Goal: Transaction & Acquisition: Purchase product/service

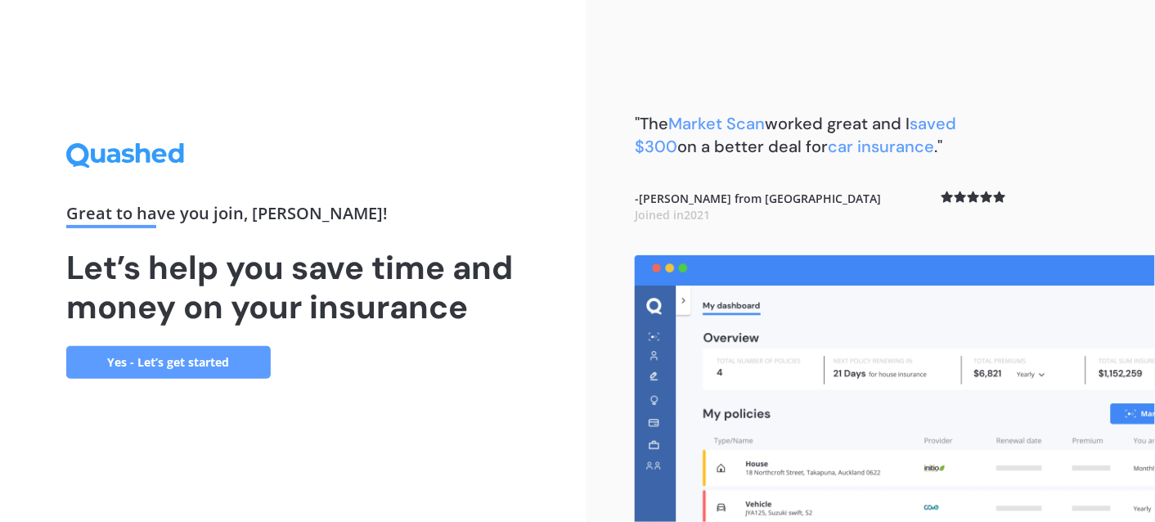
click at [204, 366] on link "Yes - Let’s get started" at bounding box center [168, 362] width 204 height 33
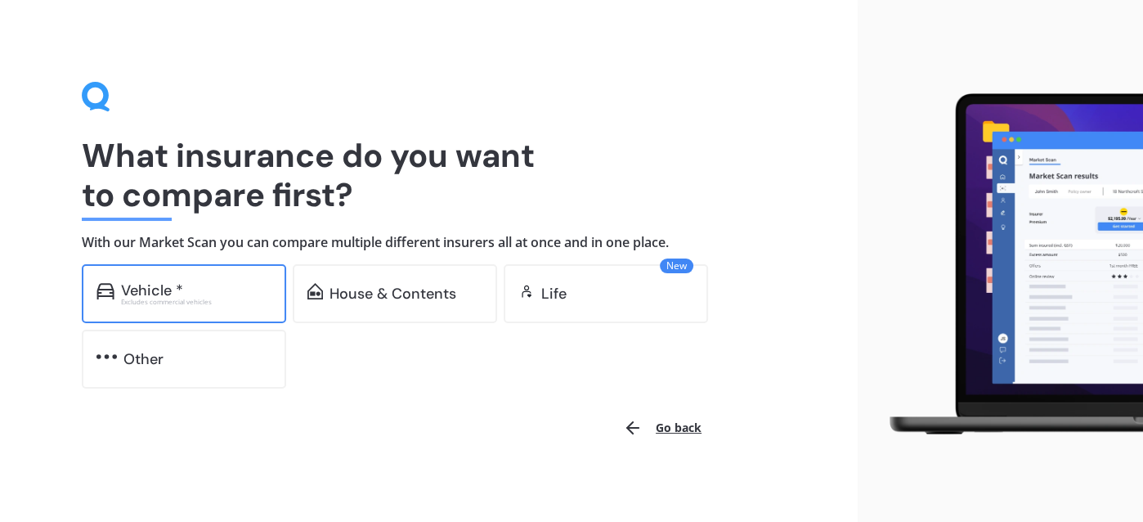
click at [211, 301] on div "Excludes commercial vehicles" at bounding box center [196, 302] width 150 height 7
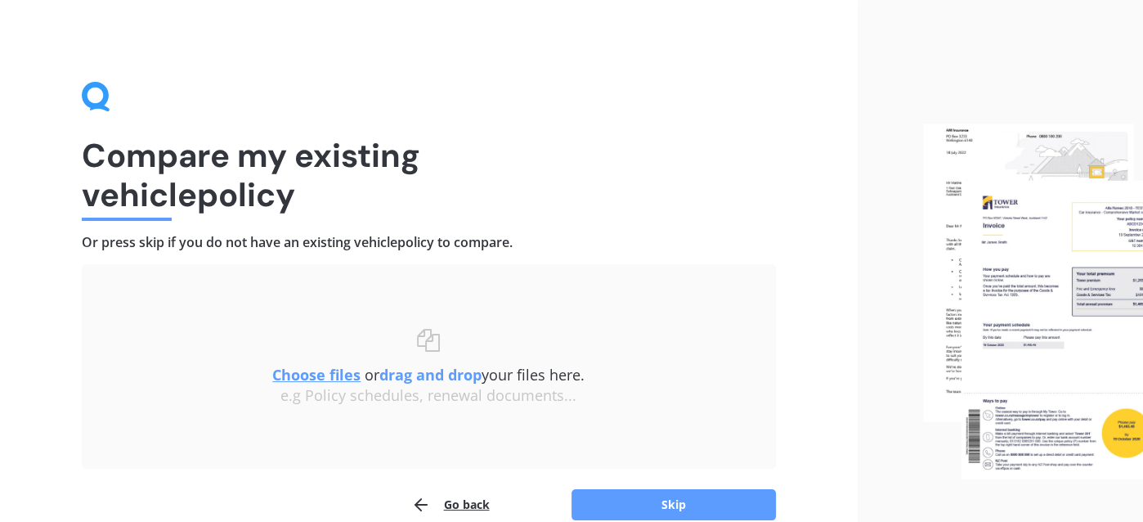
scroll to position [81, 0]
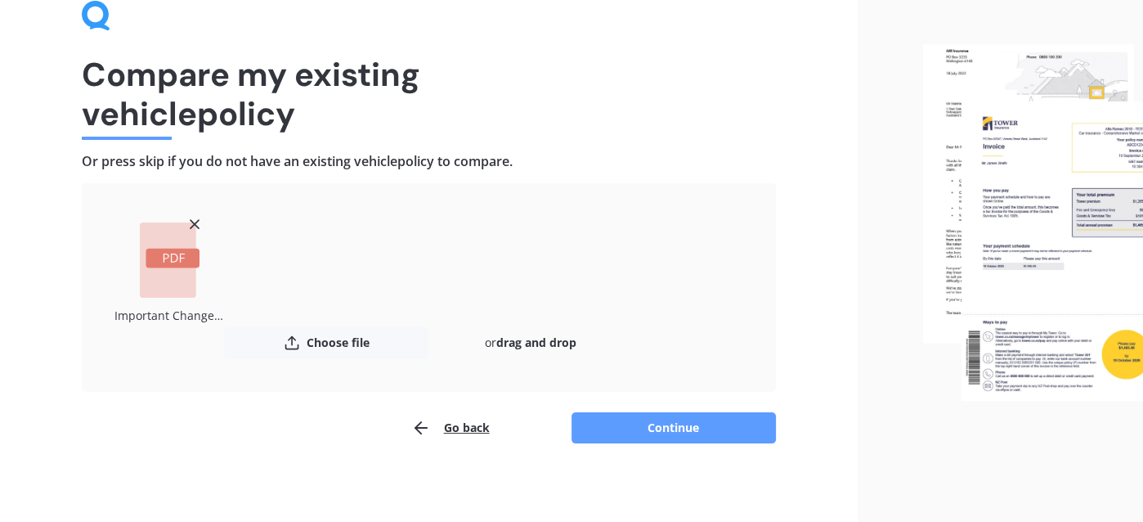
click at [193, 217] on icon at bounding box center [194, 224] width 16 height 16
click at [656, 425] on button "Continue" at bounding box center [674, 427] width 204 height 31
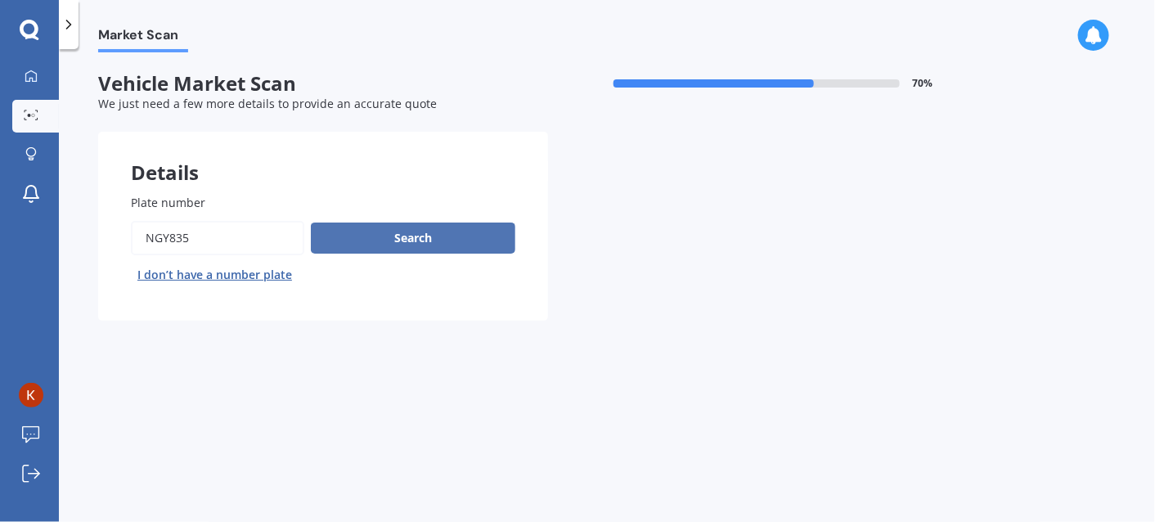
click at [424, 238] on button "Search" at bounding box center [413, 237] width 204 height 31
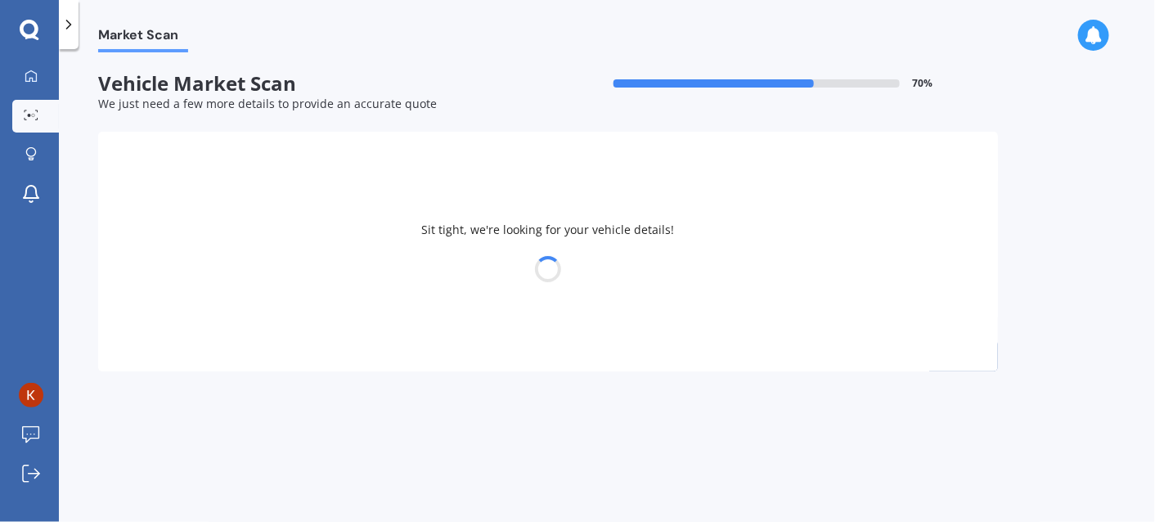
select select "TOYOTA"
select select "IQ"
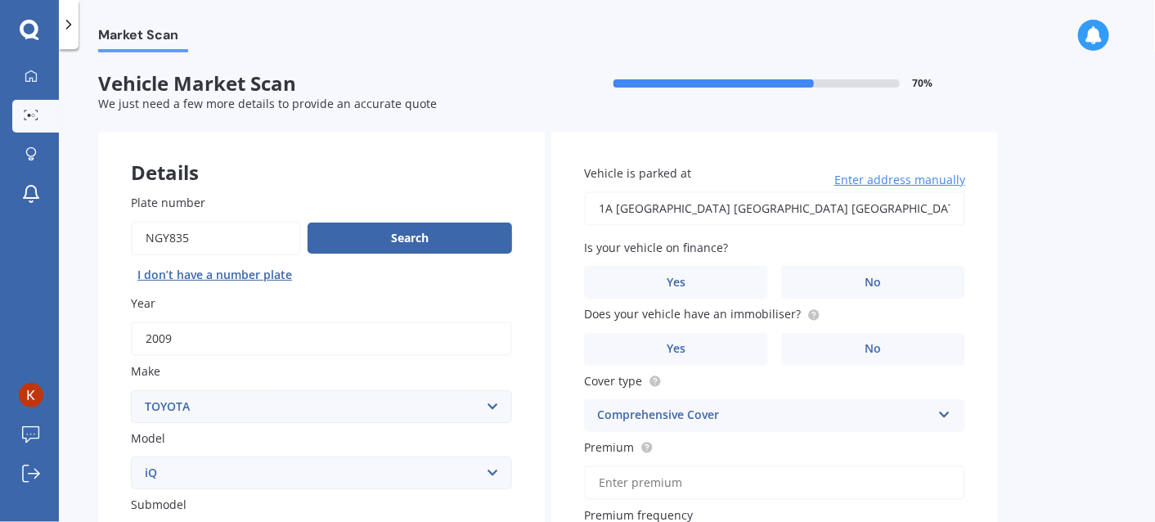
scroll to position [191, 0]
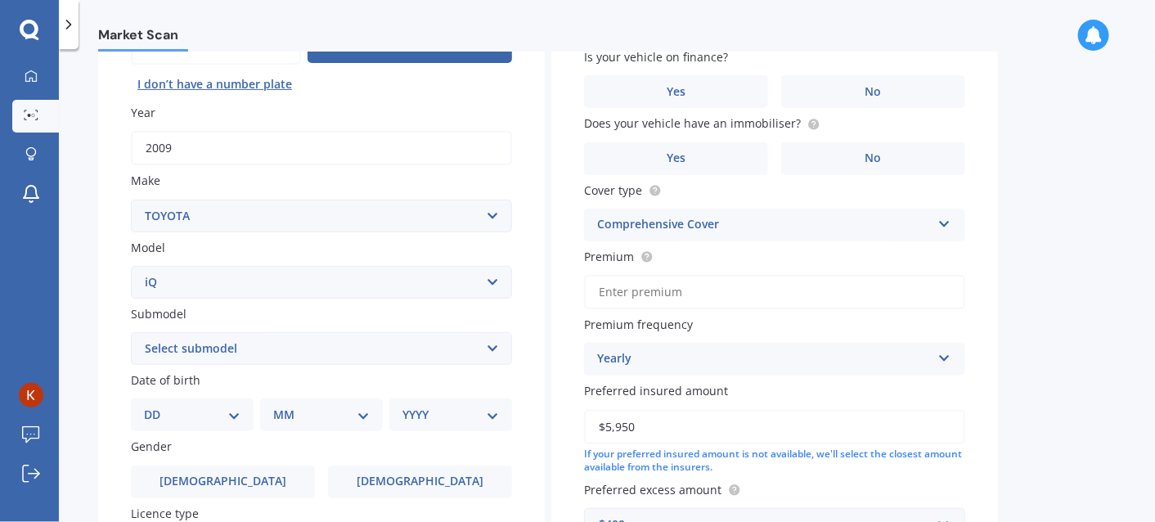
click at [251, 345] on select "Select submodel (All)" at bounding box center [321, 348] width 381 height 33
click at [100, 333] on div "Plate number Search I don’t have a number plate Year 2009 Make Select make AC A…" at bounding box center [321, 351] width 447 height 760
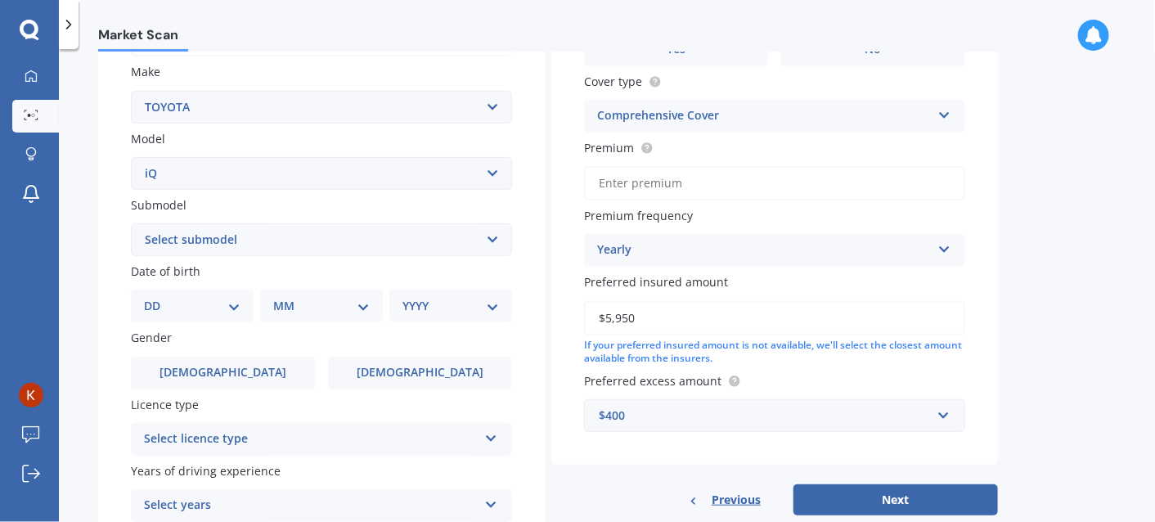
click at [237, 312] on div "DD 01 02 03 04 05 06 07 08 09 10 11 12 13 14 15 16 17 18 19 20 21 22 23 24 25 2…" at bounding box center [192, 306] width 123 height 33
click at [236, 302] on select "DD 01 02 03 04 05 06 07 08 09 10 11 12 13 14 15 16 17 18 19 20 21 22 23 24 25 2…" at bounding box center [192, 306] width 97 height 18
click at [233, 308] on select "DD 01 02 03 04 05 06 07 08 09 10 11 12 13 14 15 16 17 18 19 20 21 22 23 24 25 2…" at bounding box center [192, 306] width 97 height 18
select select "03"
click at [156, 297] on select "DD 01 02 03 04 05 06 07 08 09 10 11 12 13 14 15 16 17 18 19 20 21 22 23 24 25 2…" at bounding box center [192, 306] width 97 height 18
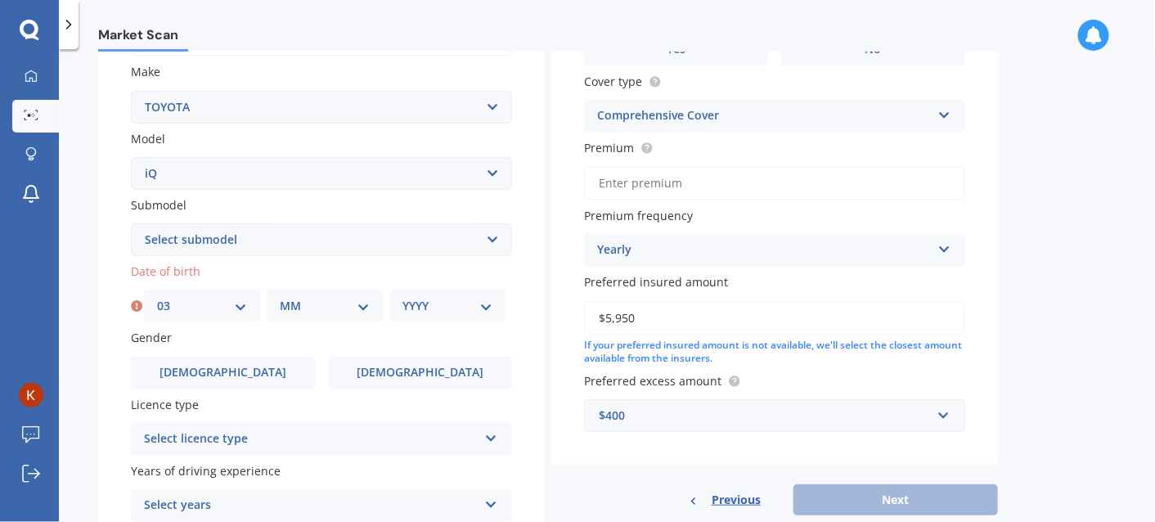
click at [358, 305] on select "MM 01 02 03 04 05 06 07 08 09 10 11 12" at bounding box center [325, 306] width 90 height 18
select select "06"
click at [280, 297] on select "MM 01 02 03 04 05 06 07 08 09 10 11 12" at bounding box center [325, 306] width 90 height 18
click at [484, 303] on select "YYYY 2025 2024 2023 2022 2021 2020 2019 2018 2017 2016 2015 2014 2013 2012 2011…" at bounding box center [447, 306] width 90 height 18
select select "1970"
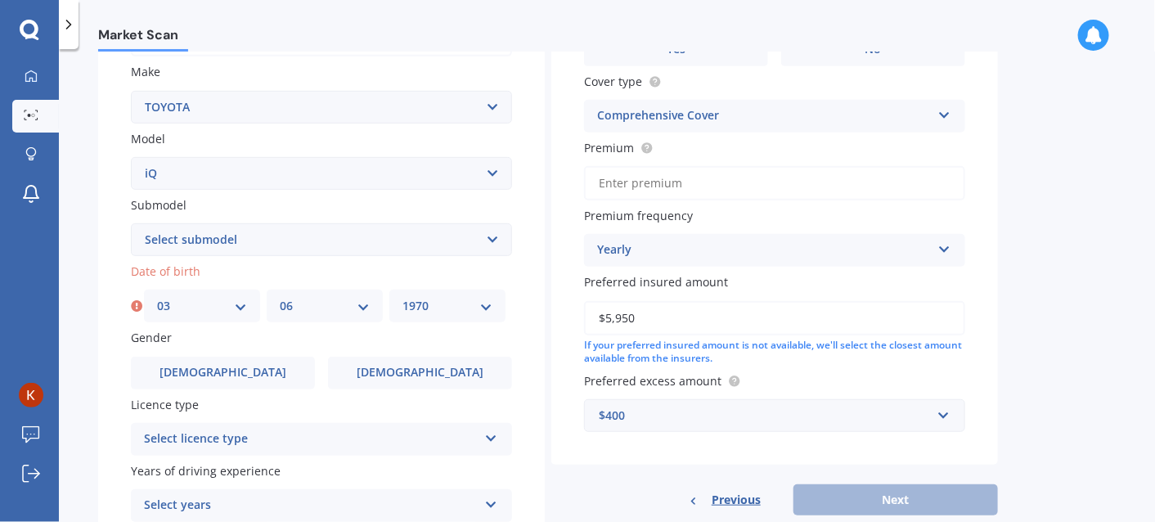
click at [402, 297] on select "YYYY 2025 2024 2023 2022 2021 2020 2019 2018 2017 2016 2015 2014 2013 2012 2011…" at bounding box center [447, 306] width 90 height 18
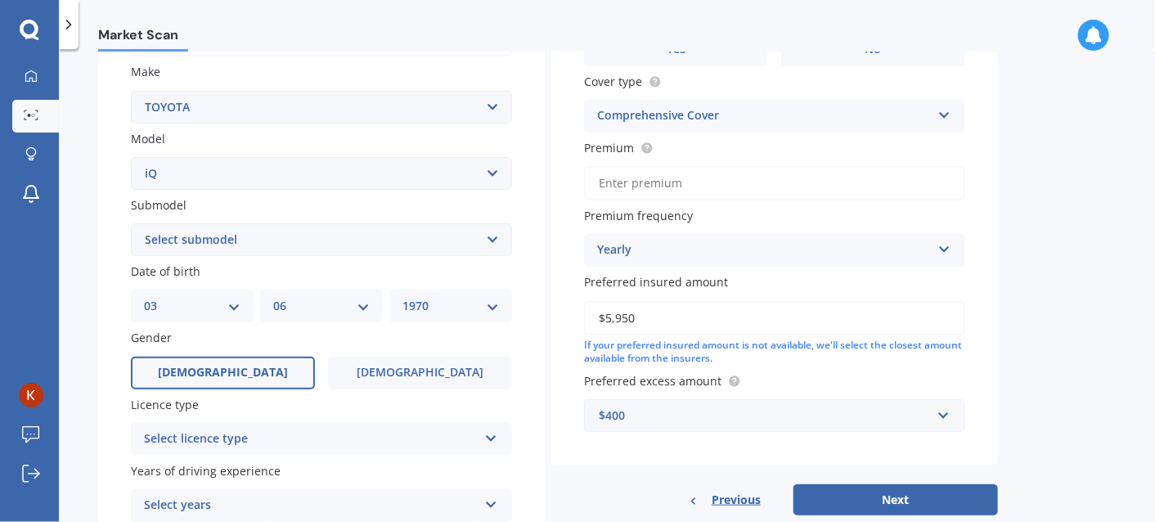
click at [246, 372] on label "[DEMOGRAPHIC_DATA]" at bounding box center [223, 373] width 184 height 33
click at [0, 0] on input "[DEMOGRAPHIC_DATA]" at bounding box center [0, 0] width 0 height 0
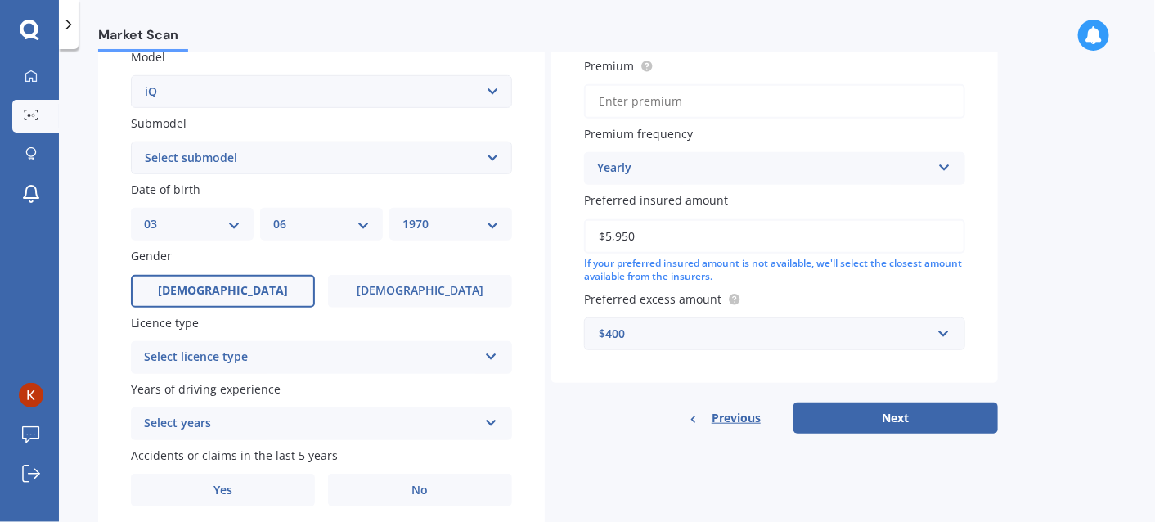
click at [213, 348] on div "Select licence type" at bounding box center [311, 358] width 334 height 20
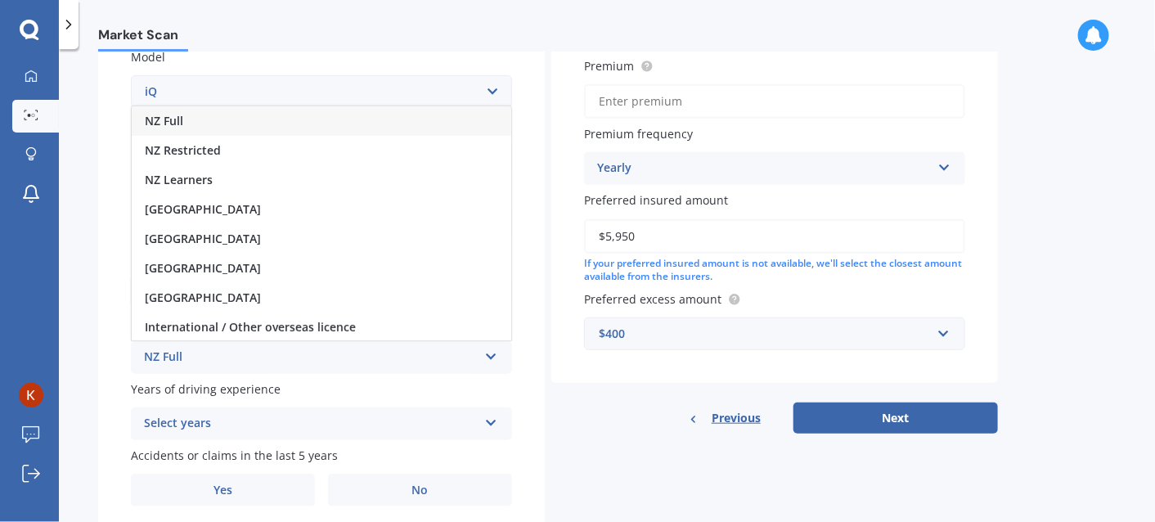
click at [195, 116] on div "NZ Full" at bounding box center [322, 120] width 380 height 29
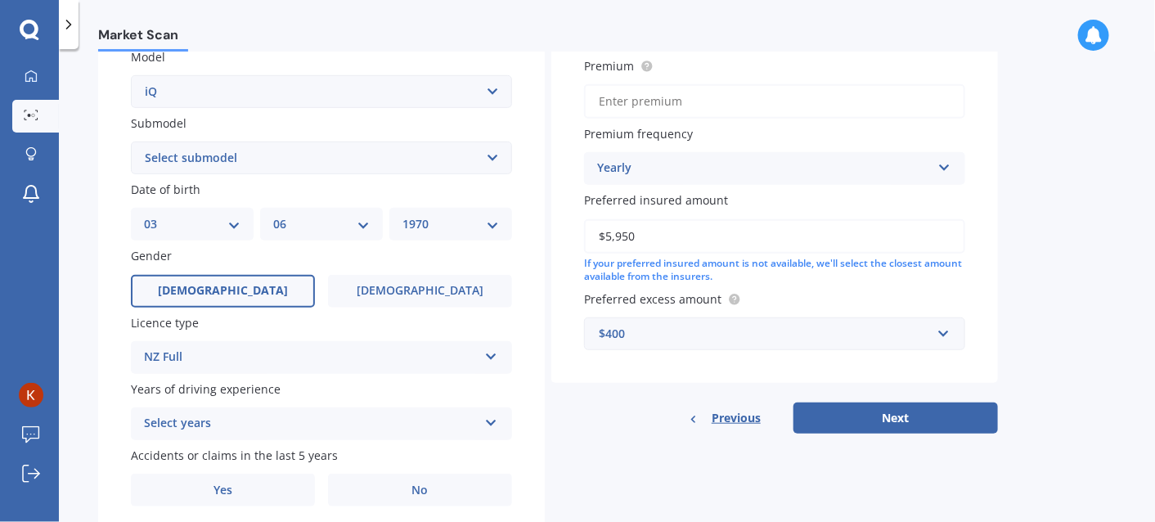
click at [238, 425] on div "Select years" at bounding box center [311, 424] width 334 height 20
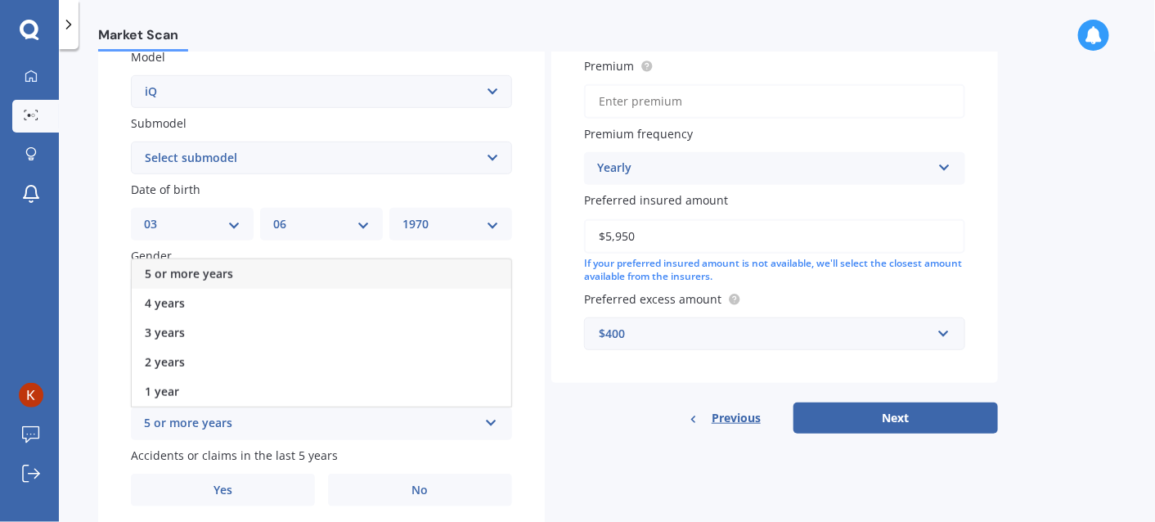
click at [231, 269] on span "5 or more years" at bounding box center [189, 274] width 88 height 16
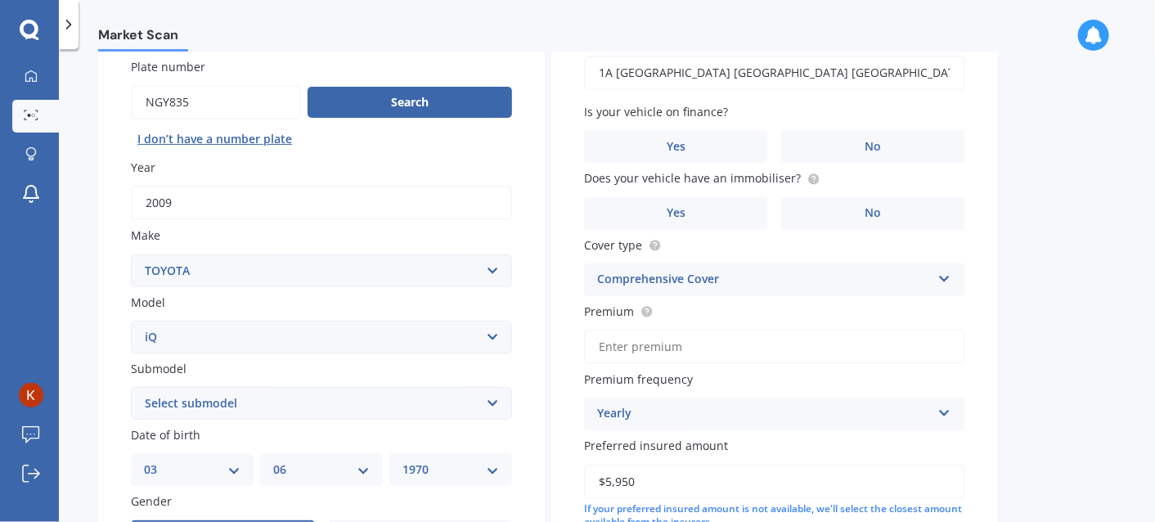
scroll to position [299, 0]
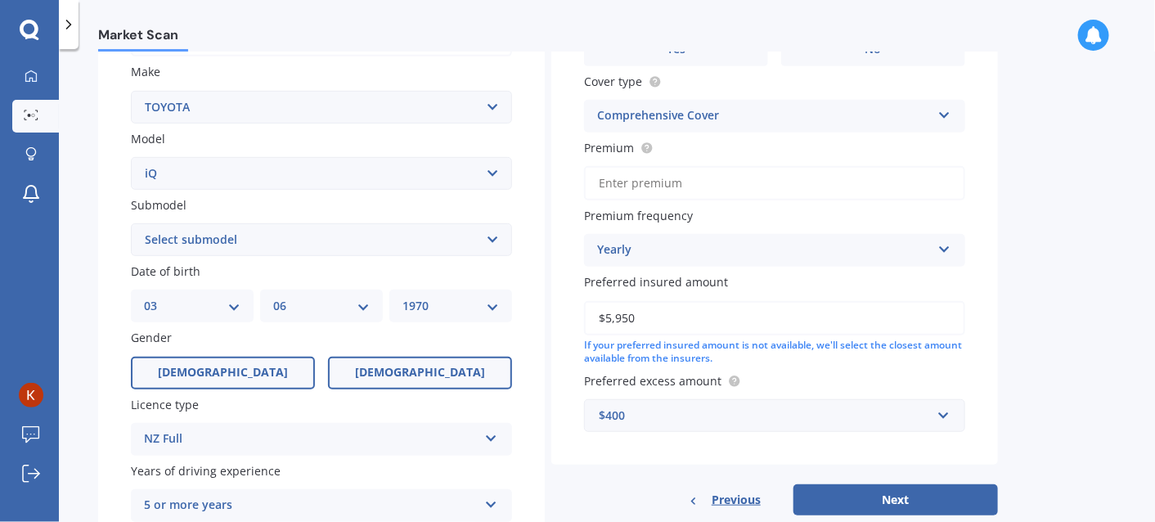
click at [375, 367] on label "[DEMOGRAPHIC_DATA]" at bounding box center [420, 373] width 184 height 33
click at [0, 0] on input "[DEMOGRAPHIC_DATA]" at bounding box center [0, 0] width 0 height 0
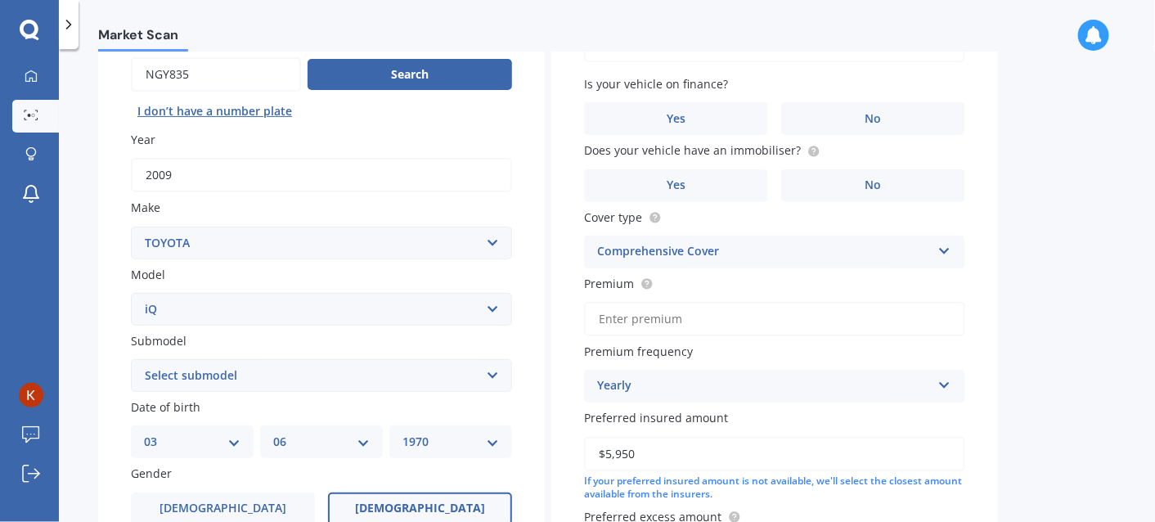
scroll to position [327, 0]
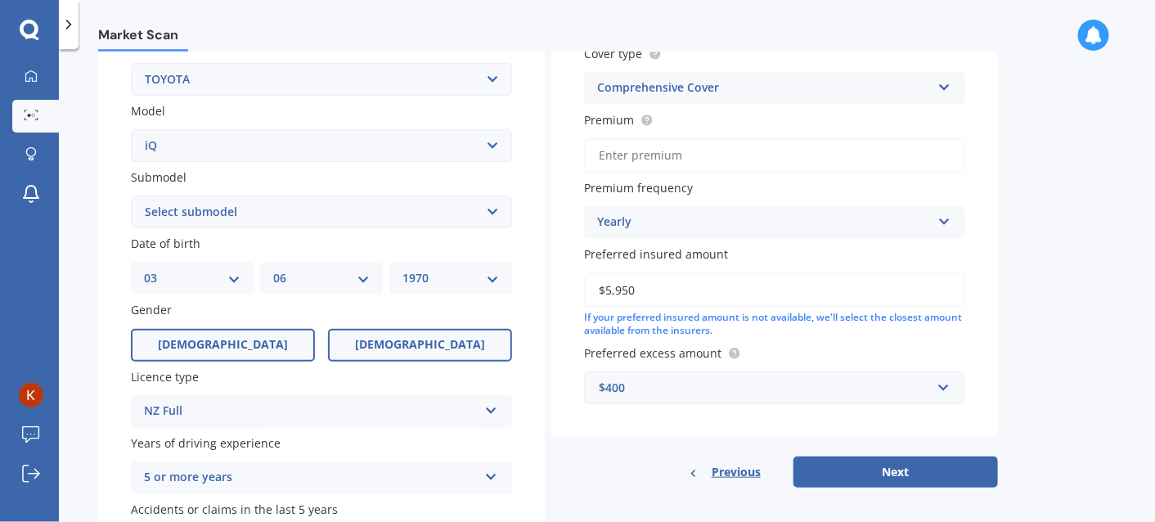
click at [239, 354] on label "[DEMOGRAPHIC_DATA]" at bounding box center [223, 345] width 184 height 33
click at [0, 0] on input "[DEMOGRAPHIC_DATA]" at bounding box center [0, 0] width 0 height 0
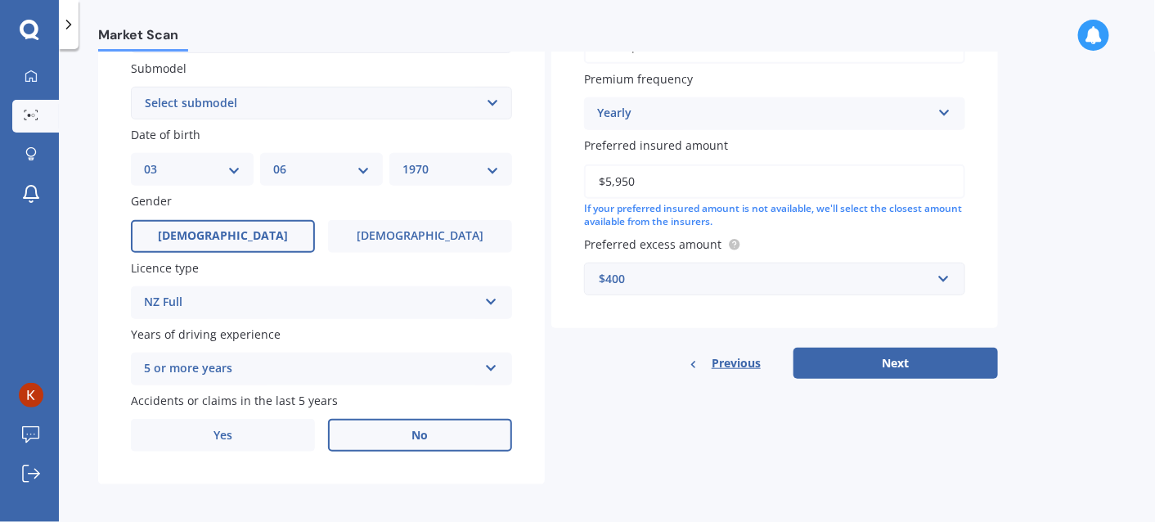
click at [433, 435] on label "No" at bounding box center [420, 435] width 184 height 33
click at [0, 0] on input "No" at bounding box center [0, 0] width 0 height 0
click at [419, 443] on label "No" at bounding box center [420, 435] width 184 height 33
click at [0, 0] on input "No" at bounding box center [0, 0] width 0 height 0
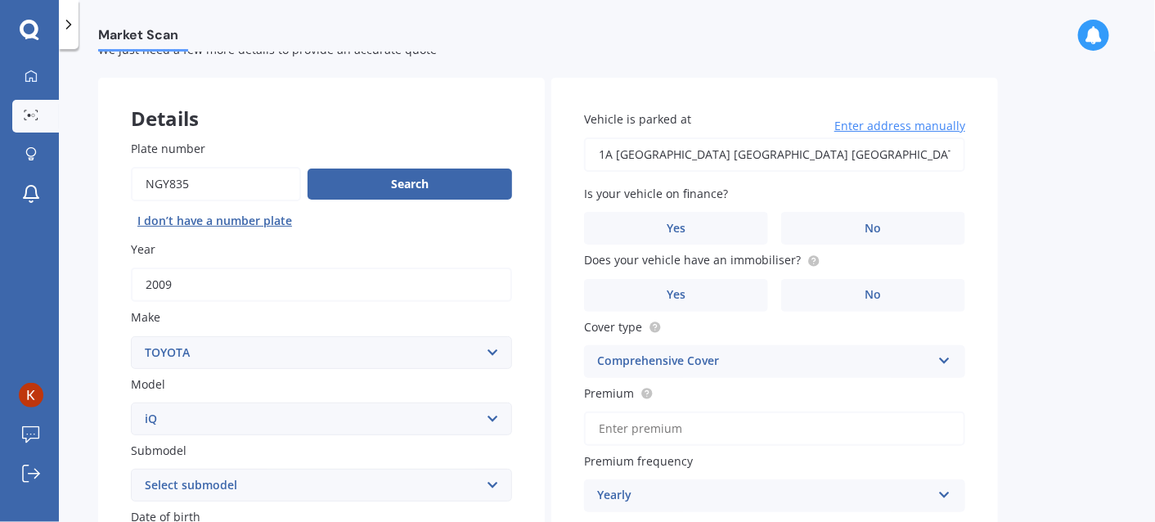
scroll to position [0, 0]
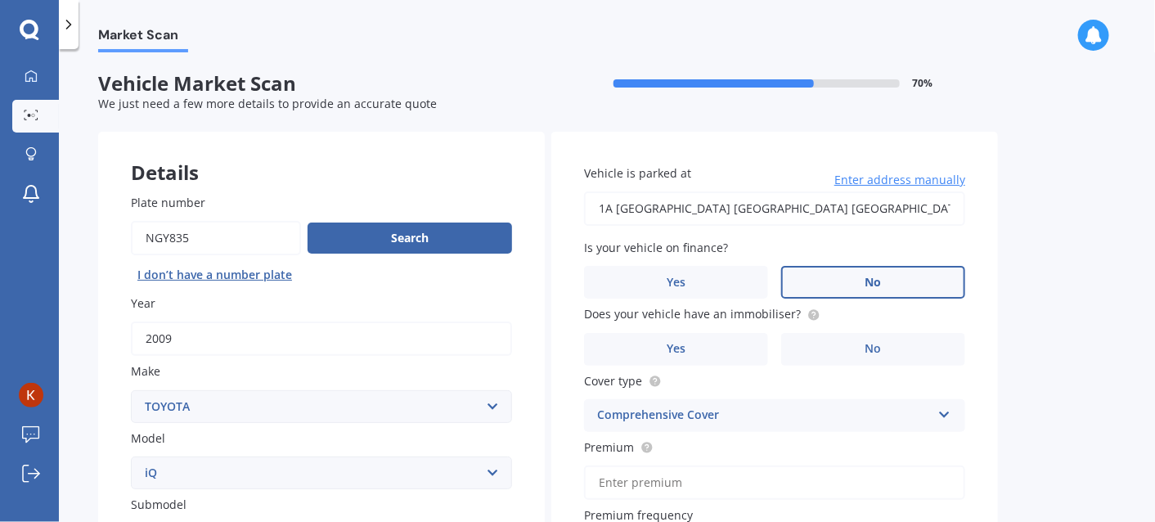
click at [831, 282] on label "No" at bounding box center [873, 282] width 184 height 33
click at [0, 0] on input "No" at bounding box center [0, 0] width 0 height 0
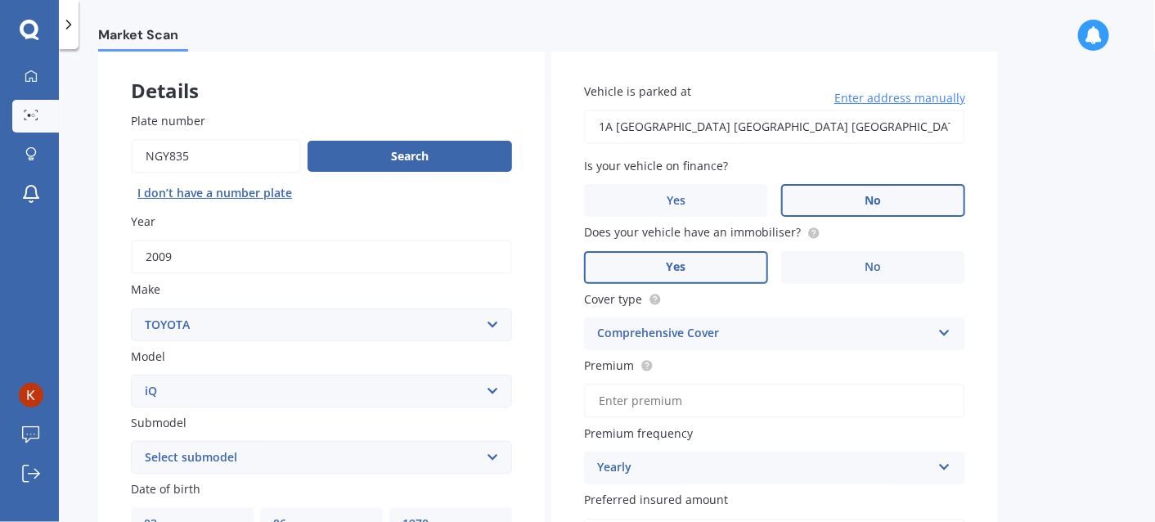
click at [702, 262] on label "Yes" at bounding box center [676, 267] width 184 height 33
click at [0, 0] on input "Yes" at bounding box center [0, 0] width 0 height 0
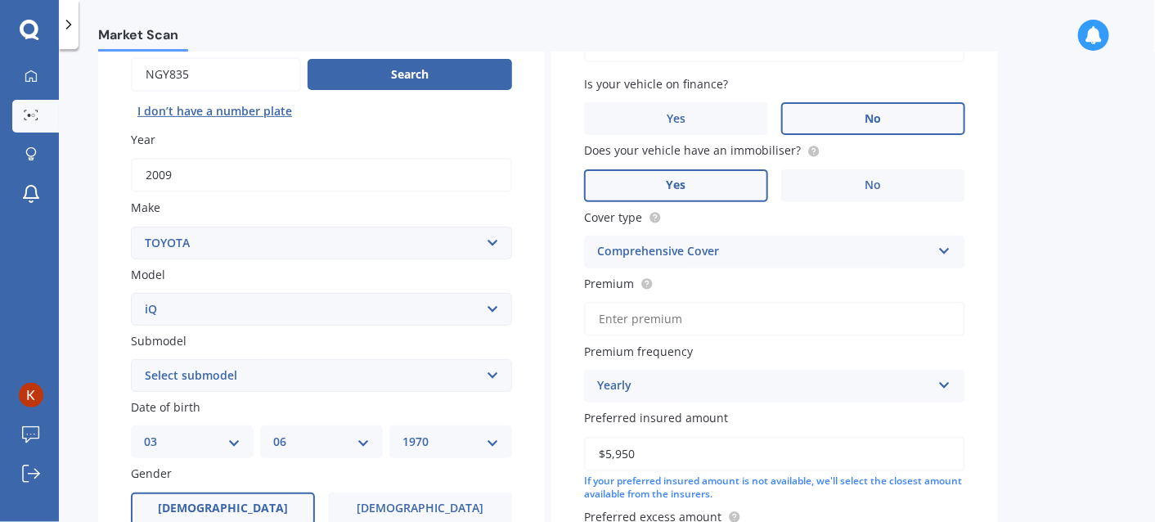
click at [708, 253] on div "Comprehensive Cover" at bounding box center [764, 252] width 334 height 20
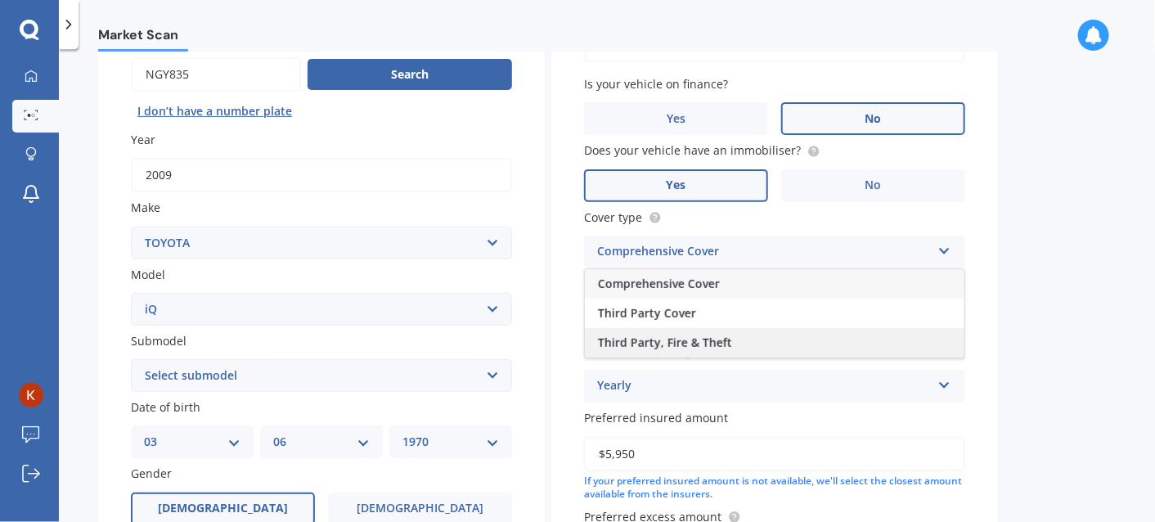
click at [716, 337] on span "Third Party, Fire & Theft" at bounding box center [665, 343] width 134 height 16
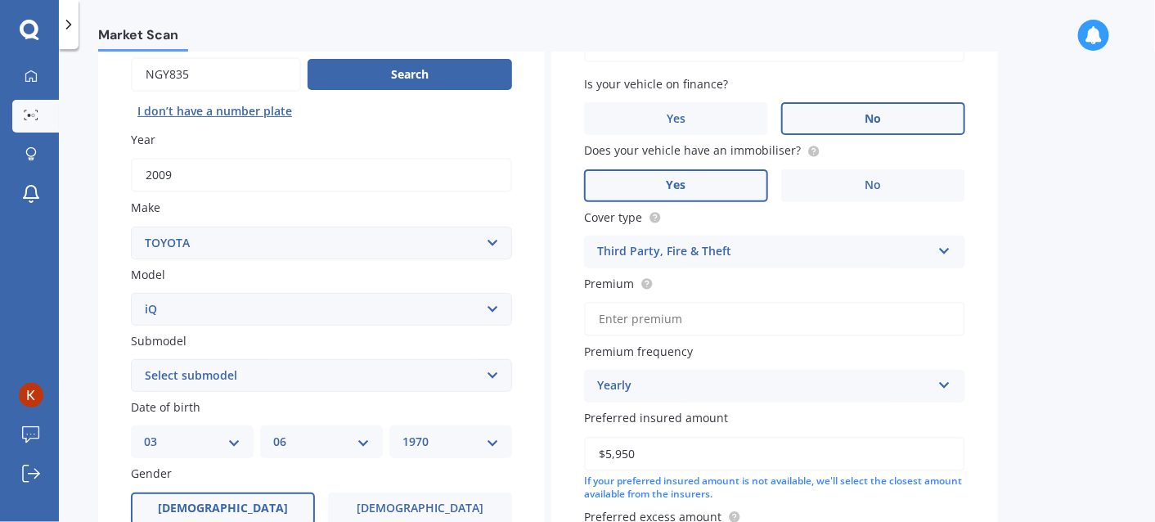
scroll to position [218, 0]
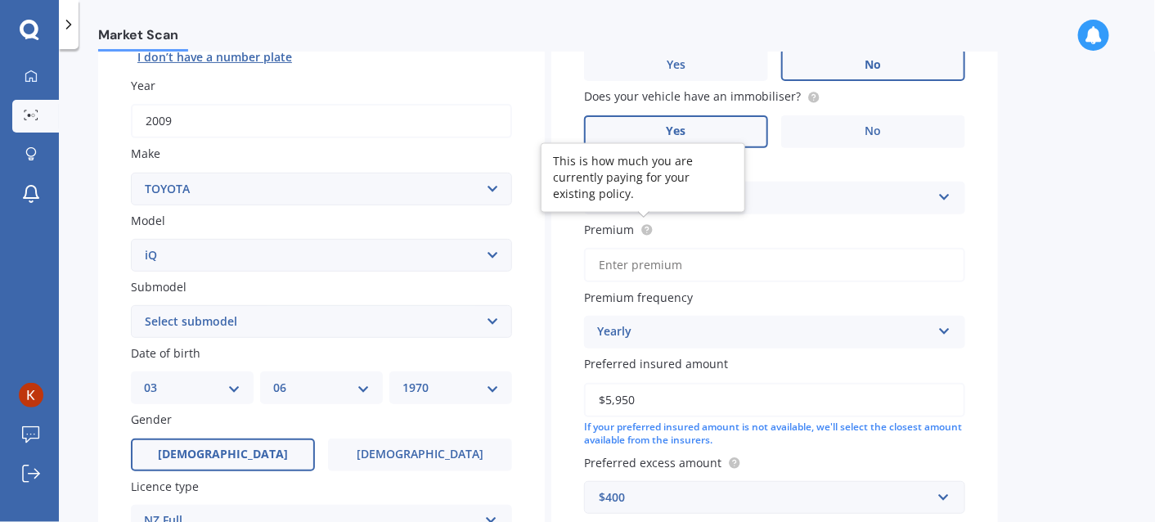
click at [646, 227] on icon at bounding box center [646, 228] width 3 height 3
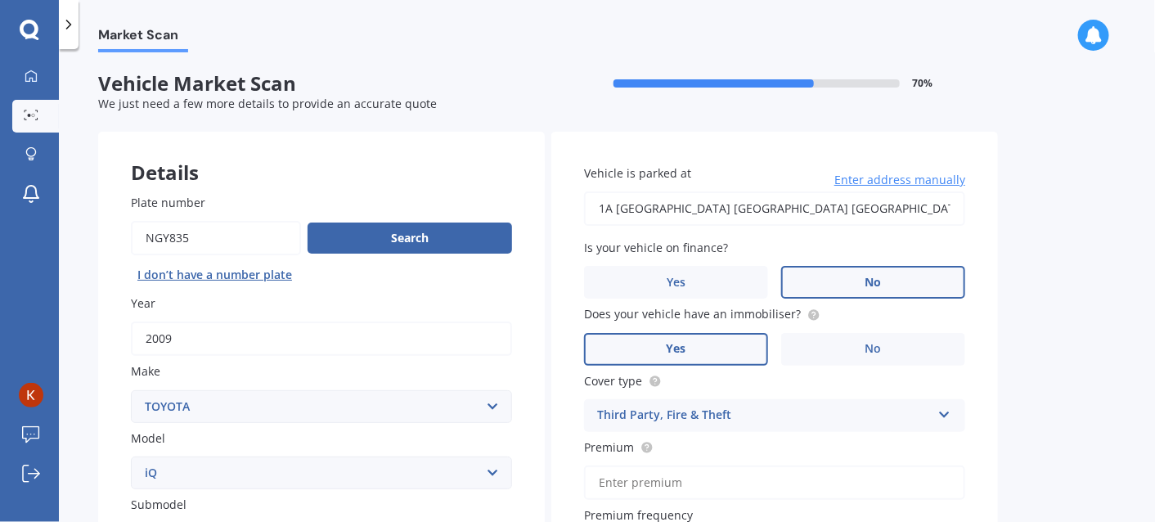
scroll to position [54, 0]
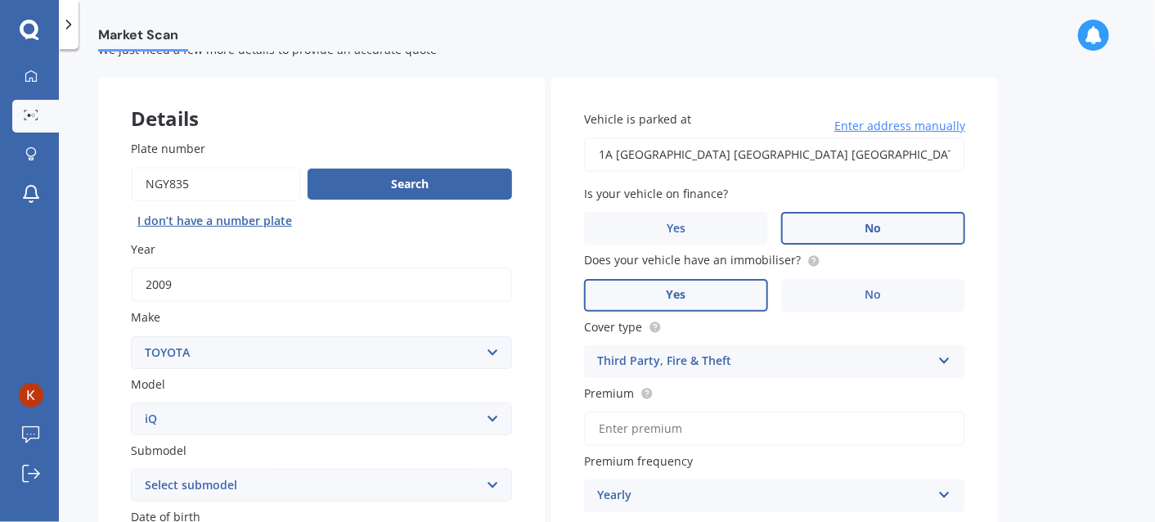
click at [712, 355] on div "Third Party, Fire & Theft" at bounding box center [764, 362] width 334 height 20
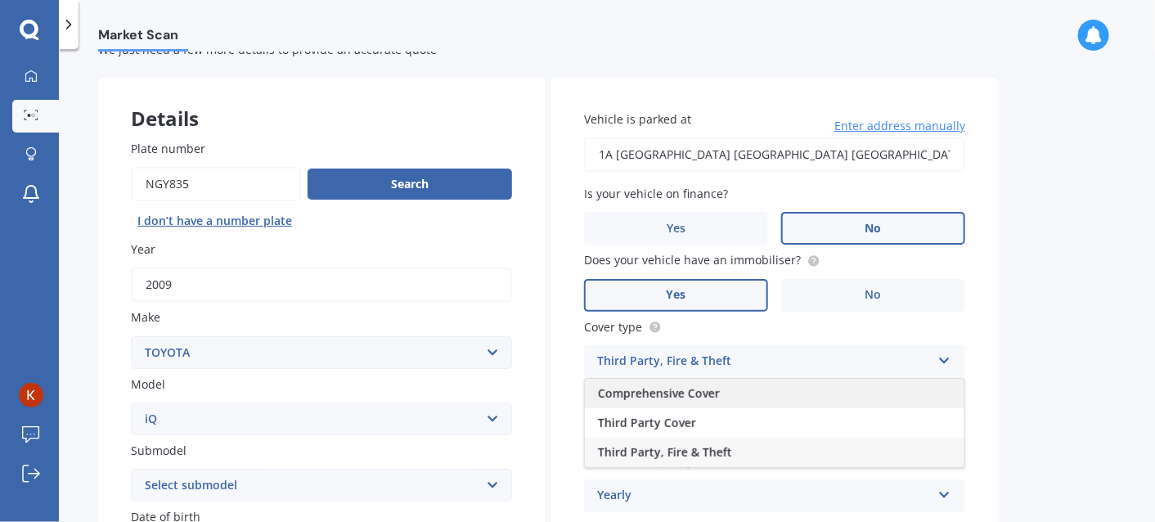
click at [704, 391] on span "Comprehensive Cover" at bounding box center [659, 393] width 122 height 16
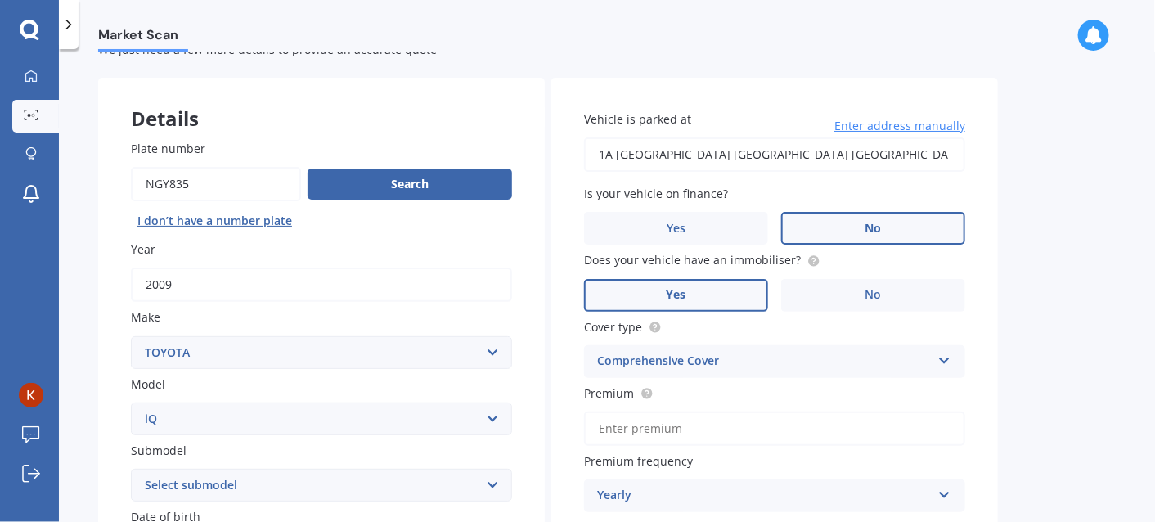
click at [673, 429] on input "Premium" at bounding box center [774, 428] width 381 height 34
click at [673, 429] on input "$5,950.00" at bounding box center [774, 428] width 381 height 34
click at [672, 433] on input "$5,950.00" at bounding box center [774, 428] width 381 height 34
type input "$5,950.00"
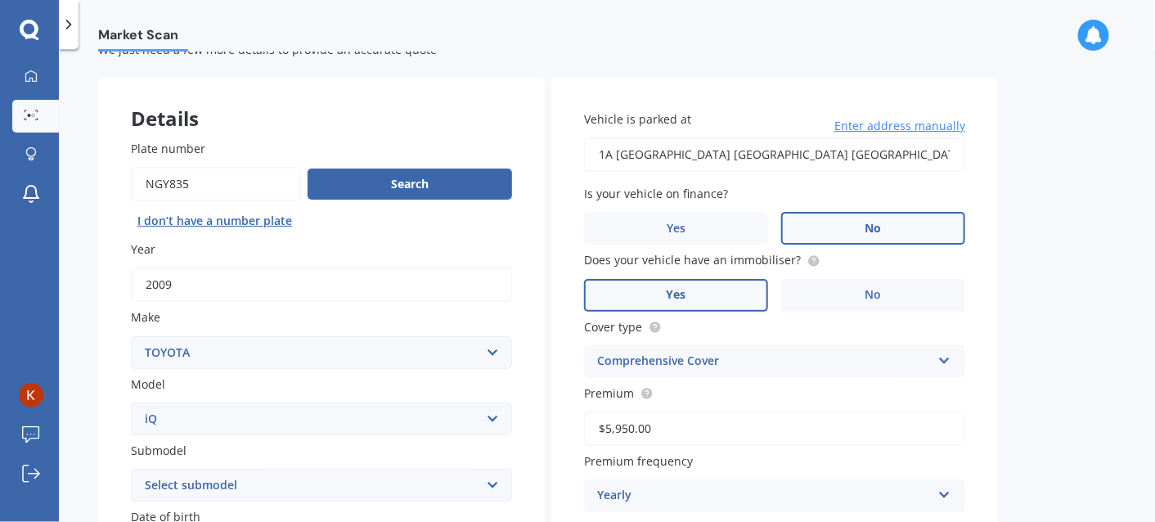
click at [829, 466] on div "Premium frequency Yearly Yearly Six-Monthly Quarterly Monthly Fortnightly Weekly" at bounding box center [774, 482] width 381 height 60
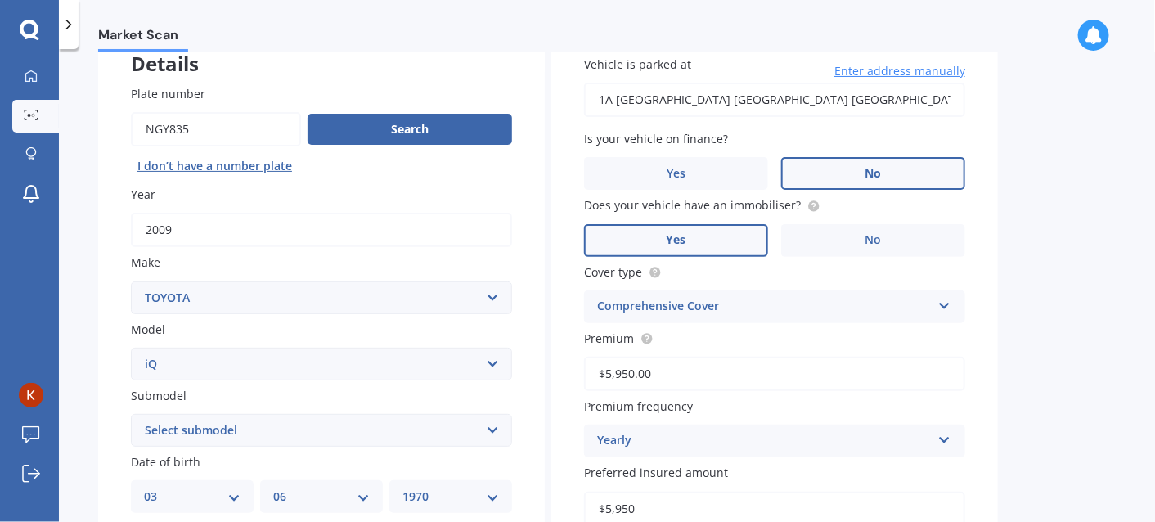
click at [666, 437] on div "Yearly" at bounding box center [764, 441] width 334 height 20
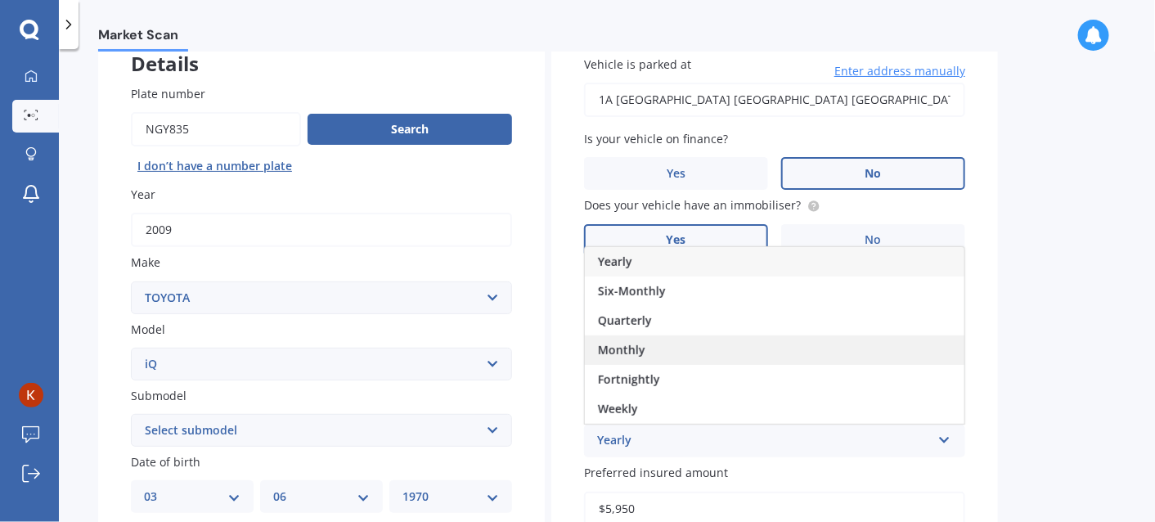
click at [640, 358] on div "Monthly" at bounding box center [775, 349] width 380 height 29
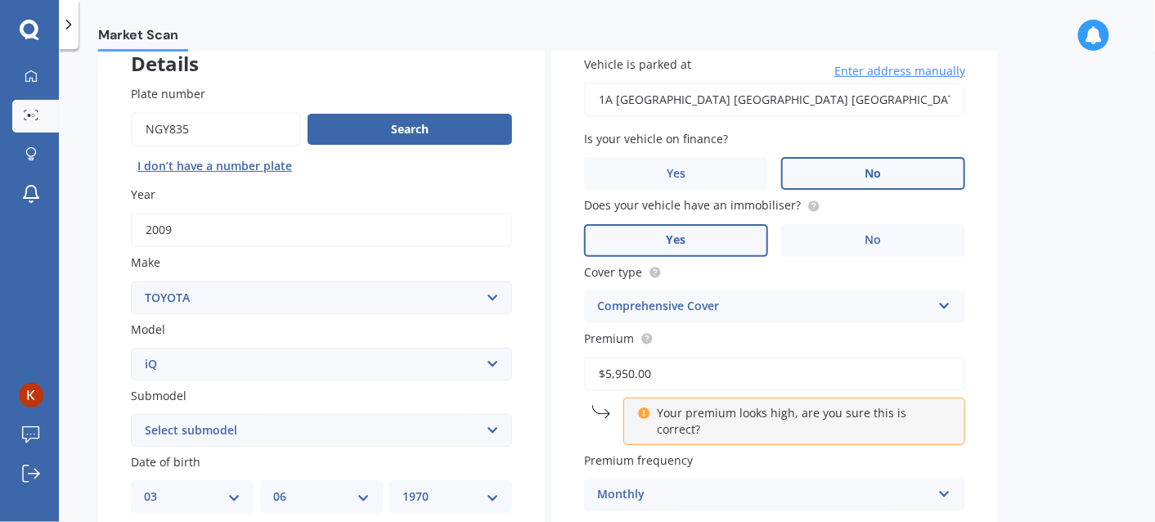
scroll to position [164, 0]
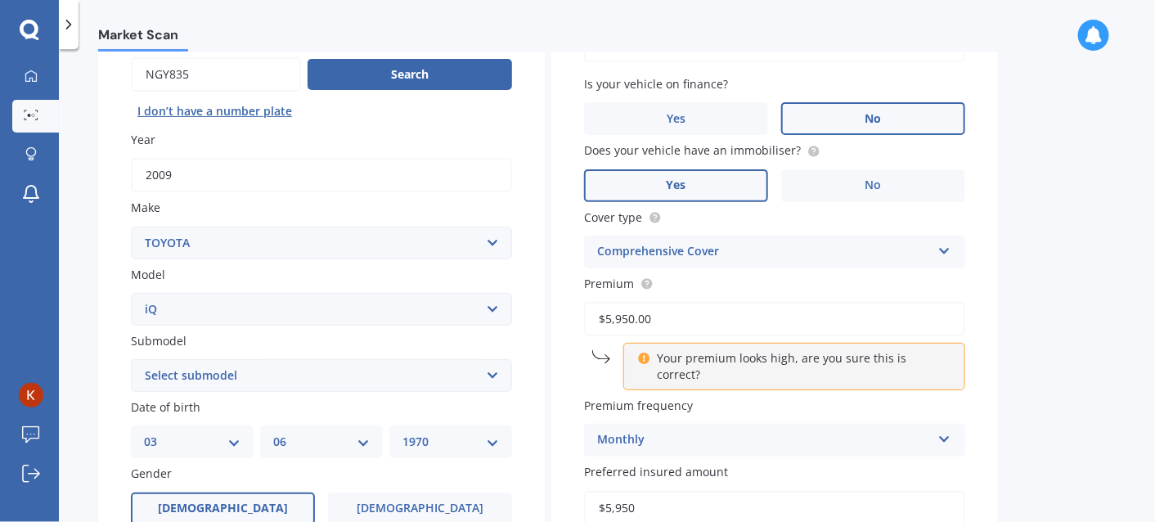
click at [660, 317] on input "$5,950.00" at bounding box center [774, 319] width 381 height 34
drag, startPoint x: 660, startPoint y: 317, endPoint x: 492, endPoint y: 326, distance: 167.9
click at [492, 326] on div "Details Plate number Search I don’t have a number plate Year 2009 Make Select m…" at bounding box center [548, 362] width 900 height 789
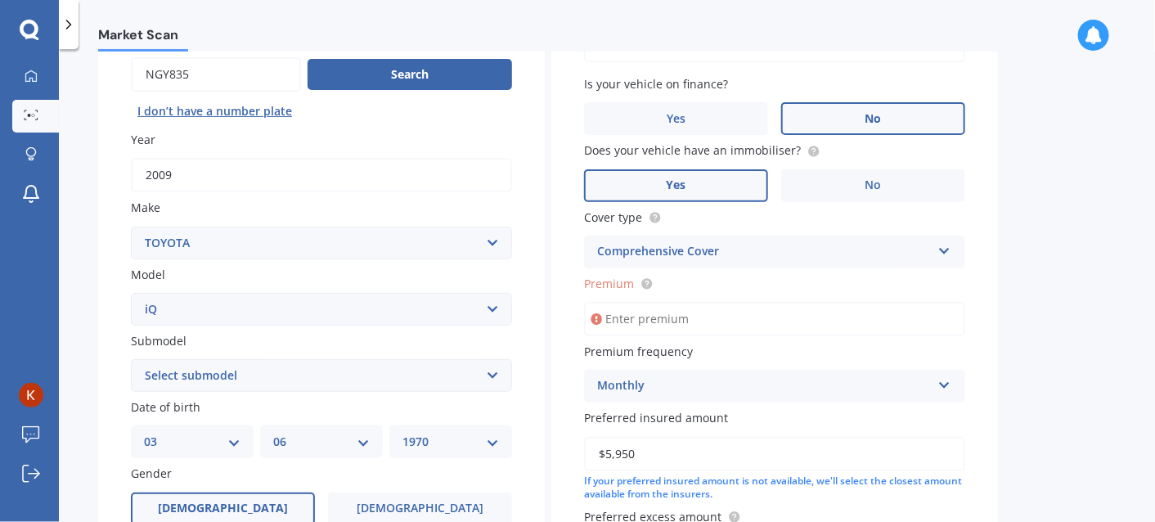
click at [1042, 294] on div "Market Scan Vehicle Market Scan 70 % We just need a few more details to provide…" at bounding box center [607, 288] width 1096 height 473
click at [1069, 357] on div "Market Scan Vehicle Market Scan 70 % We just need a few more details to provide…" at bounding box center [607, 288] width 1096 height 473
click at [679, 314] on input "Premium" at bounding box center [774, 319] width 381 height 34
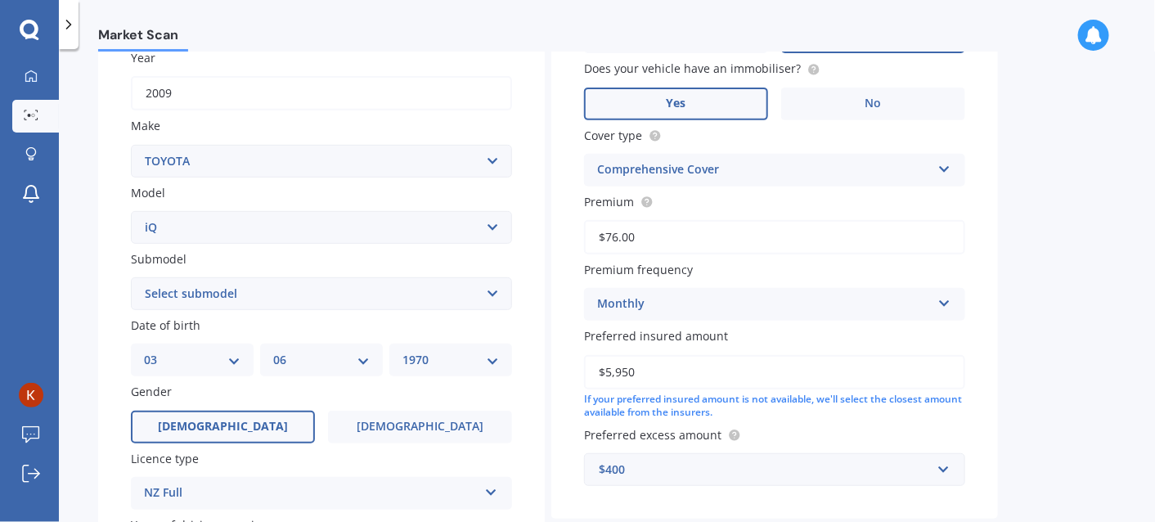
scroll to position [381, 0]
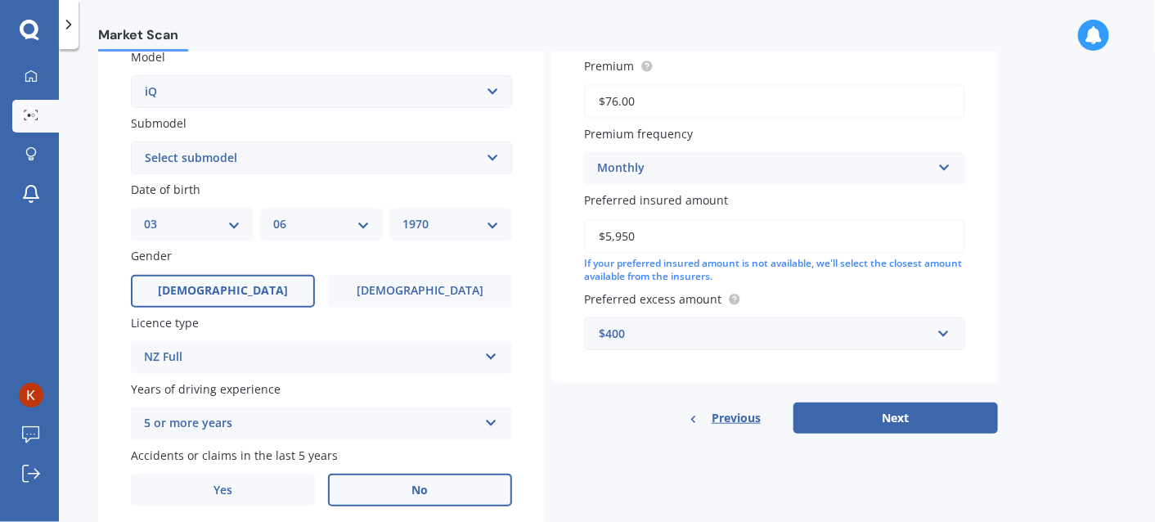
type input "$76.00"
click at [671, 335] on div "$400" at bounding box center [765, 334] width 332 height 18
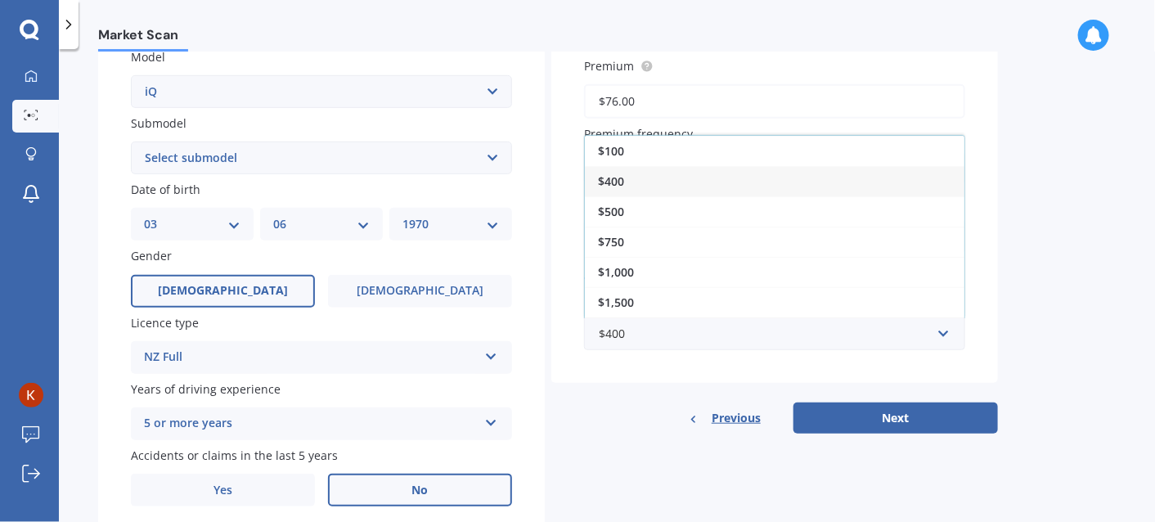
click at [1036, 248] on div "Market Scan Vehicle Market Scan 70 % We just need a few more details to provide…" at bounding box center [607, 288] width 1096 height 473
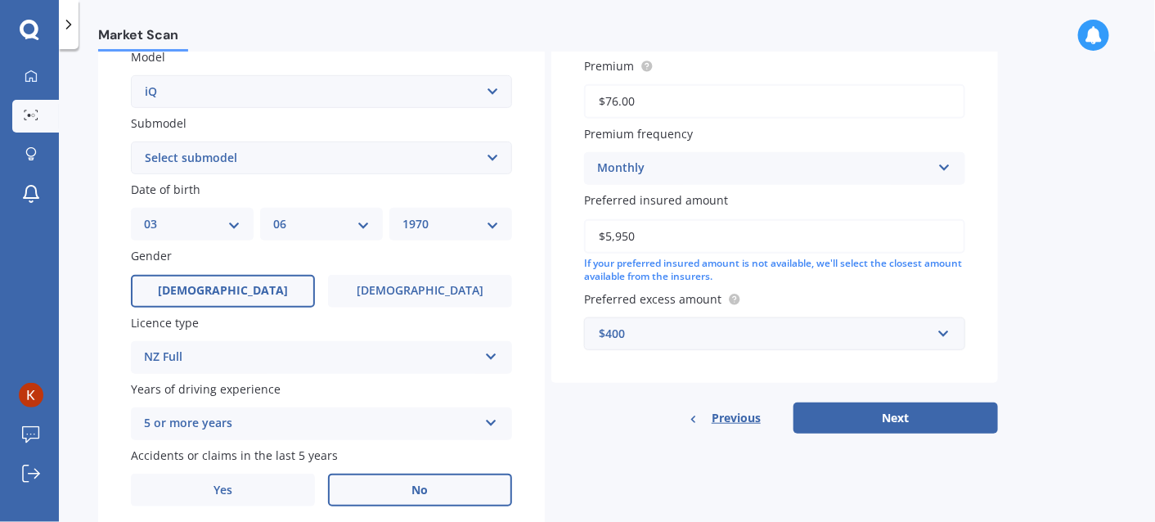
click at [665, 328] on div "$400" at bounding box center [765, 334] width 332 height 18
click at [613, 414] on div "Previous Next" at bounding box center [774, 417] width 447 height 31
click at [910, 418] on button "Next" at bounding box center [895, 417] width 204 height 31
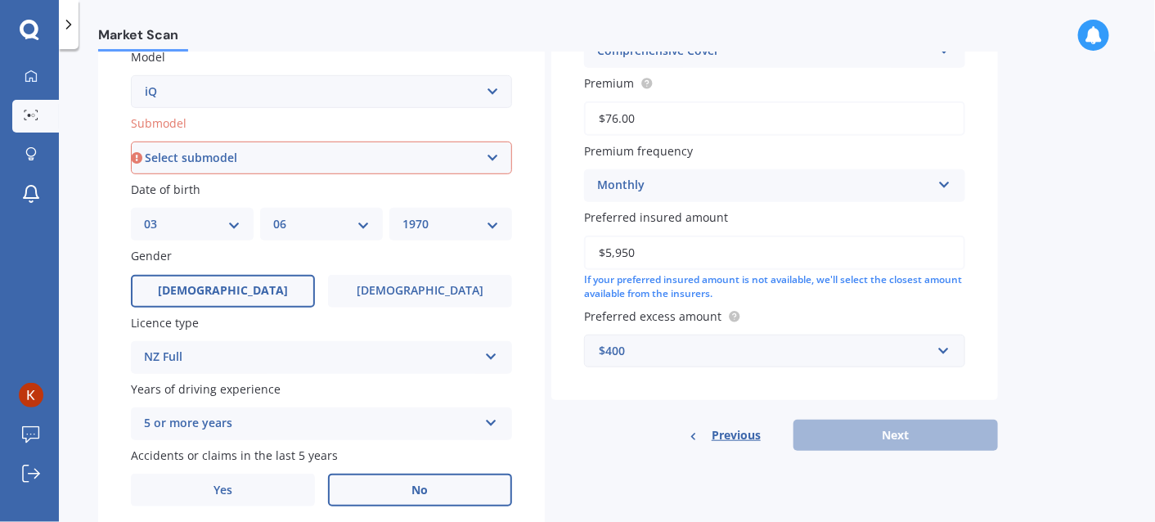
click at [308, 150] on select "Select submodel (All)" at bounding box center [321, 157] width 381 height 33
select select "(ALL)"
click at [131, 174] on select "Select submodel (All)" at bounding box center [321, 157] width 381 height 33
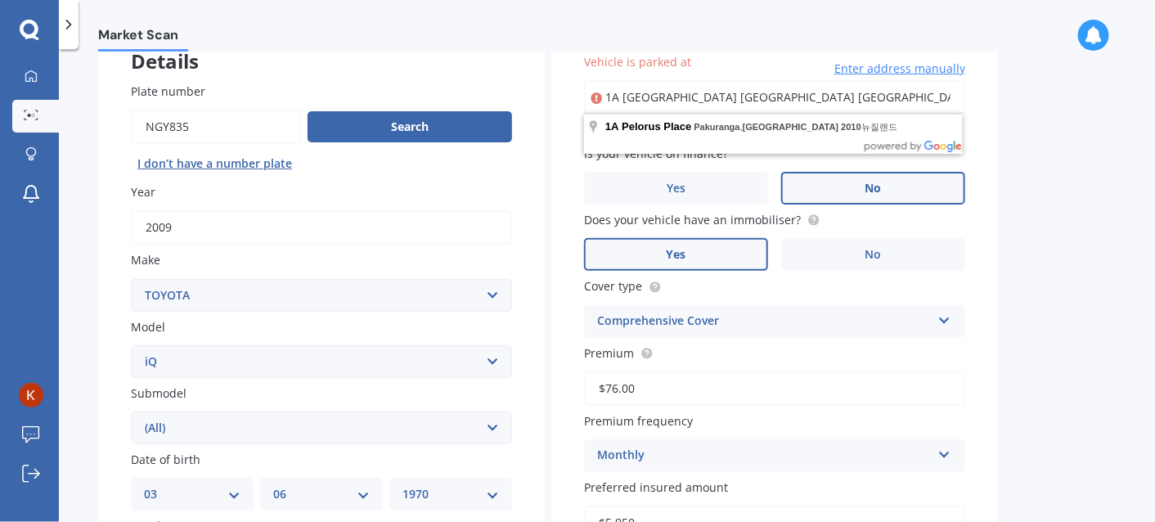
scroll to position [193, 0]
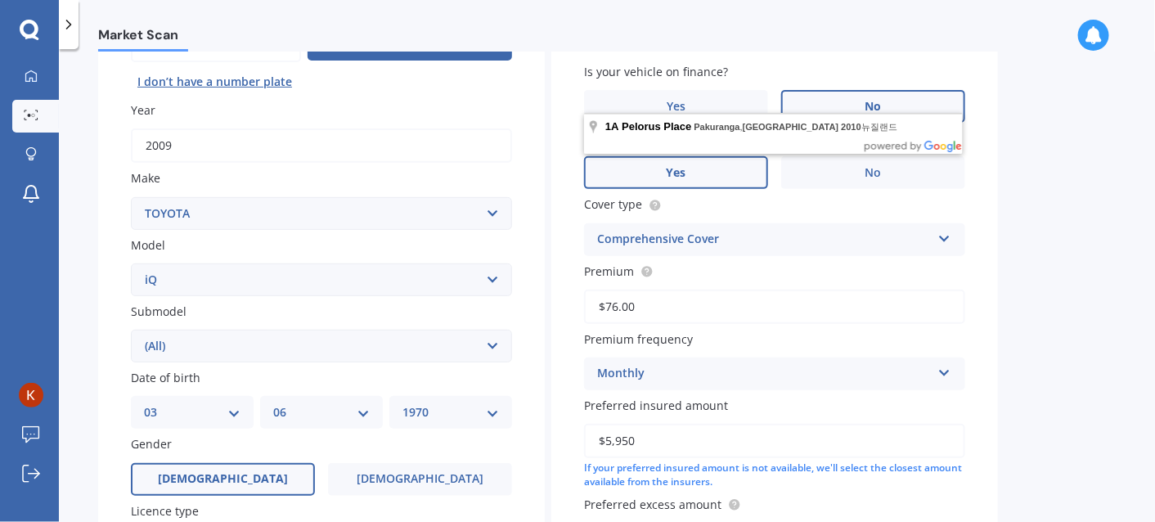
click at [236, 340] on select "Select submodel (All)" at bounding box center [321, 346] width 381 height 33
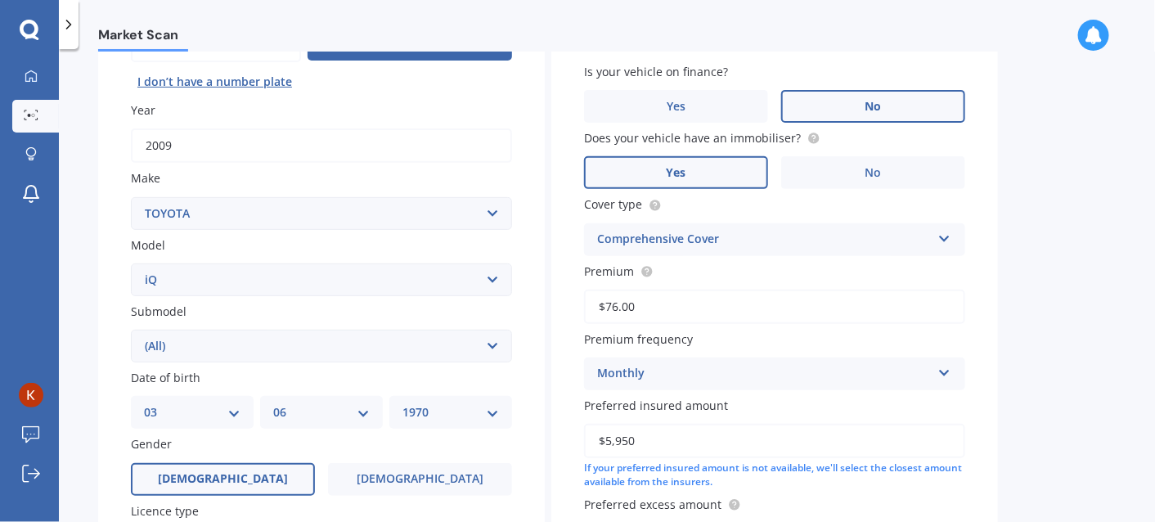
click at [111, 295] on div "Plate number Search I don’t have a number plate Year 2009 Make Select make AC A…" at bounding box center [321, 348] width 447 height 760
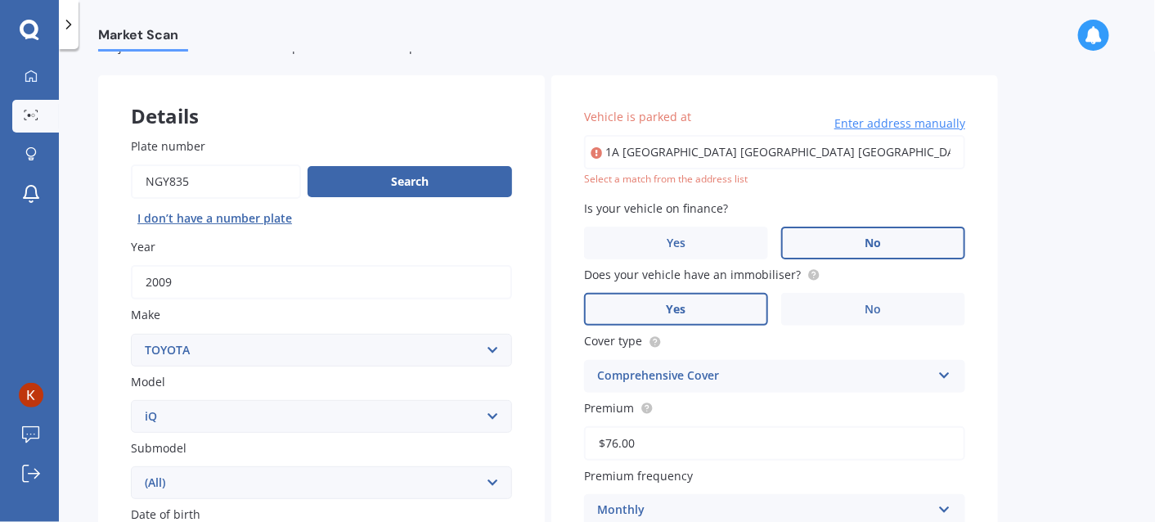
scroll to position [29, 0]
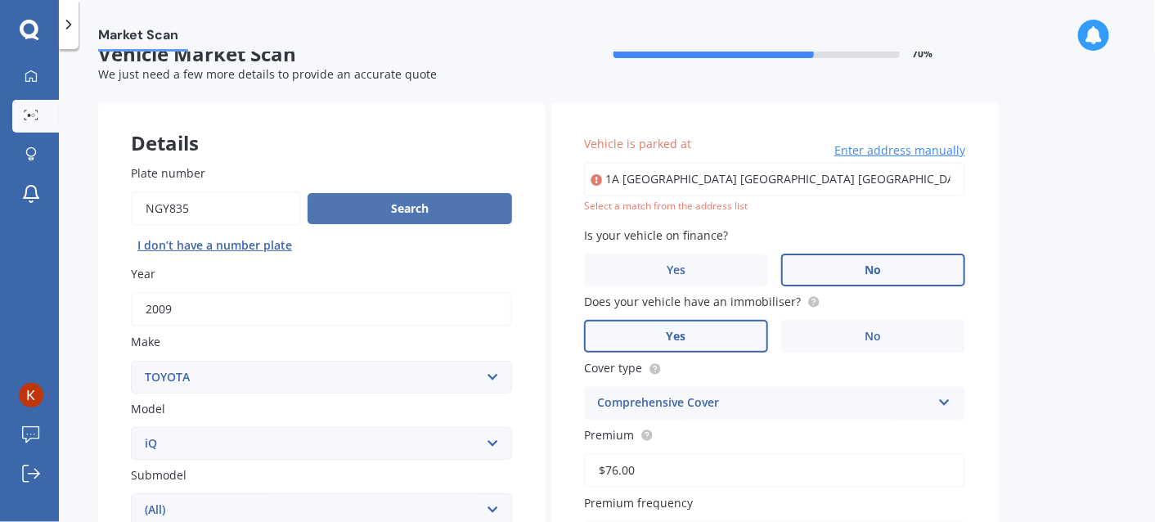
click at [381, 211] on button "Search" at bounding box center [410, 208] width 204 height 31
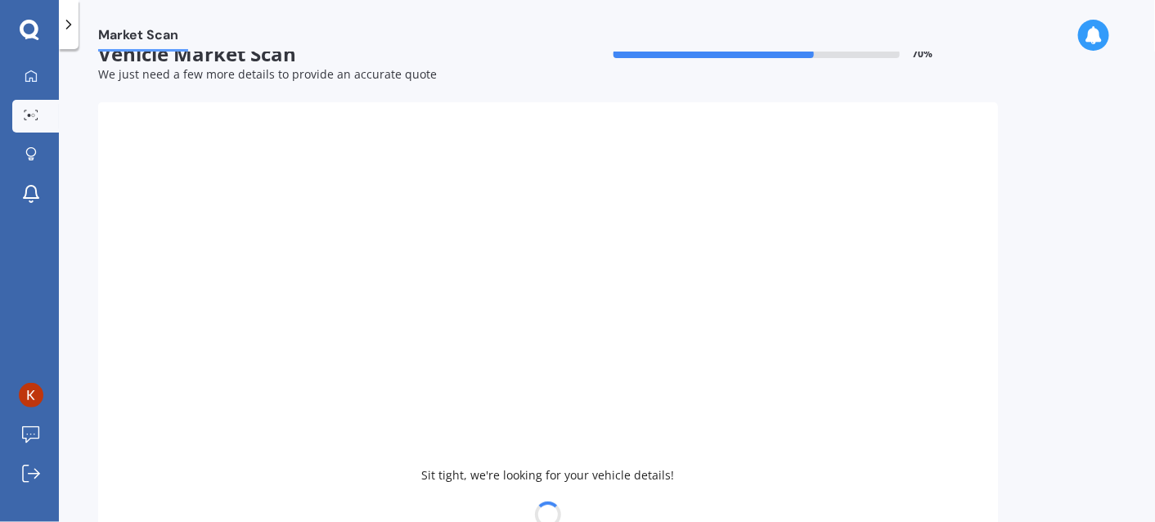
select select
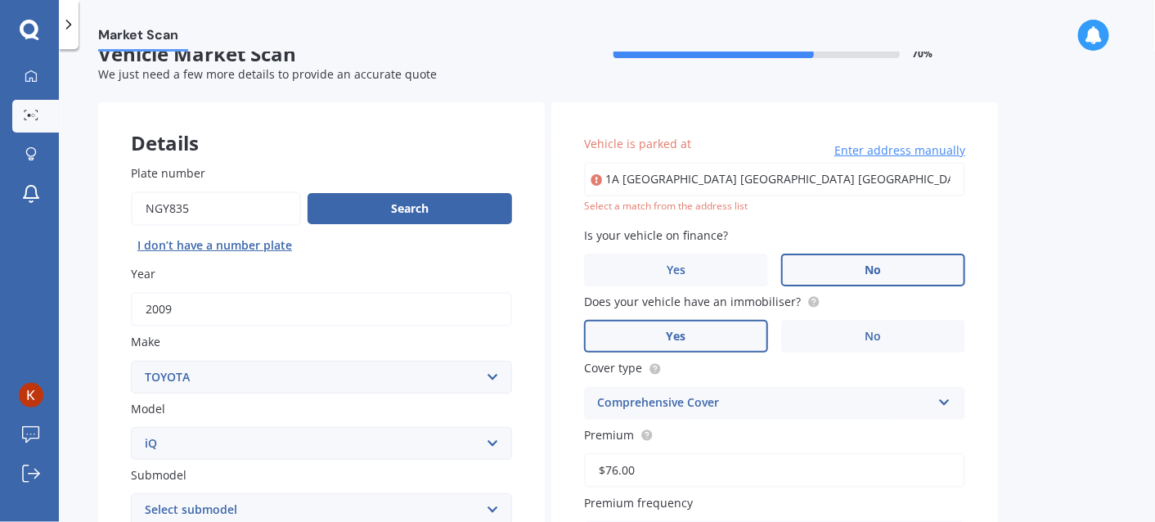
click at [649, 182] on input "1A Pelorus Place Pakuranga Auckland 2010" at bounding box center [774, 179] width 381 height 34
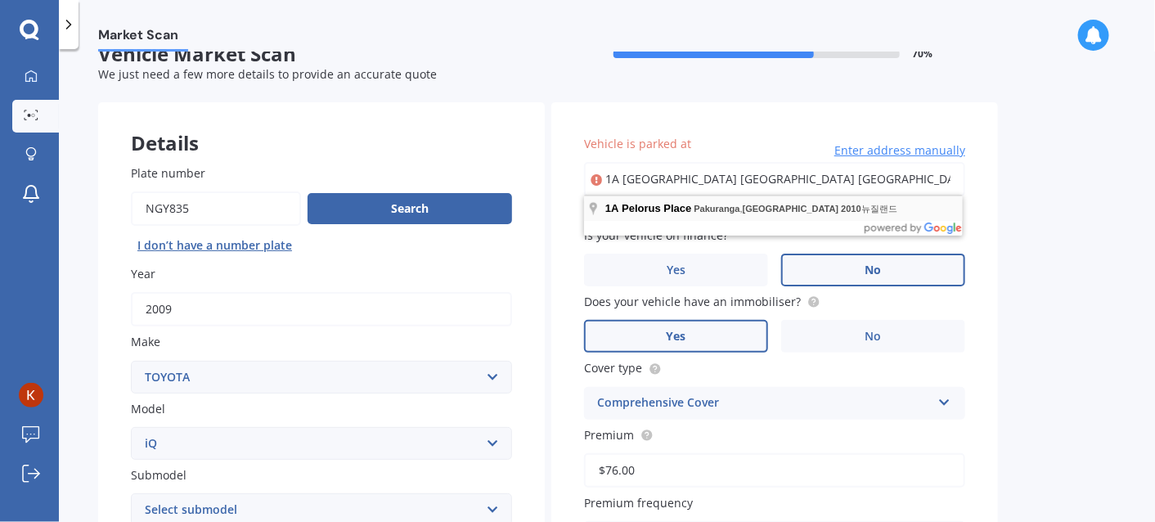
type input "[STREET_ADDRESS] 2010 [GEOGRAPHIC_DATA]"
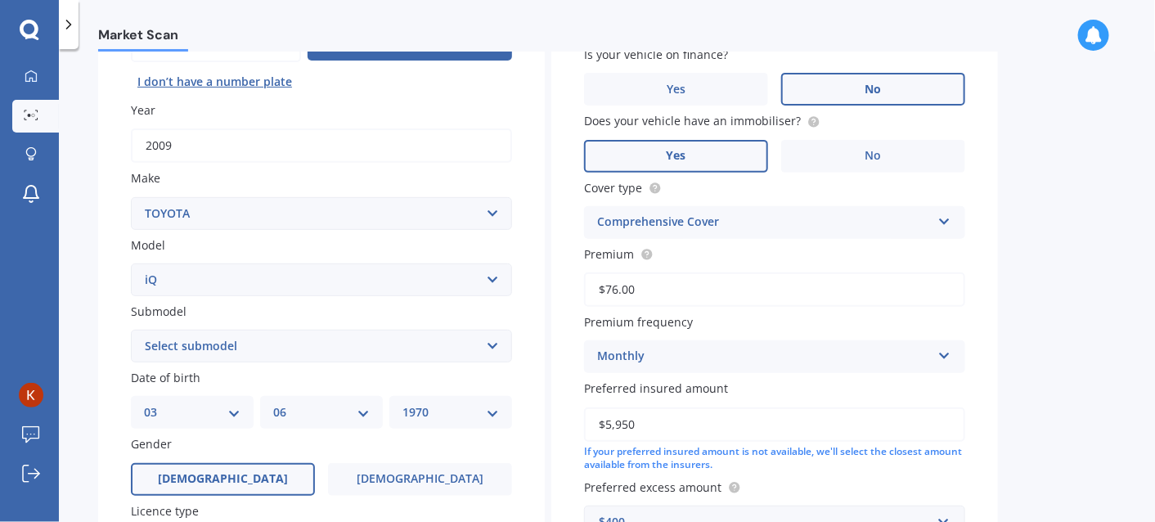
scroll to position [384, 0]
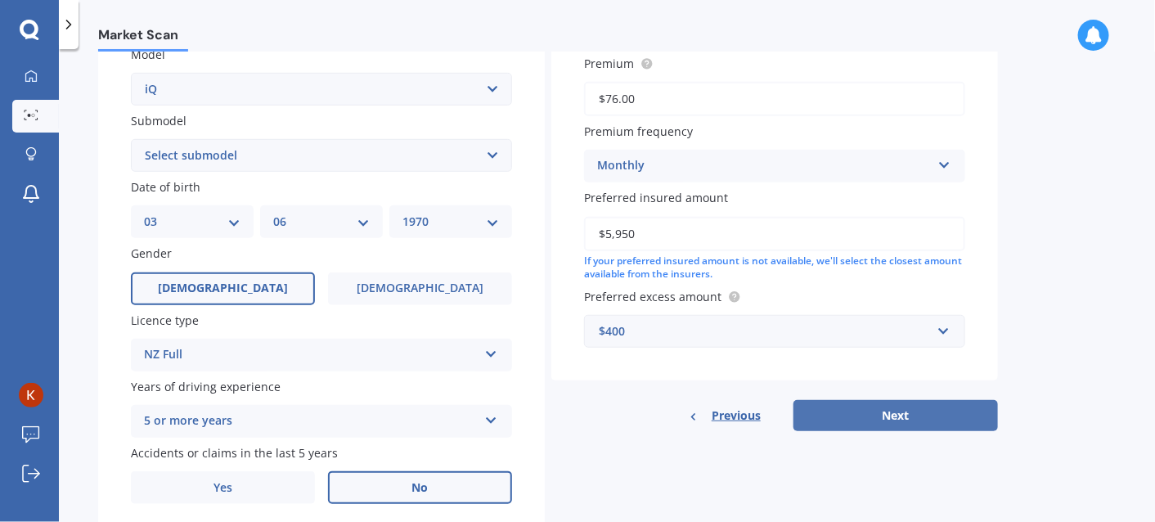
click at [892, 412] on button "Next" at bounding box center [895, 415] width 204 height 31
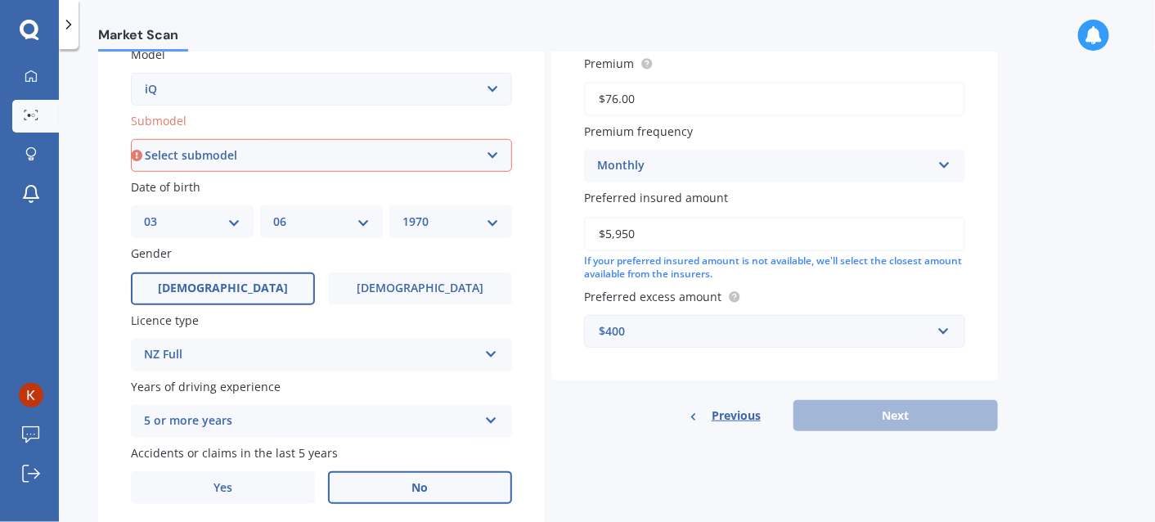
drag, startPoint x: 508, startPoint y: 159, endPoint x: 480, endPoint y: 148, distance: 29.8
click at [508, 158] on select "Select submodel (All)" at bounding box center [321, 155] width 381 height 33
select select "(ALL)"
click at [131, 139] on select "Select submodel (All)" at bounding box center [321, 155] width 381 height 33
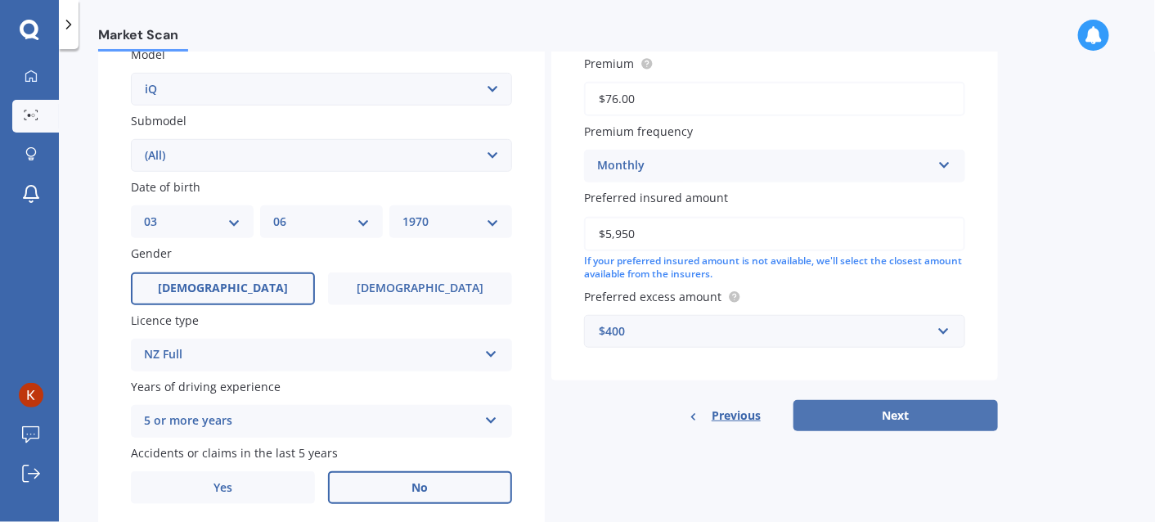
click at [892, 401] on button "Next" at bounding box center [895, 415] width 204 height 31
select select "03"
select select "06"
select select "1970"
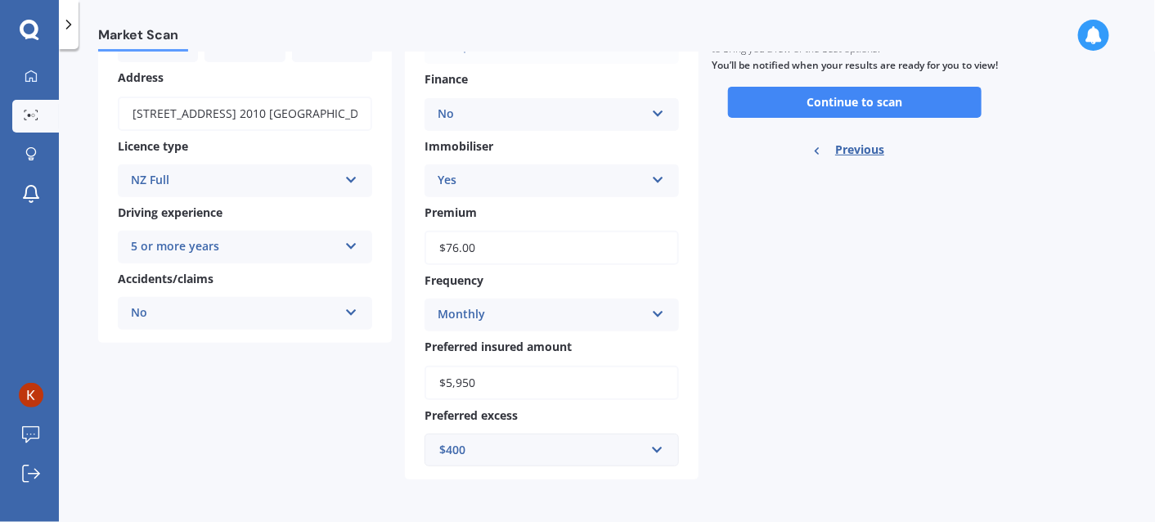
scroll to position [0, 0]
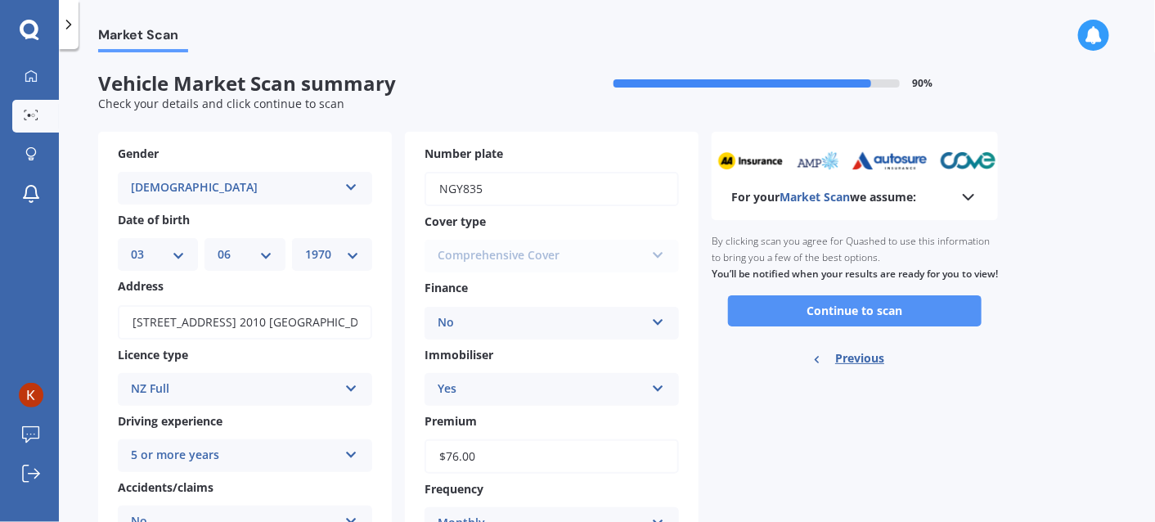
click at [847, 326] on button "Continue to scan" at bounding box center [855, 310] width 254 height 31
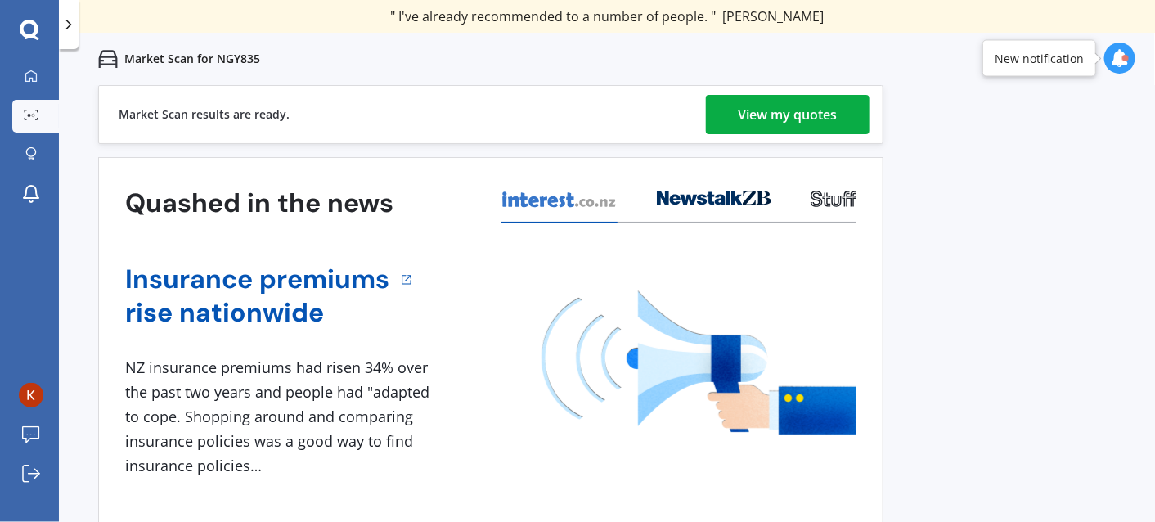
click at [805, 114] on div "View my quotes" at bounding box center [788, 114] width 99 height 39
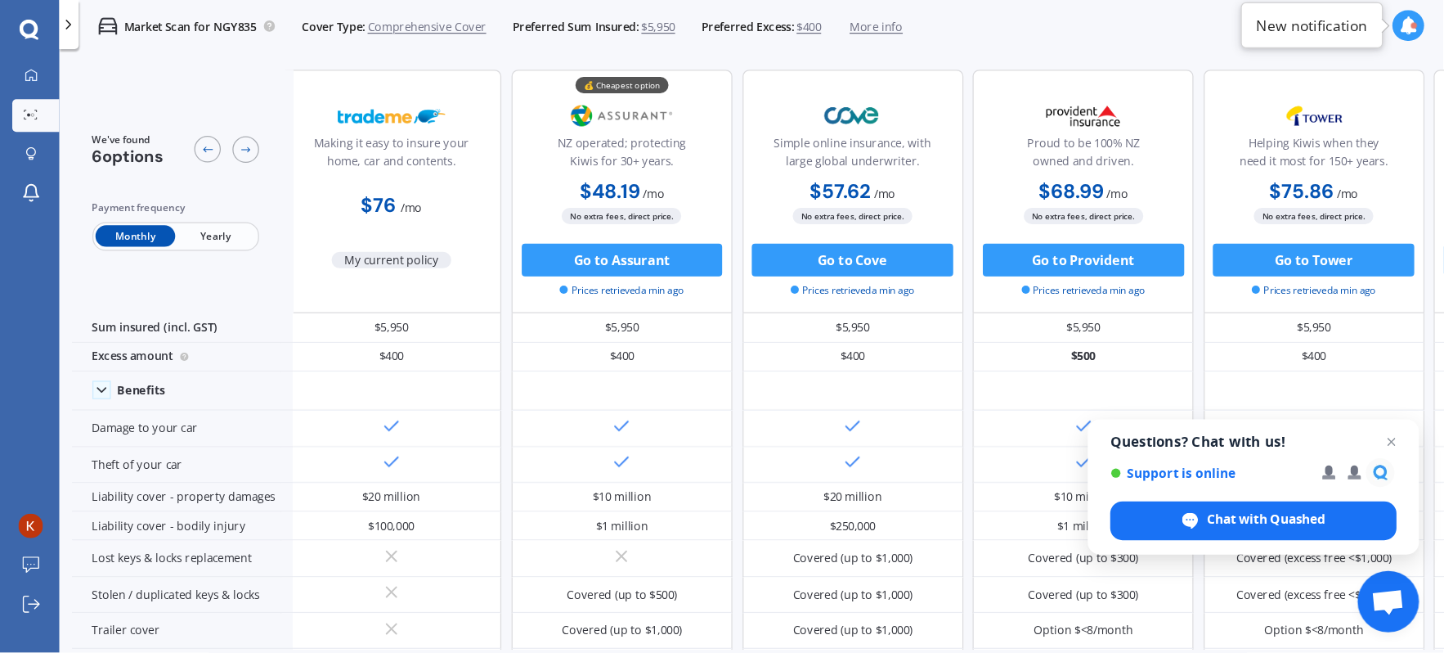
scroll to position [0, 12]
click at [1116, 356] on span "Close chat" at bounding box center [1113, 354] width 20 height 20
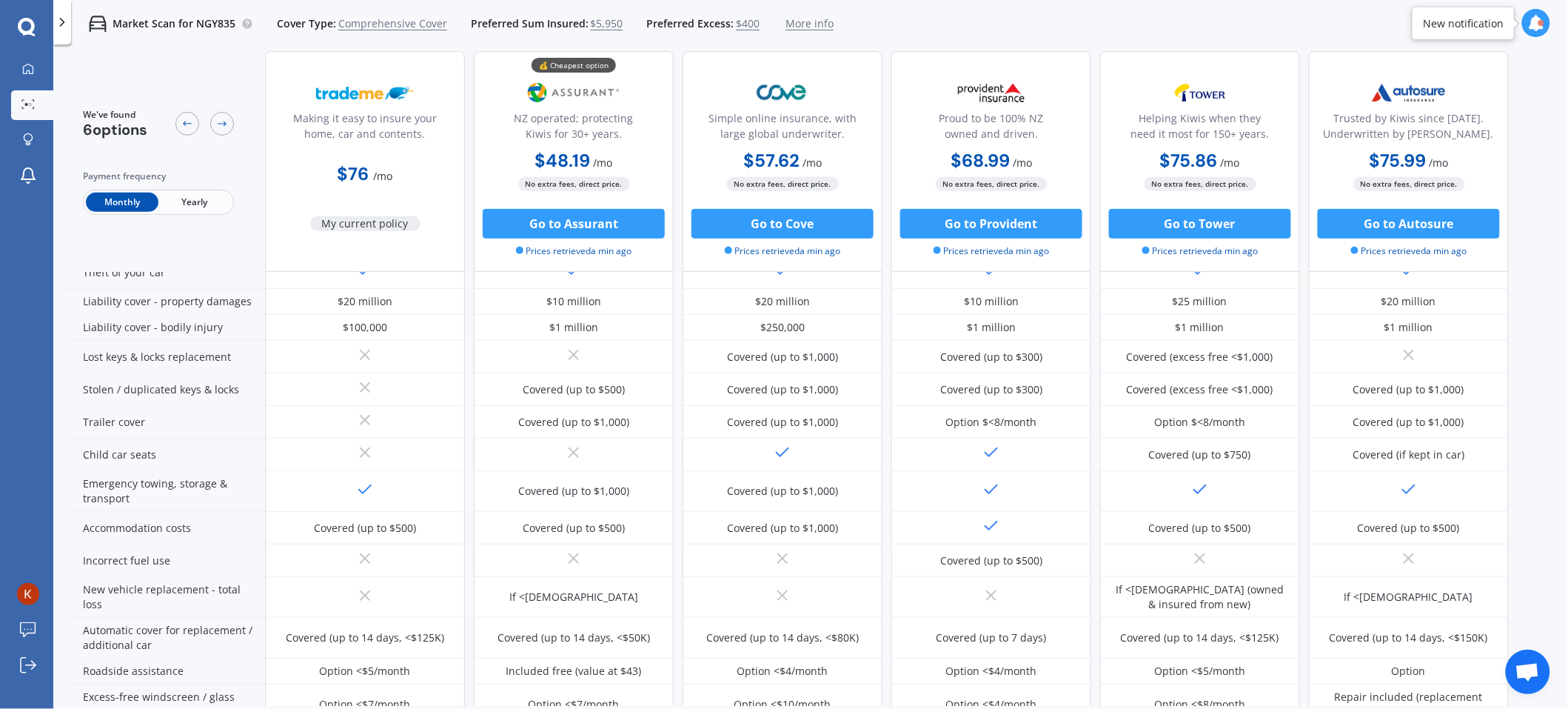
scroll to position [0, 0]
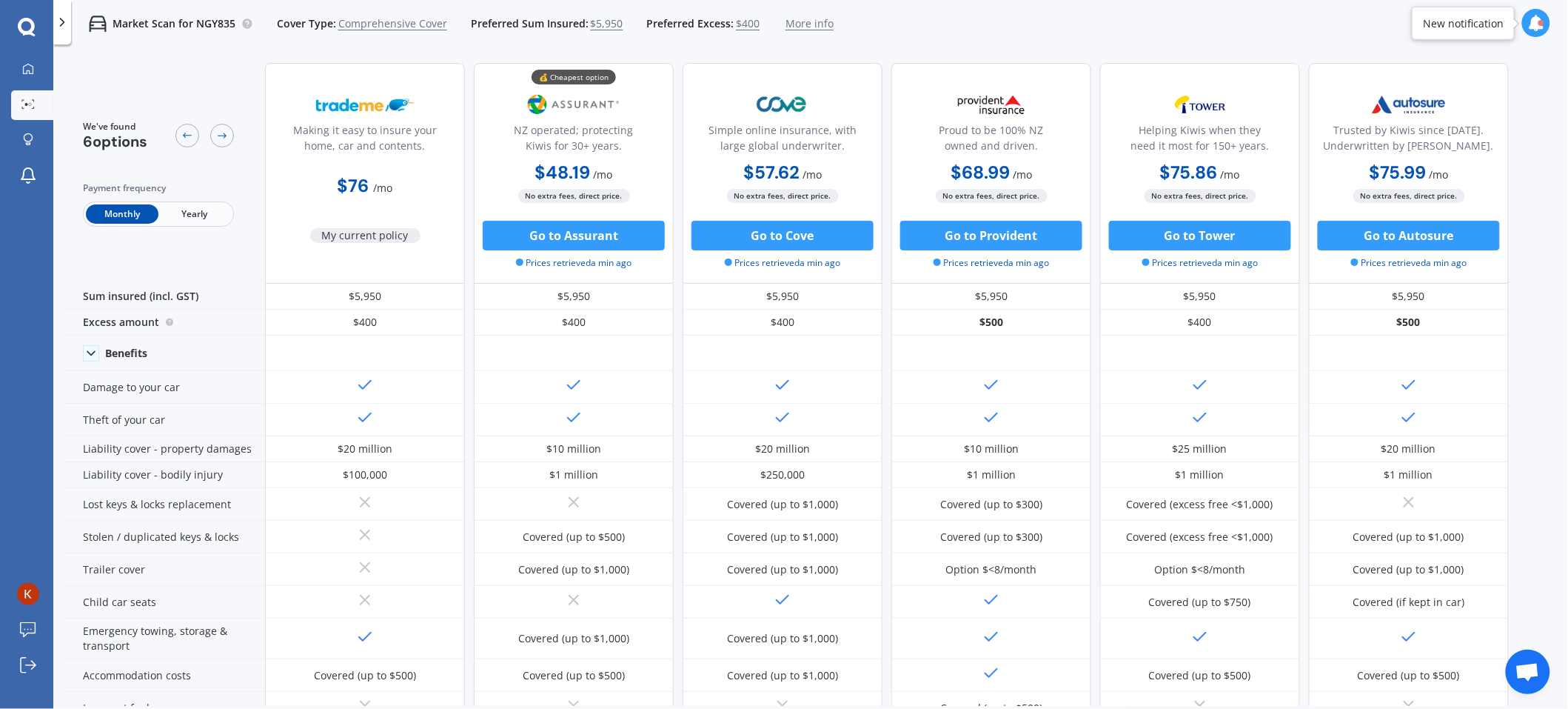
click at [1045, 307] on div "We've found 6 options Payment frequency Monthly Yearly Making it easy to insure…" at bounding box center [817, 378] width 1503 height 655
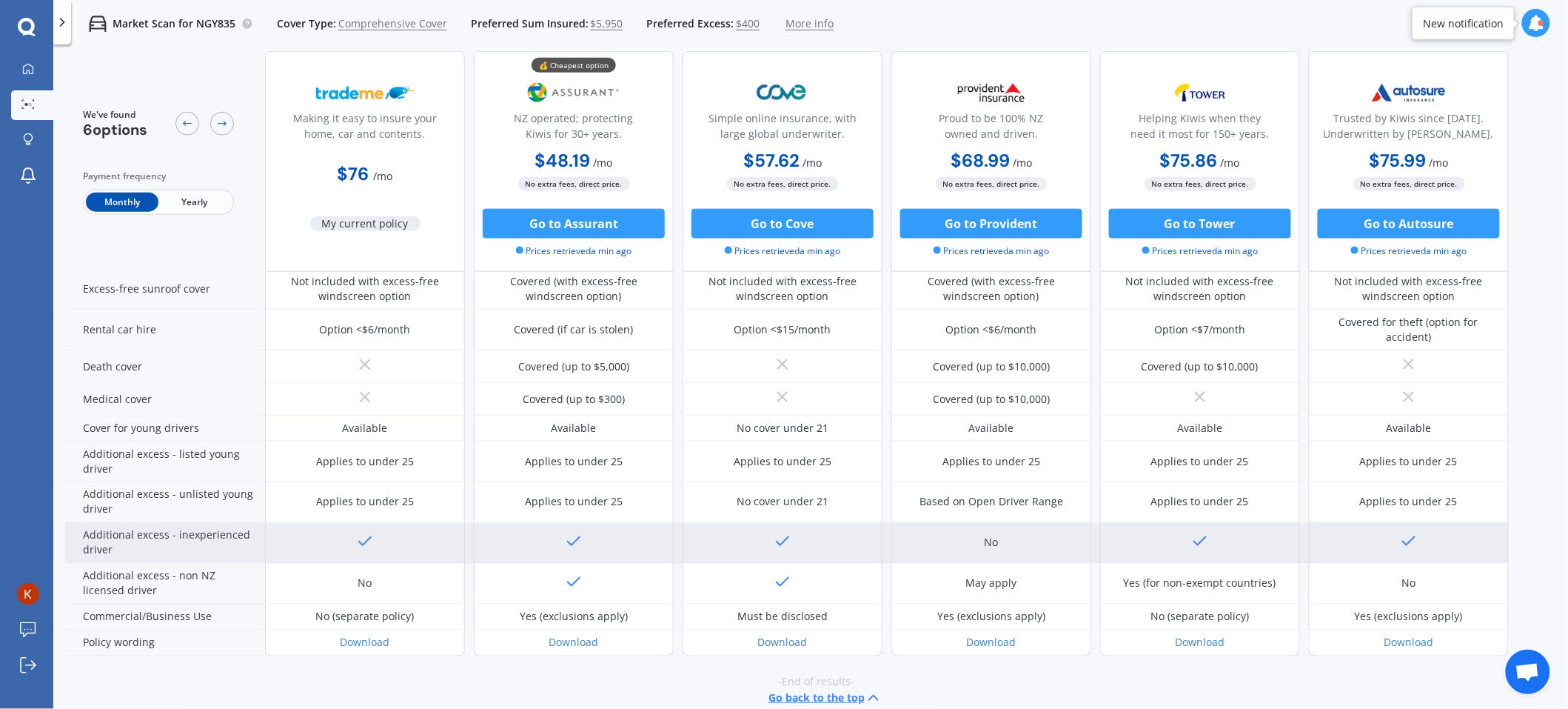
scroll to position [620, 0]
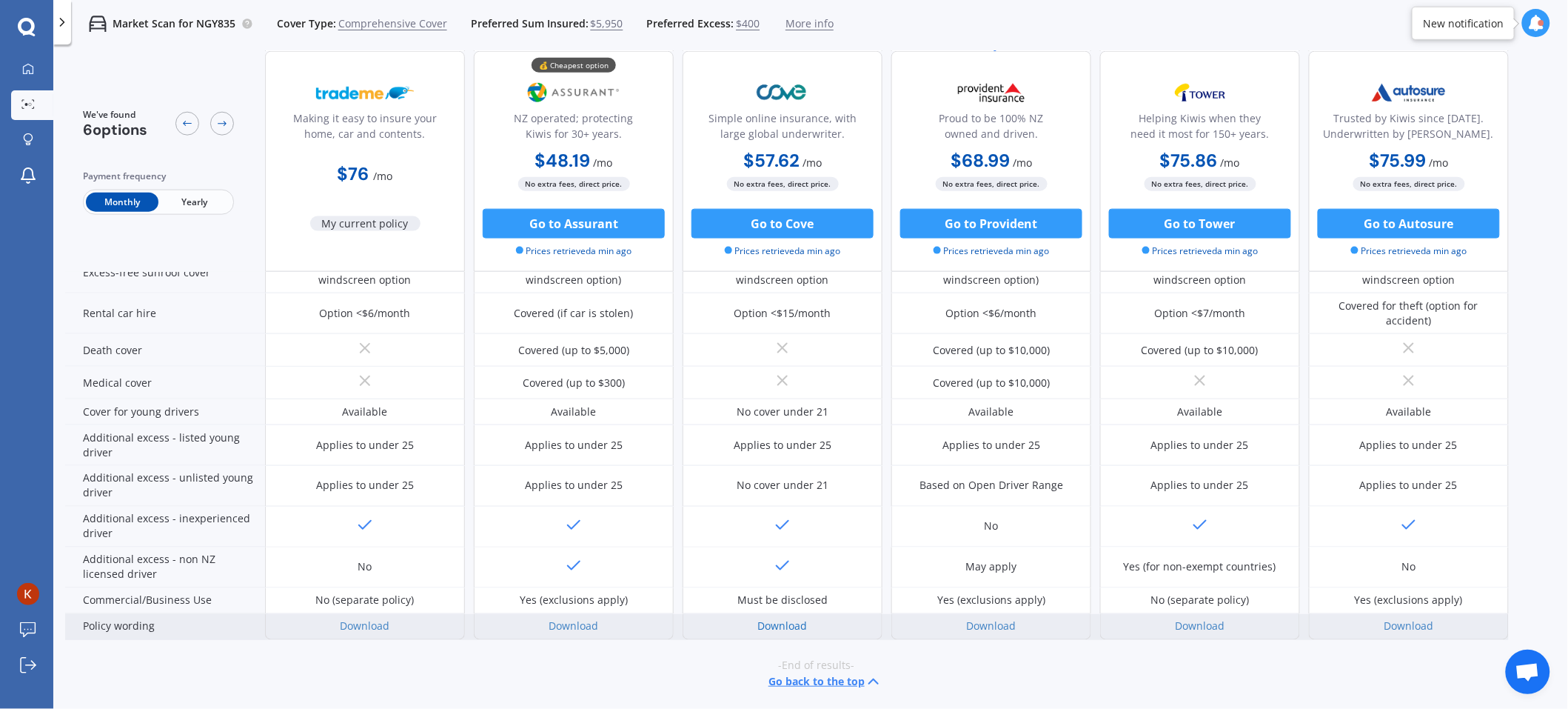
click at [795, 472] on link "Download" at bounding box center [783, 627] width 50 height 14
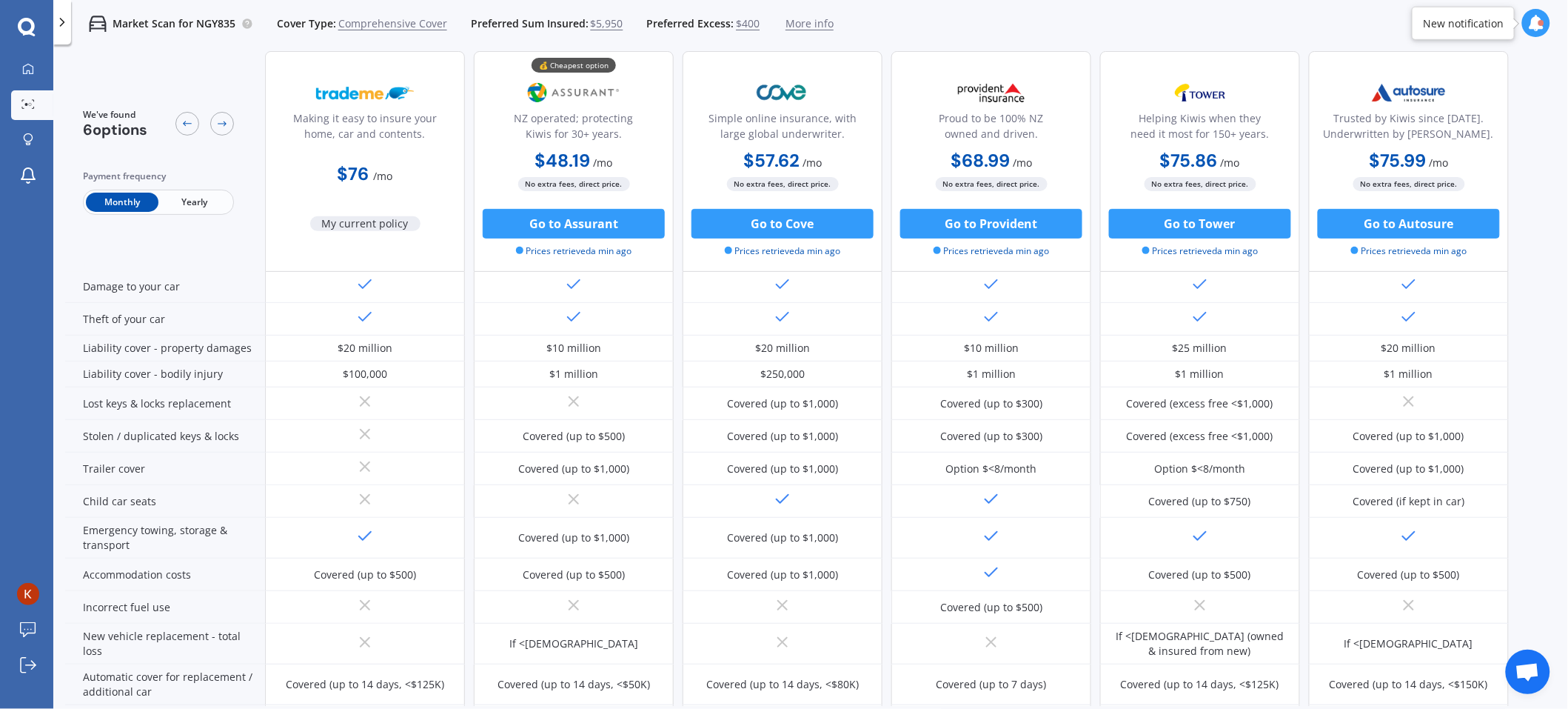
scroll to position [0, 0]
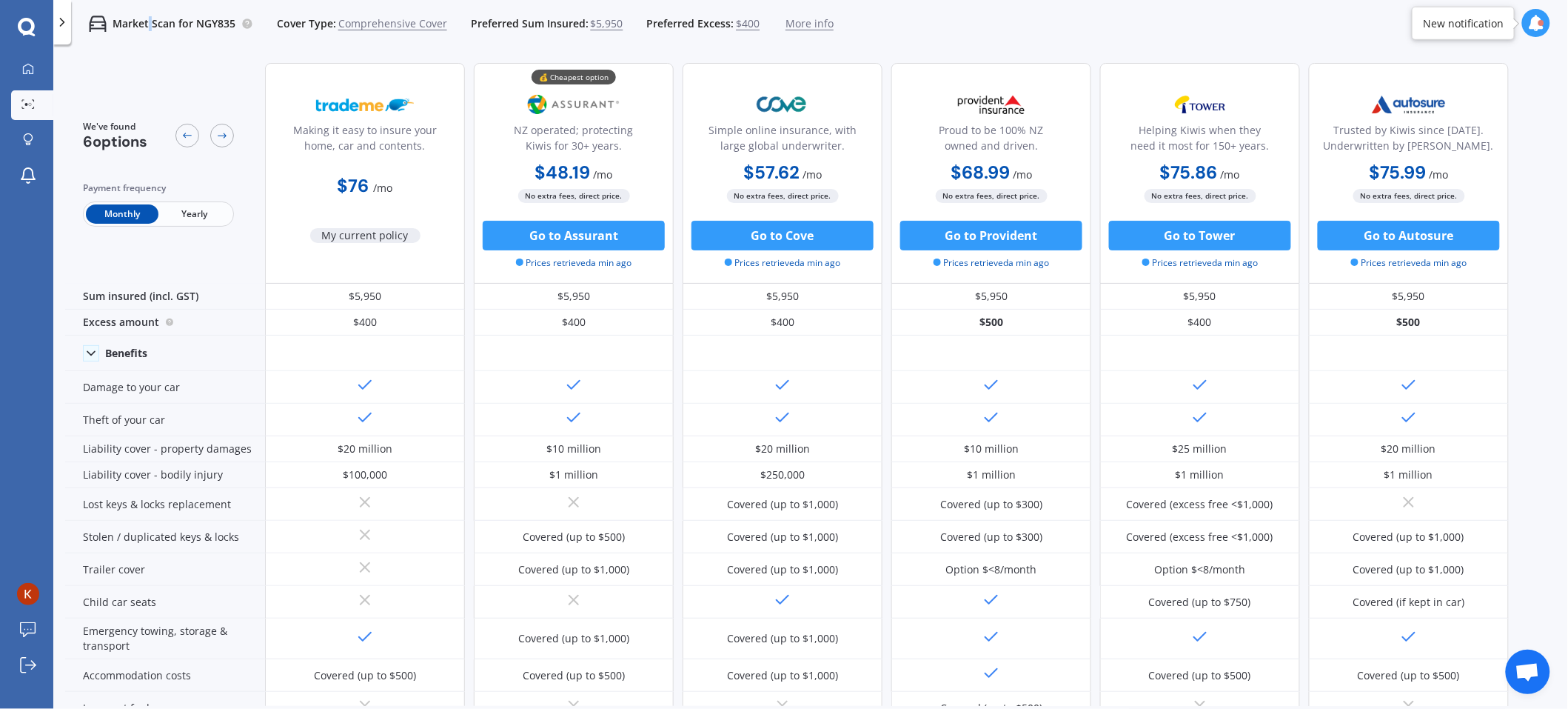
click at [149, 31] on div "Market Scan for NGY835 Cover Type: Comprehensive Cover Preferred Sum Insured: $…" at bounding box center [453, 24] width 762 height 47
click at [385, 29] on span "Comprehensive Cover" at bounding box center [393, 24] width 109 height 14
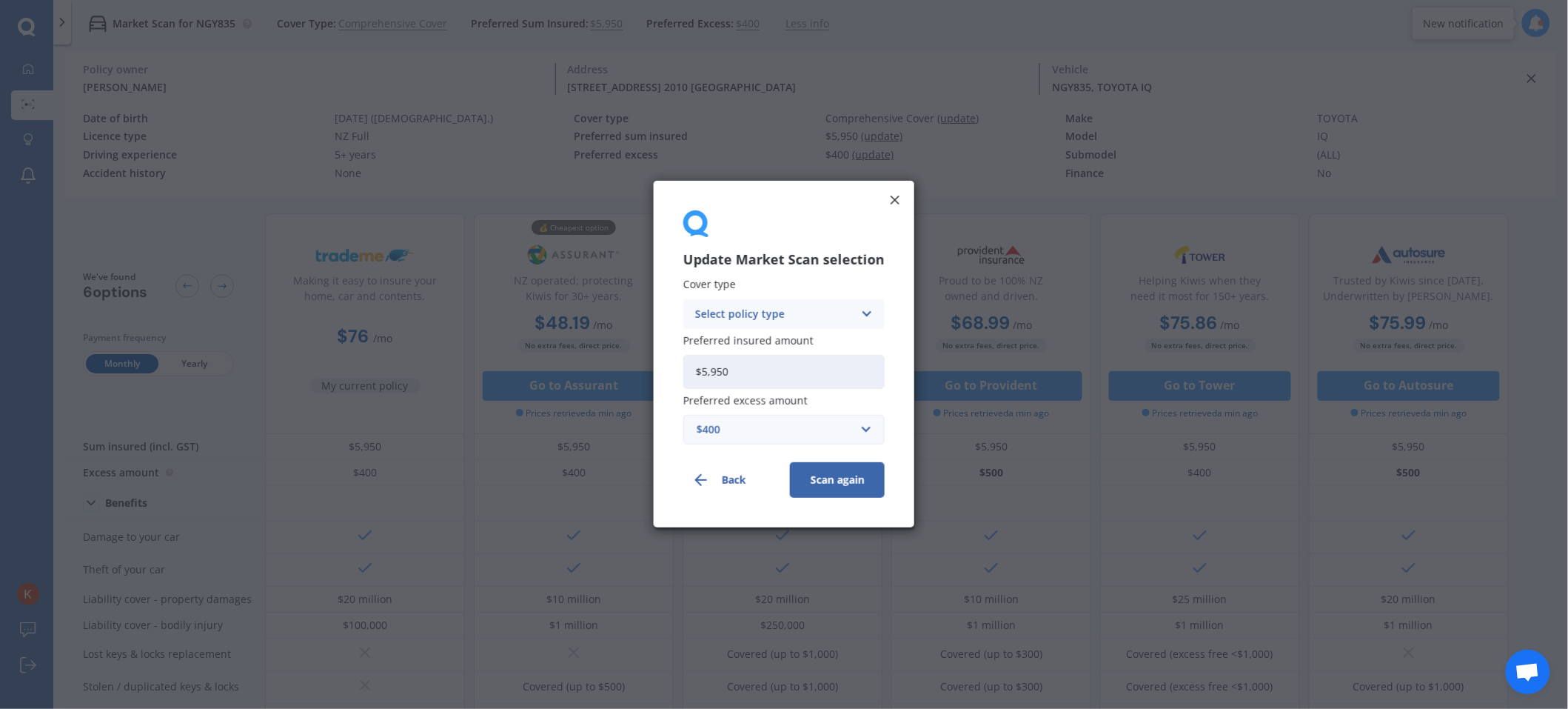
click at [776, 319] on div "Select policy type" at bounding box center [774, 314] width 158 height 16
click at [758, 374] on span "Third Party, Fire & Theft" at bounding box center [757, 369] width 121 height 10
click at [834, 472] on button "Scan again" at bounding box center [837, 480] width 95 height 35
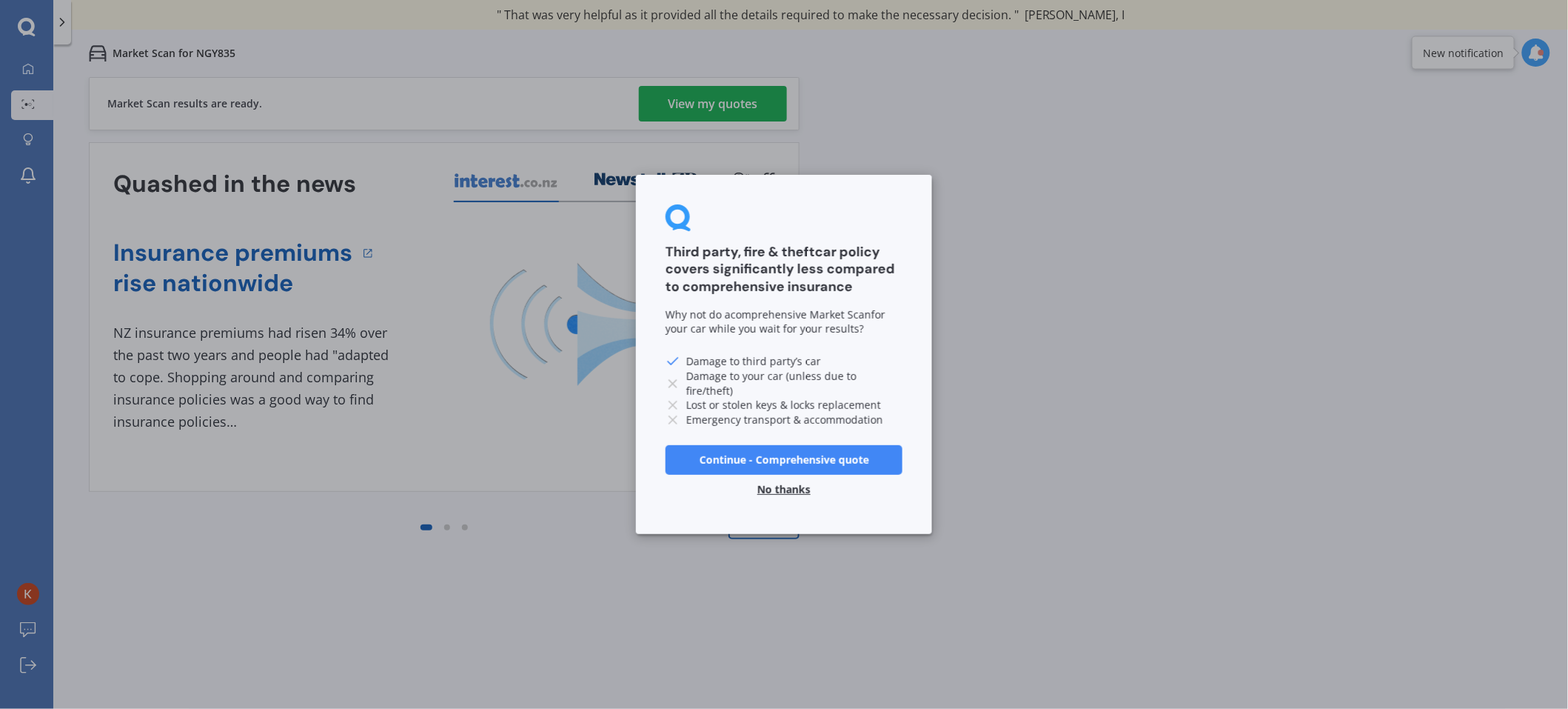
click at [799, 472] on button "No thanks" at bounding box center [784, 489] width 72 height 30
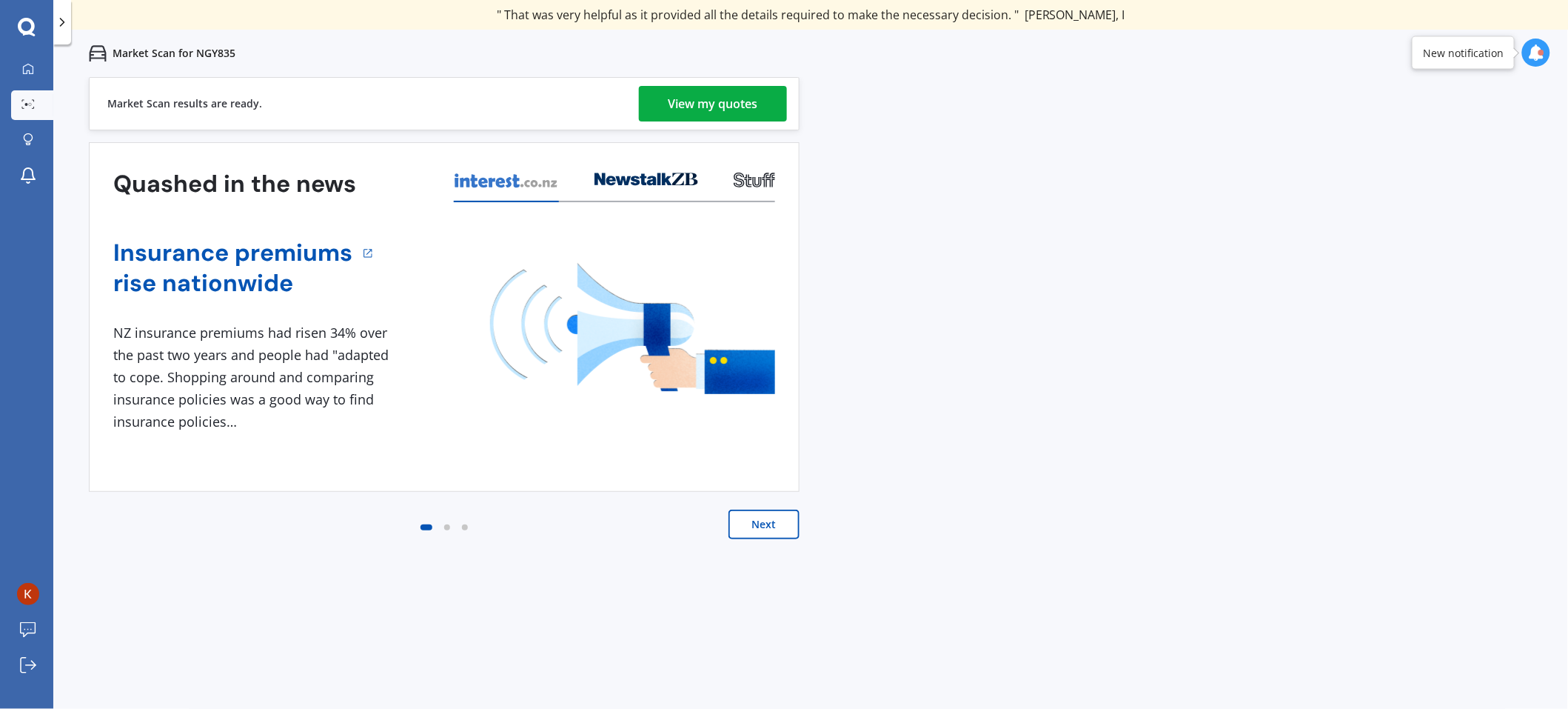
click at [703, 104] on div "View my quotes" at bounding box center [713, 103] width 90 height 35
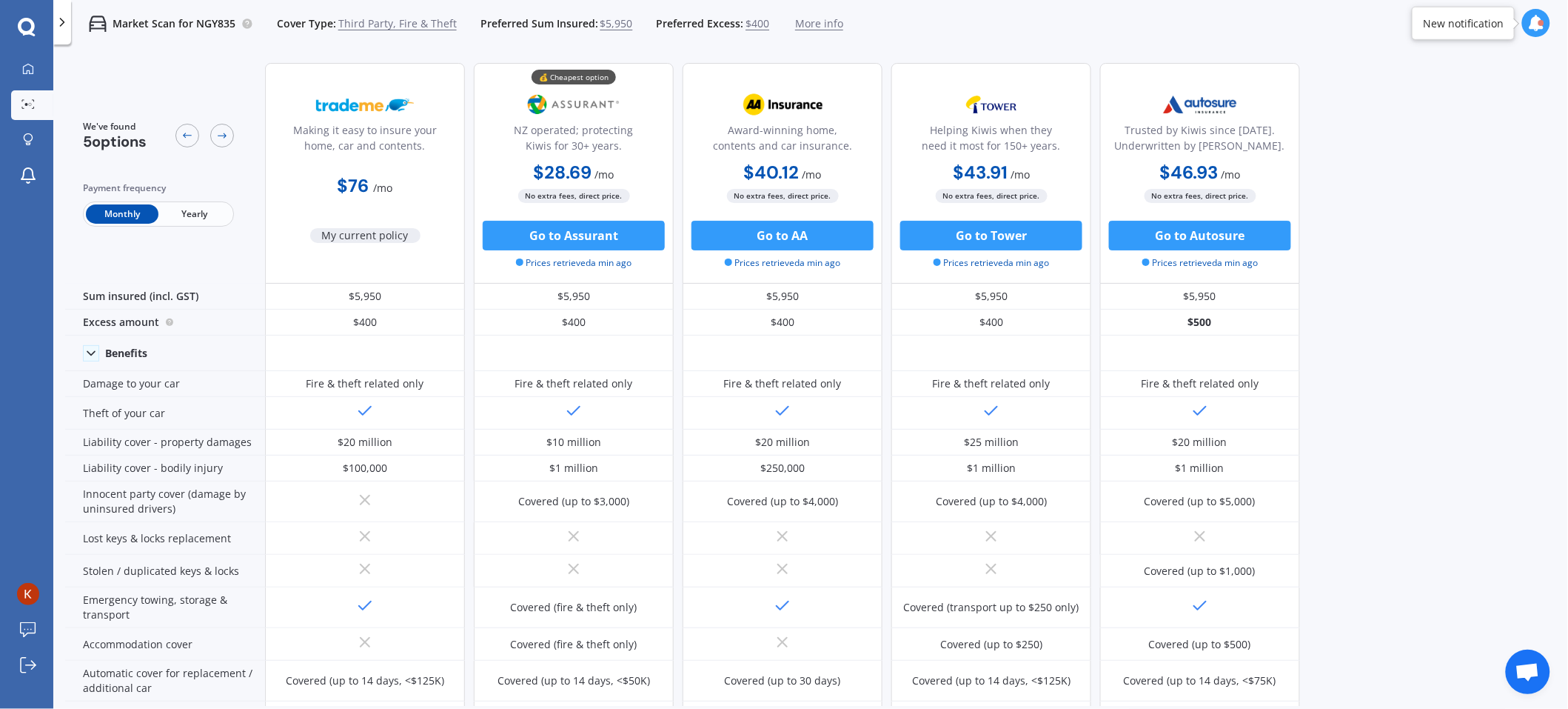
click at [1045, 365] on div "We've found 5 options Payment frequency Monthly Yearly Making it easy to insure…" at bounding box center [817, 378] width 1503 height 655
click at [27, 31] on icon at bounding box center [26, 26] width 17 height 17
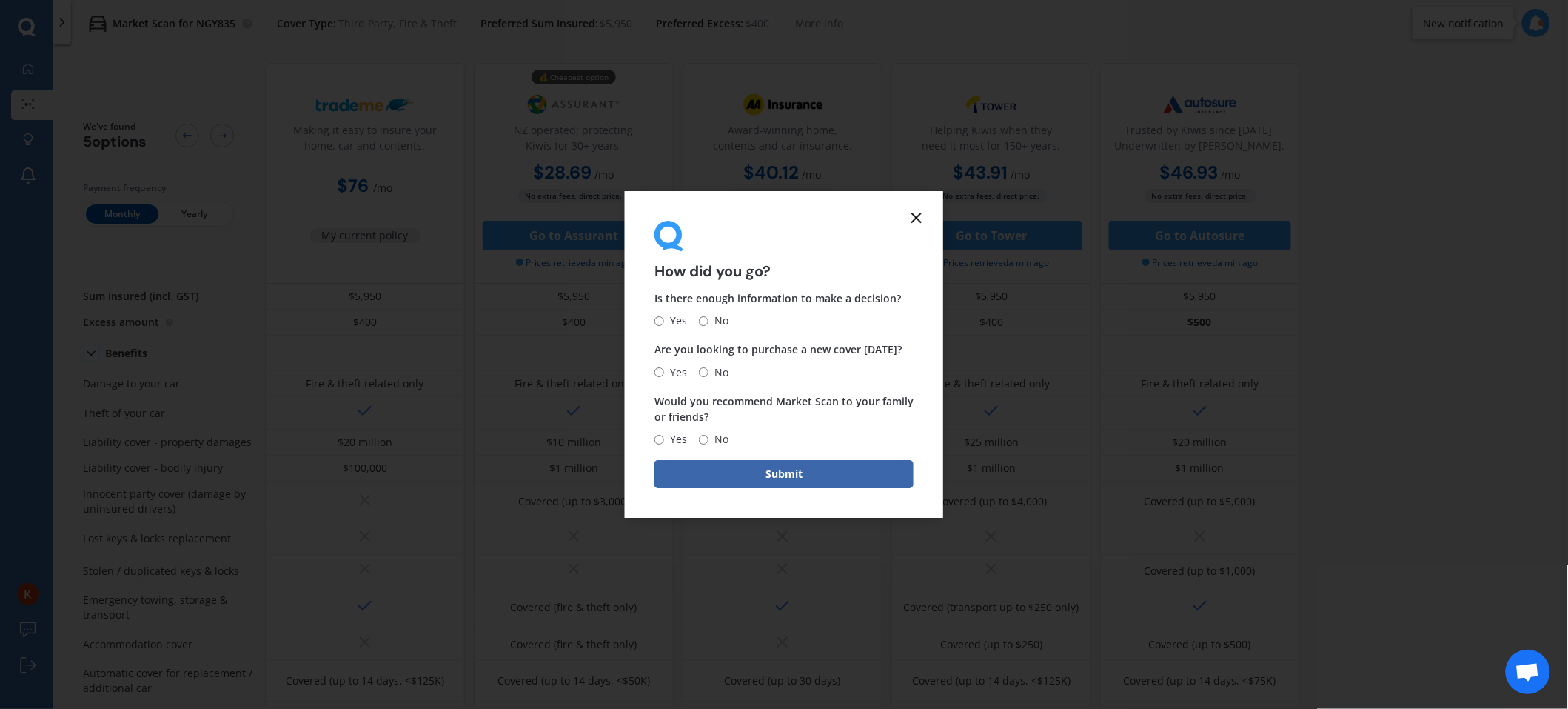
click at [664, 437] on span "Yes" at bounding box center [675, 439] width 23 height 18
click at [664, 437] on input "Yes" at bounding box center [659, 439] width 10 height 10
radio input "true"
click at [734, 466] on button "Submit" at bounding box center [784, 474] width 259 height 28
click at [662, 323] on icon at bounding box center [659, 321] width 10 height 14
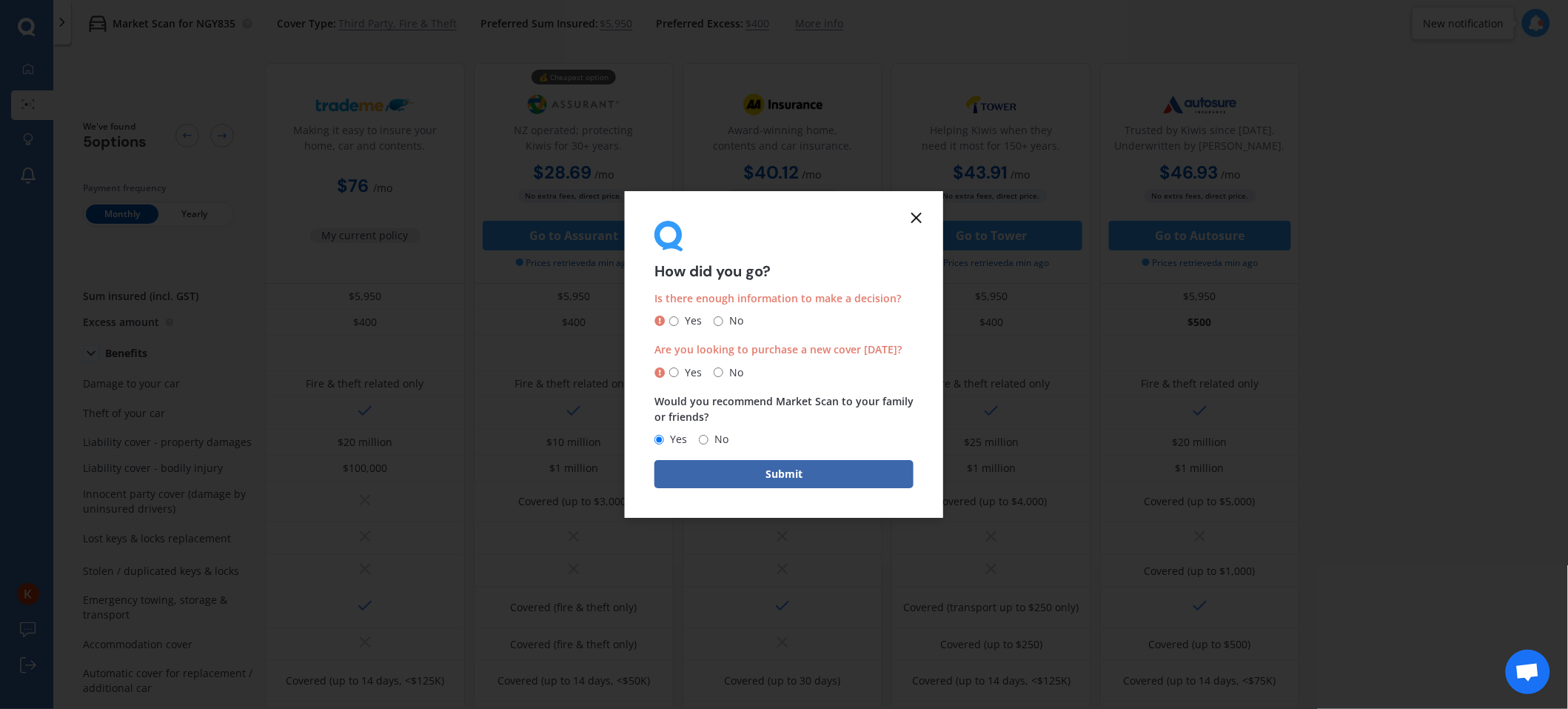
click at [677, 320] on input "Yes" at bounding box center [674, 321] width 10 height 10
radio input "true"
drag, startPoint x: 922, startPoint y: 211, endPoint x: 759, endPoint y: 490, distance: 323.1
click at [924, 214] on icon at bounding box center [917, 218] width 18 height 18
click at [917, 222] on icon at bounding box center [917, 218] width 18 height 18
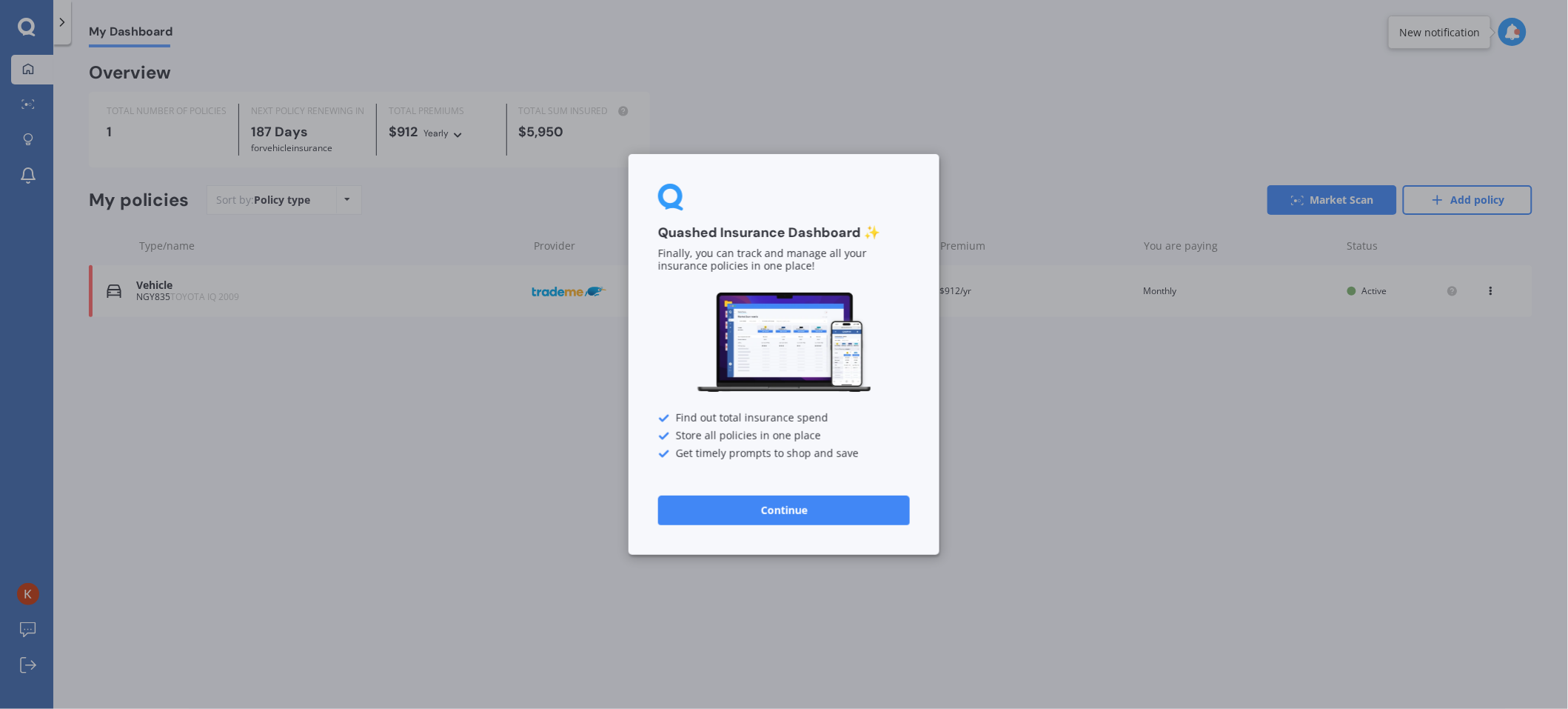
click at [780, 472] on button "Continue" at bounding box center [784, 510] width 252 height 30
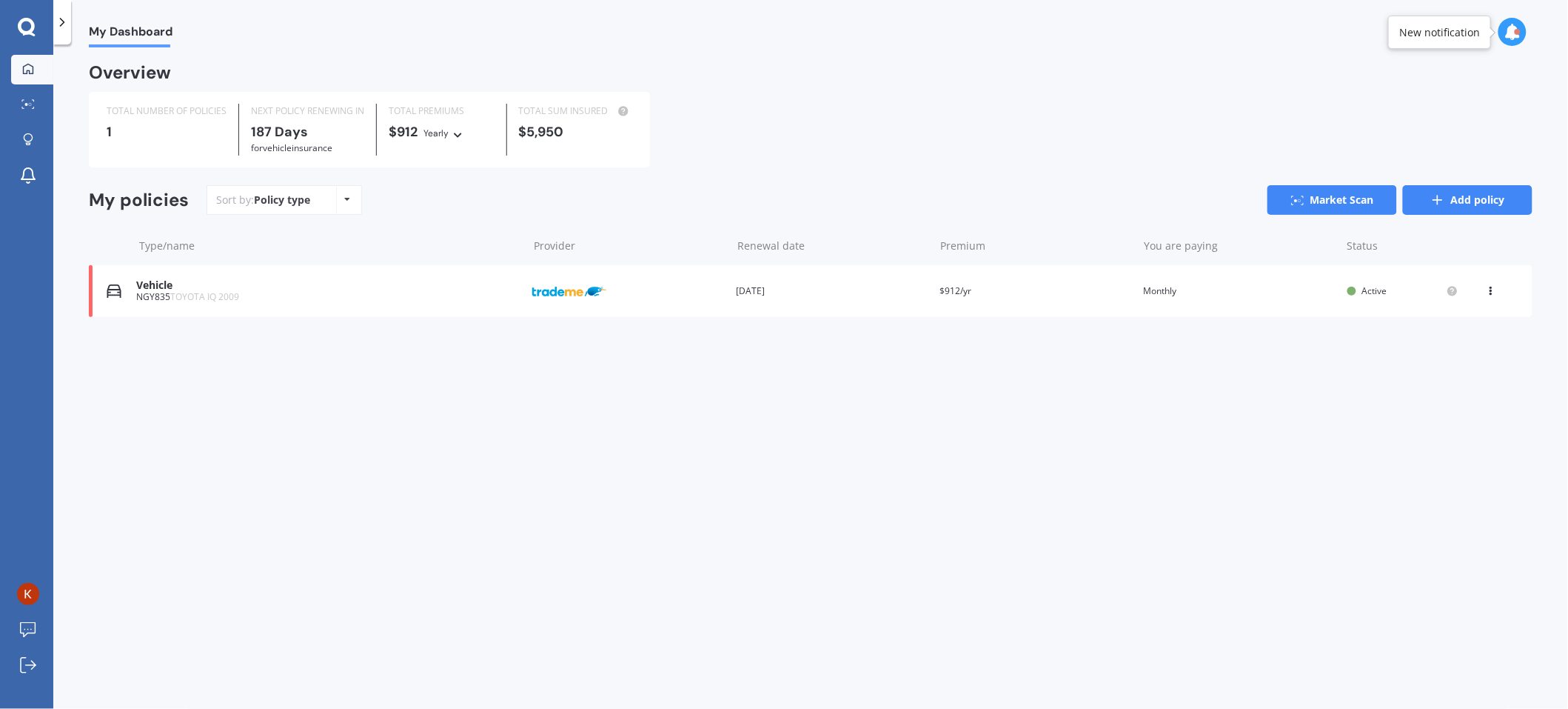
click at [1045, 192] on link "Add policy" at bounding box center [1468, 199] width 129 height 30
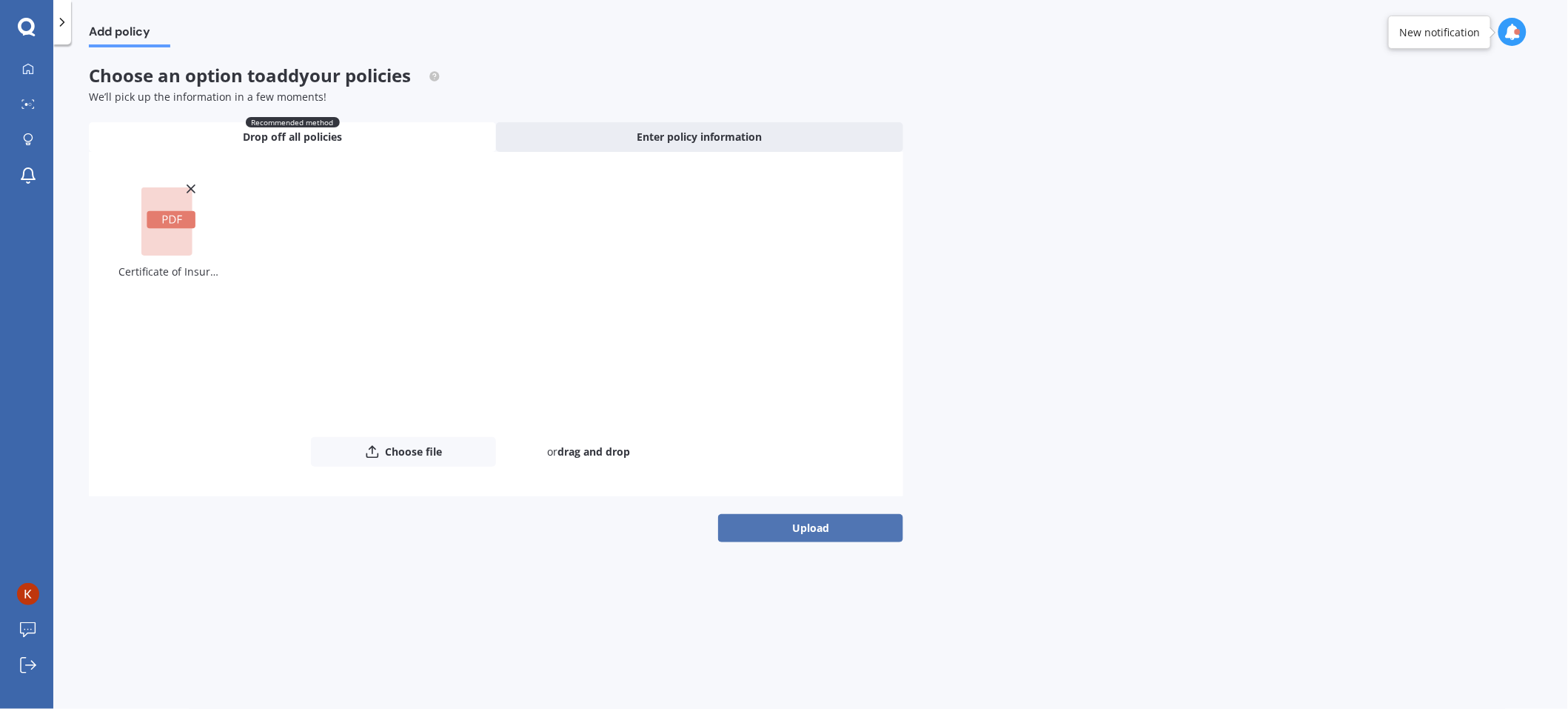
click at [834, 472] on button "Upload" at bounding box center [810, 528] width 185 height 28
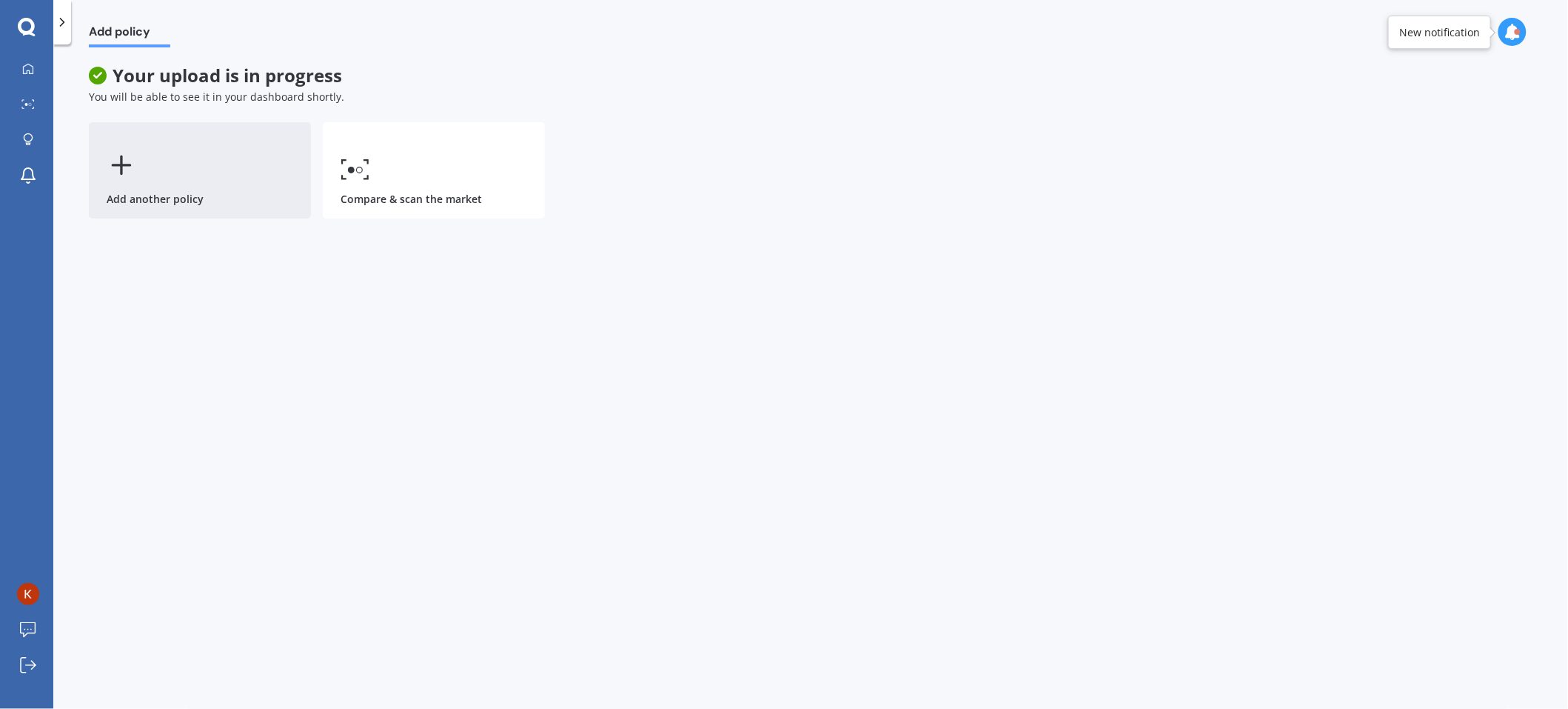
click at [183, 185] on div "Add another policy" at bounding box center [199, 170] width 222 height 96
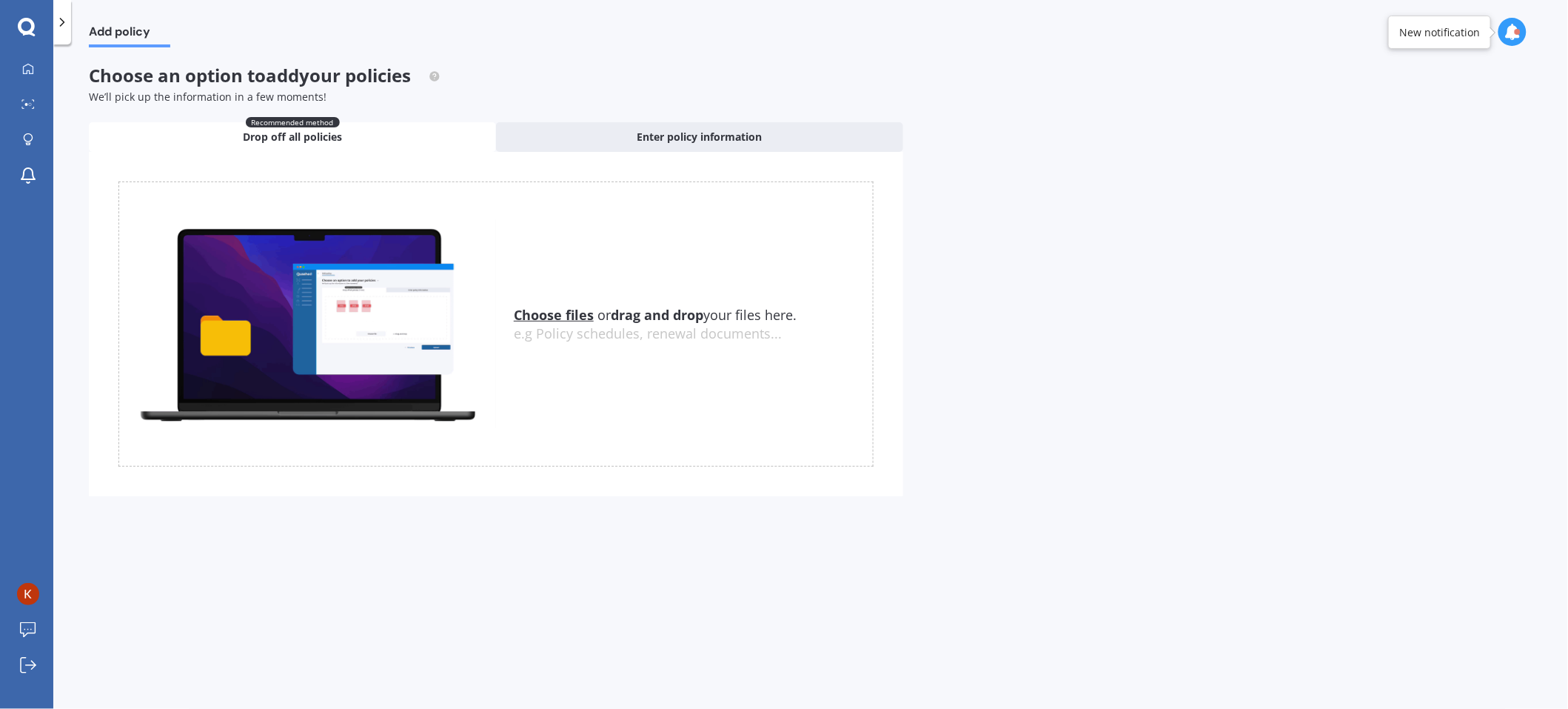
click at [562, 309] on u "Choose files" at bounding box center [554, 315] width 80 height 18
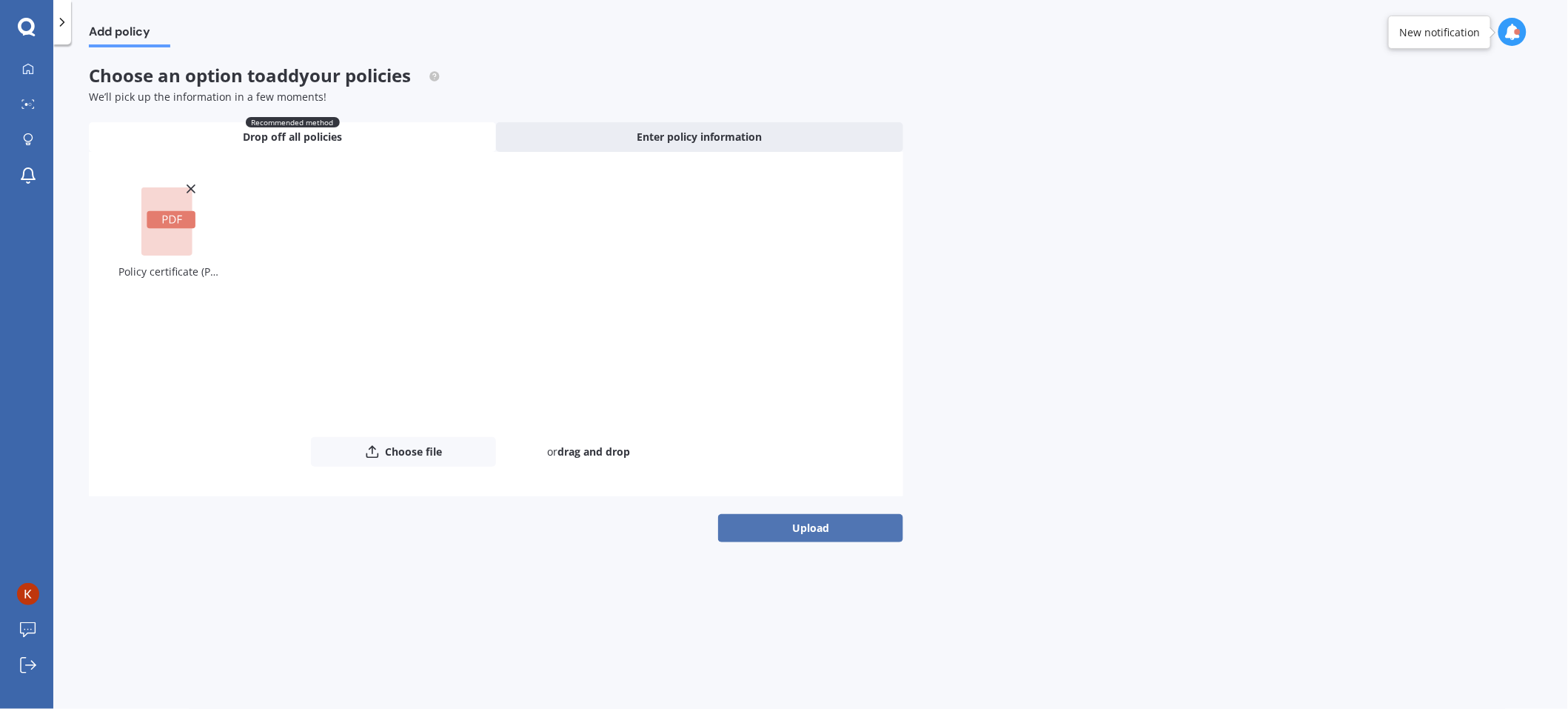
click at [819, 472] on button "Upload" at bounding box center [810, 528] width 185 height 28
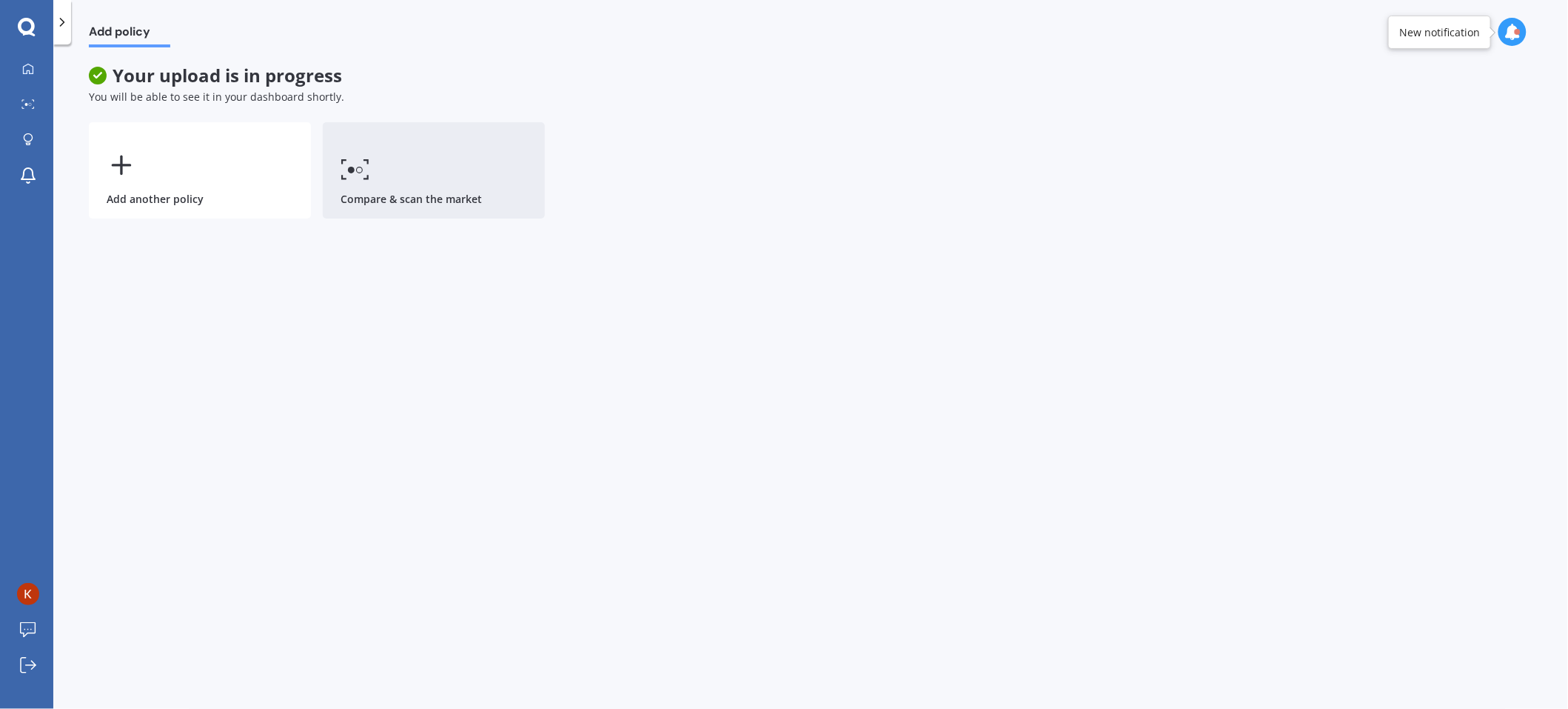
click at [447, 194] on link "Compare & scan the market" at bounding box center [434, 170] width 222 height 96
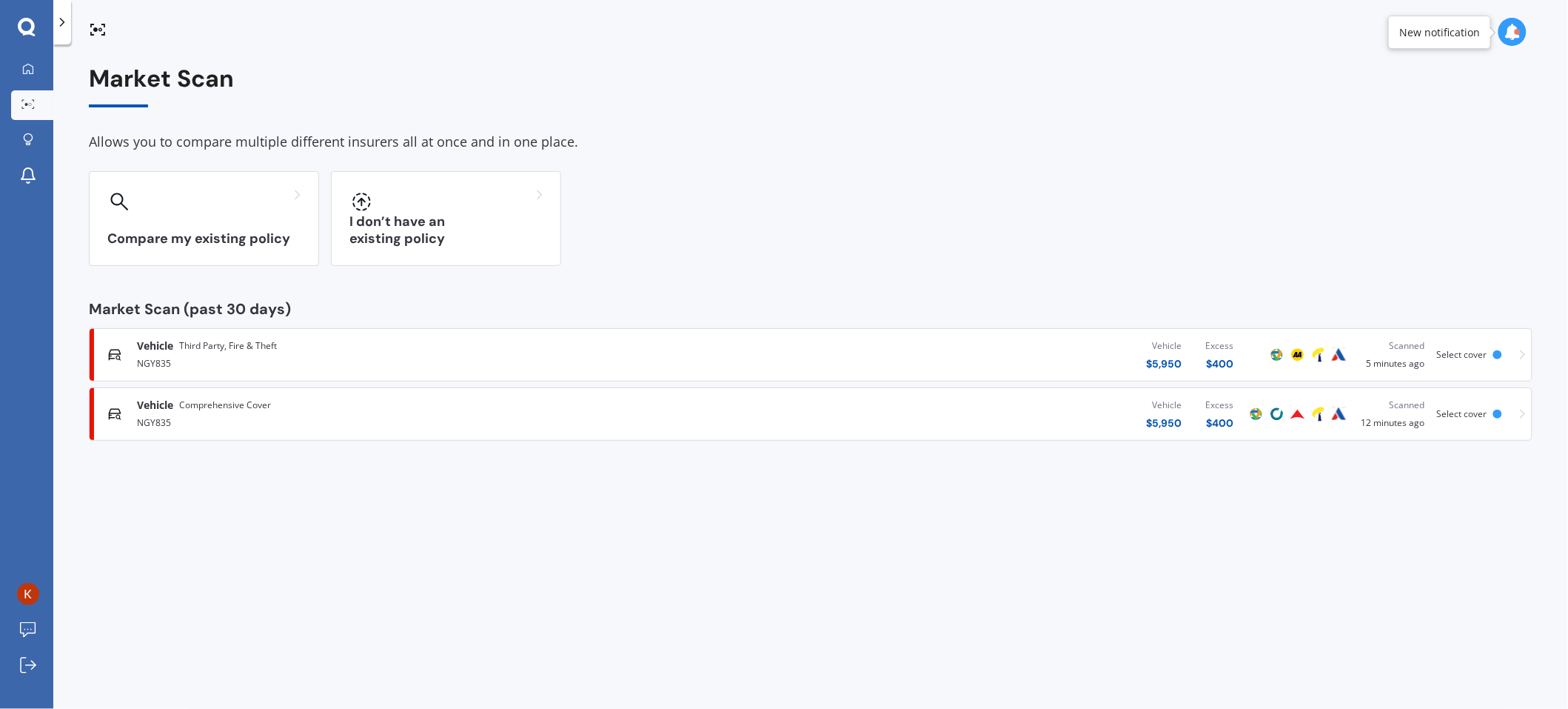
click at [1045, 413] on div "Vehicle Comprehensive Cover NGY835 Vehicle $ 5,950 Excess $ 400 Scanned 12 minu…" at bounding box center [811, 414] width 1430 height 44
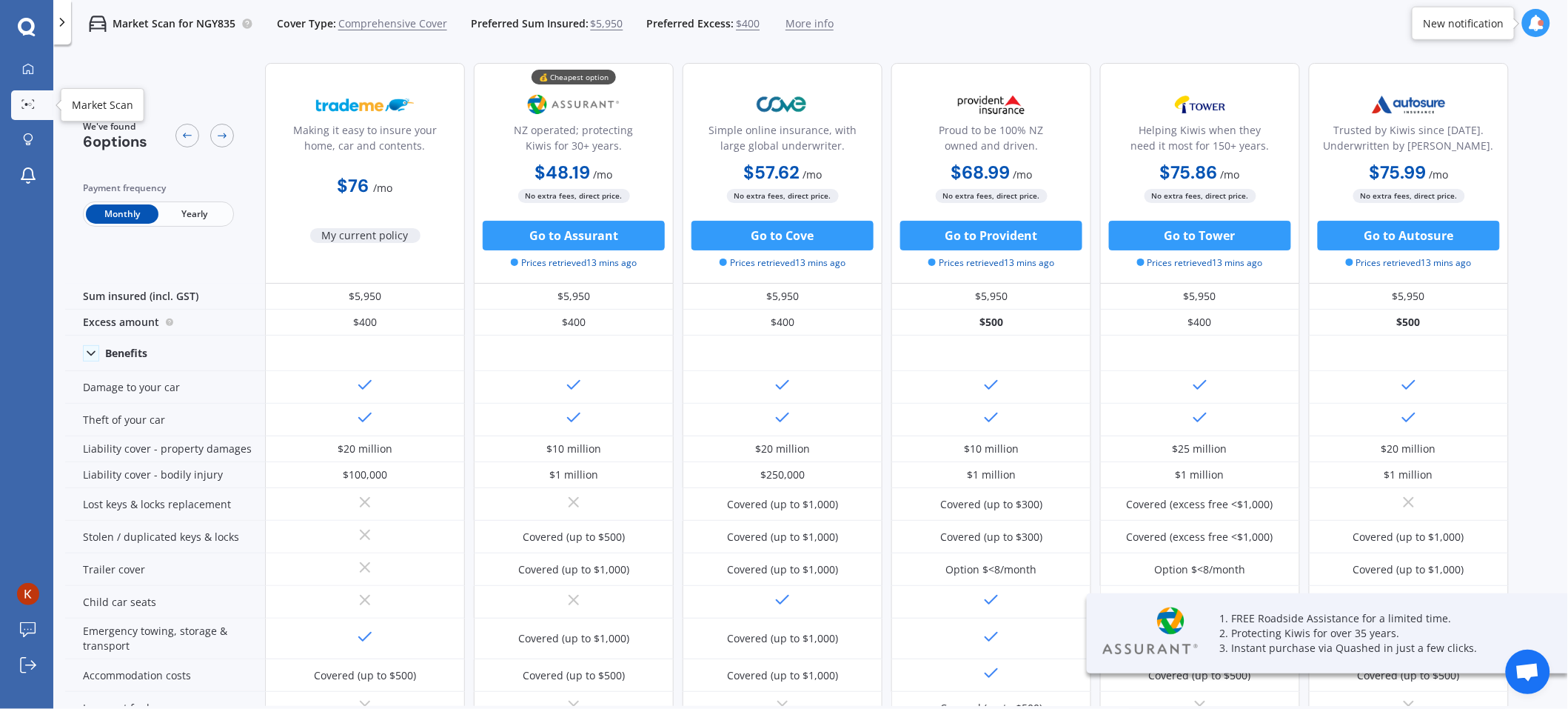
click at [28, 101] on icon at bounding box center [28, 104] width 14 height 10
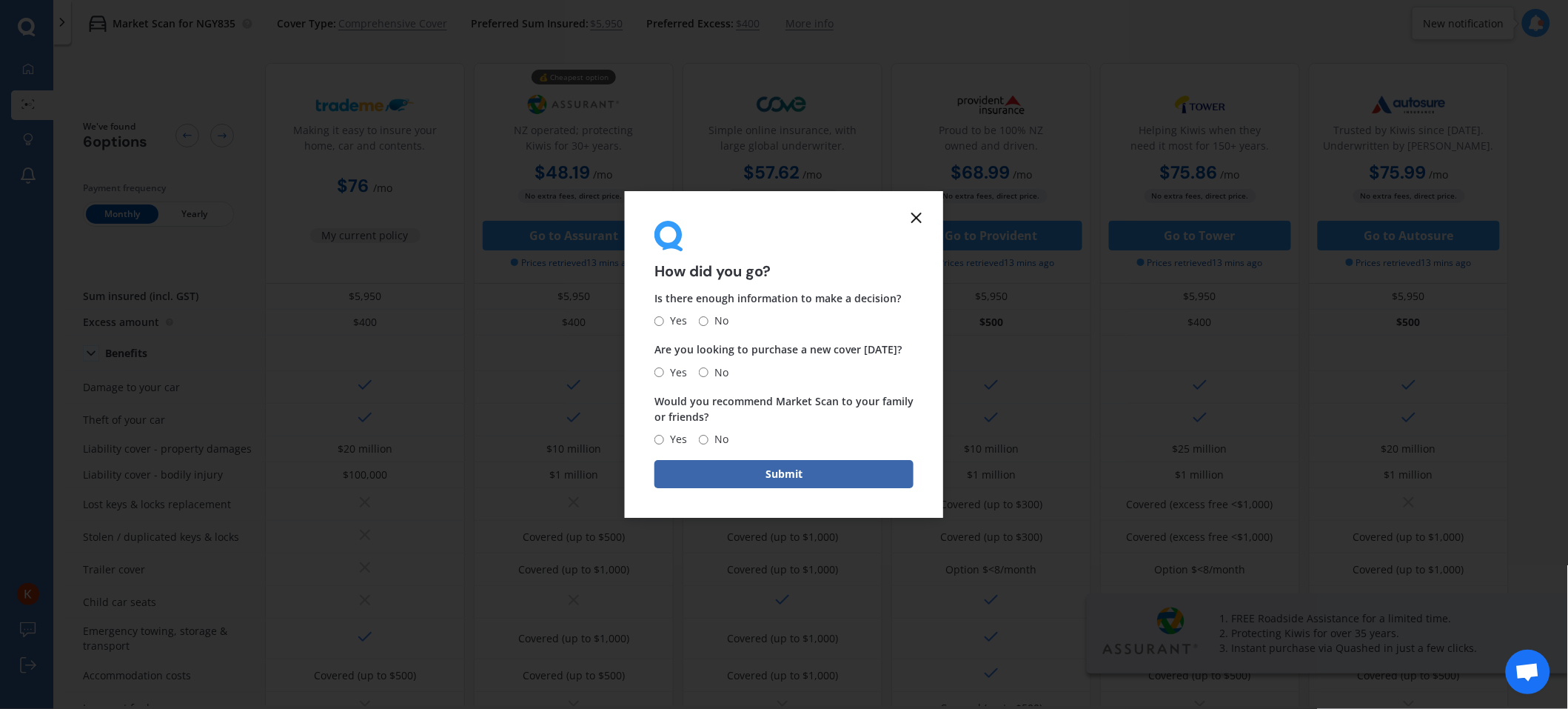
click at [915, 222] on icon at bounding box center [917, 218] width 18 height 18
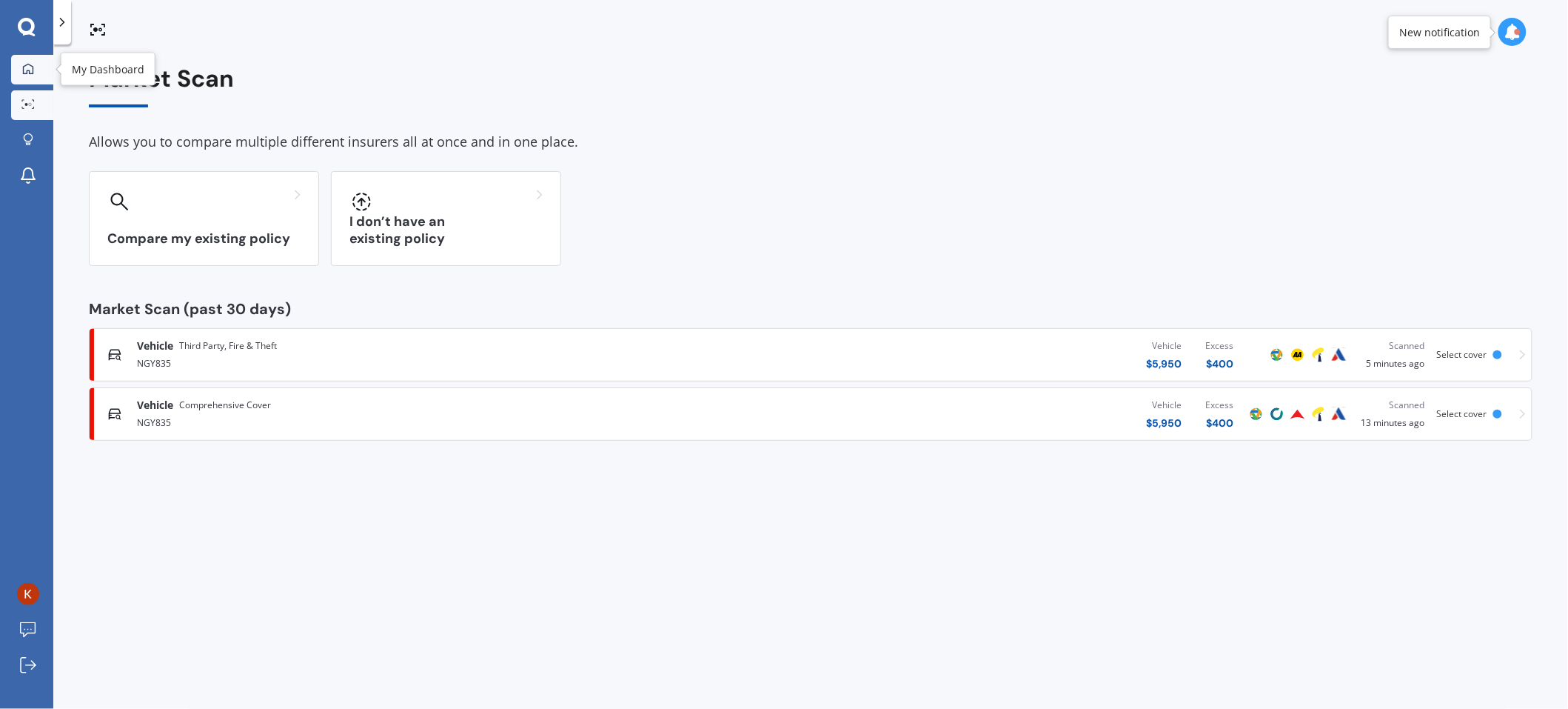
click at [28, 73] on icon at bounding box center [28, 69] width 12 height 12
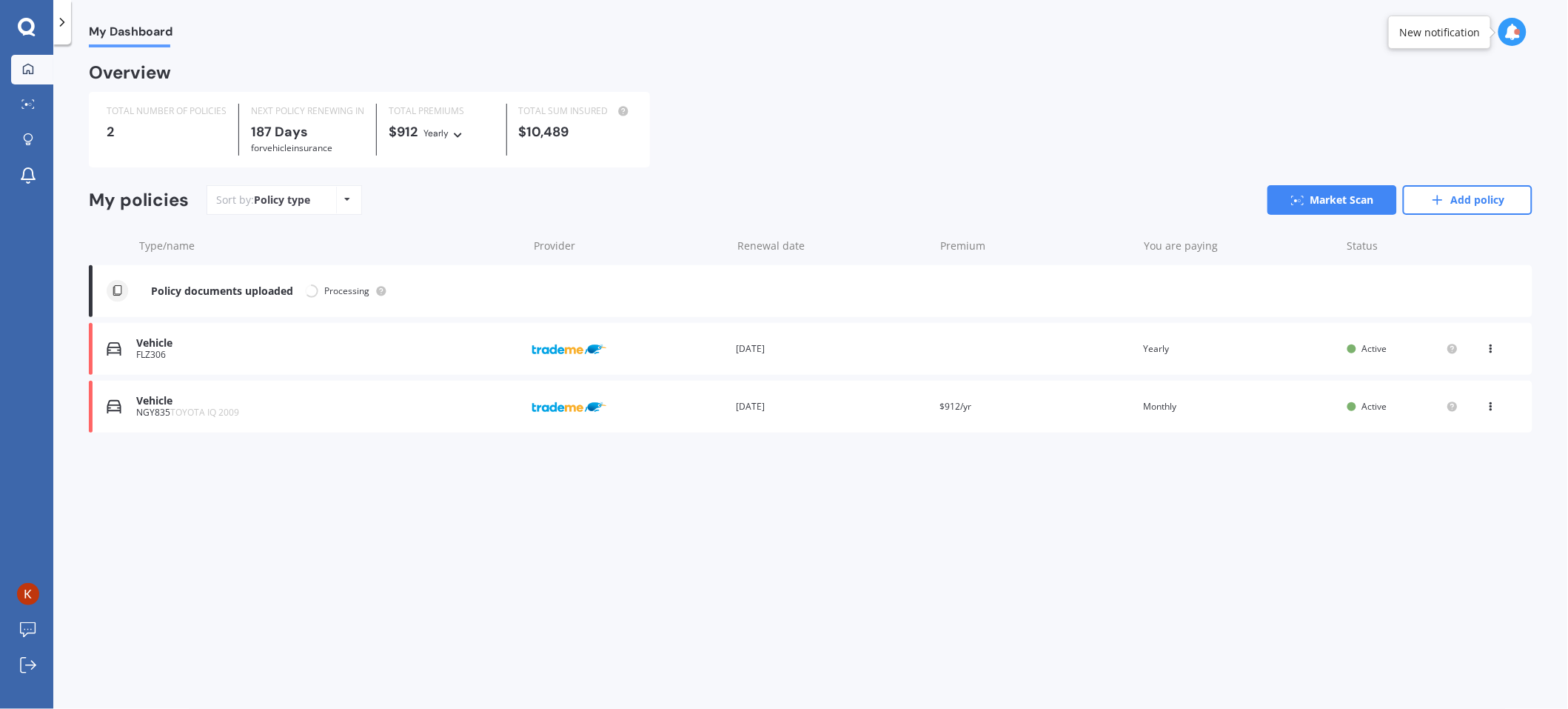
click at [1045, 354] on div "View option View policy Delete" at bounding box center [1493, 349] width 14 height 14
click at [1045, 382] on div "View policy" at bounding box center [1458, 377] width 147 height 30
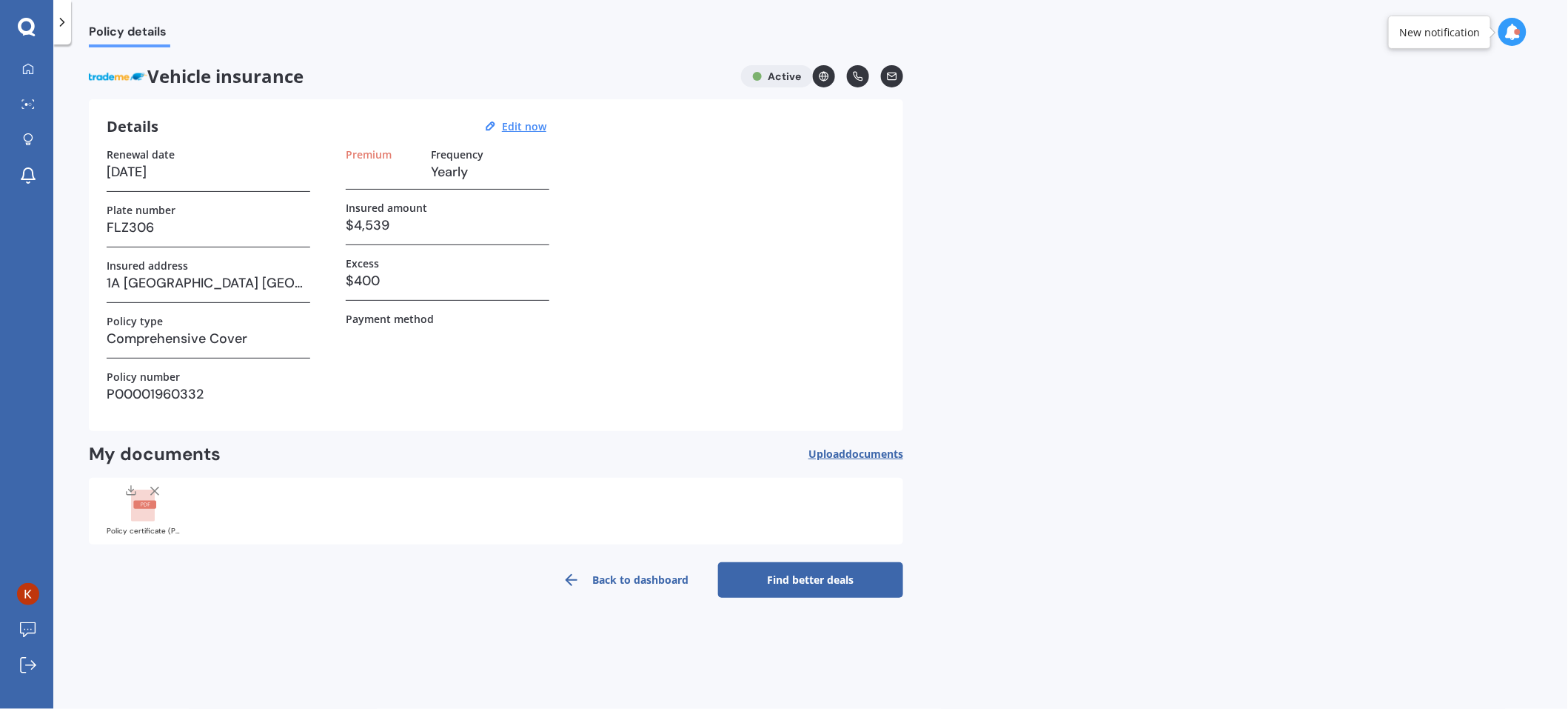
click at [846, 472] on link "Find better deals" at bounding box center [810, 580] width 185 height 35
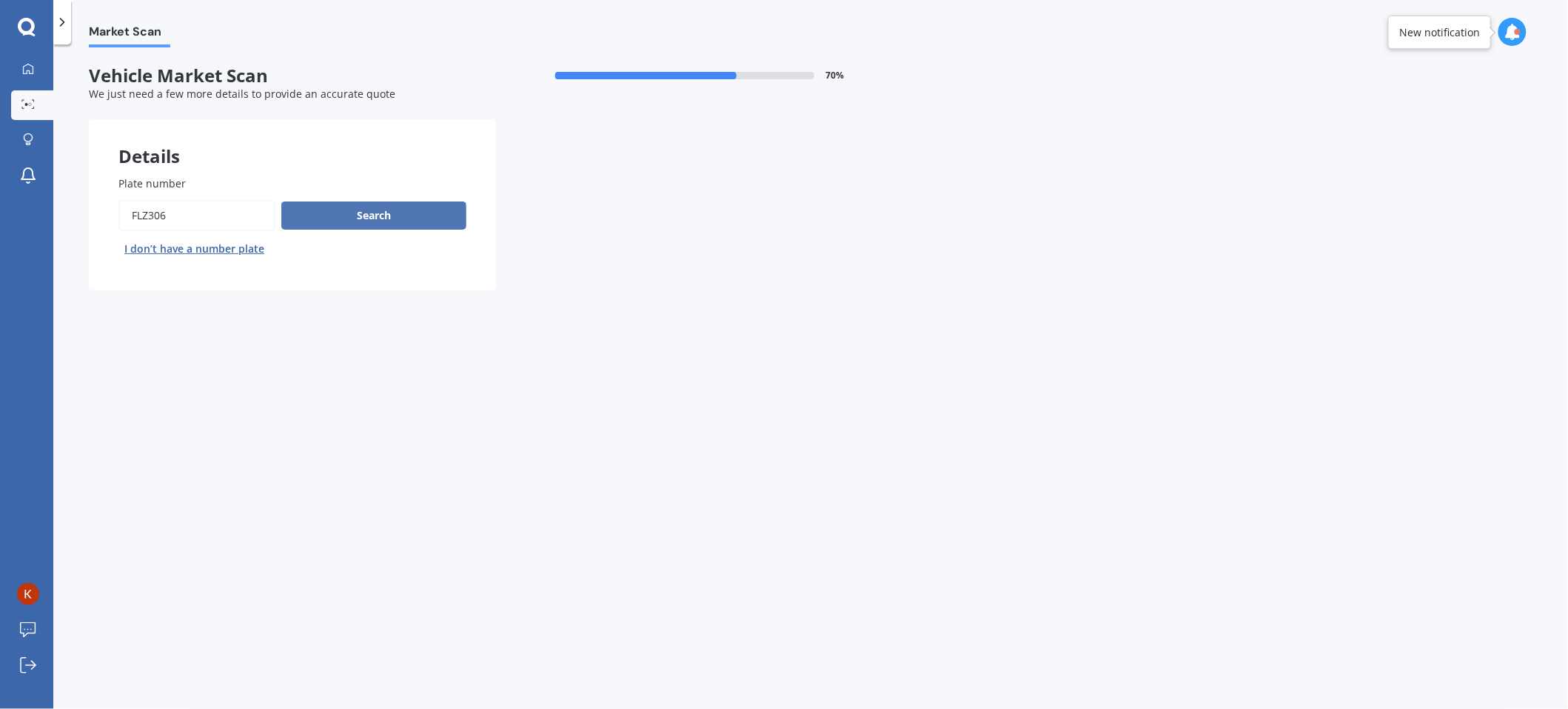
click at [384, 217] on button "Search" at bounding box center [374, 215] width 185 height 28
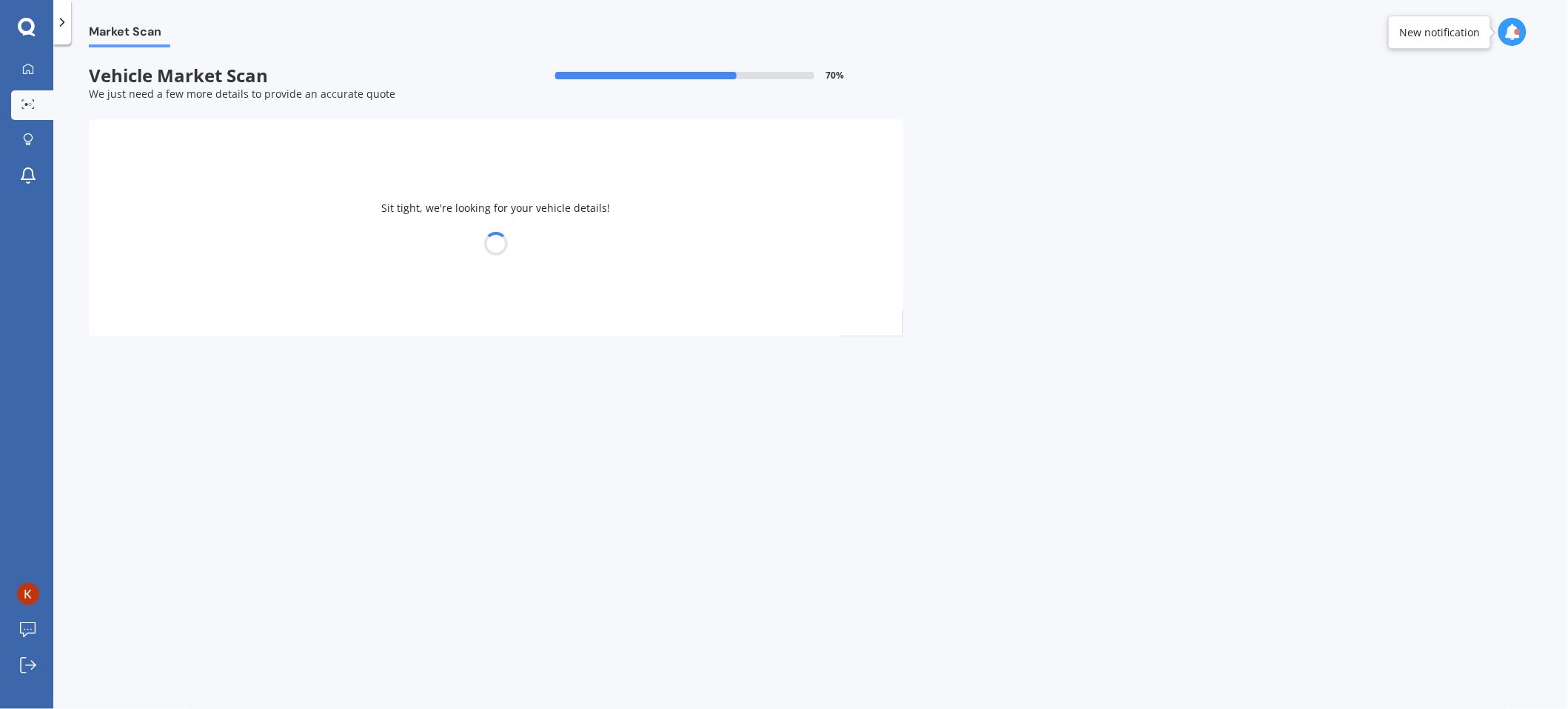
select select "HONDA"
select select "FIT"
select select "03"
select select "06"
select select "1970"
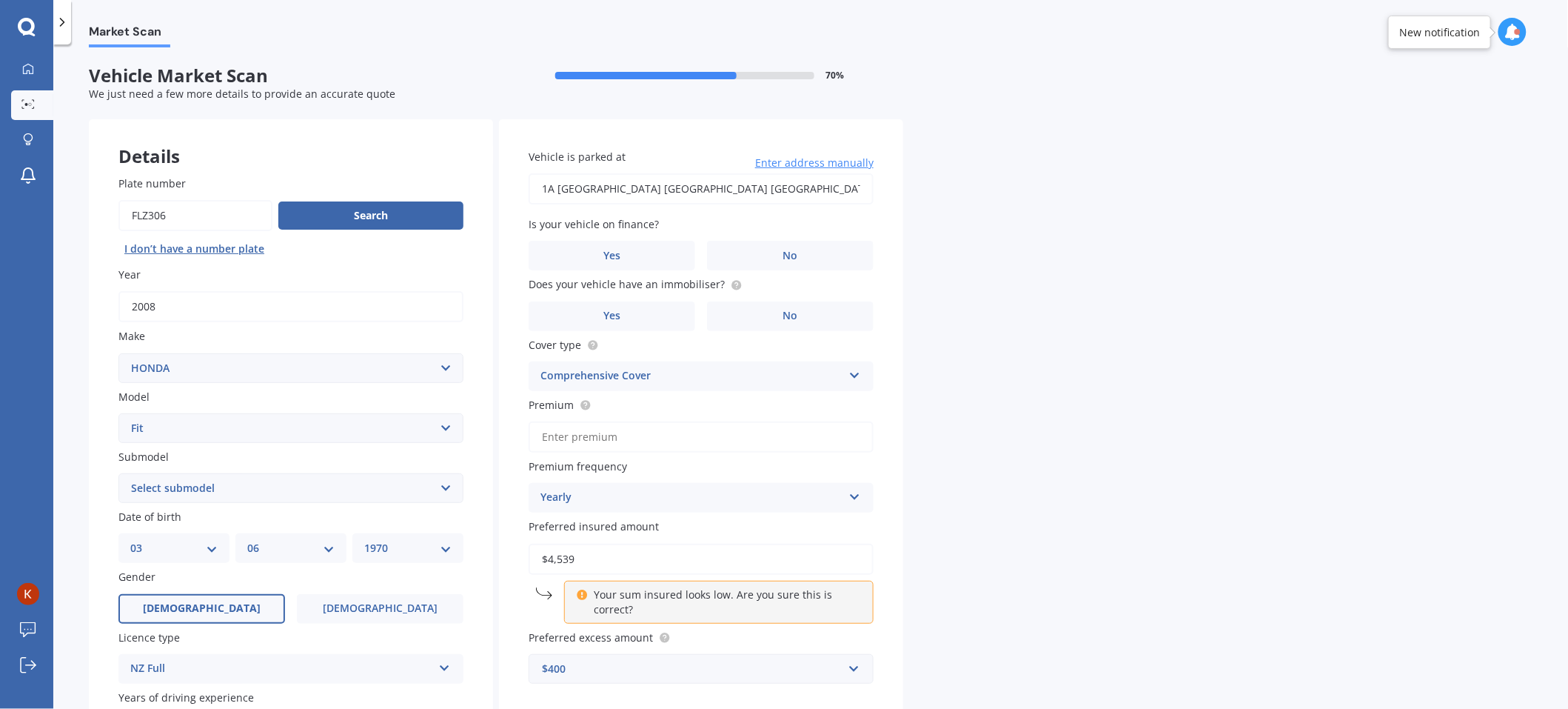
click at [236, 472] on select "Select submodel Diesel EV Hybrid Petrol" at bounding box center [291, 488] width 345 height 30
select select "PETROL"
click at [119, 472] on select "Select submodel Diesel EV Hybrid Petrol" at bounding box center [291, 488] width 345 height 30
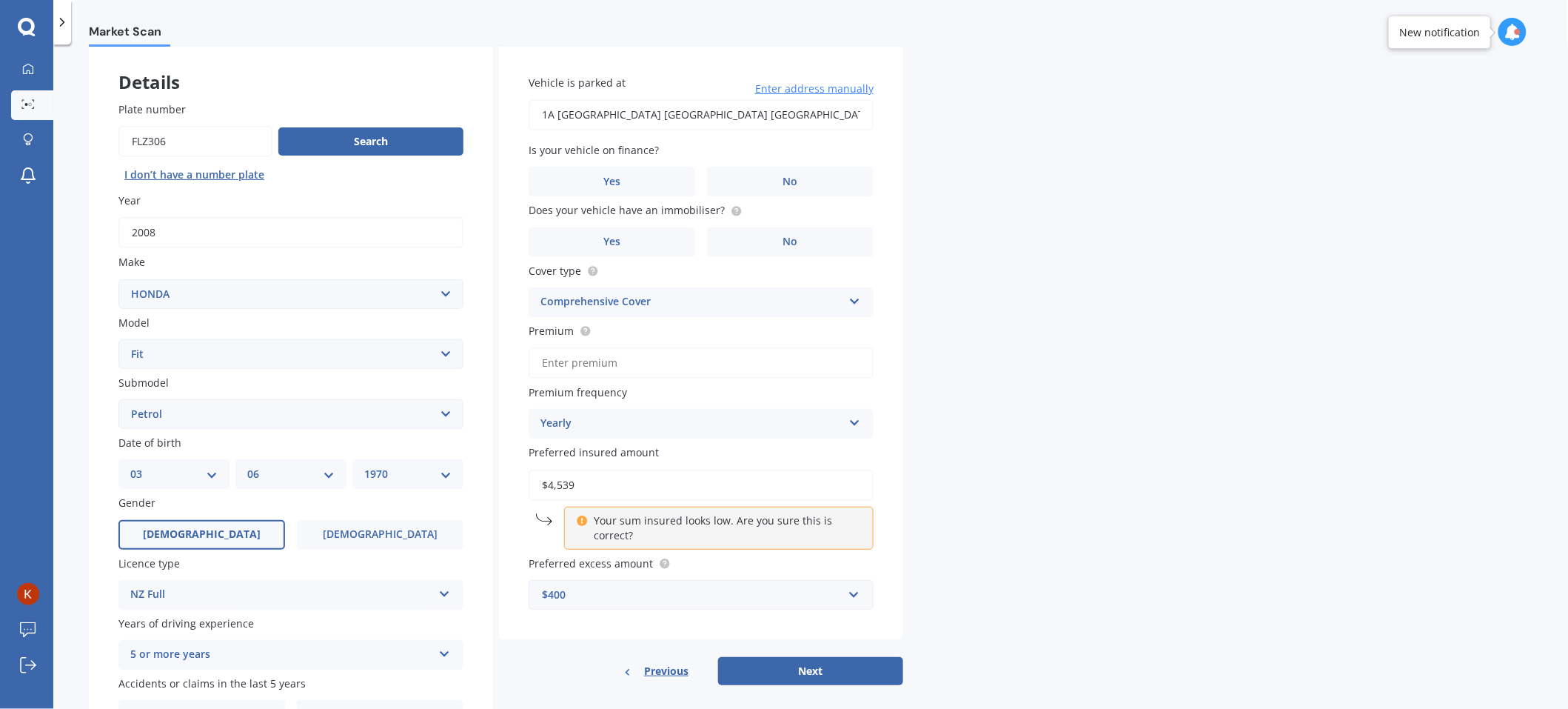
scroll to position [163, 0]
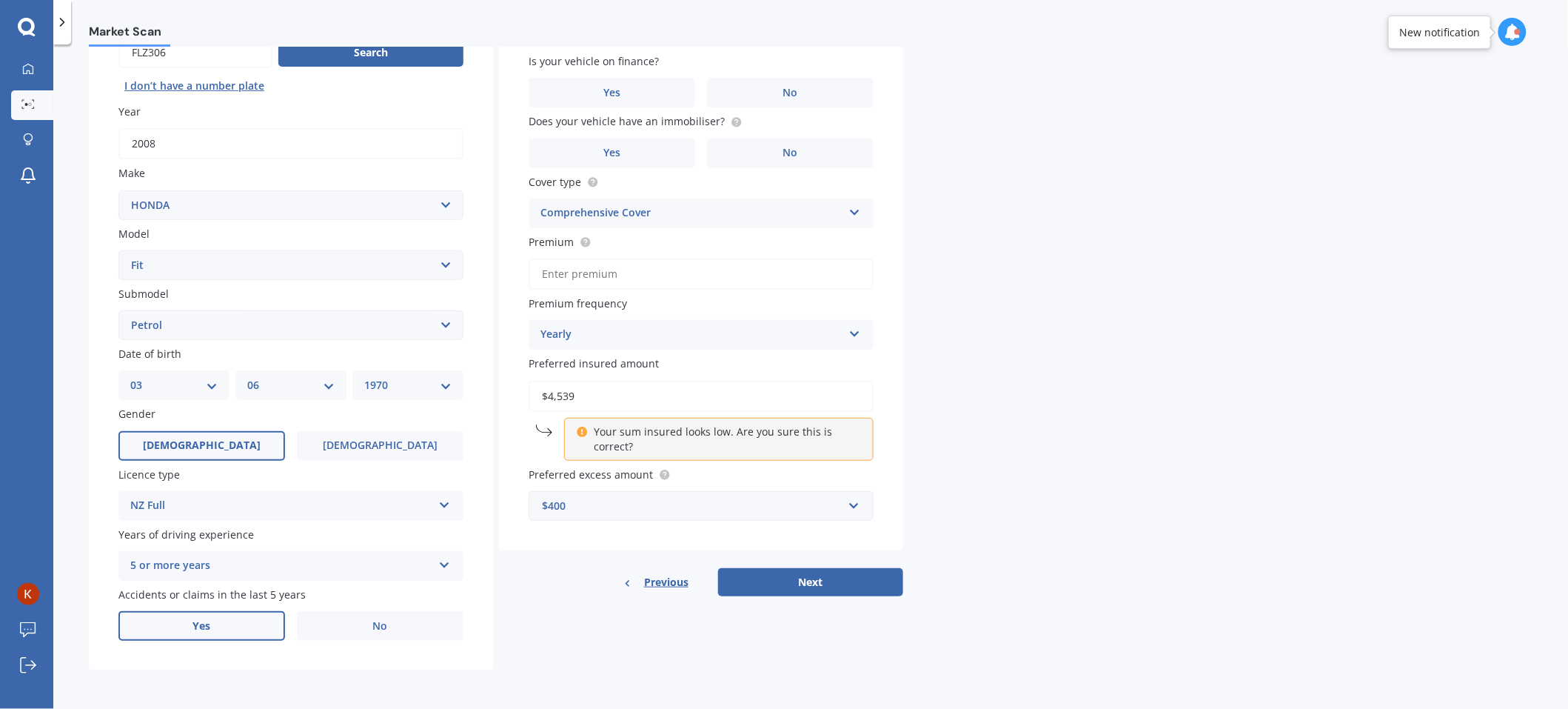
click at [235, 472] on label "Yes" at bounding box center [202, 626] width 167 height 30
click at [0, 0] on input "Yes" at bounding box center [0, 0] width 0 height 0
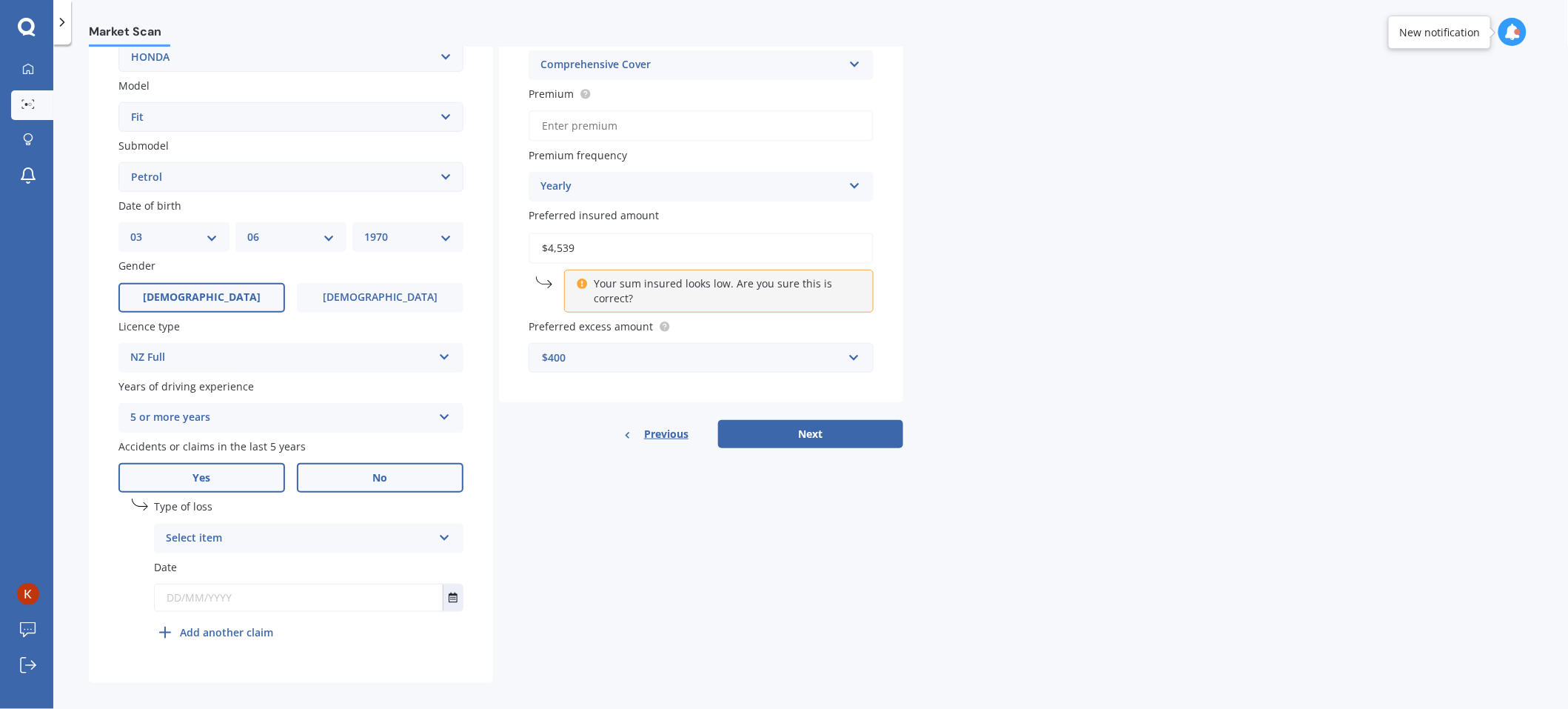
click at [381, 469] on label "No" at bounding box center [380, 477] width 167 height 30
click at [0, 0] on input "No" at bounding box center [0, 0] width 0 height 0
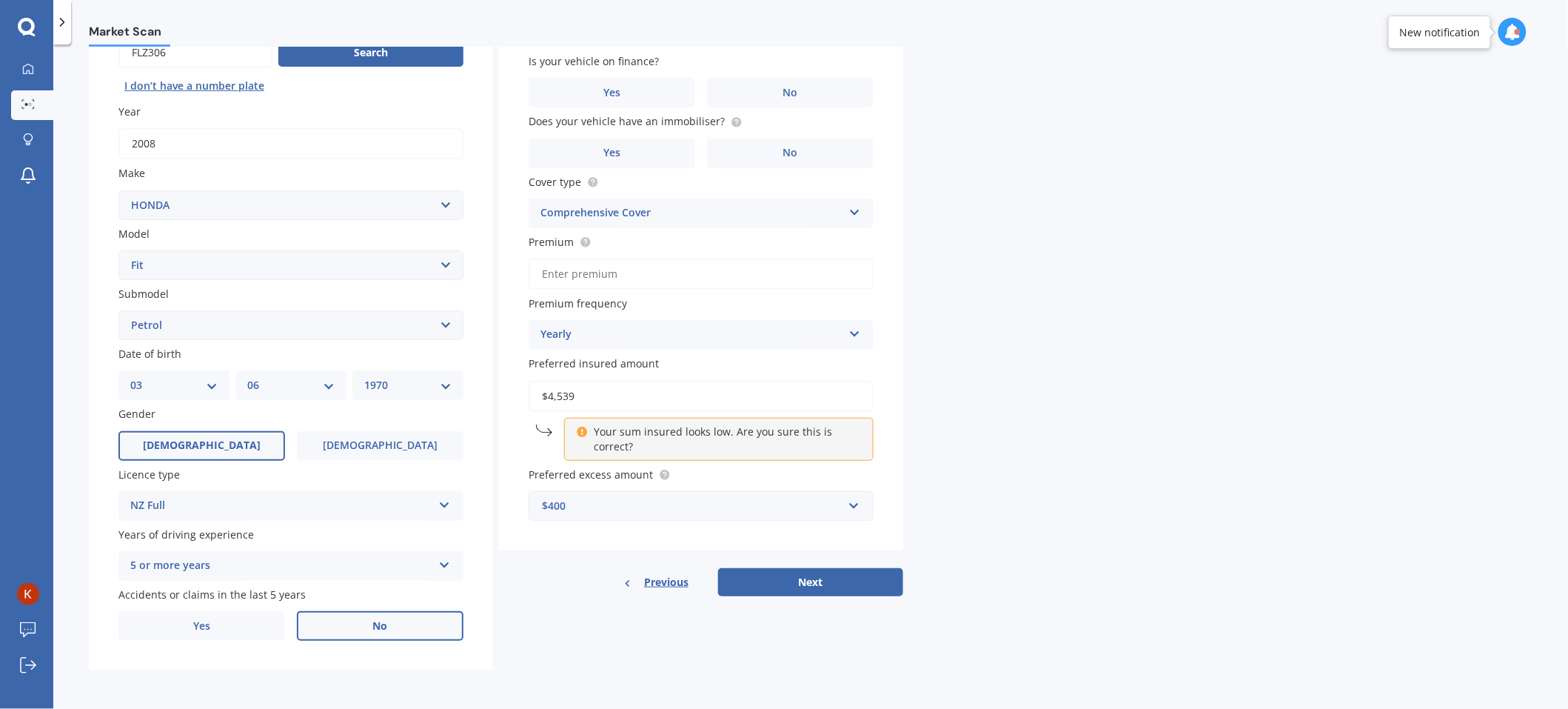
scroll to position [163, 0]
click at [206, 472] on span "Yes" at bounding box center [202, 627] width 18 height 13
click at [0, 0] on input "Yes" at bounding box center [0, 0] width 0 height 0
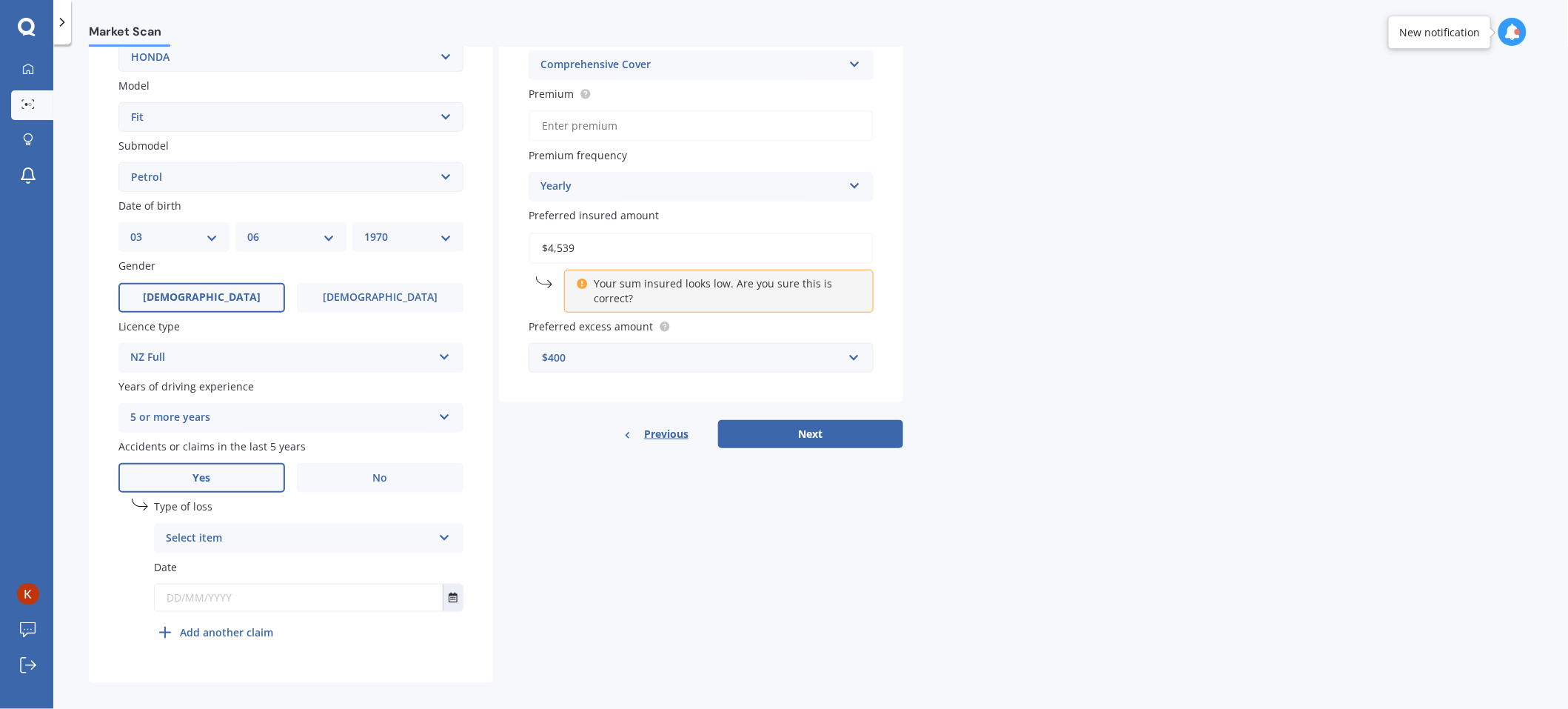
scroll to position [323, 0]
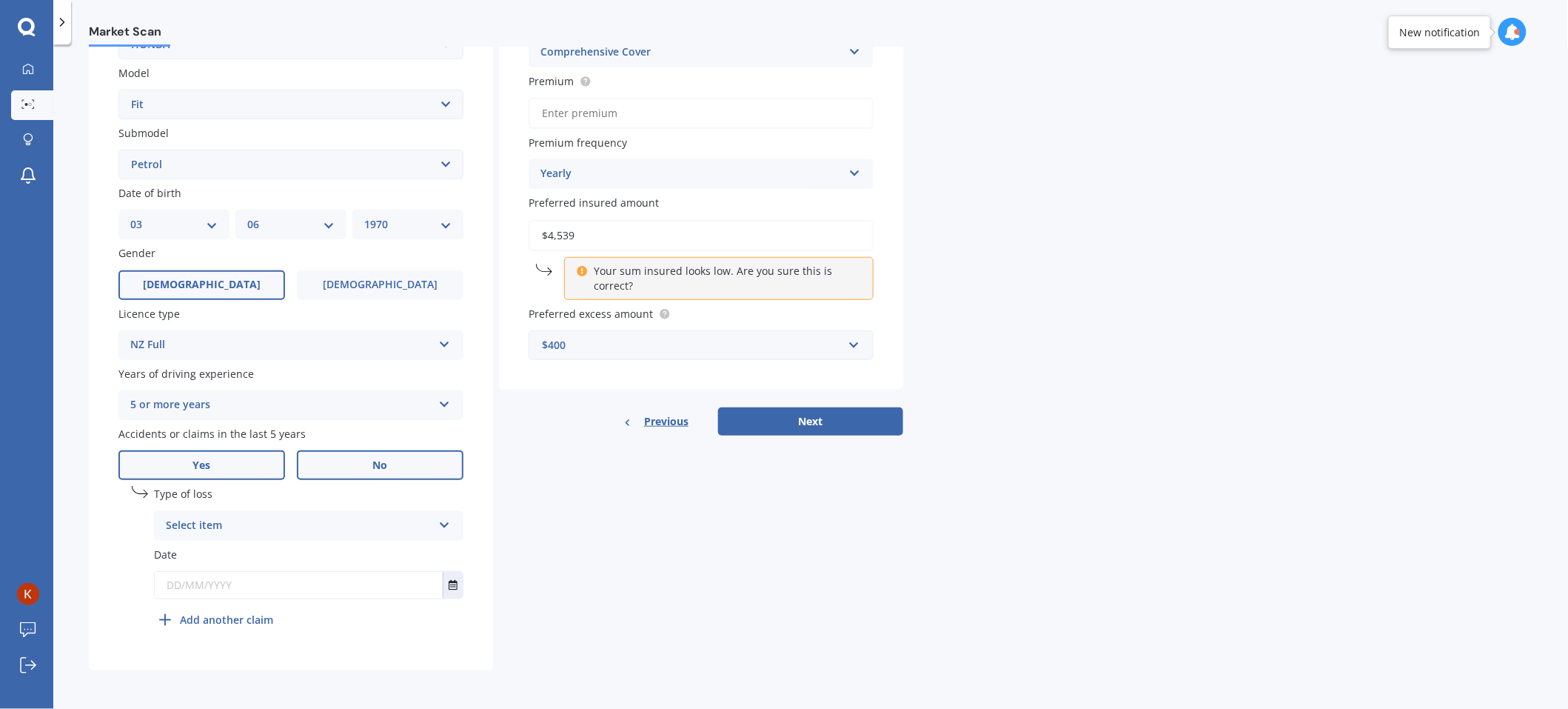
click at [387, 465] on span "No" at bounding box center [380, 465] width 14 height 13
click at [0, 0] on input "No" at bounding box center [0, 0] width 0 height 0
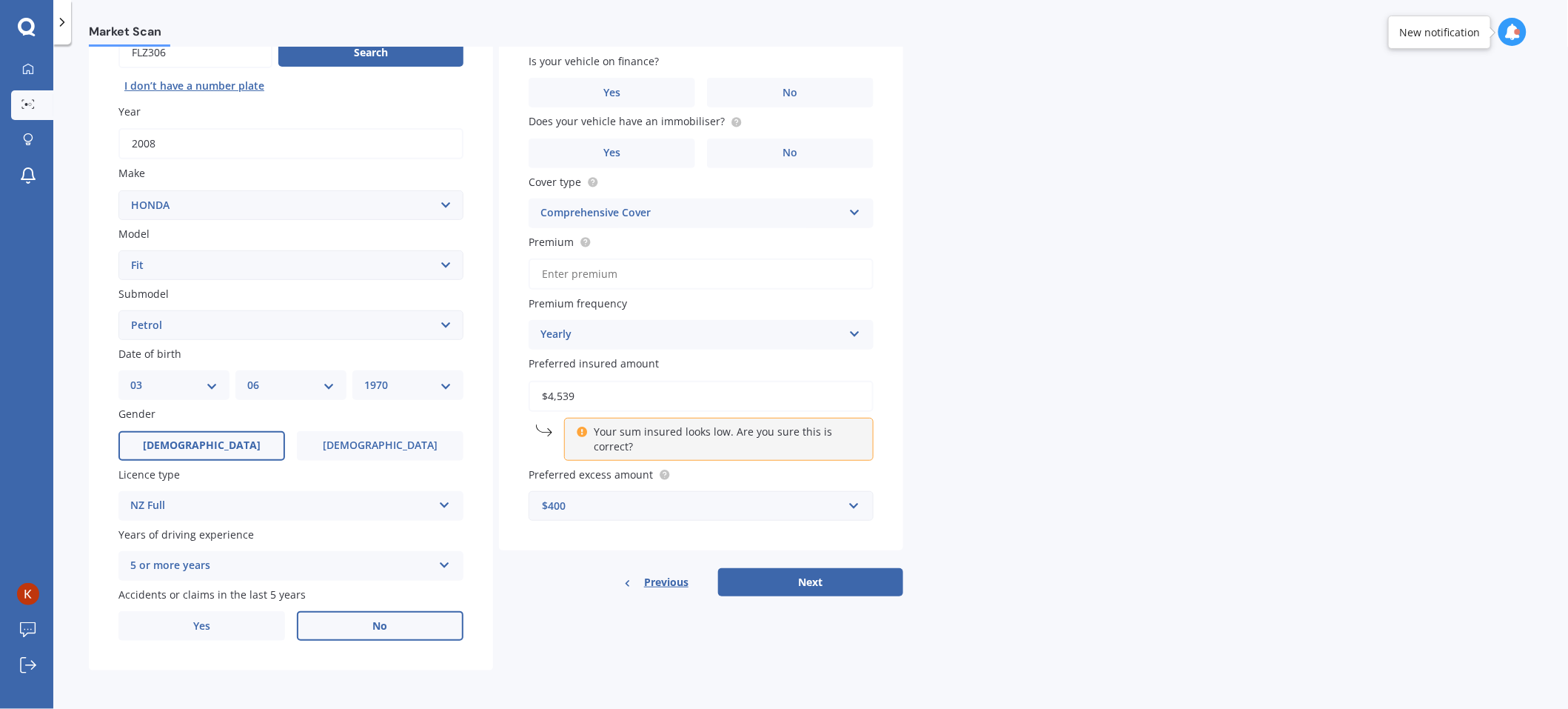
scroll to position [0, 0]
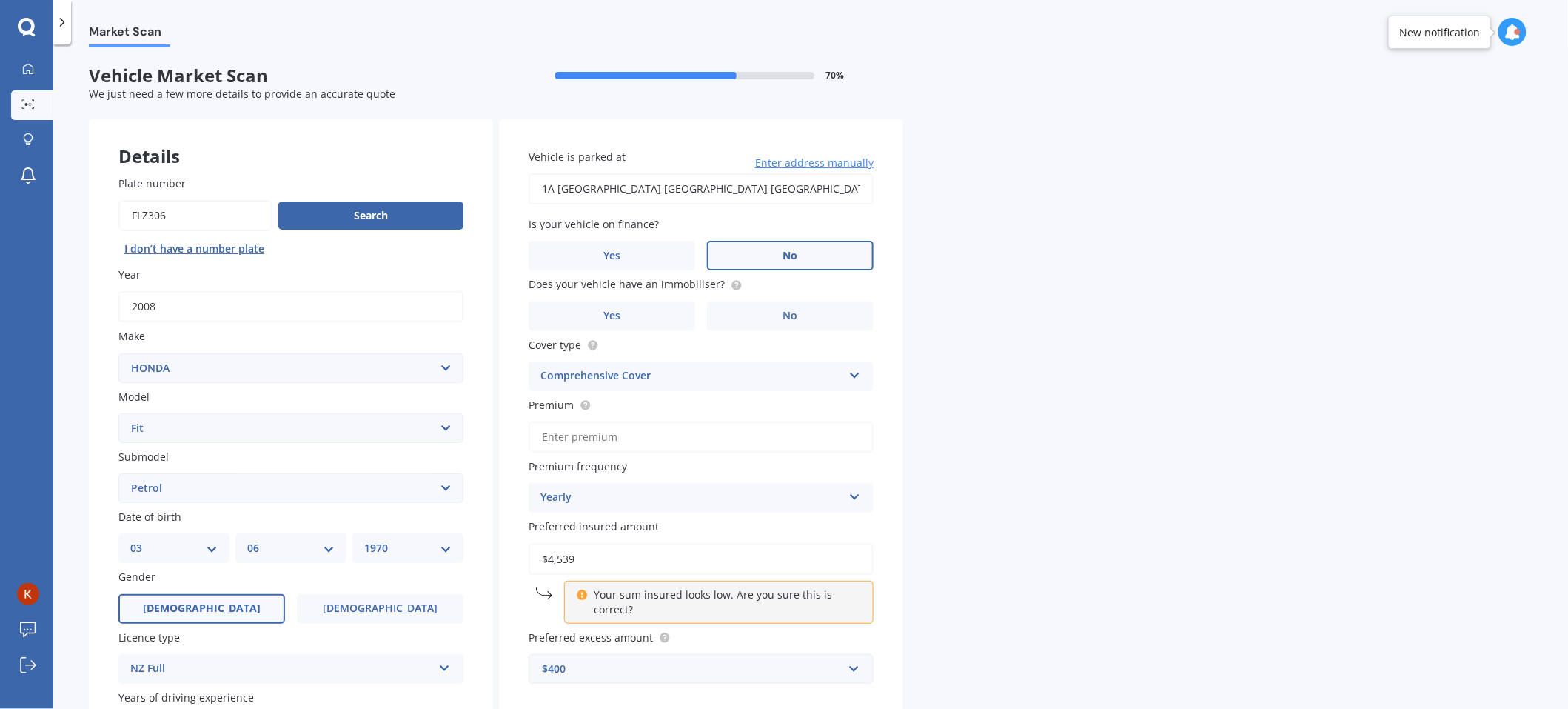
drag, startPoint x: 776, startPoint y: 244, endPoint x: 787, endPoint y: 248, distance: 11.7
click at [779, 246] on label "No" at bounding box center [790, 255] width 167 height 30
click at [0, 0] on input "No" at bounding box center [0, 0] width 0 height 0
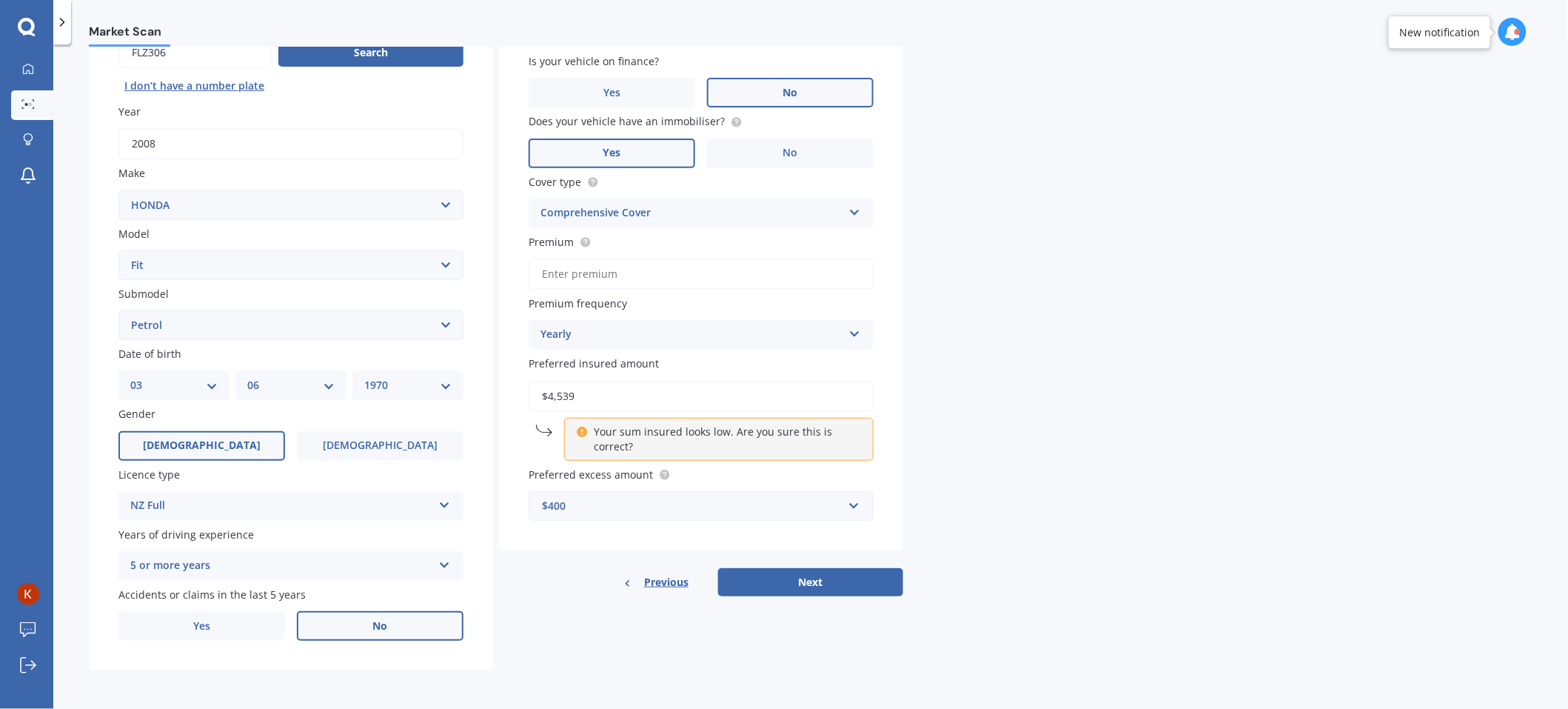
click at [673, 164] on label "Yes" at bounding box center [612, 153] width 167 height 30
click at [0, 0] on input "Yes" at bounding box center [0, 0] width 0 height 0
click at [578, 276] on input "Premium" at bounding box center [701, 273] width 345 height 31
type input "$107.00"
click at [845, 472] on button "Next" at bounding box center [810, 581] width 185 height 28
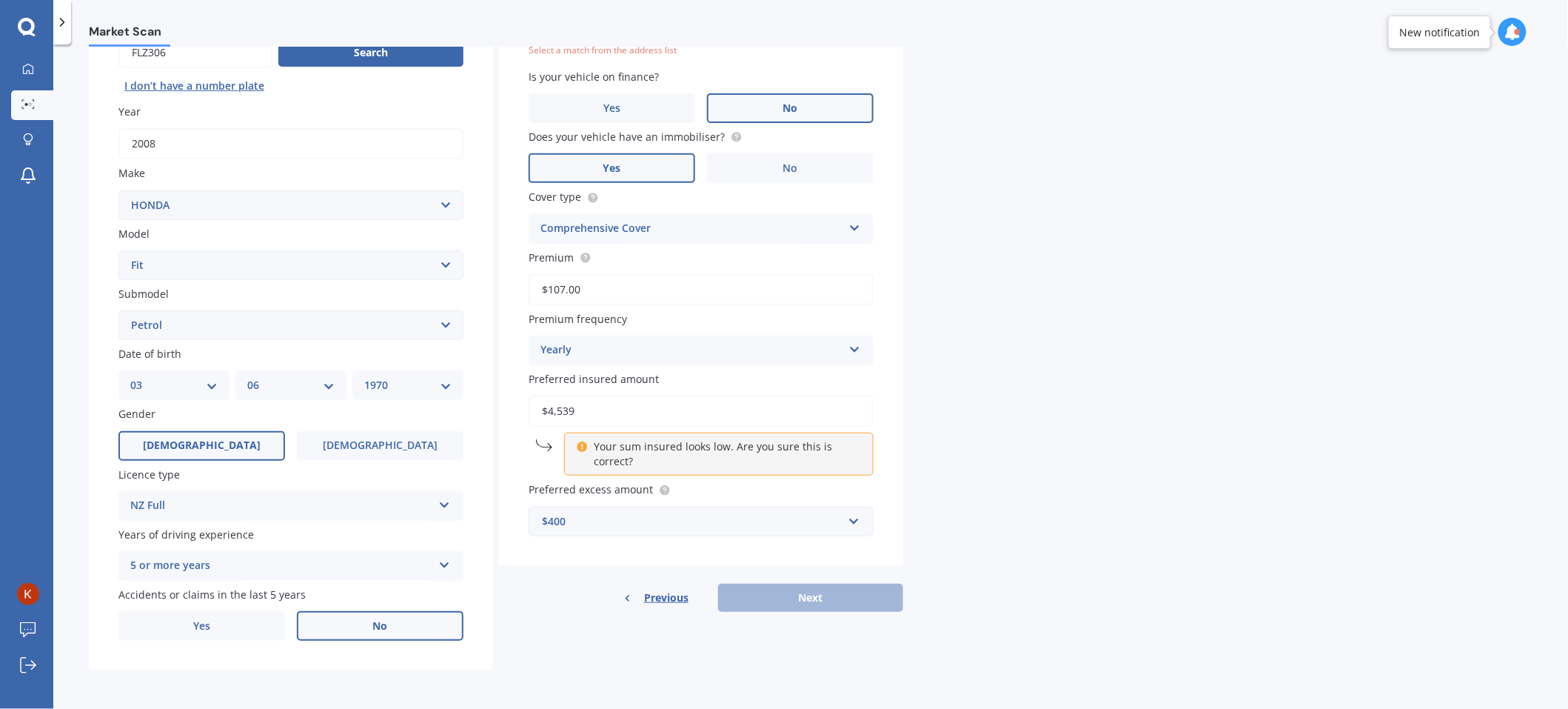
scroll to position [101, 0]
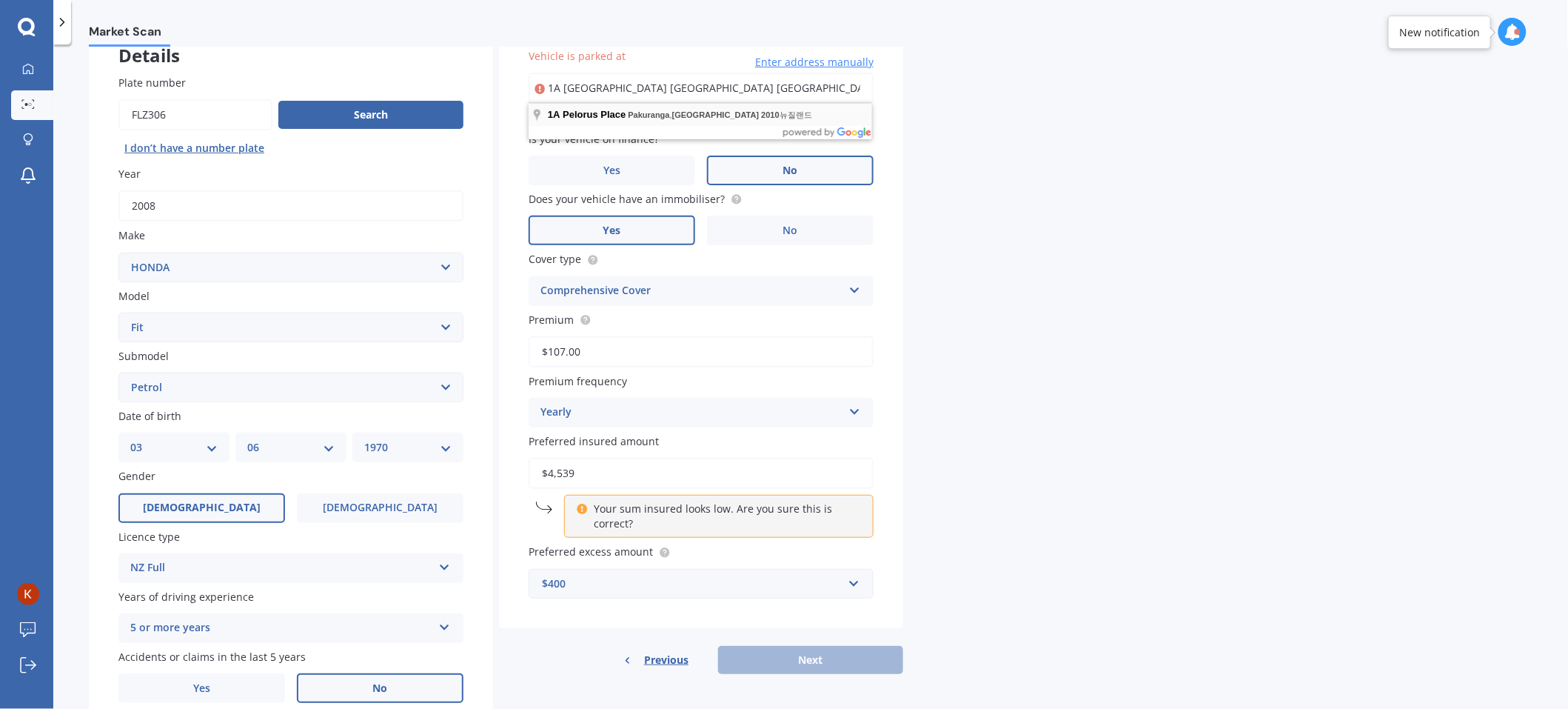
type input "[STREET_ADDRESS] 2010 [GEOGRAPHIC_DATA]"
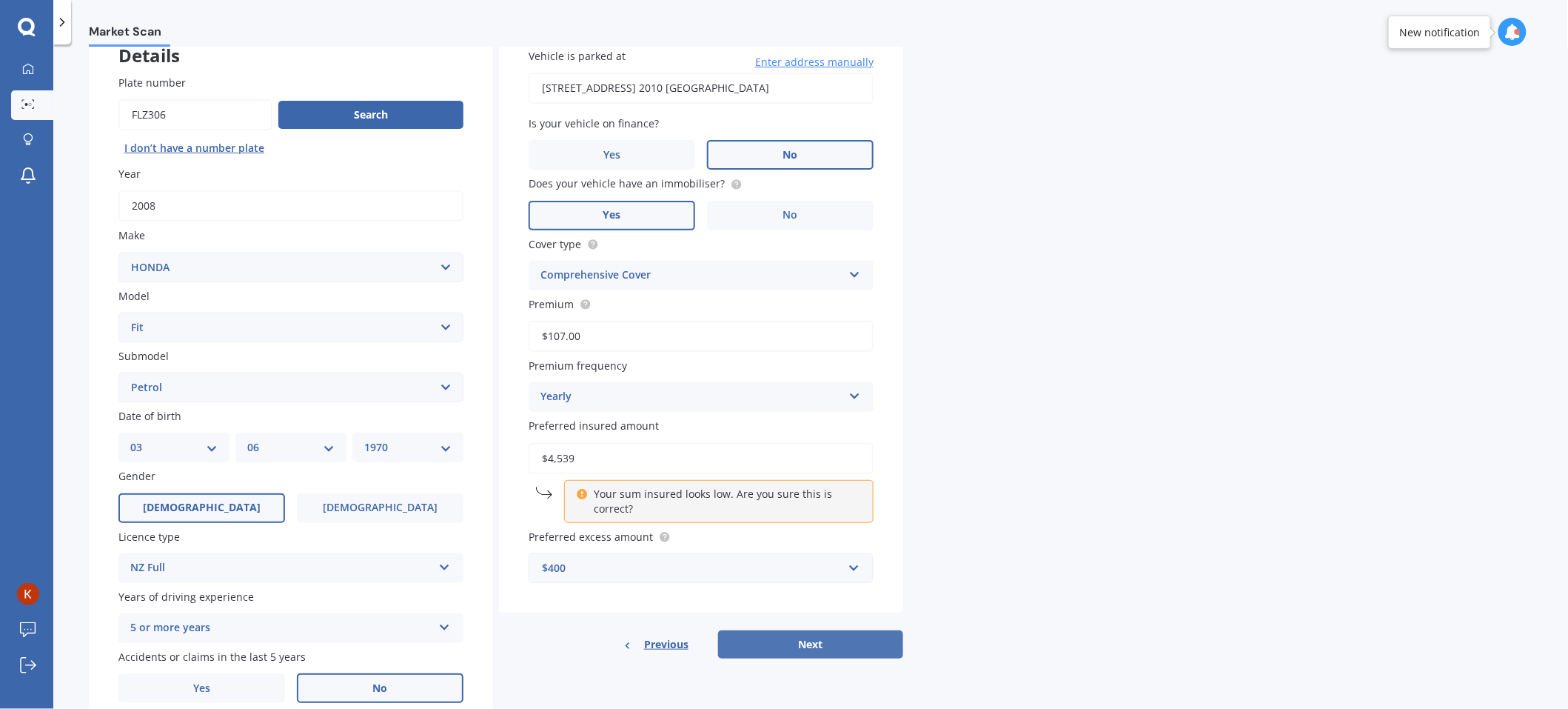
click at [839, 472] on button "Next" at bounding box center [810, 644] width 185 height 28
select select "03"
select select "06"
select select "1970"
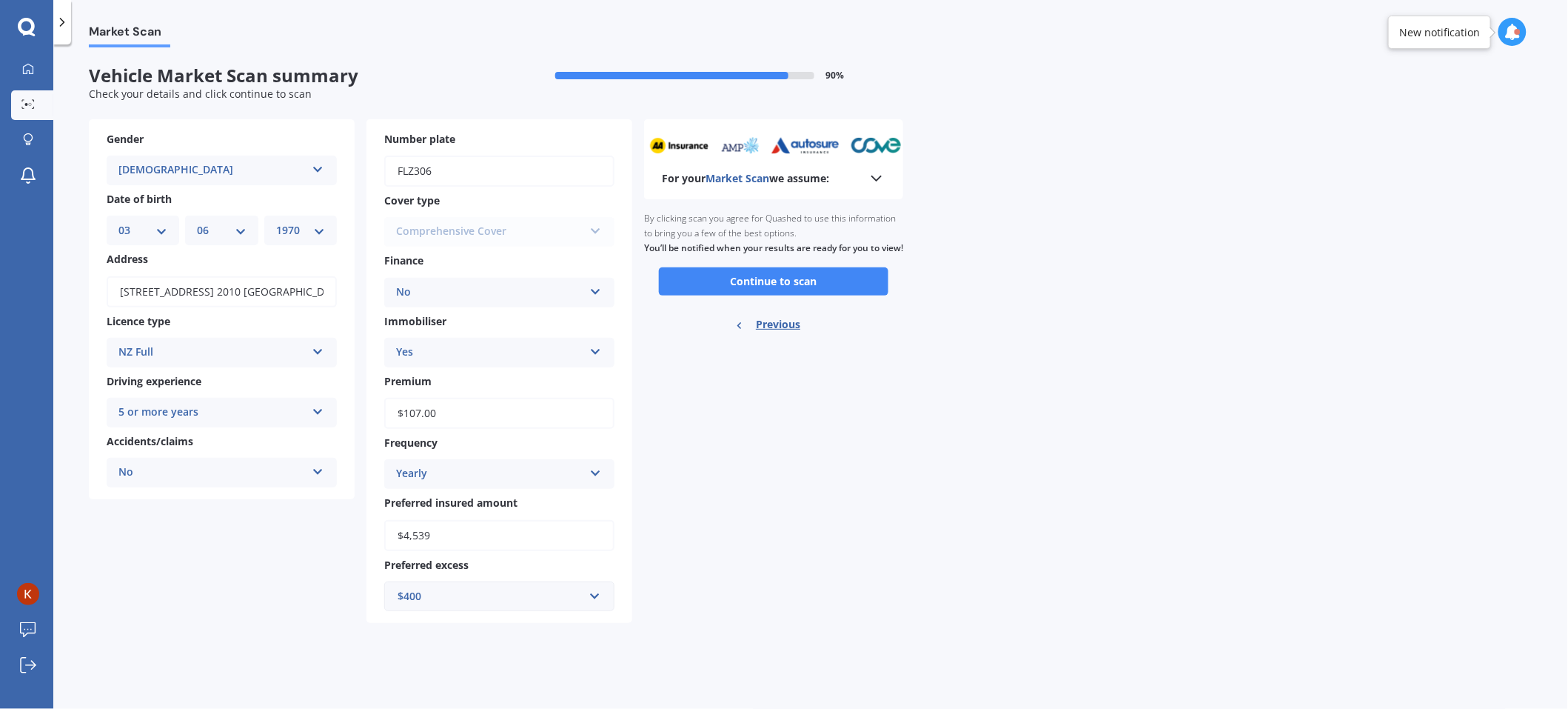
scroll to position [0, 0]
click at [850, 399] on div "For your Market Scan we assume: Ready to go By clicking scan you agree for Quas…" at bounding box center [774, 371] width 259 height 503
click at [815, 295] on button "Continue to scan" at bounding box center [774, 281] width 230 height 28
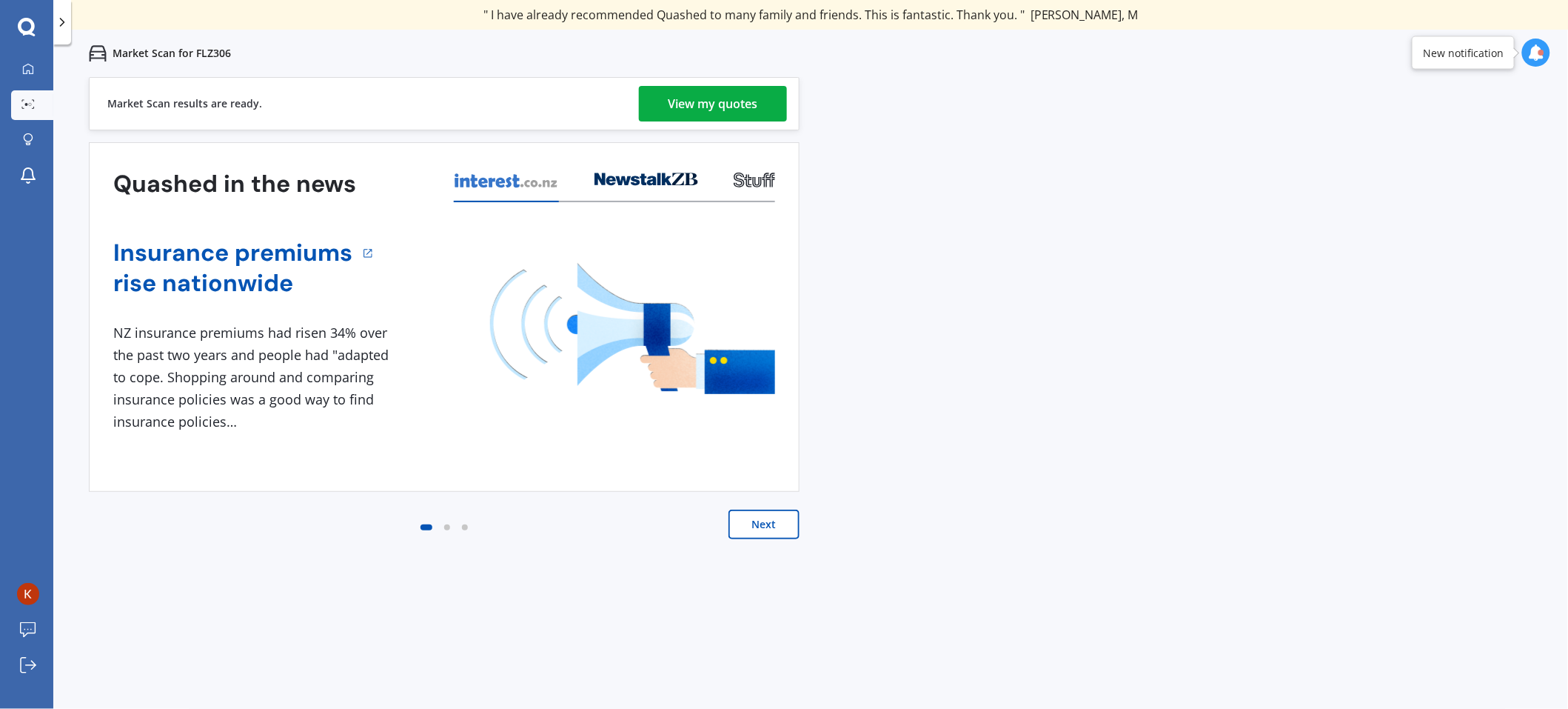
click at [717, 116] on div "View my quotes" at bounding box center [713, 103] width 90 height 35
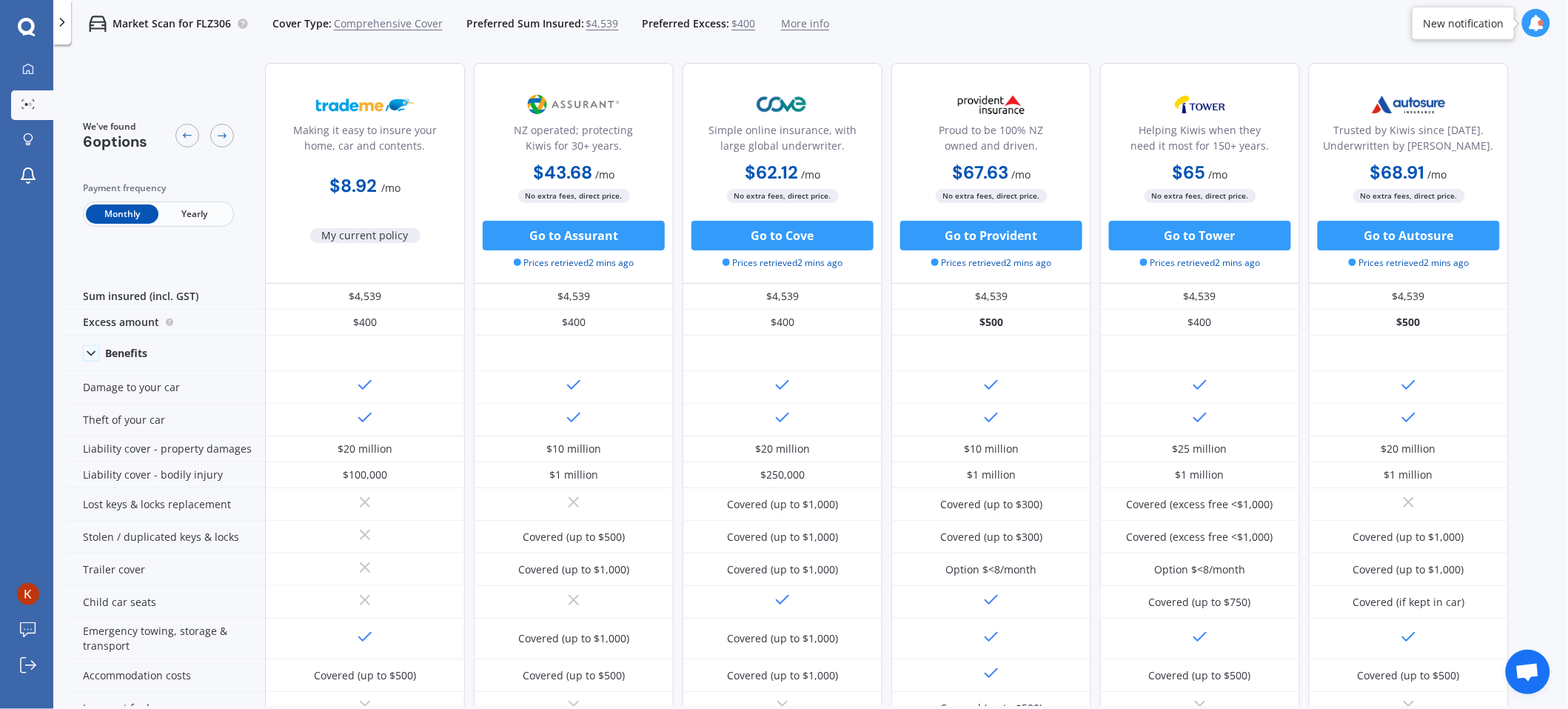
click at [411, 23] on span "Comprehensive Cover" at bounding box center [388, 24] width 109 height 14
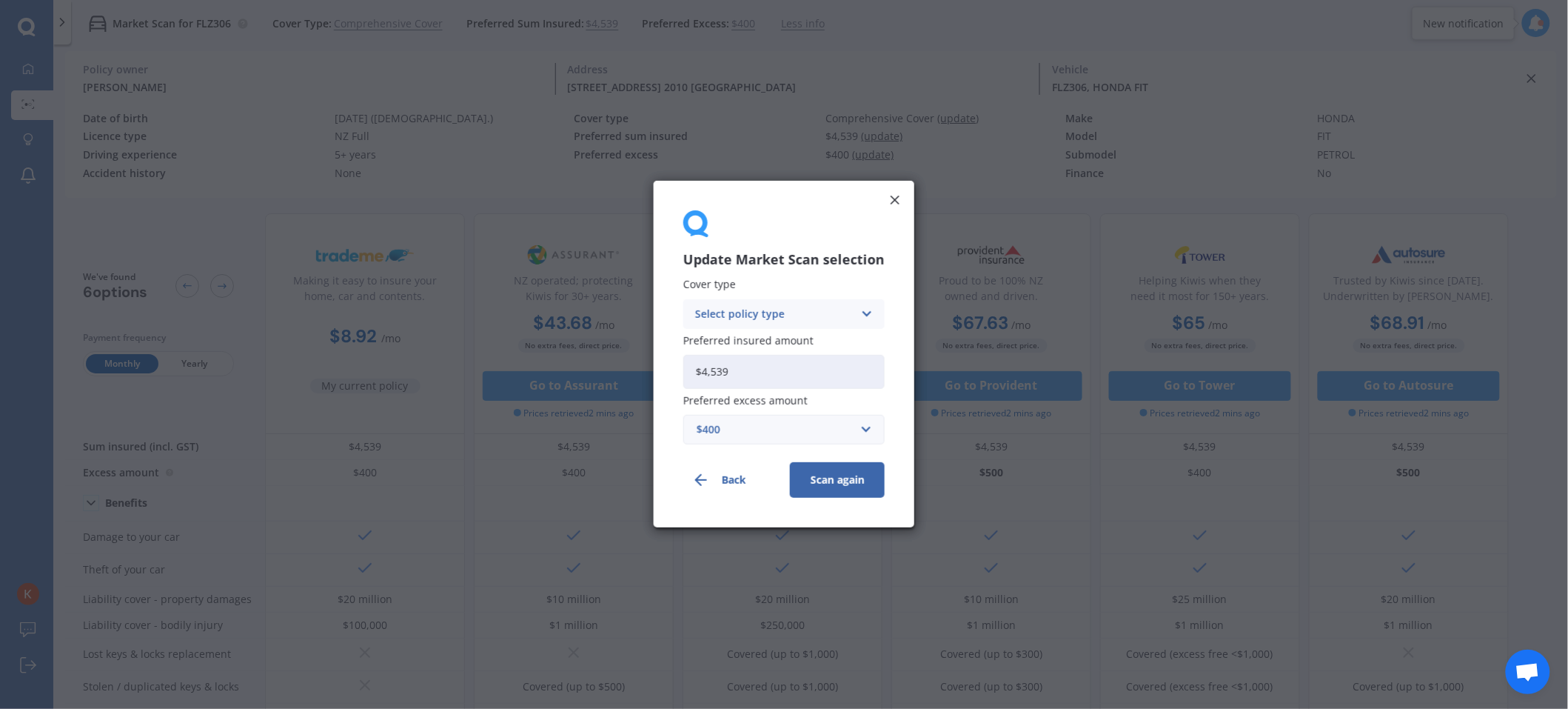
click at [714, 317] on div "Select policy type" at bounding box center [774, 314] width 158 height 16
click at [729, 369] on span "Third Party, Fire & Theft" at bounding box center [757, 369] width 121 height 10
click at [834, 472] on button "Scan again" at bounding box center [837, 480] width 95 height 35
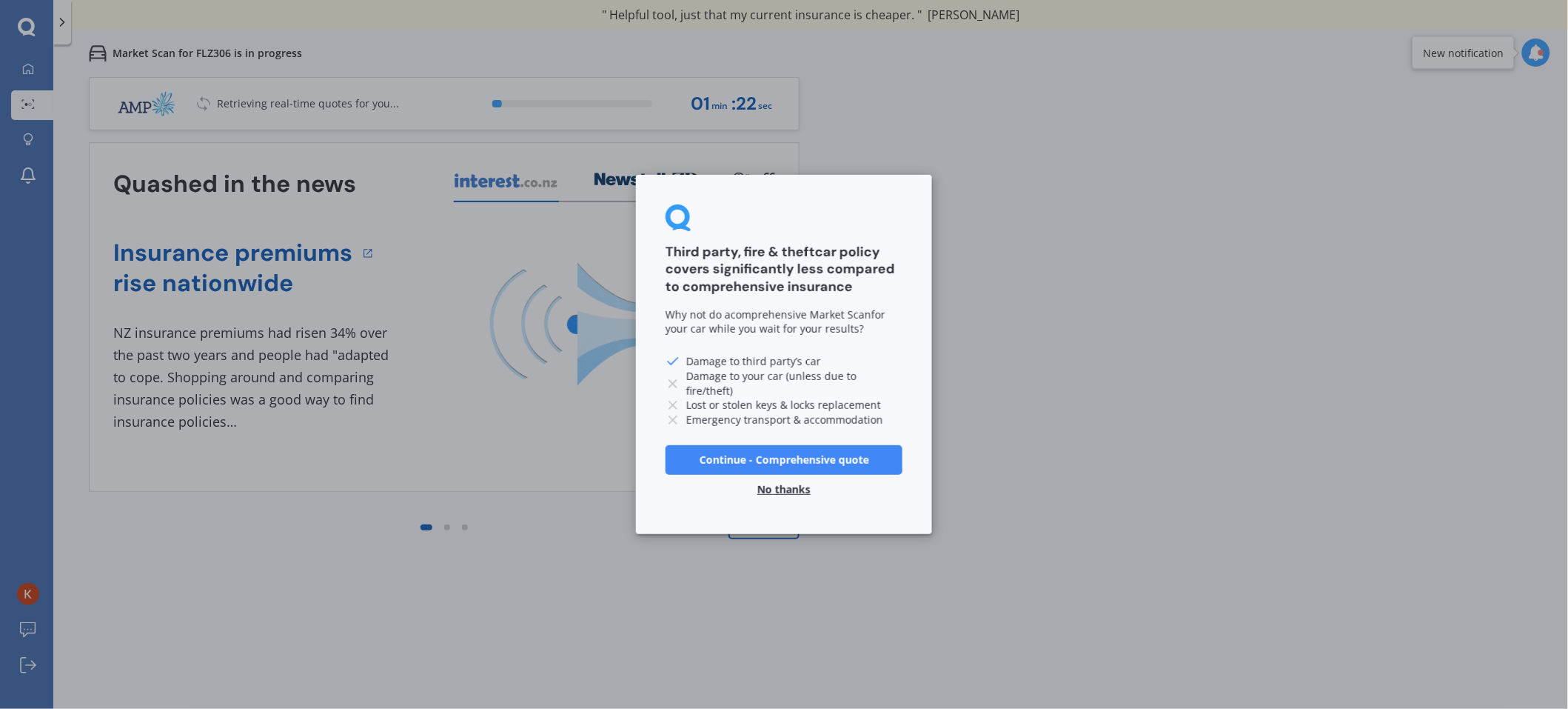
click at [787, 452] on button "Continue - Comprehensive quote" at bounding box center [784, 460] width 237 height 30
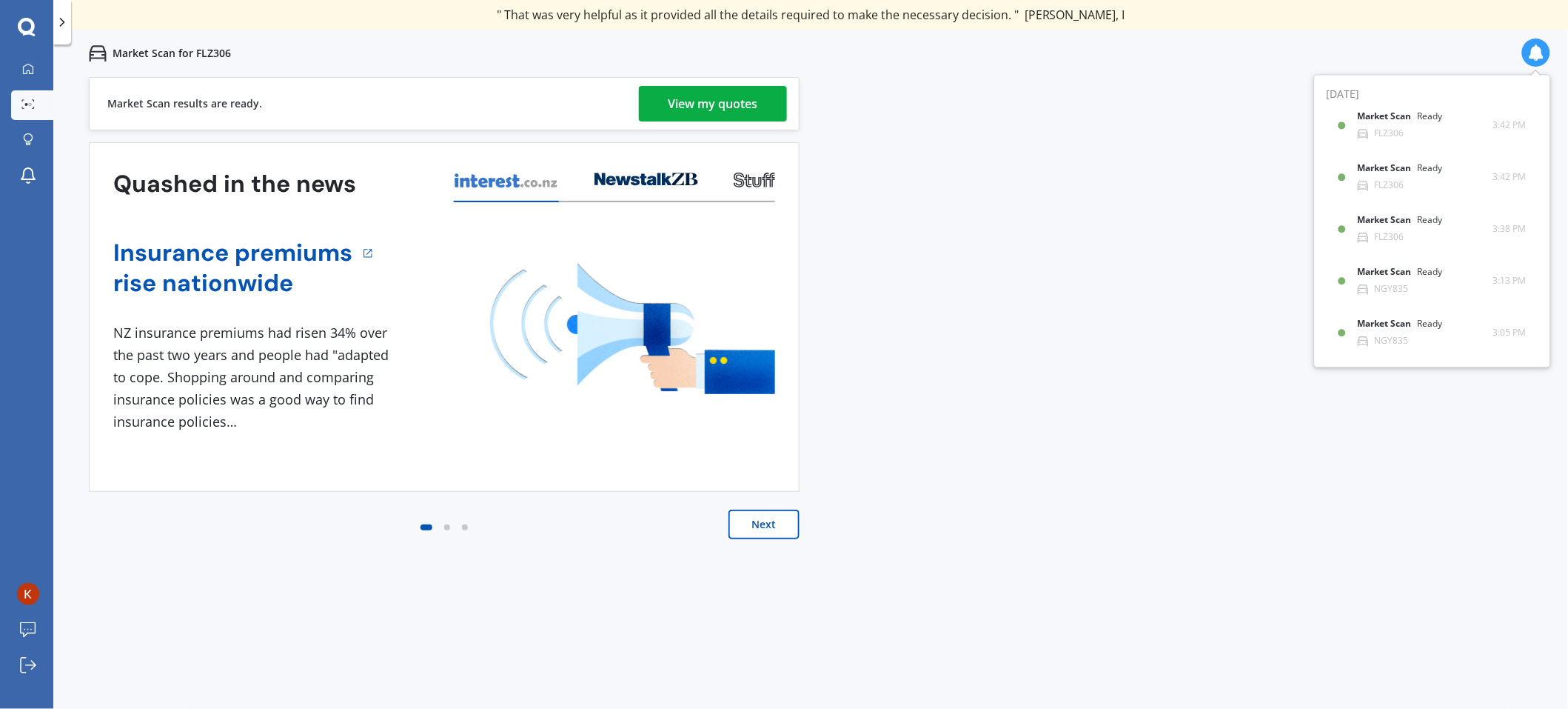
click at [726, 108] on div "View my quotes" at bounding box center [713, 103] width 90 height 35
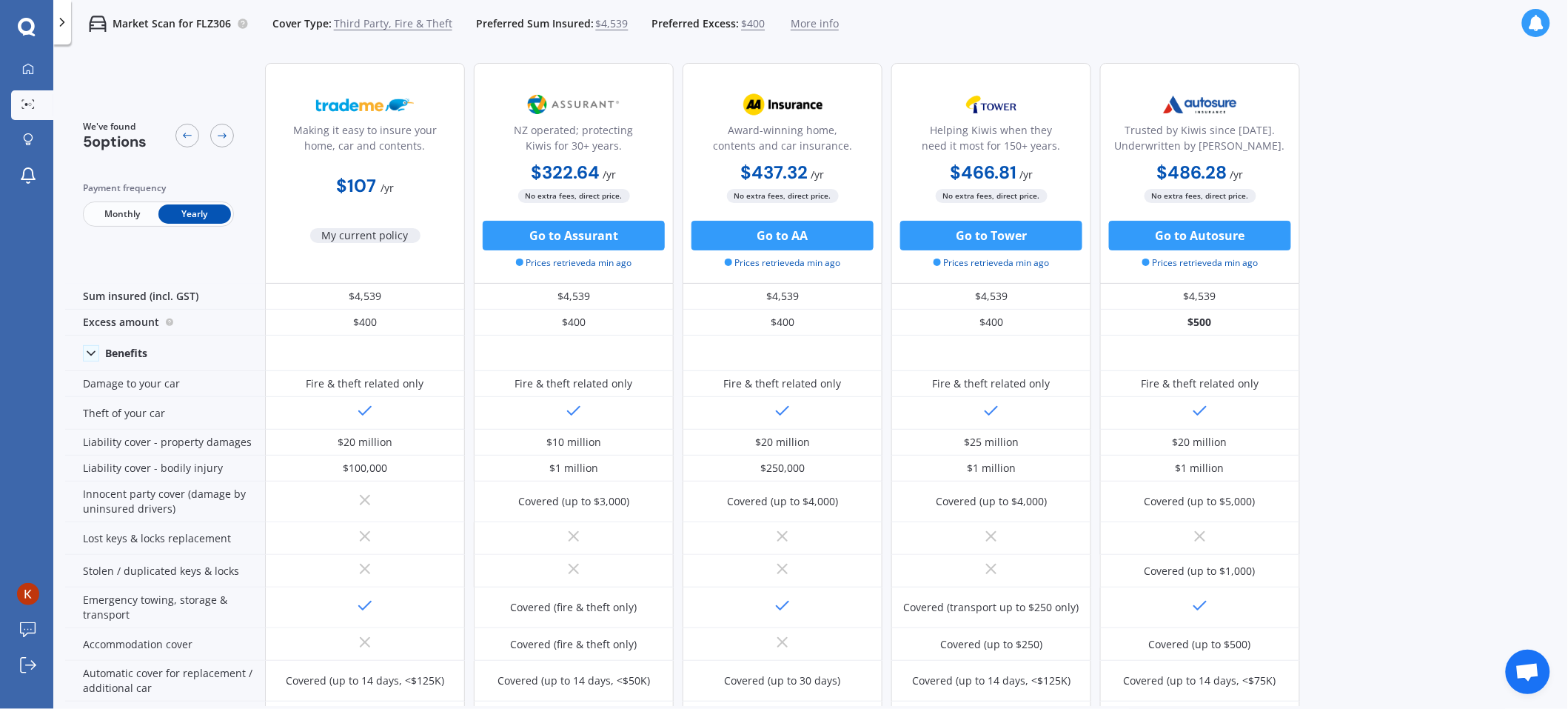
click at [132, 217] on span "Monthly" at bounding box center [122, 214] width 72 height 19
click at [26, 69] on icon at bounding box center [28, 69] width 12 height 12
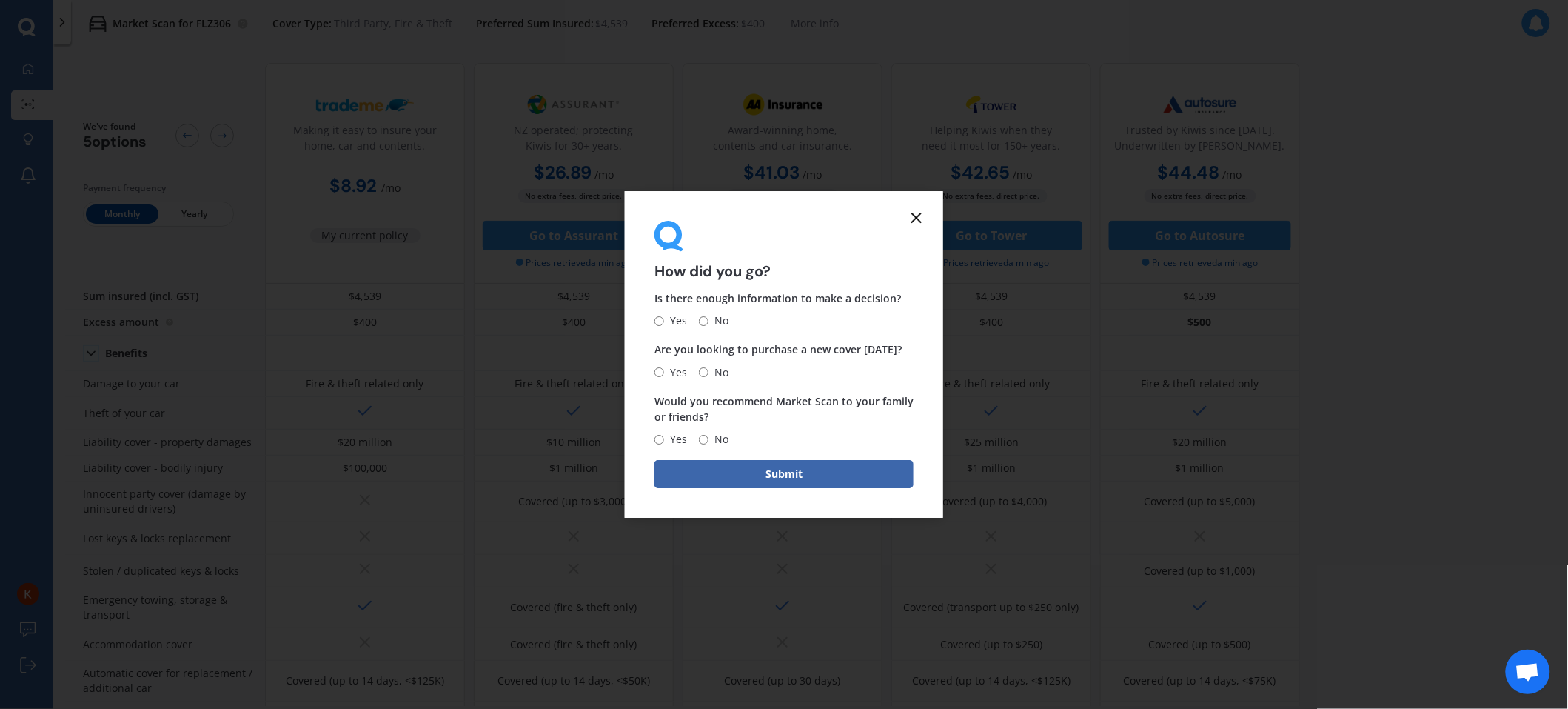
click at [919, 223] on icon at bounding box center [917, 218] width 18 height 18
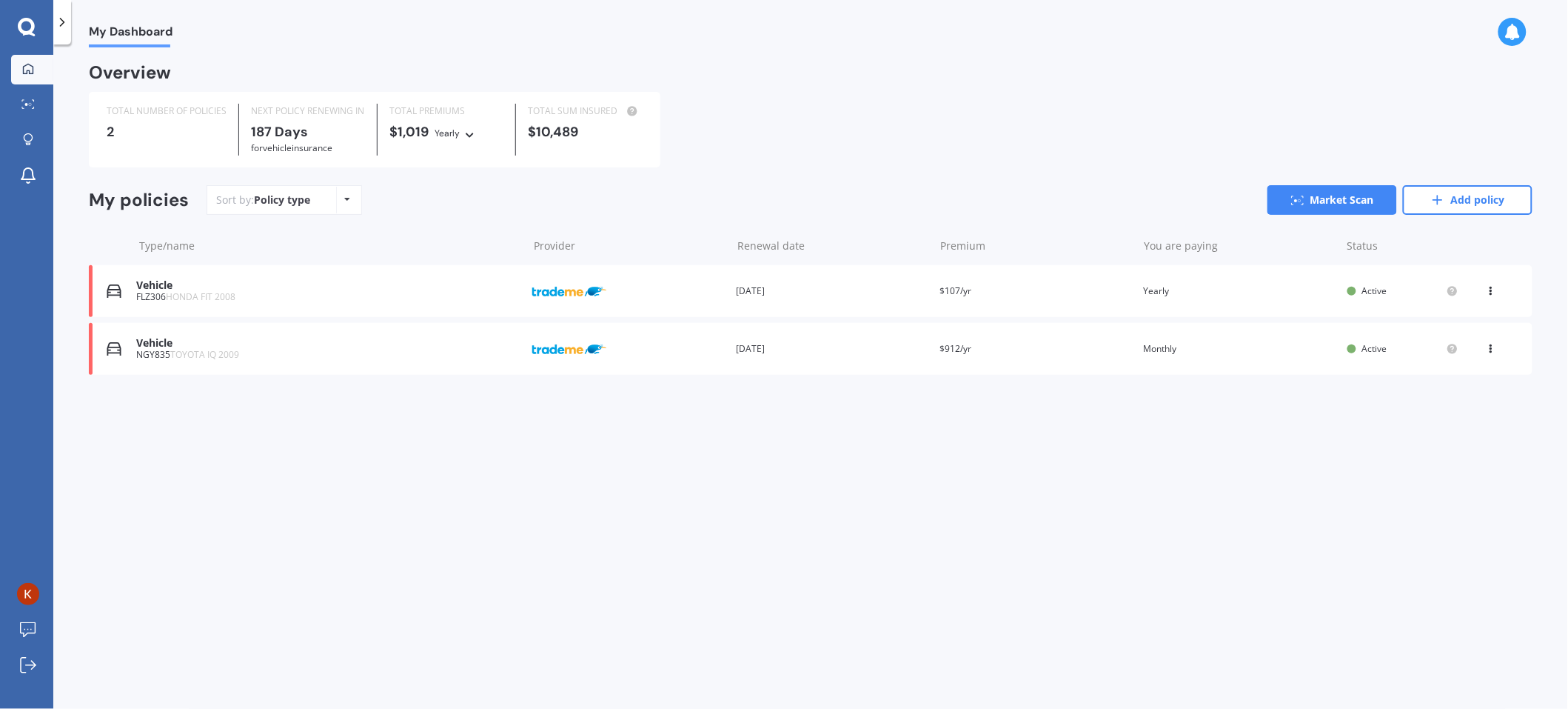
click at [1045, 291] on icon at bounding box center [1491, 288] width 10 height 9
click at [1045, 320] on div "View policy" at bounding box center [1458, 319] width 147 height 30
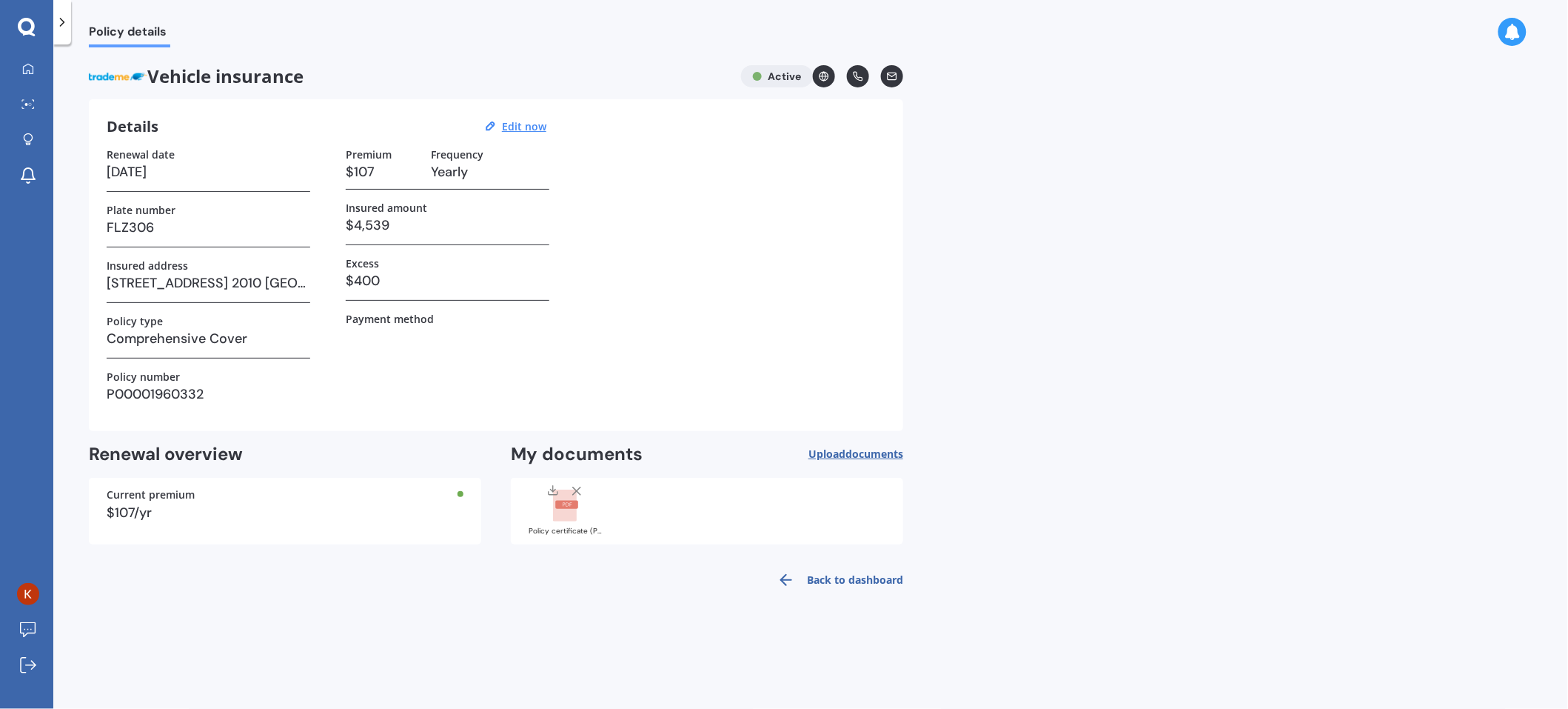
click at [463, 472] on div "Current premium" at bounding box center [285, 494] width 357 height 10
click at [533, 129] on u "Edit now" at bounding box center [524, 127] width 44 height 14
select select "15"
select select "03"
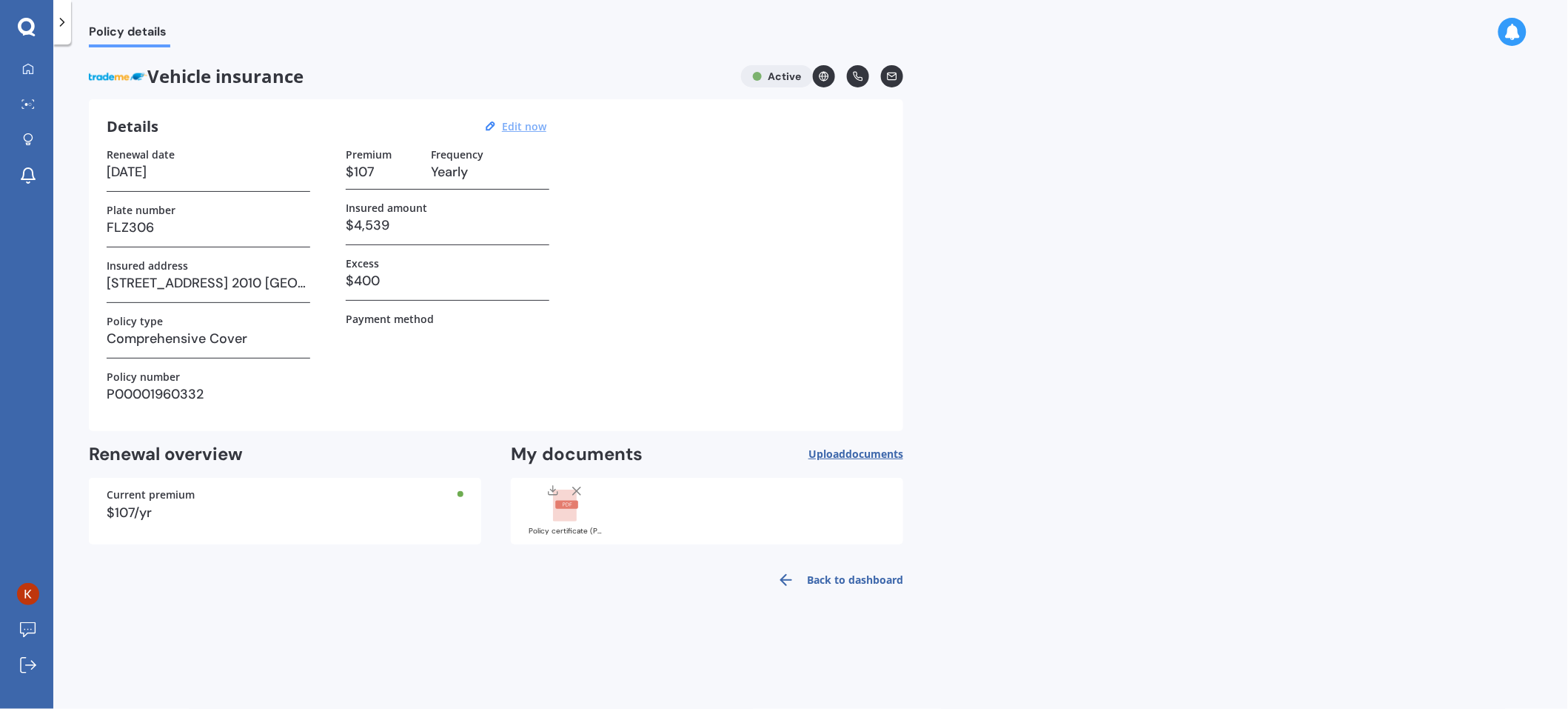
select select "2026"
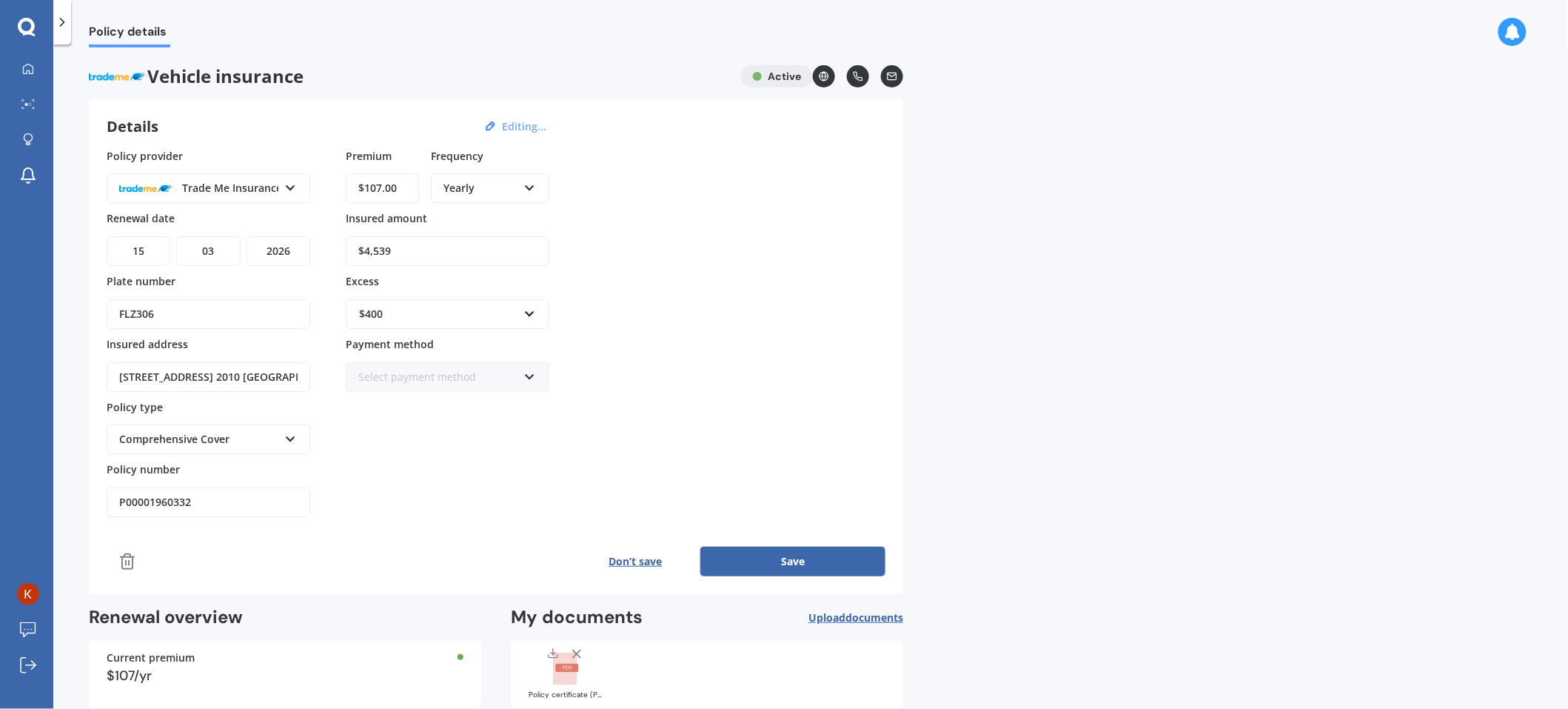
scroll to position [74, 0]
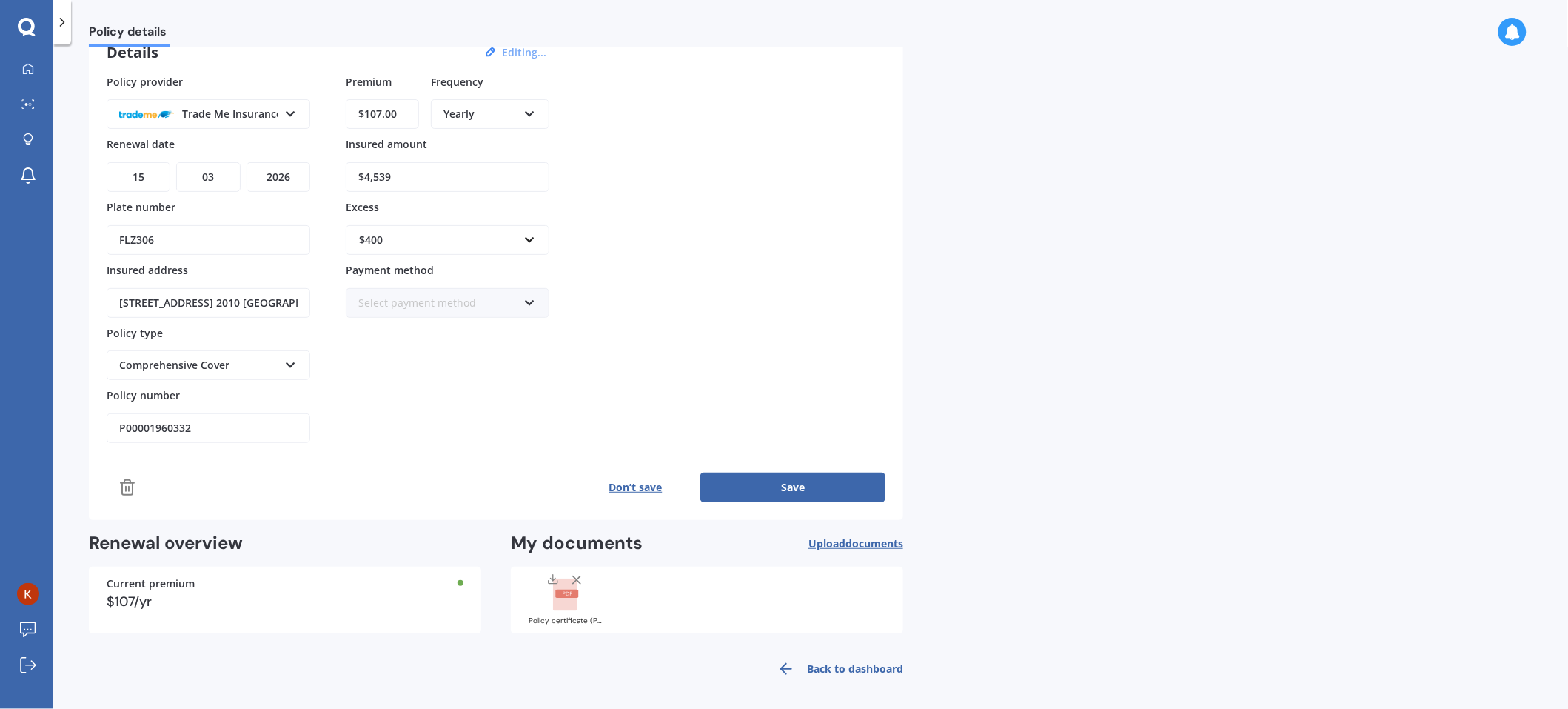
click at [401, 472] on div "Current premium" at bounding box center [285, 583] width 357 height 10
click at [457, 472] on div at bounding box center [460, 582] width 6 height 6
click at [646, 472] on button "Don’t save" at bounding box center [636, 486] width 129 height 30
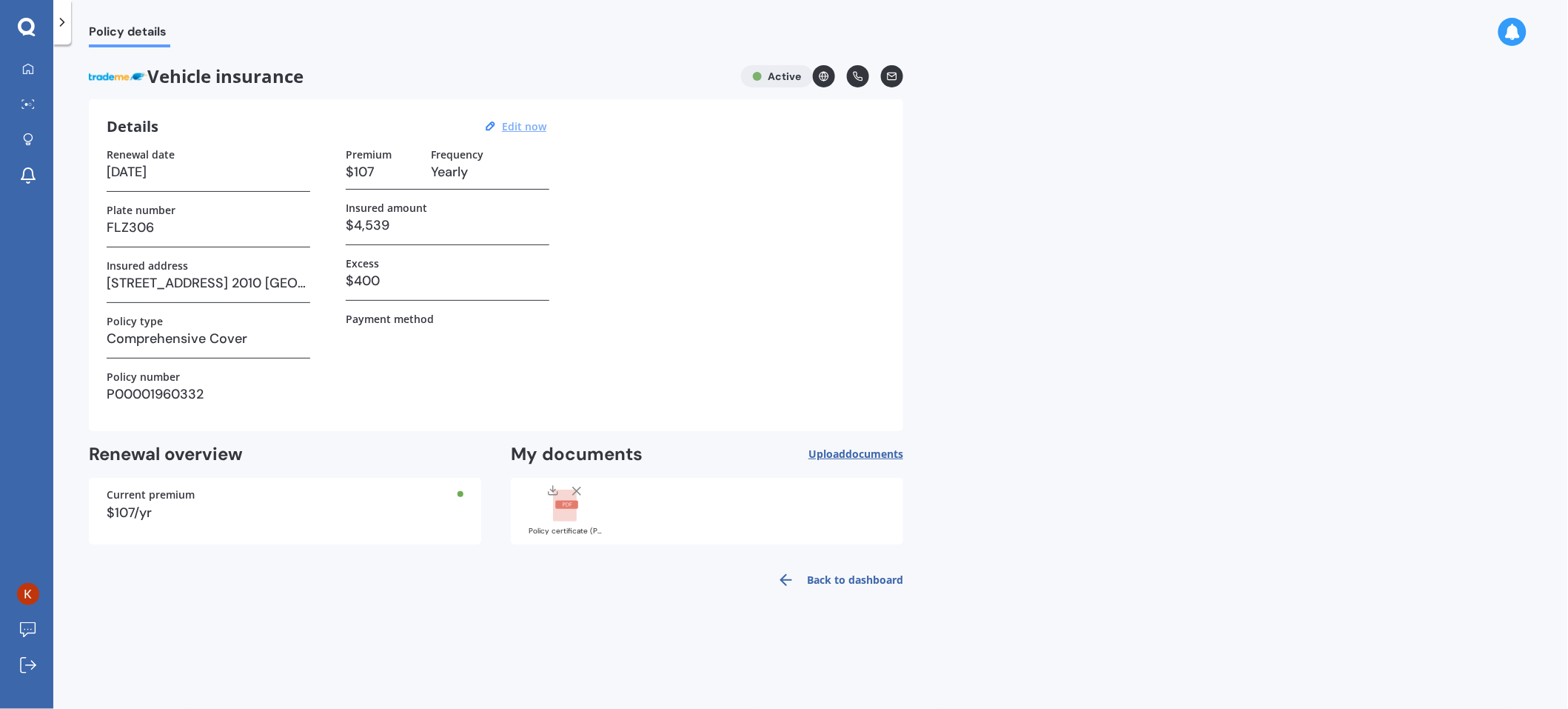
click at [457, 472] on div "Current premium" at bounding box center [285, 494] width 357 height 10
drag, startPoint x: 225, startPoint y: 469, endPoint x: 167, endPoint y: 482, distance: 59.4
click at [221, 469] on div "Renewal overview Current premium $107/yr" at bounding box center [284, 493] width 392 height 101
click at [160, 472] on div "Current premium $107/yr" at bounding box center [284, 512] width 392 height 67
click at [159, 400] on h3 "P00001960332" at bounding box center [208, 394] width 204 height 23
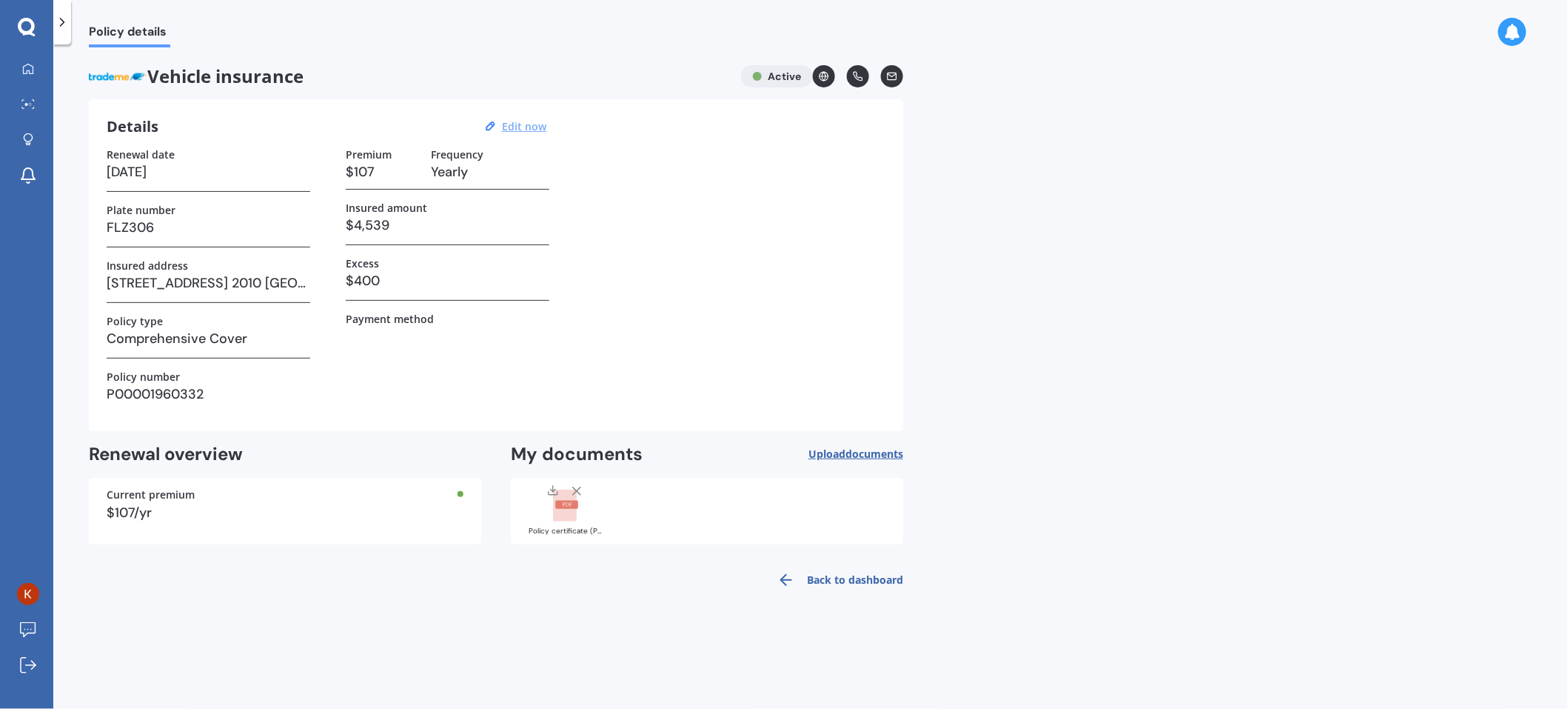
drag, startPoint x: 157, startPoint y: 381, endPoint x: 160, endPoint y: 349, distance: 32.1
click at [157, 379] on label "Policy number" at bounding box center [143, 377] width 73 height 13
drag, startPoint x: 160, startPoint y: 349, endPoint x: 171, endPoint y: 323, distance: 28.2
click at [160, 348] on h3 "Comprehensive Cover" at bounding box center [208, 339] width 204 height 23
drag, startPoint x: 171, startPoint y: 323, endPoint x: 236, endPoint y: 269, distance: 84.5
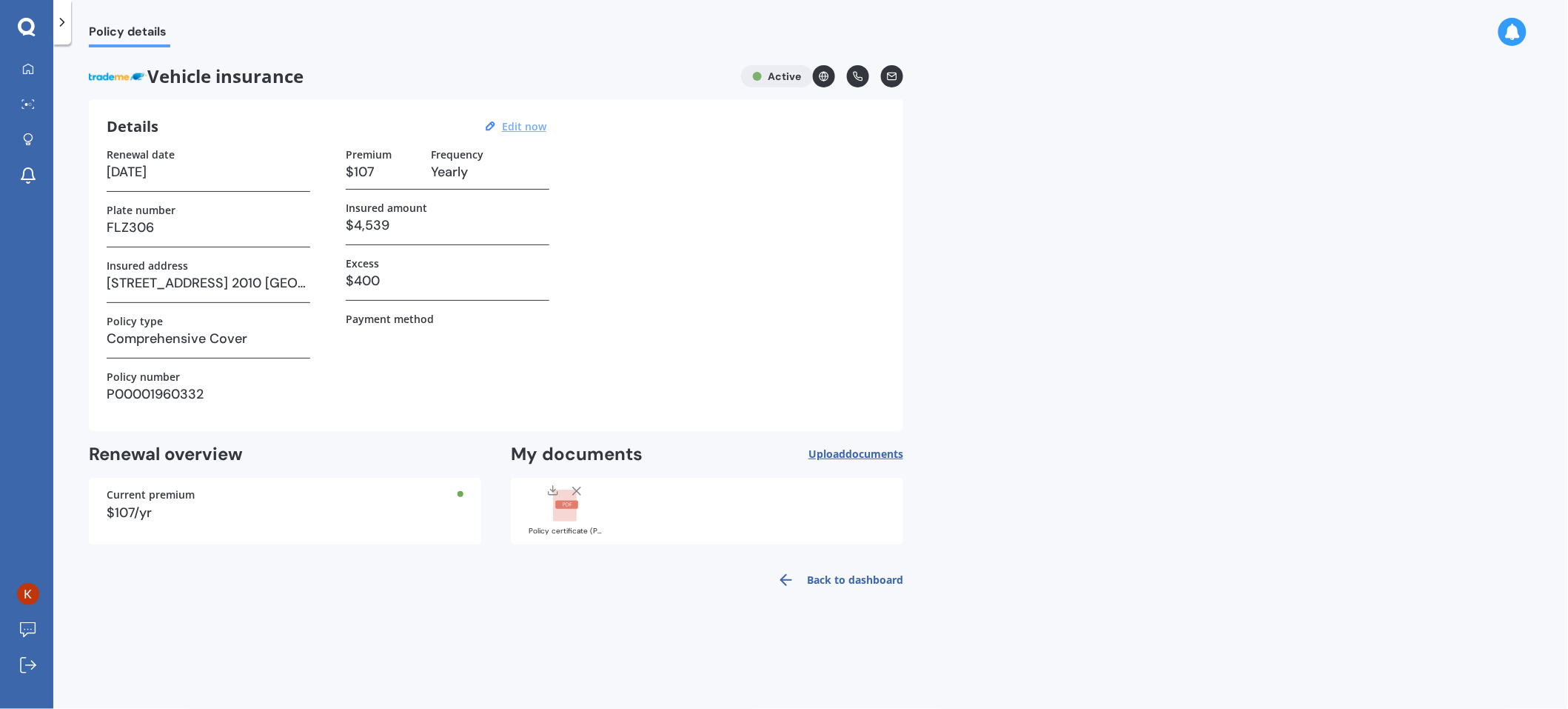
click at [181, 305] on div "Renewal date 15/03/2026 Plate number FLZ306 Insured address 1A Pelorus Place, P…" at bounding box center [208, 281] width 204 height 265
click at [132, 472] on div "$107/yr" at bounding box center [285, 513] width 357 height 14
click at [783, 472] on icon at bounding box center [787, 580] width 18 height 18
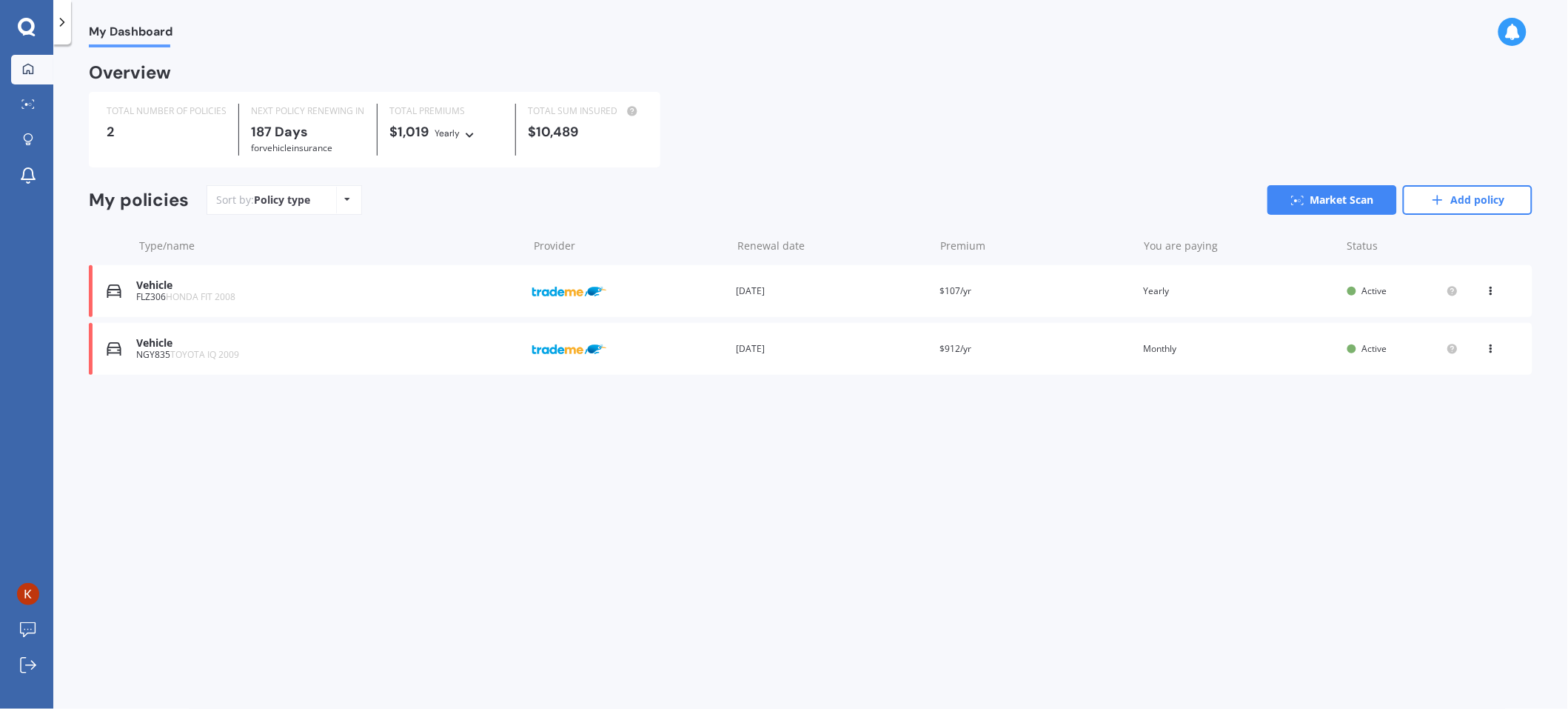
click at [1045, 292] on icon at bounding box center [1491, 288] width 10 height 9
click at [1045, 321] on div "View policy" at bounding box center [1458, 319] width 147 height 30
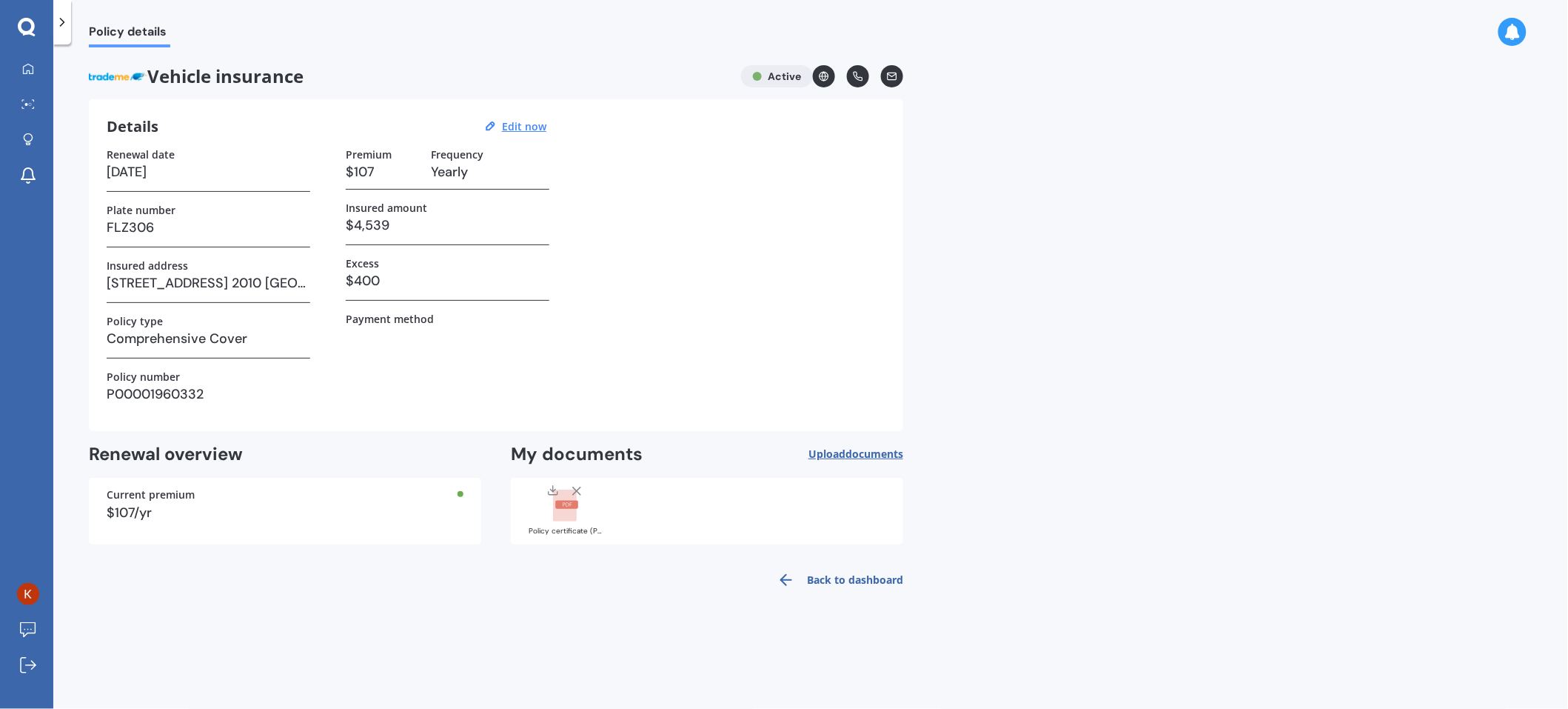
click at [184, 472] on div "$107/yr" at bounding box center [285, 513] width 357 height 14
click at [844, 472] on link "Back to dashboard" at bounding box center [836, 580] width 135 height 35
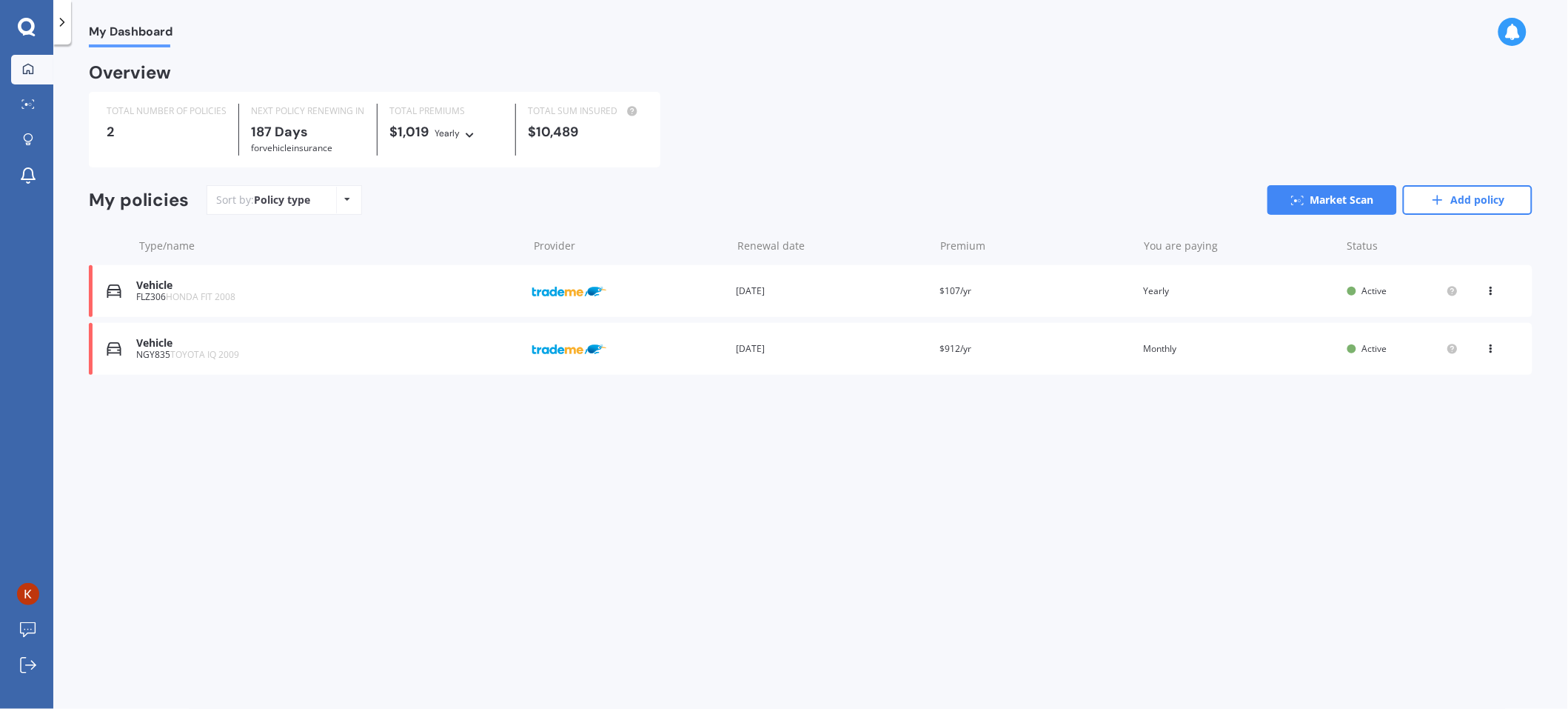
click at [1045, 288] on icon at bounding box center [1491, 288] width 10 height 9
click at [1045, 359] on div "Delete" at bounding box center [1458, 349] width 147 height 30
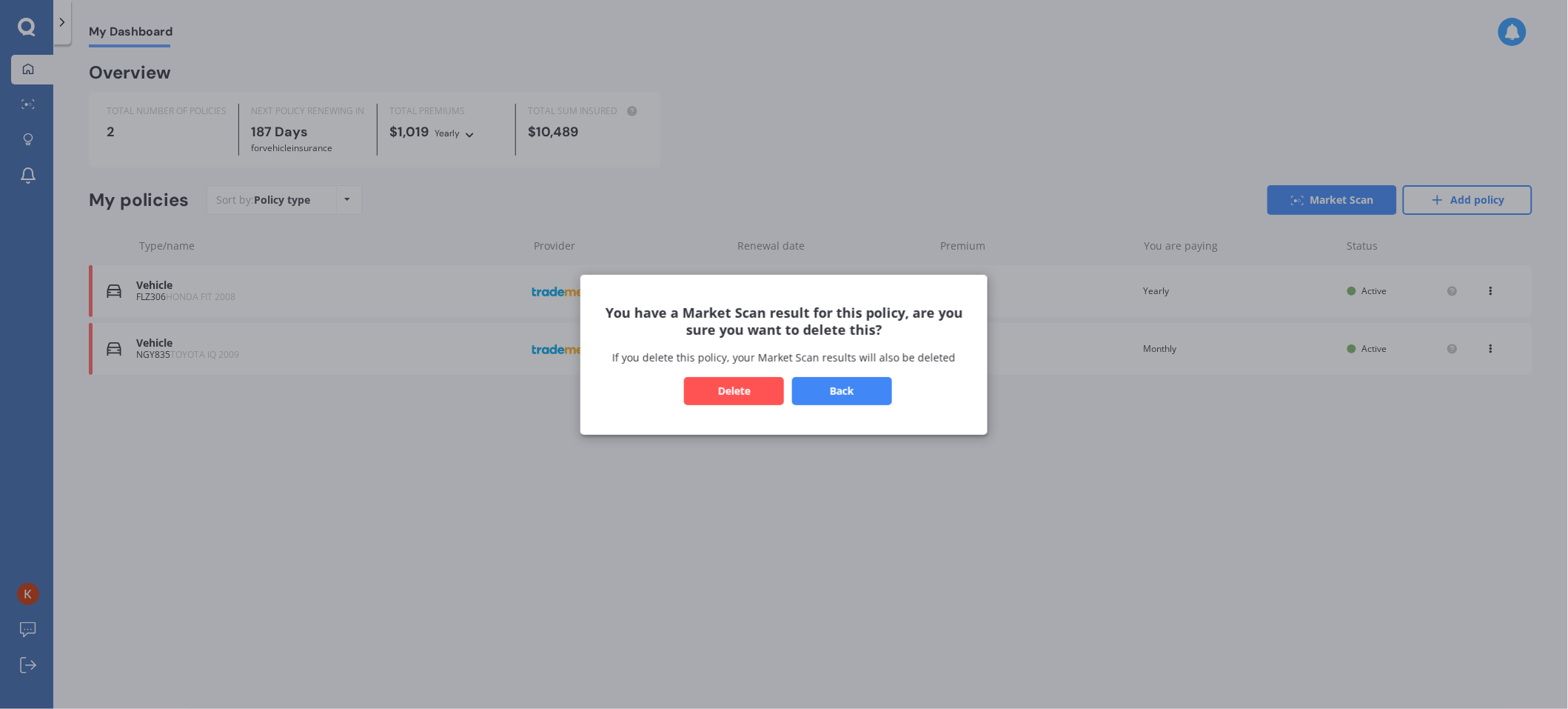
click at [852, 395] on button "Back" at bounding box center [842, 390] width 100 height 28
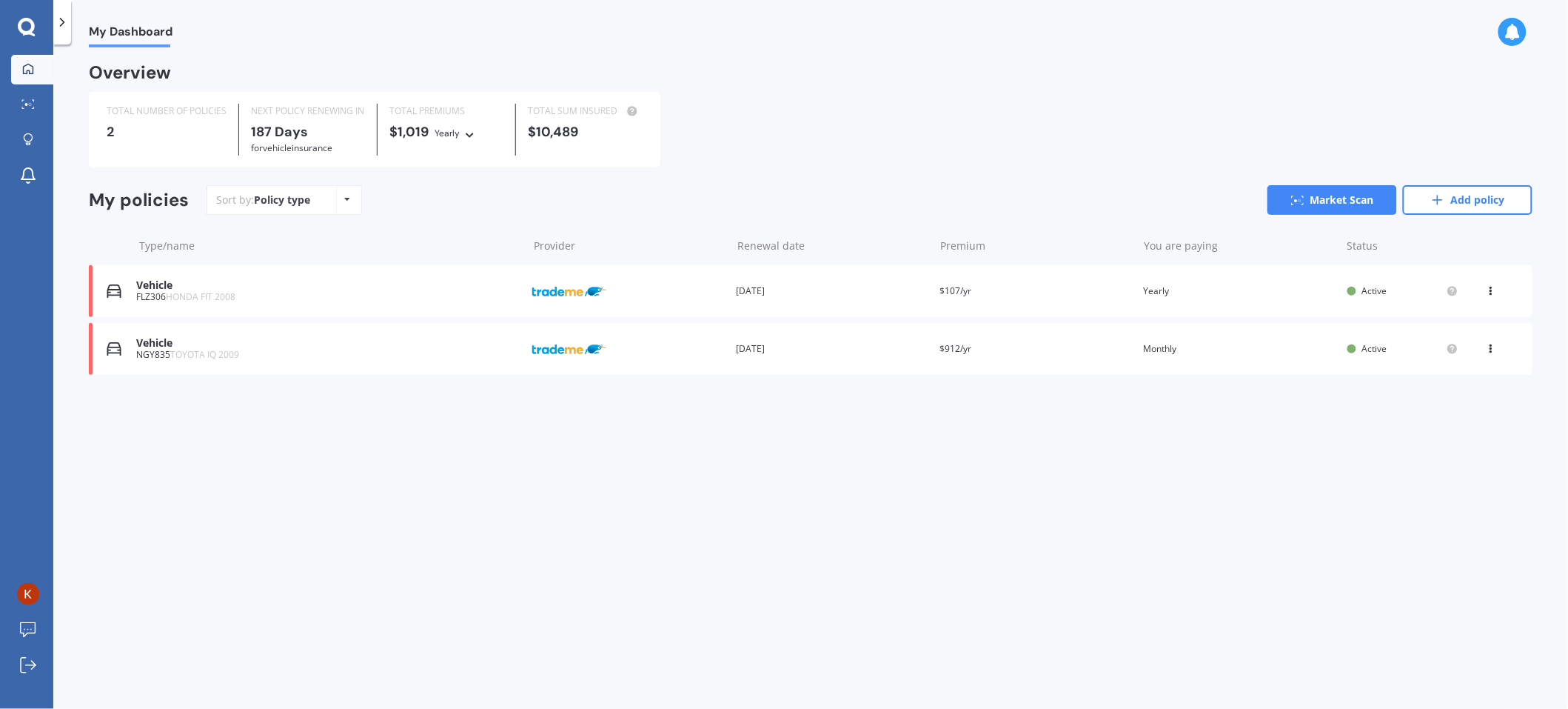
click at [1045, 286] on icon at bounding box center [1491, 288] width 10 height 9
click at [1045, 341] on div "Delete" at bounding box center [1458, 349] width 147 height 30
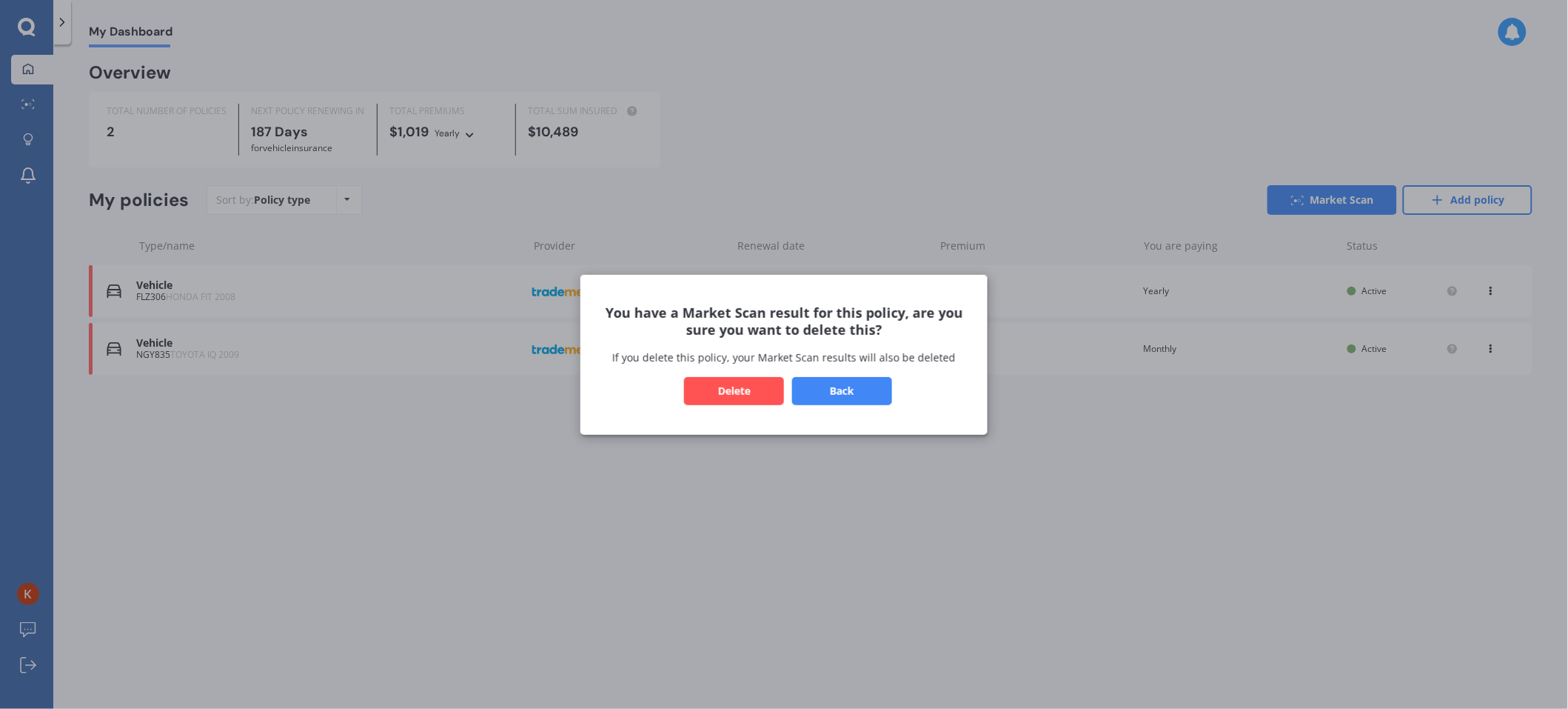
click at [767, 388] on button "Delete" at bounding box center [734, 390] width 100 height 28
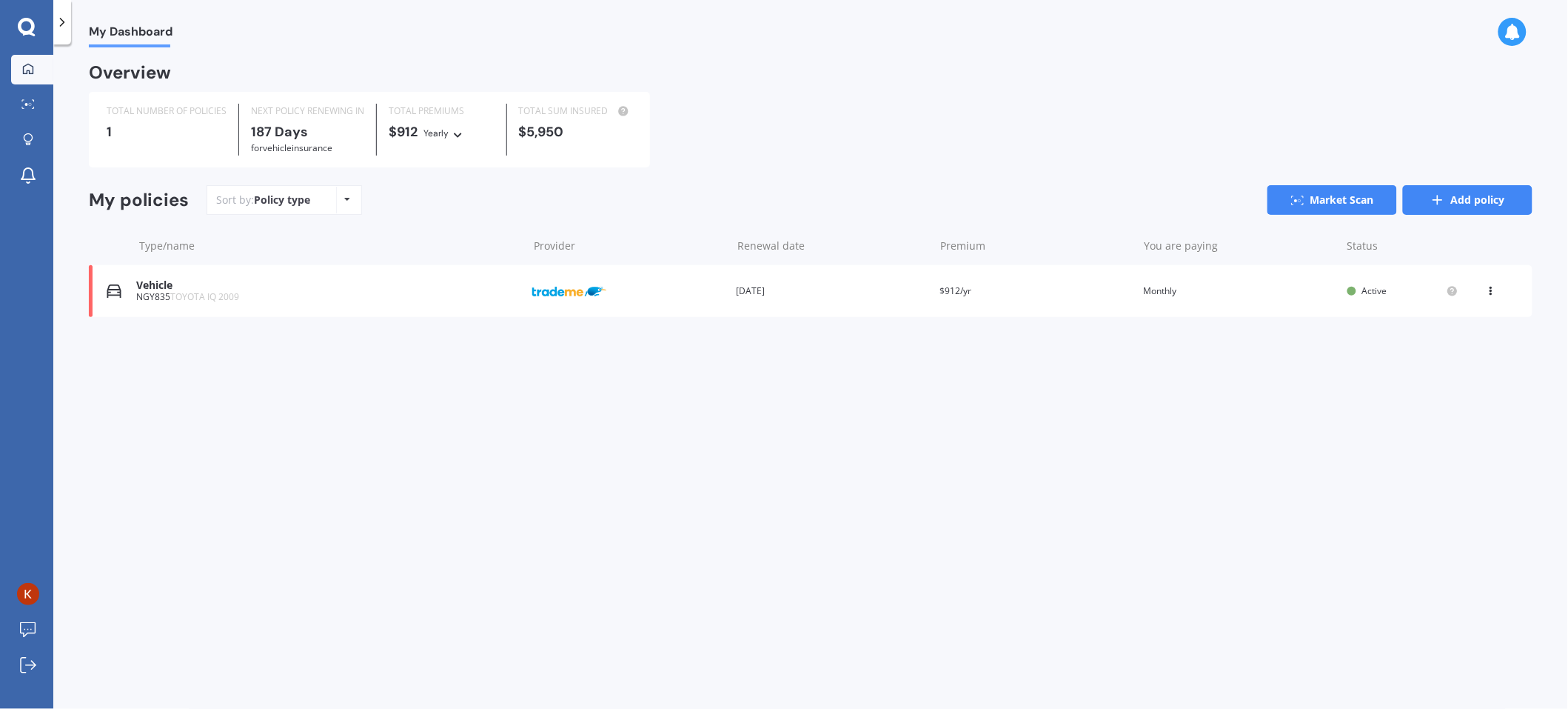
click at [1045, 201] on link "Add policy" at bounding box center [1468, 199] width 129 height 30
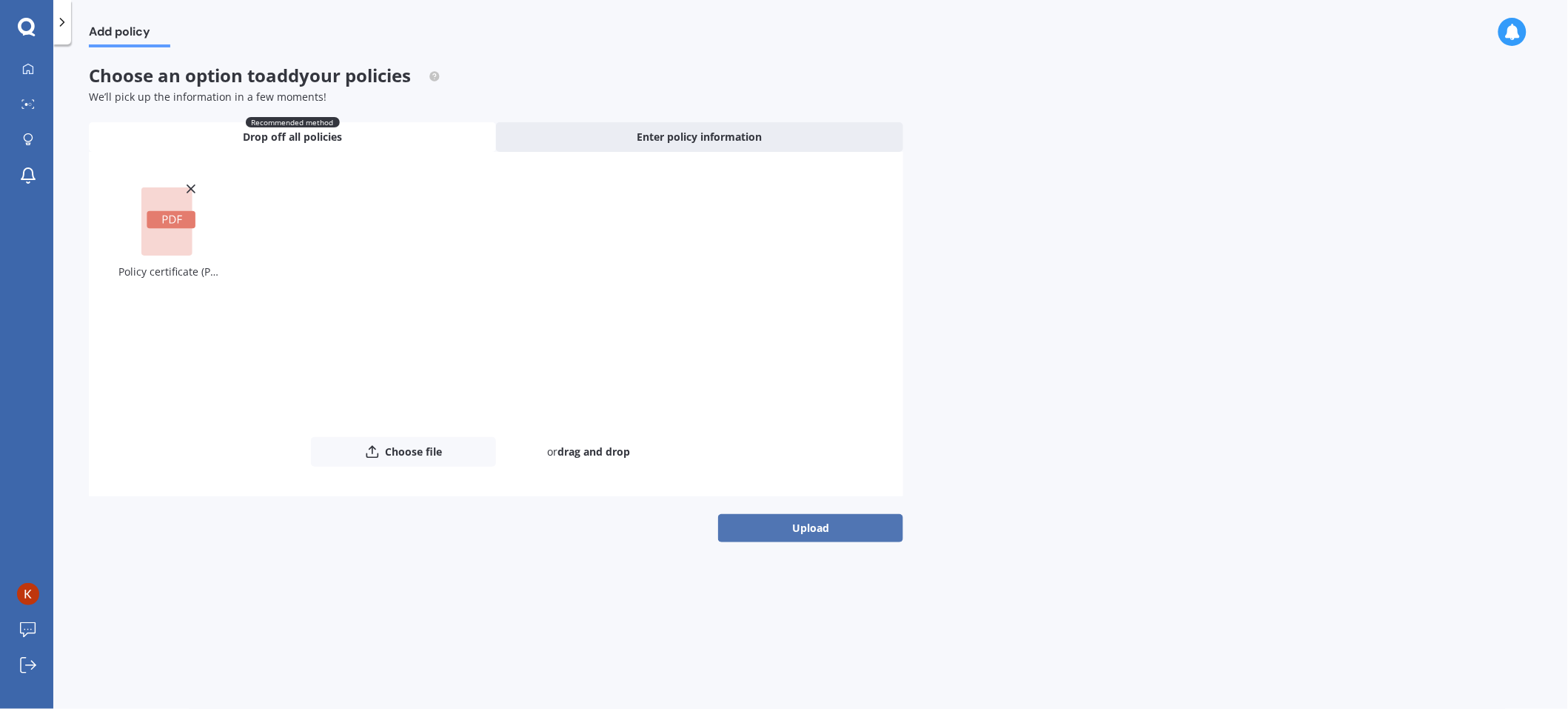
click at [755, 472] on button "Upload" at bounding box center [810, 528] width 185 height 28
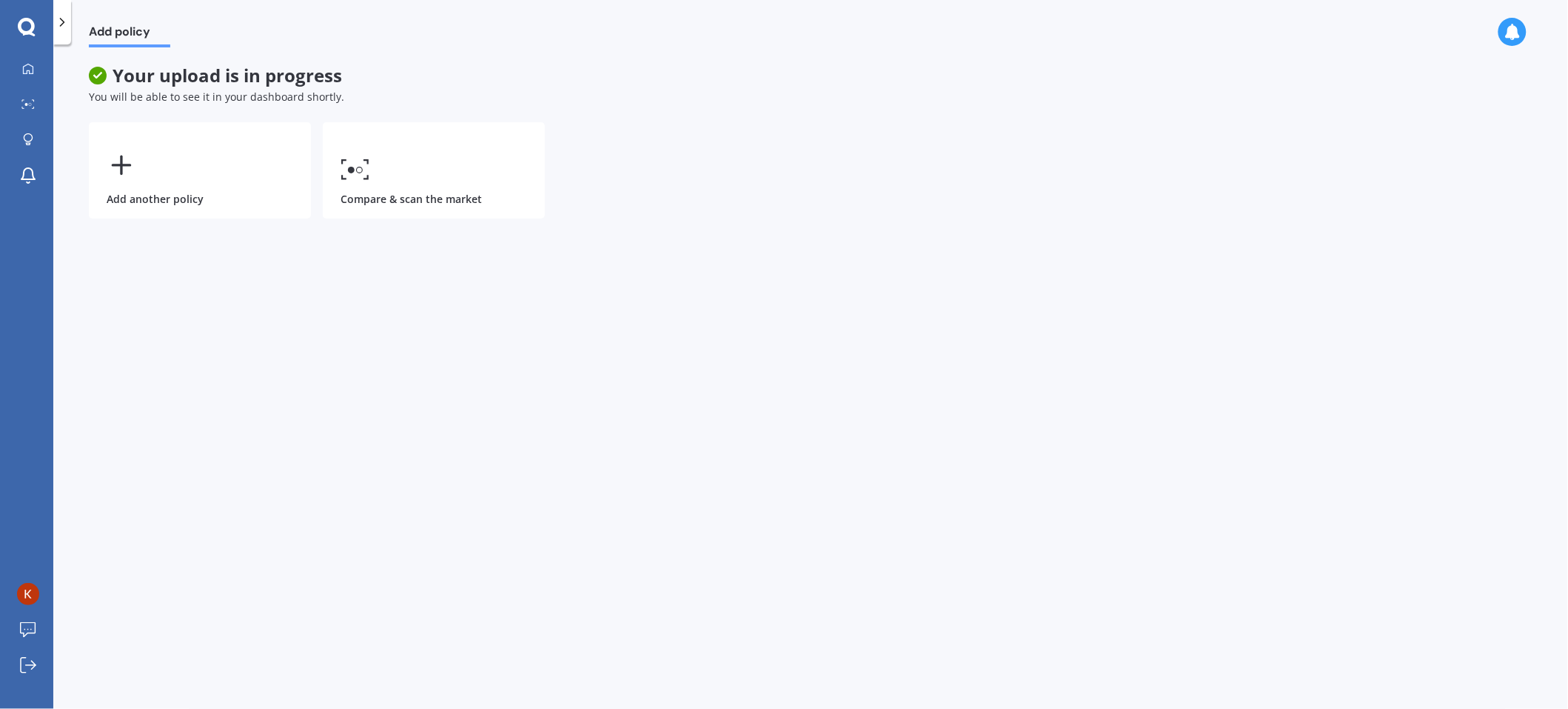
click at [486, 368] on div "Add policy Your upload is in progress You will be able to see it in your dashbo…" at bounding box center [810, 379] width 1515 height 665
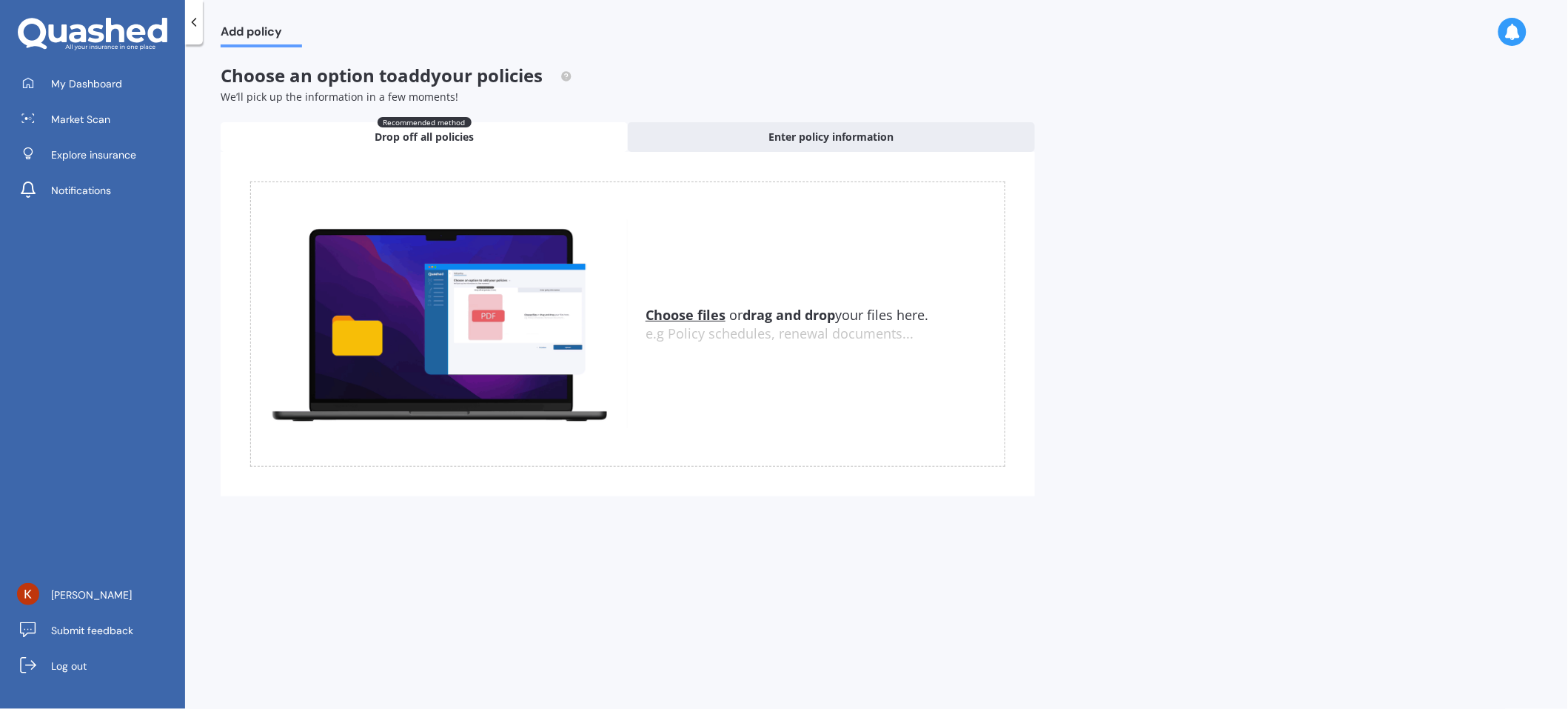
click at [546, 288] on img at bounding box center [439, 324] width 377 height 208
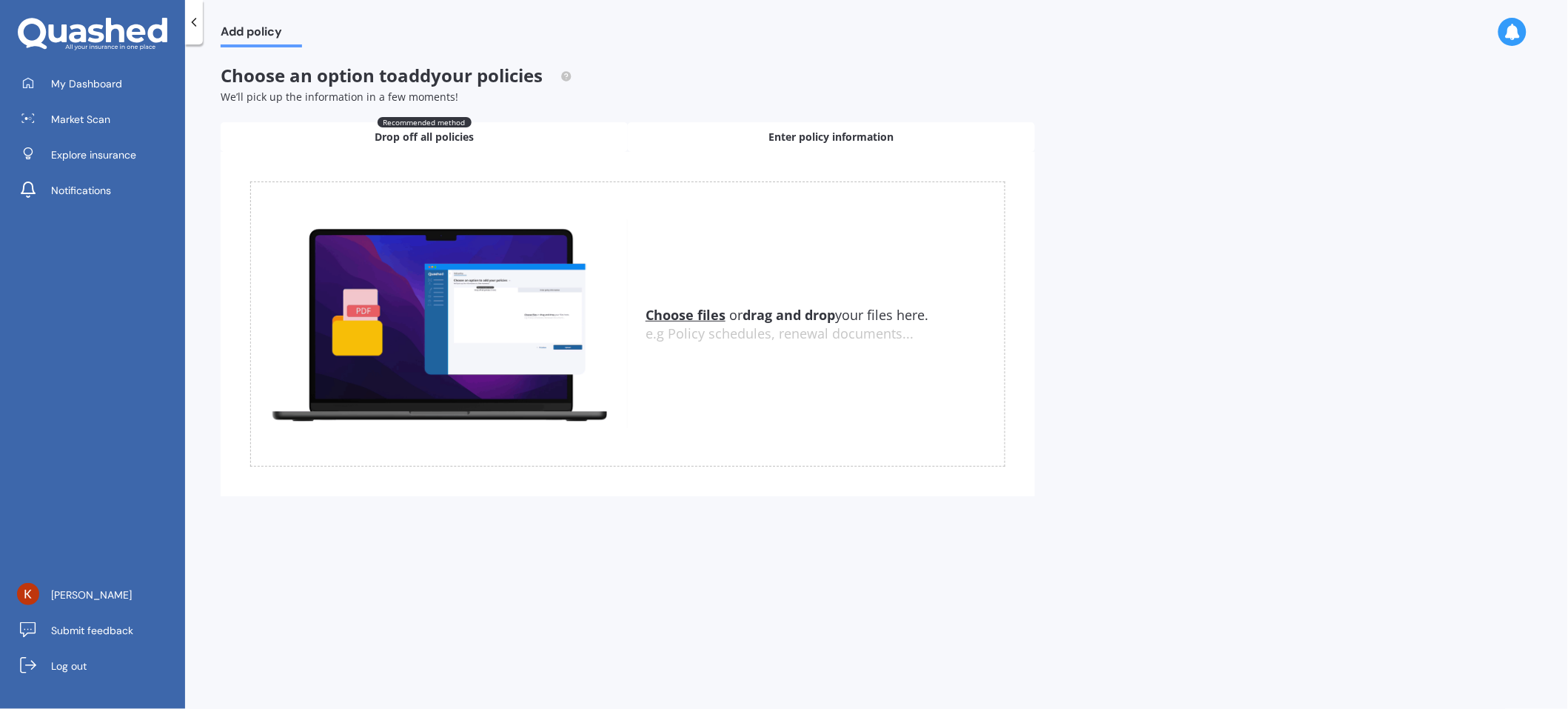
click at [795, 143] on span "Enter policy information" at bounding box center [832, 137] width 125 height 14
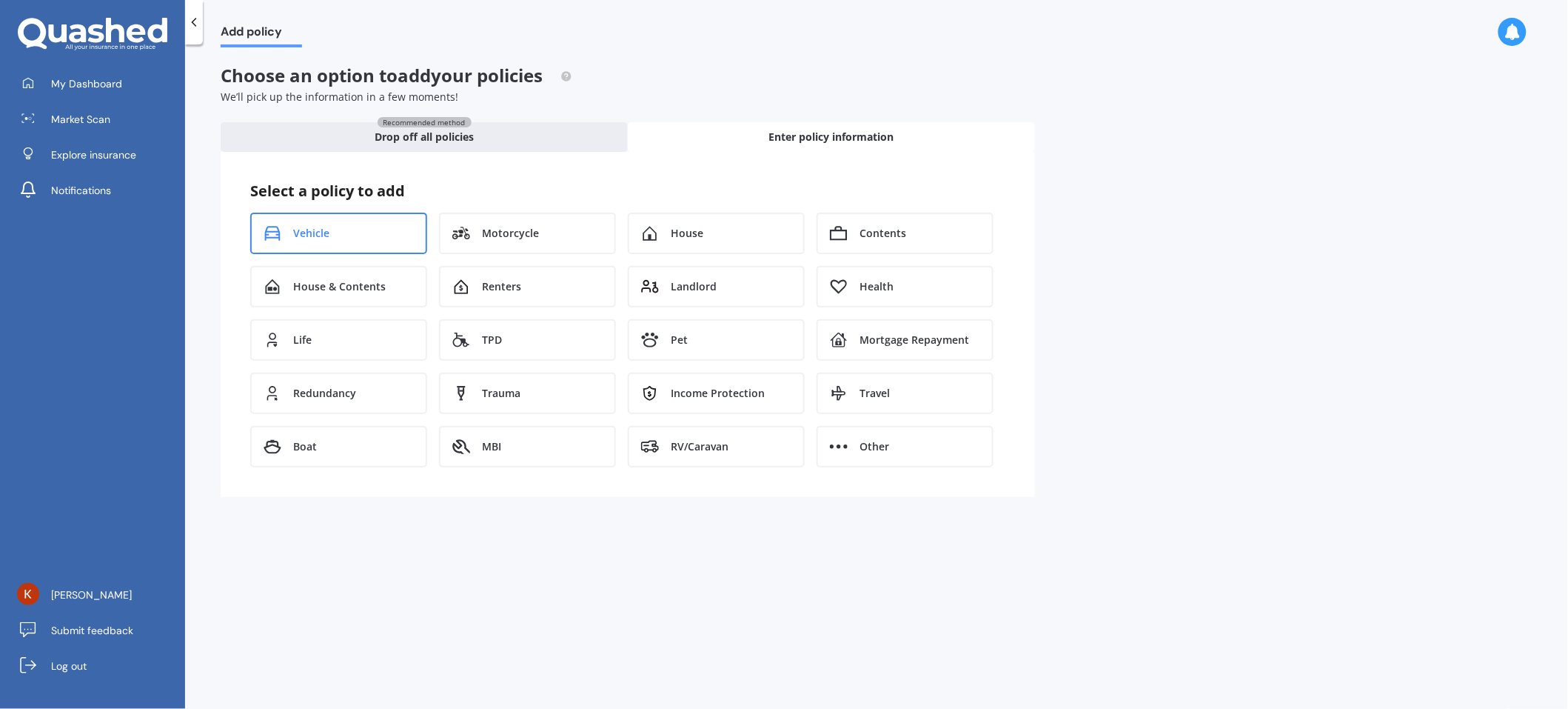
click at [339, 233] on div "Vehicle" at bounding box center [338, 234] width 177 height 42
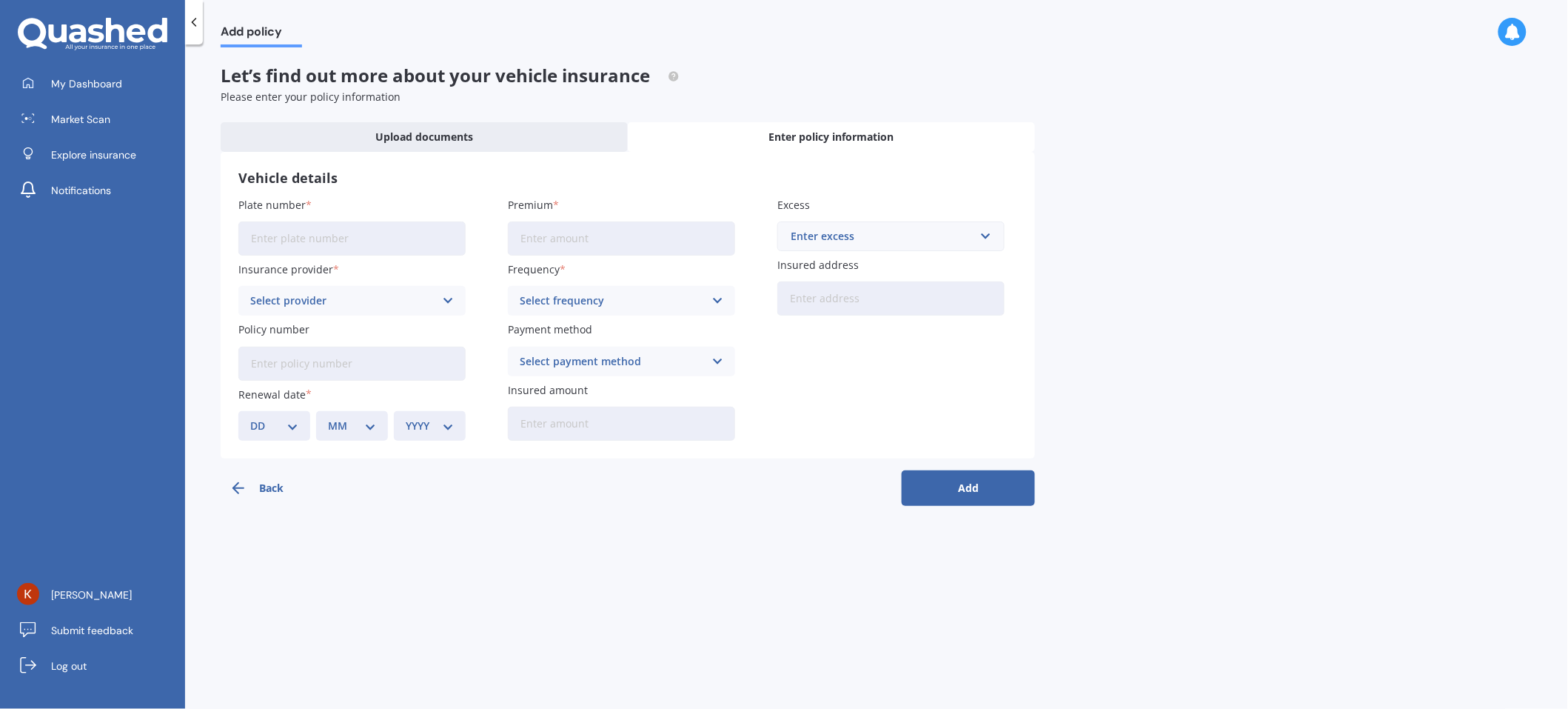
click at [363, 244] on input "Plate number" at bounding box center [351, 239] width 227 height 34
click at [400, 140] on span "Upload documents" at bounding box center [425, 137] width 98 height 14
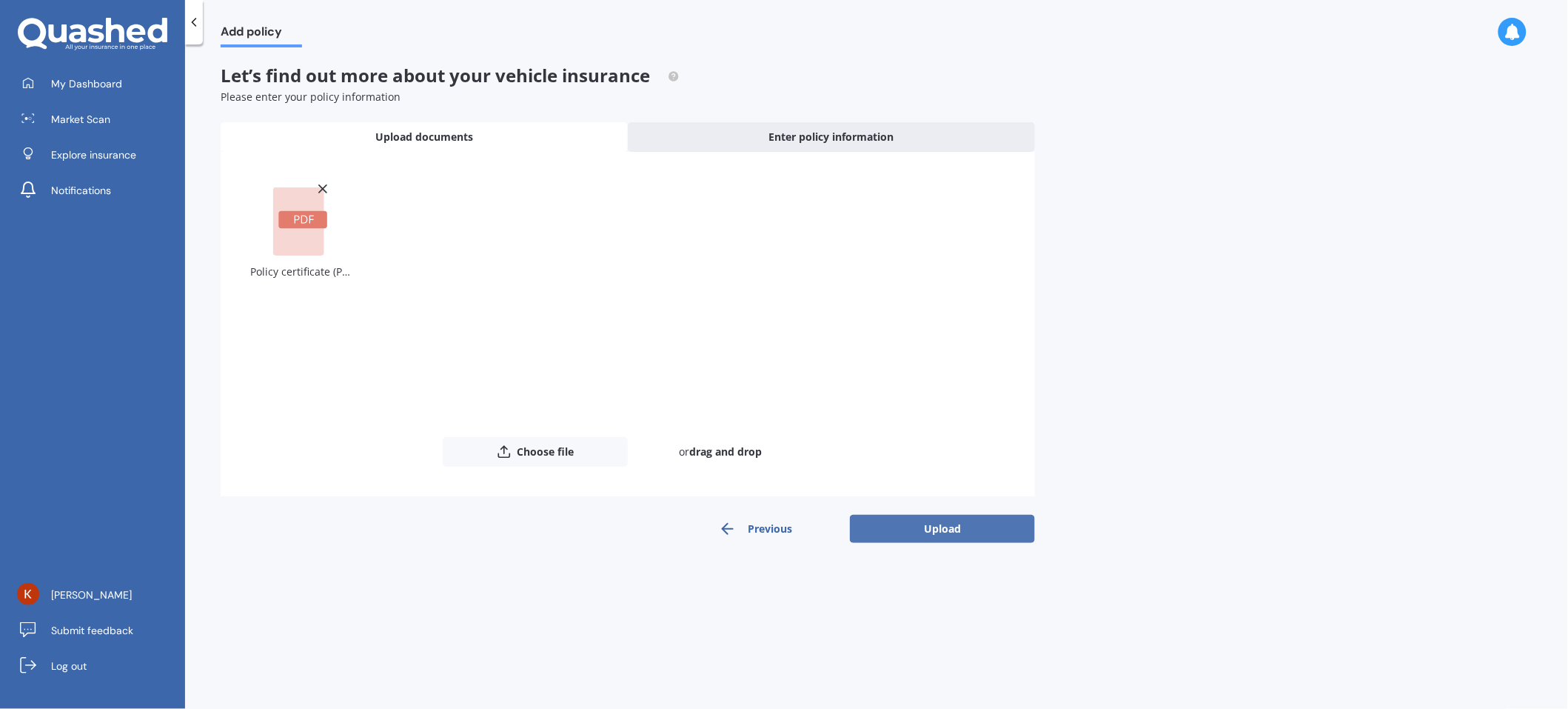
click at [917, 534] on button "Upload" at bounding box center [942, 528] width 185 height 28
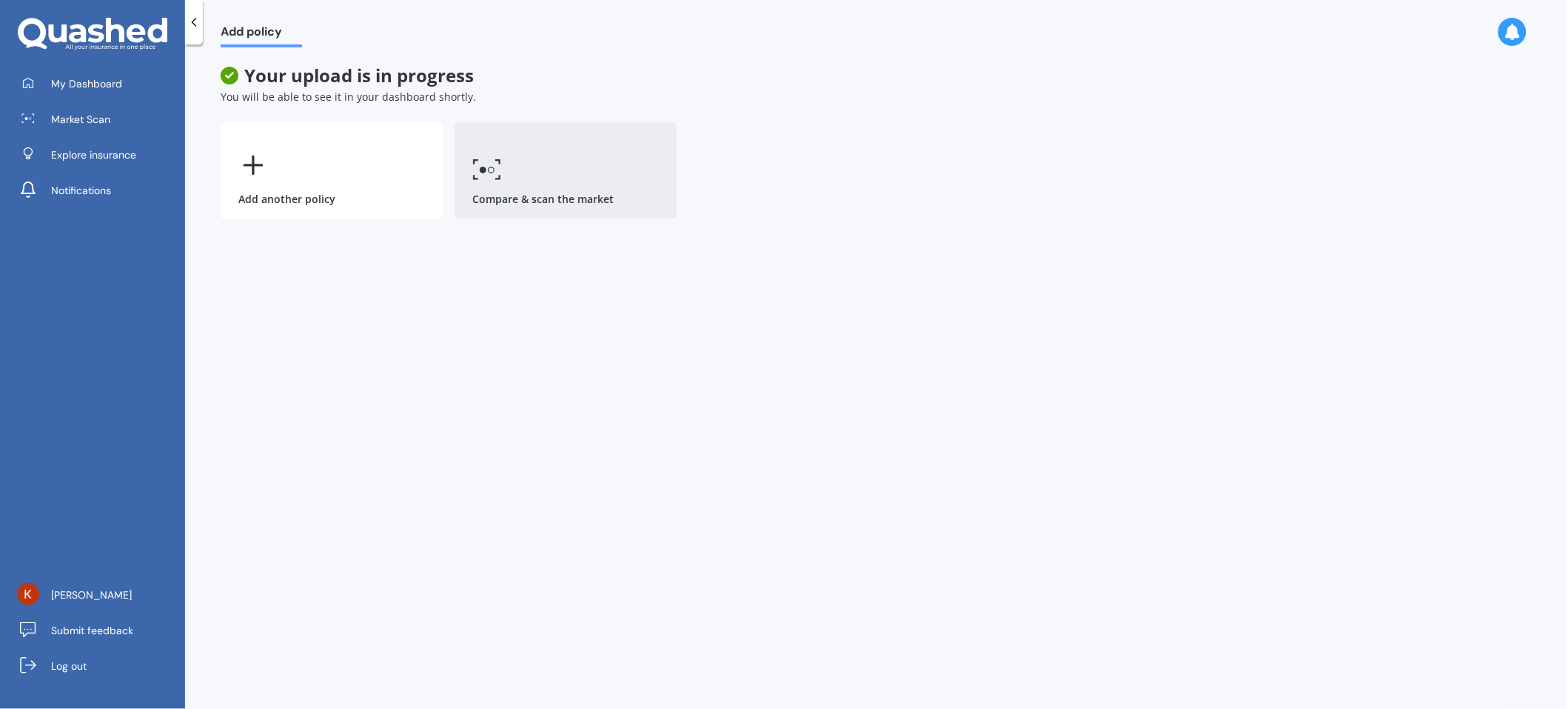
click at [494, 176] on icon at bounding box center [487, 169] width 30 height 22
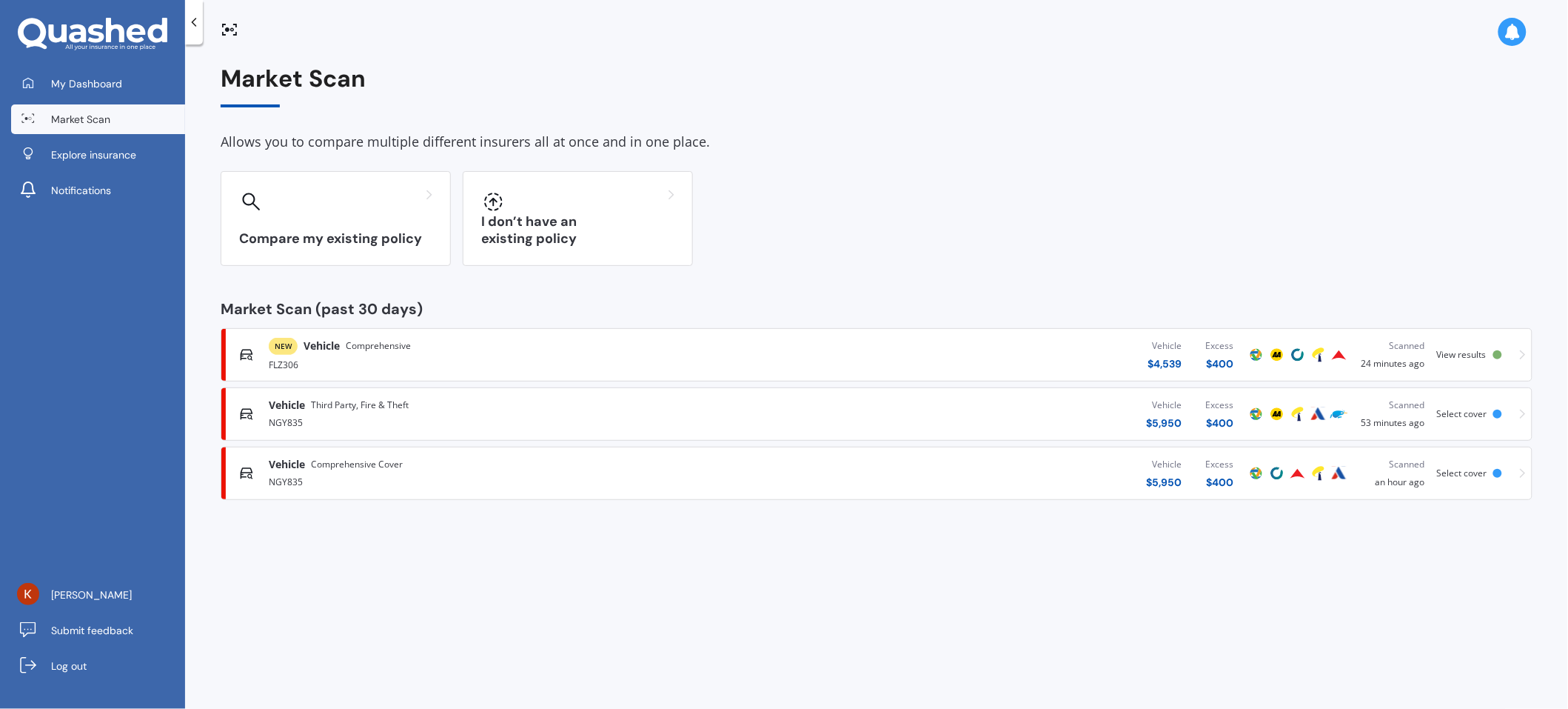
click at [1456, 357] on span "View results" at bounding box center [1462, 354] width 50 height 13
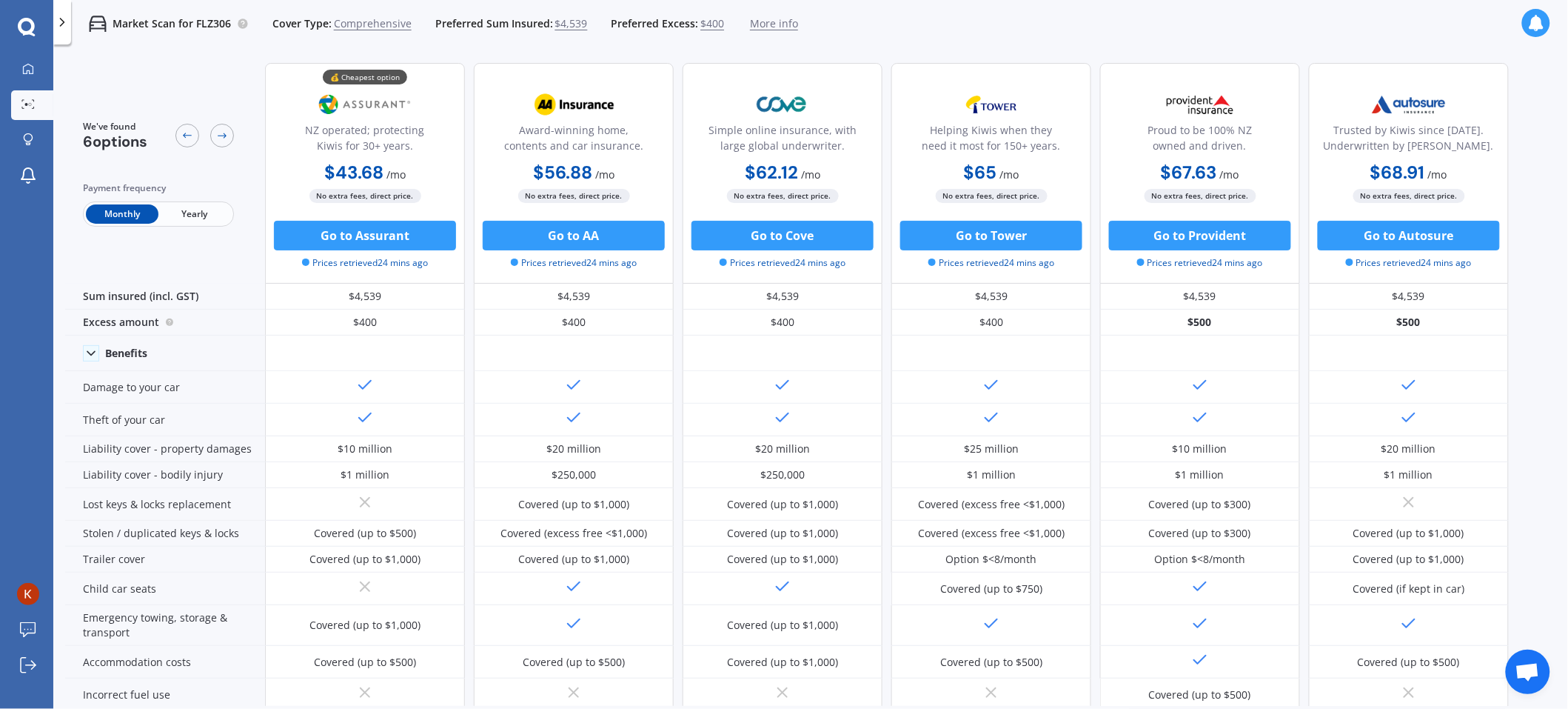
click at [1537, 288] on div "We've found 6 options Payment frequency Monthly Yearly 💰 Cheapest option NZ ope…" at bounding box center [817, 378] width 1503 height 655
click at [378, 31] on span "Comprehensive" at bounding box center [373, 24] width 78 height 14
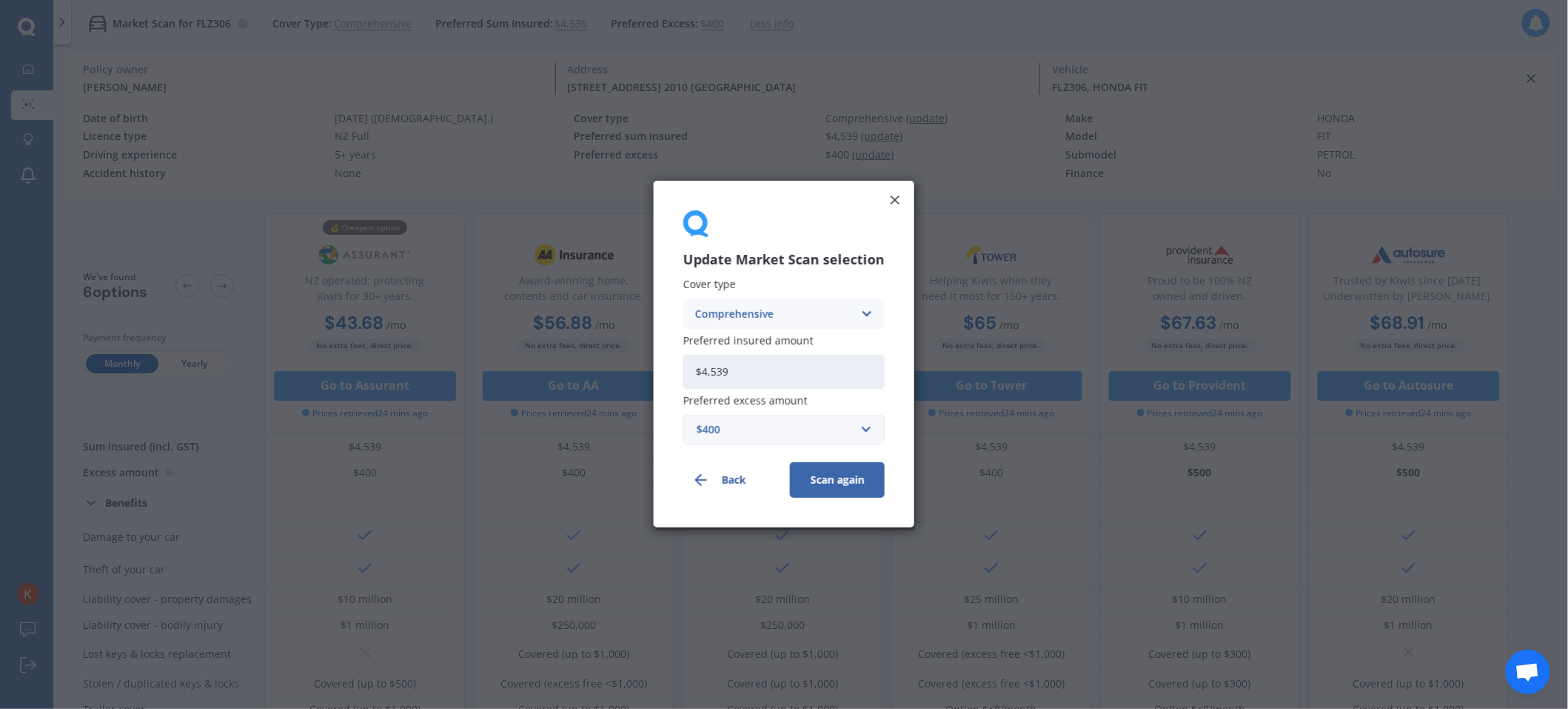
click at [727, 311] on div "Comprehensive" at bounding box center [774, 314] width 158 height 16
click at [732, 372] on span "Third Party, Fire & Theft" at bounding box center [757, 369] width 121 height 10
click at [840, 486] on button "Scan again" at bounding box center [837, 480] width 95 height 35
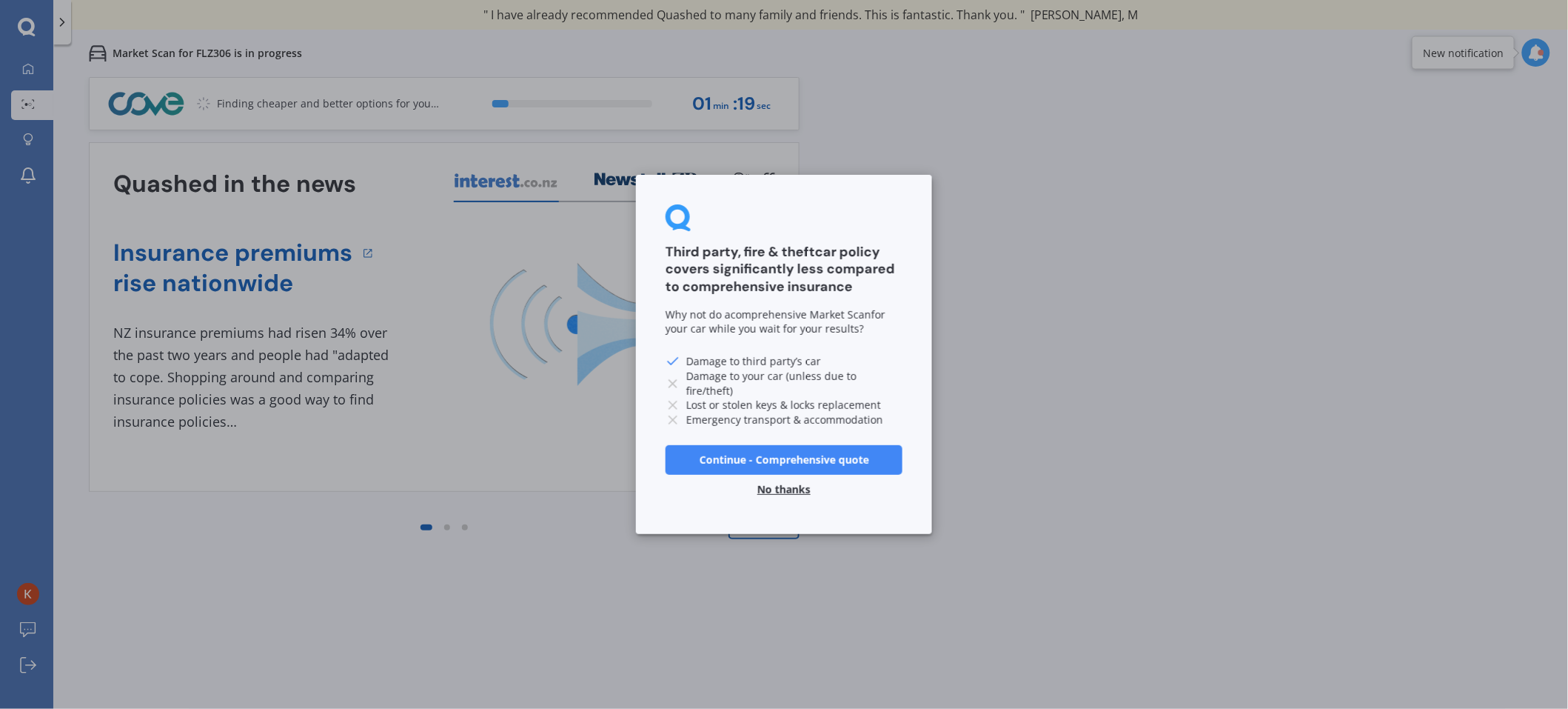
click at [760, 487] on button "No thanks" at bounding box center [784, 489] width 72 height 30
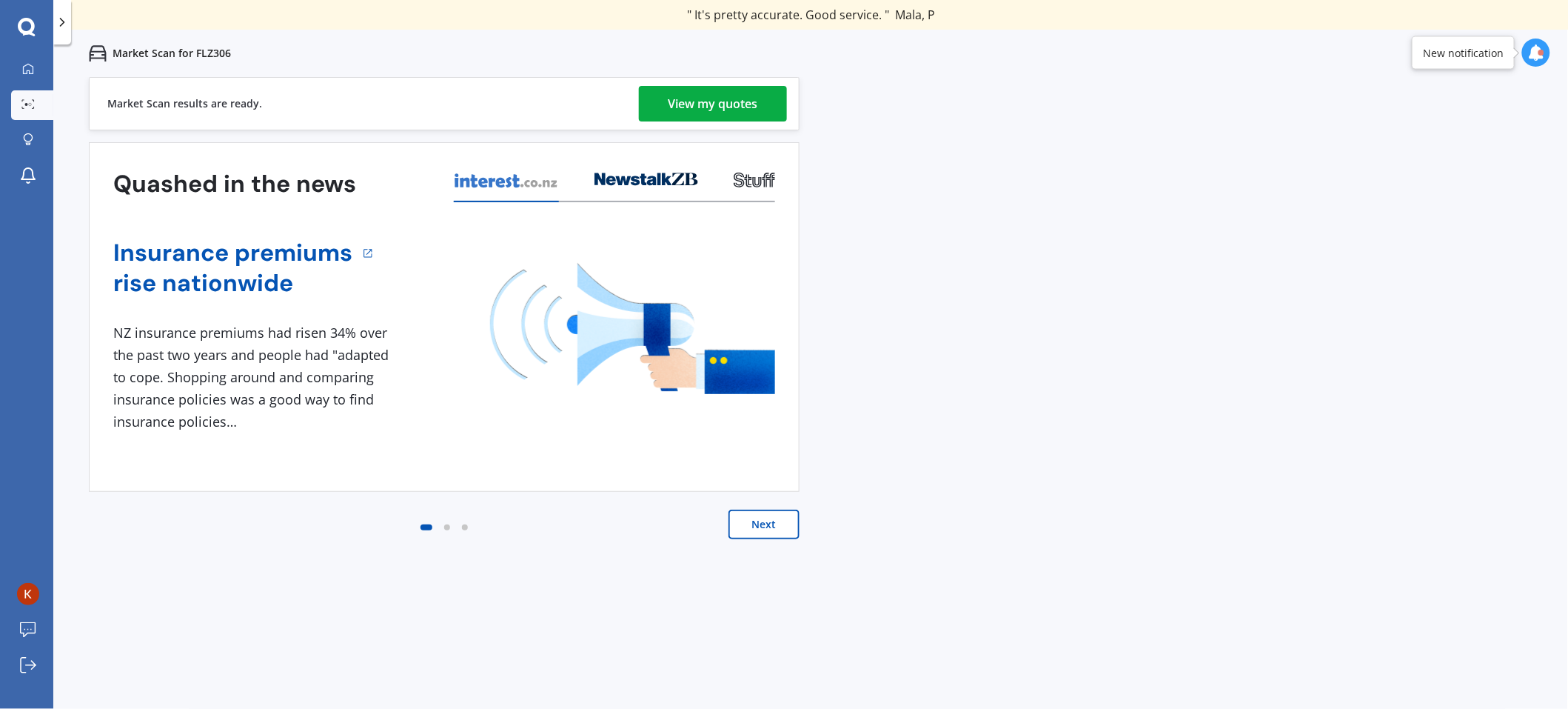
click at [711, 97] on div "View my quotes" at bounding box center [713, 103] width 90 height 35
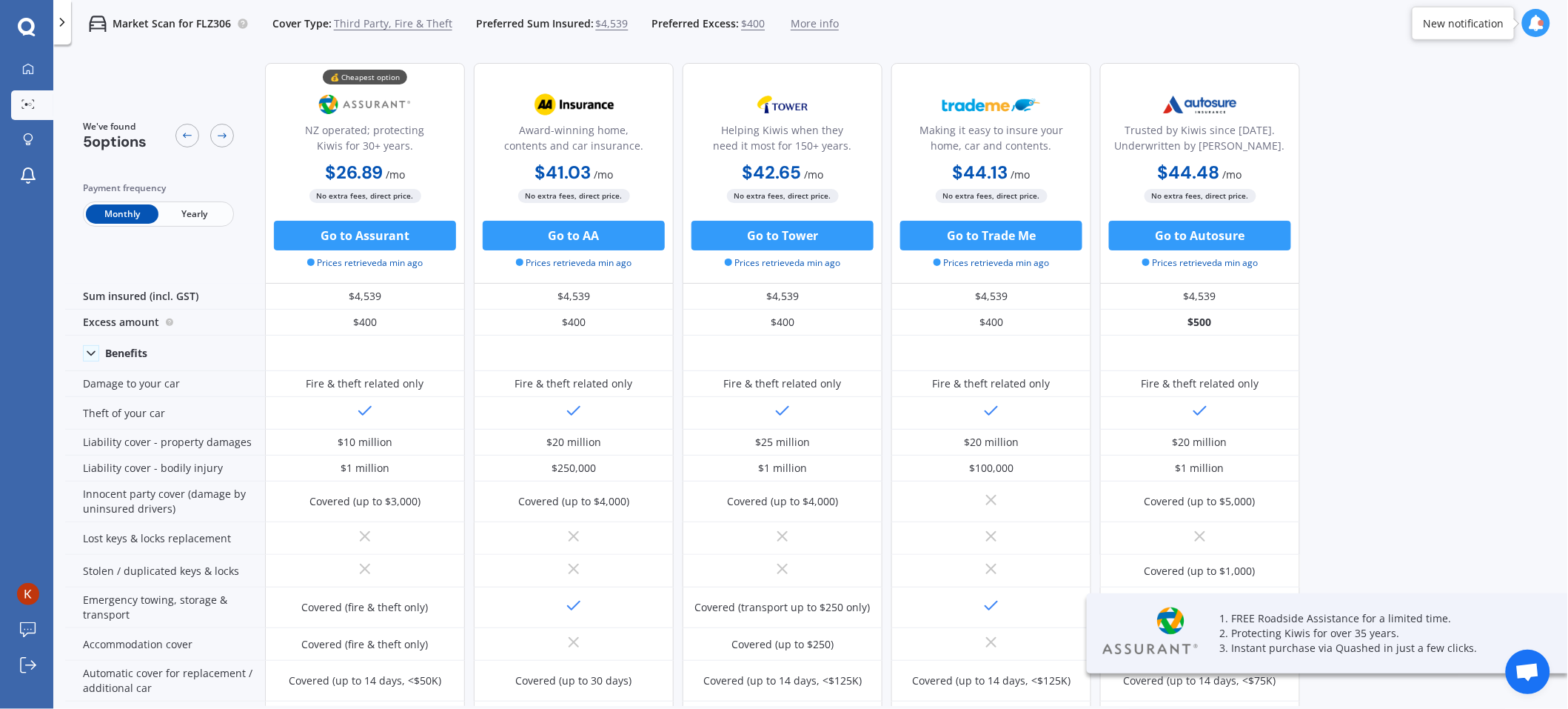
click at [1409, 446] on div "We've found 5 options Payment frequency Monthly Yearly 💰 Cheapest option NZ ope…" at bounding box center [817, 378] width 1503 height 655
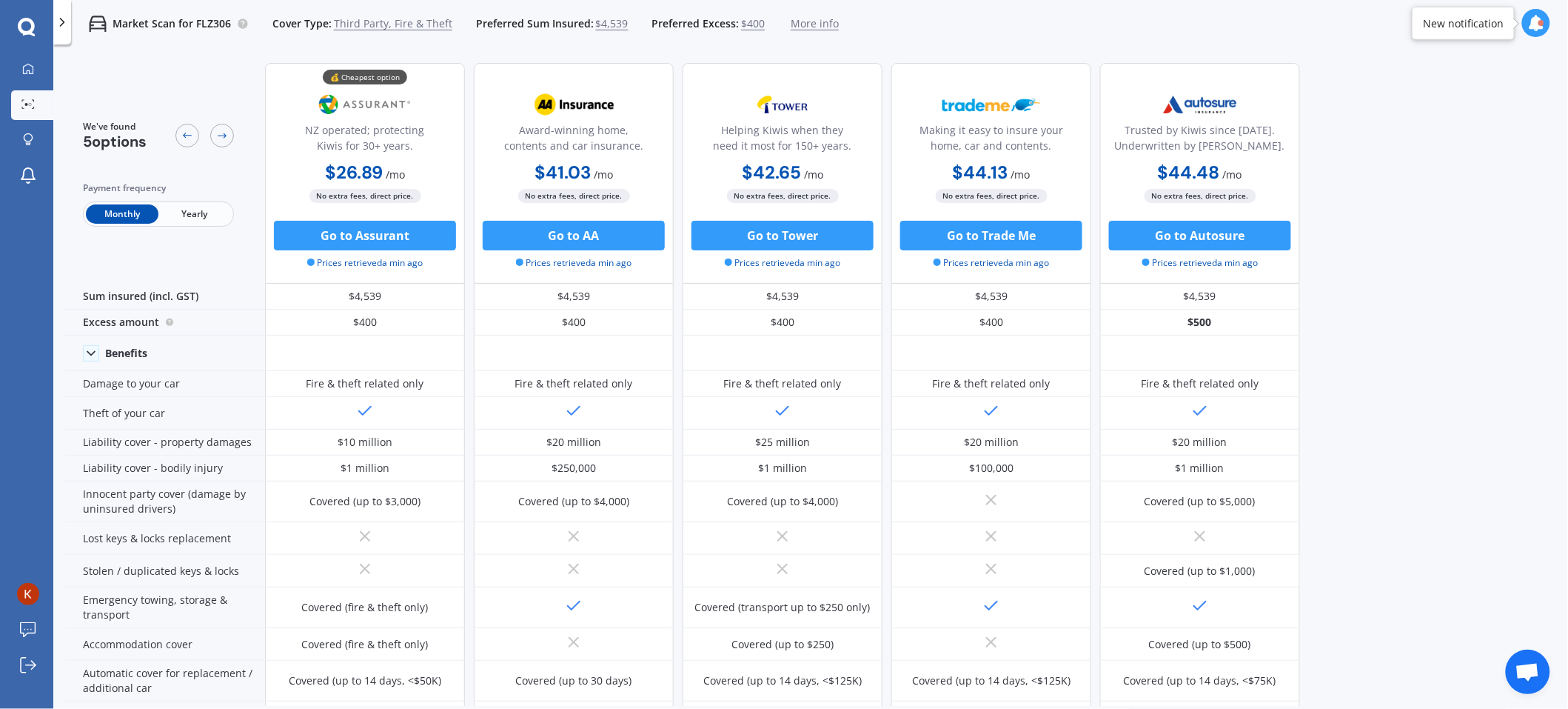
click at [27, 27] on icon at bounding box center [27, 27] width 18 height 19
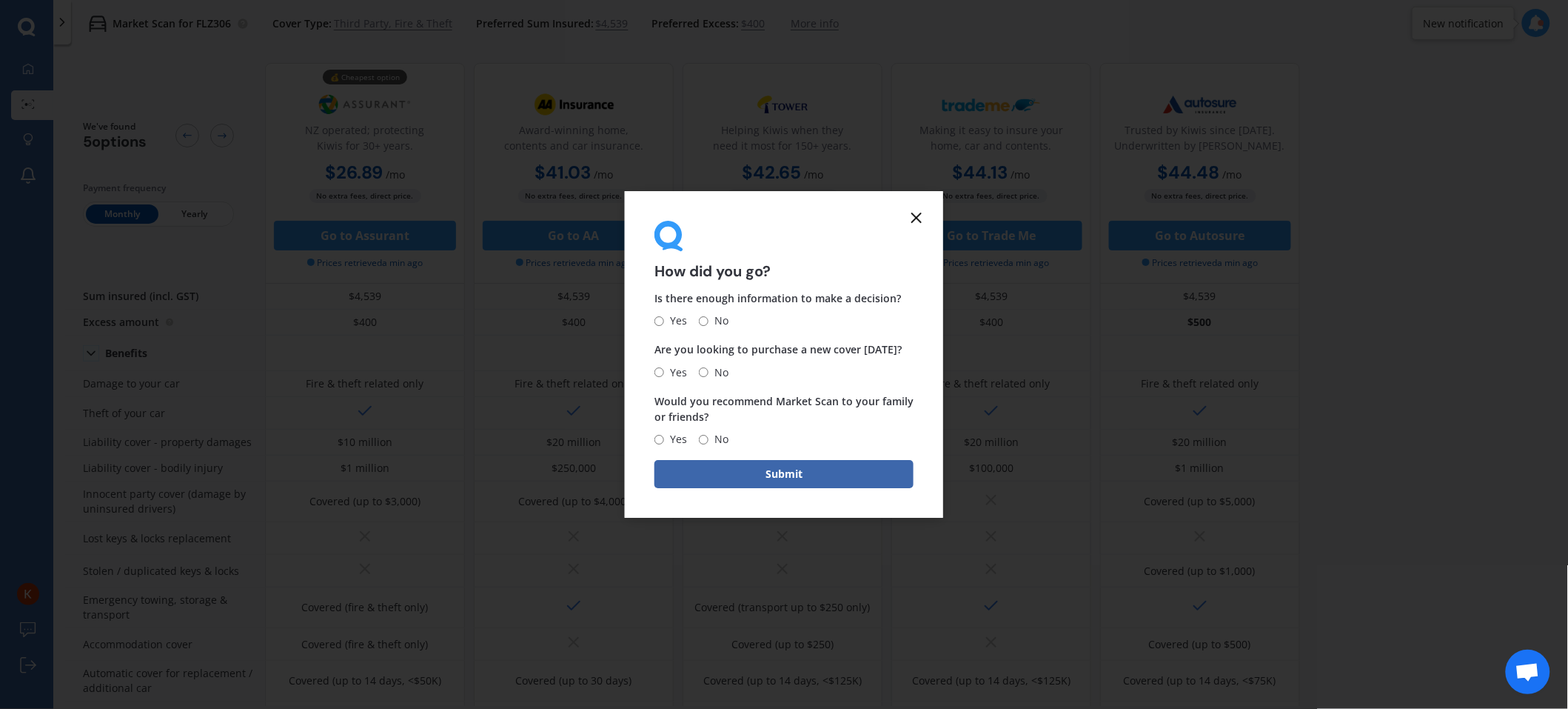
click at [917, 222] on icon at bounding box center [917, 218] width 18 height 18
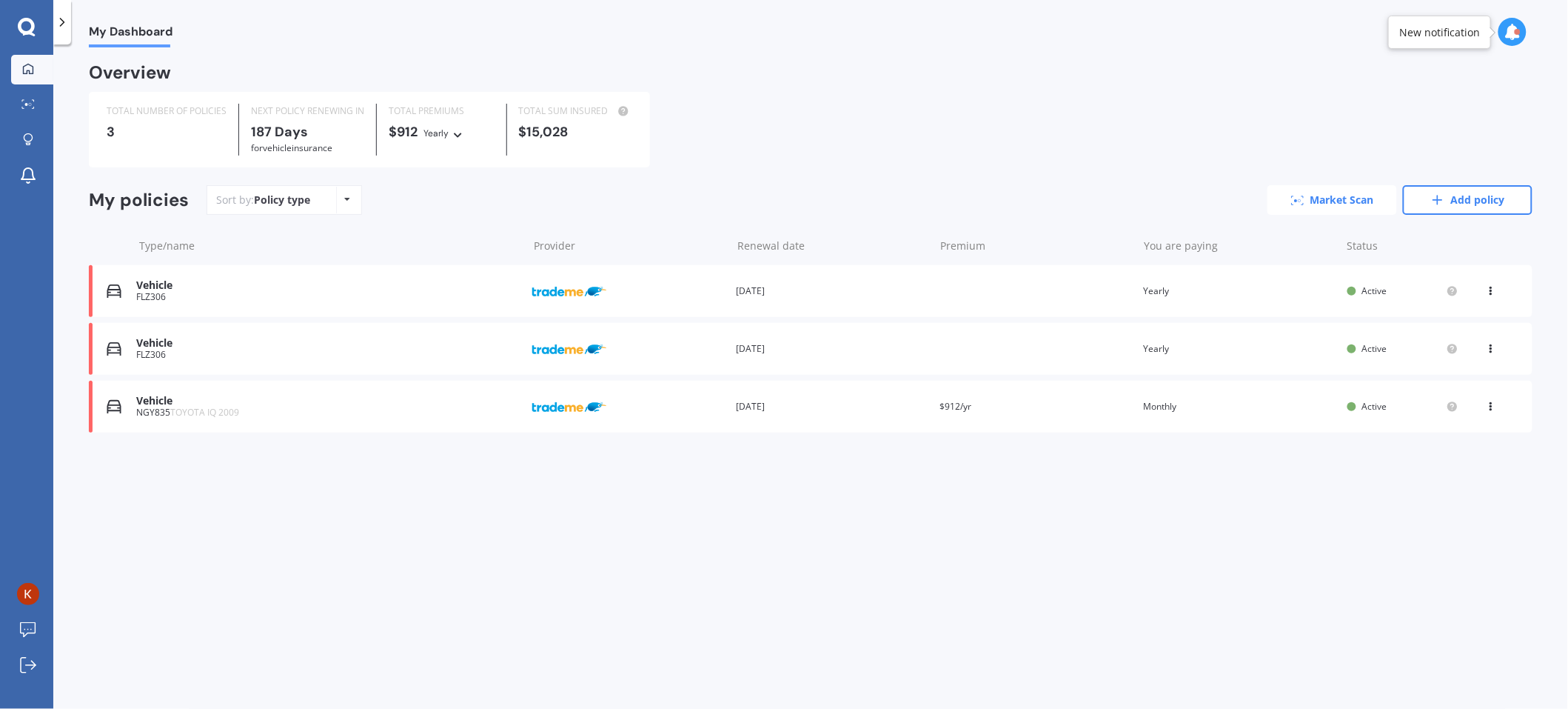
click at [1348, 196] on link "Market Scan" at bounding box center [1332, 199] width 129 height 30
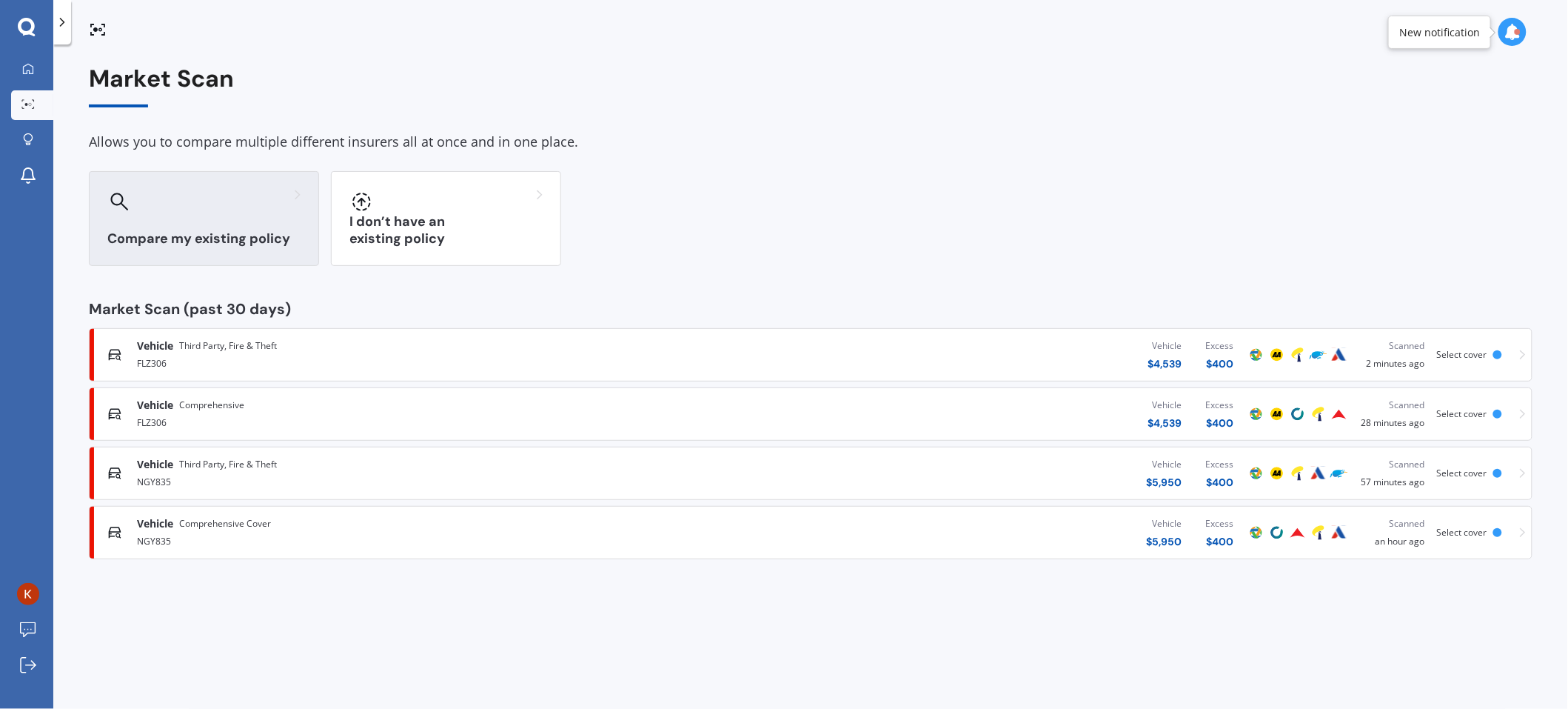
click at [203, 224] on div "Compare my existing policy" at bounding box center [204, 218] width 230 height 95
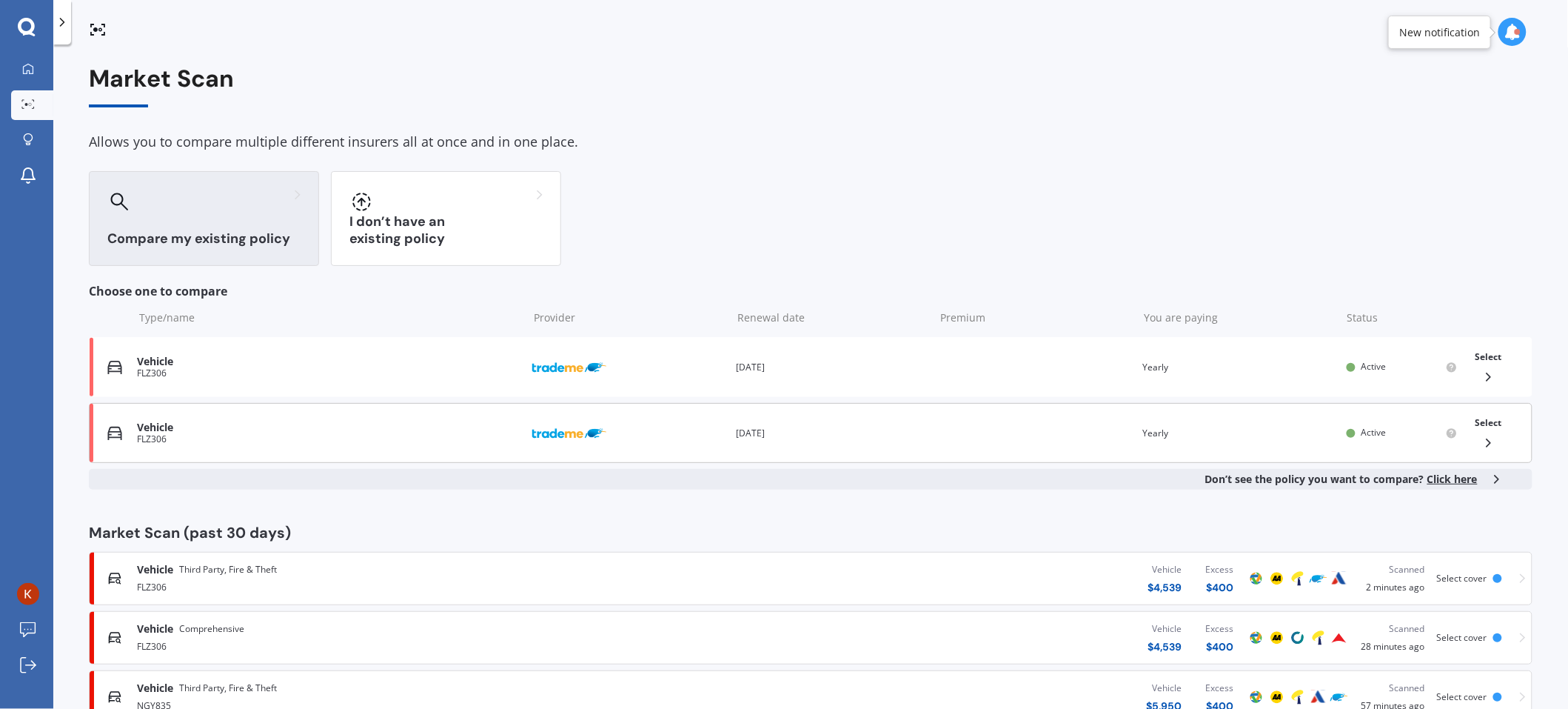
scroll to position [106, 0]
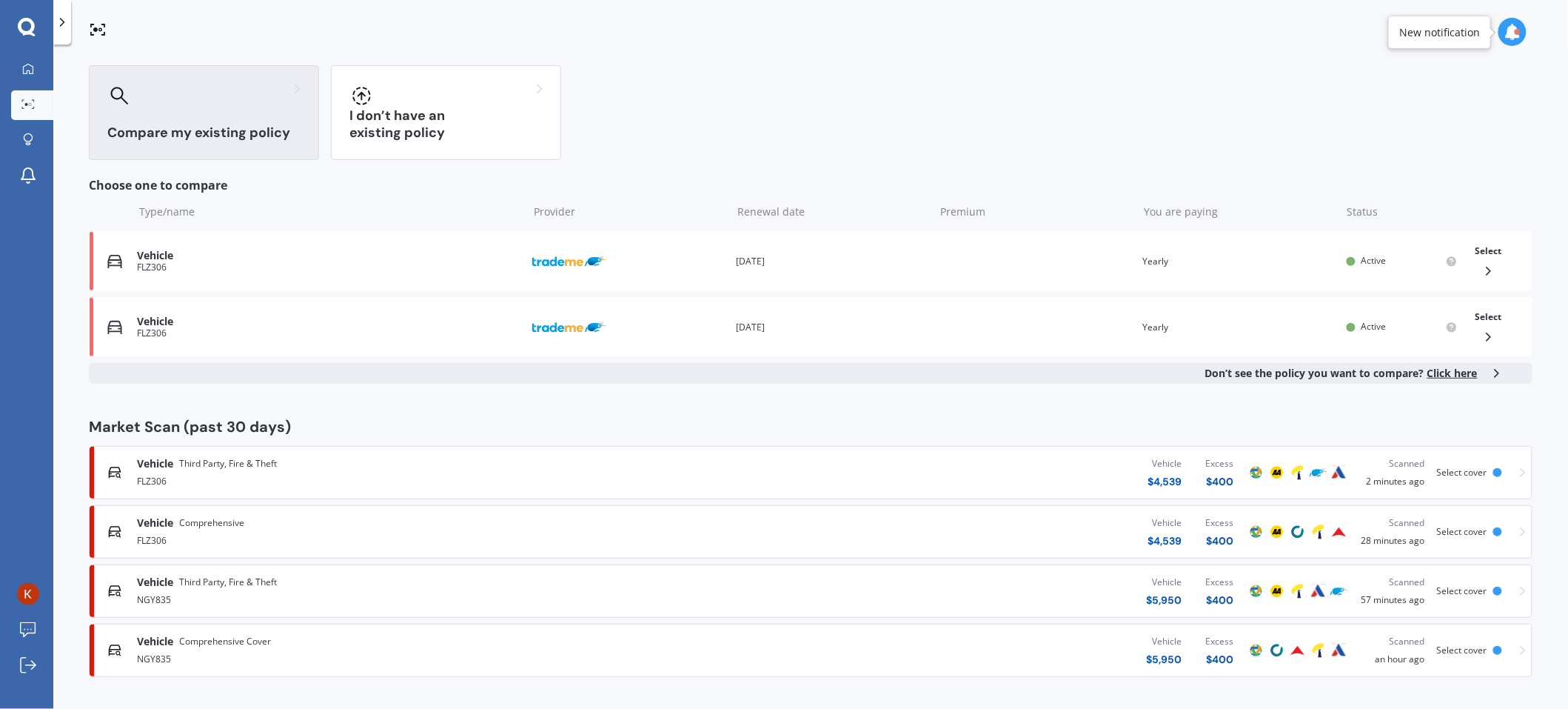
click at [101, 29] on icon at bounding box center [98, 30] width 18 height 18
click at [185, 87] on div at bounding box center [204, 95] width 193 height 24
click at [1141, 152] on div "Compare my existing policy I don’t have an existing policy" at bounding box center [810, 112] width 1444 height 95
click at [28, 24] on icon at bounding box center [27, 27] width 18 height 19
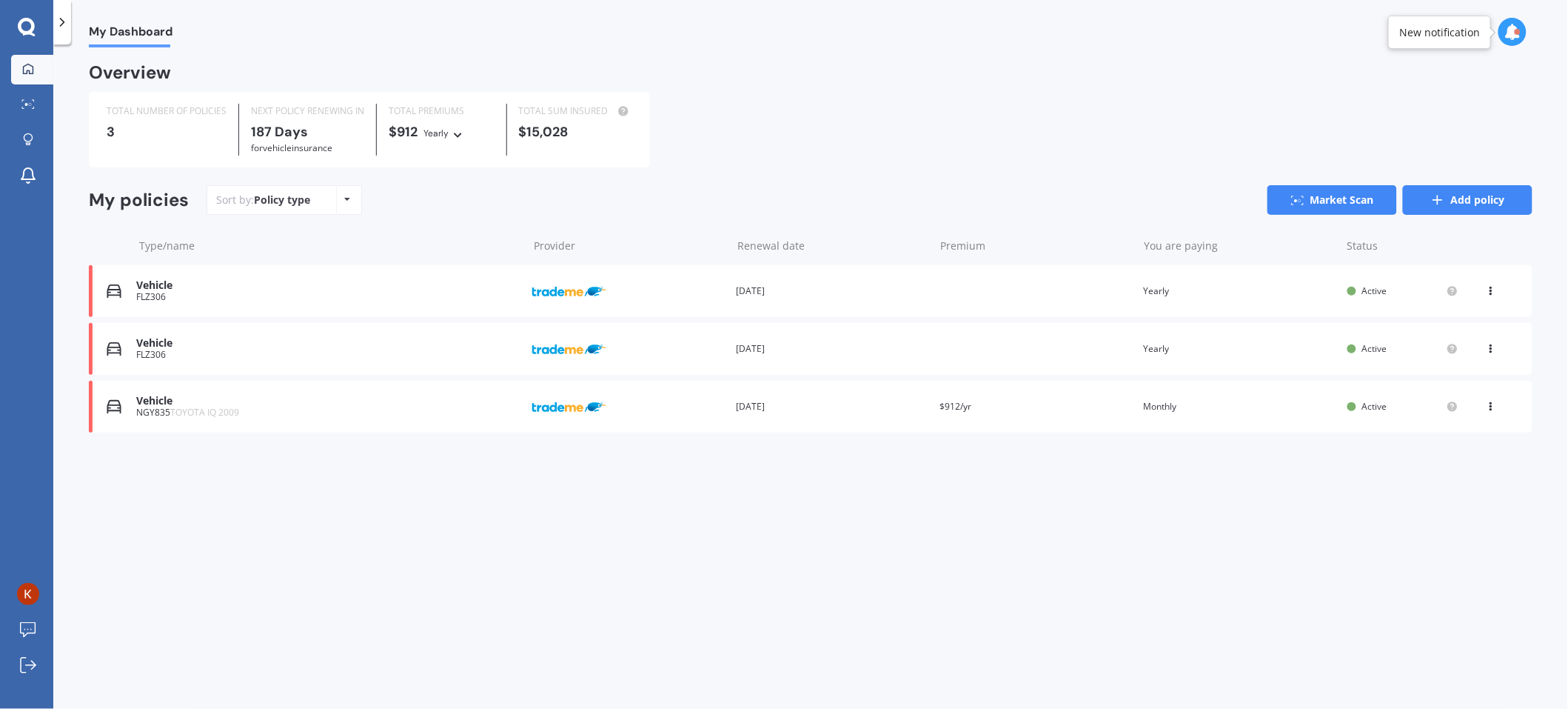
click at [1506, 198] on link "Add policy" at bounding box center [1468, 199] width 129 height 30
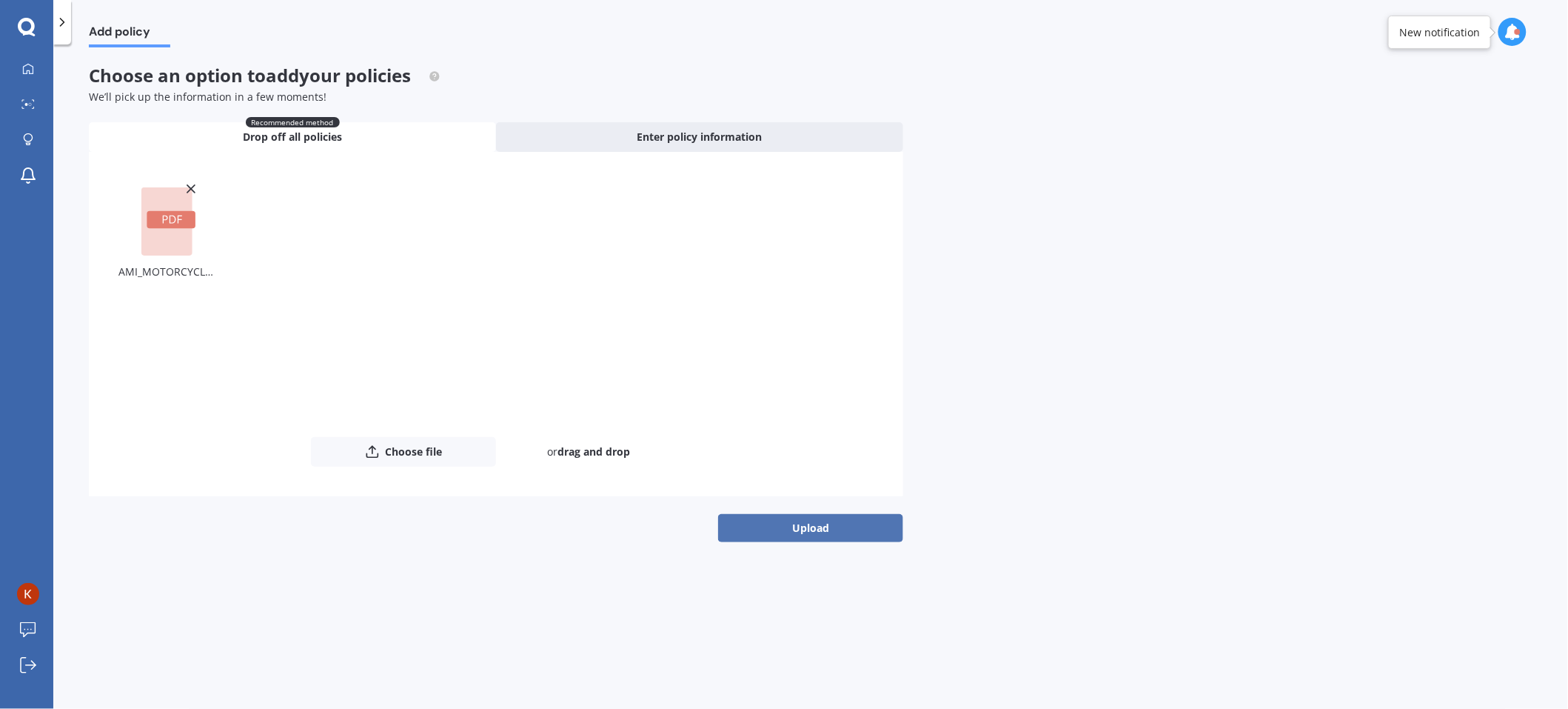
click at [789, 539] on button "Upload" at bounding box center [810, 528] width 185 height 28
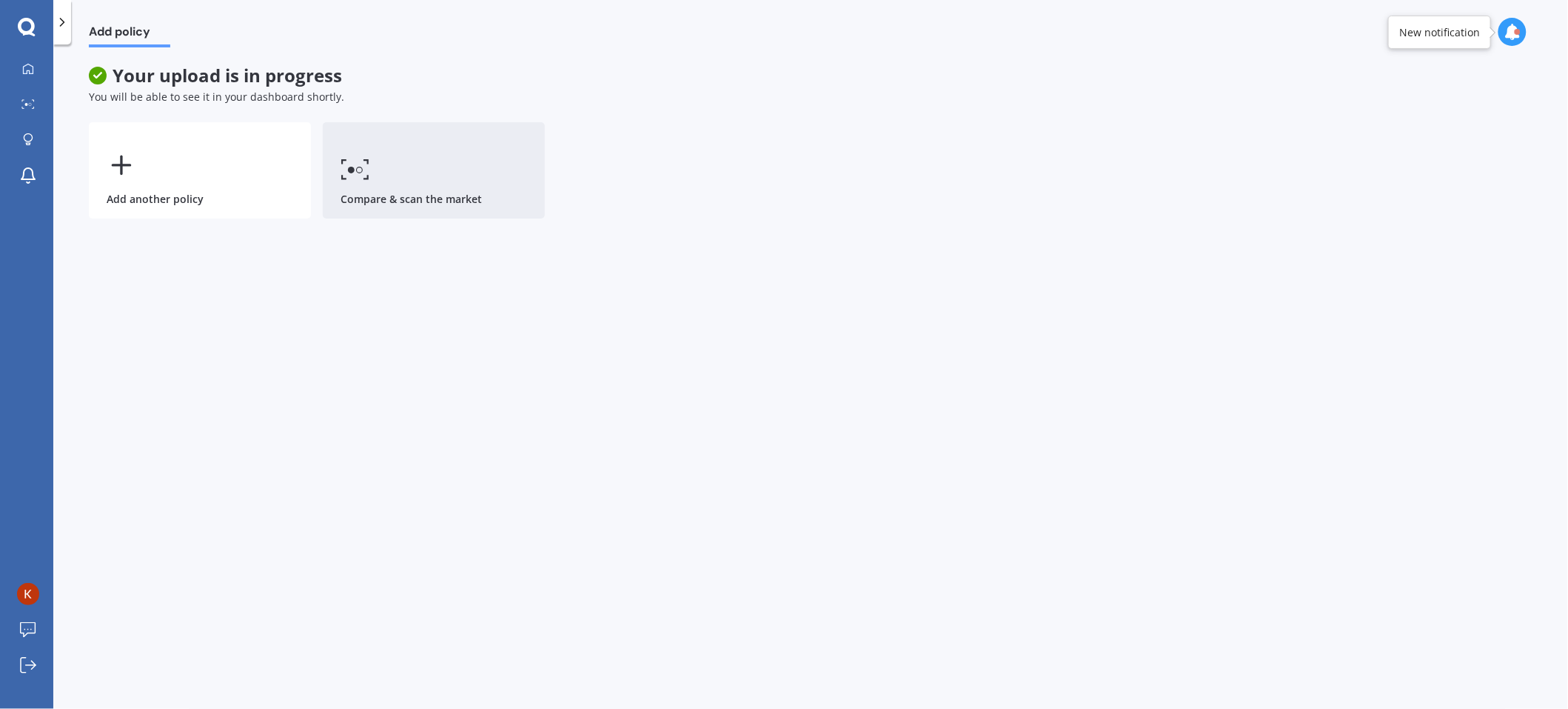
click at [449, 176] on link "Compare & scan the market" at bounding box center [434, 170] width 222 height 96
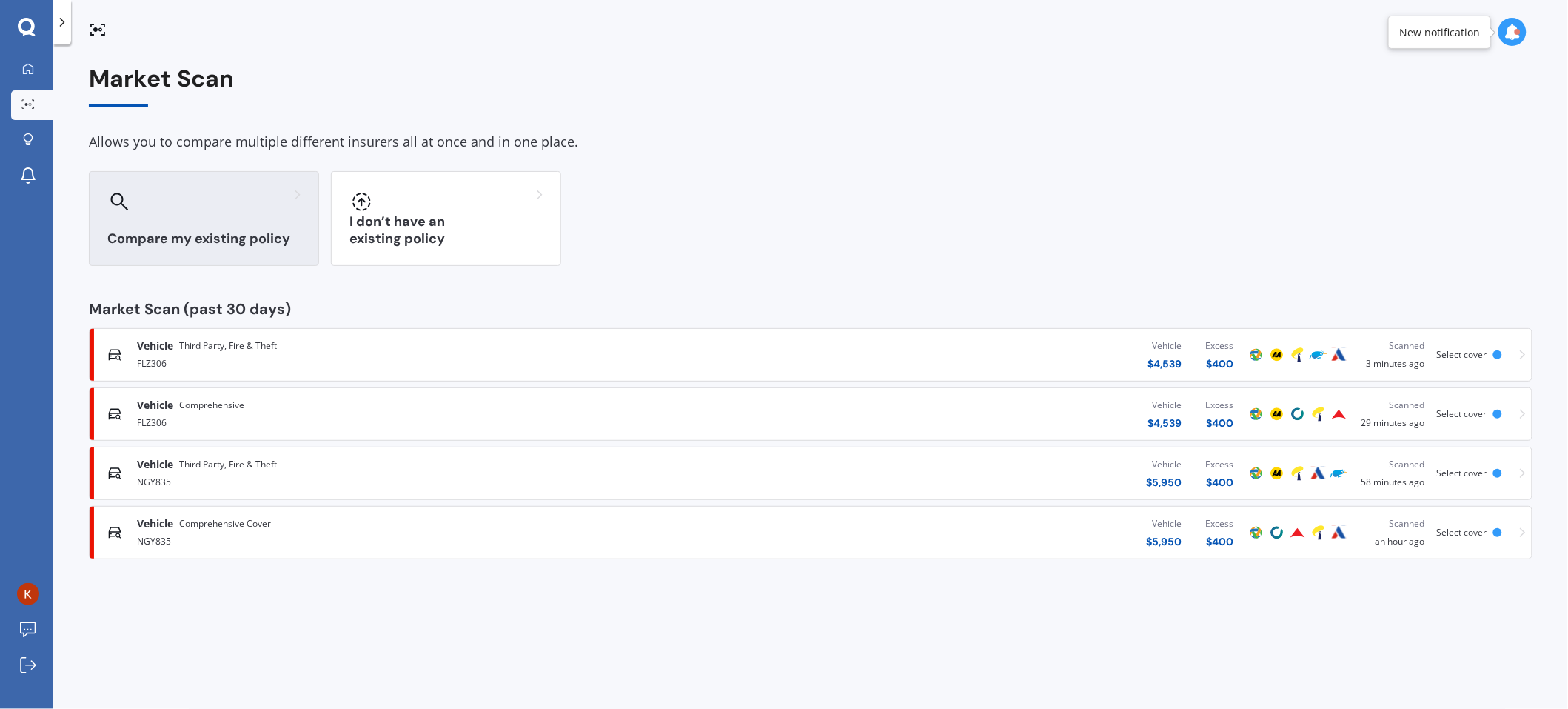
click at [263, 206] on div at bounding box center [204, 201] width 193 height 24
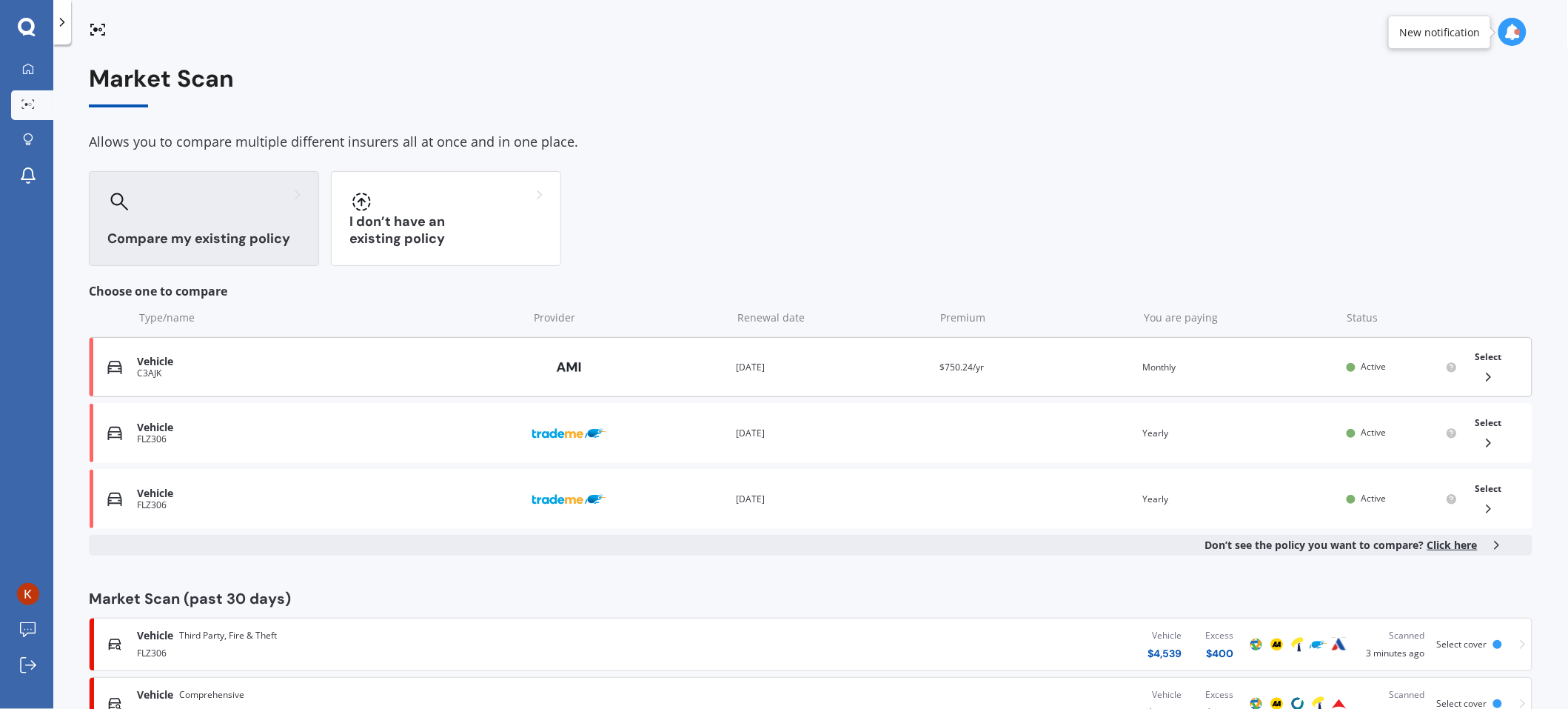
click at [1487, 373] on polyline at bounding box center [1489, 377] width 4 height 7
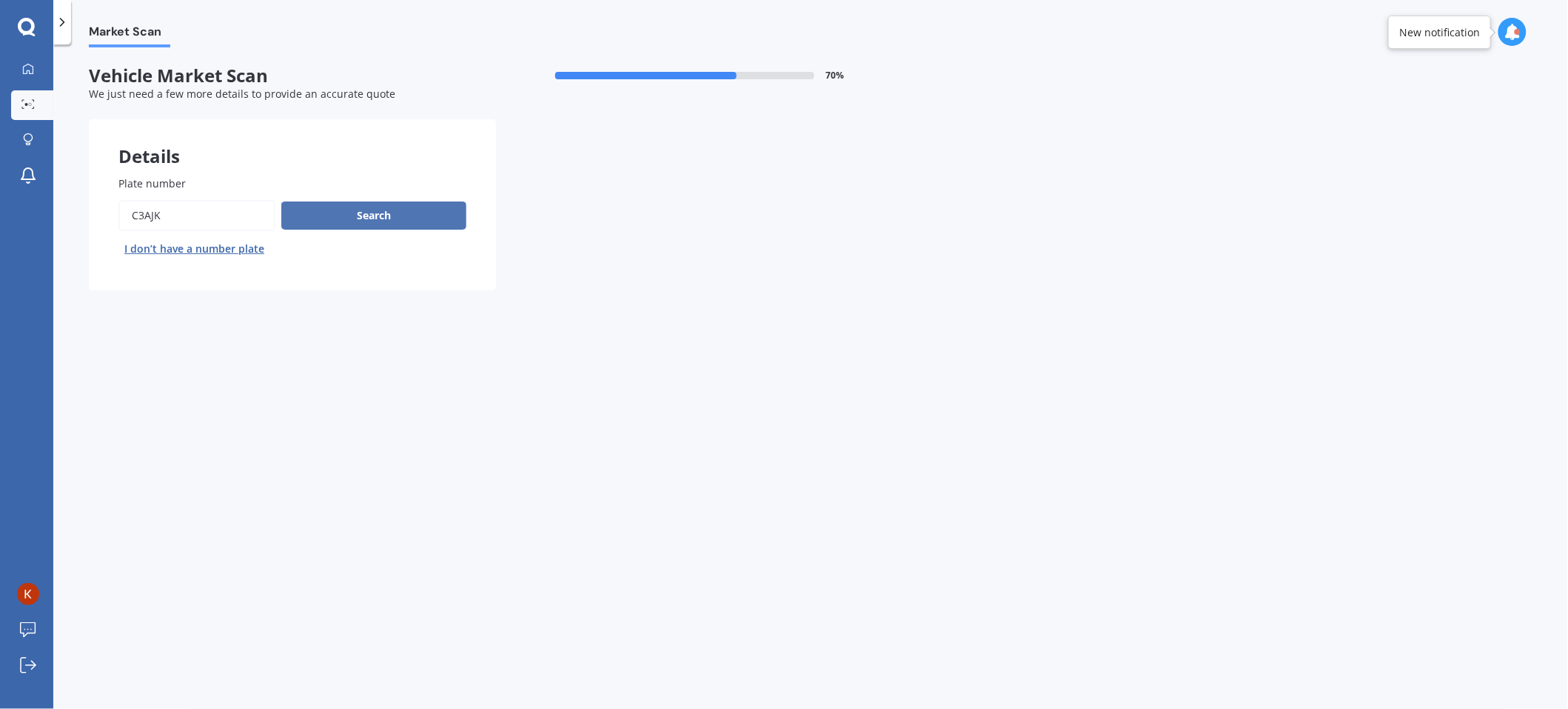
click at [388, 203] on button "Search" at bounding box center [374, 215] width 185 height 28
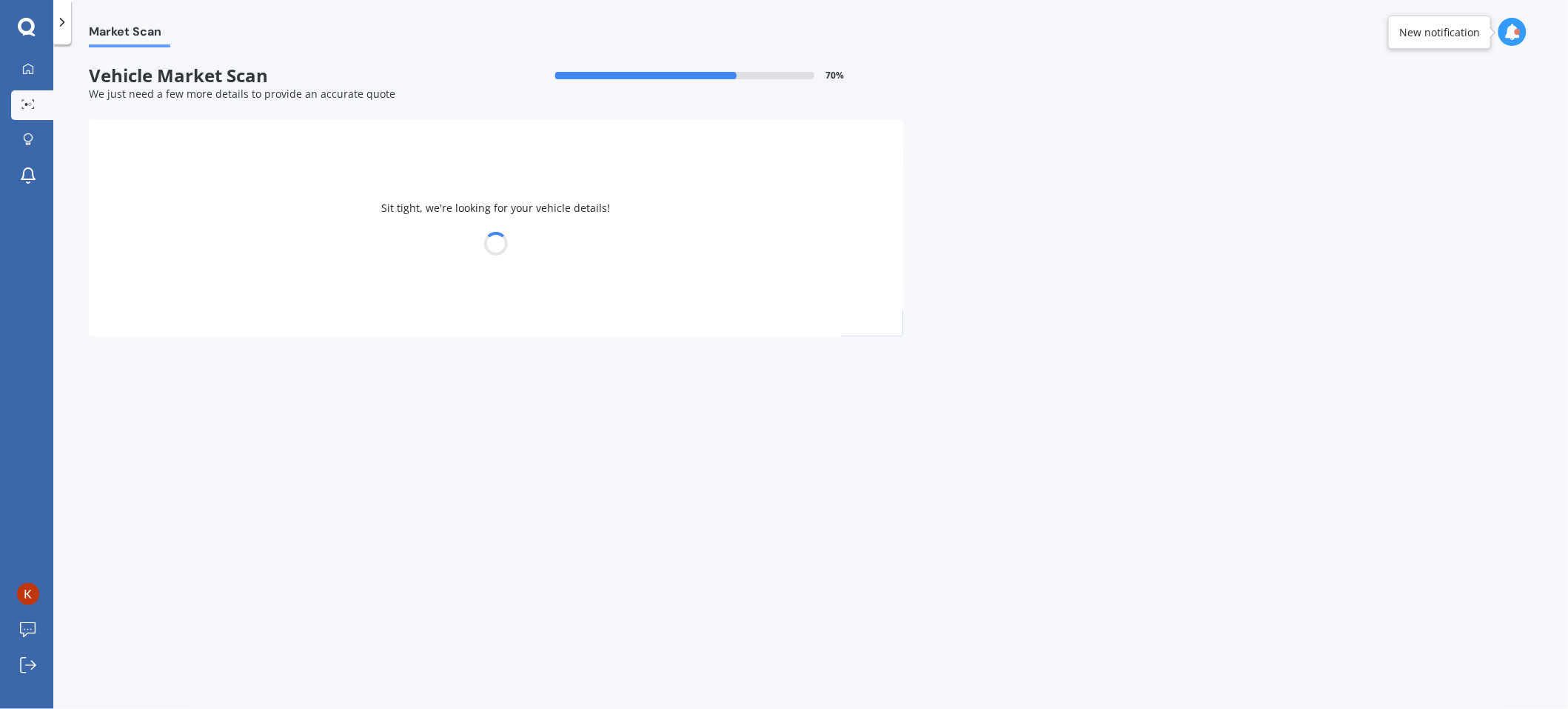
select select "03"
select select "06"
select select "1970"
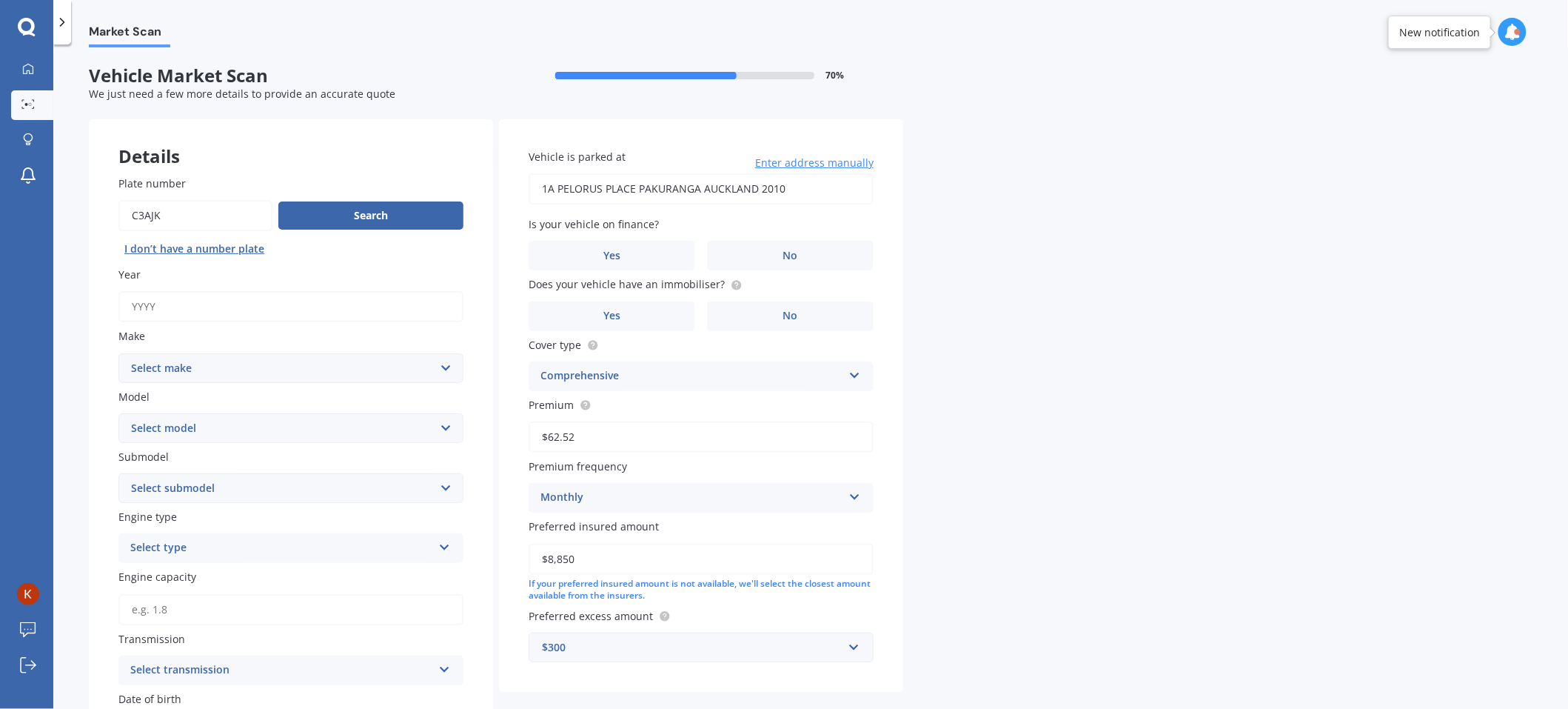
click at [284, 364] on select "Select make AC ALFA ROMEO ASTON MARTIN AUDI AUSTIN BEDFORD Bentley BMW BYD CADI…" at bounding box center [291, 368] width 345 height 30
select select "SUZUKI"
click at [119, 353] on select "Select make AC ALFA ROMEO ASTON MARTIN AUDI AUSTIN BEDFORD Bentley BMW BYD CADI…" at bounding box center [291, 368] width 345 height 30
click at [213, 422] on select "Select model Aerio Alto APV Van Baleno Cappuccino Carry Truck Carry van Celerio…" at bounding box center [291, 427] width 345 height 30
click at [1104, 296] on div "Market Scan Vehicle Market Scan 70 % We just need a few more details to provide…" at bounding box center [810, 379] width 1515 height 665
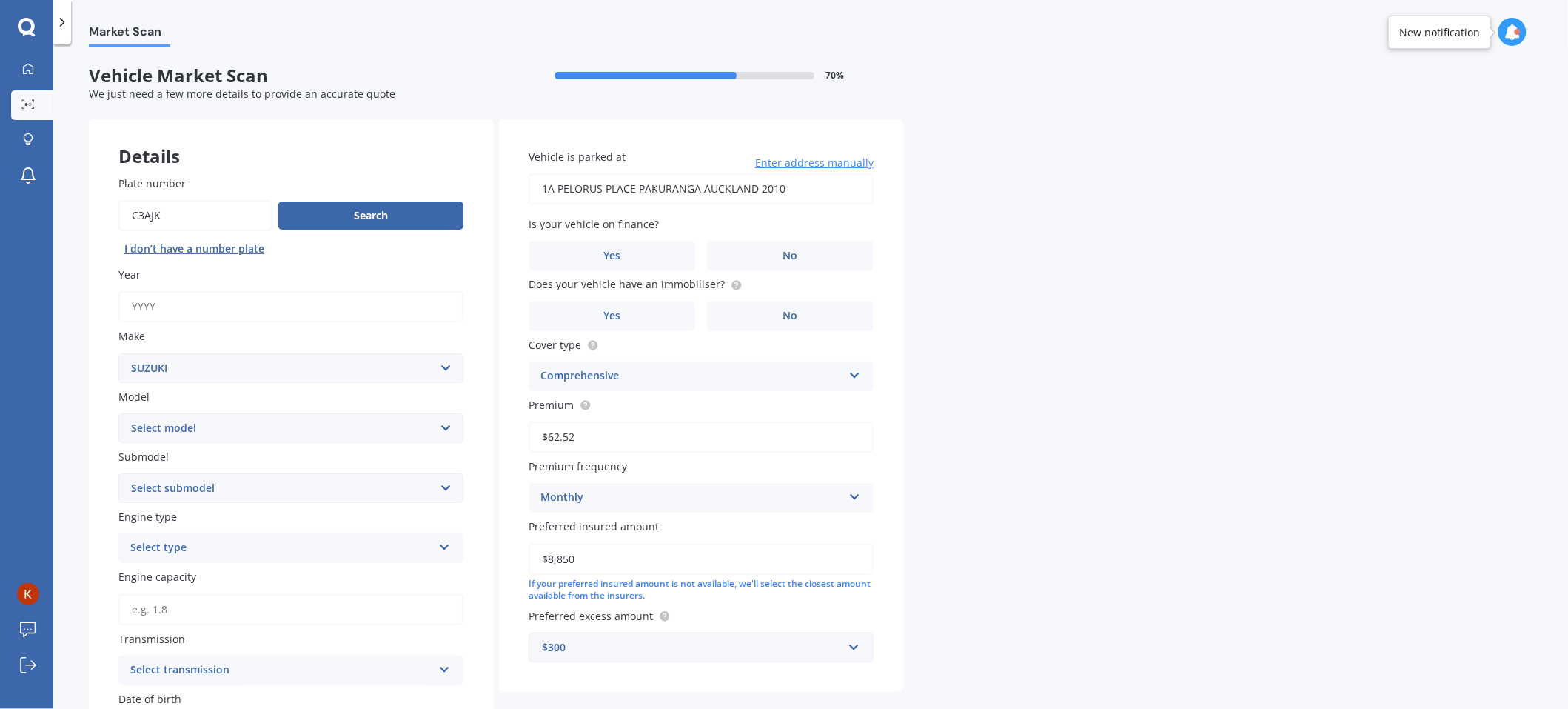
click at [169, 303] on input "Year" at bounding box center [291, 306] width 345 height 31
type input "2"
type input "2020"
click at [405, 213] on button "Search" at bounding box center [371, 215] width 185 height 28
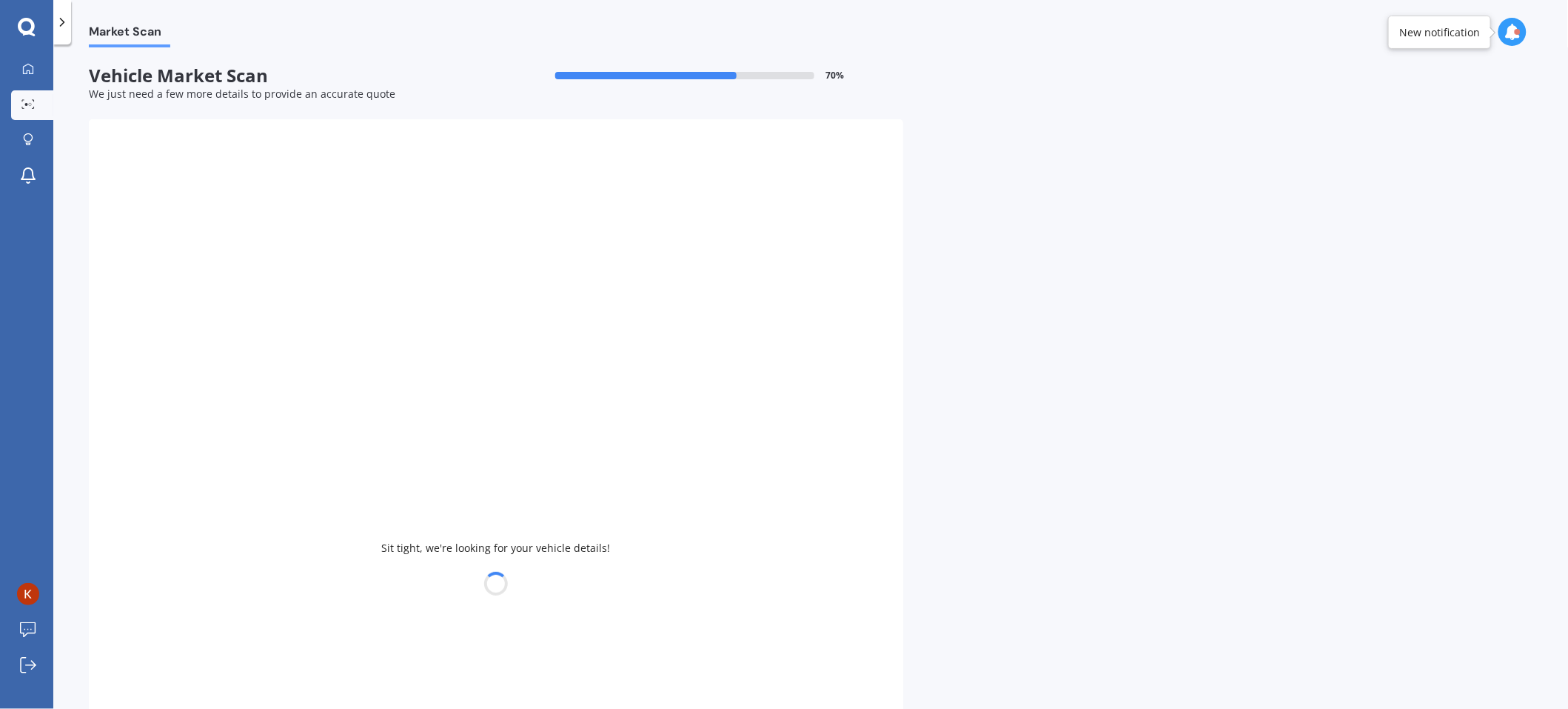
select select
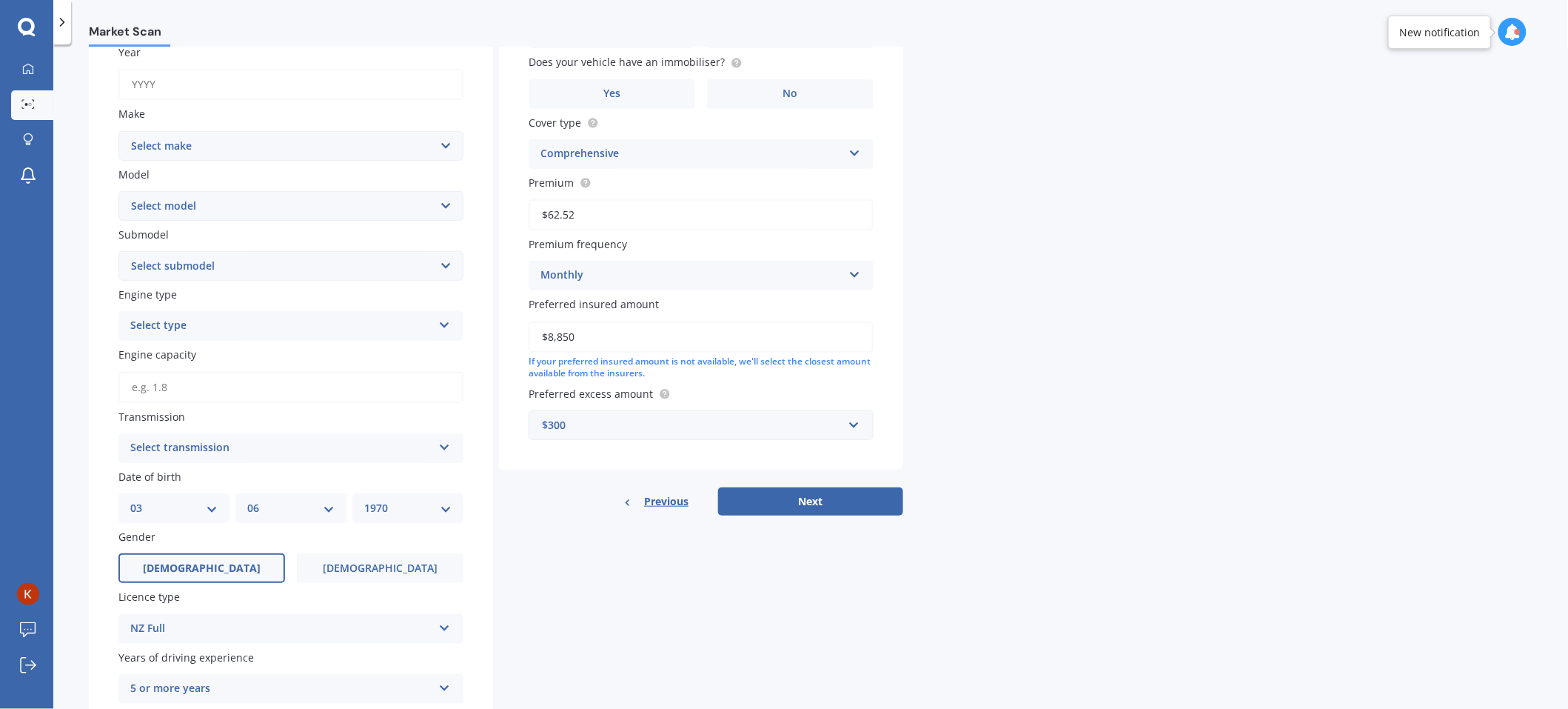
scroll to position [296, 0]
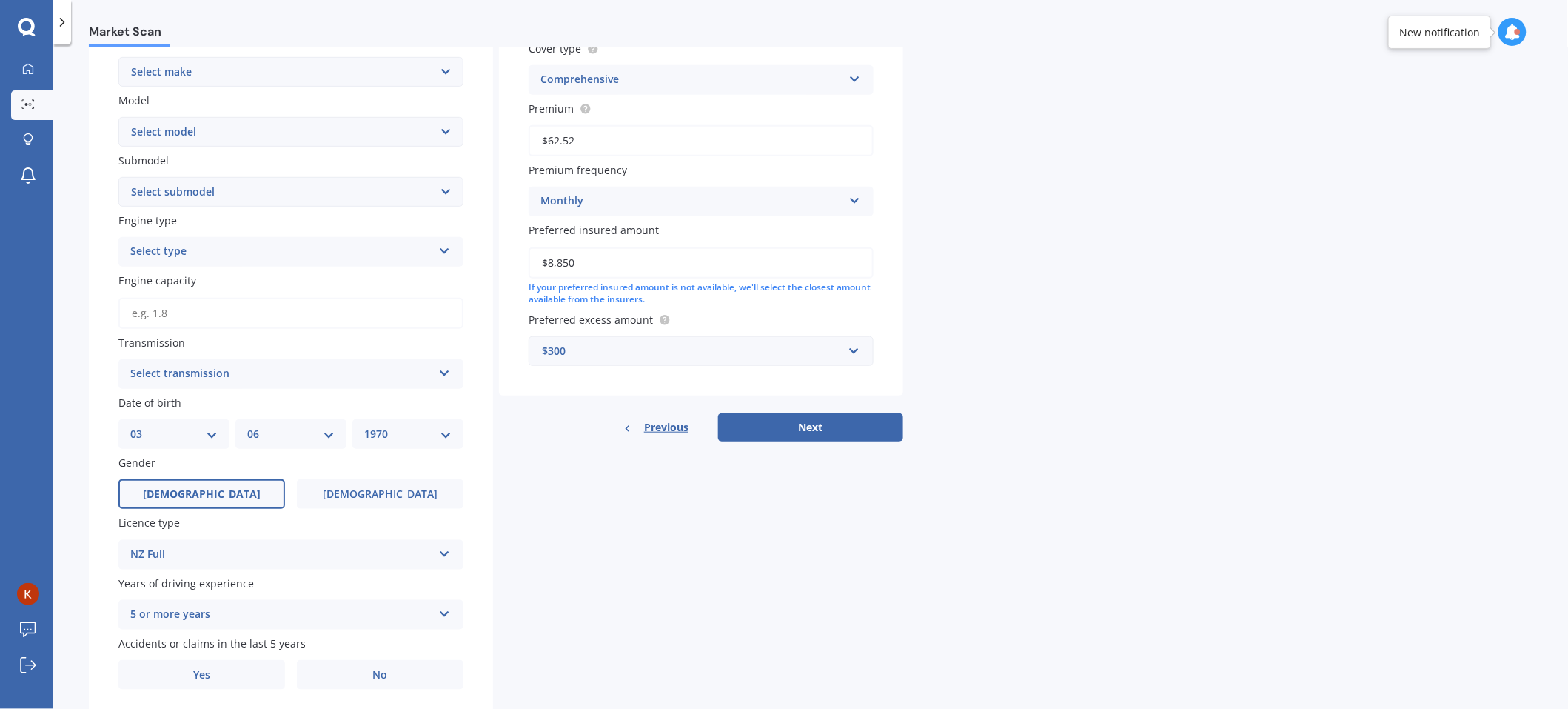
click at [400, 549] on div "NZ Full" at bounding box center [282, 555] width 302 height 18
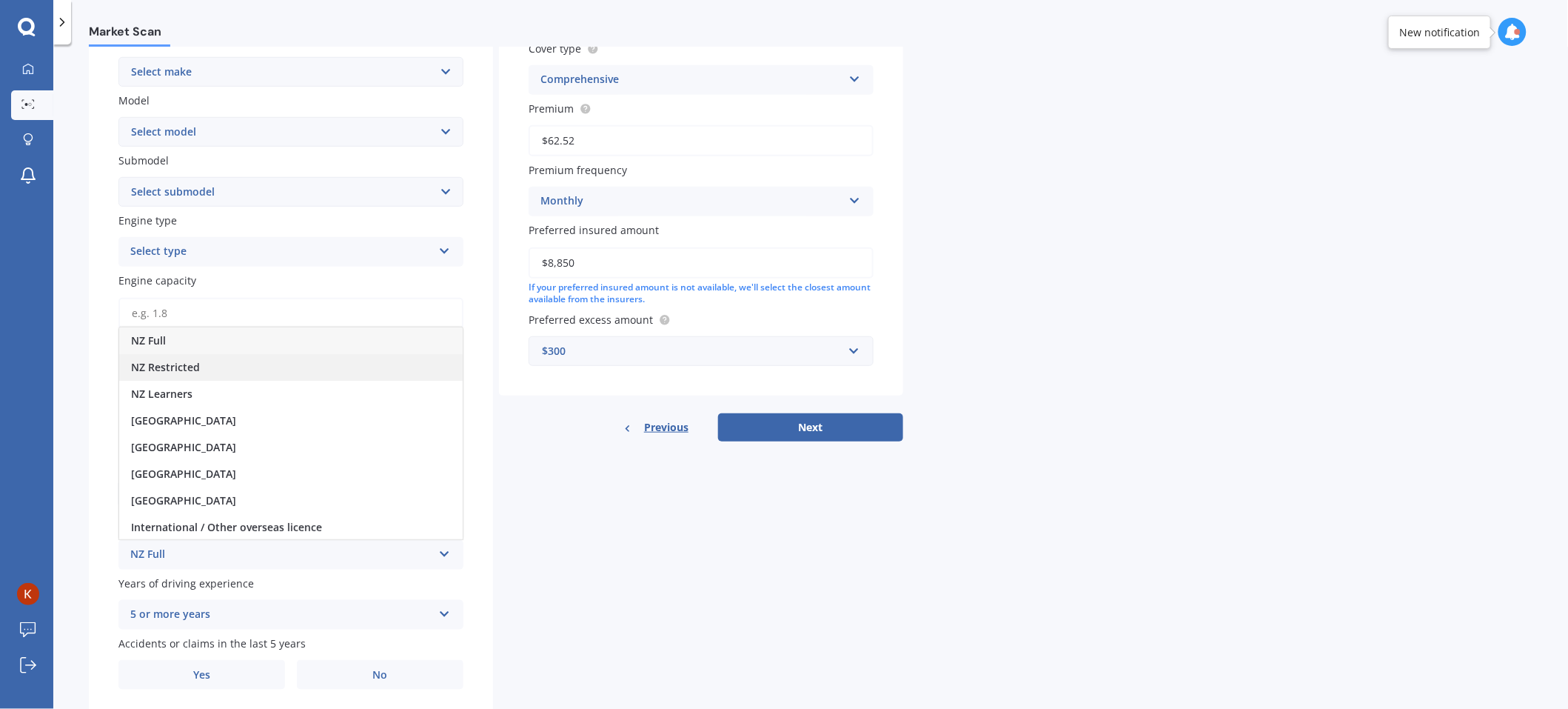
click at [192, 368] on span "NZ Restricted" at bounding box center [166, 368] width 69 height 14
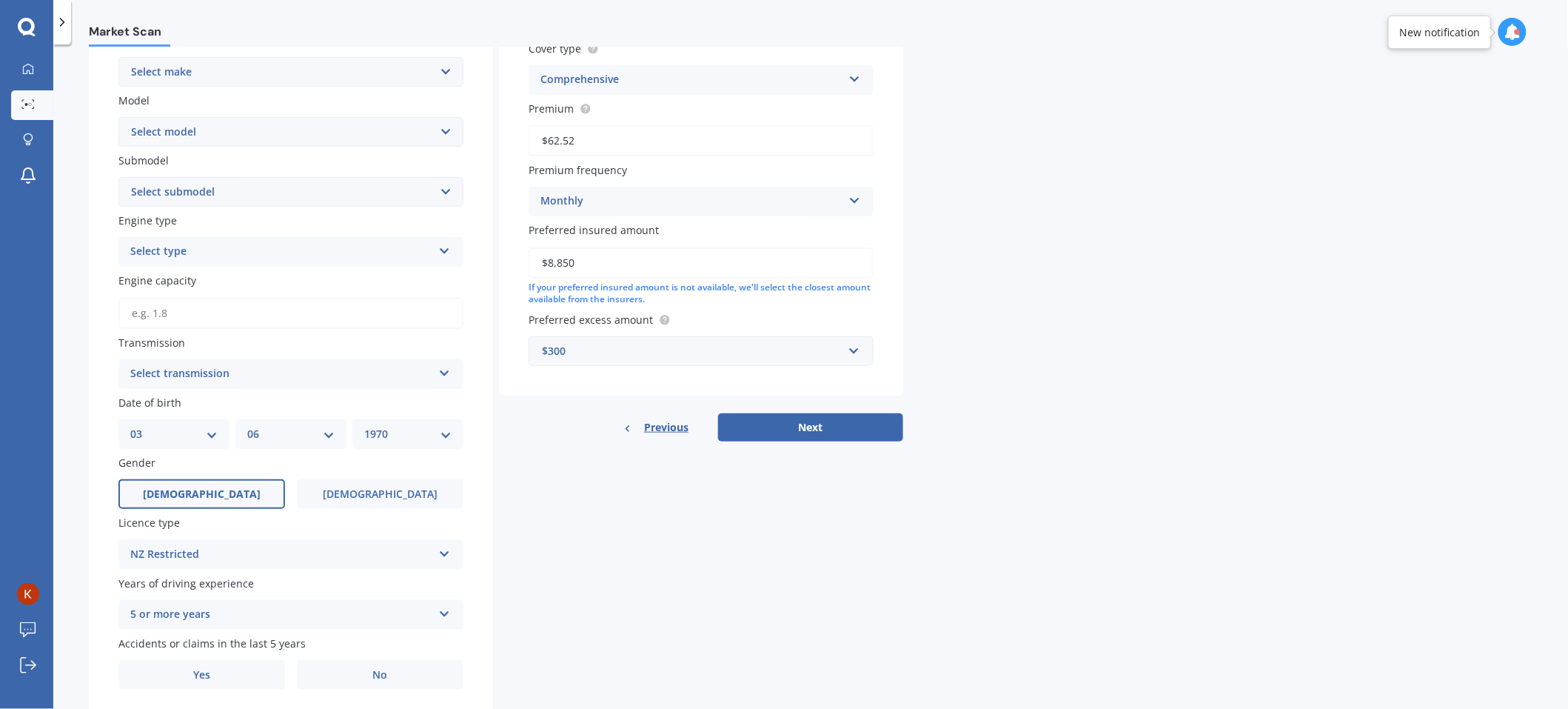
scroll to position [74, 0]
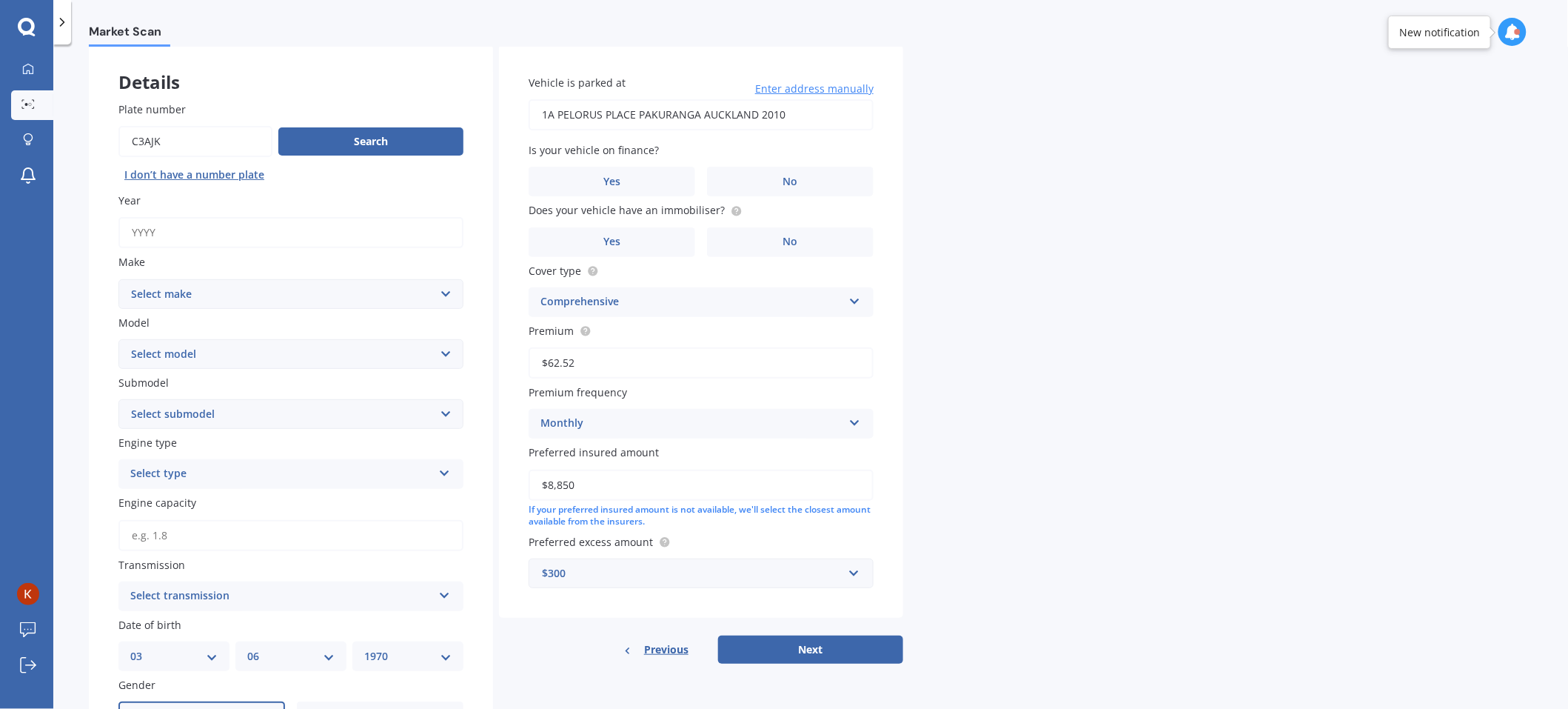
click at [235, 232] on input "Year" at bounding box center [291, 233] width 345 height 31
type input "2020"
click at [197, 291] on select "Select make AC ALFA ROMEO ASTON MARTIN AUDI AUSTIN BEDFORD Bentley BMW BYD CADI…" at bounding box center [291, 293] width 345 height 30
select select "SUZUKI"
click at [119, 279] on select "Select make AC ALFA ROMEO ASTON MARTIN AUDI AUSTIN BEDFORD Bentley BMW BYD CADI…" at bounding box center [291, 293] width 345 height 30
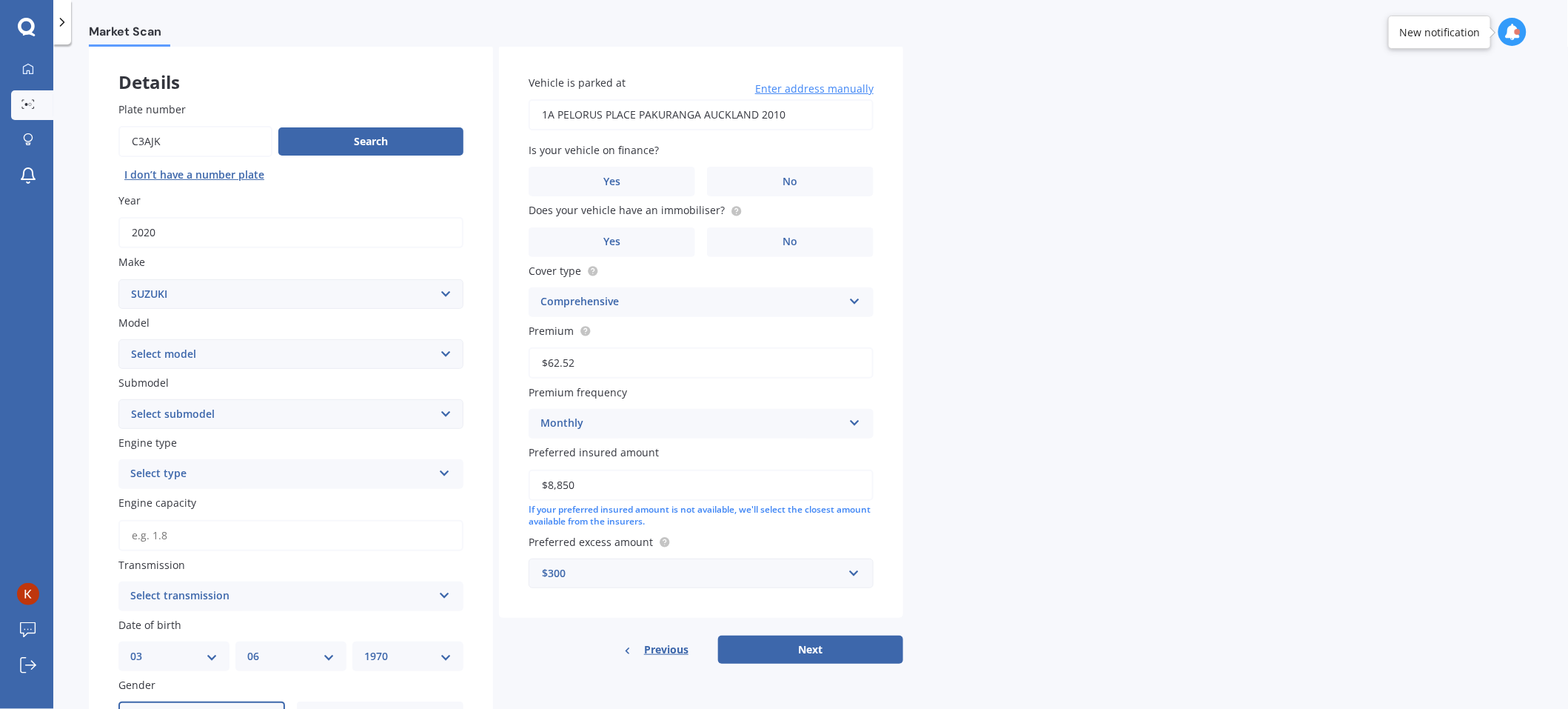
click at [291, 344] on select "Select model Aerio Alto APV Van Baleno Cappuccino Carry Truck Carry van Celerio…" at bounding box center [291, 354] width 345 height 30
click at [490, 421] on div "Plate number Search I don’t have a number plate Year 2020 Make Select make AC A…" at bounding box center [291, 506] width 405 height 869
click at [148, 411] on select "Select submodel" at bounding box center [291, 414] width 345 height 30
click at [223, 400] on select "Select submodel" at bounding box center [291, 414] width 345 height 30
click at [179, 362] on select "Select model Aerio Alto APV Van Baleno Cappuccino Carry Truck Carry van Celerio…" at bounding box center [291, 354] width 345 height 30
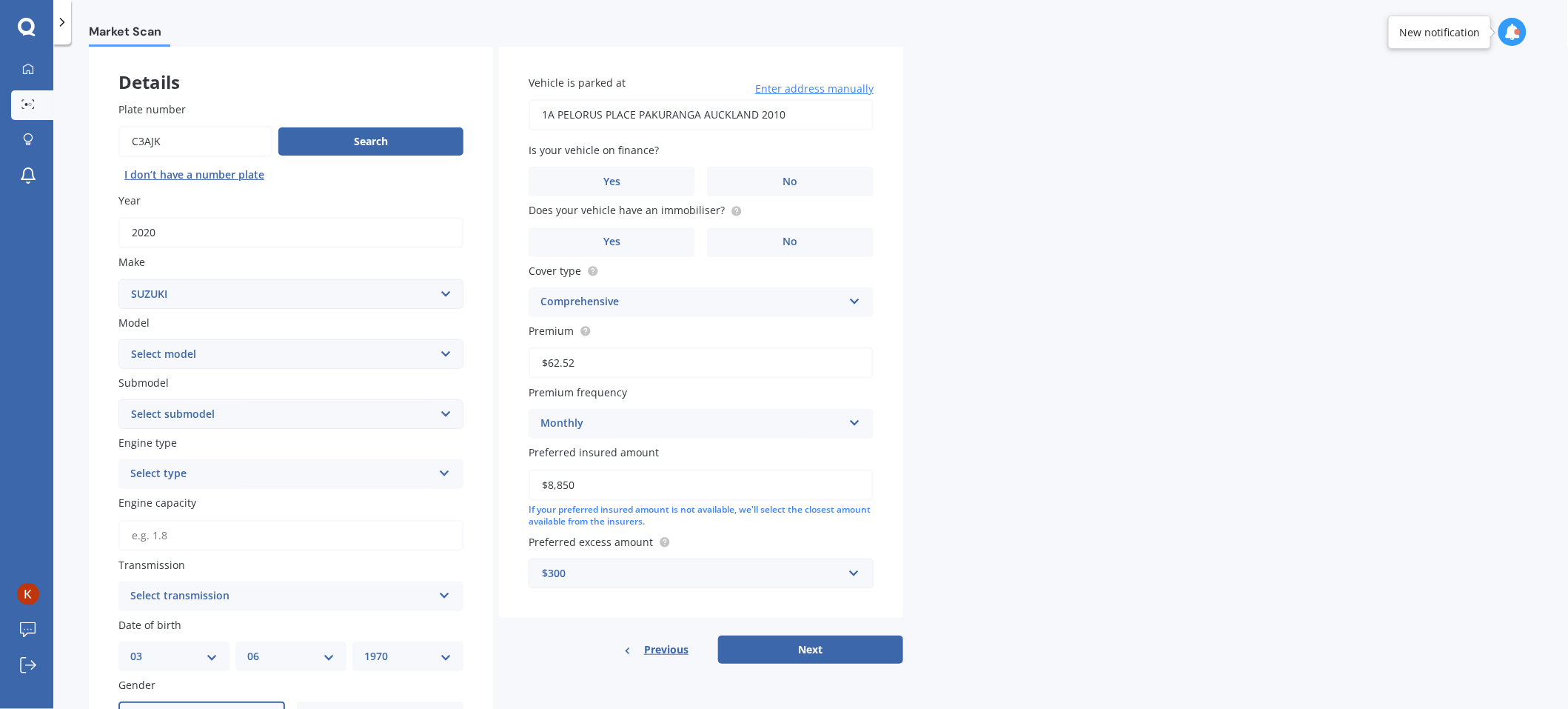
click at [1016, 465] on div "Market Scan Vehicle Market Scan 70 % We just need a few more details to provide…" at bounding box center [810, 379] width 1515 height 665
click at [28, 79] on link "My Dashboard" at bounding box center [32, 70] width 43 height 30
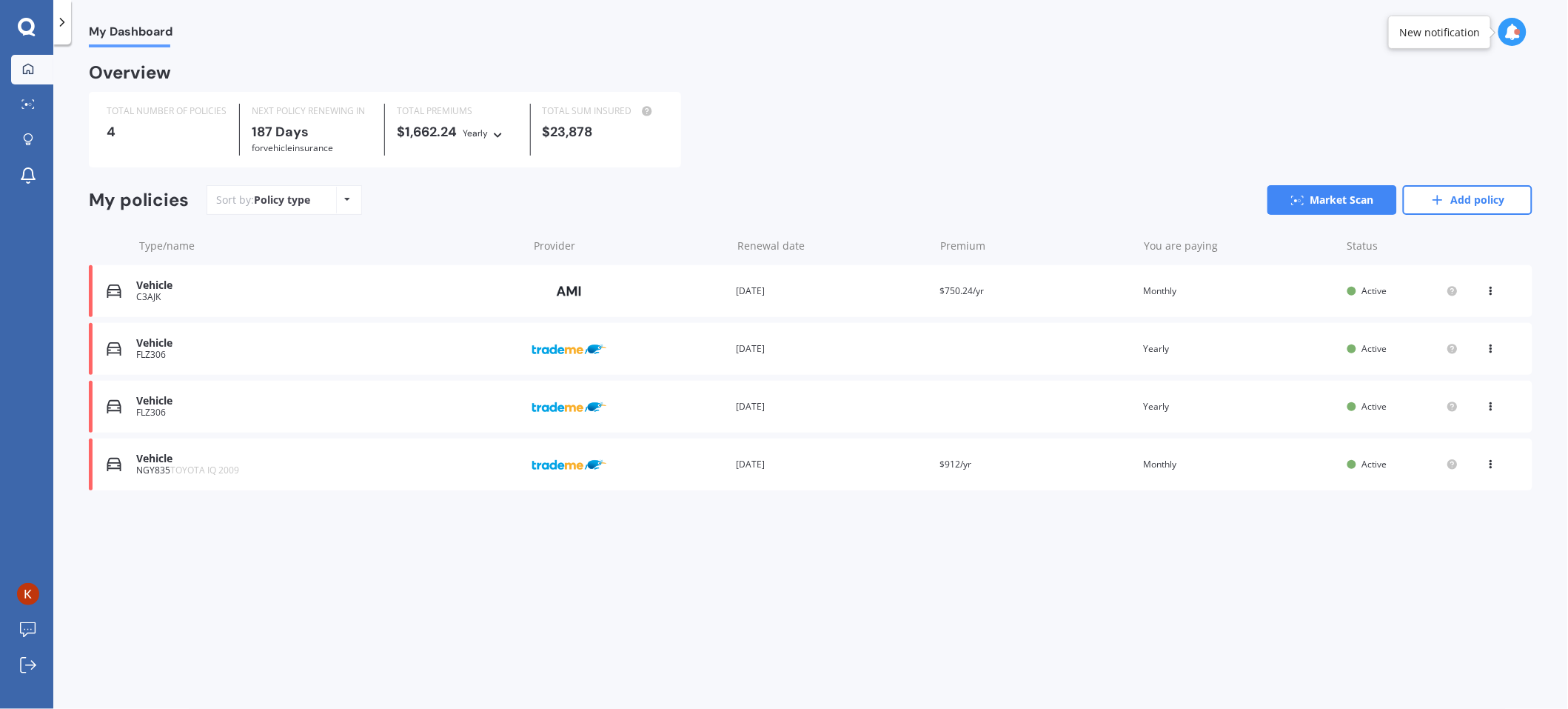
click at [1494, 291] on icon at bounding box center [1491, 288] width 10 height 9
click at [1437, 350] on div "Delete" at bounding box center [1458, 349] width 147 height 30
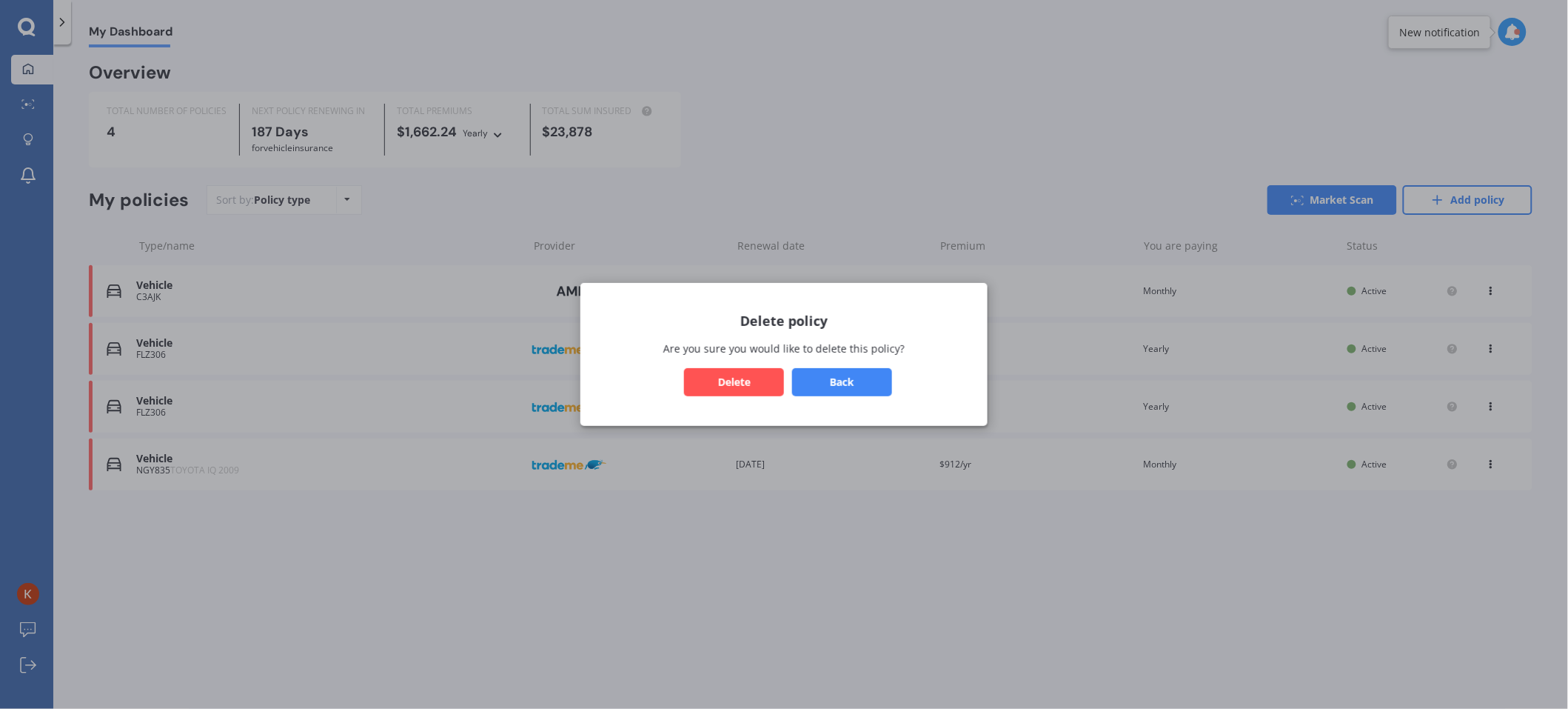
click at [762, 384] on button "Delete" at bounding box center [734, 382] width 100 height 28
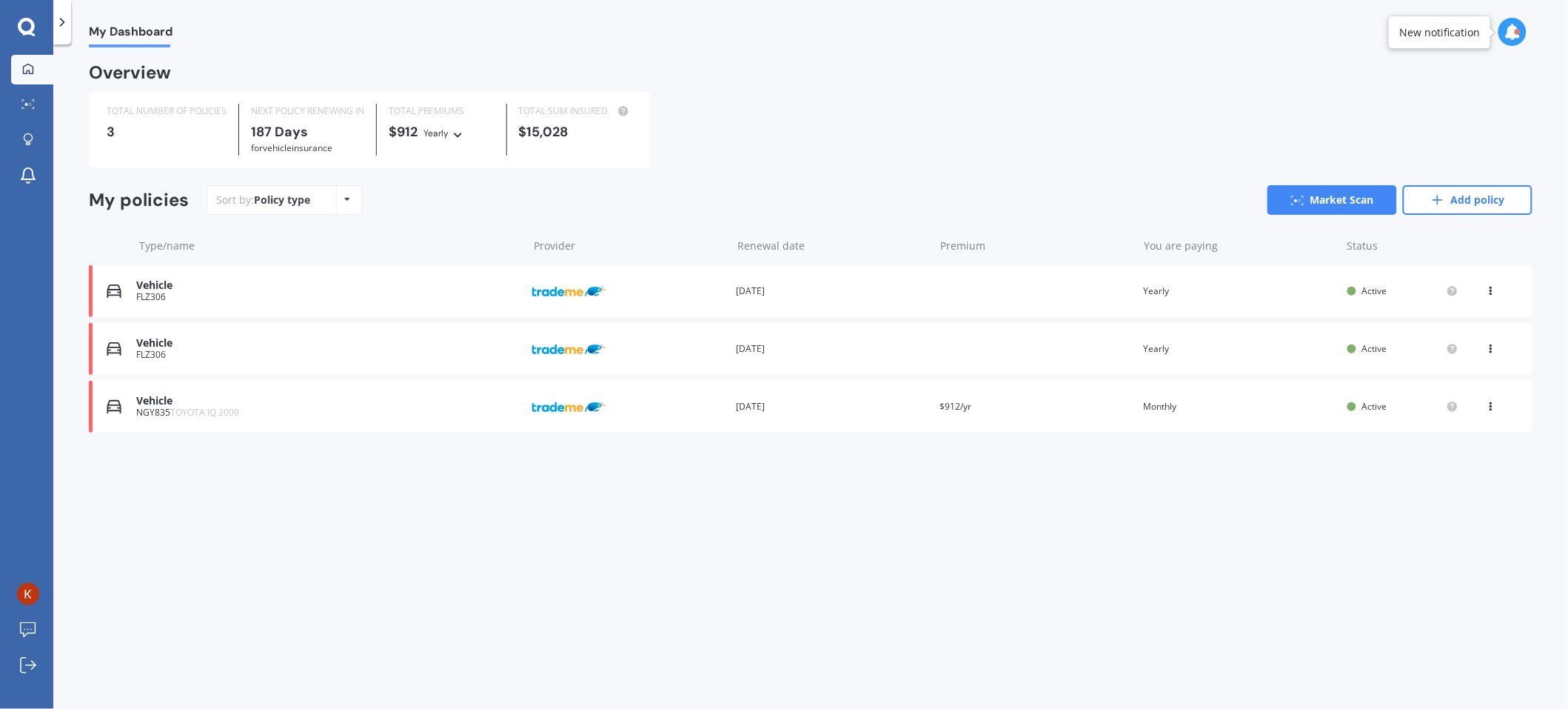
click at [27, 33] on icon at bounding box center [26, 26] width 17 height 17
click at [33, 32] on icon at bounding box center [27, 27] width 18 height 19
click at [26, 23] on icon at bounding box center [27, 27] width 18 height 19
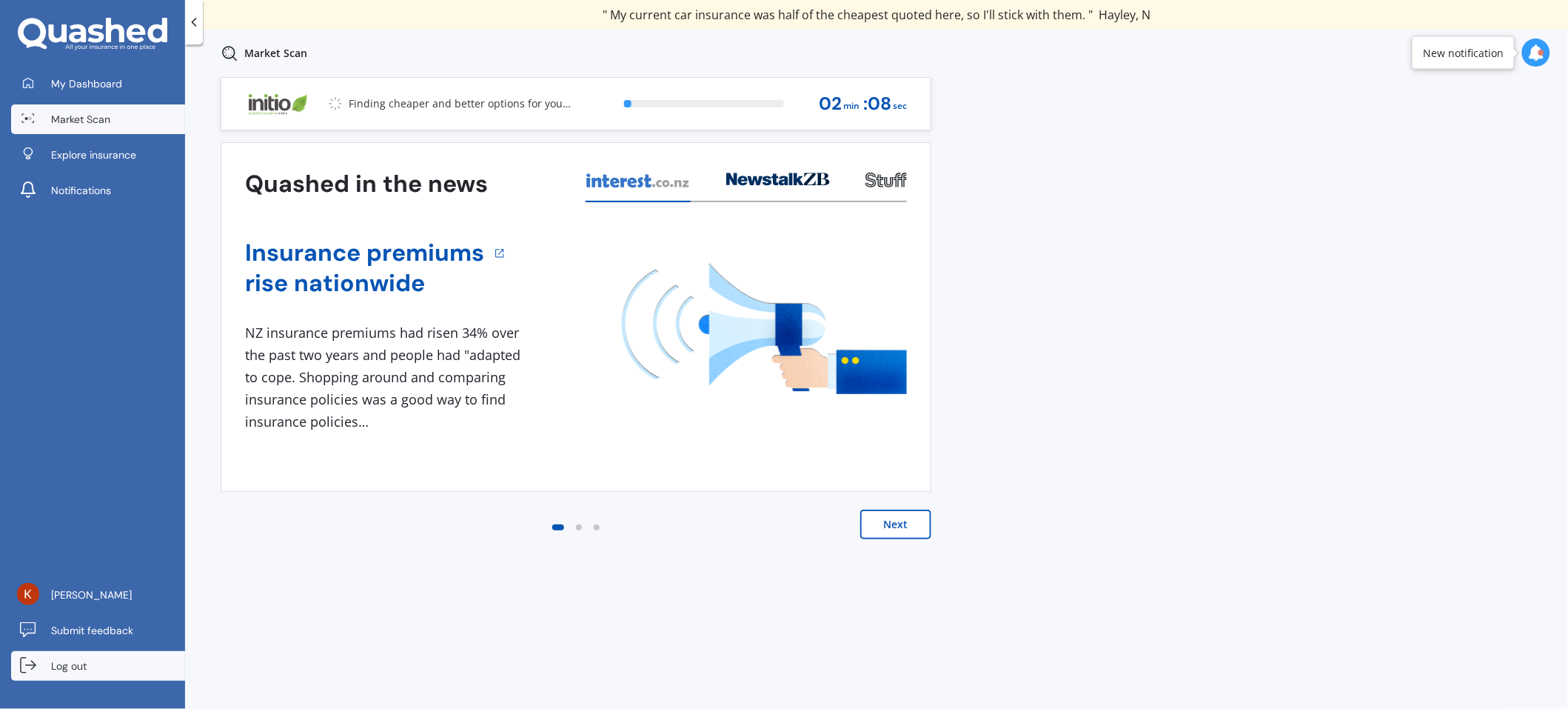
click at [74, 658] on span "Log out" at bounding box center [68, 666] width 35 height 14
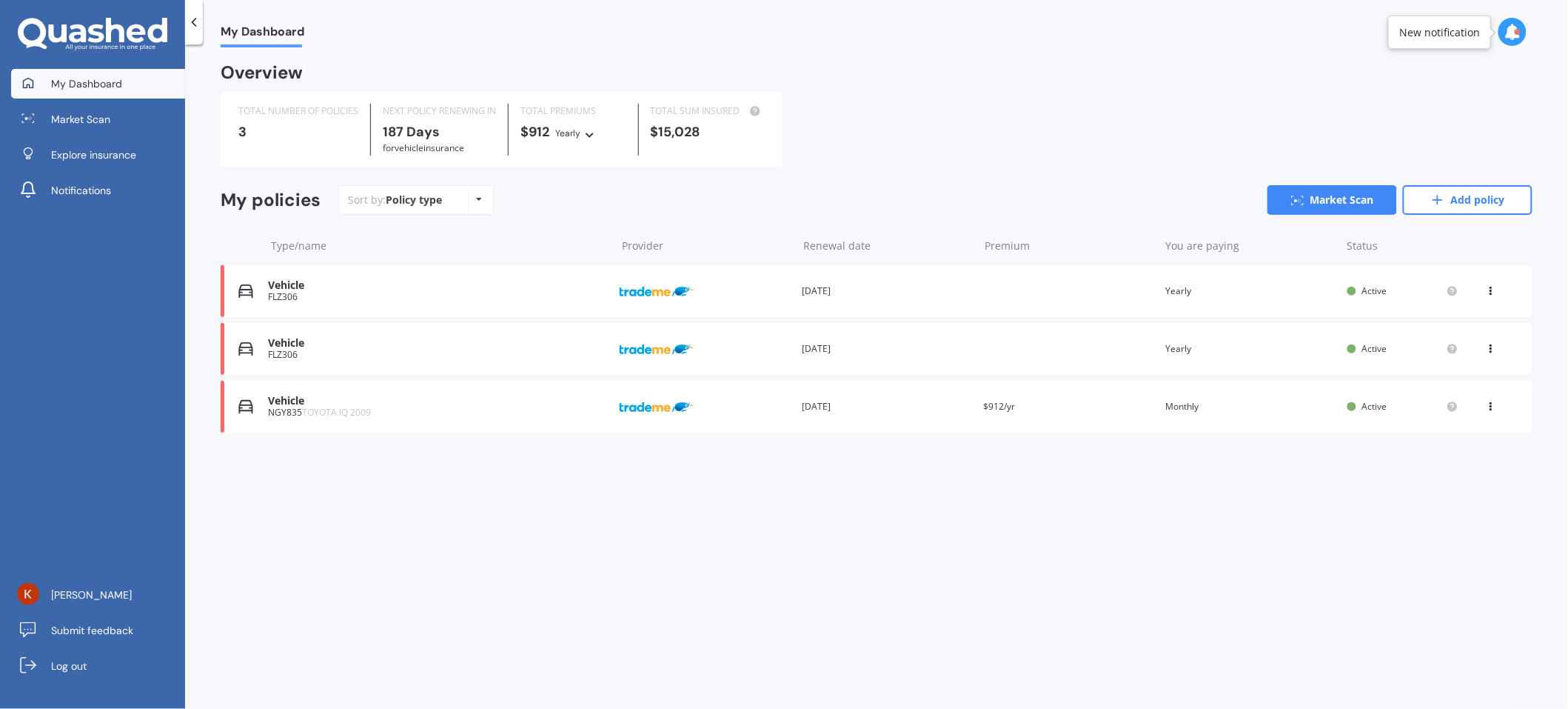
click at [109, 88] on span "My Dashboard" at bounding box center [86, 83] width 72 height 14
click at [443, 204] on div "Sort by: Policy type Policy type Alphabetical Date added Renewing next" at bounding box center [416, 199] width 156 height 30
click at [477, 201] on icon at bounding box center [480, 199] width 6 height 9
drag, startPoint x: 693, startPoint y: 201, endPoint x: 1422, endPoint y: 197, distance: 729.0
click at [698, 201] on div "Sort by: Policy type Policy type Alphabetical Date added Renewing next Market S…" at bounding box center [935, 199] width 1194 height 30
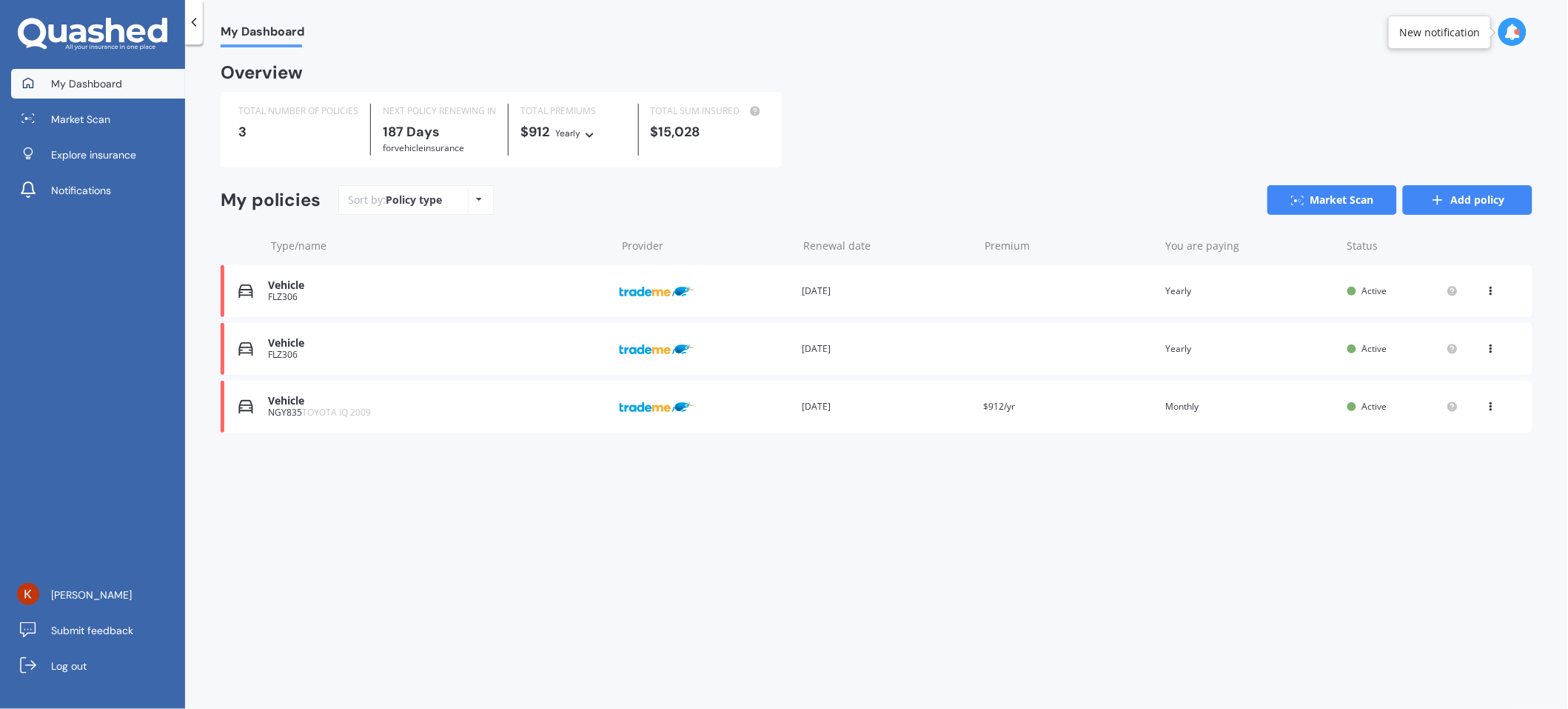
click at [1507, 201] on link "Add policy" at bounding box center [1468, 199] width 129 height 30
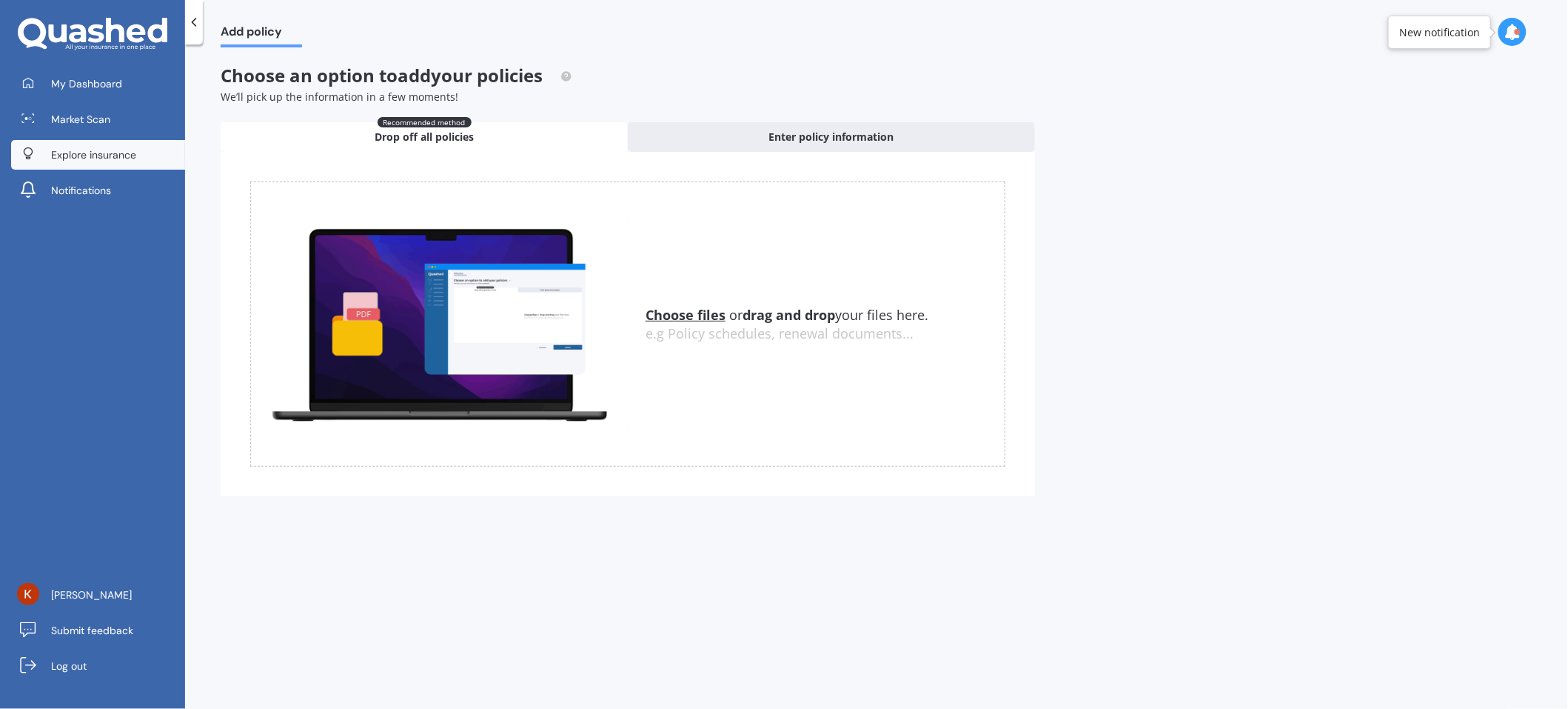
click at [55, 152] on span "Explore insurance" at bounding box center [93, 155] width 85 height 14
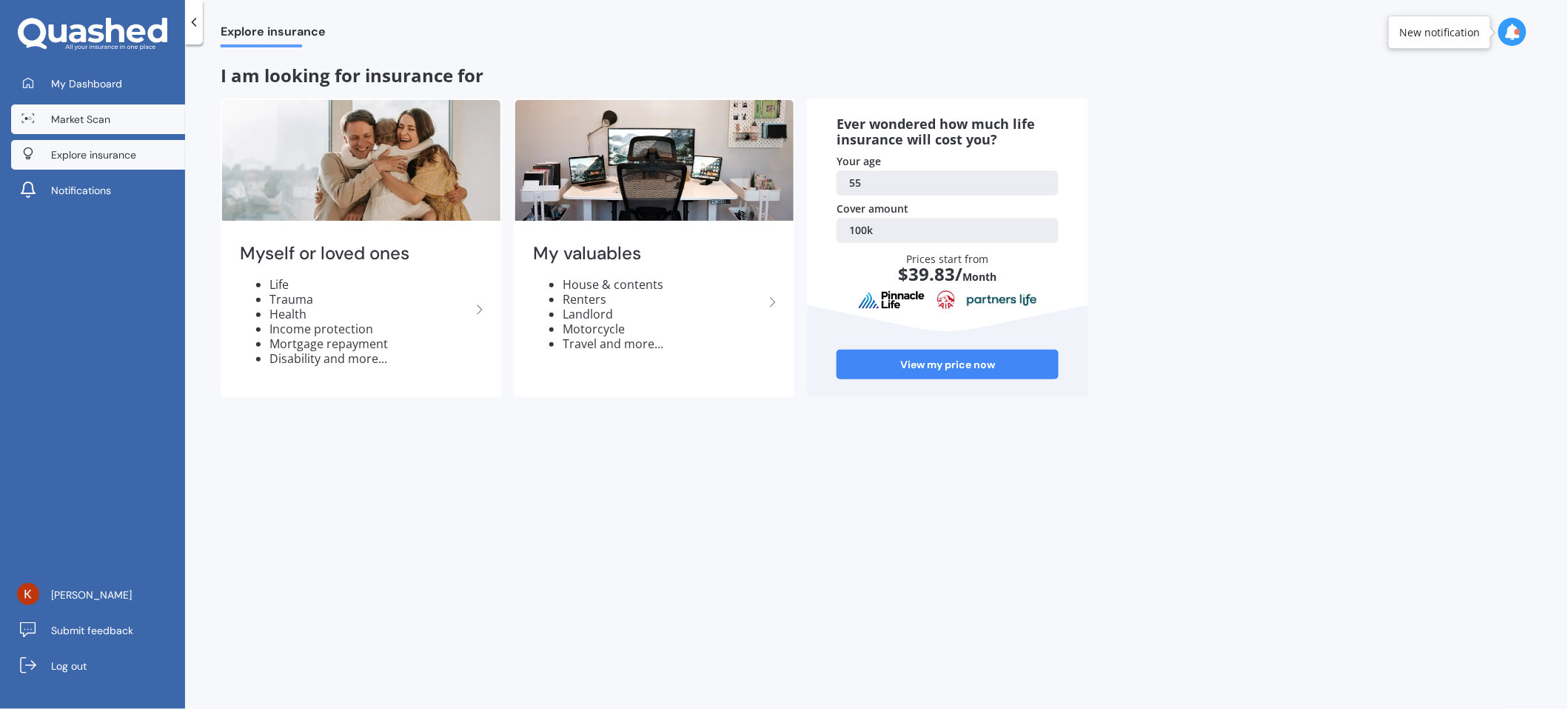
click at [77, 116] on span "Market Scan" at bounding box center [80, 120] width 59 height 14
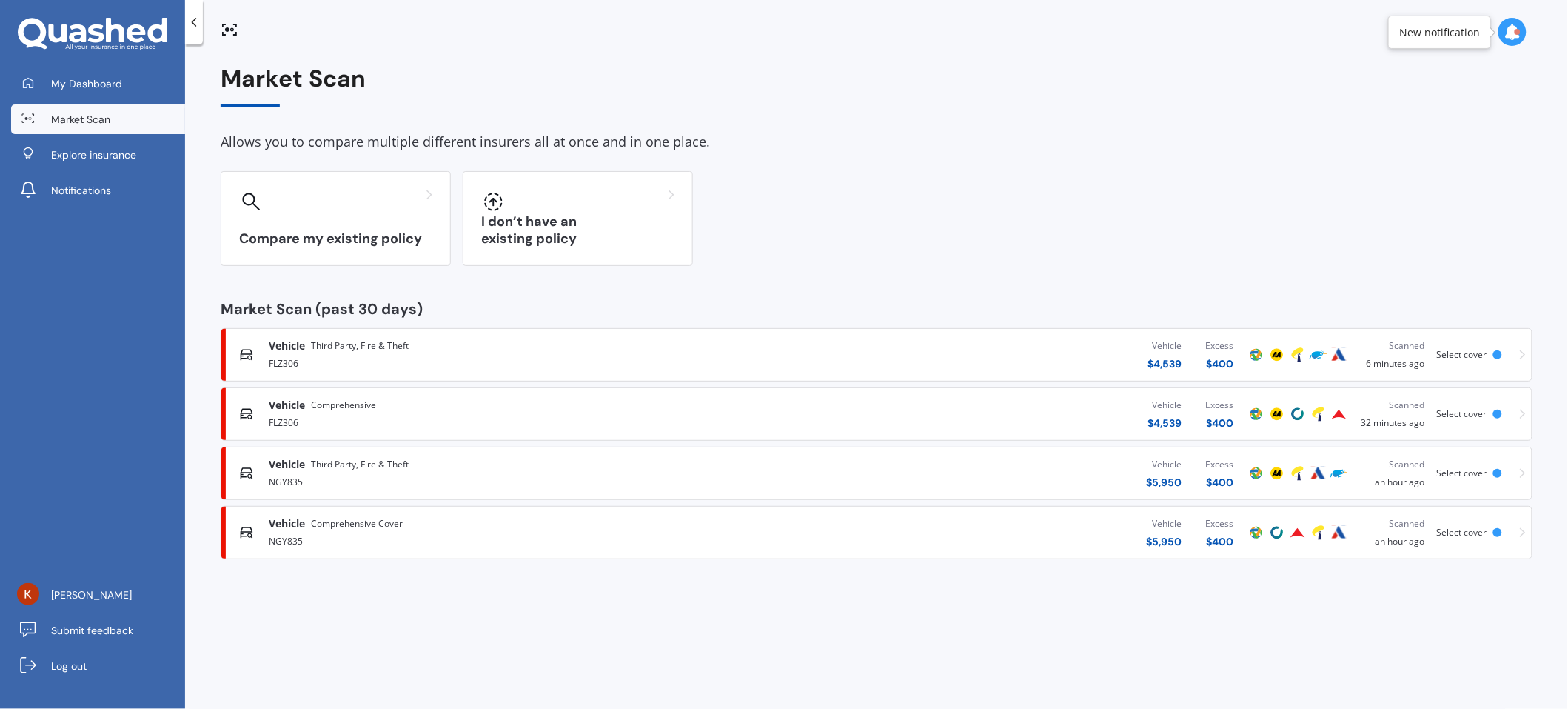
click at [59, 21] on icon at bounding box center [92, 34] width 149 height 34
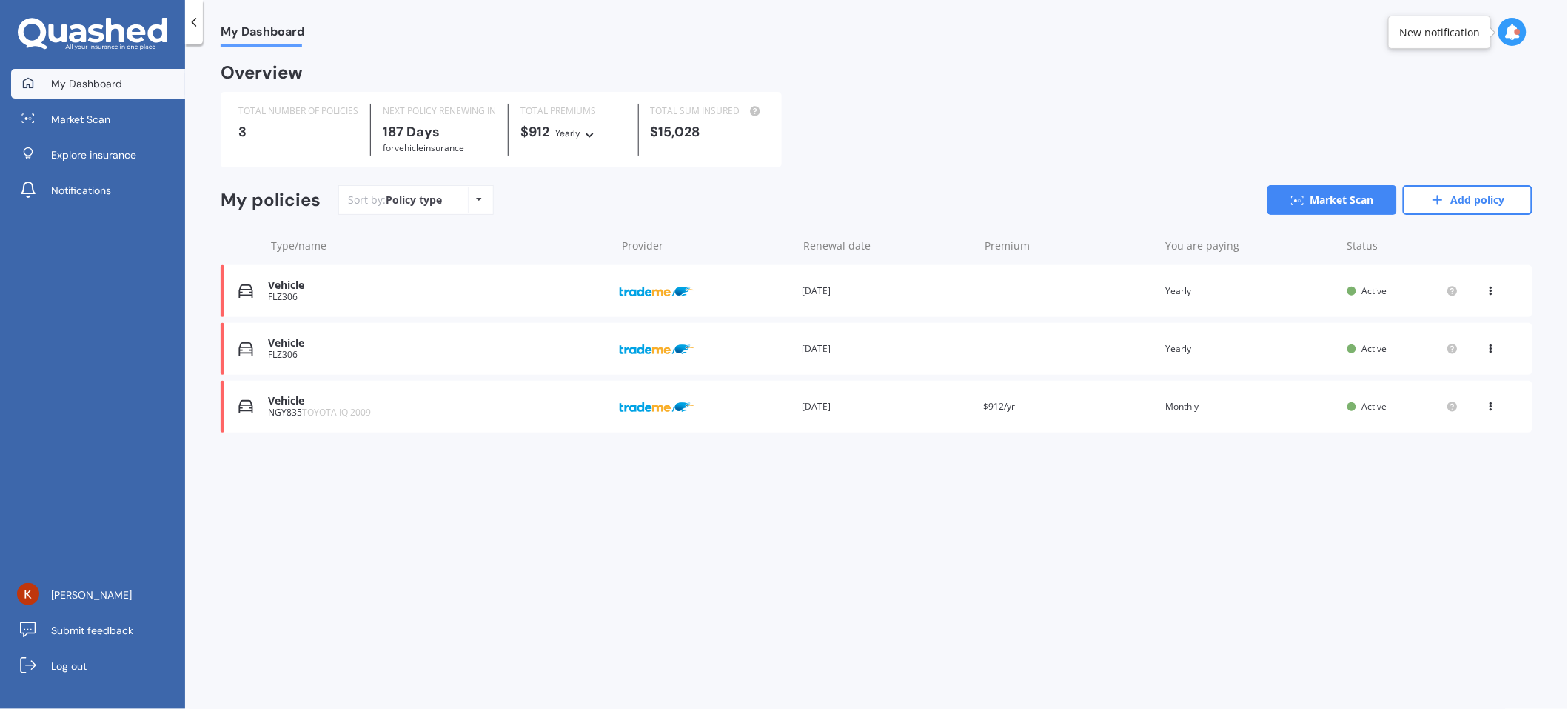
click at [189, 26] on icon at bounding box center [194, 22] width 14 height 14
click at [196, 24] on icon at bounding box center [194, 22] width 14 height 14
click at [196, 24] on div "My Dashboard Market Scan Explore insurance Notifications Kang Daniel Submit fee…" at bounding box center [784, 354] width 1568 height 709
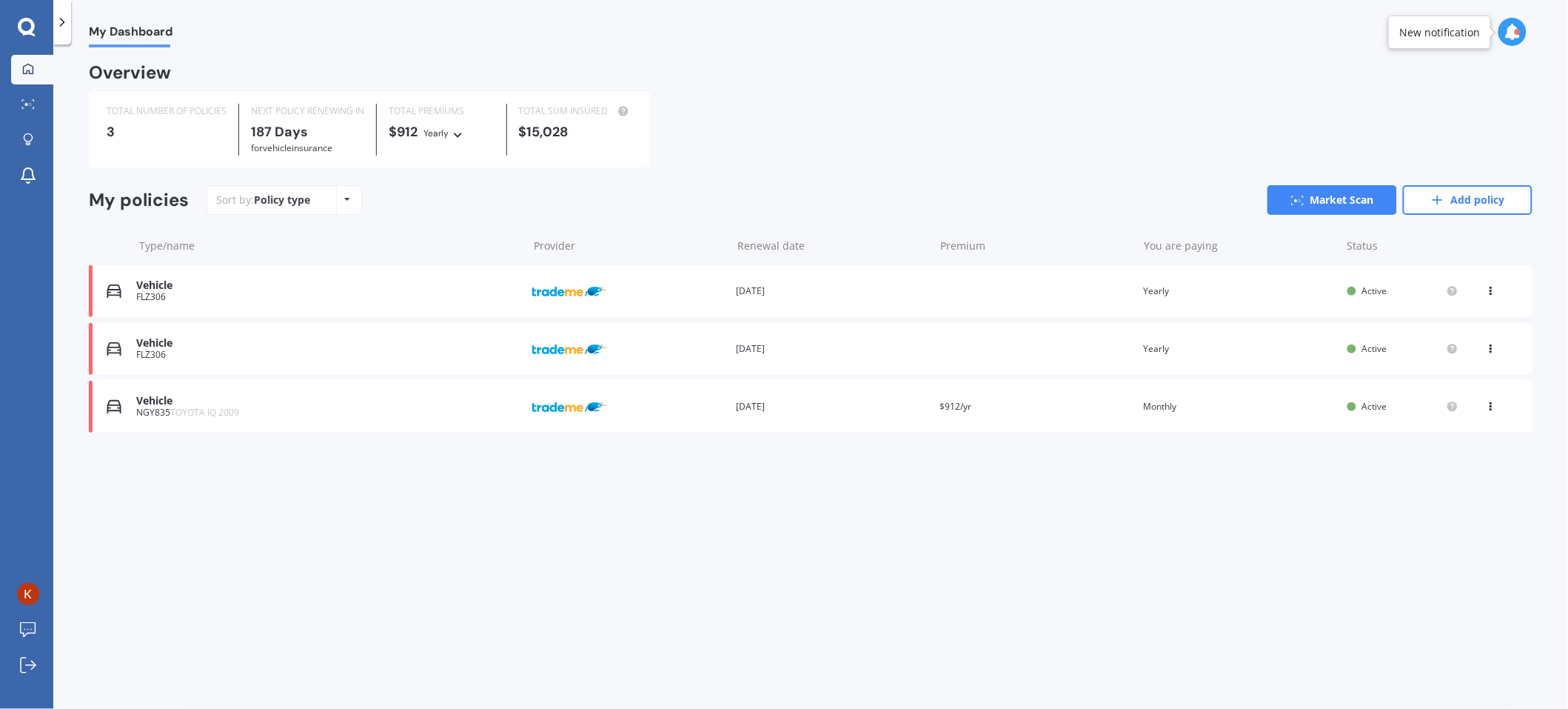
click at [196, 24] on div "My Dashboard" at bounding box center [810, 24] width 1515 height 47
click at [67, 25] on icon at bounding box center [62, 22] width 14 height 14
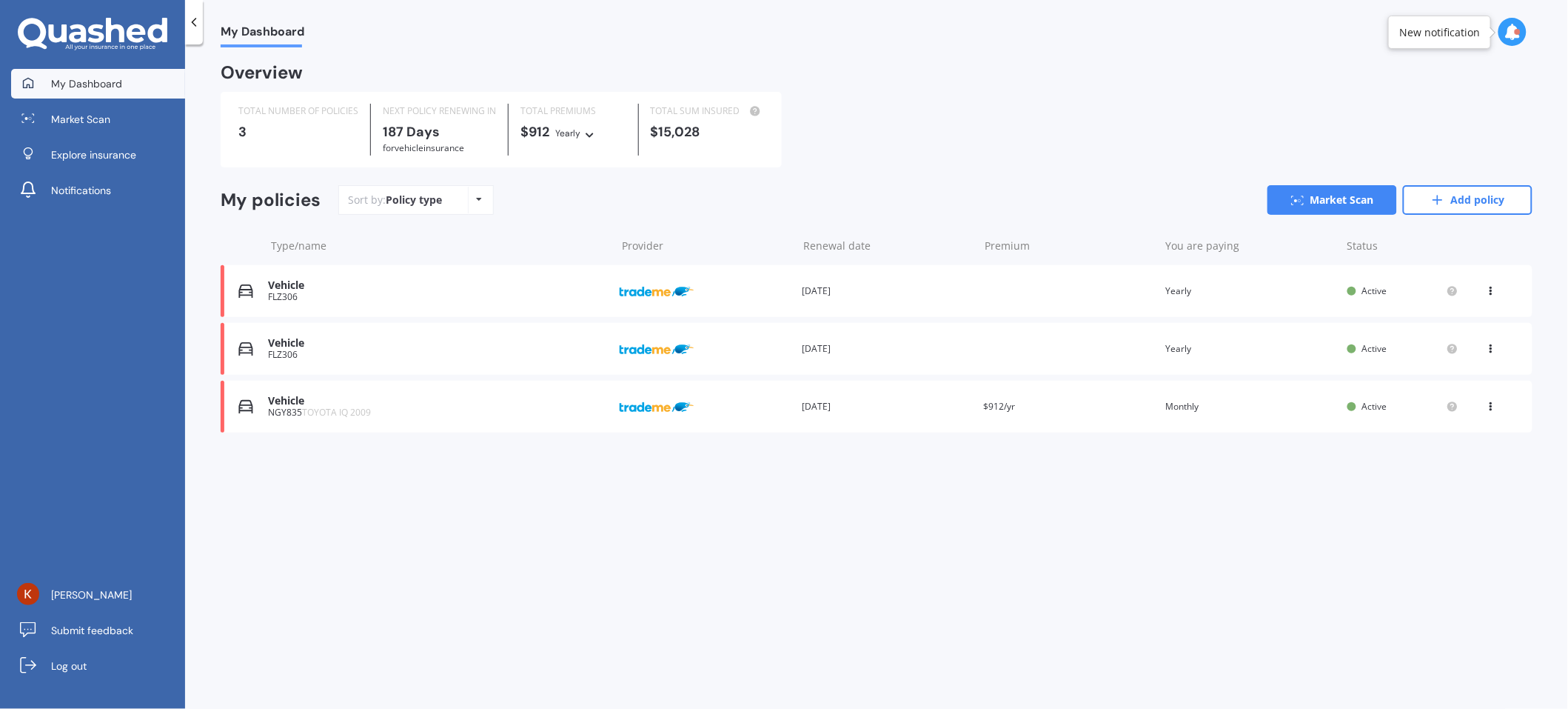
click at [60, 34] on icon at bounding box center [92, 34] width 149 height 34
click at [326, 136] on div "3" at bounding box center [298, 131] width 120 height 14
click at [1490, 346] on icon at bounding box center [1491, 346] width 10 height 9
click at [1458, 412] on div "Delete" at bounding box center [1458, 407] width 147 height 30
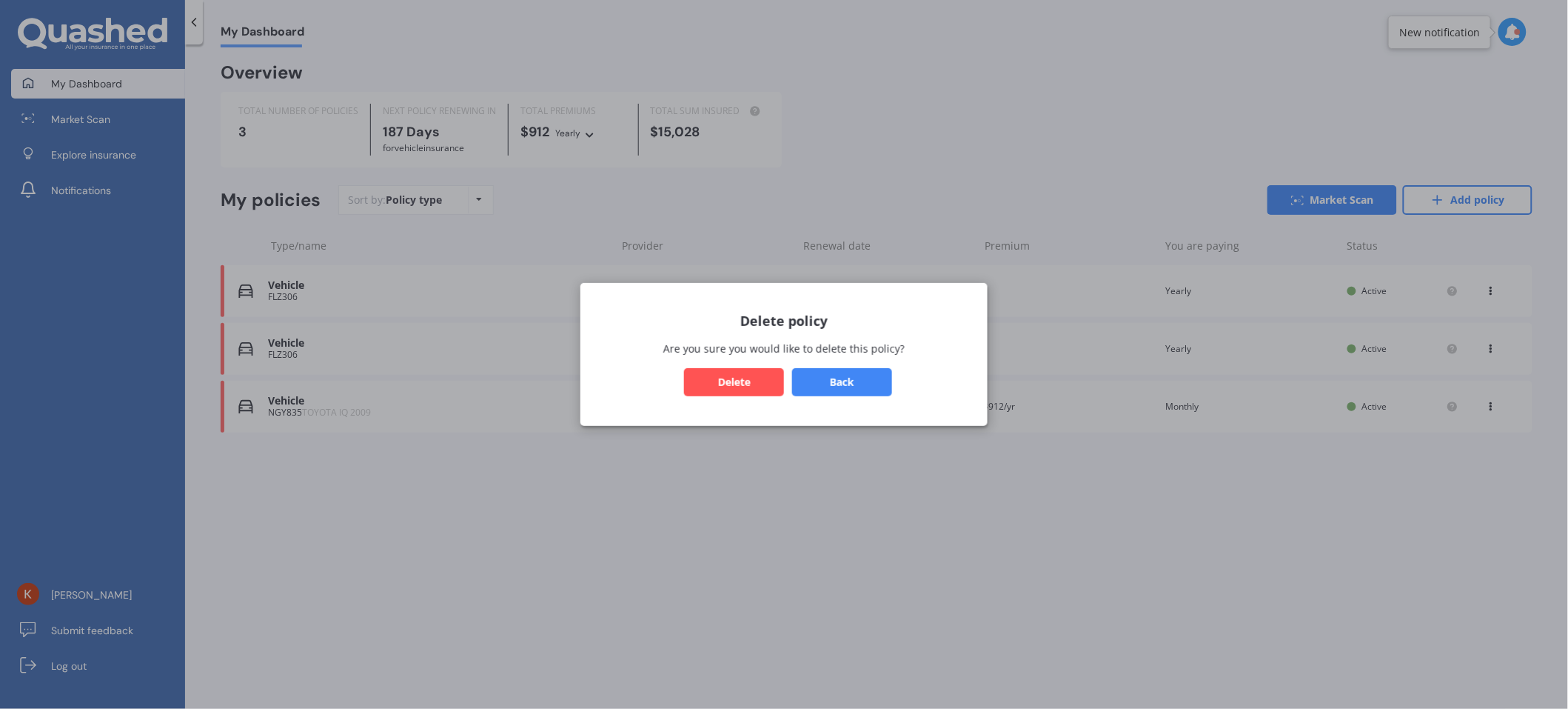
click at [742, 376] on button "Delete" at bounding box center [734, 382] width 100 height 28
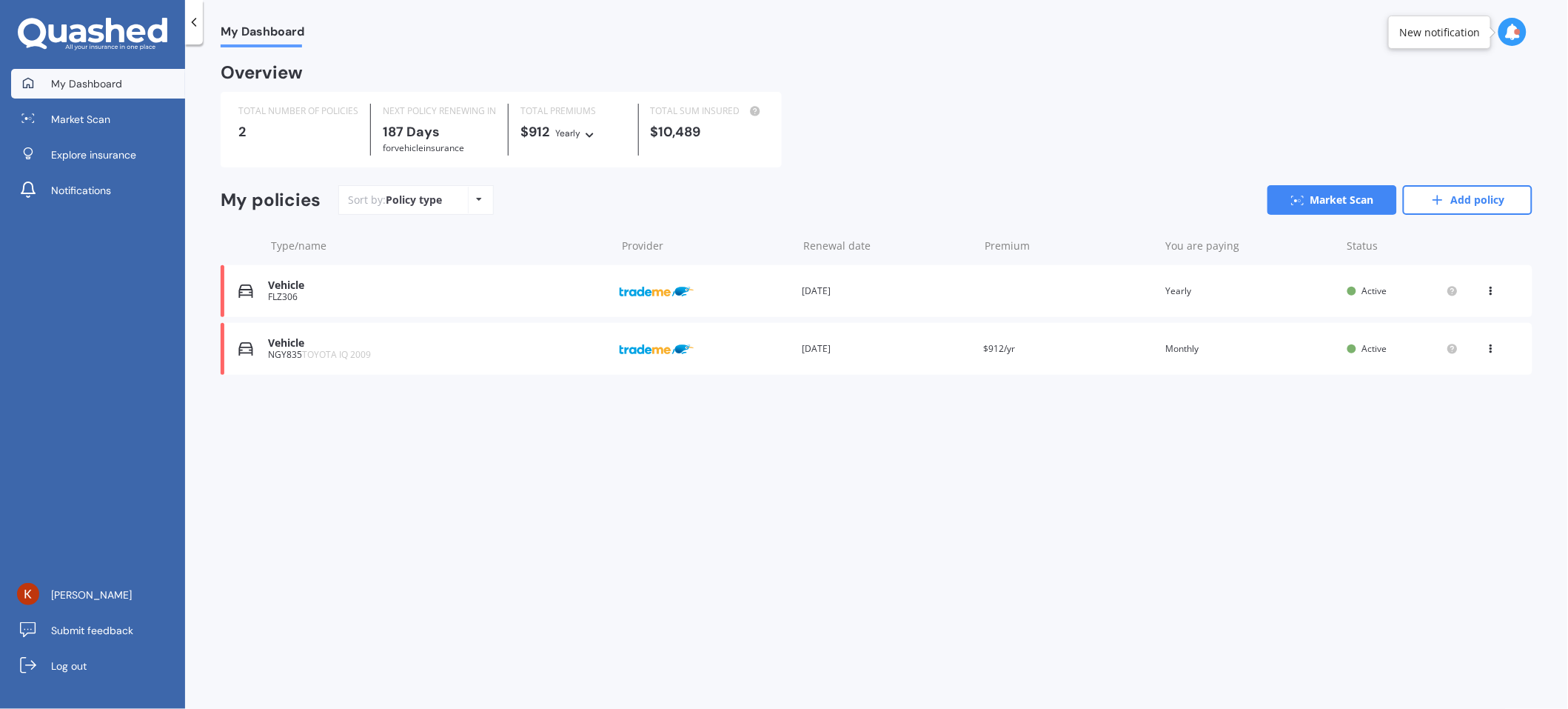
click at [1486, 288] on div "View option View policy Delete" at bounding box center [1492, 291] width 44 height 14
click at [1486, 285] on div "View option View policy Delete" at bounding box center [1492, 291] width 44 height 14
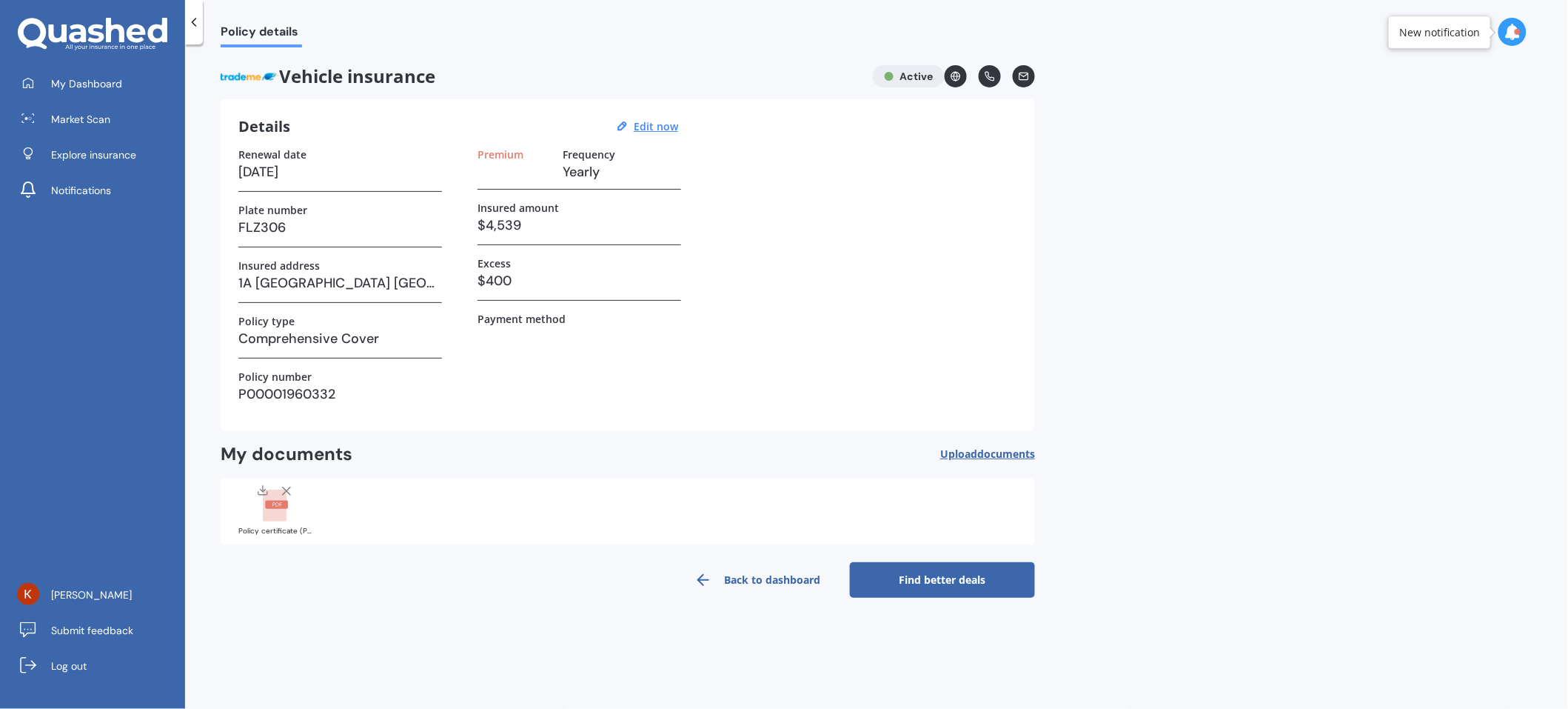
click at [898, 82] on div "Vehicle insurance Active" at bounding box center [628, 76] width 815 height 23
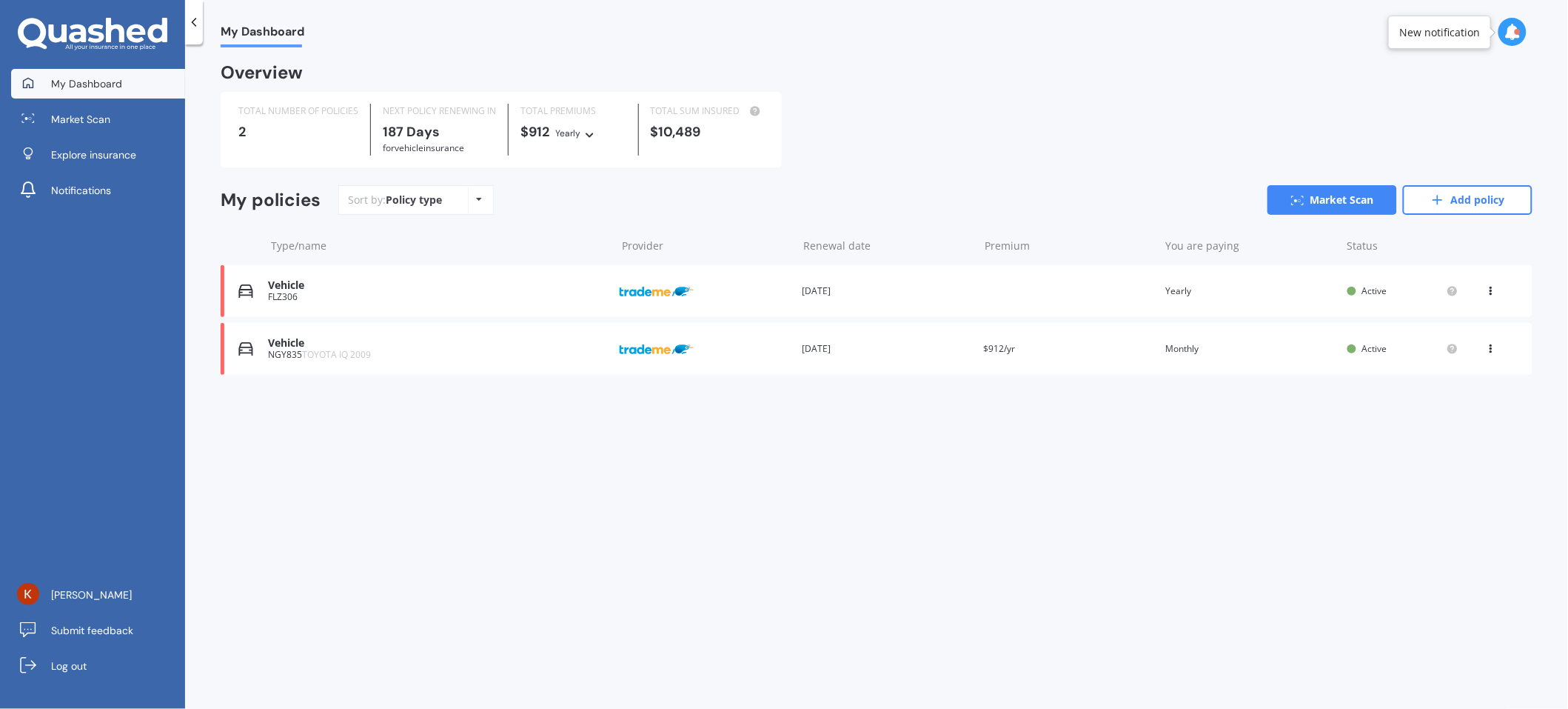
click at [1498, 292] on div "View option View policy Delete" at bounding box center [1493, 291] width 14 height 14
click at [1442, 348] on div "Delete" at bounding box center [1458, 349] width 147 height 30
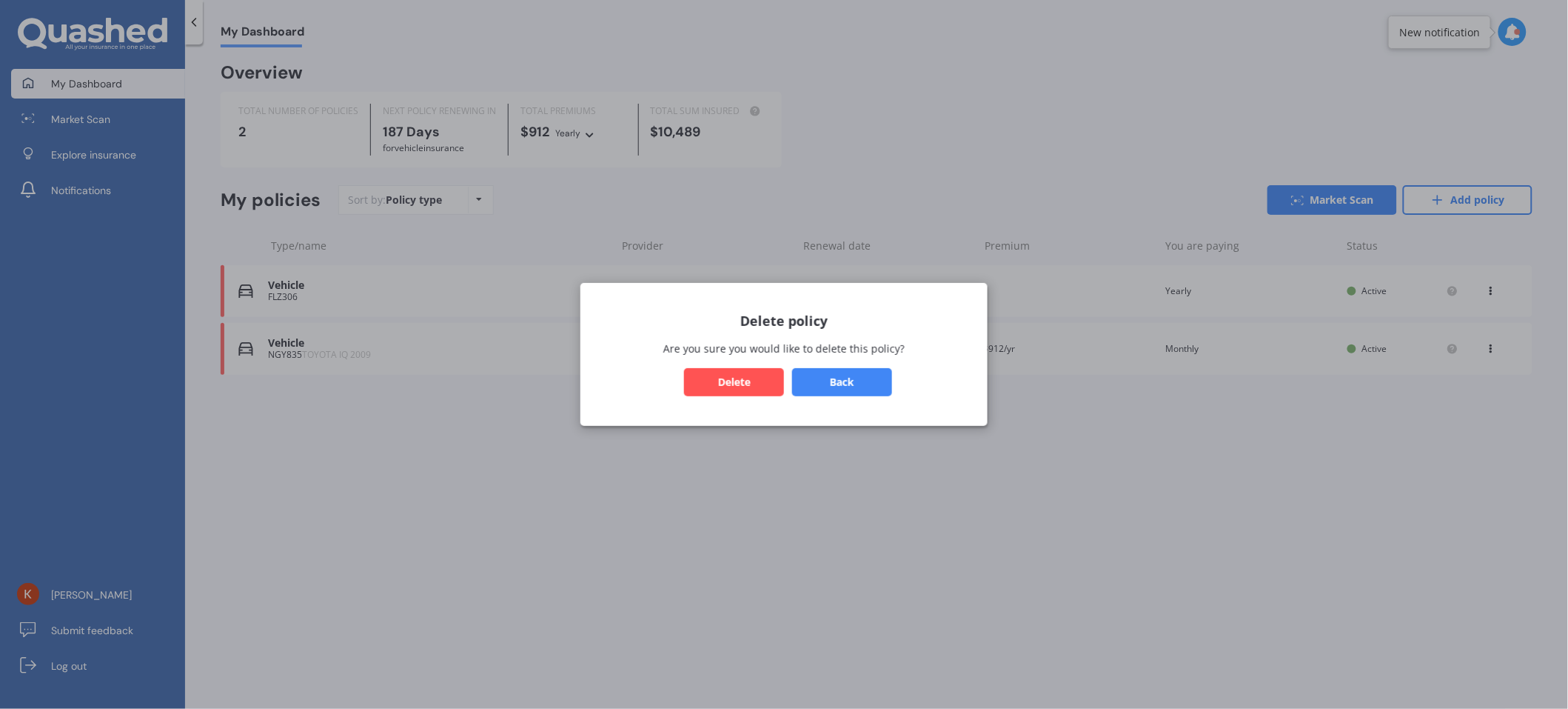
click at [720, 388] on button "Delete" at bounding box center [734, 382] width 100 height 28
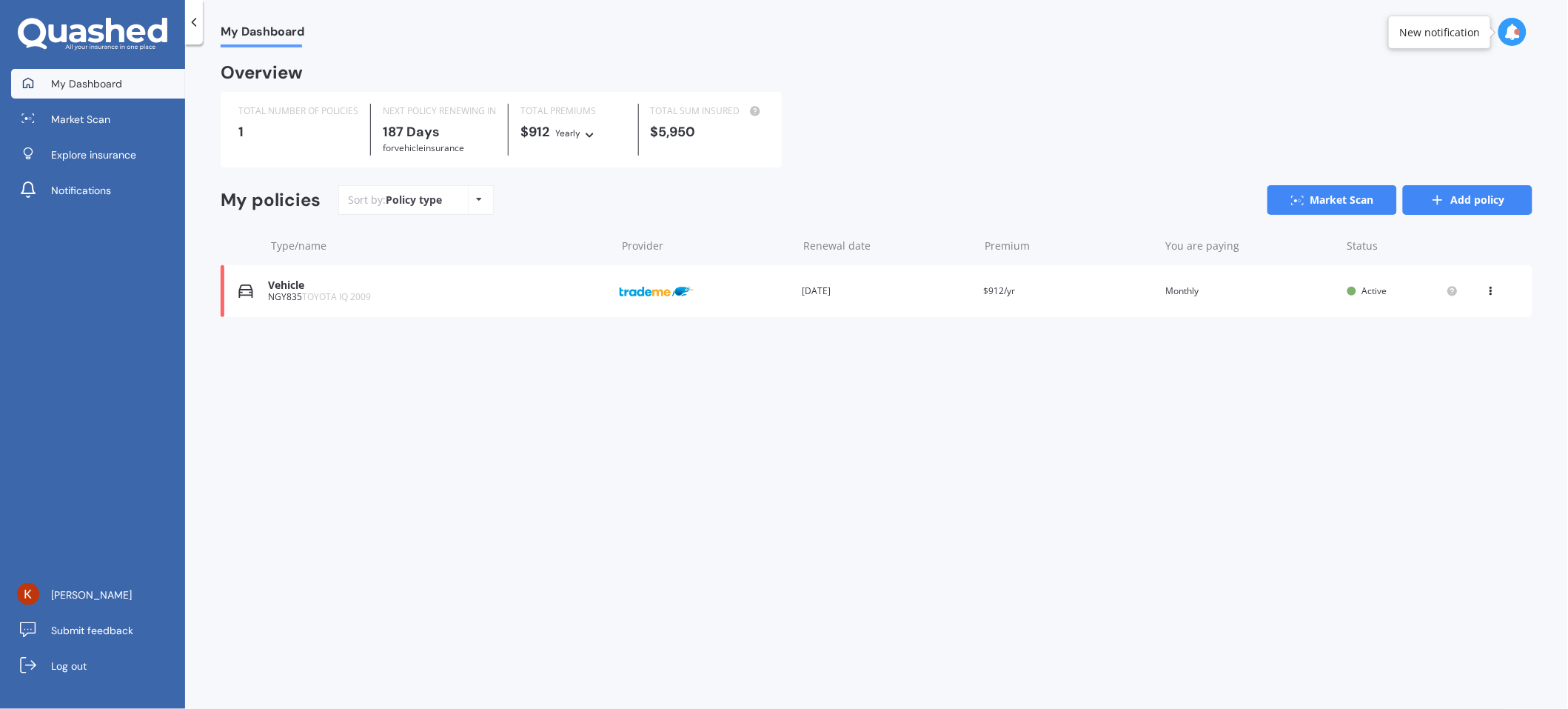
click at [1468, 212] on link "Add policy" at bounding box center [1468, 199] width 129 height 30
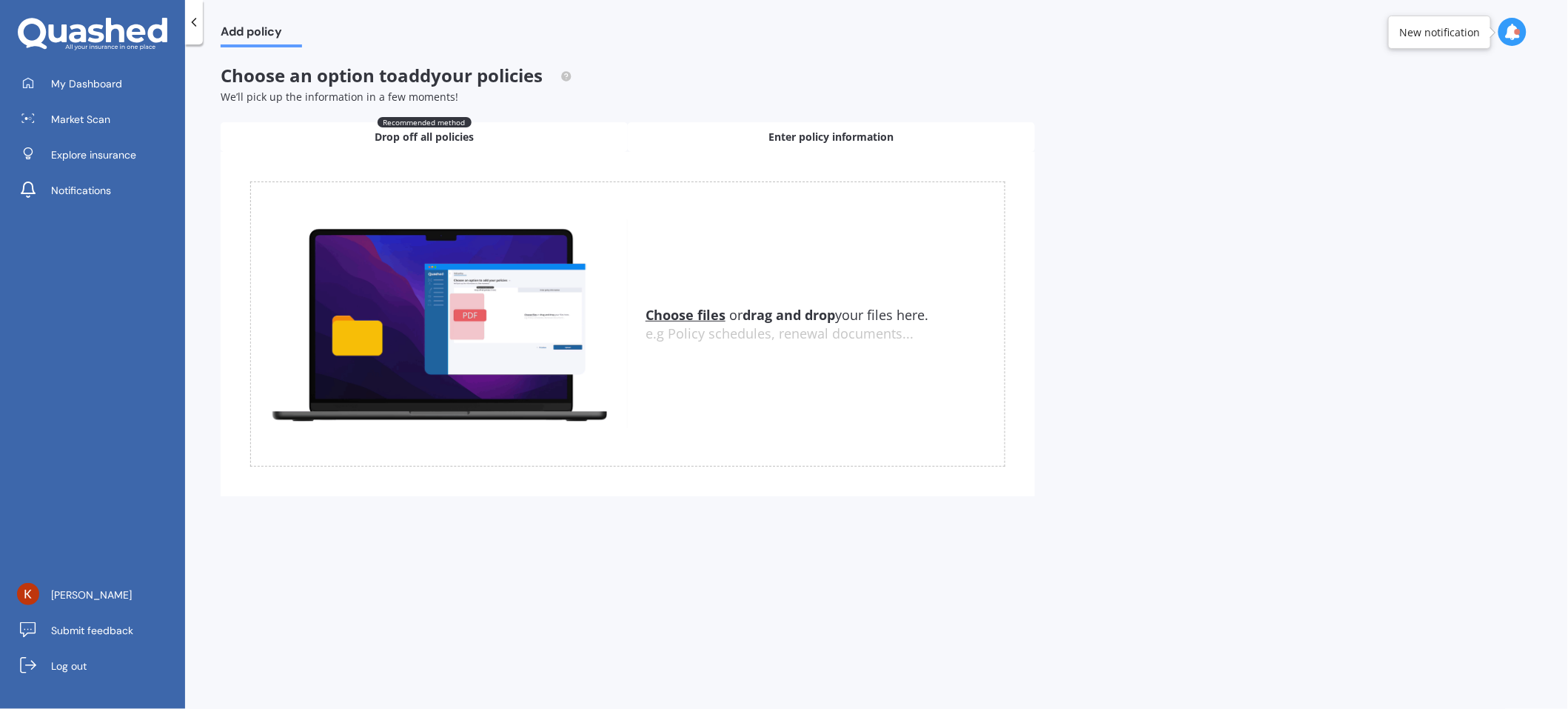
click at [876, 134] on span "Enter policy information" at bounding box center [832, 137] width 125 height 14
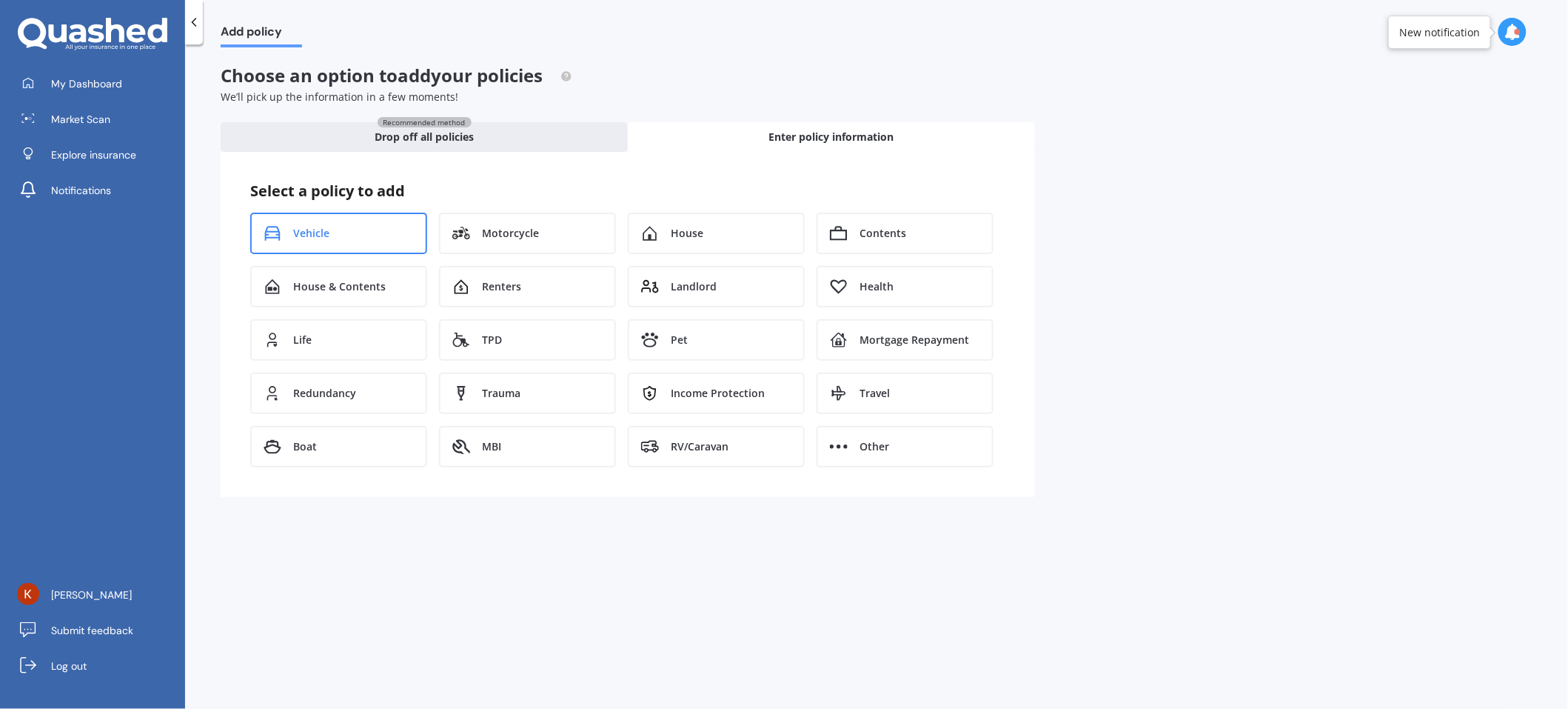
click at [320, 231] on span "Vehicle" at bounding box center [311, 233] width 36 height 14
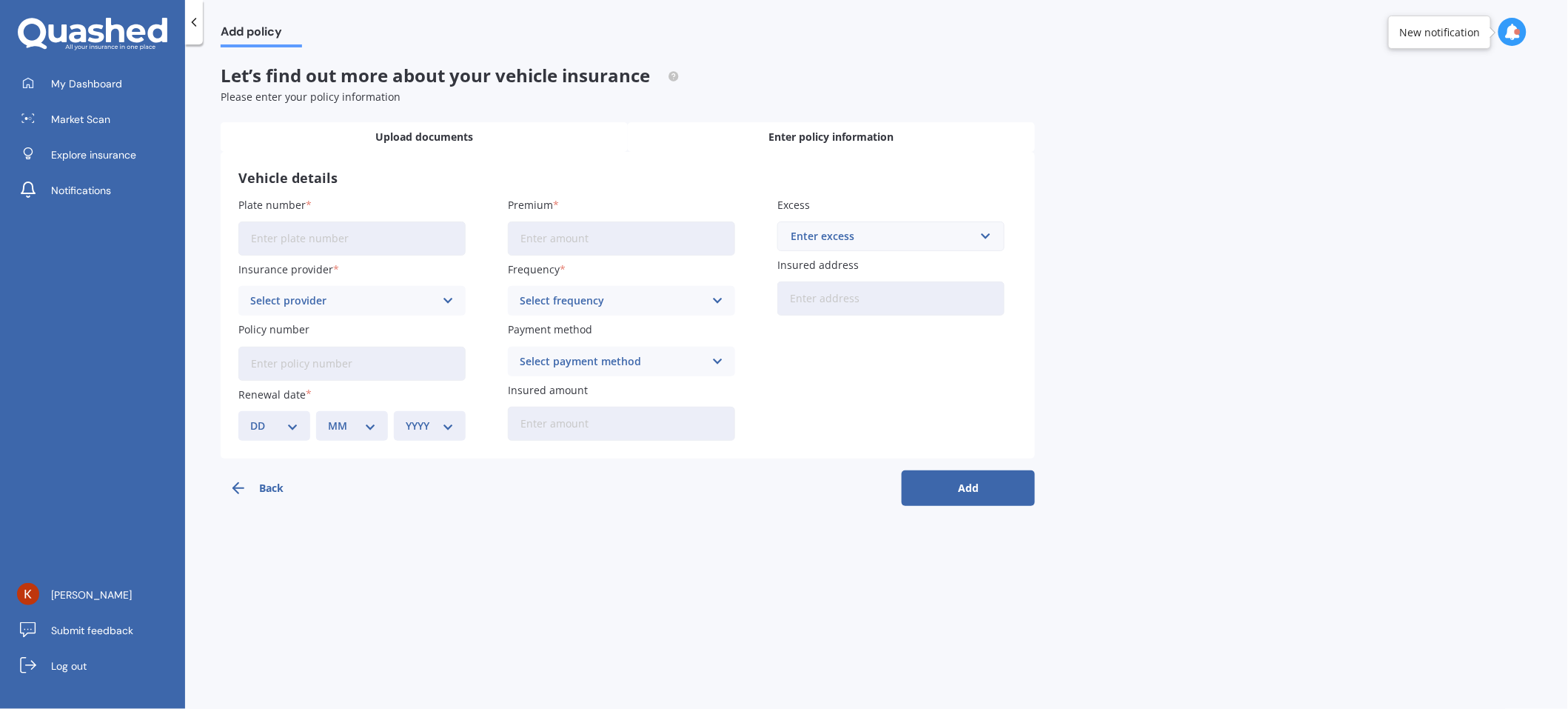
click at [425, 139] on span "Upload documents" at bounding box center [425, 137] width 98 height 14
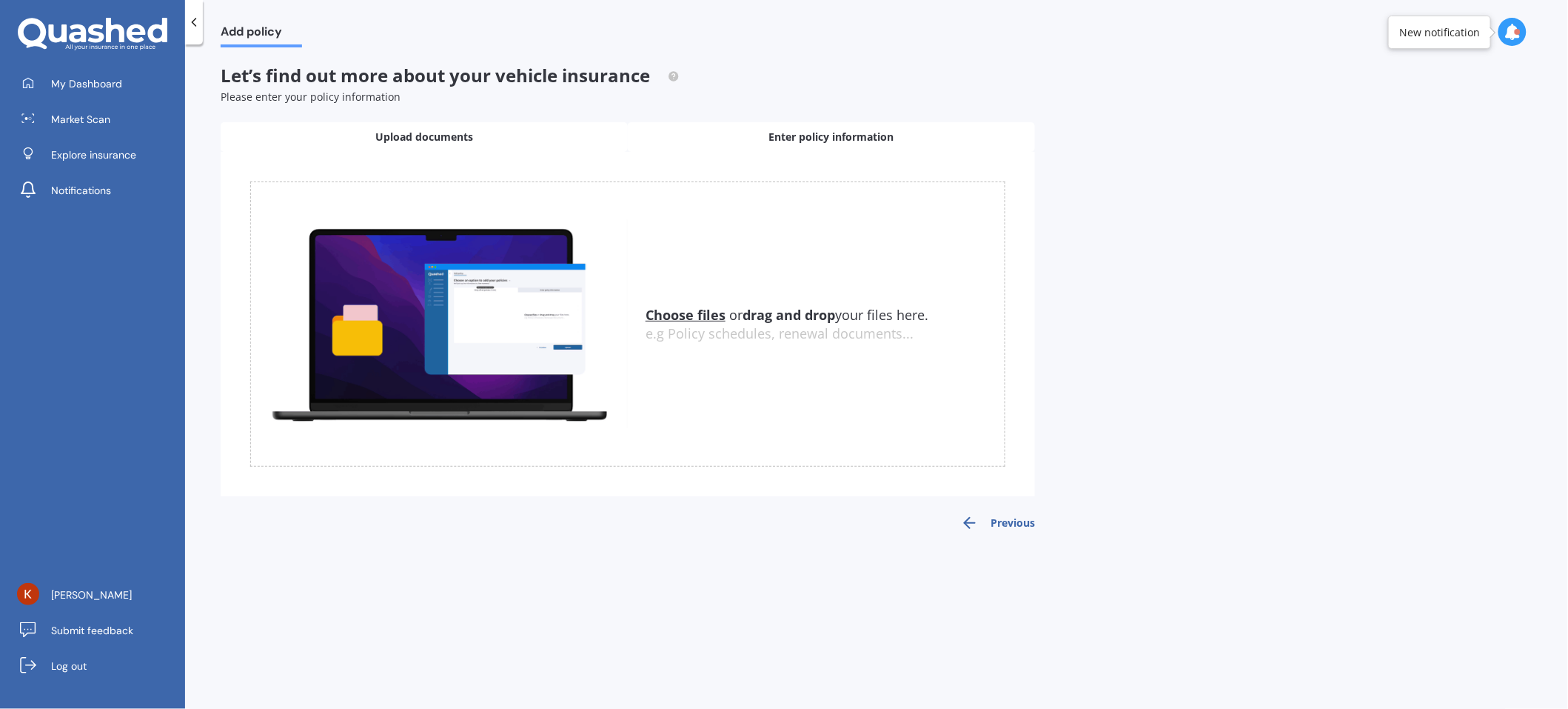
click at [766, 141] on div "Enter policy information" at bounding box center [832, 137] width 407 height 30
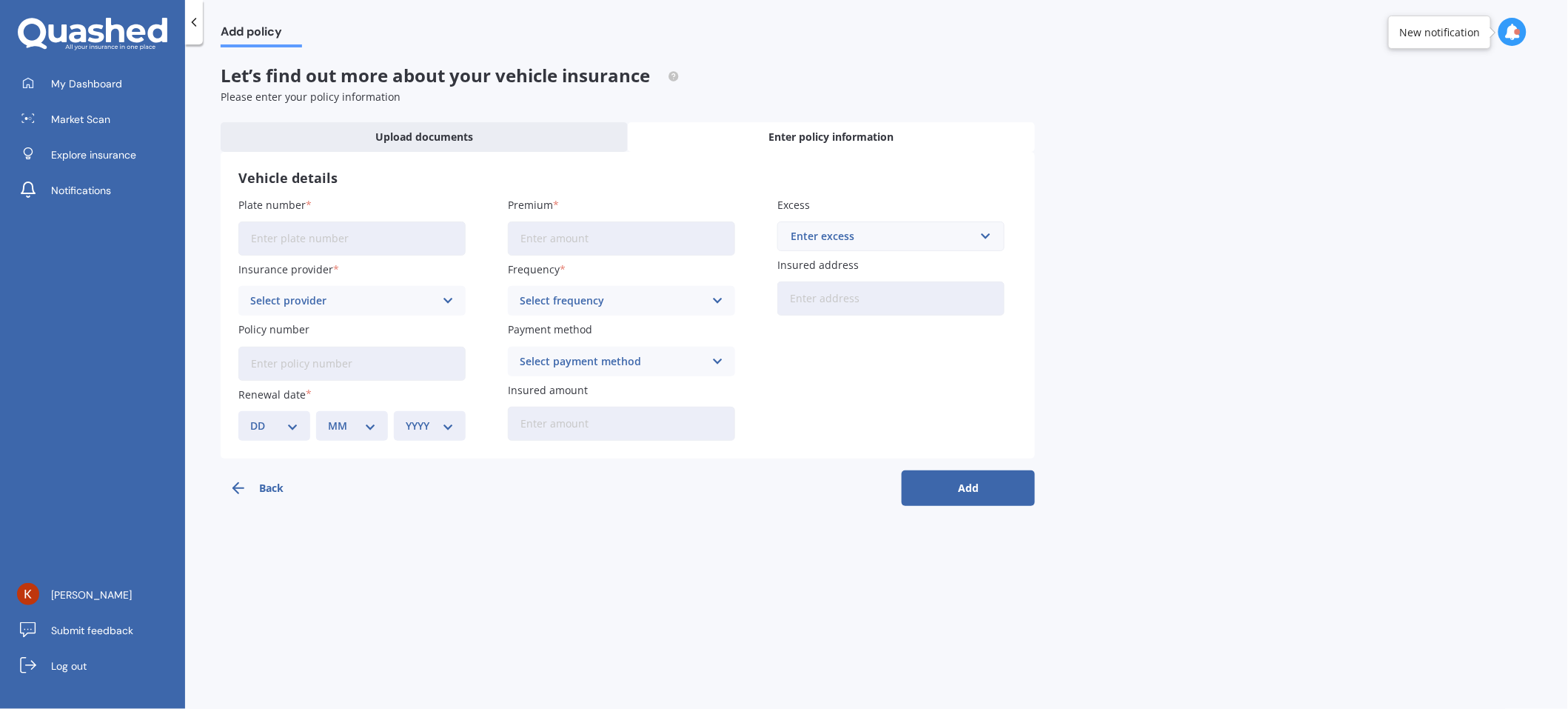
click at [331, 235] on input "Plate number" at bounding box center [351, 239] width 227 height 34
type input "F"
type input "FLZ306"
click at [336, 301] on div "Select provider" at bounding box center [342, 301] width 185 height 16
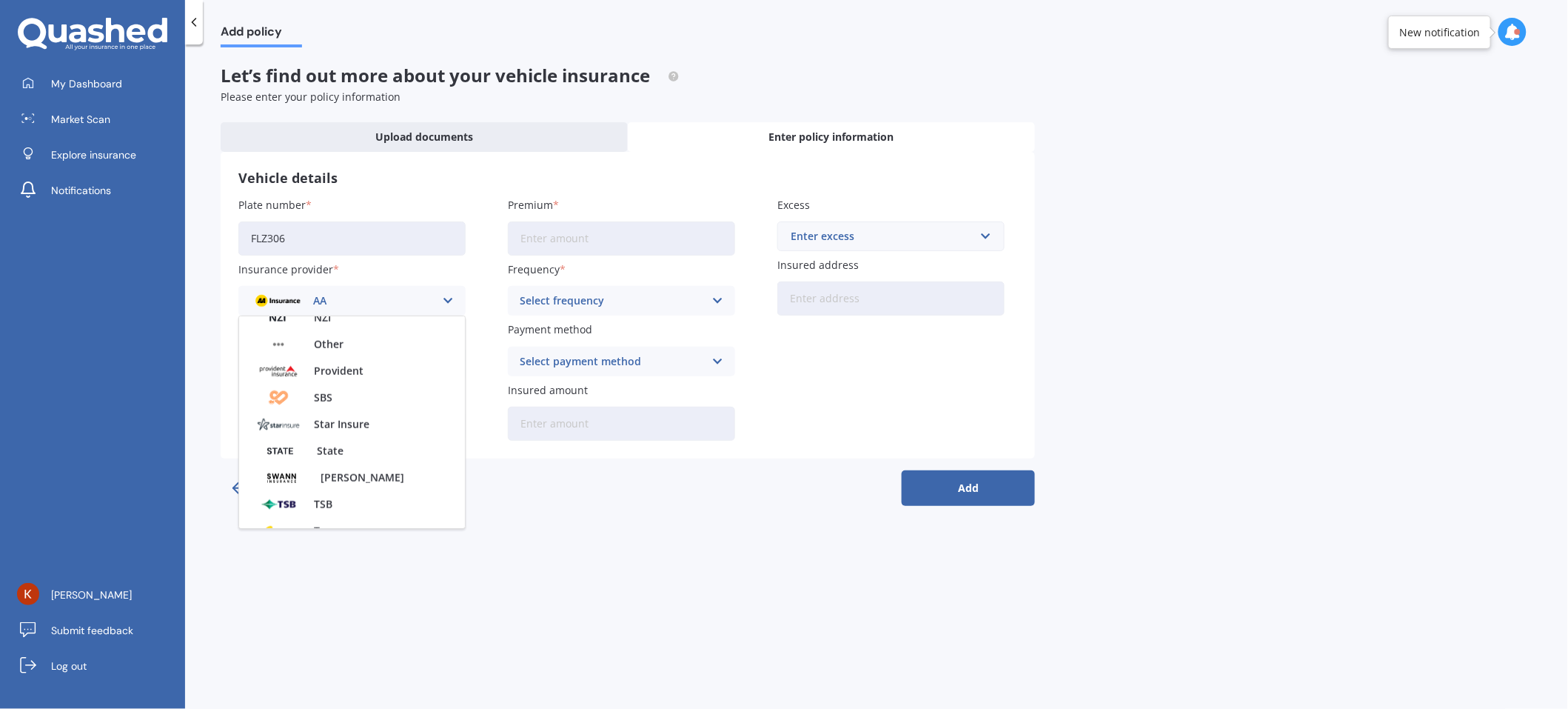
scroll to position [640, 0]
click at [372, 437] on span "Trade Me Insurance" at bounding box center [364, 435] width 100 height 10
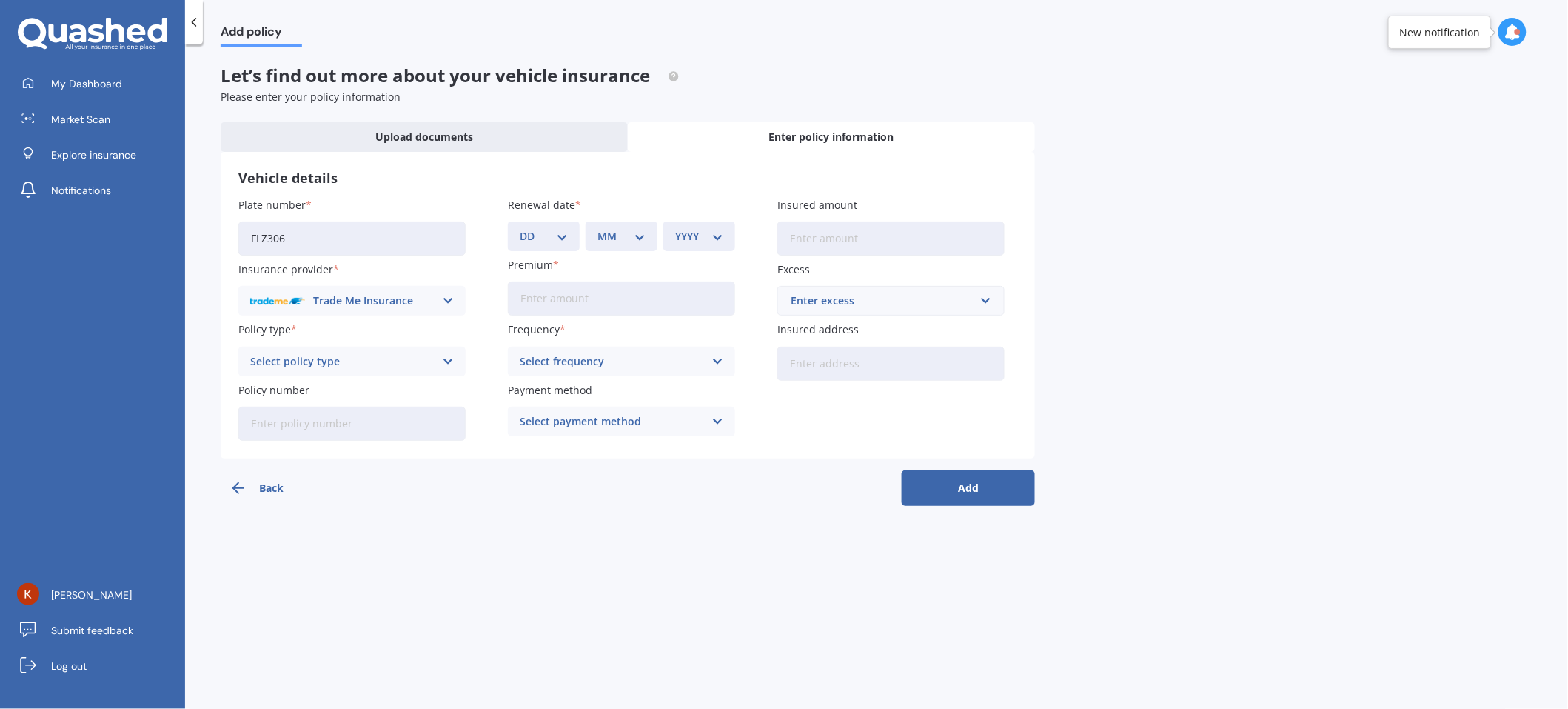
click at [352, 366] on div "Select policy type" at bounding box center [342, 361] width 185 height 16
click at [344, 395] on span "Comprehensive Cover" at bounding box center [306, 389] width 110 height 10
click at [373, 428] on input "Policy number" at bounding box center [351, 424] width 227 height 34
click at [604, 302] on input "Premium" at bounding box center [621, 299] width 227 height 34
type input "$107.00"
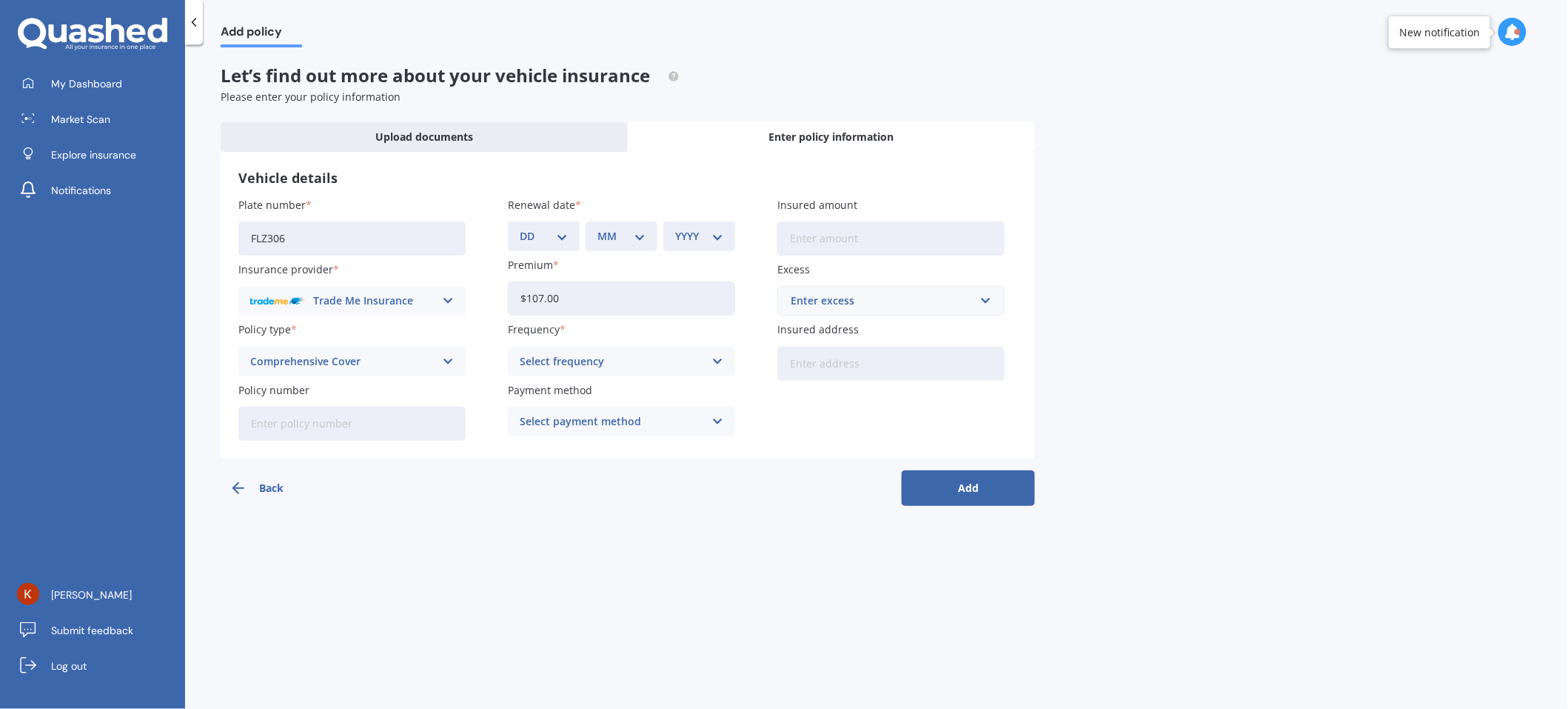
click at [602, 359] on div "Select frequency" at bounding box center [612, 361] width 185 height 16
click at [569, 474] on div "Monthly" at bounding box center [621, 470] width 225 height 26
click at [703, 522] on div "Add policy Let’s find out more about your vehicle insurance Please enter your p…" at bounding box center [876, 379] width 1383 height 665
click at [667, 424] on div "Select payment method" at bounding box center [612, 421] width 185 height 16
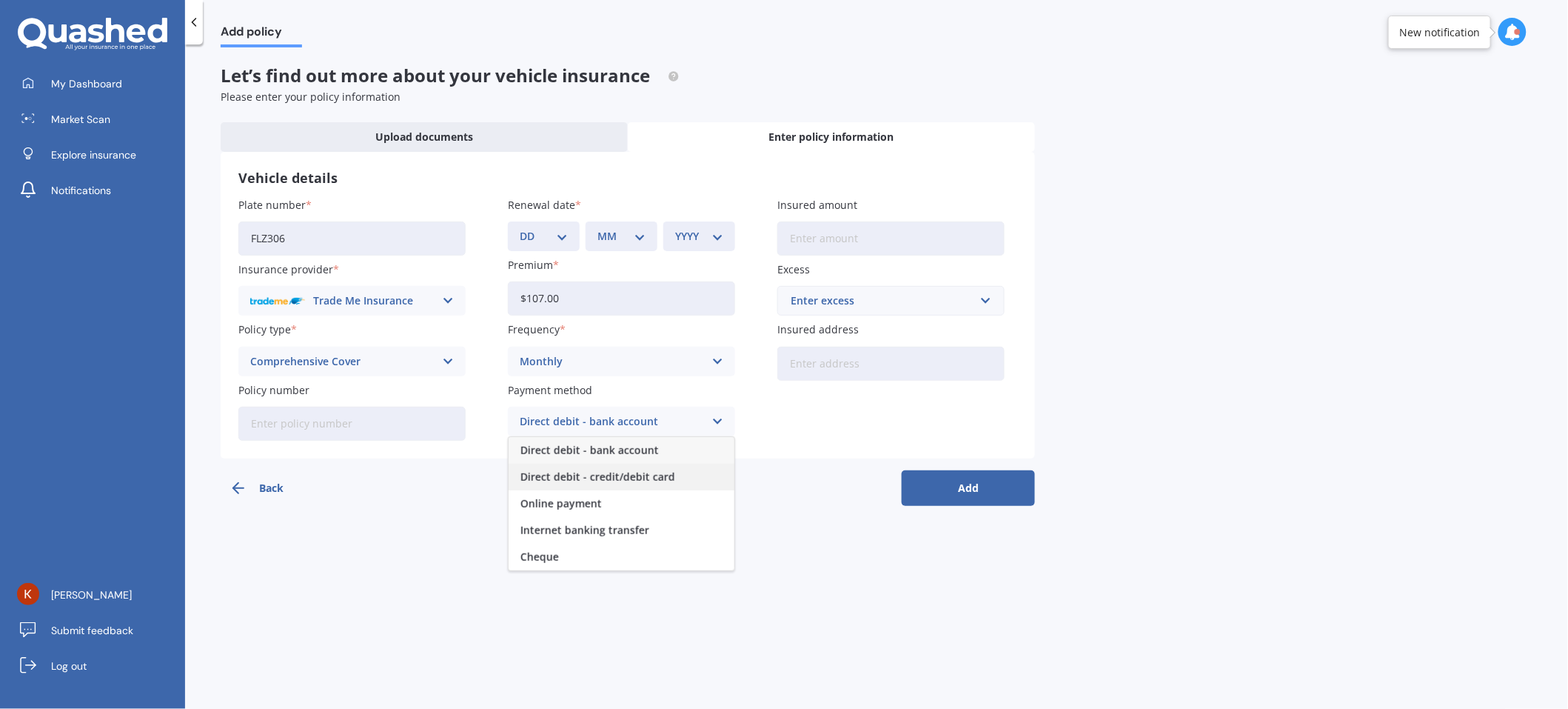
click at [643, 482] on span "Direct debit - credit/debit card" at bounding box center [598, 476] width 155 height 10
click at [784, 567] on div "Add policy Let’s find out more about your vehicle insurance Please enter your p…" at bounding box center [876, 379] width 1383 height 665
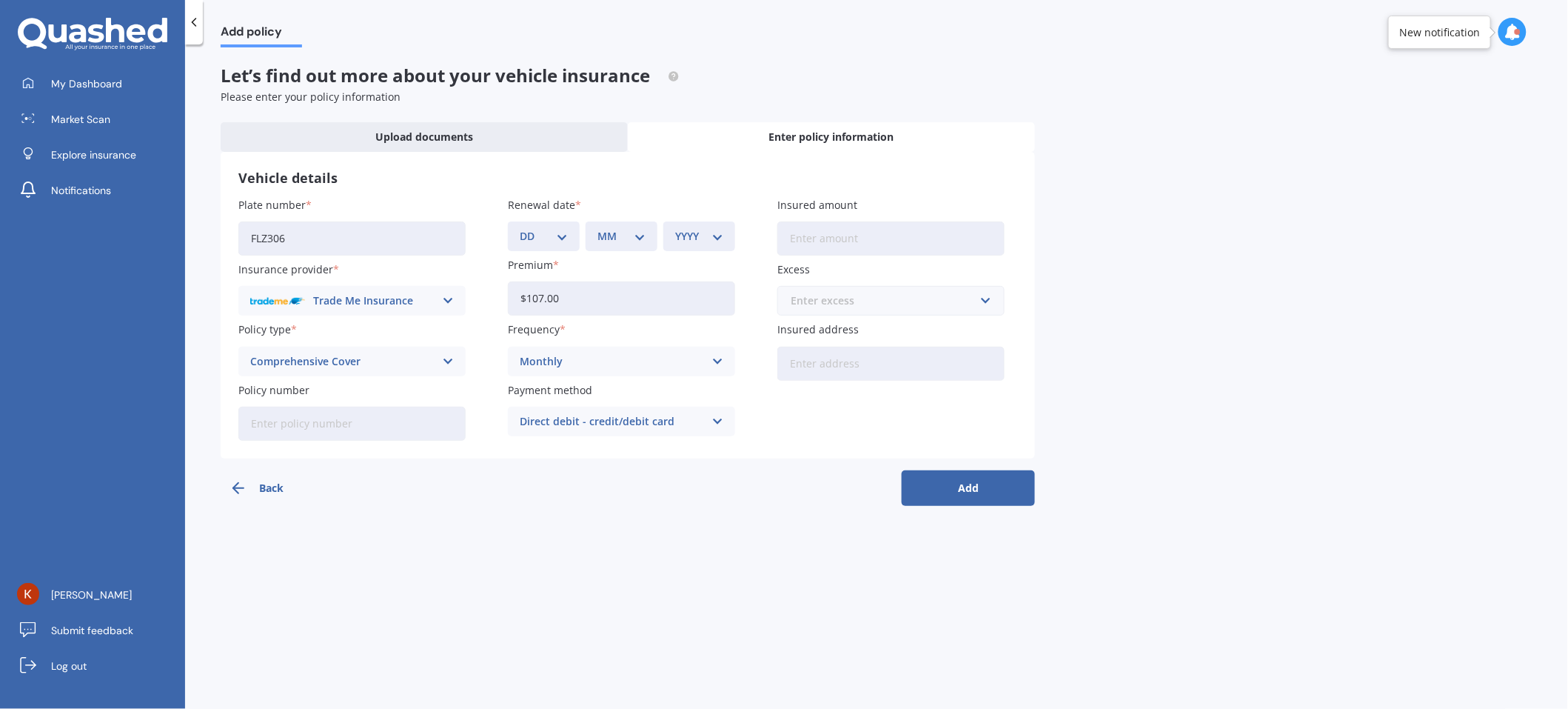
click at [850, 311] on input "text" at bounding box center [885, 301] width 214 height 28
click at [827, 368] on div "$400" at bounding box center [891, 356] width 225 height 27
click at [797, 515] on div "Add policy Let’s find out more about your vehicle insurance Please enter your p…" at bounding box center [876, 379] width 1383 height 665
click at [967, 489] on button "Add" at bounding box center [968, 487] width 133 height 35
click at [466, 128] on div "Upload documents" at bounding box center [425, 137] width 407 height 30
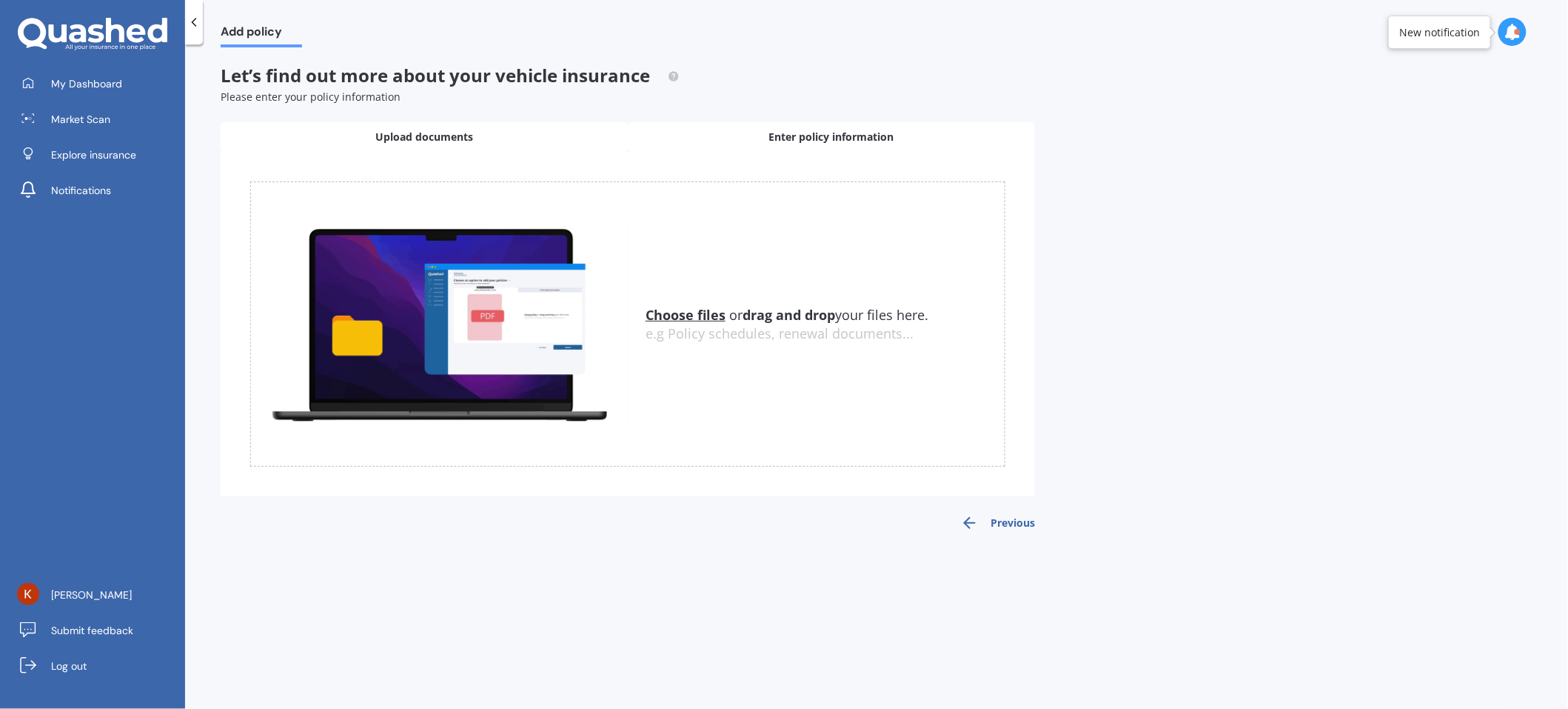
click at [751, 137] on div "Enter policy information" at bounding box center [832, 137] width 407 height 30
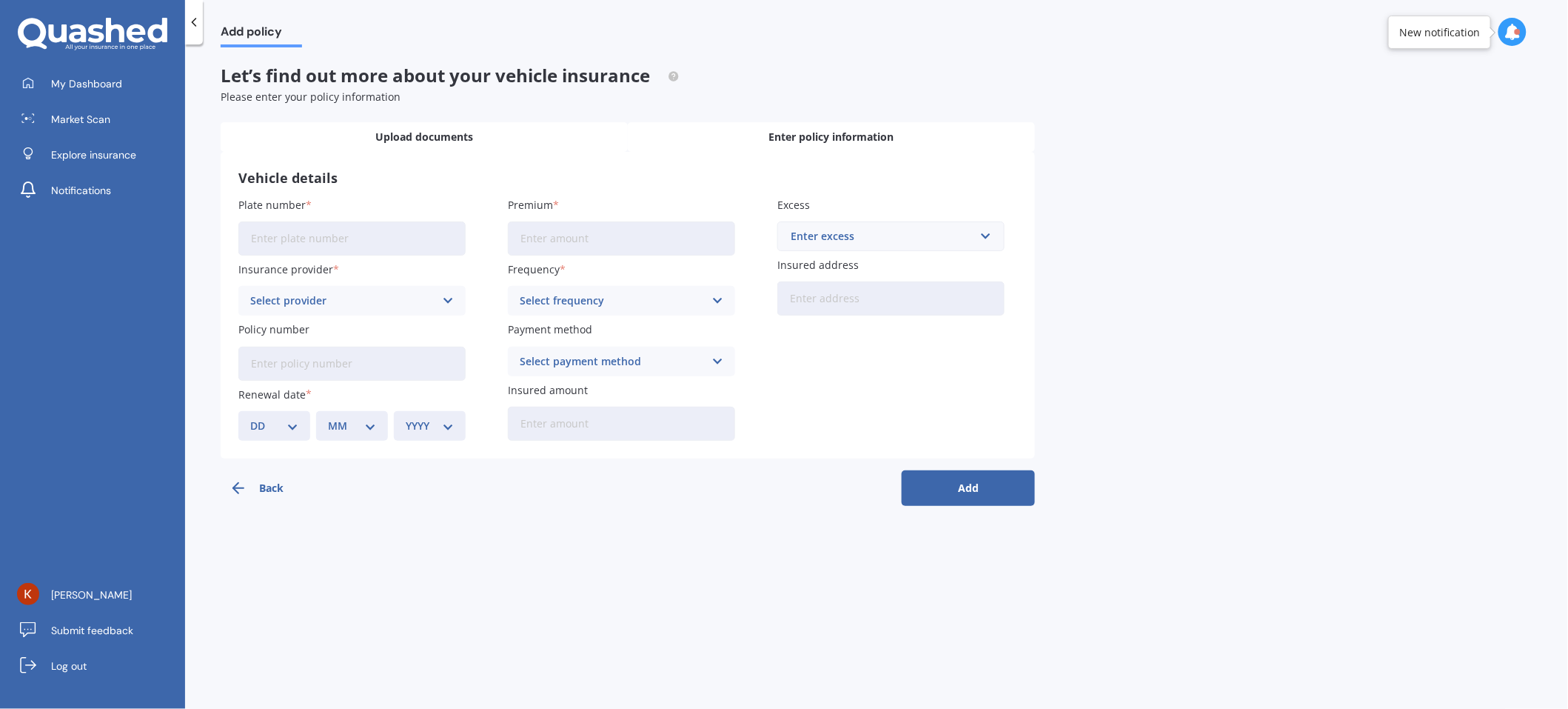
click at [497, 143] on div "Upload documents" at bounding box center [425, 137] width 407 height 30
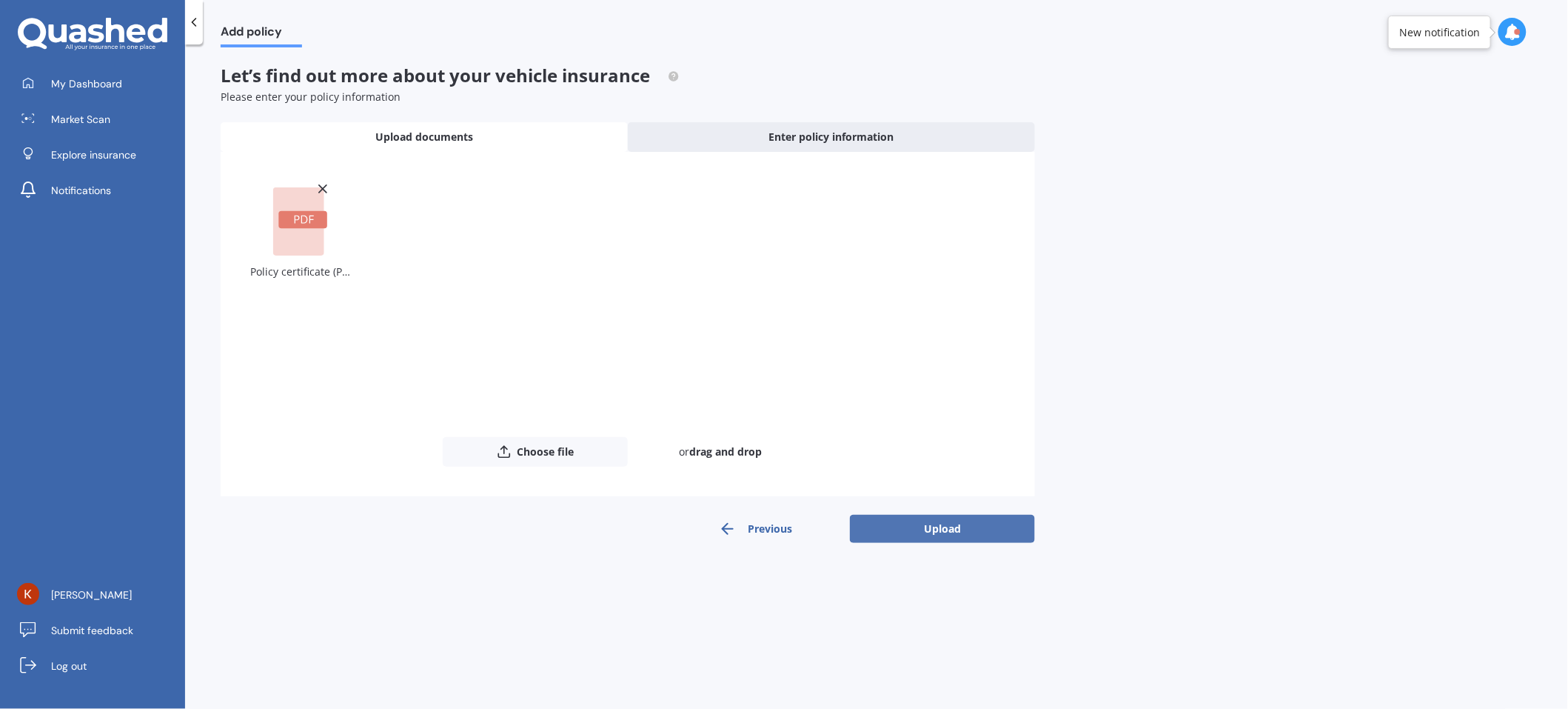
click at [904, 530] on button "Upload" at bounding box center [942, 528] width 185 height 28
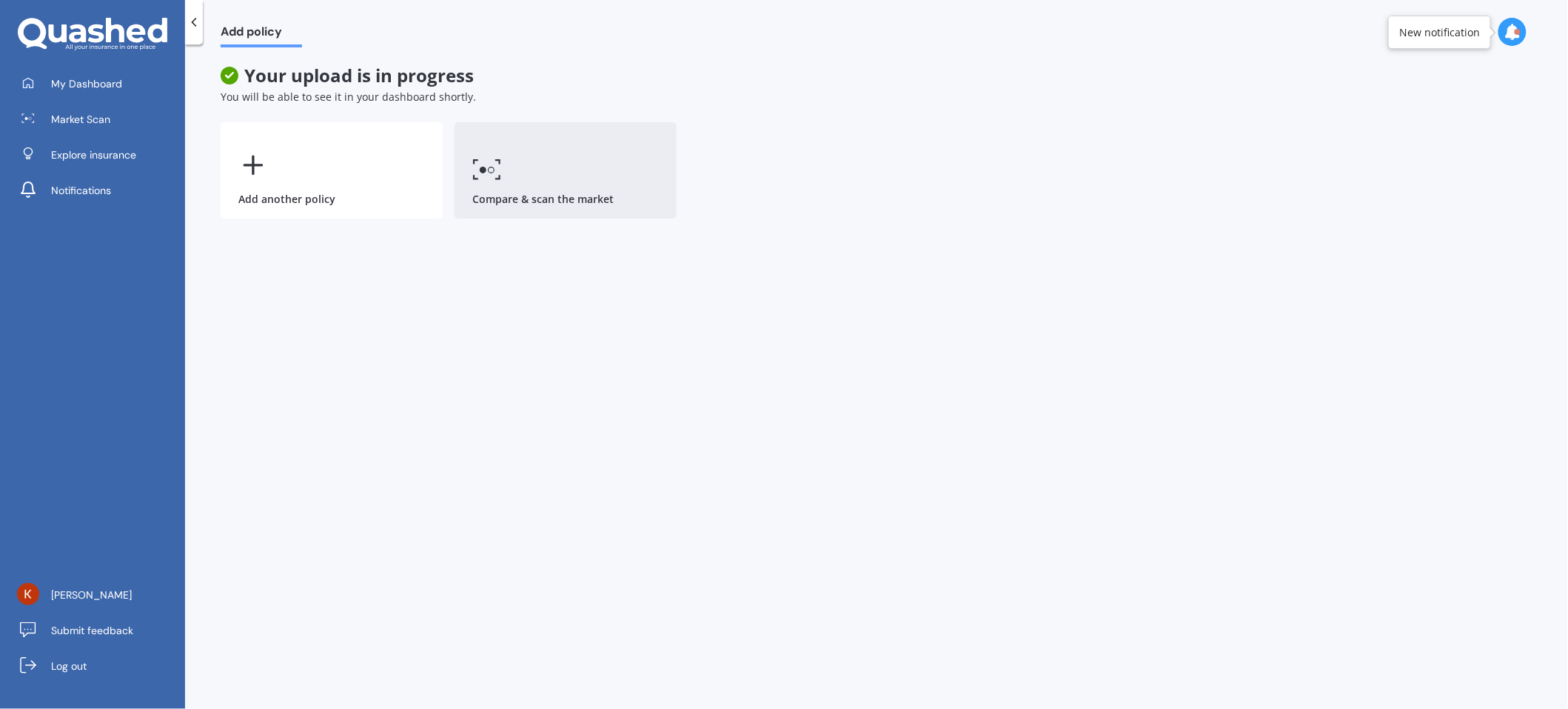
click at [498, 177] on icon at bounding box center [497, 177] width 5 height 4
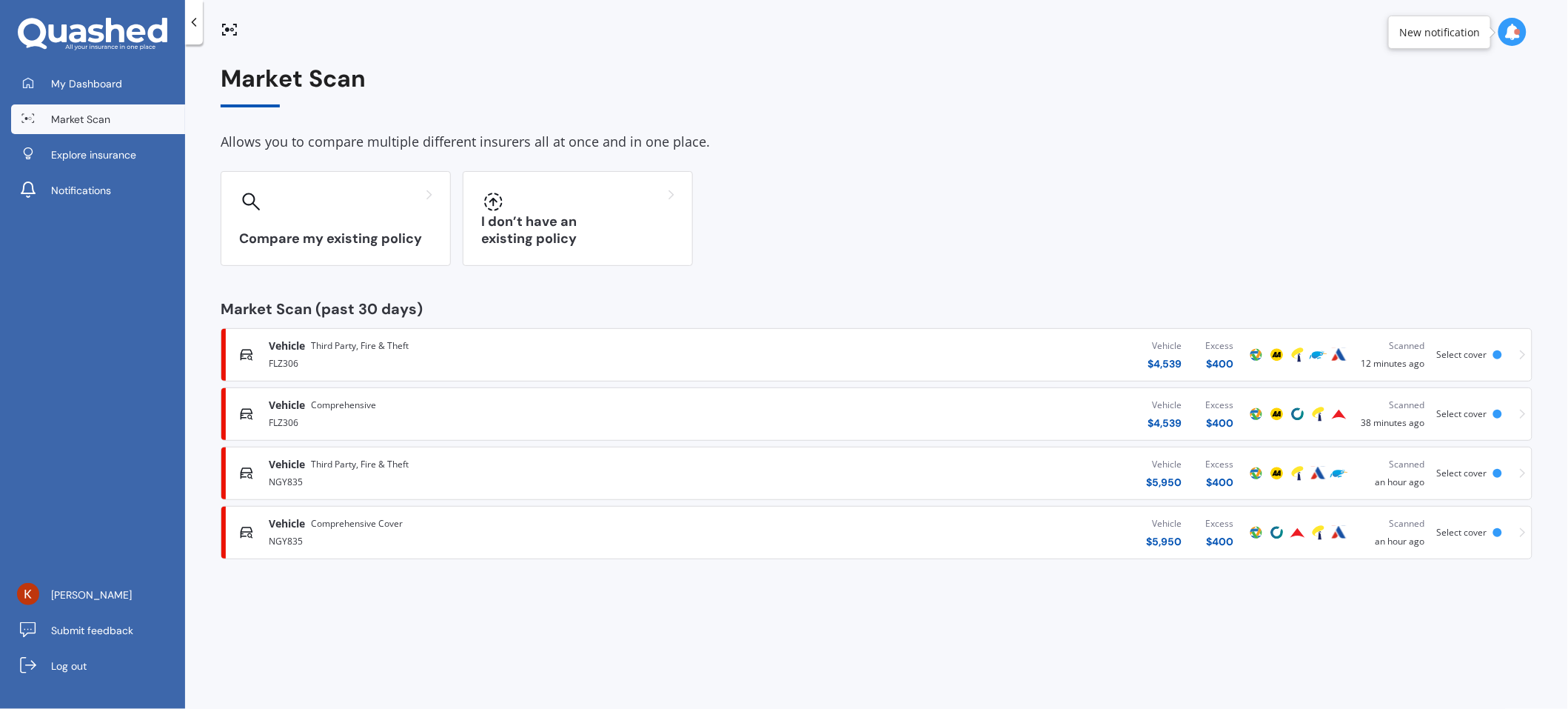
click at [1468, 415] on span "Select cover" at bounding box center [1463, 414] width 51 height 13
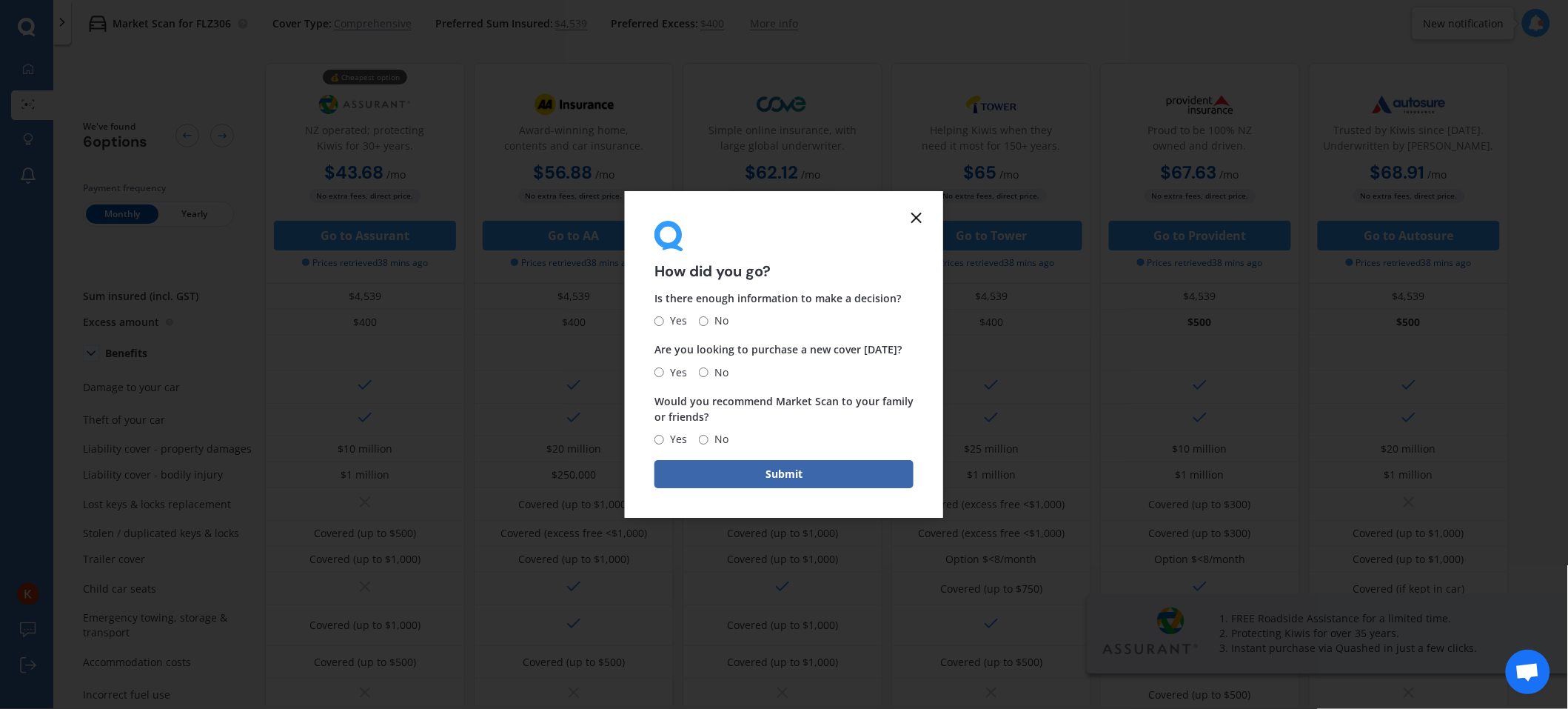
click at [917, 221] on icon at bounding box center [917, 218] width 18 height 18
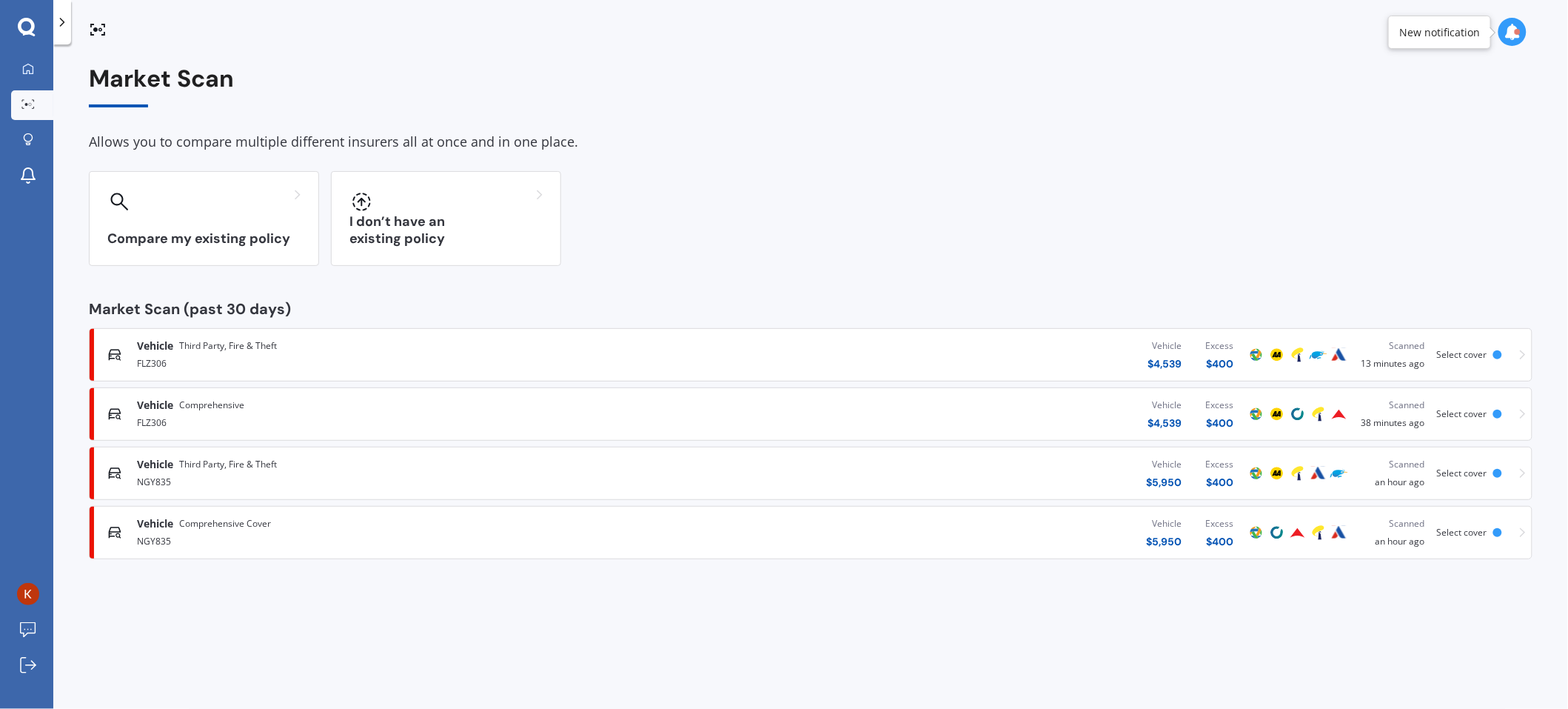
click at [29, 23] on icon at bounding box center [27, 27] width 18 height 19
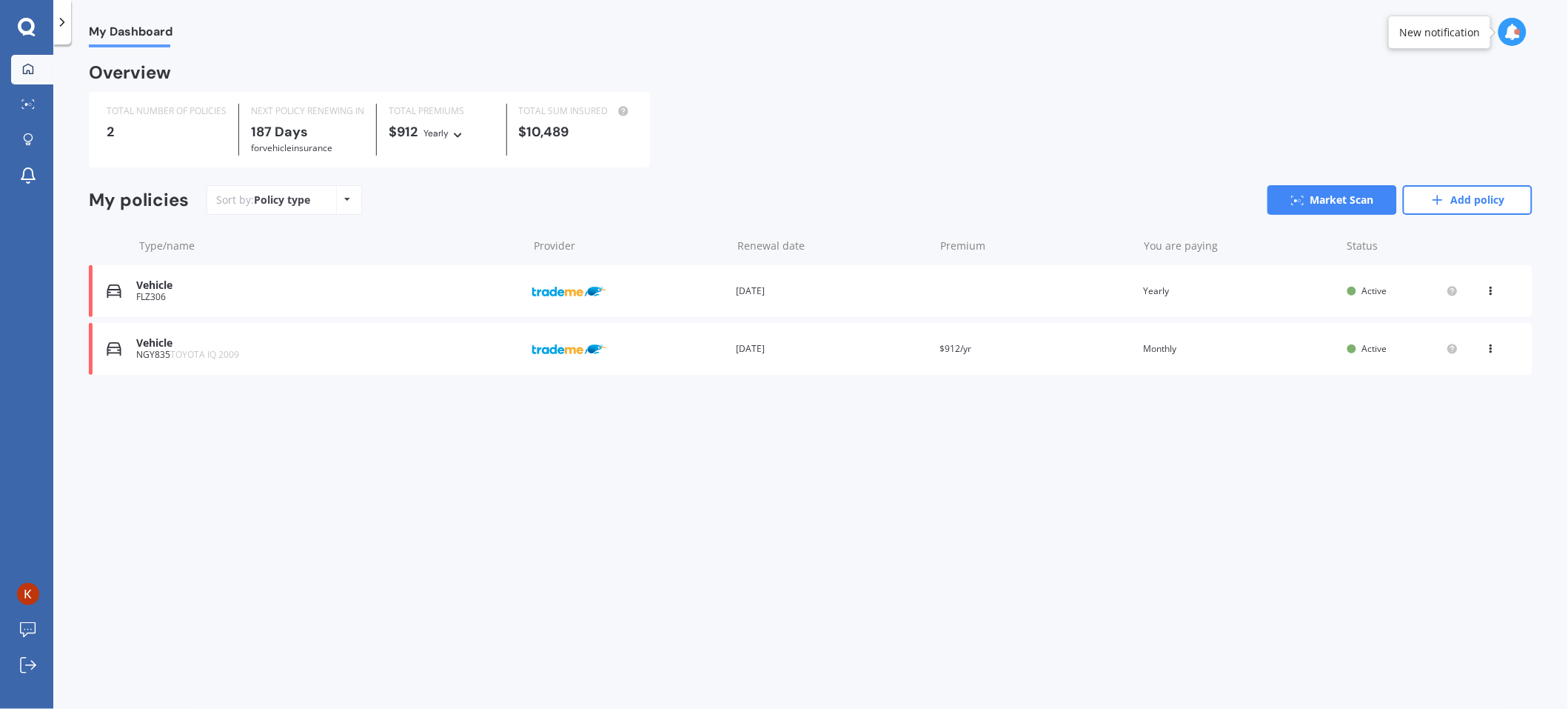
click at [1487, 286] on icon at bounding box center [1491, 288] width 10 height 9
click at [1448, 319] on div "View policy" at bounding box center [1458, 319] width 147 height 30
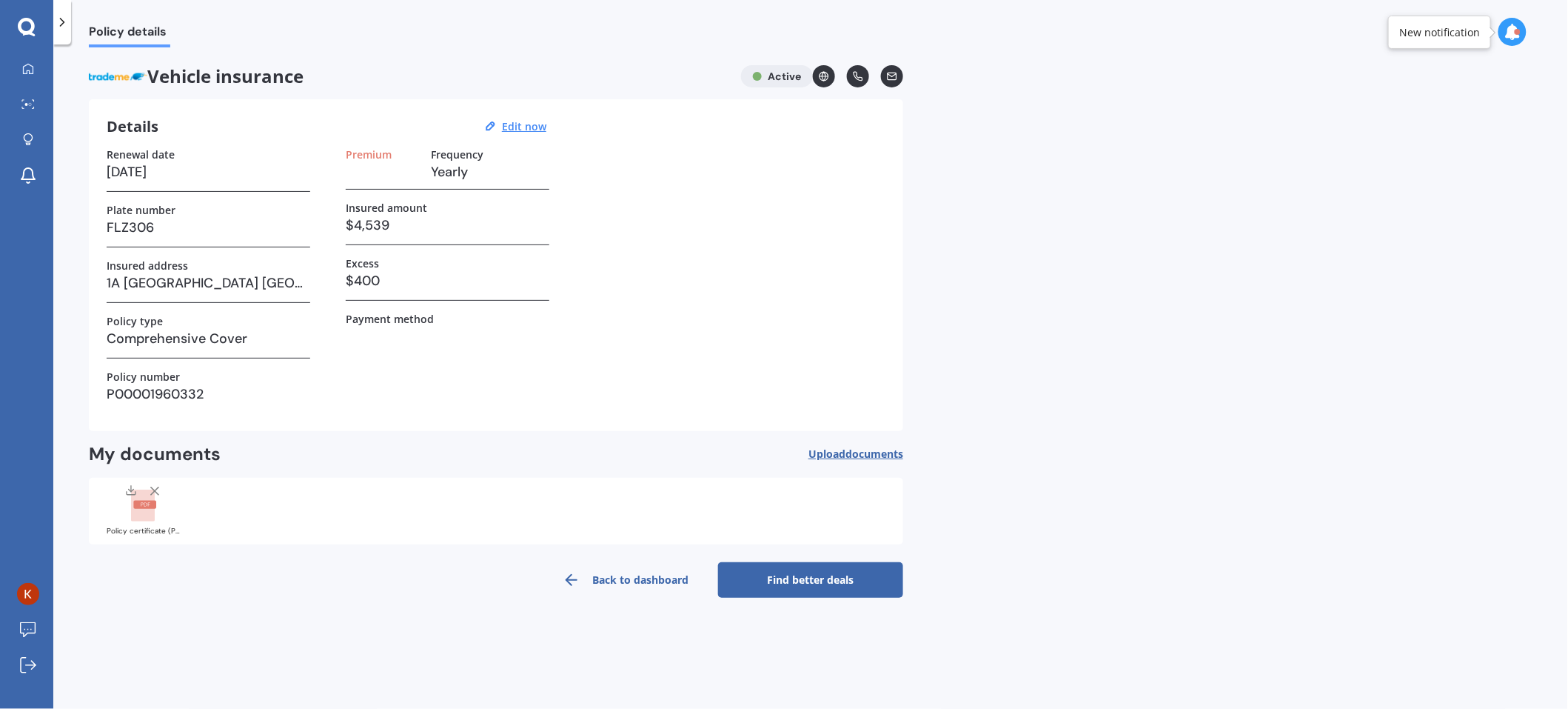
click at [419, 320] on label "Payment method" at bounding box center [389, 319] width 88 height 13
click at [521, 120] on u "Edit now" at bounding box center [524, 127] width 44 height 14
select select "15"
select select "03"
select select "2026"
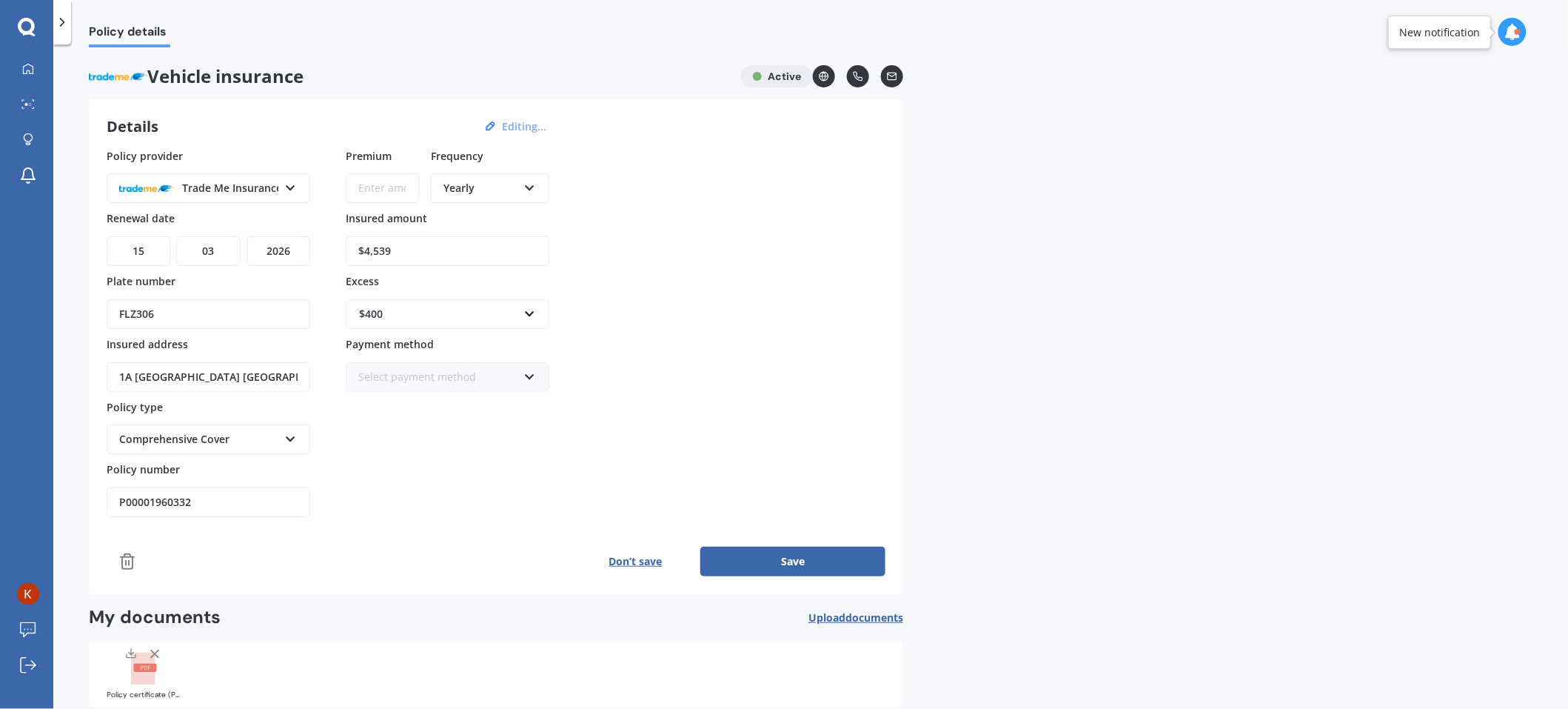
click at [527, 189] on icon at bounding box center [530, 185] width 13 height 10
click at [473, 292] on span "Monthly" at bounding box center [464, 296] width 41 height 14
click at [672, 287] on div "Policy provider Trade Me Insurance AA AMI AMP ANZ ASB Aioi Nissay Dowa Ando Ass…" at bounding box center [496, 333] width 779 height 369
click at [399, 381] on div "Select payment method" at bounding box center [438, 377] width 159 height 16
click at [421, 249] on input "$4,539" at bounding box center [447, 251] width 204 height 30
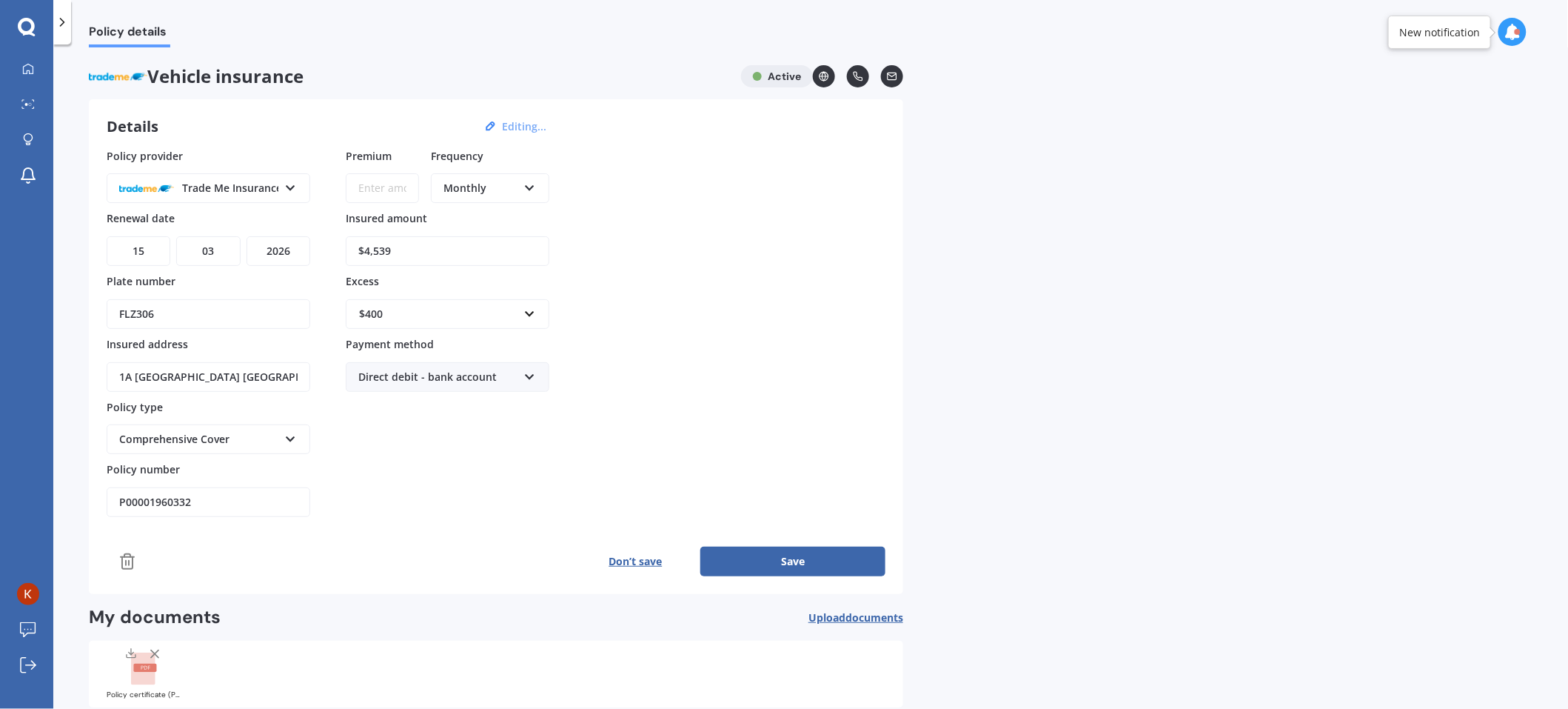
click at [368, 181] on input "Premium" at bounding box center [382, 187] width 73 height 30
type input "$107.00"
drag, startPoint x: 773, startPoint y: 549, endPoint x: 763, endPoint y: 552, distance: 10.4
click at [773, 551] on button "Save" at bounding box center [793, 561] width 185 height 30
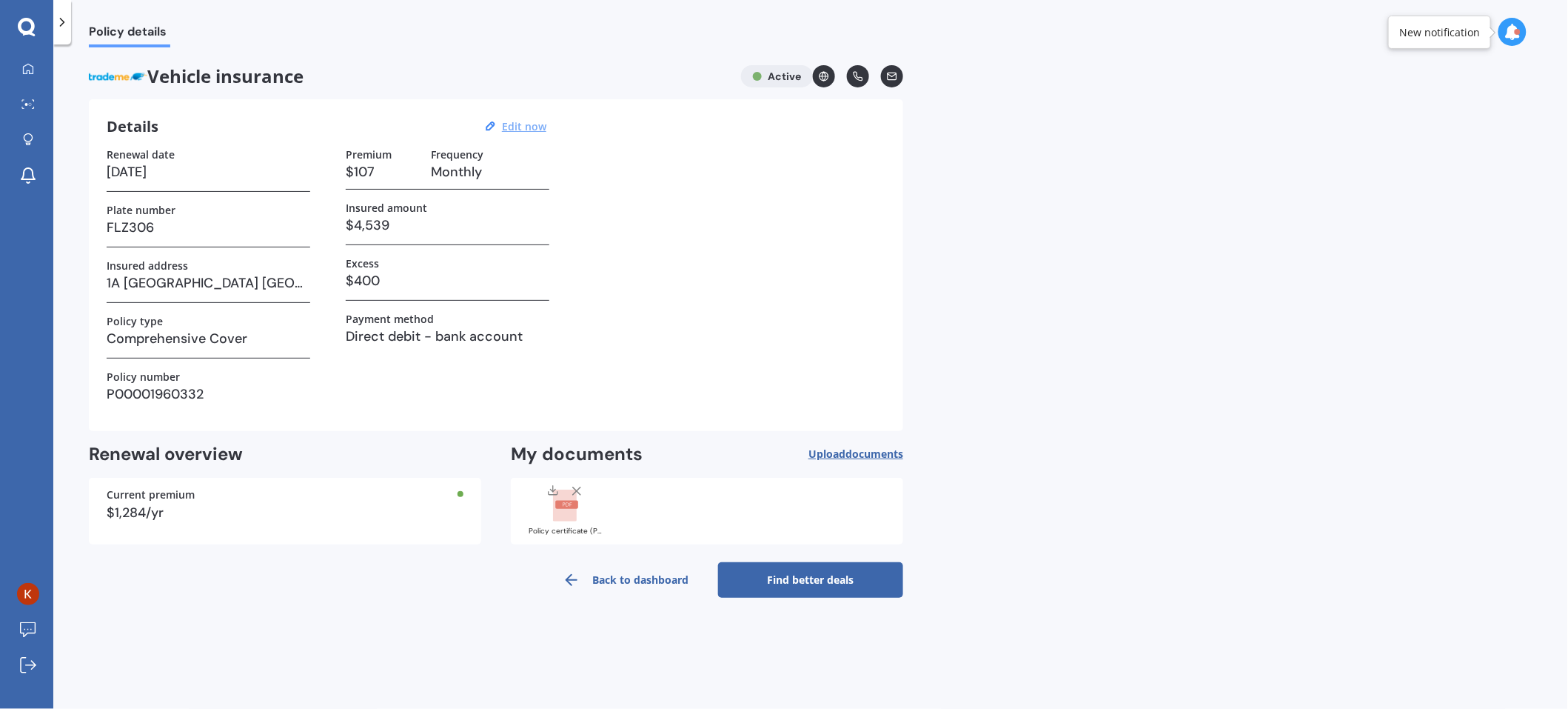
click at [824, 574] on link "Find better deals" at bounding box center [810, 580] width 185 height 35
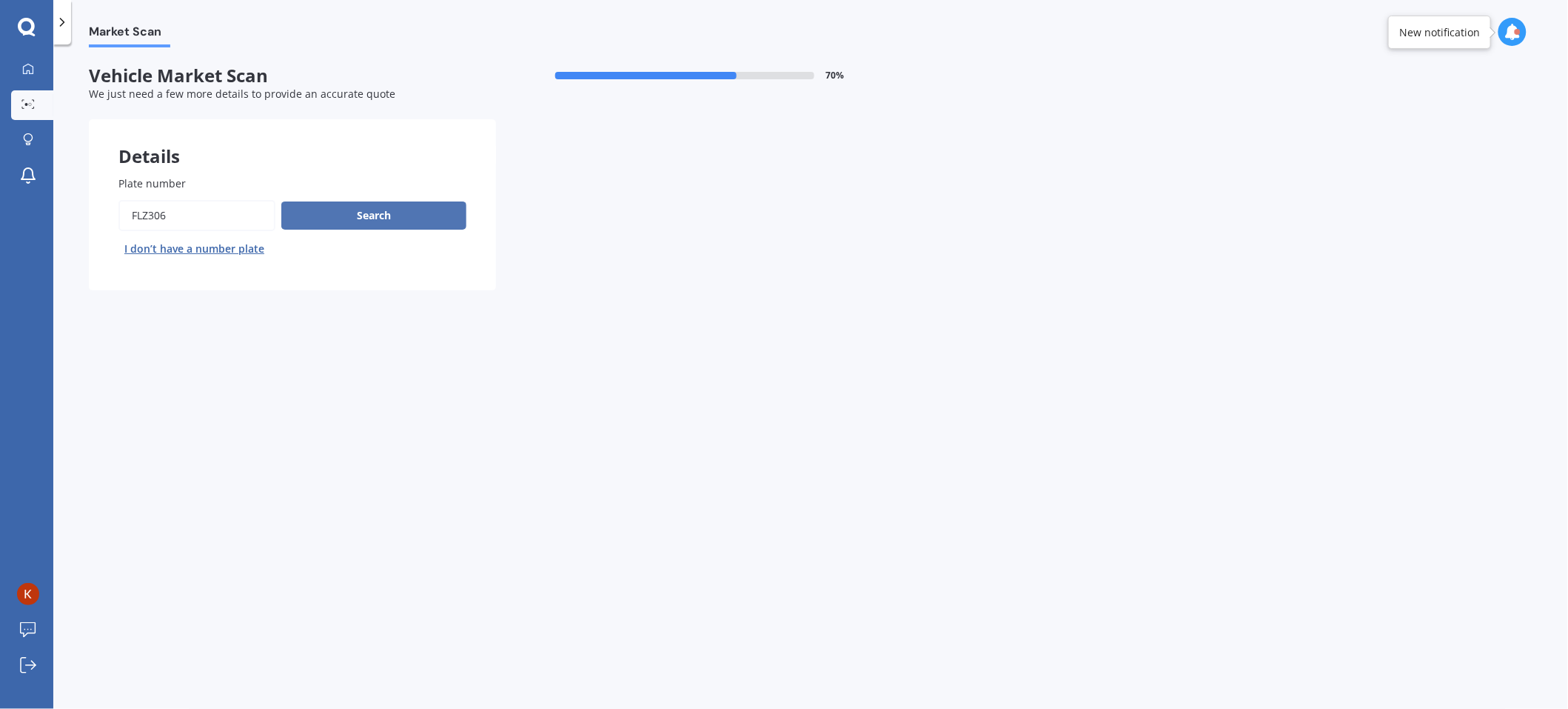
click at [344, 216] on button "Search" at bounding box center [374, 215] width 185 height 28
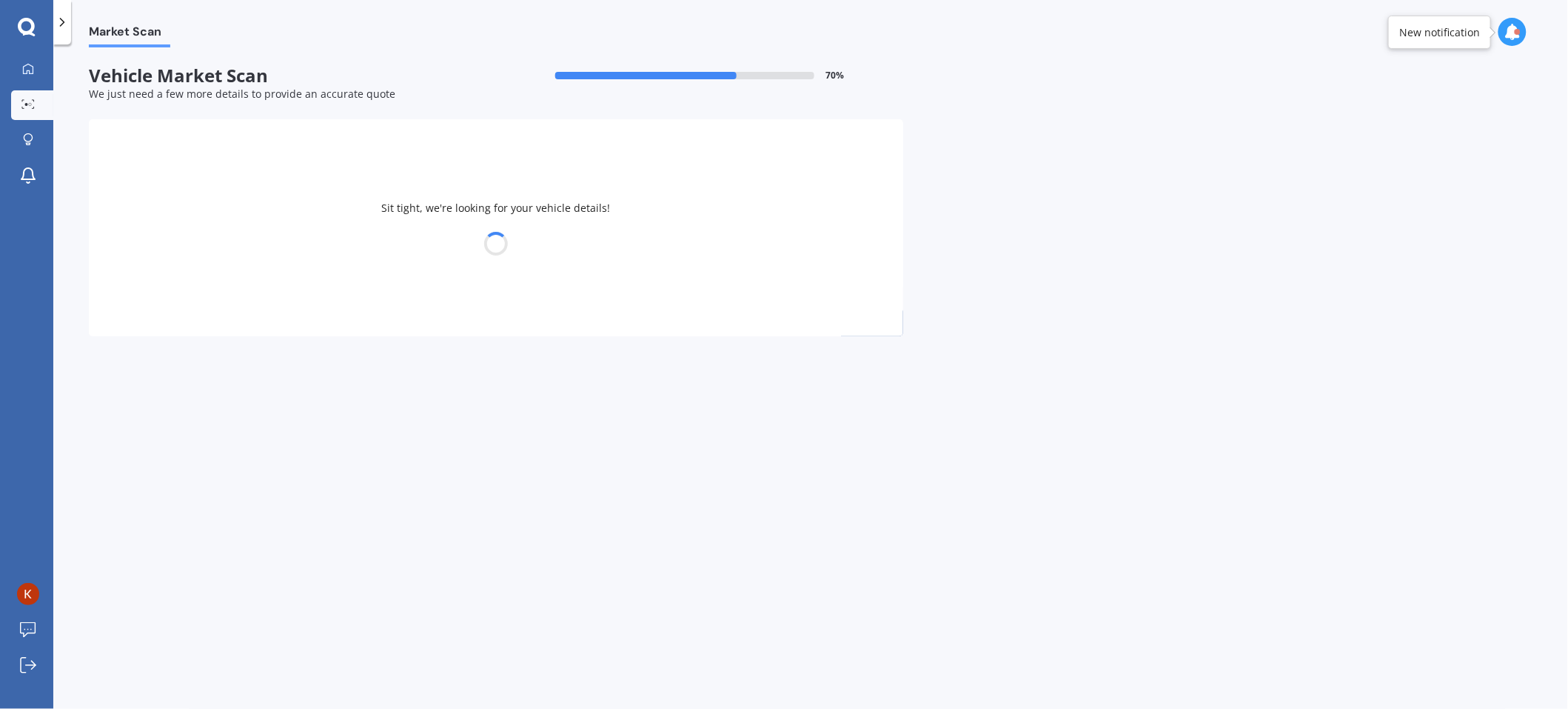
select select "HONDA"
select select "FIT"
select select "03"
select select "06"
select select "1970"
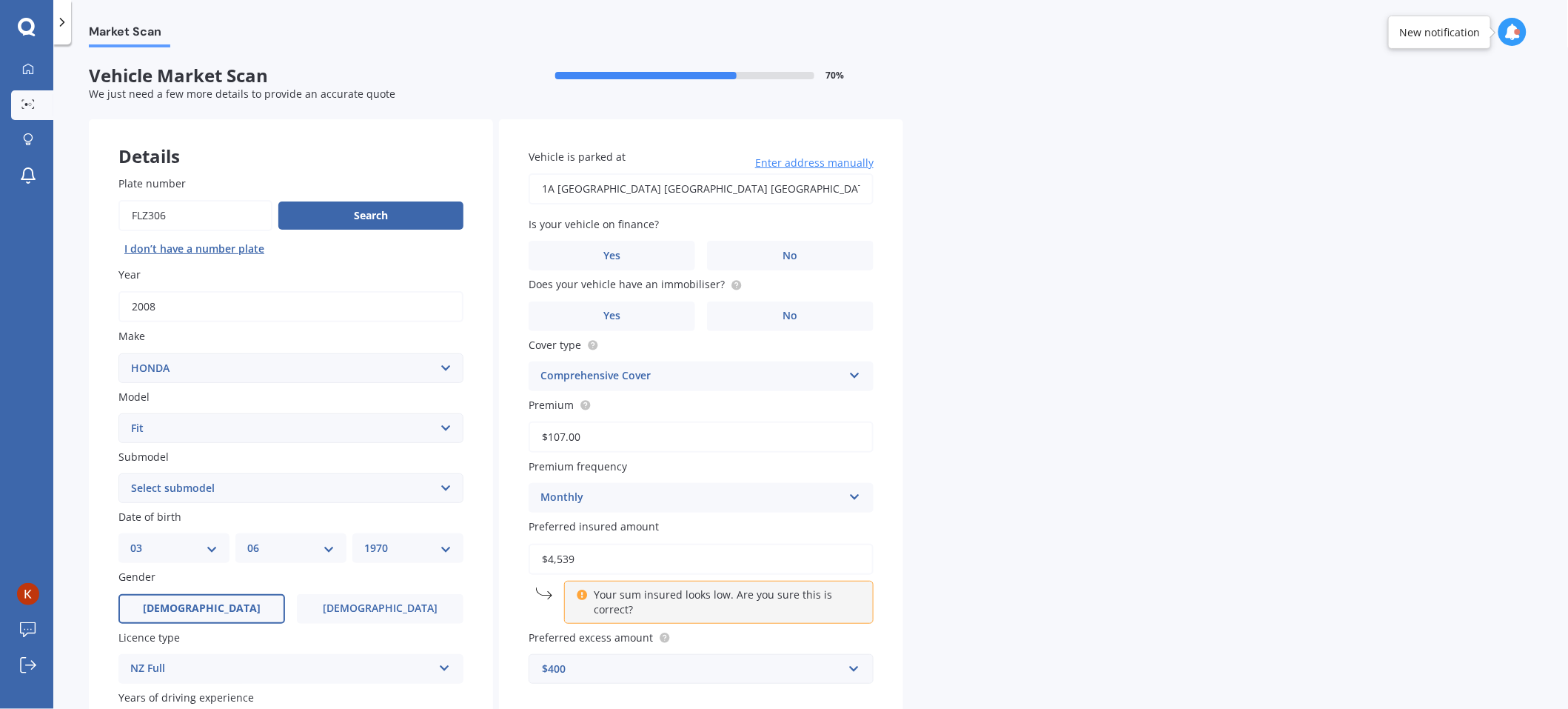
scroll to position [163, 0]
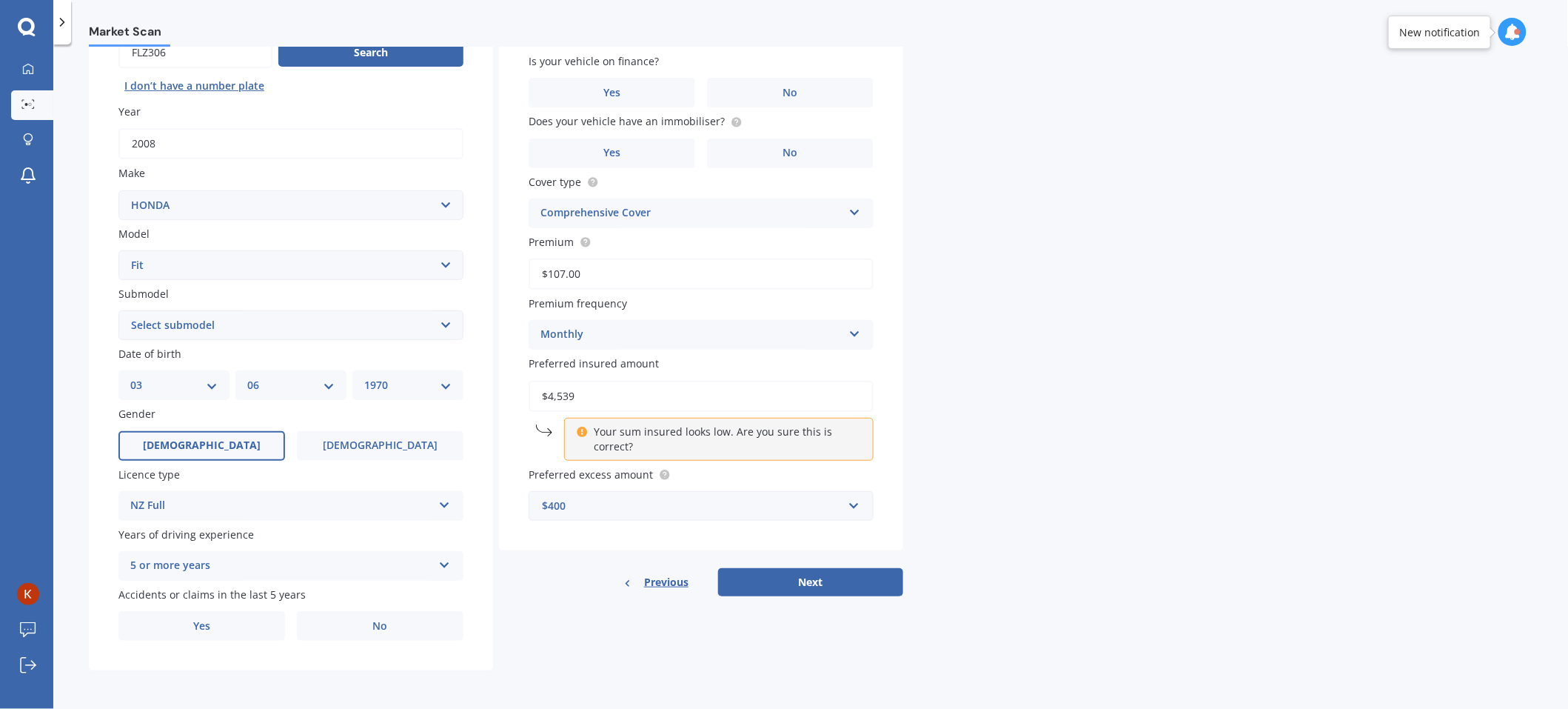
click at [616, 450] on p "Your sum insured looks low. Are you sure this is correct?" at bounding box center [724, 439] width 262 height 30
click at [831, 585] on button "Next" at bounding box center [810, 581] width 185 height 28
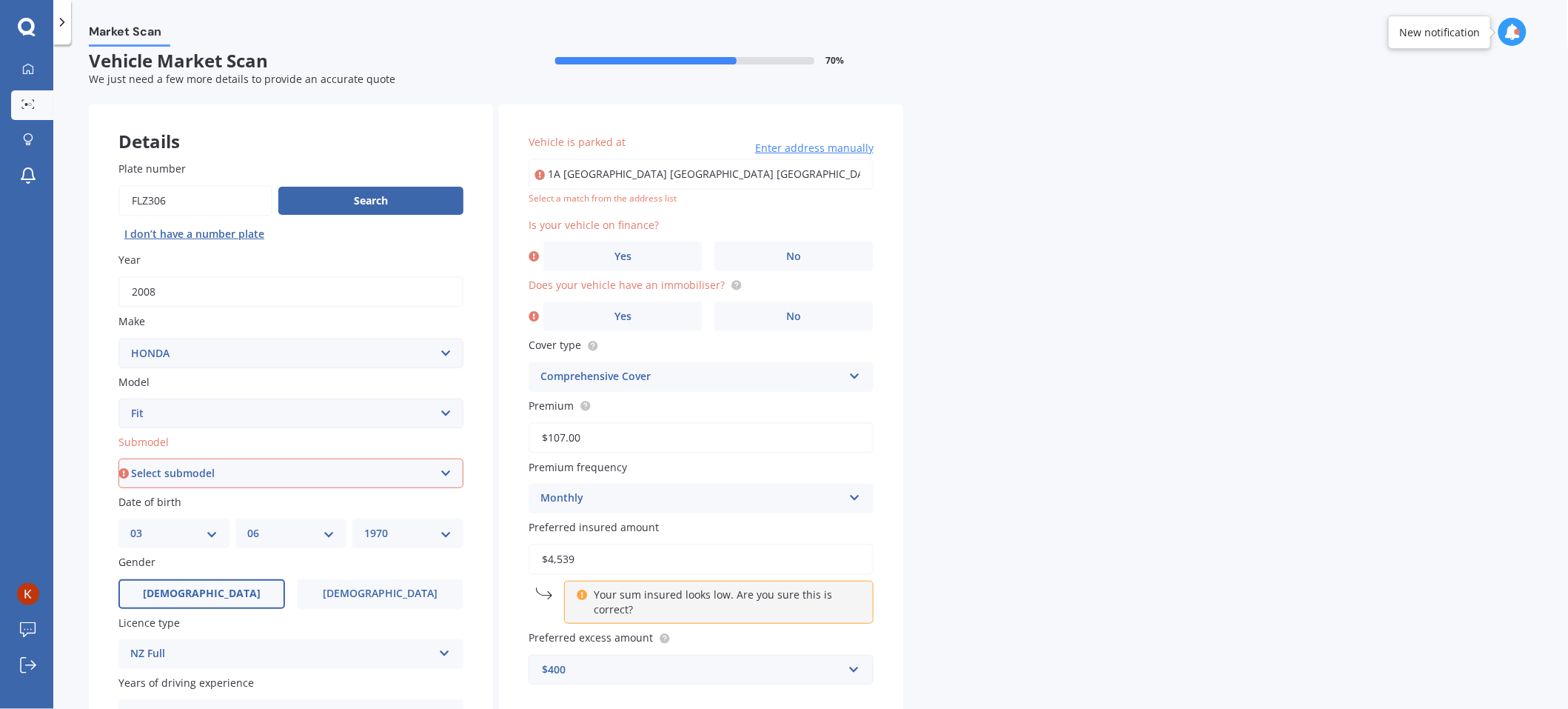
scroll to position [0, 0]
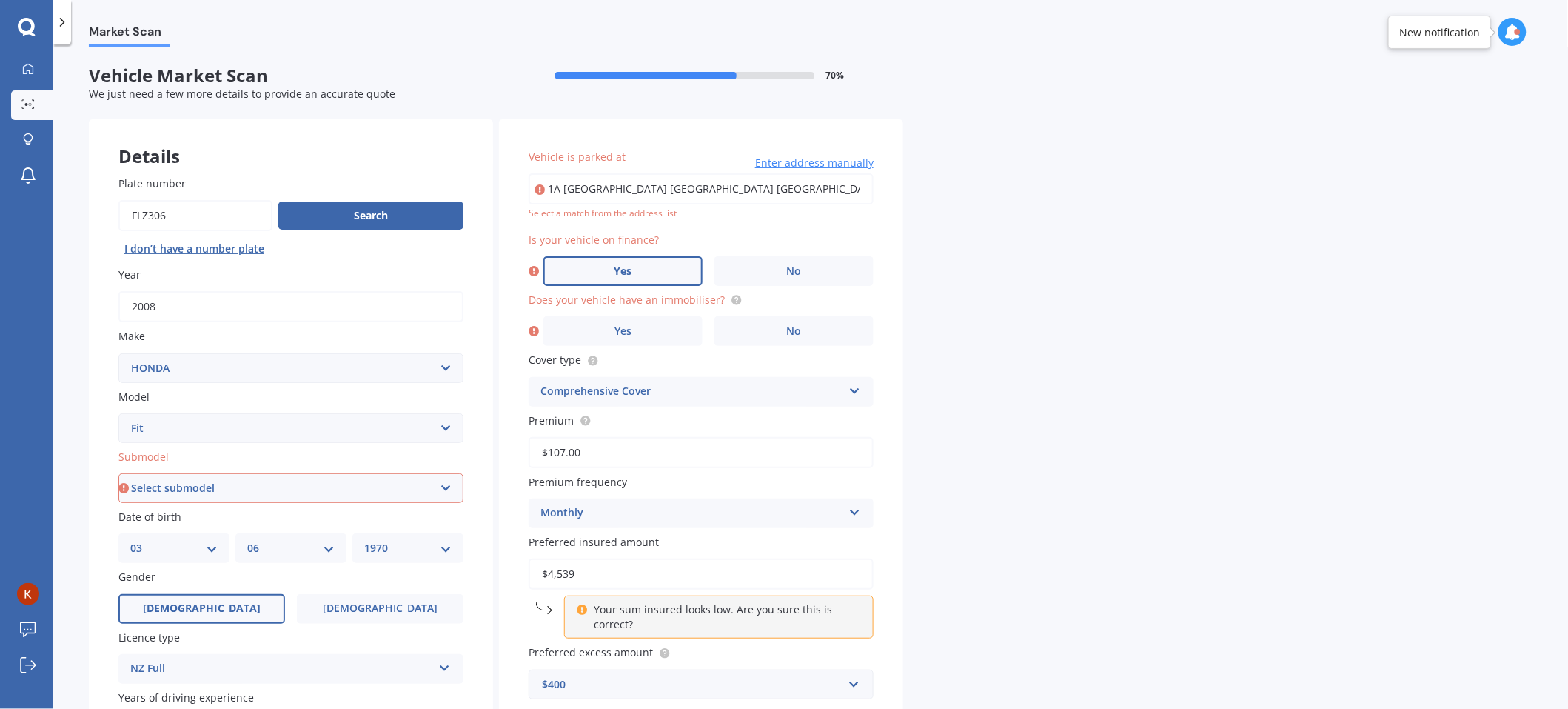
click at [647, 274] on label "Yes" at bounding box center [623, 271] width 159 height 30
click at [0, 0] on input "Yes" at bounding box center [0, 0] width 0 height 0
click at [789, 278] on label "No" at bounding box center [790, 271] width 167 height 30
click at [0, 0] on input "No" at bounding box center [0, 0] width 0 height 0
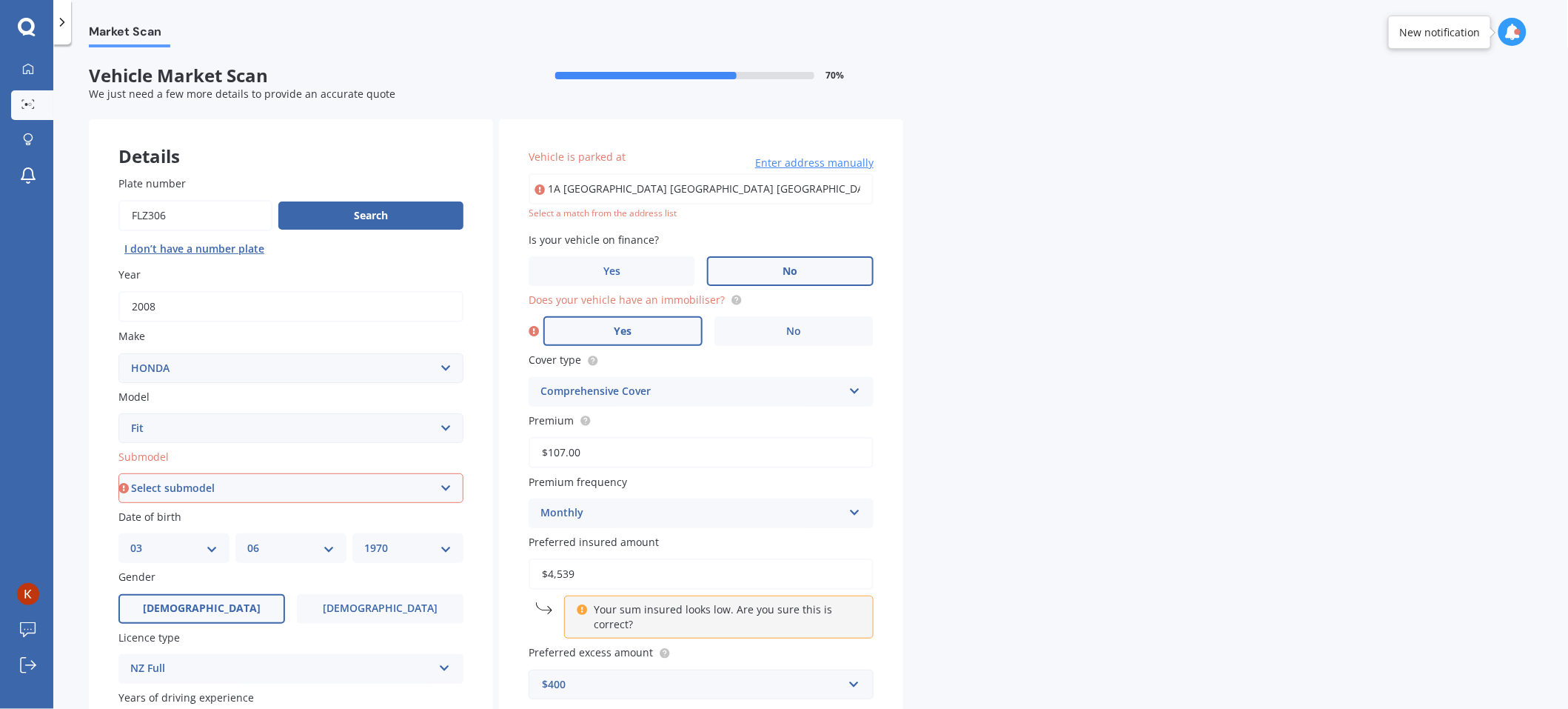
click at [646, 340] on label "Yes" at bounding box center [623, 331] width 159 height 30
click at [0, 0] on input "Yes" at bounding box center [0, 0] width 0 height 0
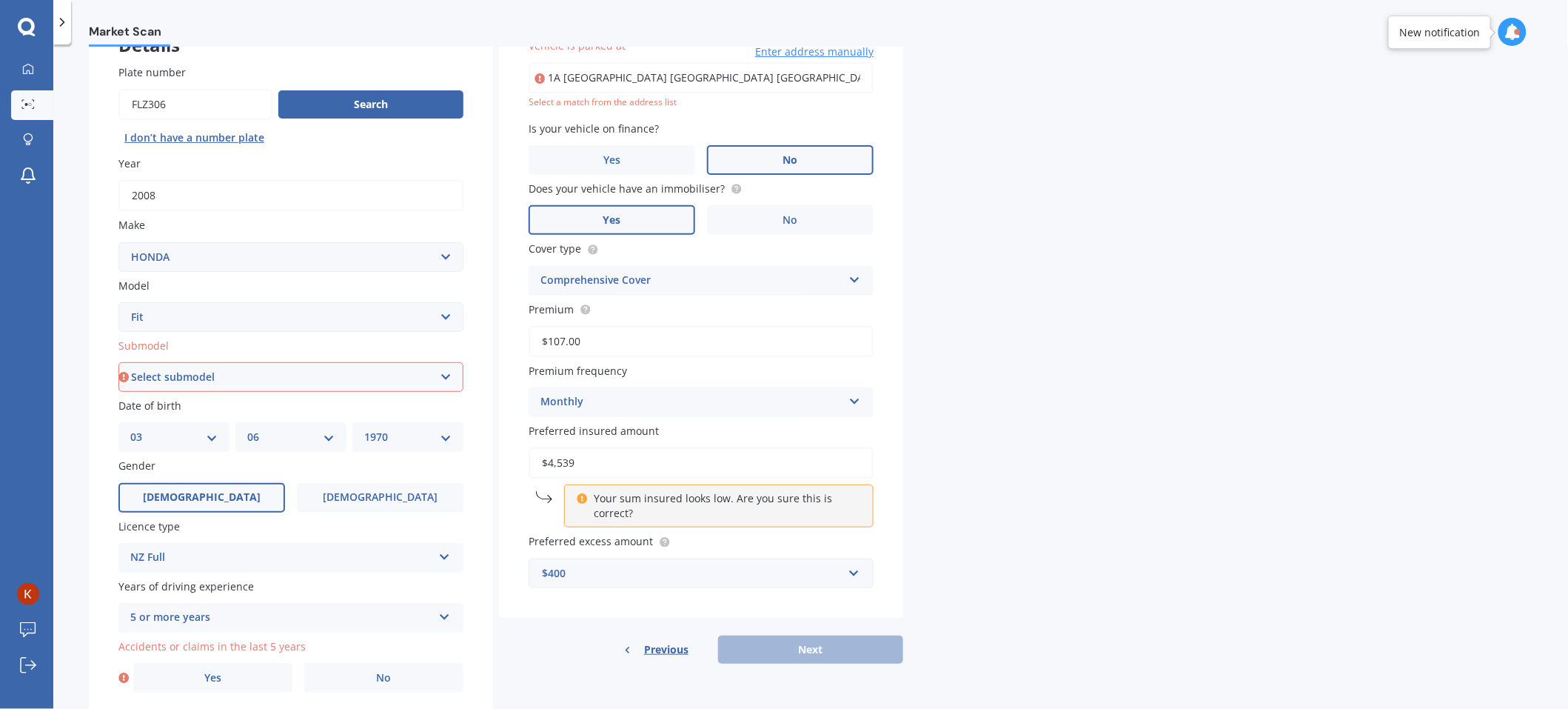
scroll to position [148, 0]
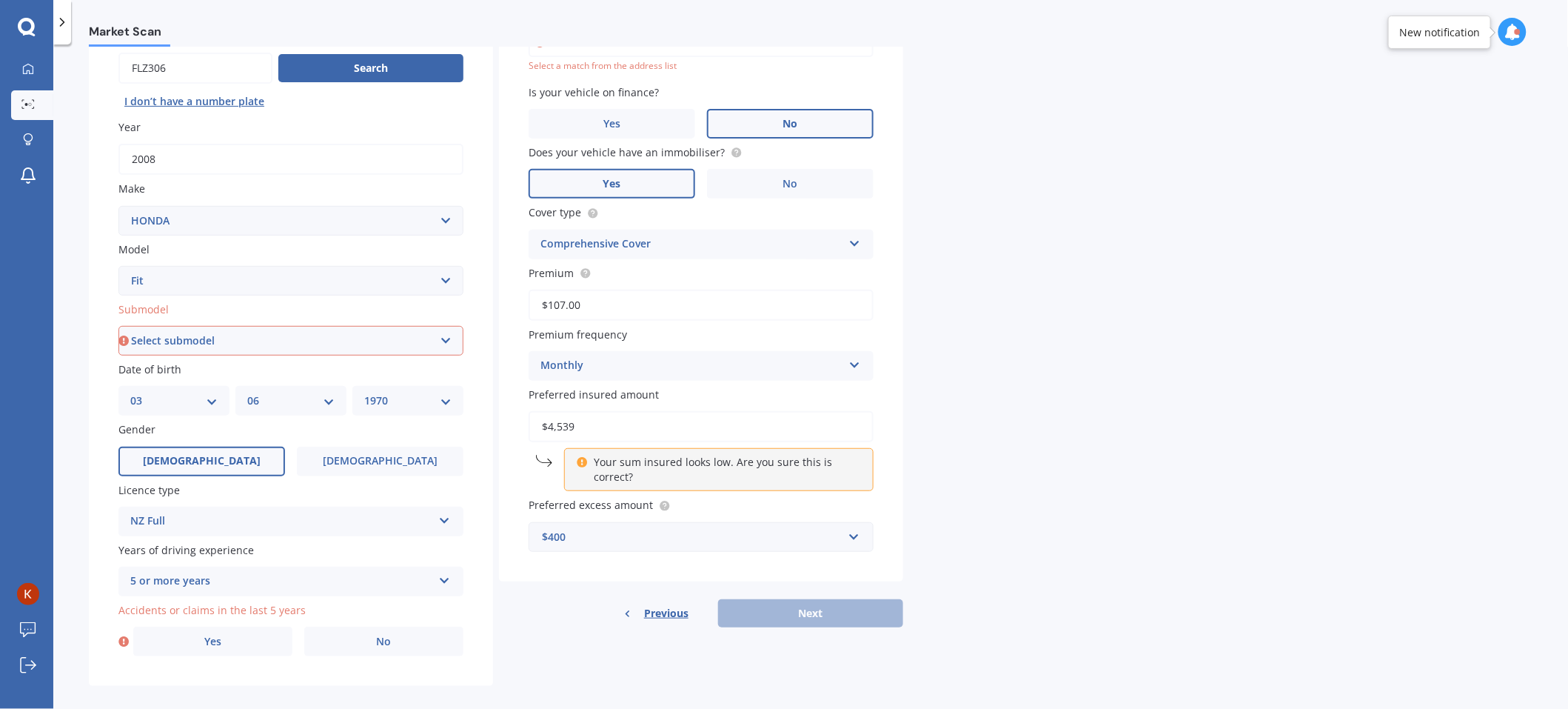
click at [757, 601] on div "Previous Next" at bounding box center [701, 613] width 405 height 28
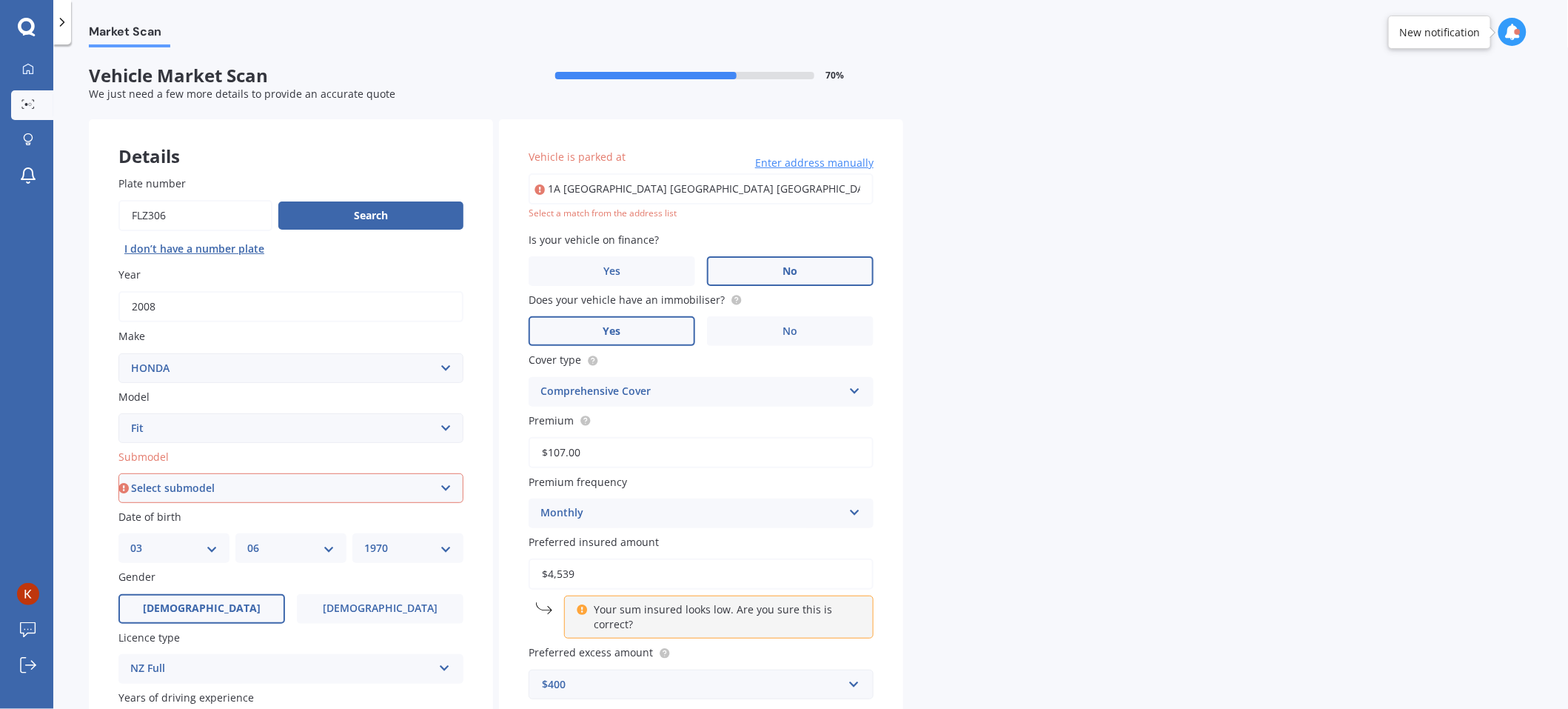
click at [824, 160] on span "Enter address manually" at bounding box center [814, 163] width 119 height 14
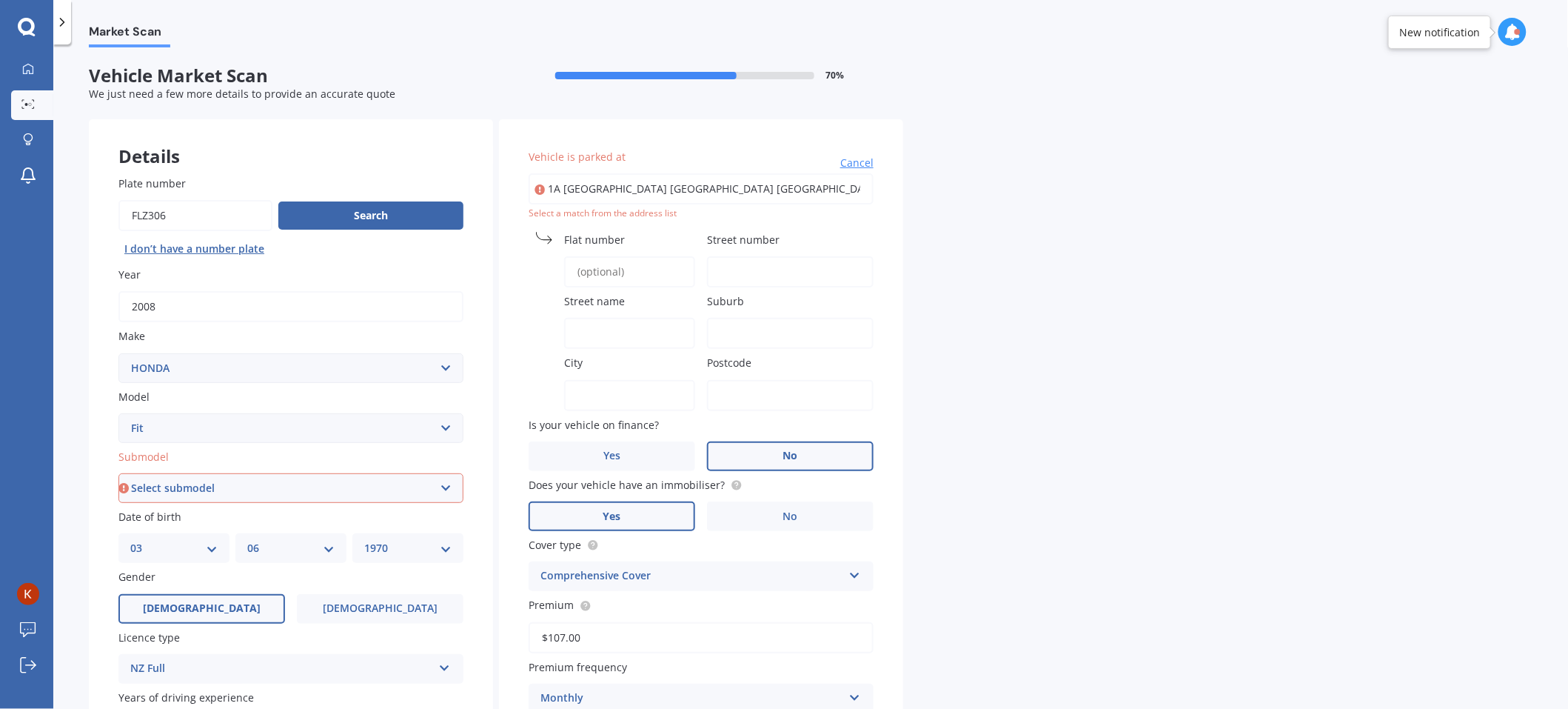
click at [699, 186] on input "1A Pelorus Place Pakuranga Auckland 2010" at bounding box center [701, 188] width 345 height 31
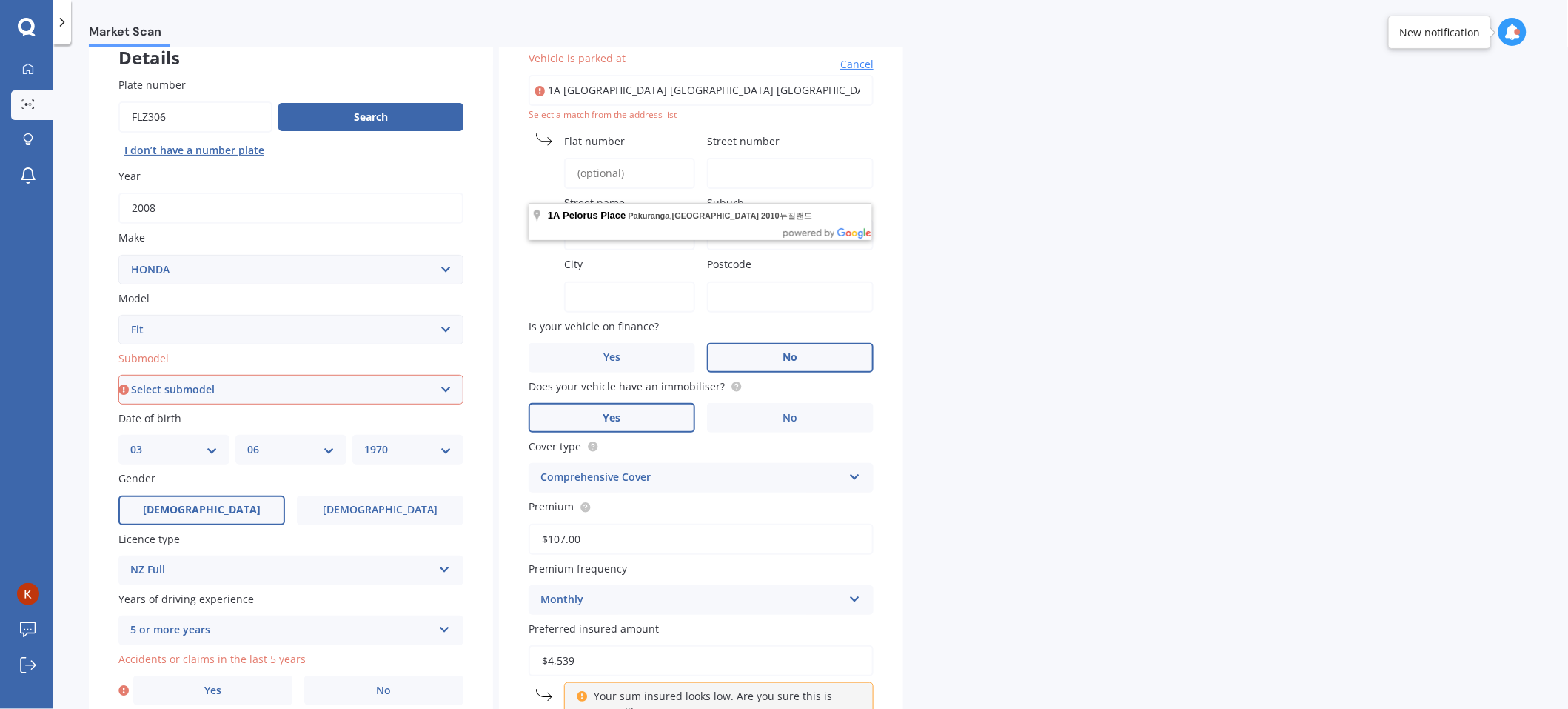
scroll to position [62, 0]
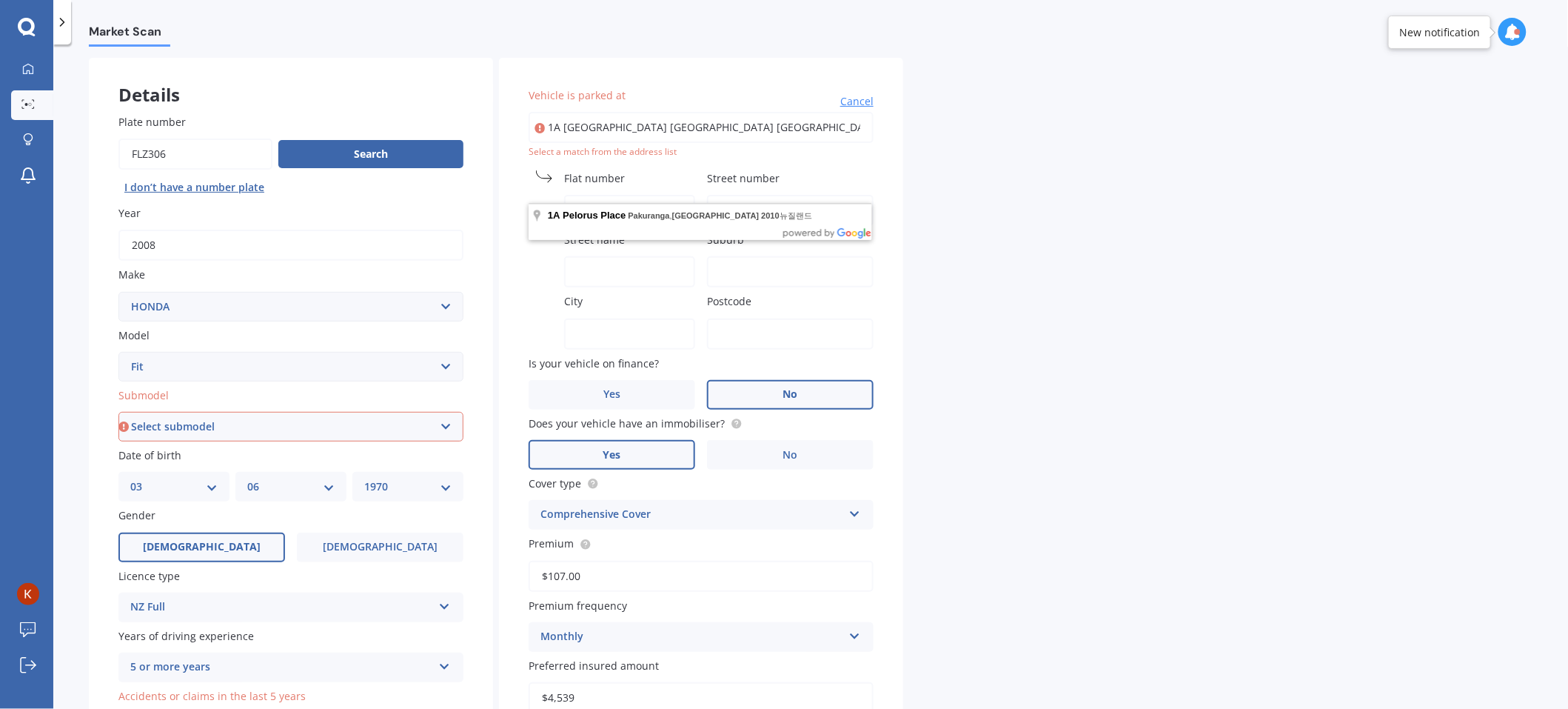
click at [698, 307] on div "Vehicle is parked at 1A Pelorus Place Pakuranga Auckland 2010 Cancel Select a m…" at bounding box center [701, 455] width 405 height 795
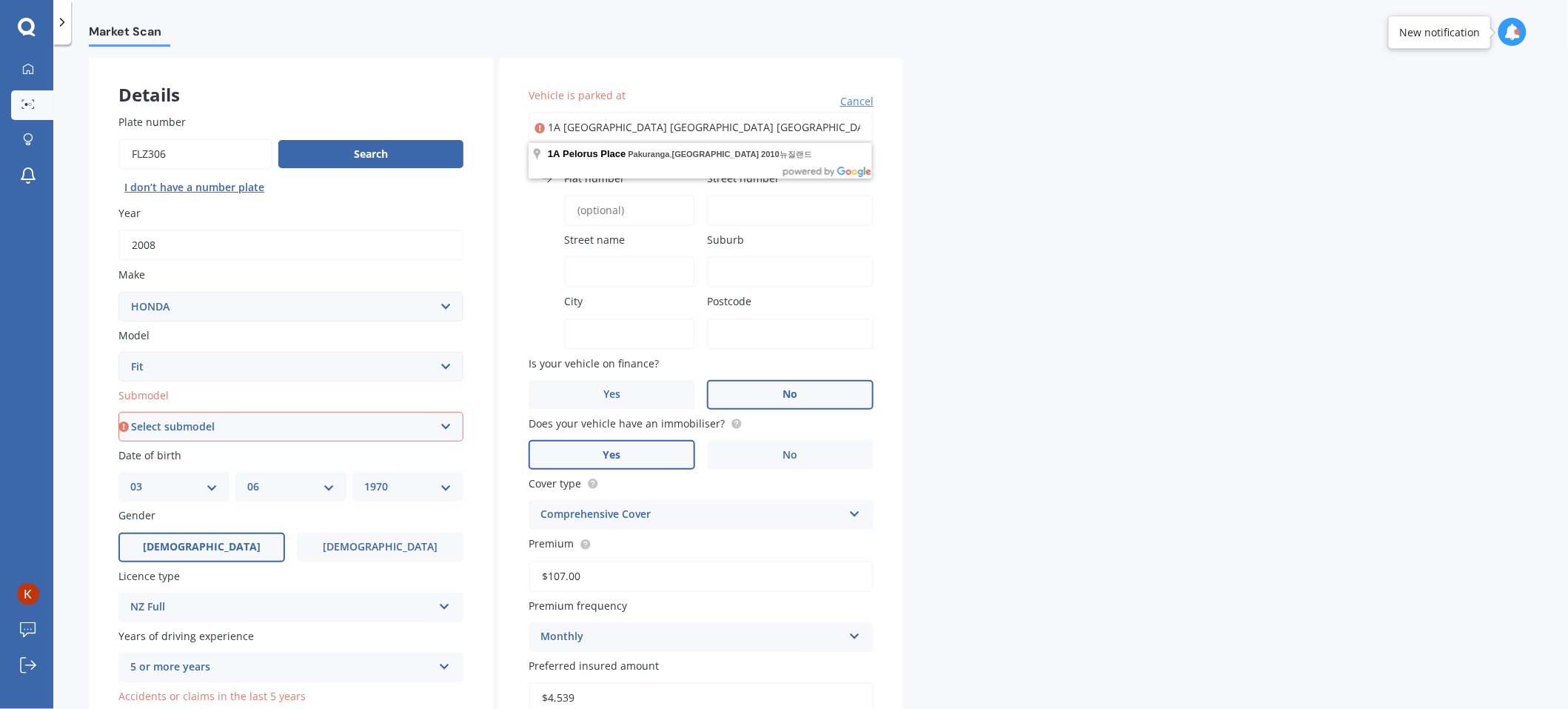
click at [551, 132] on input "1A Pelorus Place Pakuranga Auckland 2010" at bounding box center [701, 128] width 345 height 31
type input "[STREET_ADDRESS] 2010 [GEOGRAPHIC_DATA]"
type input "1A"
type input "Pelorus Place"
type input "Pakuranga"
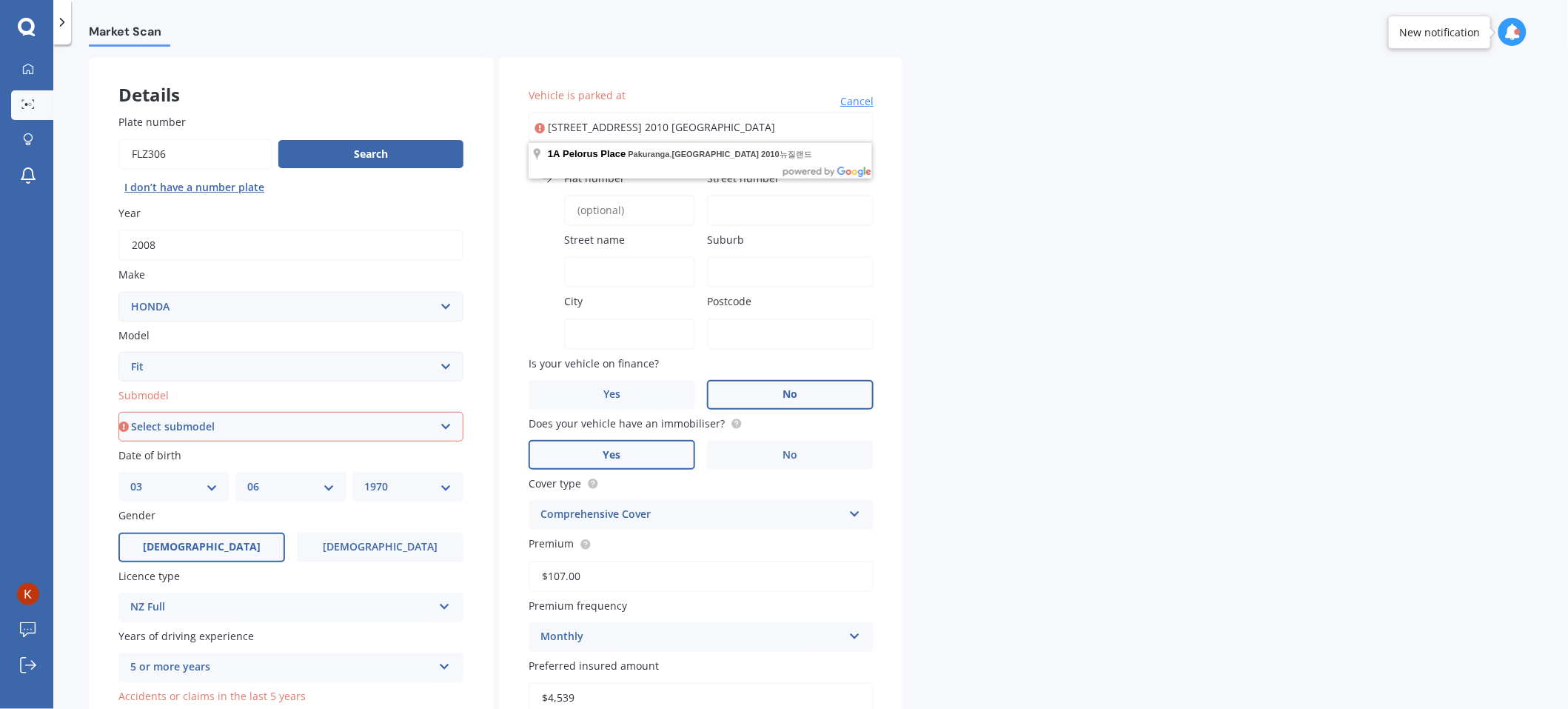
type input "[GEOGRAPHIC_DATA]"
type input "2010"
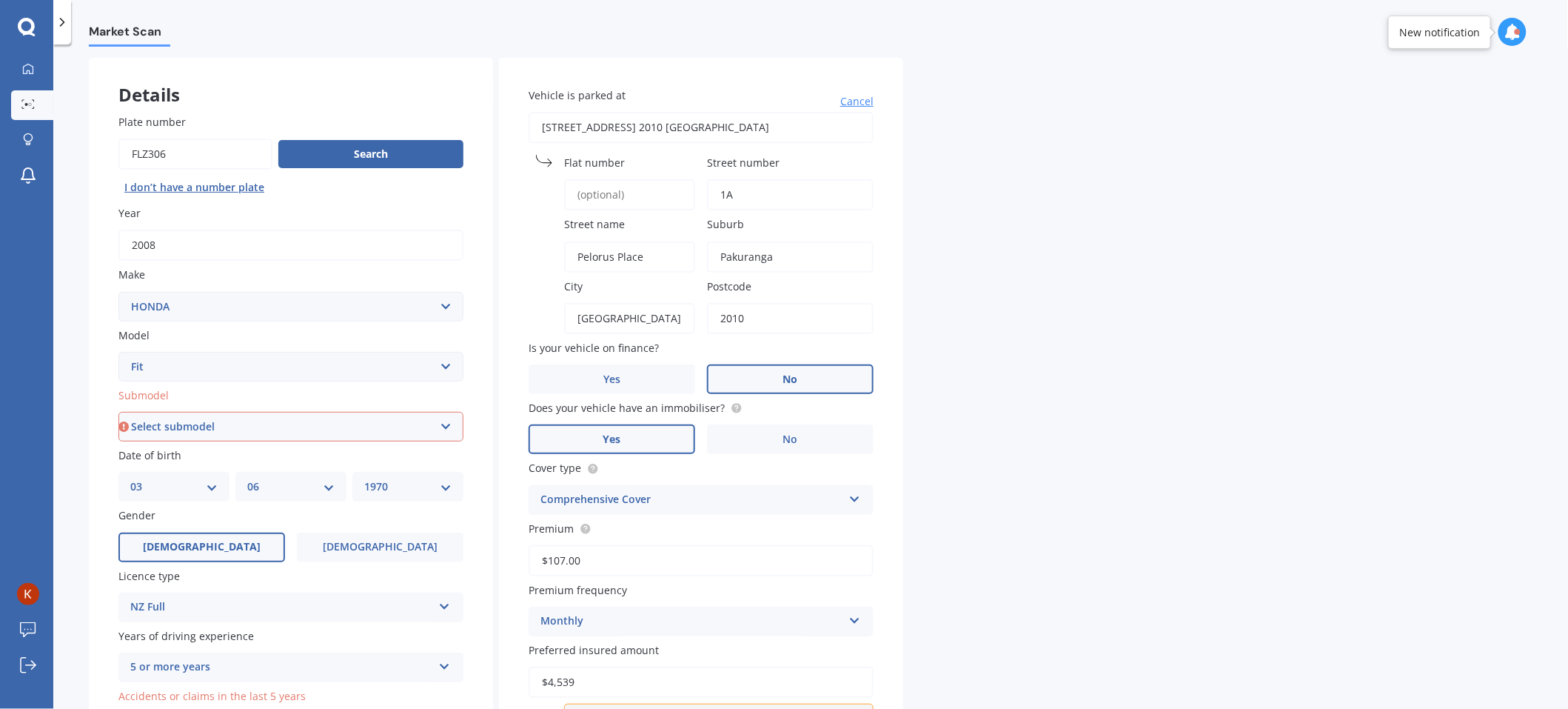
scroll to position [268, 0]
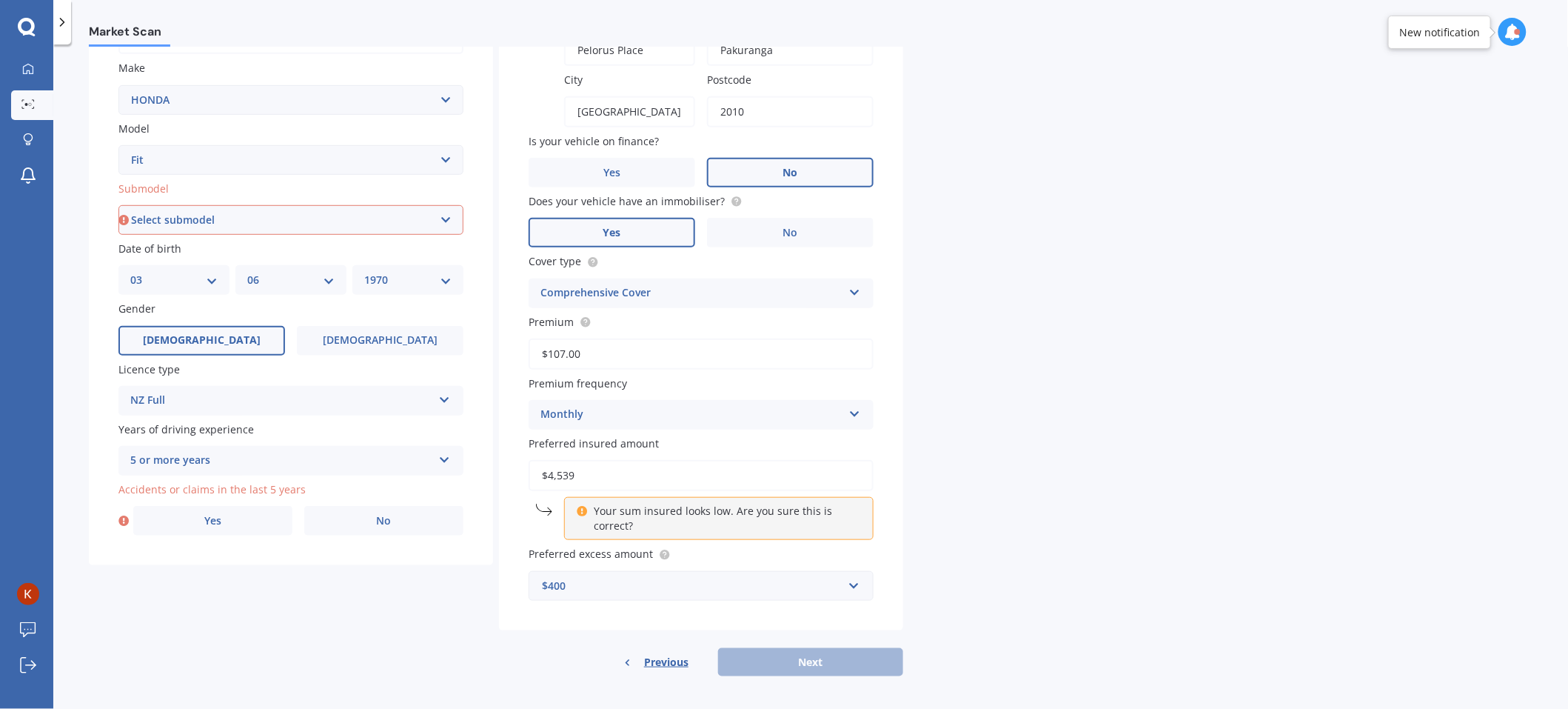
click at [655, 505] on p "Your sum insured looks low. Are you sure this is correct?" at bounding box center [724, 518] width 262 height 30
click at [613, 465] on input "$4,539" at bounding box center [701, 475] width 345 height 31
click at [596, 514] on p "Your sum insured looks low. Are you sure this is correct?" at bounding box center [724, 518] width 262 height 30
click at [600, 454] on div "Preferred insured amount $4,539 Your sum insured looks low. Are you sure this i…" at bounding box center [701, 487] width 345 height 104
click at [599, 470] on input "$4,539" at bounding box center [701, 475] width 345 height 31
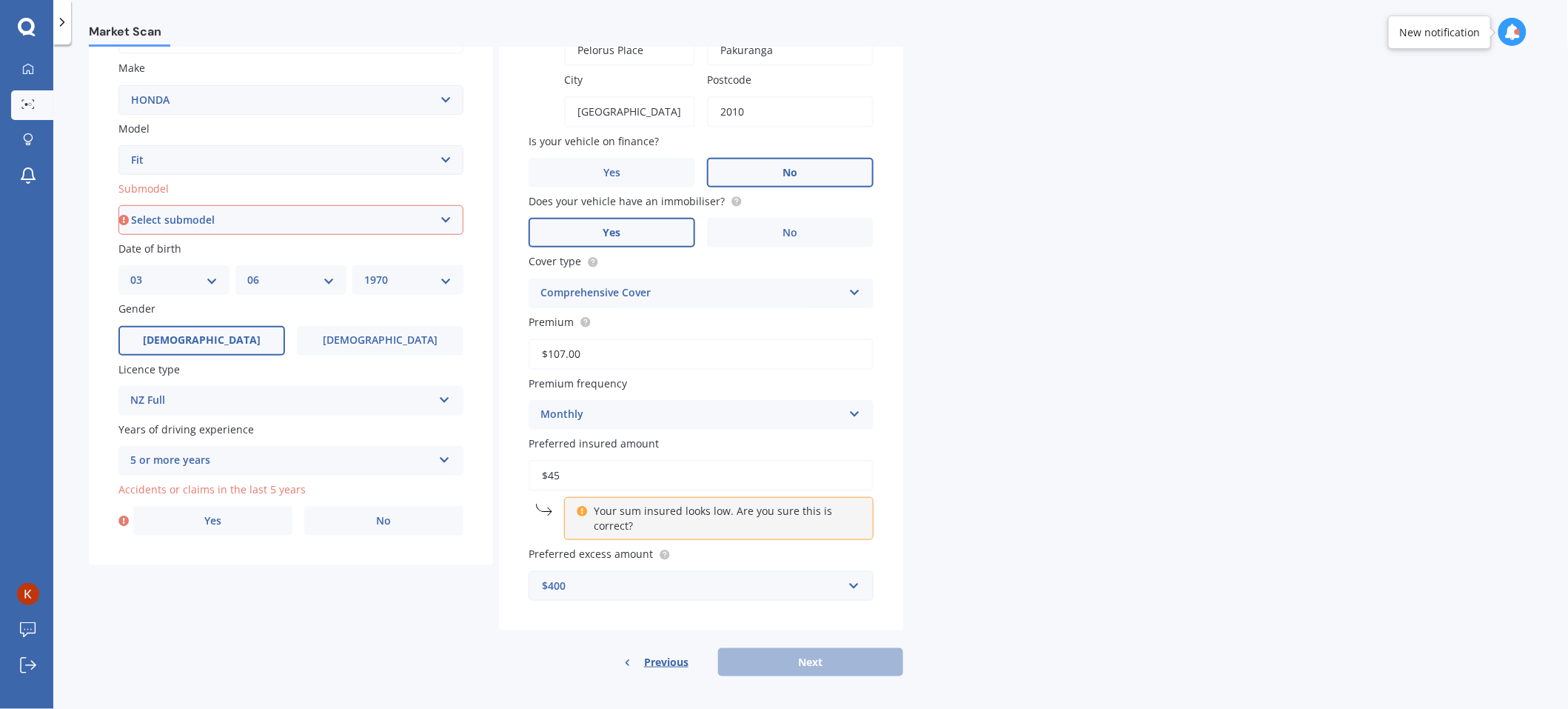
type input "$4"
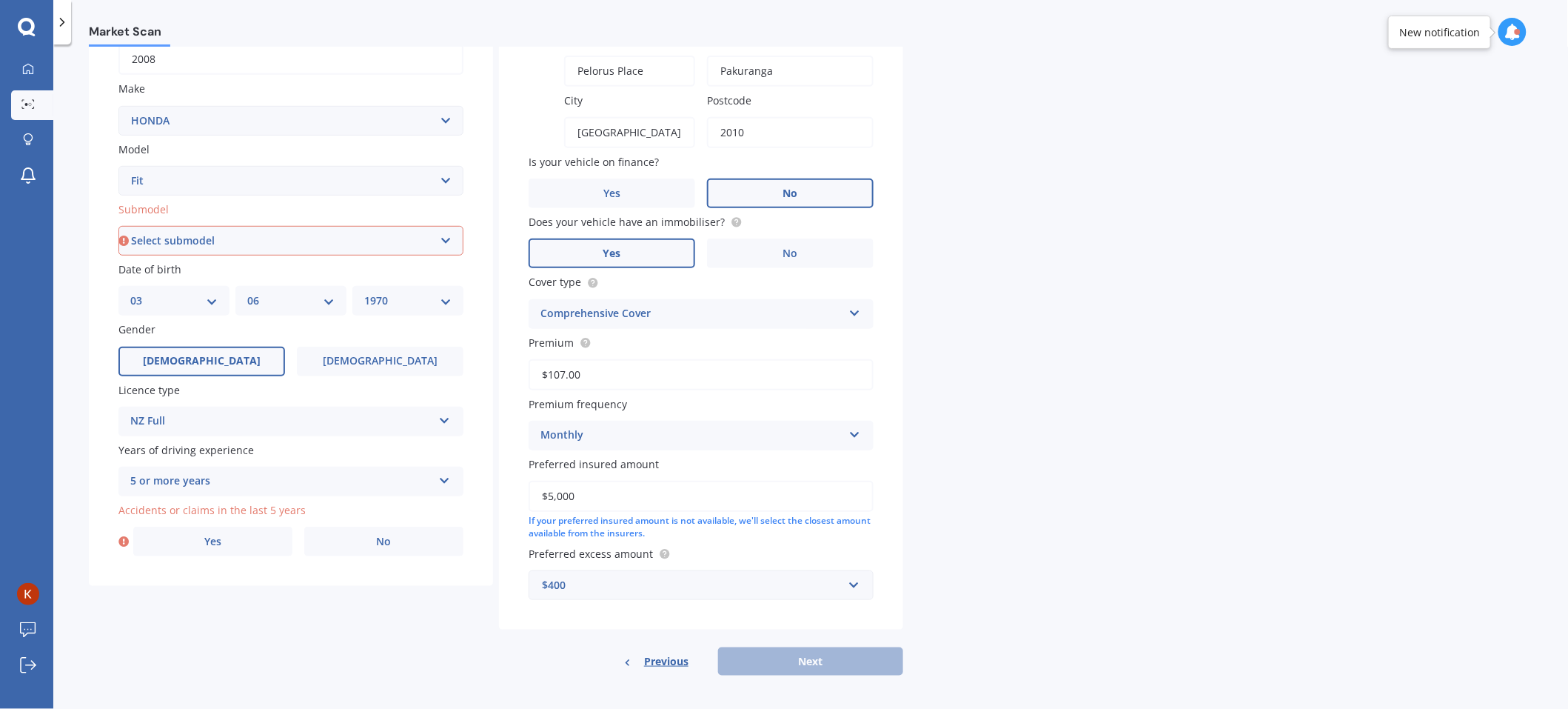
type input "$5,000"
click at [652, 580] on div "$400" at bounding box center [693, 585] width 301 height 16
click at [934, 364] on div "Market Scan Vehicle Market Scan 70 % We just need a few more details to provide…" at bounding box center [810, 379] width 1515 height 665
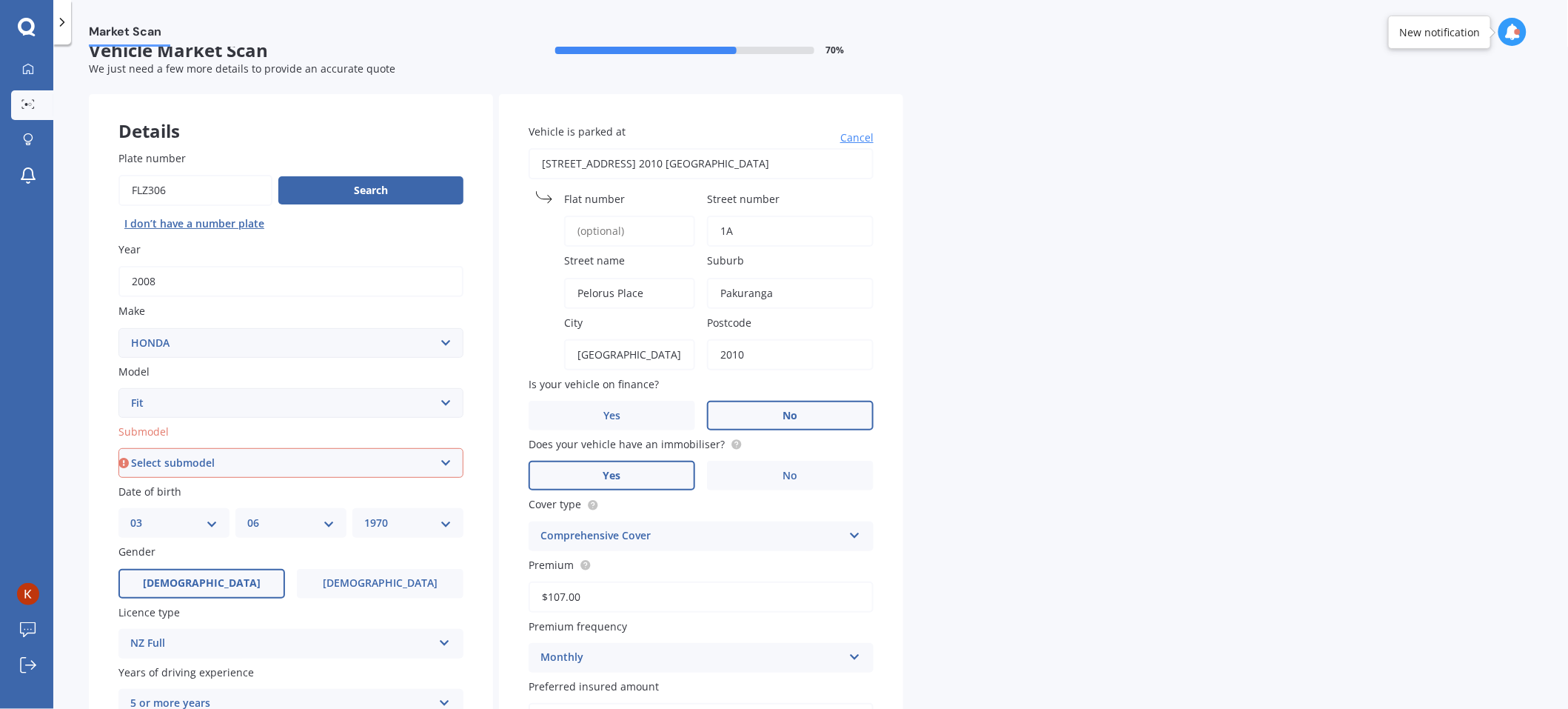
click at [378, 462] on select "Select submodel Diesel EV Hybrid Petrol" at bounding box center [291, 463] width 345 height 30
select select "PETROL"
click at [119, 448] on select "Select submodel Diesel EV Hybrid Petrol" at bounding box center [291, 463] width 345 height 30
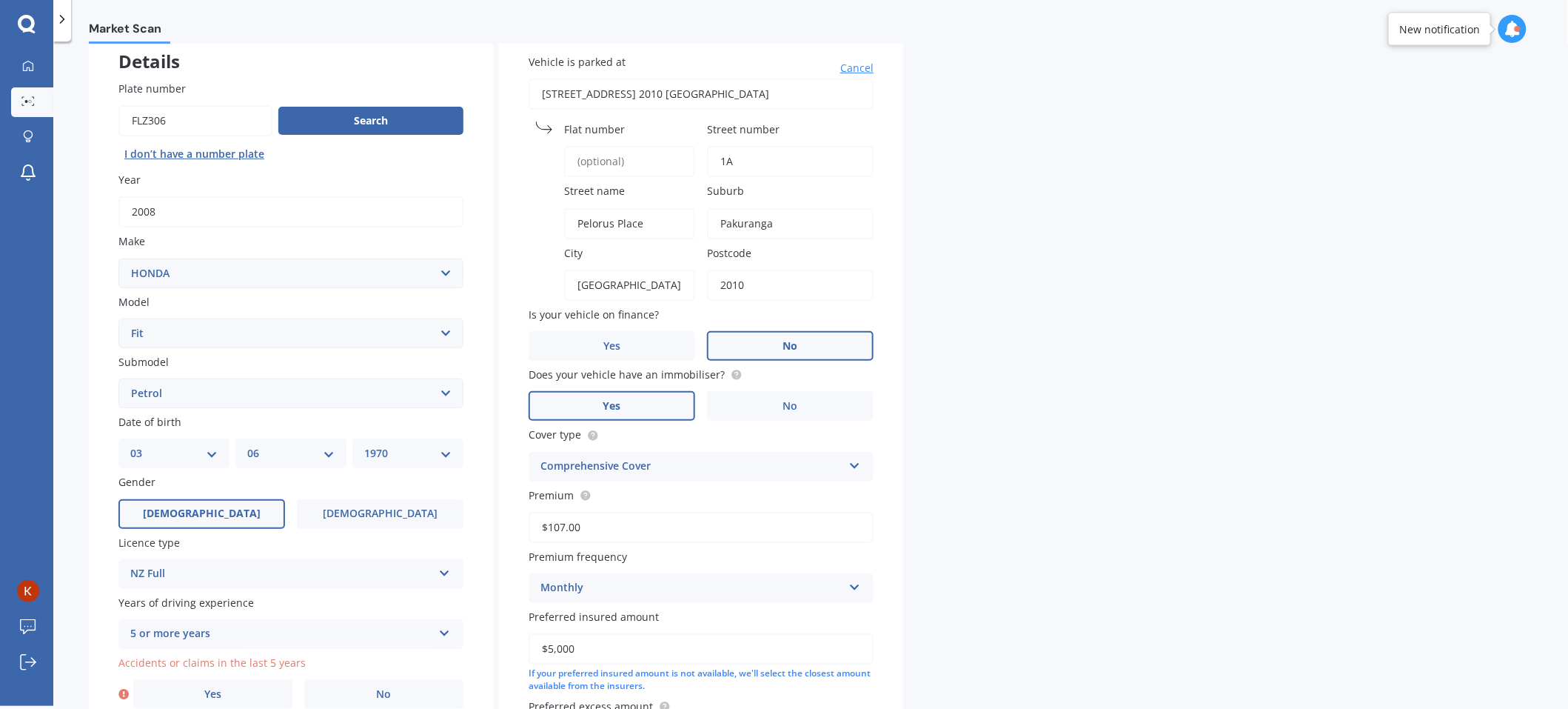
scroll to position [247, 0]
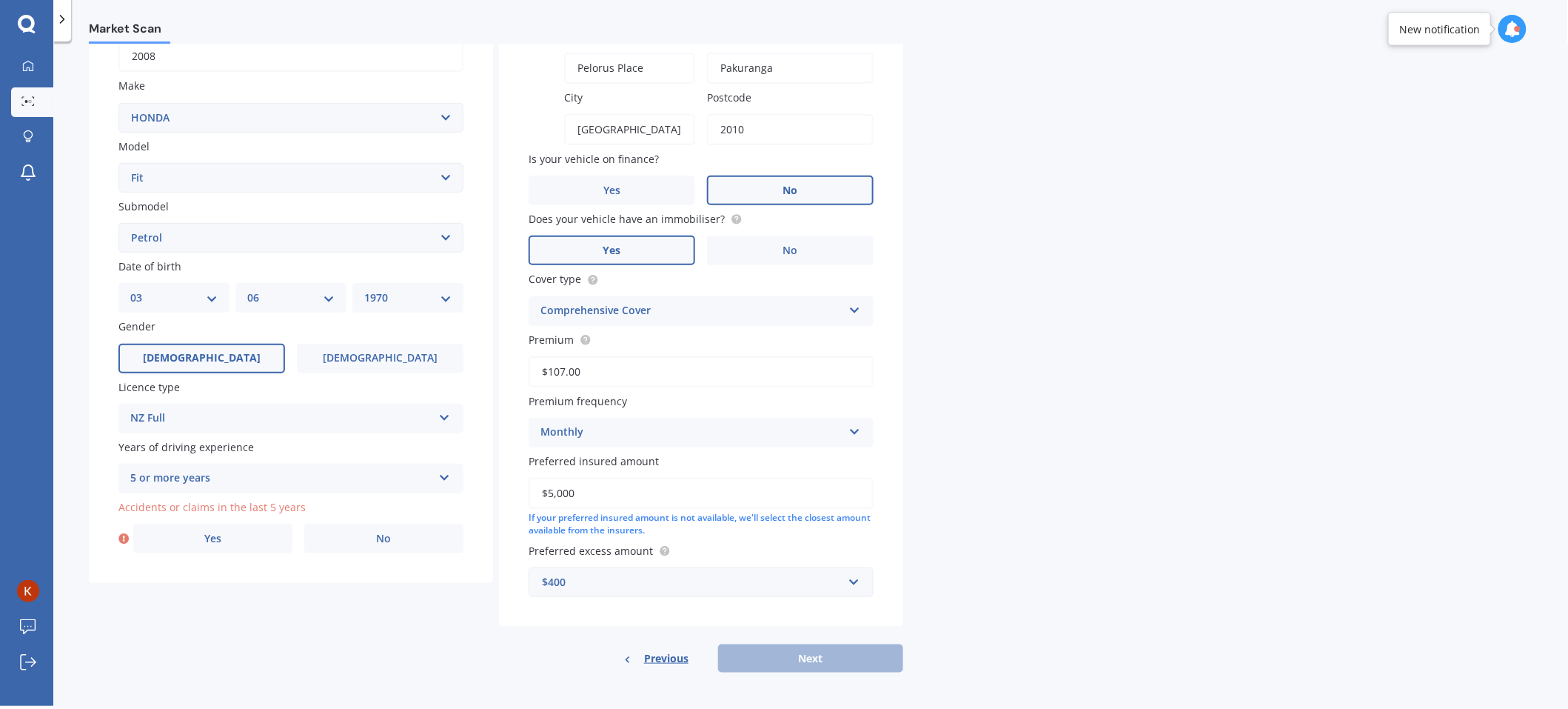
click at [592, 632] on div "Vehicle is parked at 1A Pelorus Place, Pakuranga, Auckland 2010 뉴질랜드 Cancel Fla…" at bounding box center [701, 270] width 405 height 803
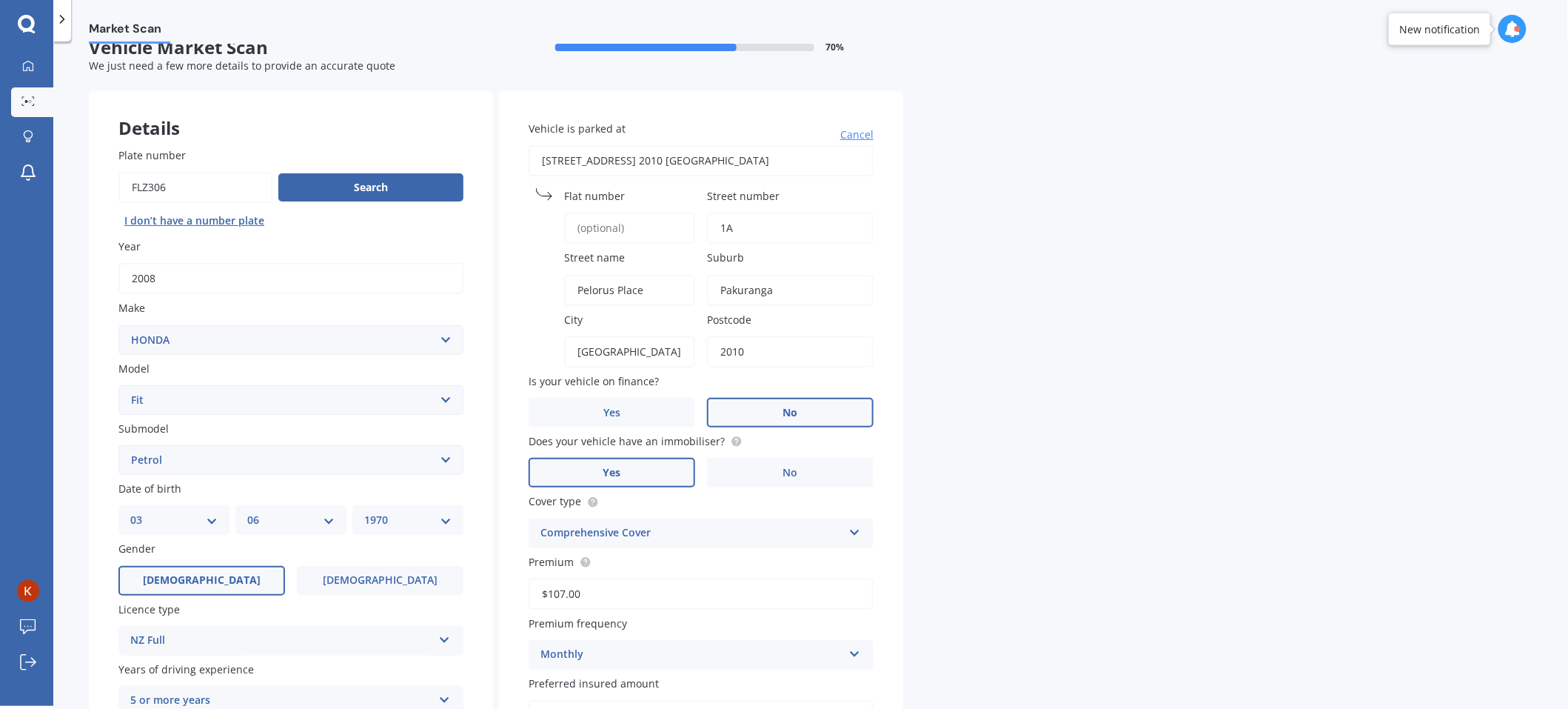
scroll to position [0, 0]
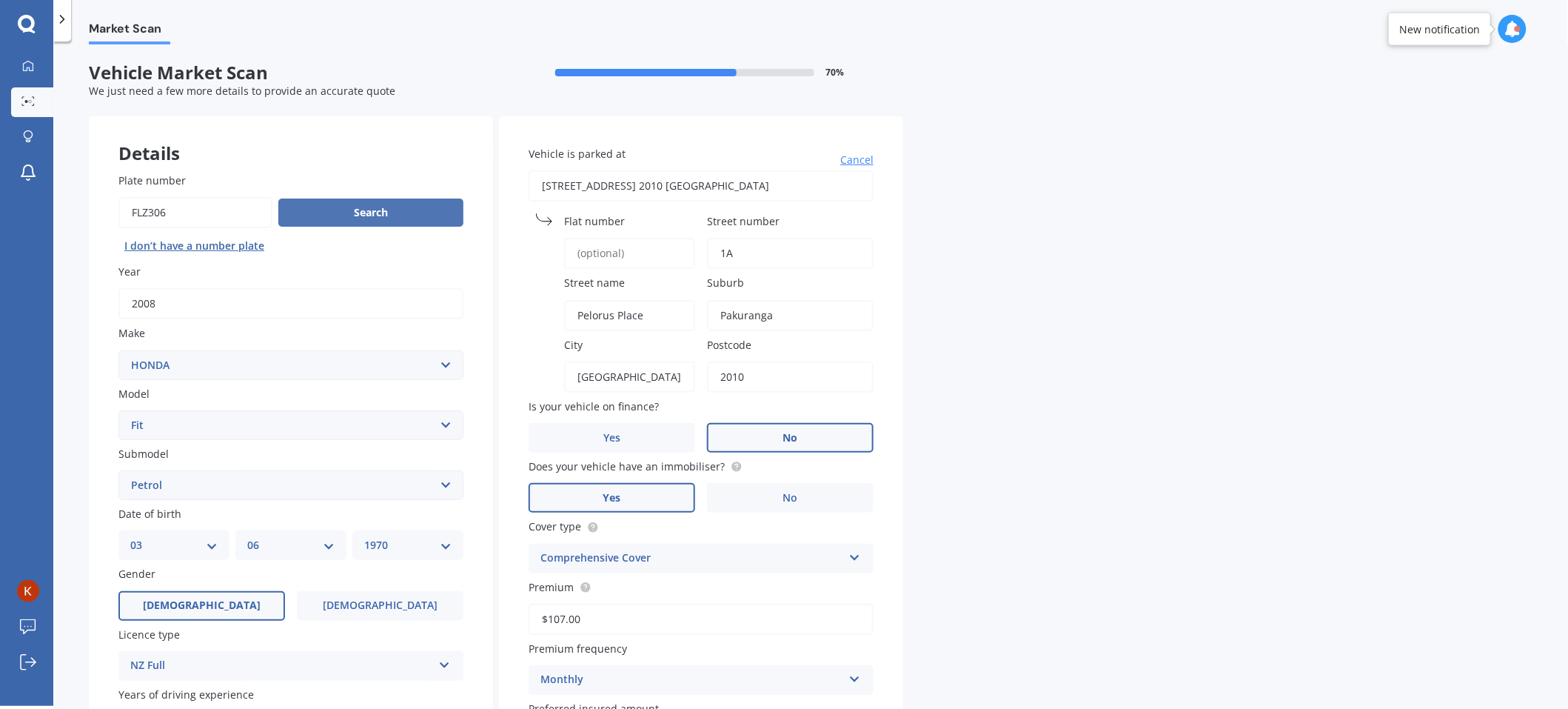
click at [391, 224] on button "Search" at bounding box center [371, 212] width 185 height 28
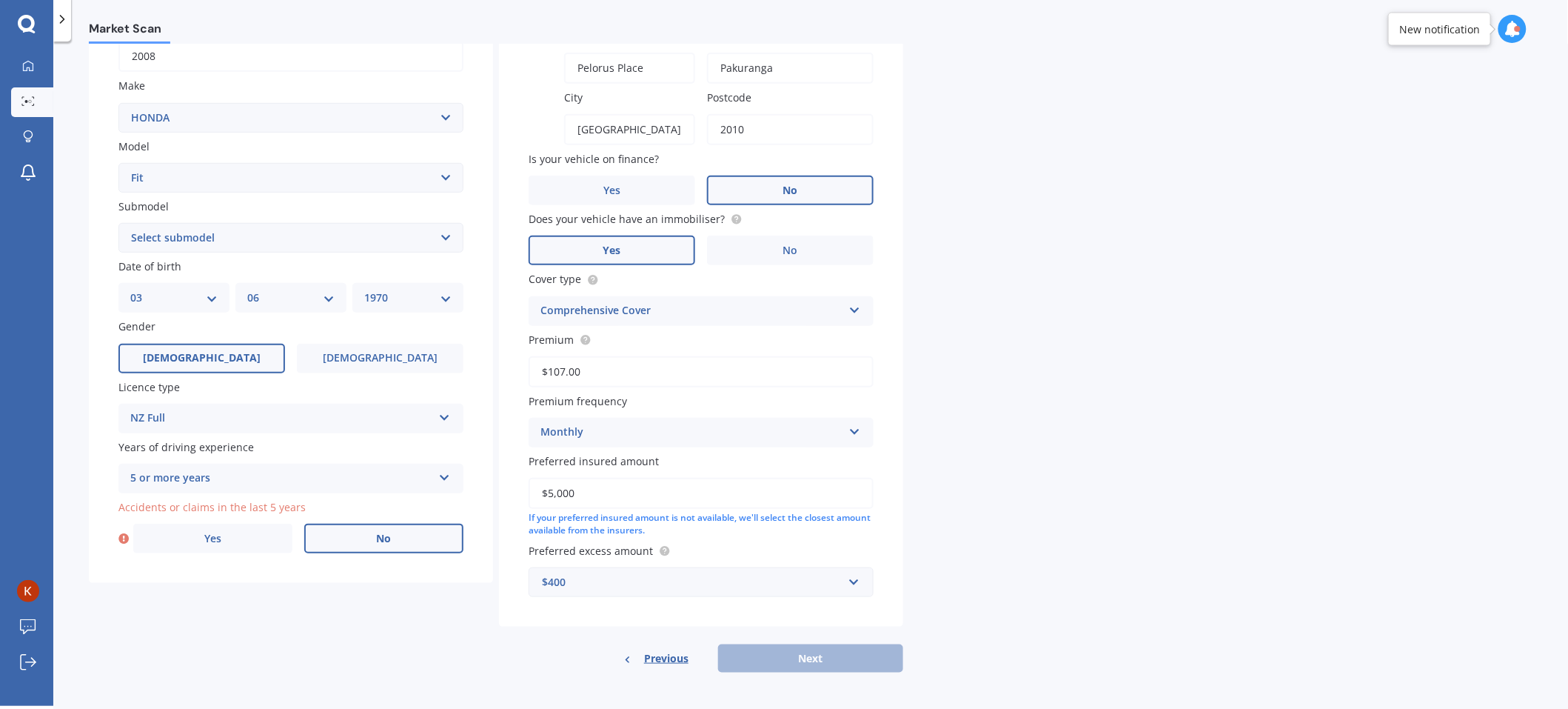
click at [349, 538] on label "No" at bounding box center [384, 538] width 159 height 30
click at [0, 0] on input "No" at bounding box center [0, 0] width 0 height 0
click at [855, 650] on button "Next" at bounding box center [810, 658] width 185 height 28
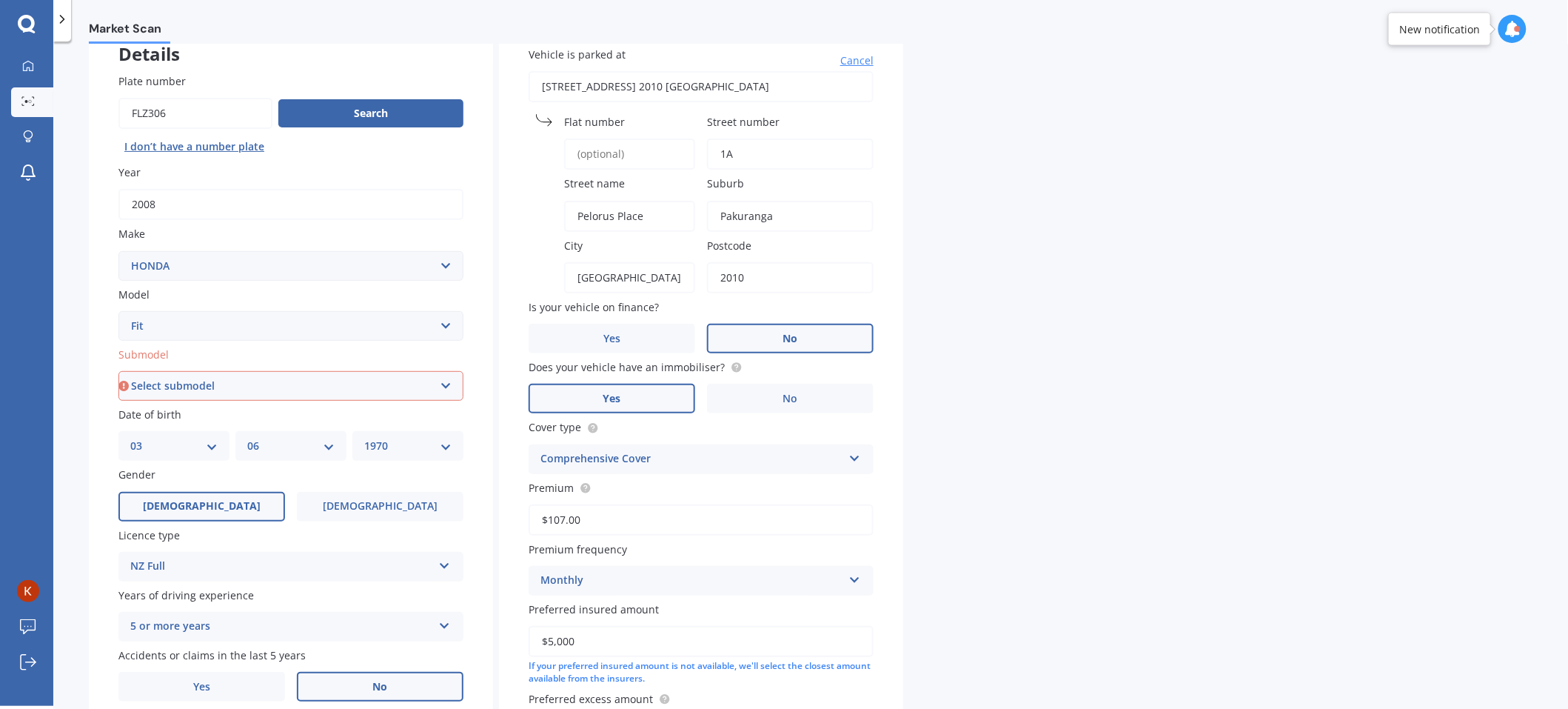
click at [216, 382] on select "Select submodel Diesel EV Hybrid Petrol" at bounding box center [291, 386] width 345 height 30
select select "PETROL"
click at [119, 371] on select "Select submodel Diesel EV Hybrid Petrol" at bounding box center [291, 386] width 345 height 30
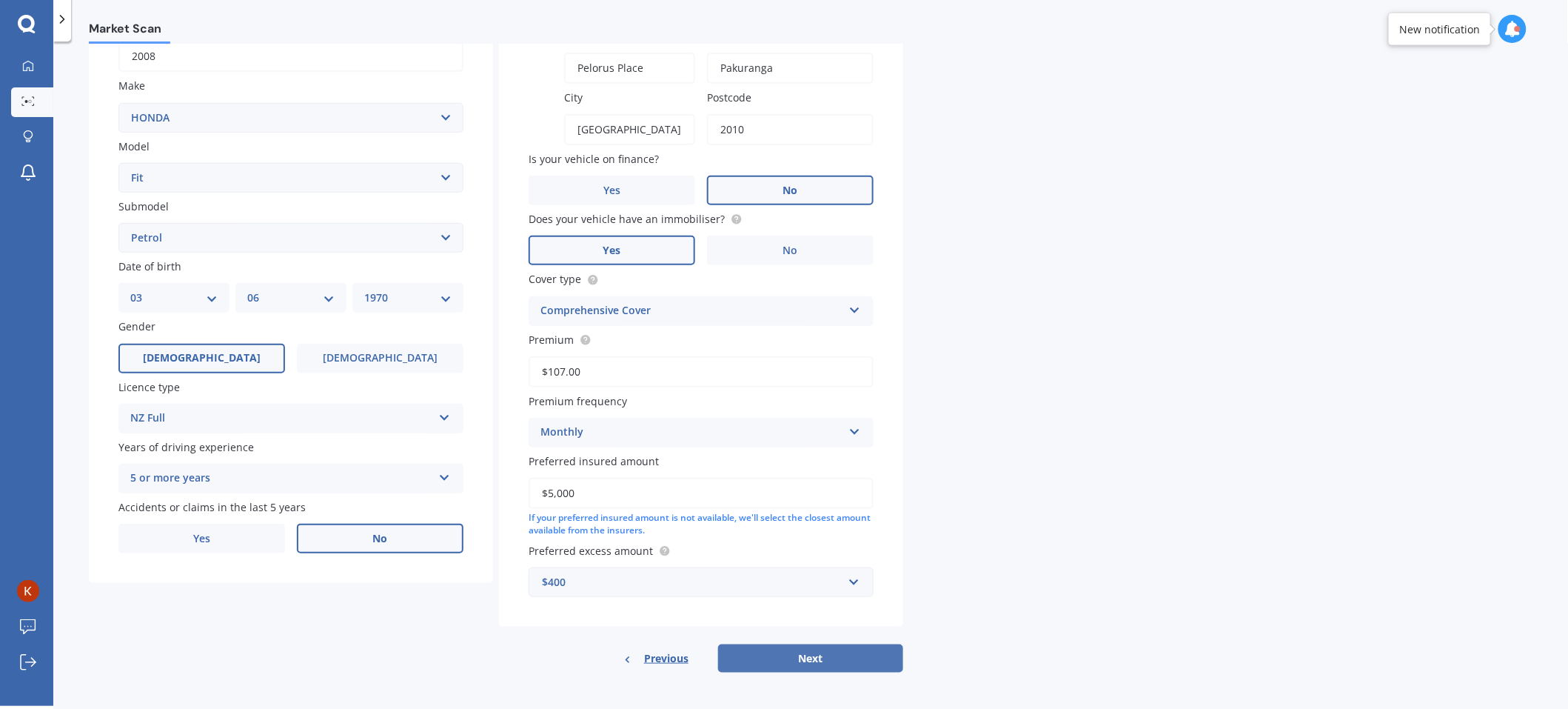
click at [803, 653] on button "Next" at bounding box center [810, 658] width 185 height 28
select select "03"
select select "06"
select select "1970"
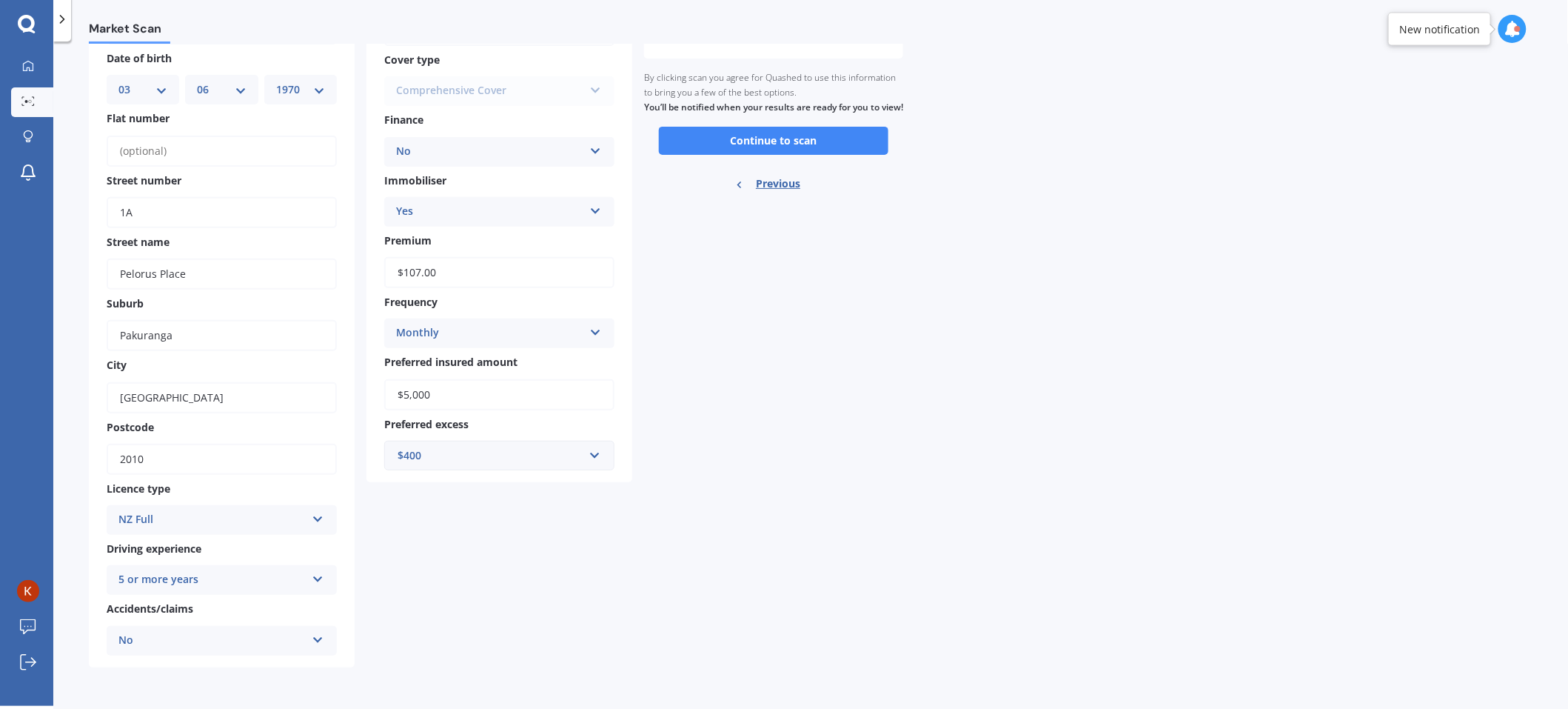
scroll to position [0, 0]
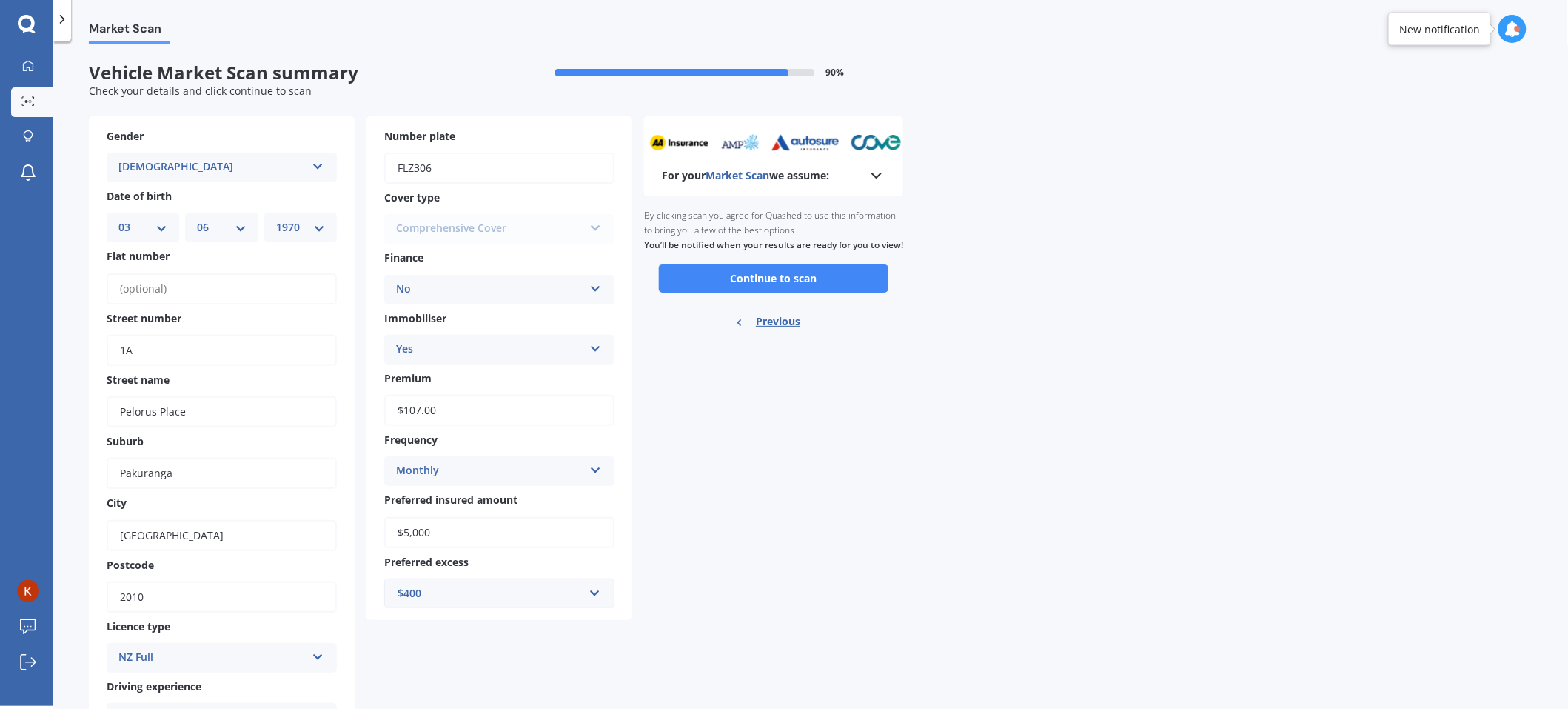
click at [973, 530] on div "Market Scan Vehicle Market Scan summary 90 % Check your details and click conti…" at bounding box center [810, 377] width 1515 height 665
click at [805, 292] on button "Continue to scan" at bounding box center [774, 278] width 230 height 28
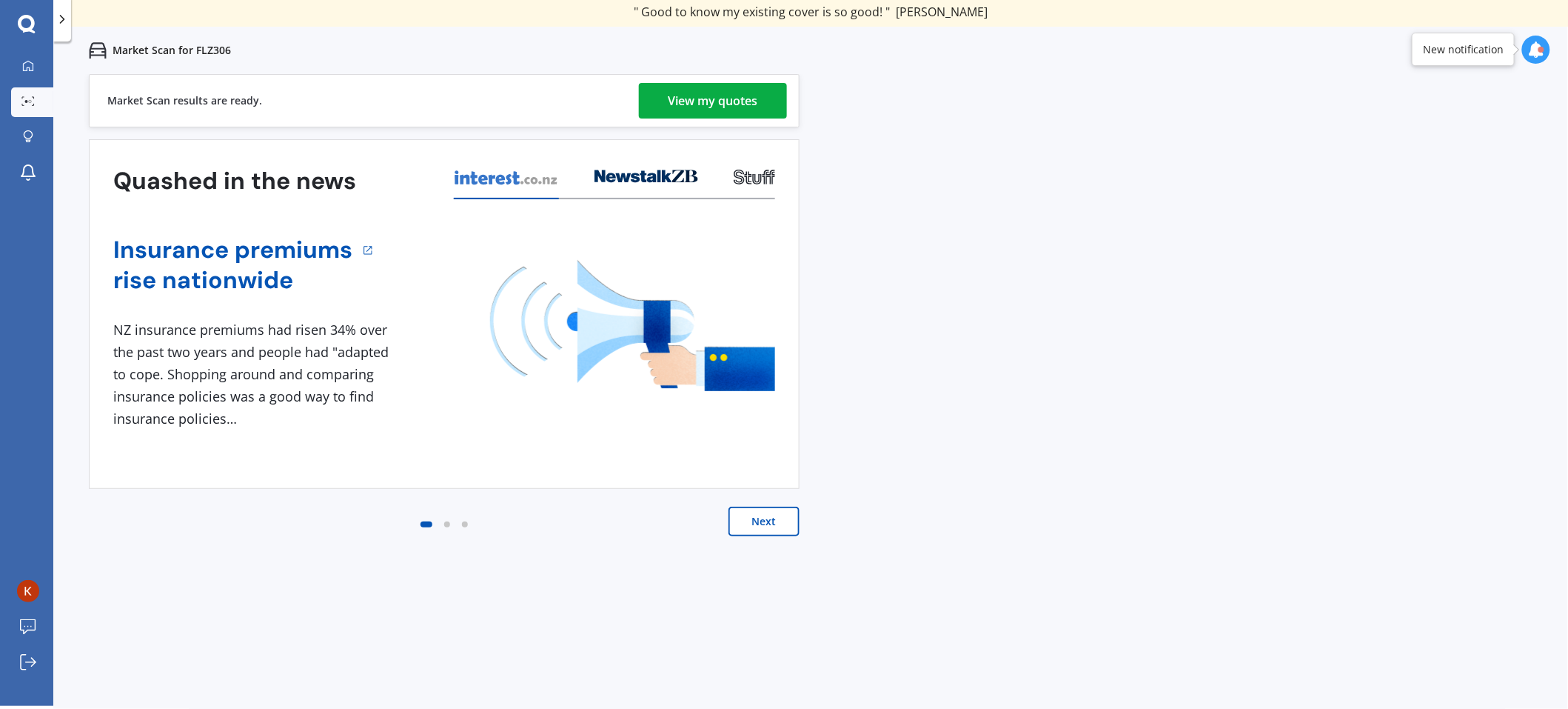
click at [734, 100] on div "View my quotes" at bounding box center [713, 101] width 90 height 35
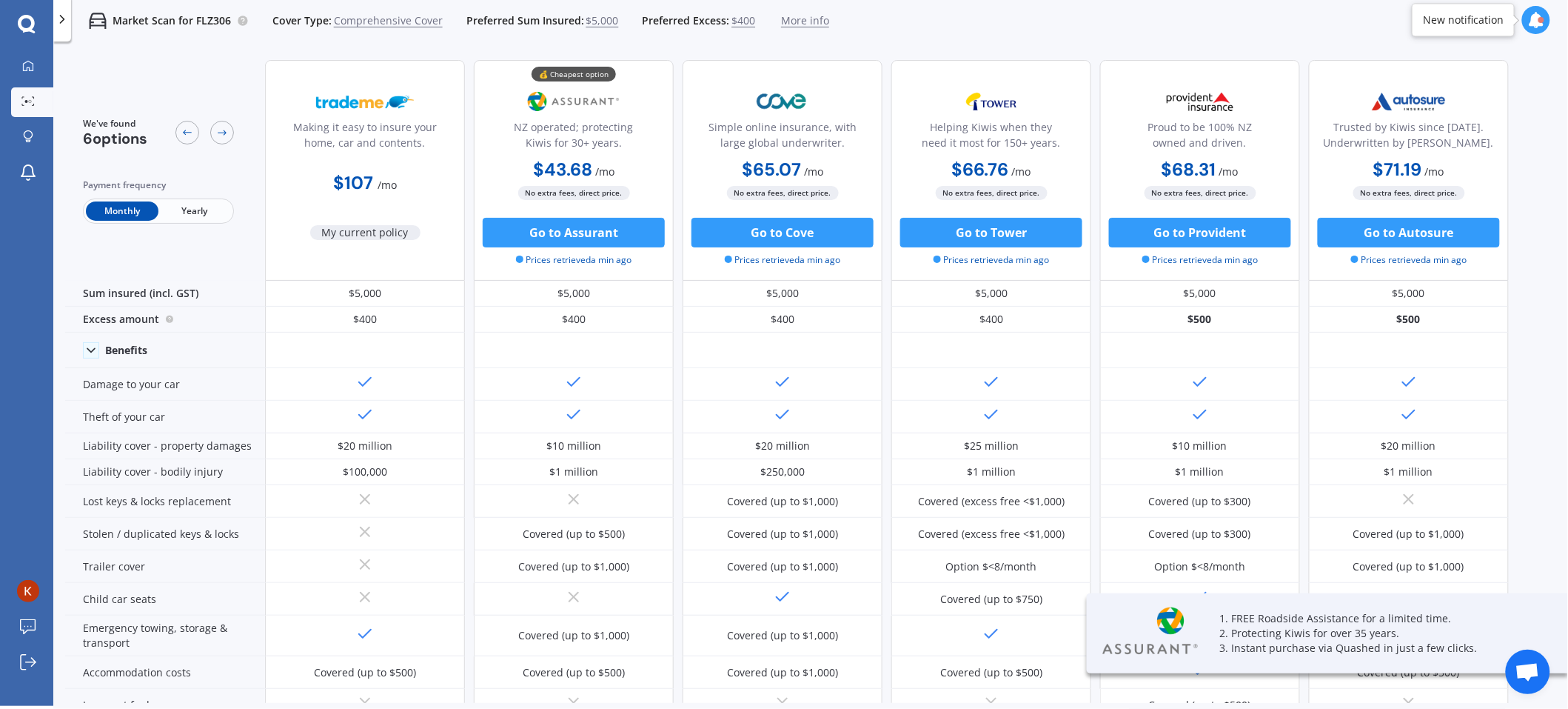
click at [1532, 193] on div "We've found 6 options Payment frequency Monthly Yearly Making it easy to insure…" at bounding box center [817, 375] width 1503 height 655
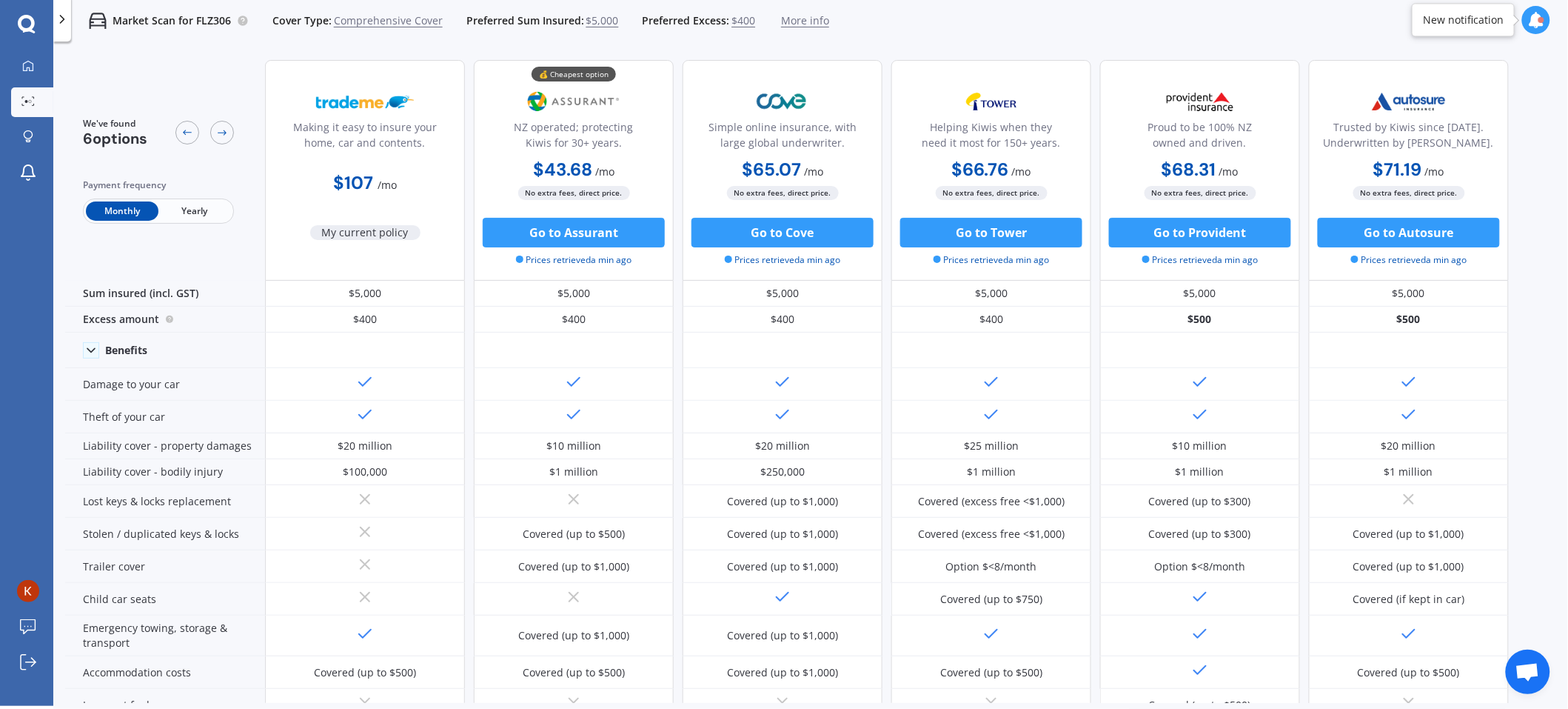
click at [348, 19] on span "Comprehensive Cover" at bounding box center [388, 21] width 109 height 14
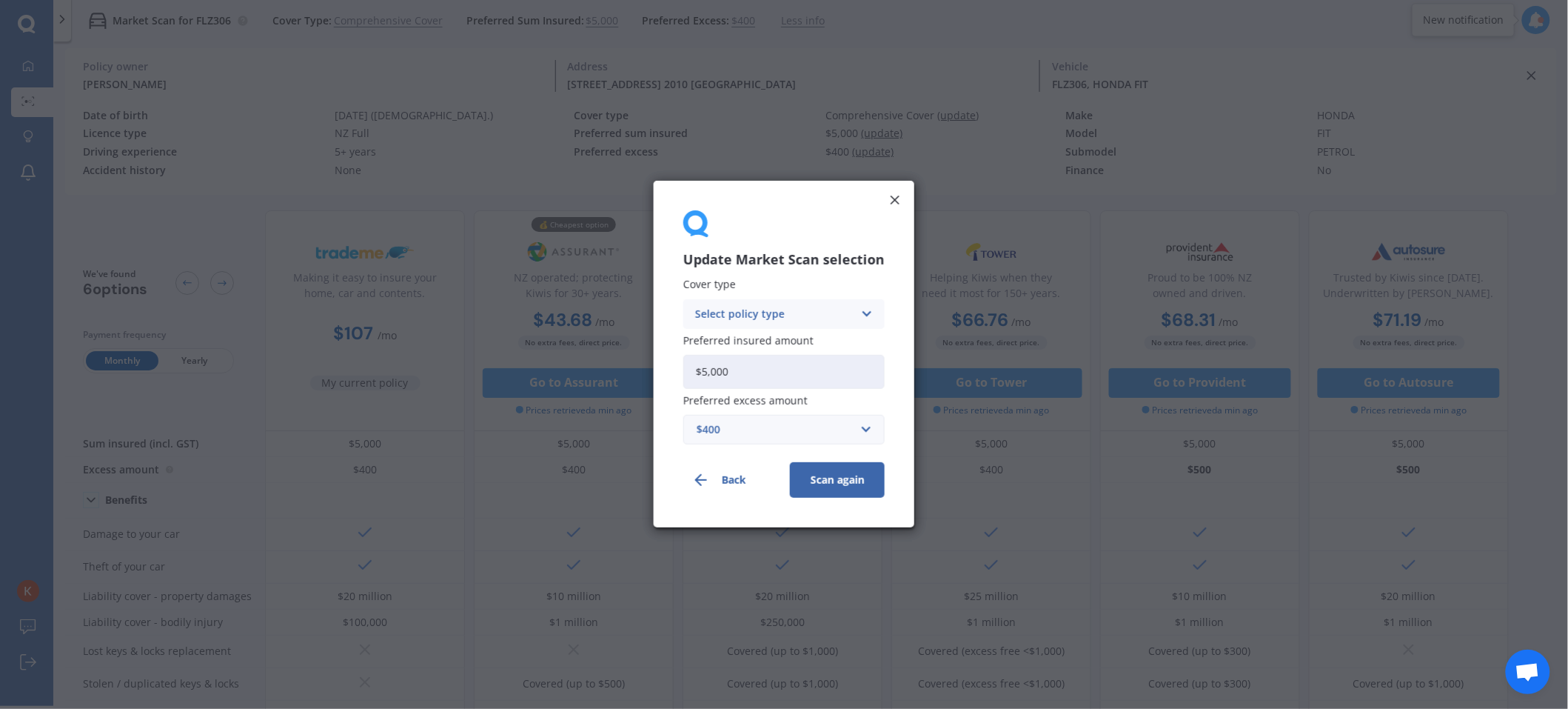
click at [774, 310] on div "Select policy type" at bounding box center [774, 314] width 158 height 16
click at [837, 198] on div "Update Market Scan selection Cover type Comprehensive Comprehensive Third Party…" at bounding box center [784, 354] width 261 height 347
click at [779, 315] on div "Comprehensive" at bounding box center [774, 314] width 158 height 16
click at [771, 374] on span "Third Party, Fire & Theft" at bounding box center [757, 369] width 121 height 10
click at [839, 477] on button "Scan again" at bounding box center [837, 480] width 95 height 35
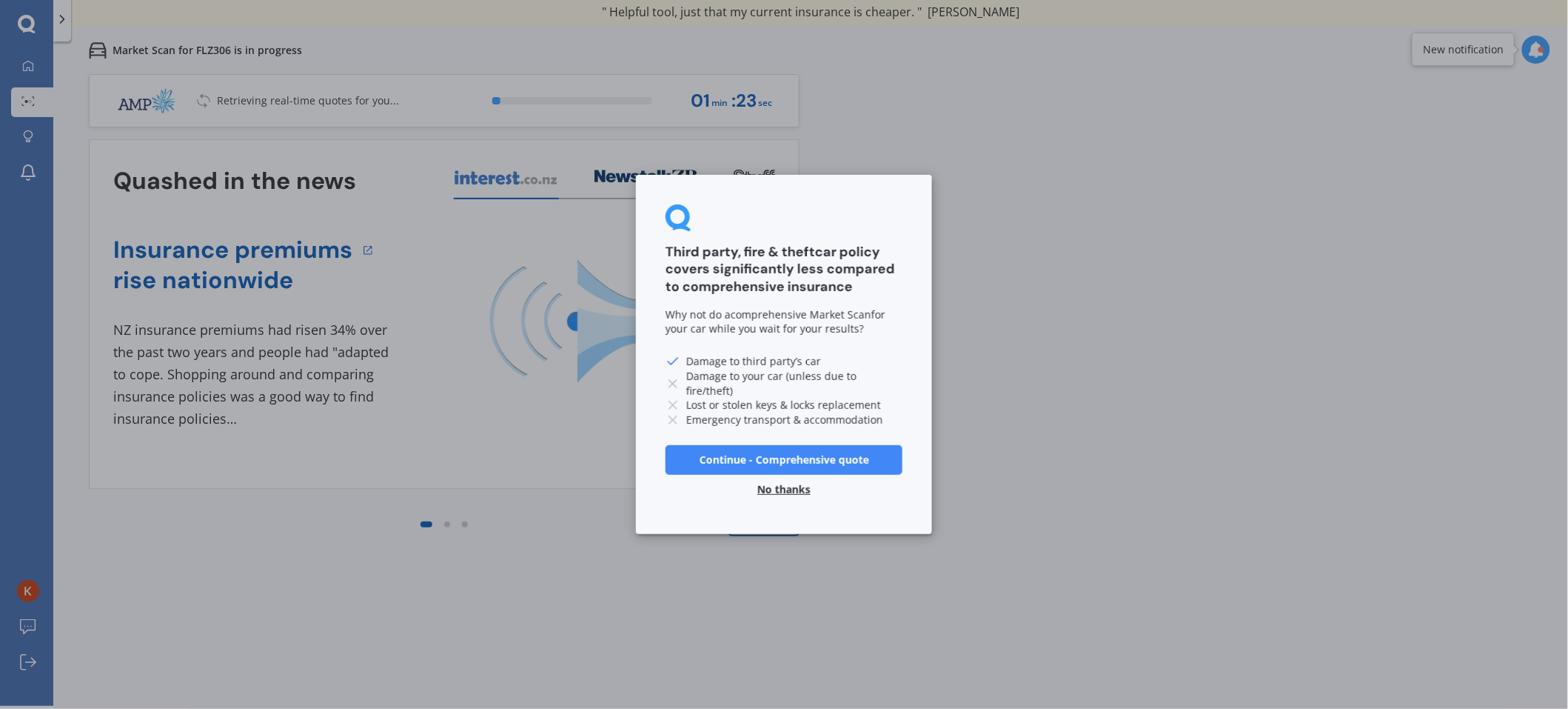
click at [800, 487] on button "No thanks" at bounding box center [784, 489] width 72 height 30
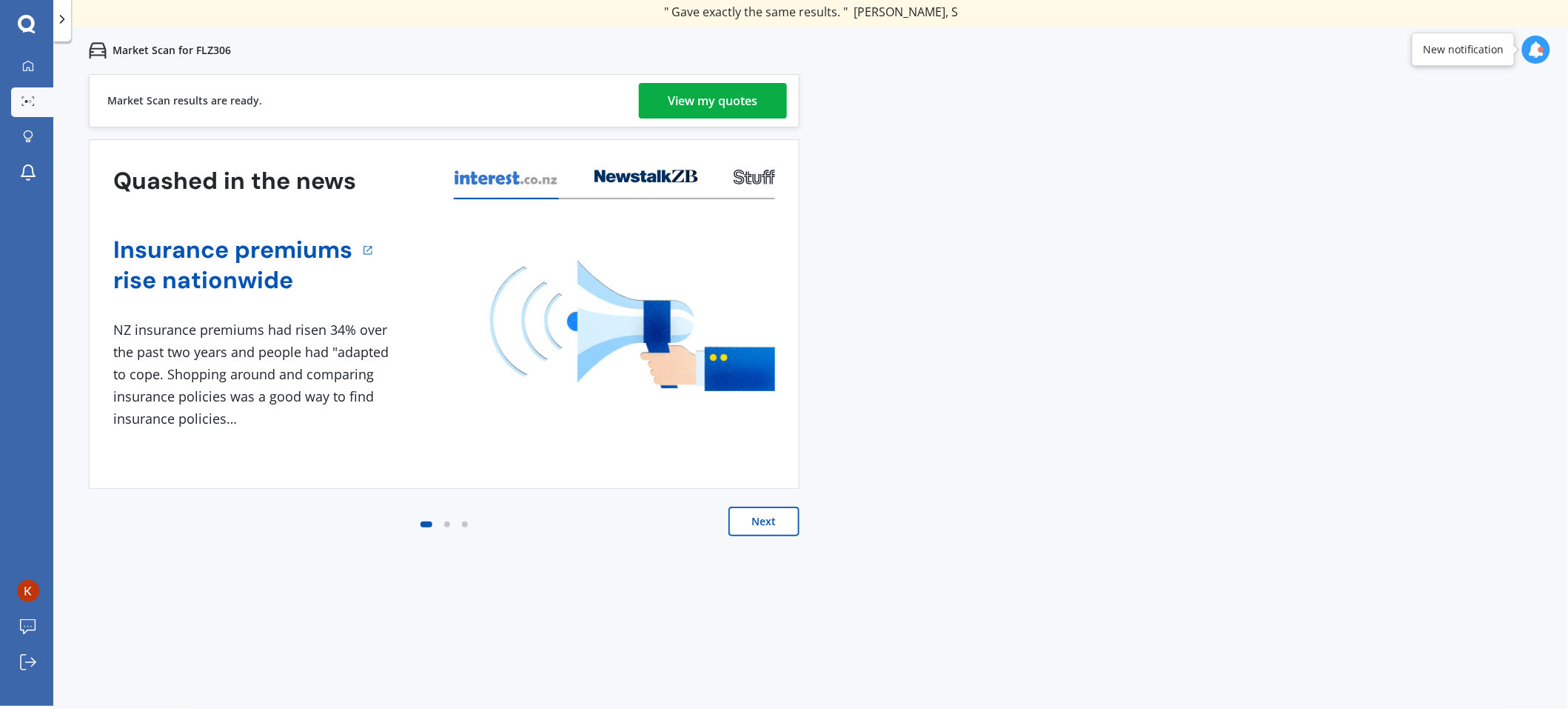
click at [685, 105] on div "View my quotes" at bounding box center [713, 101] width 90 height 35
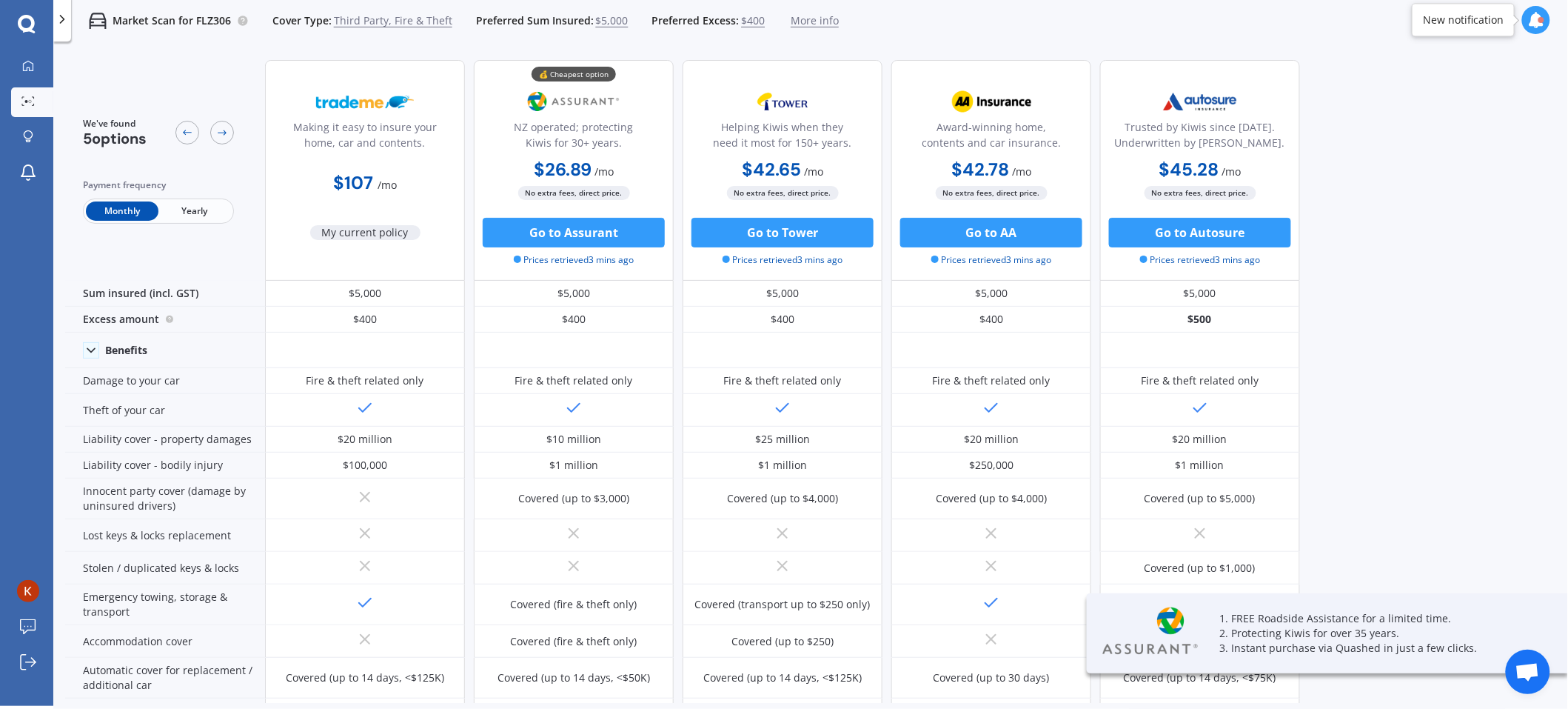
click at [1421, 220] on div "We've found 5 options Payment frequency Monthly Yearly Making it easy to insure…" at bounding box center [817, 375] width 1503 height 655
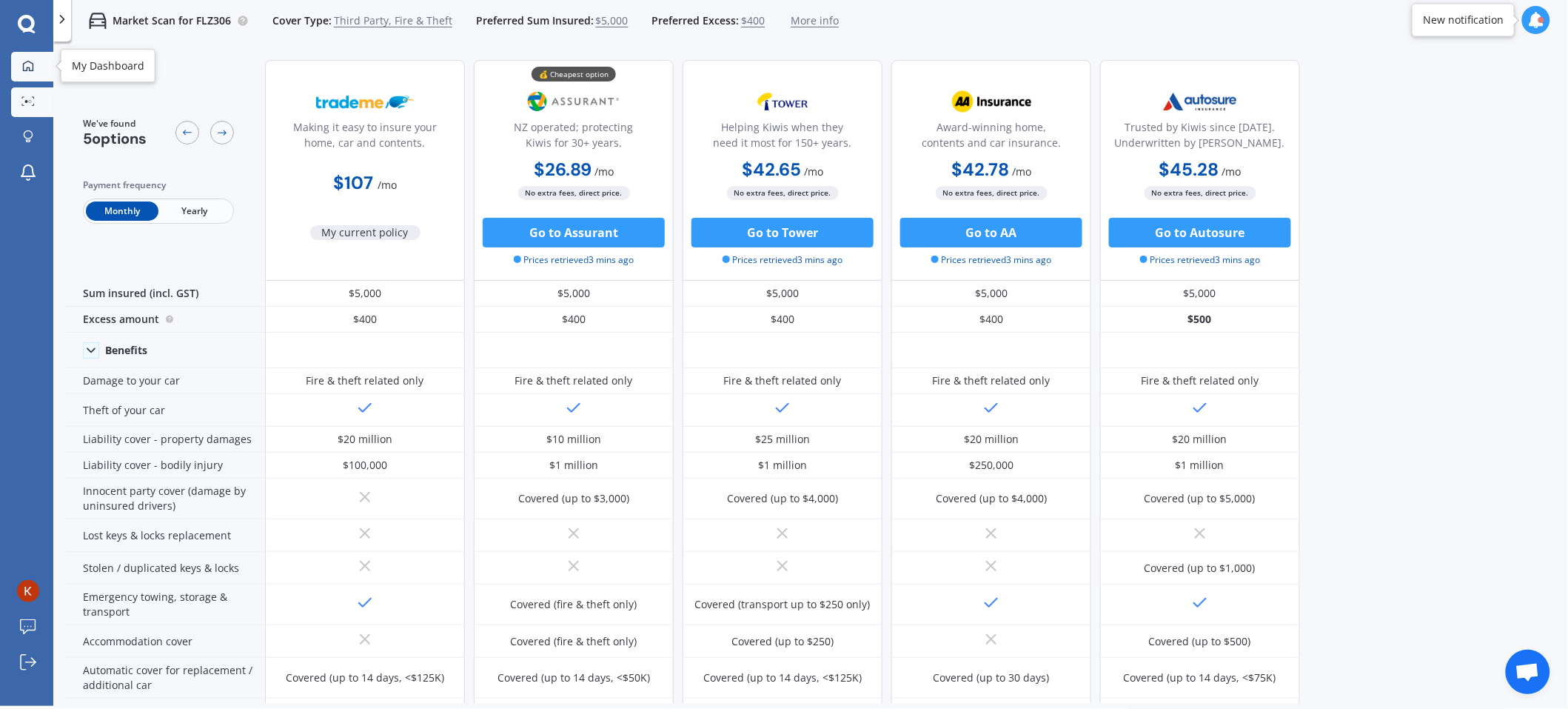
click at [21, 65] on div at bounding box center [28, 66] width 23 height 14
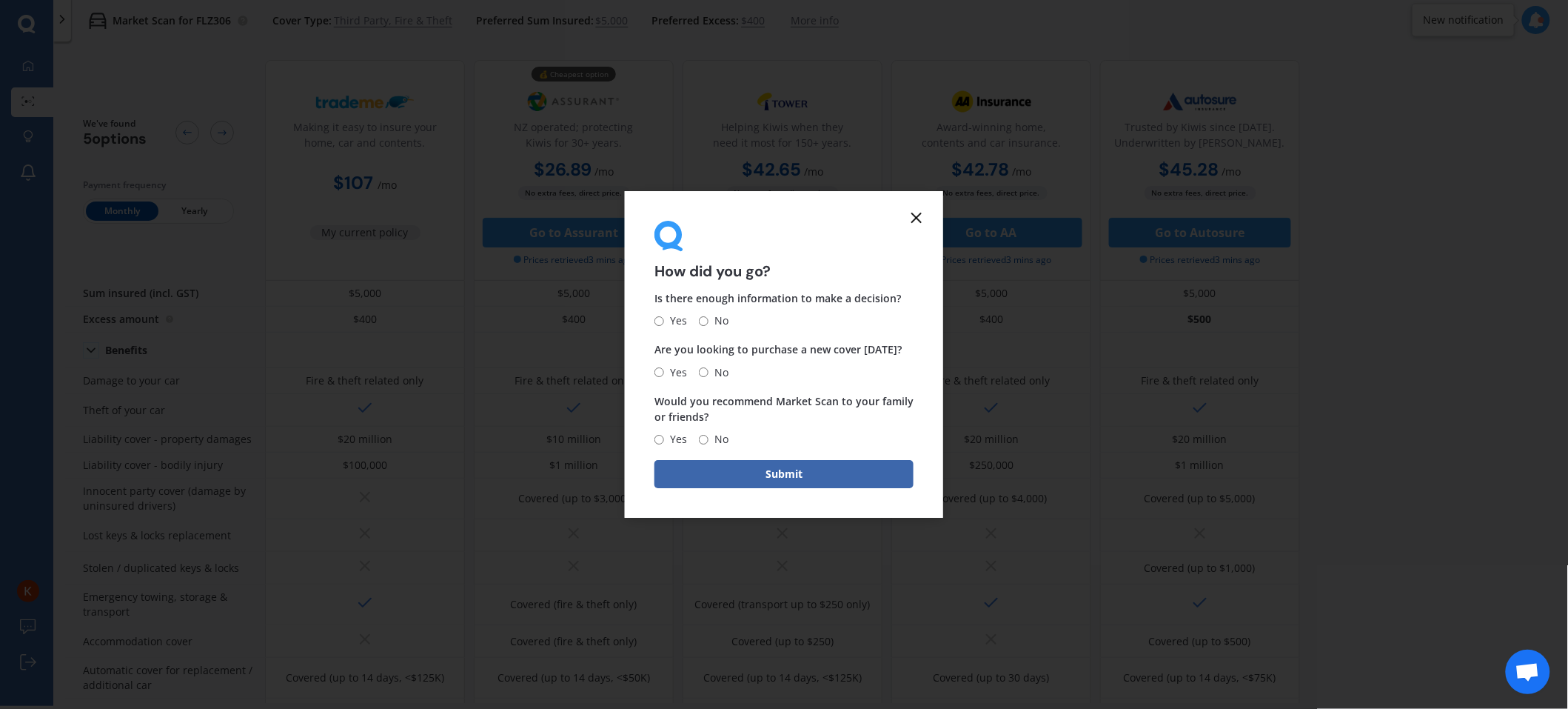
click at [919, 217] on icon at bounding box center [917, 218] width 18 height 18
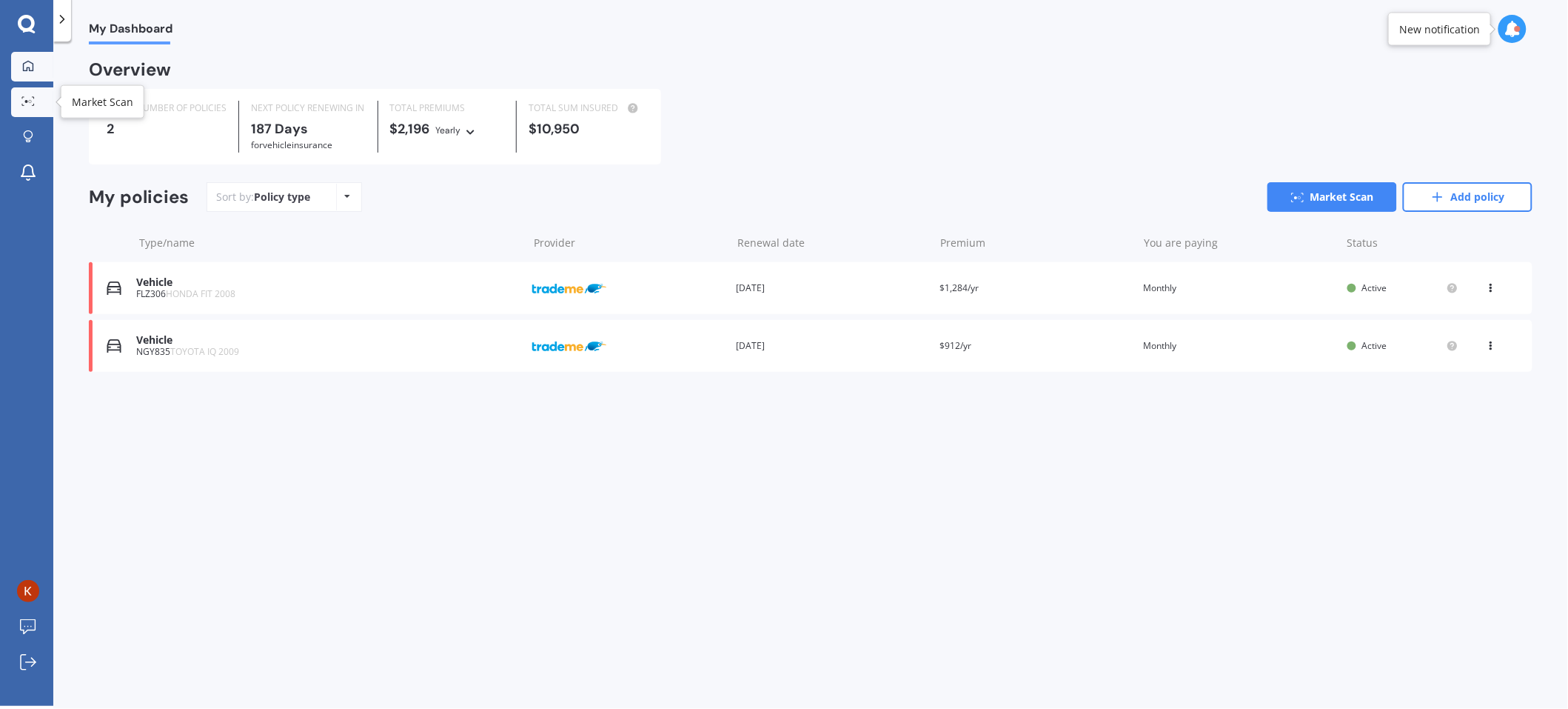
click at [32, 108] on link "Market Scan" at bounding box center [32, 102] width 43 height 30
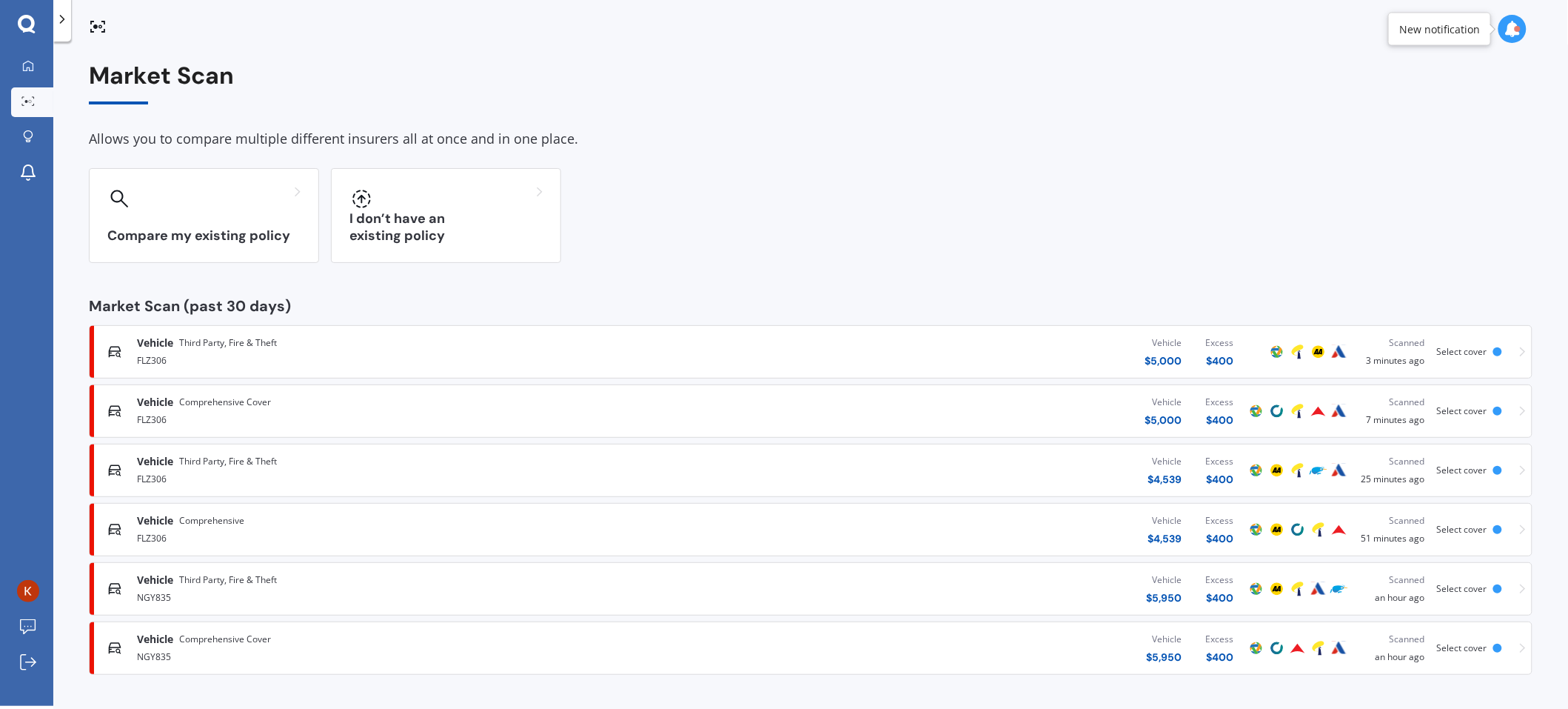
scroll to position [1, 0]
click at [1512, 468] on div "Vehicle Third Party, Fire & Theft FLZ306 Vehicle $ 4,539 Excess $ 400 Scanned 2…" at bounding box center [811, 469] width 1430 height 44
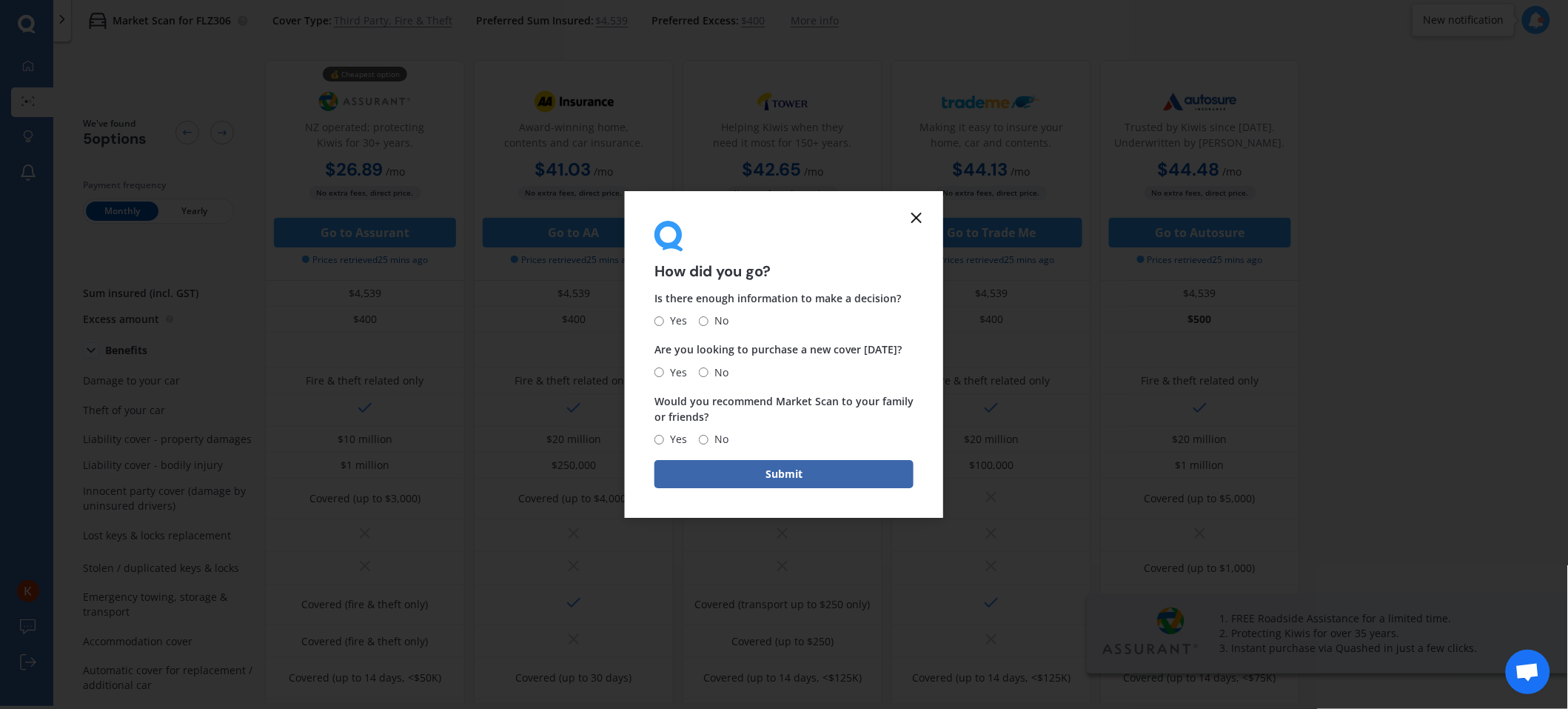
click at [923, 220] on icon at bounding box center [917, 218] width 18 height 18
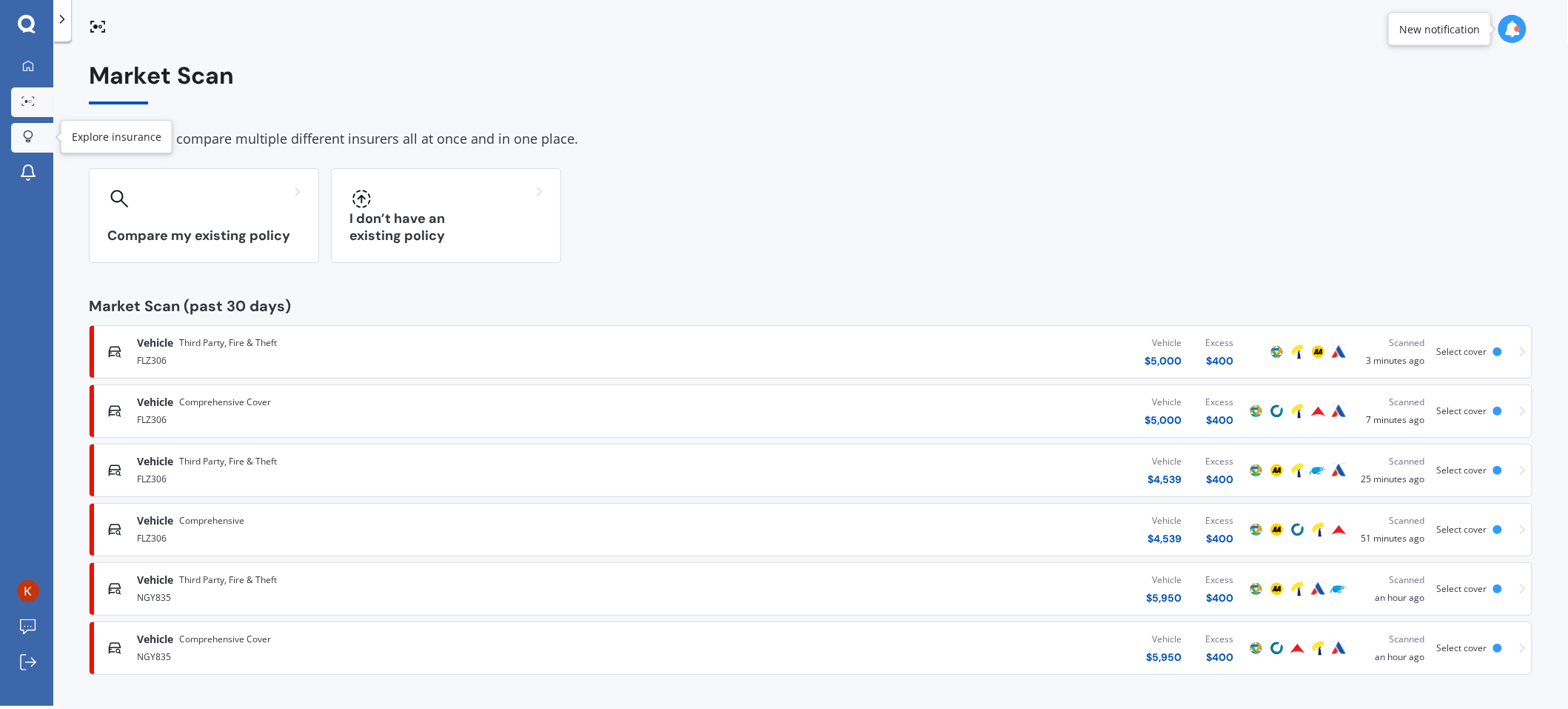
click at [33, 130] on icon at bounding box center [27, 137] width 10 height 13
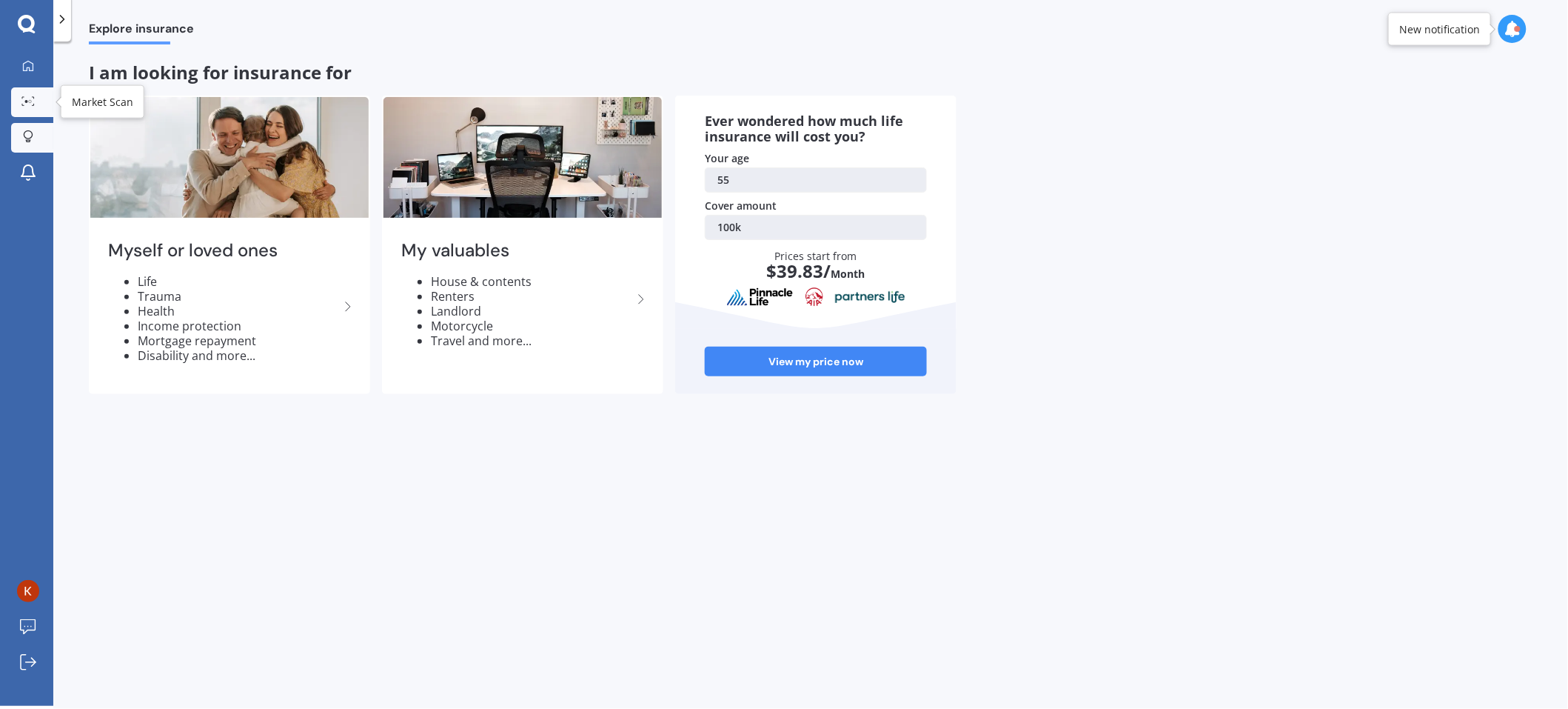
click at [31, 107] on div at bounding box center [28, 101] width 23 height 11
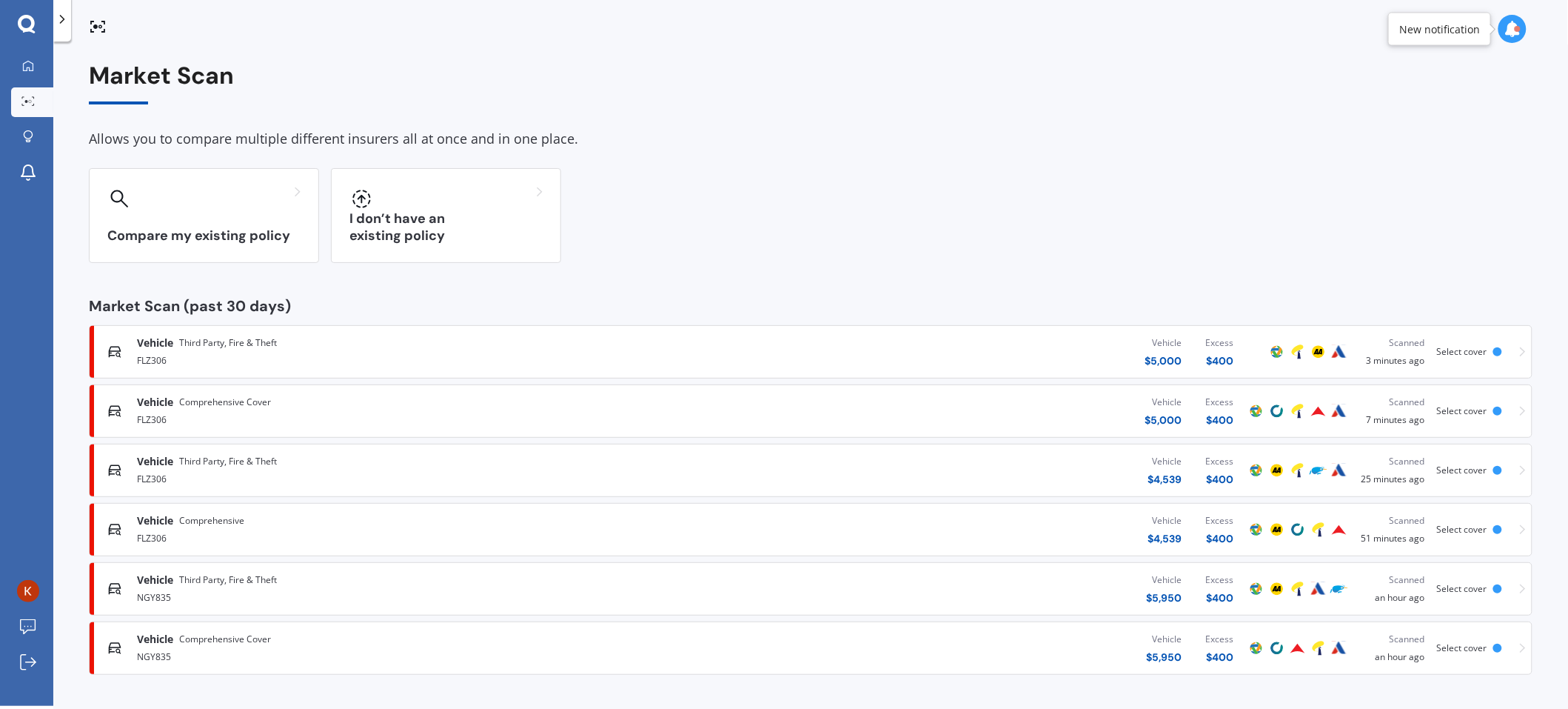
drag, startPoint x: 157, startPoint y: 474, endPoint x: 1488, endPoint y: 471, distance: 1331.0
click at [1494, 471] on div at bounding box center [1498, 470] width 9 height 9
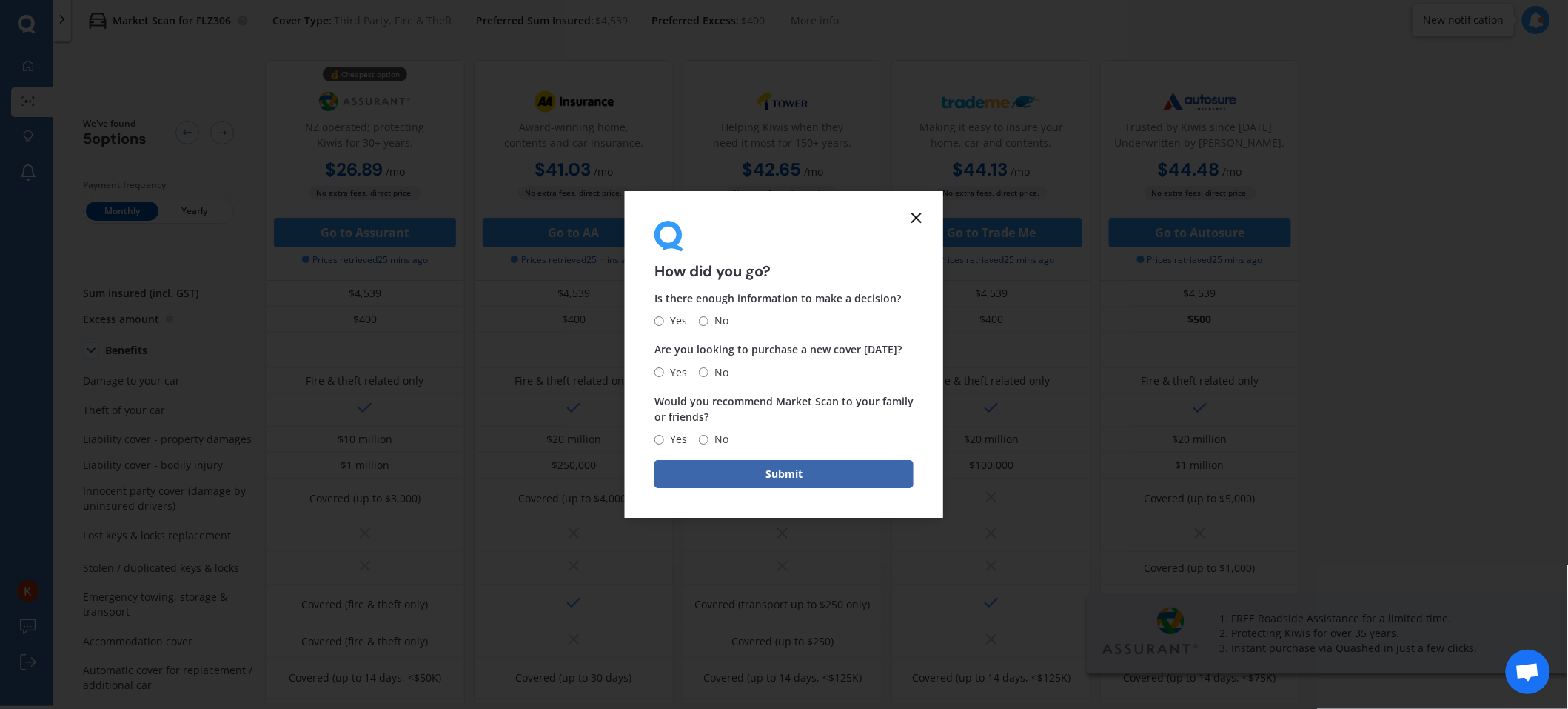
click at [917, 225] on icon at bounding box center [917, 218] width 18 height 18
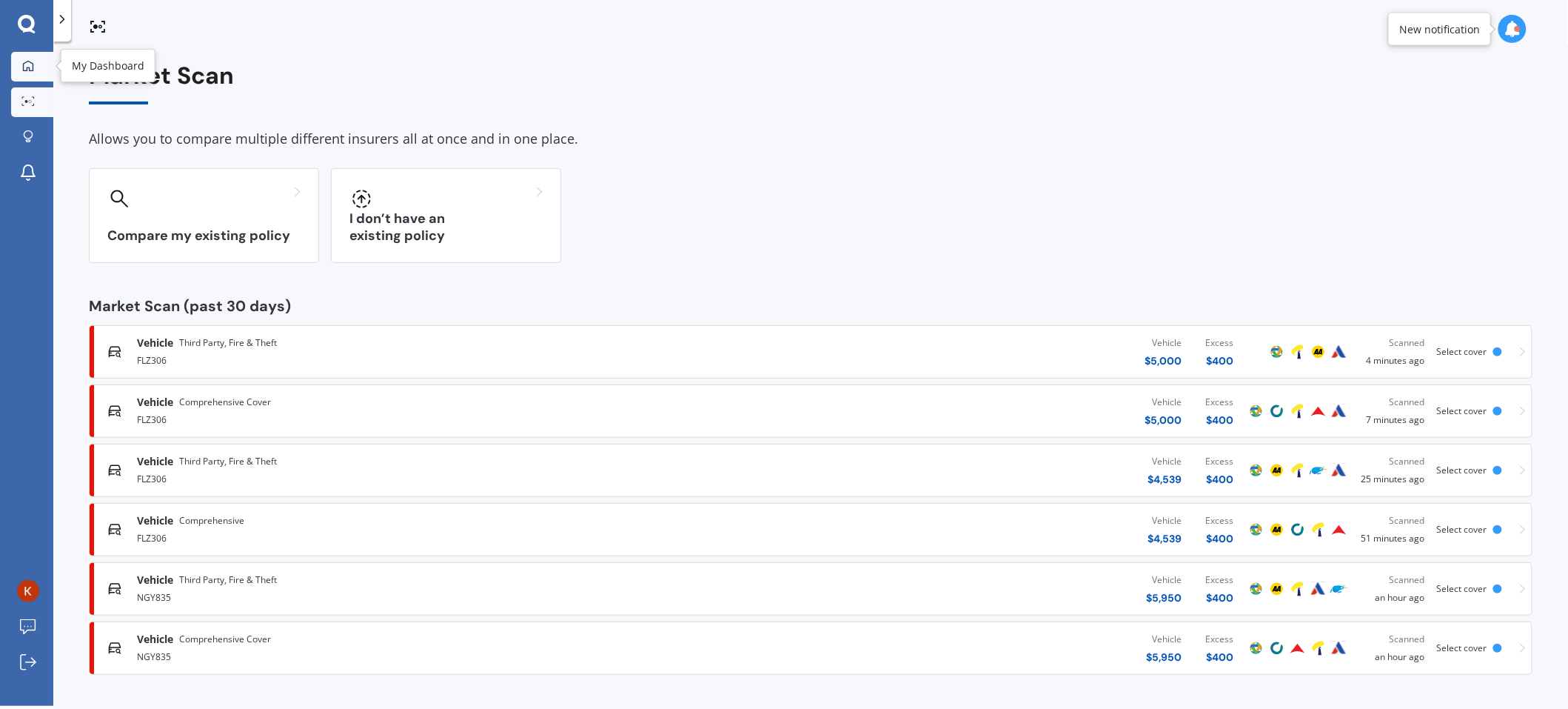
click at [39, 80] on link "My Dashboard" at bounding box center [32, 66] width 43 height 30
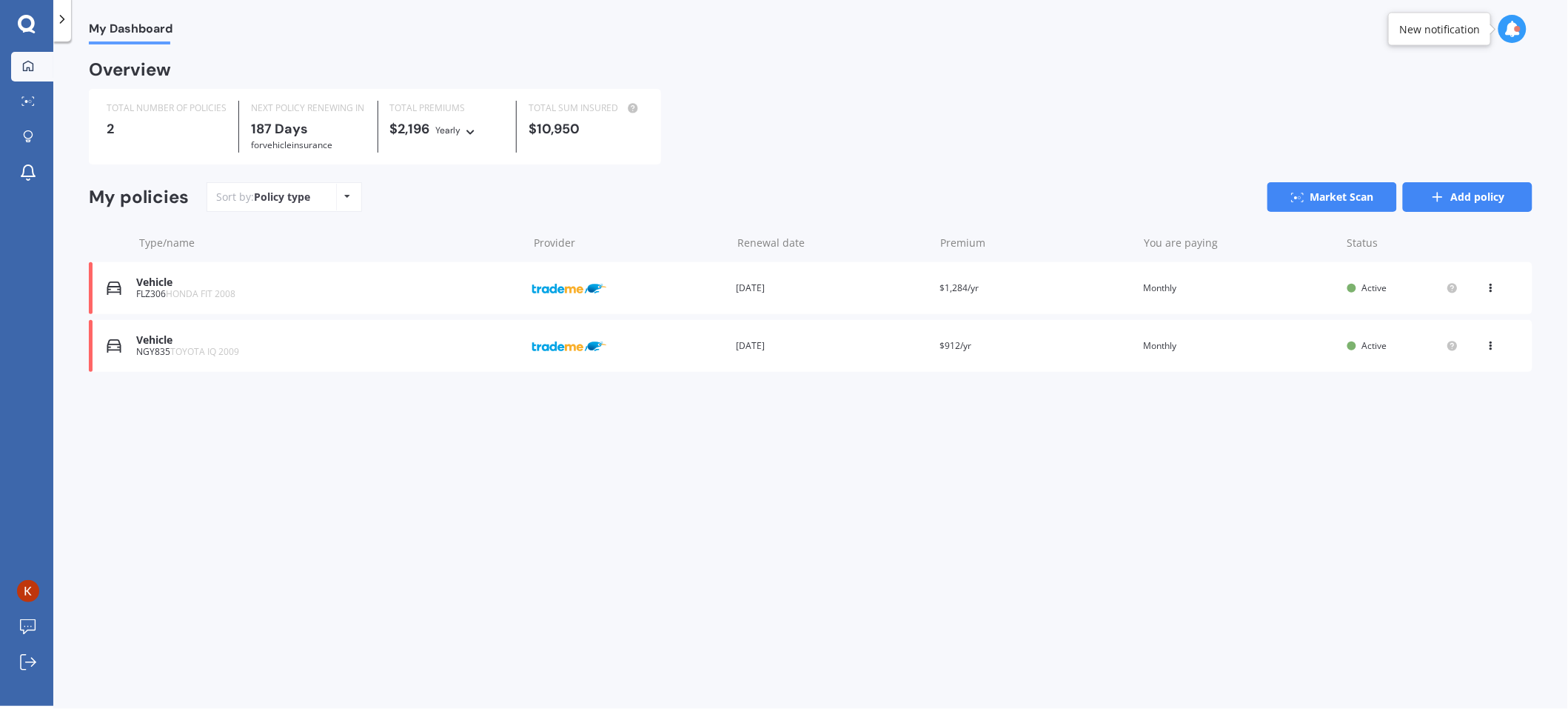
click at [1457, 201] on link "Add policy" at bounding box center [1468, 196] width 129 height 30
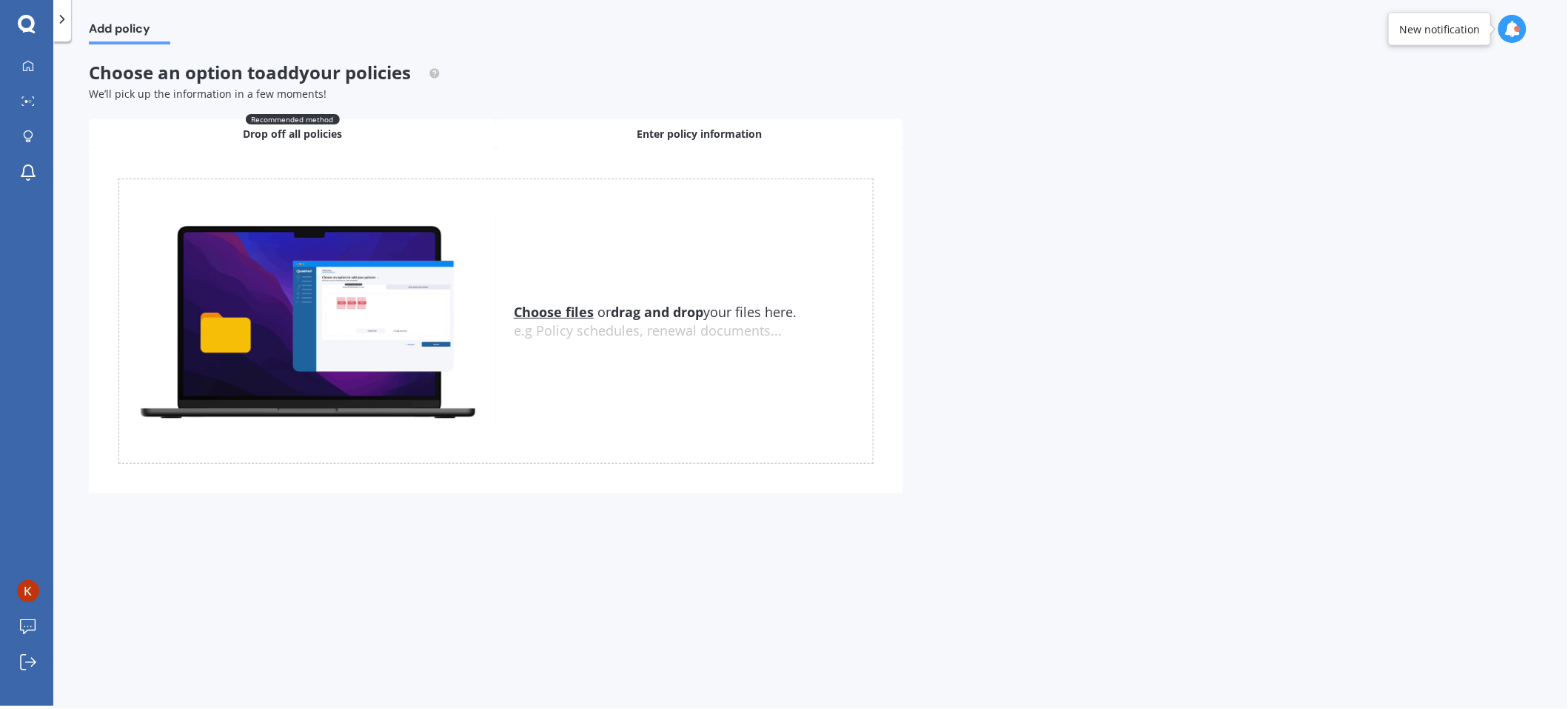
click at [711, 133] on span "Enter policy information" at bounding box center [700, 134] width 125 height 14
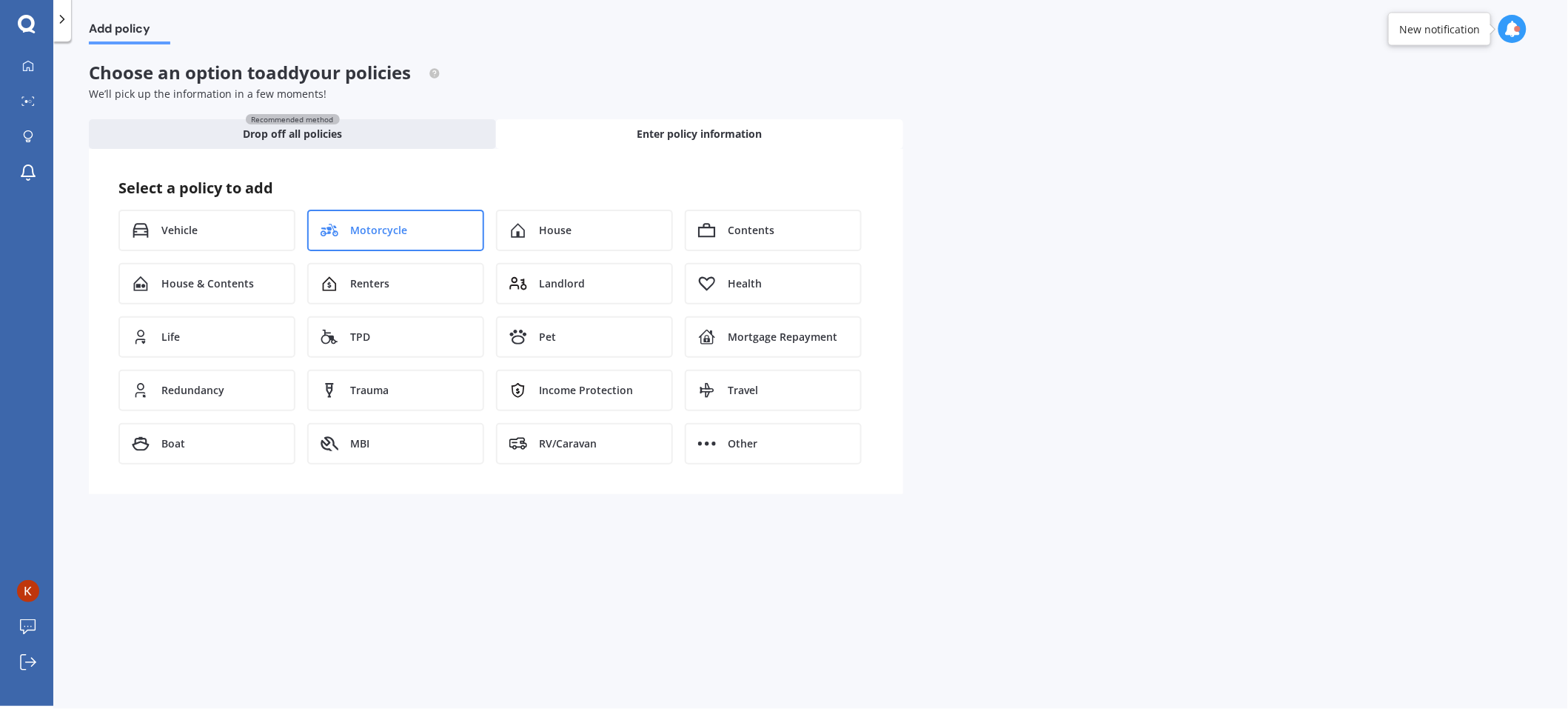
click at [373, 235] on span "Motorcycle" at bounding box center [378, 230] width 57 height 14
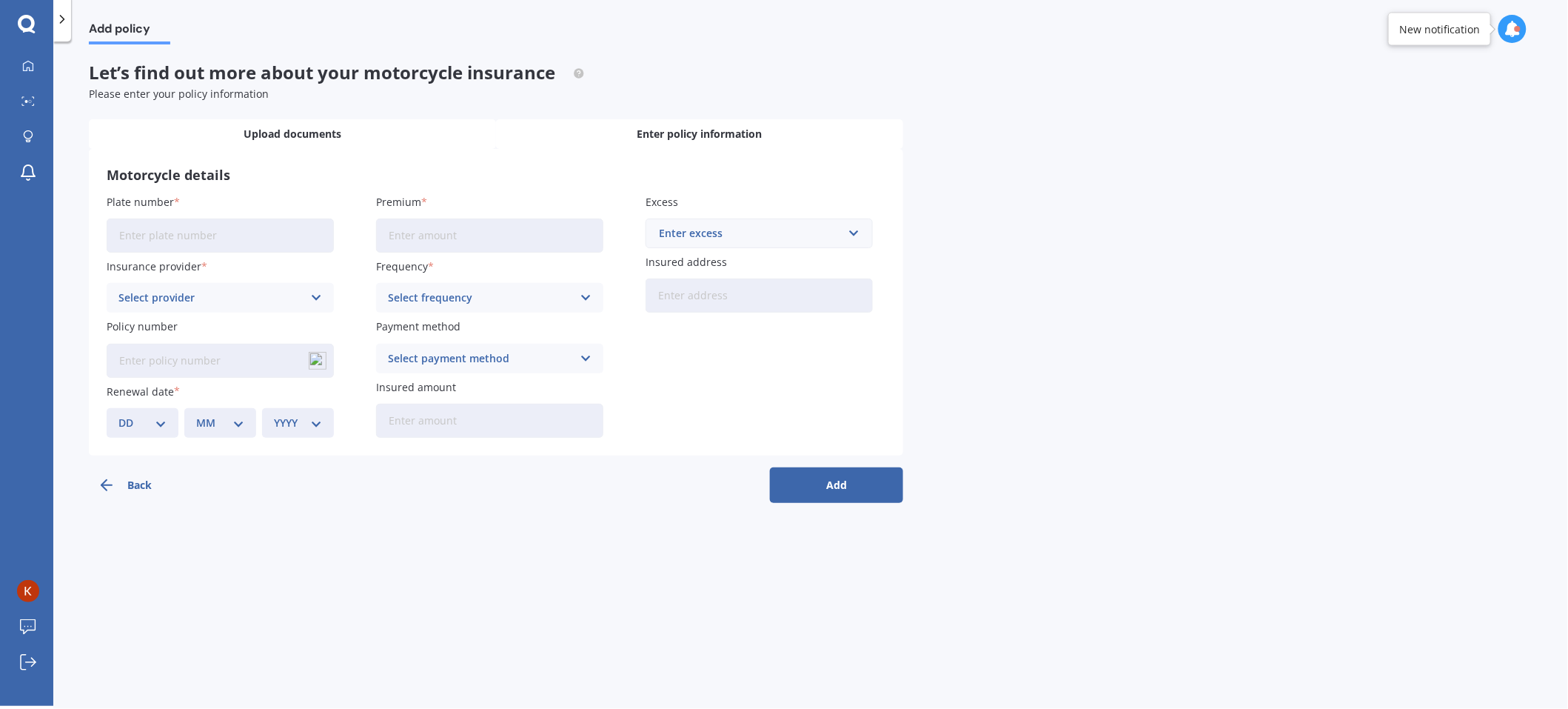
click at [321, 130] on span "Upload documents" at bounding box center [292, 134] width 98 height 14
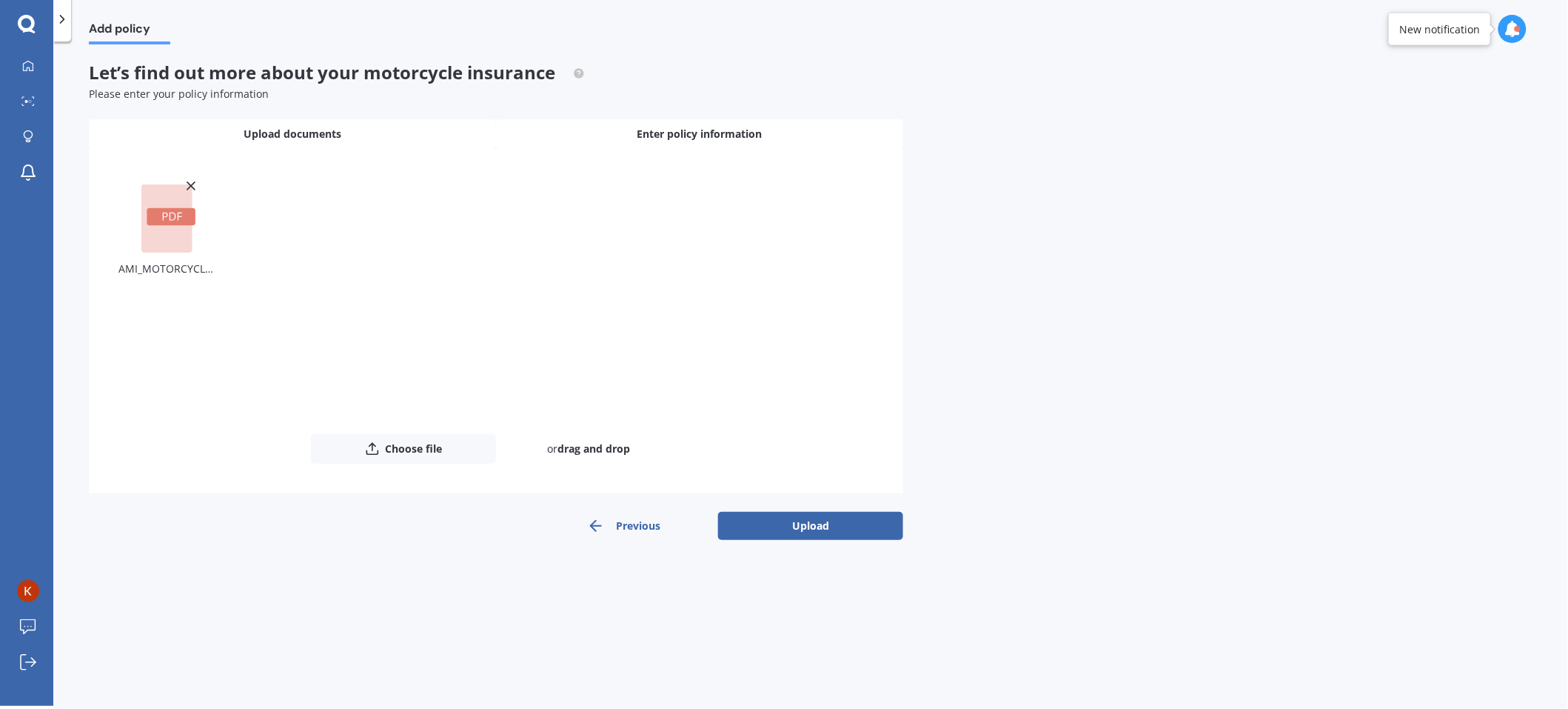
click at [674, 144] on div "Enter policy information" at bounding box center [700, 134] width 407 height 30
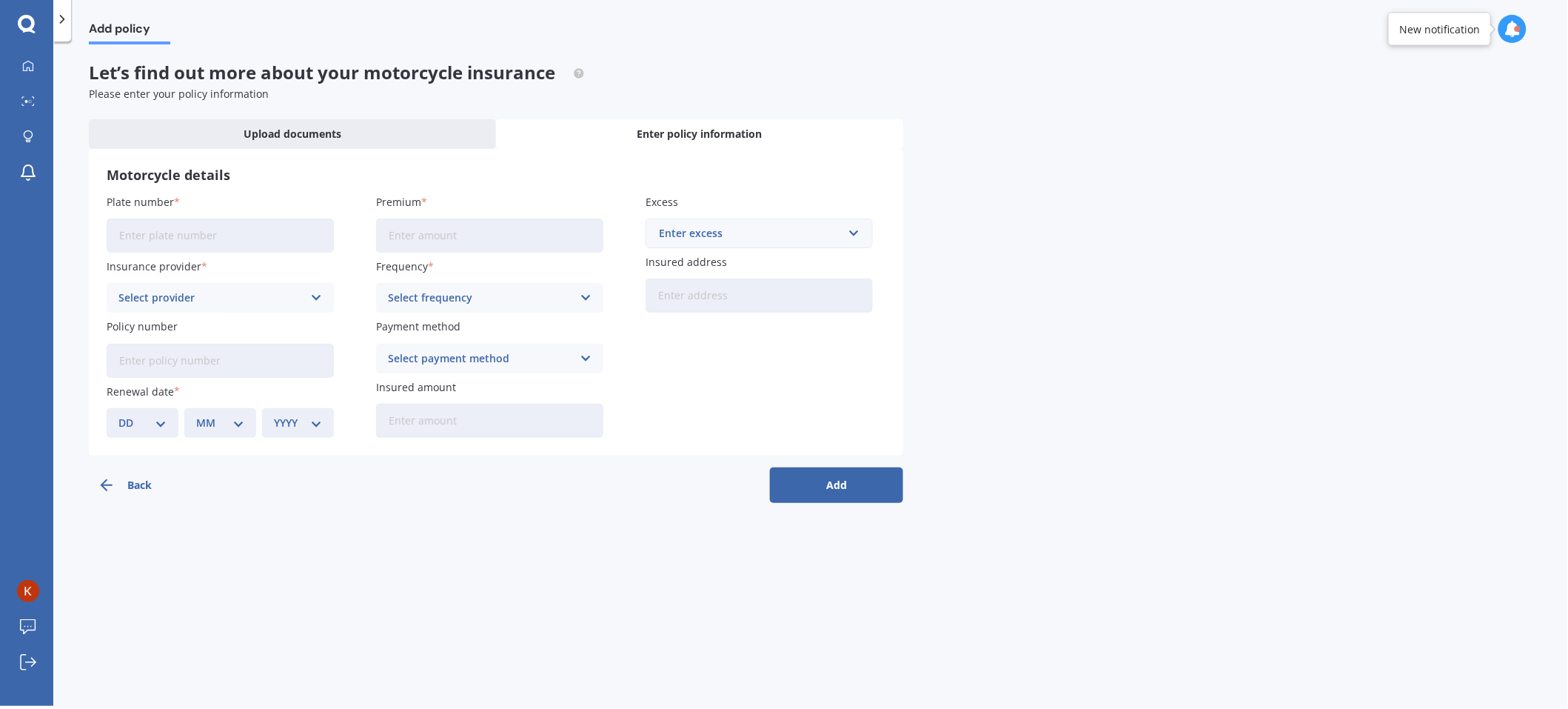
click at [251, 245] on input "Plate number" at bounding box center [220, 235] width 227 height 34
click at [221, 226] on input "Plate number" at bounding box center [220, 235] width 227 height 34
type input "ㅊ"
type input "C3AJK"
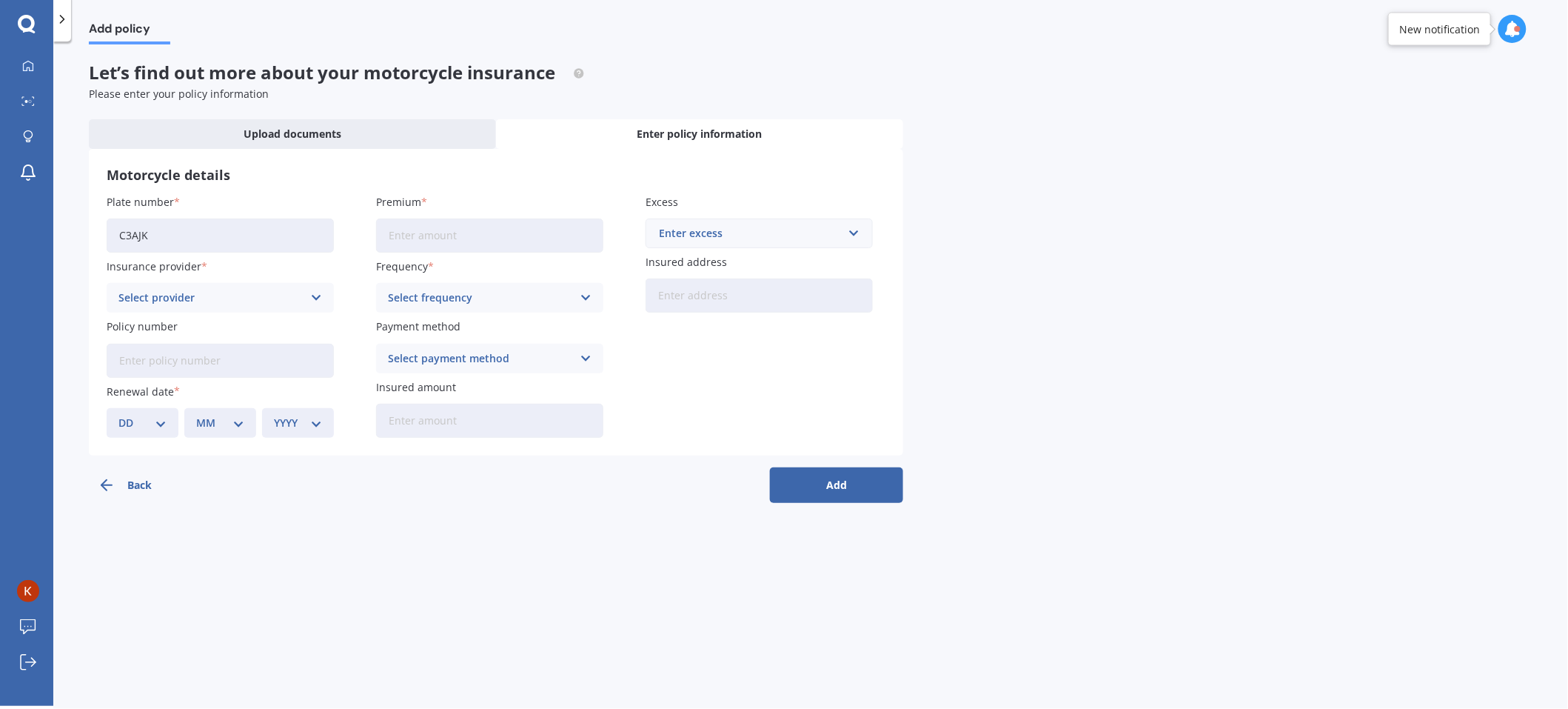
click at [214, 294] on div "Select provider" at bounding box center [211, 298] width 185 height 16
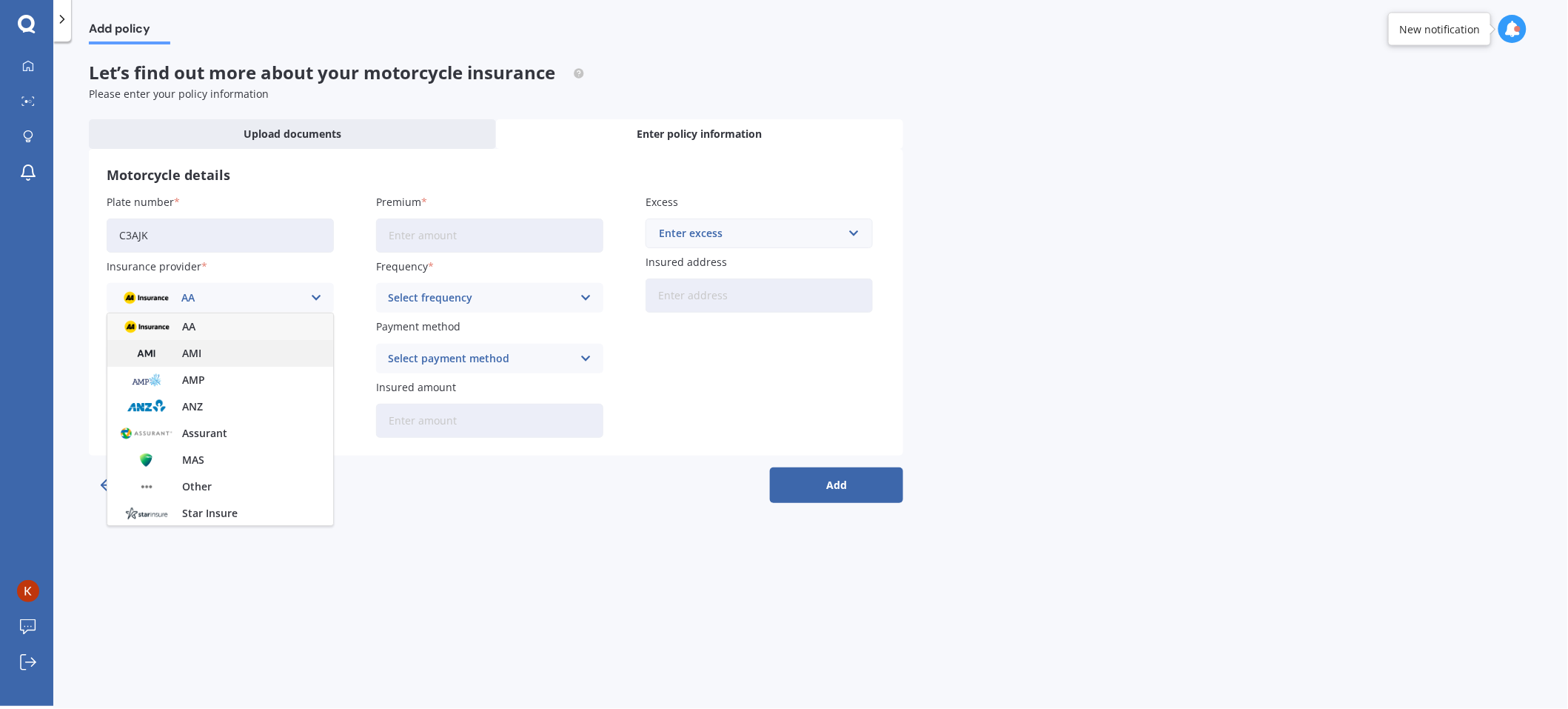
click at [227, 347] on div "AMI" at bounding box center [220, 352] width 225 height 26
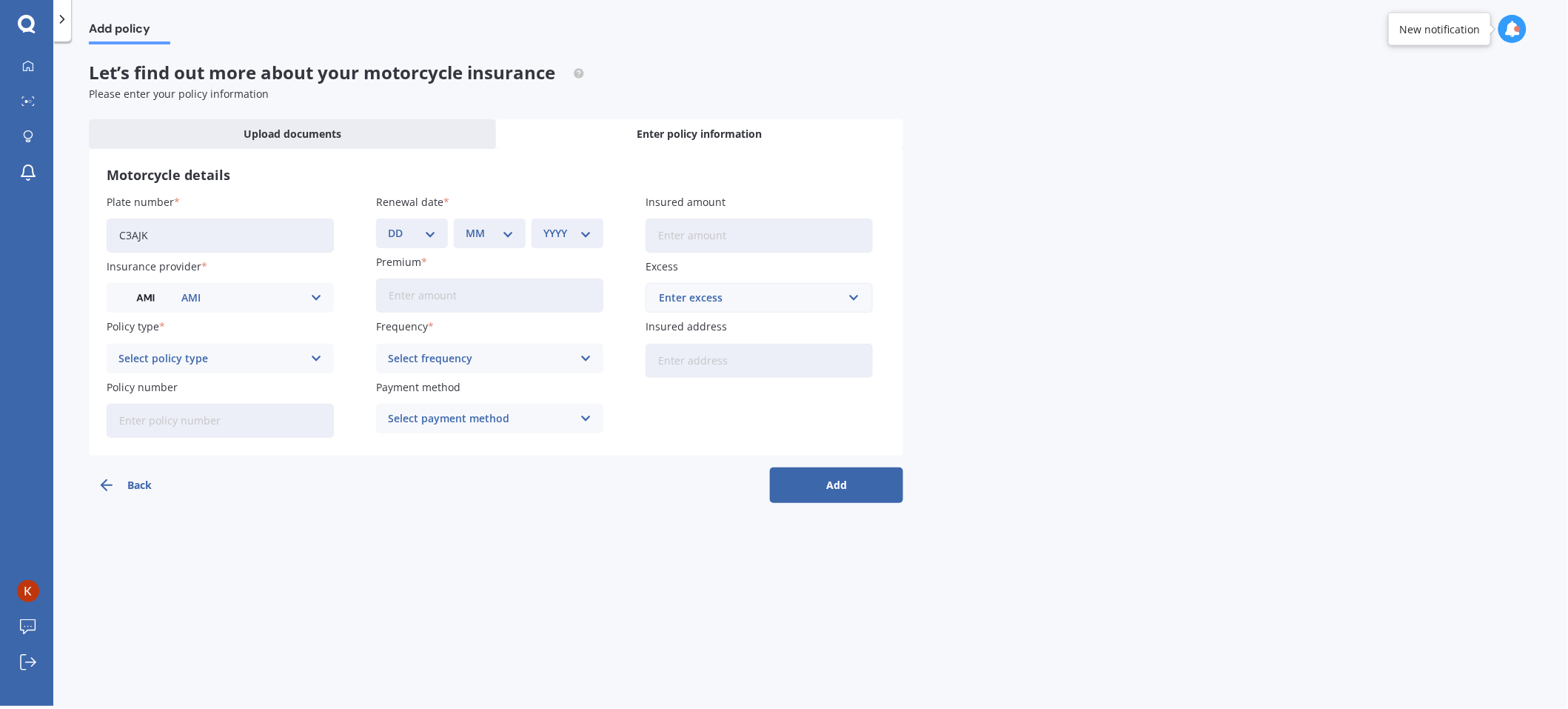
click at [258, 362] on div "Select policy type" at bounding box center [211, 359] width 185 height 16
click at [196, 388] on span "Comprehensive" at bounding box center [158, 387] width 79 height 10
click at [425, 302] on input "Premium" at bounding box center [490, 296] width 227 height 34
type input "$63.00"
click at [529, 495] on div "Back Add" at bounding box center [496, 479] width 815 height 47
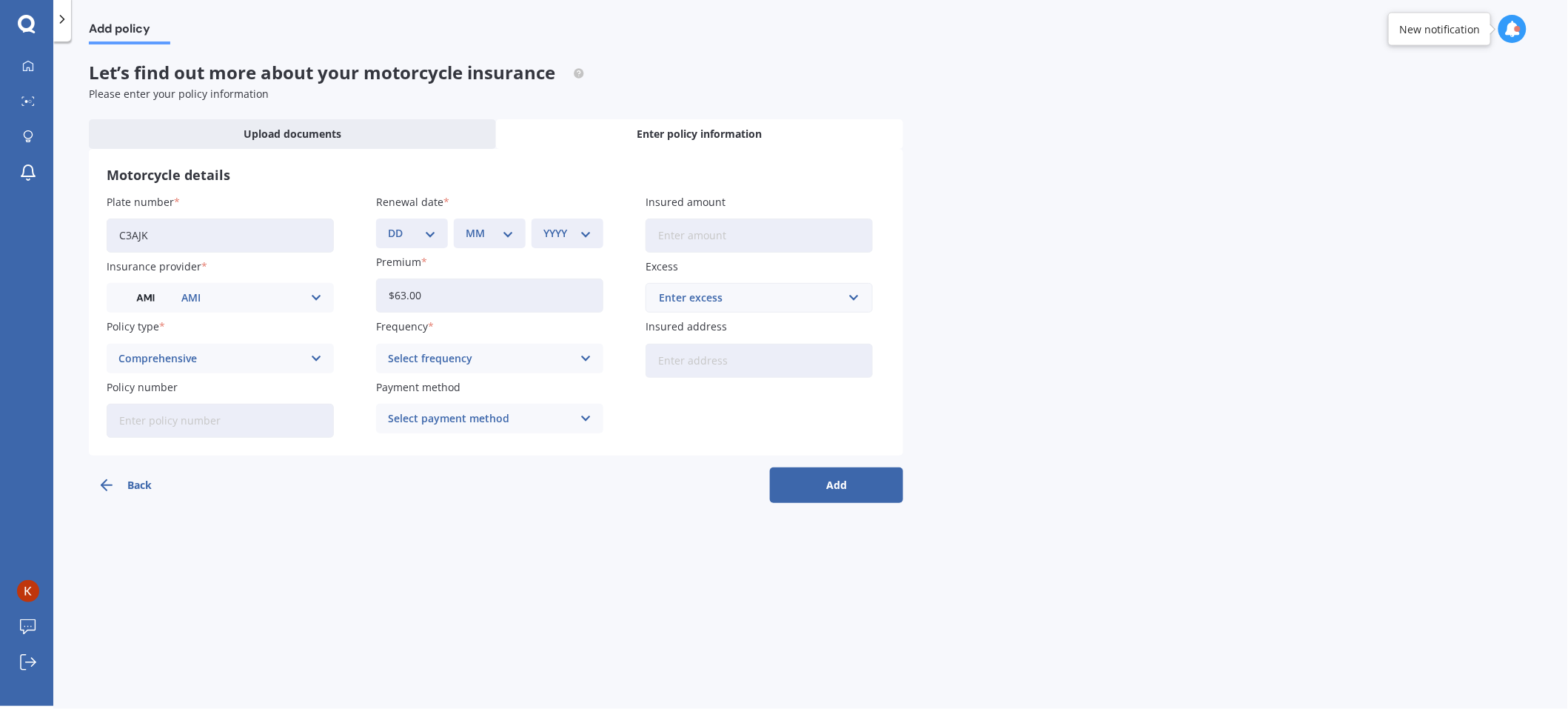
click at [685, 238] on input "Insured amount" at bounding box center [759, 235] width 227 height 34
click at [708, 233] on input "$8,850" at bounding box center [759, 235] width 227 height 34
type input "$8"
type input "$10,000"
click at [703, 301] on div "Enter excess" at bounding box center [751, 298] width 183 height 16
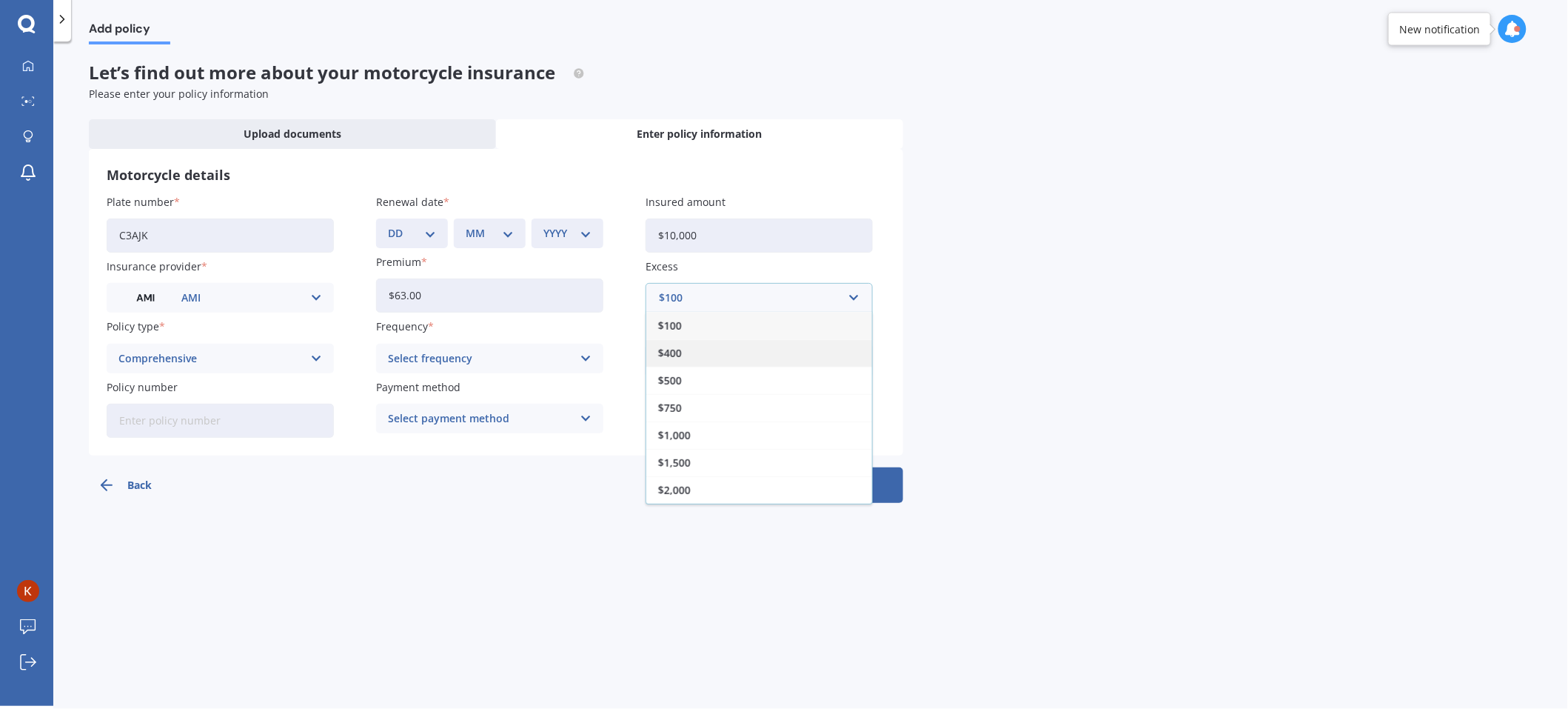
click at [685, 359] on div "$400" at bounding box center [759, 353] width 225 height 27
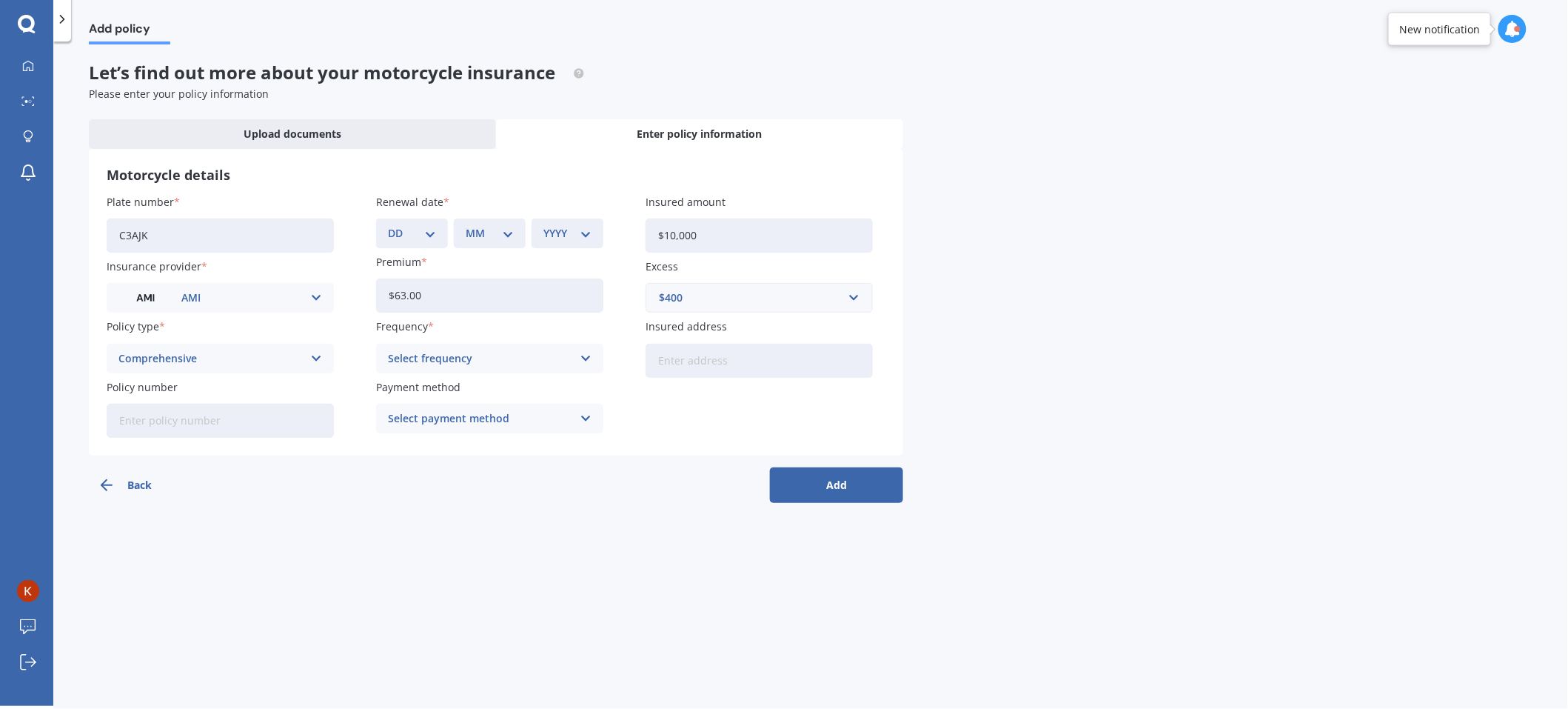
click at [694, 364] on input "Insured address" at bounding box center [759, 361] width 227 height 34
click at [669, 477] on div "Back Add" at bounding box center [496, 479] width 815 height 47
click at [279, 136] on span "Upload documents" at bounding box center [292, 134] width 98 height 14
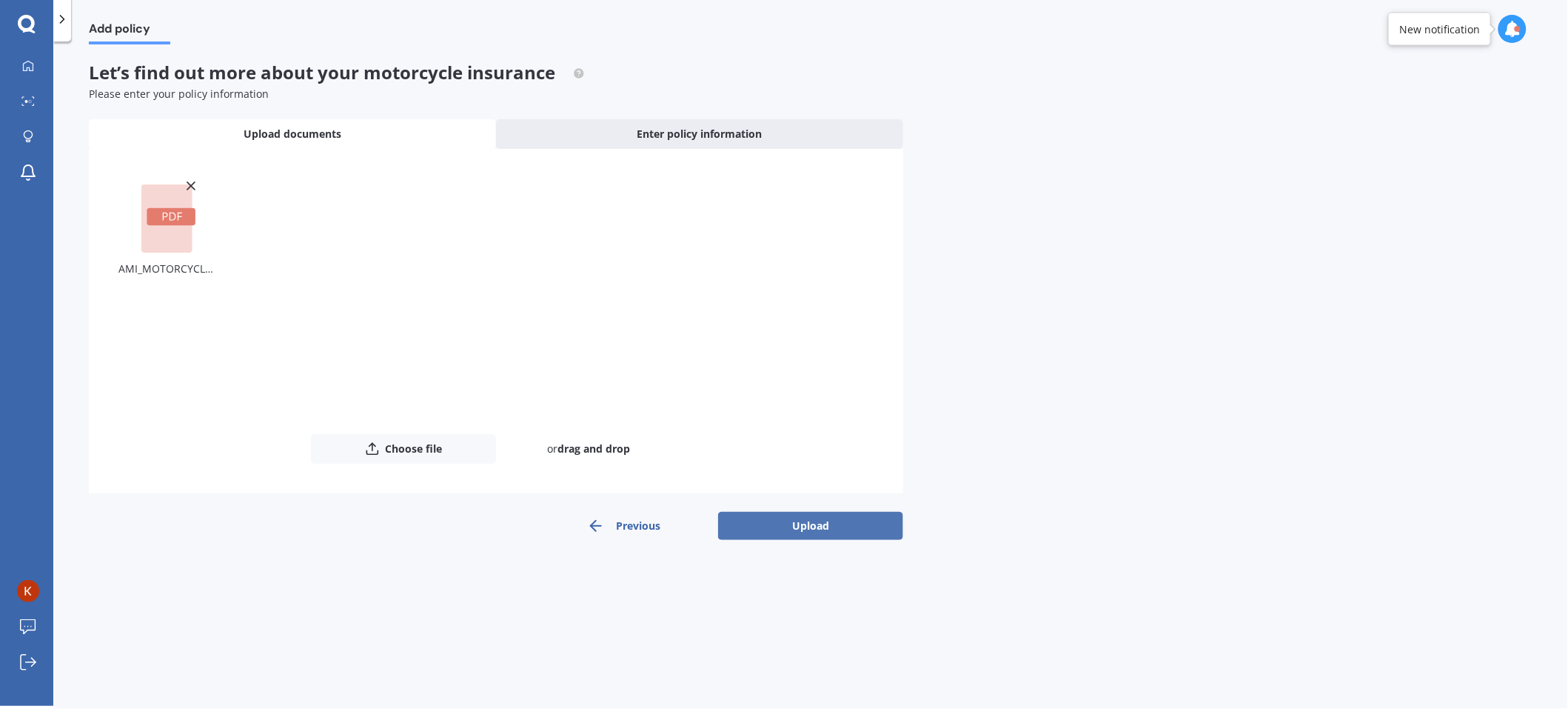
click at [812, 523] on button "Upload" at bounding box center [810, 525] width 185 height 28
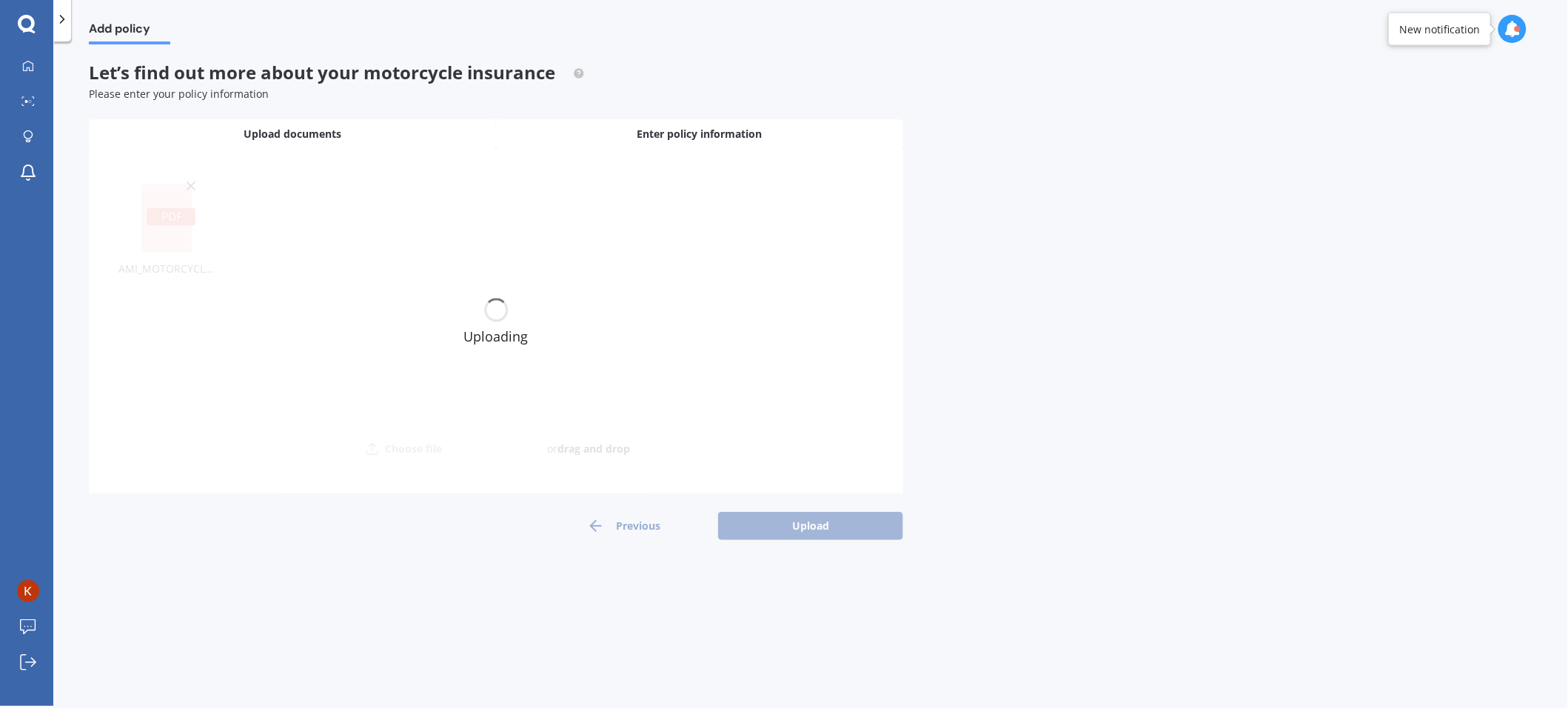
click at [698, 130] on span "Enter policy information" at bounding box center [700, 134] width 125 height 14
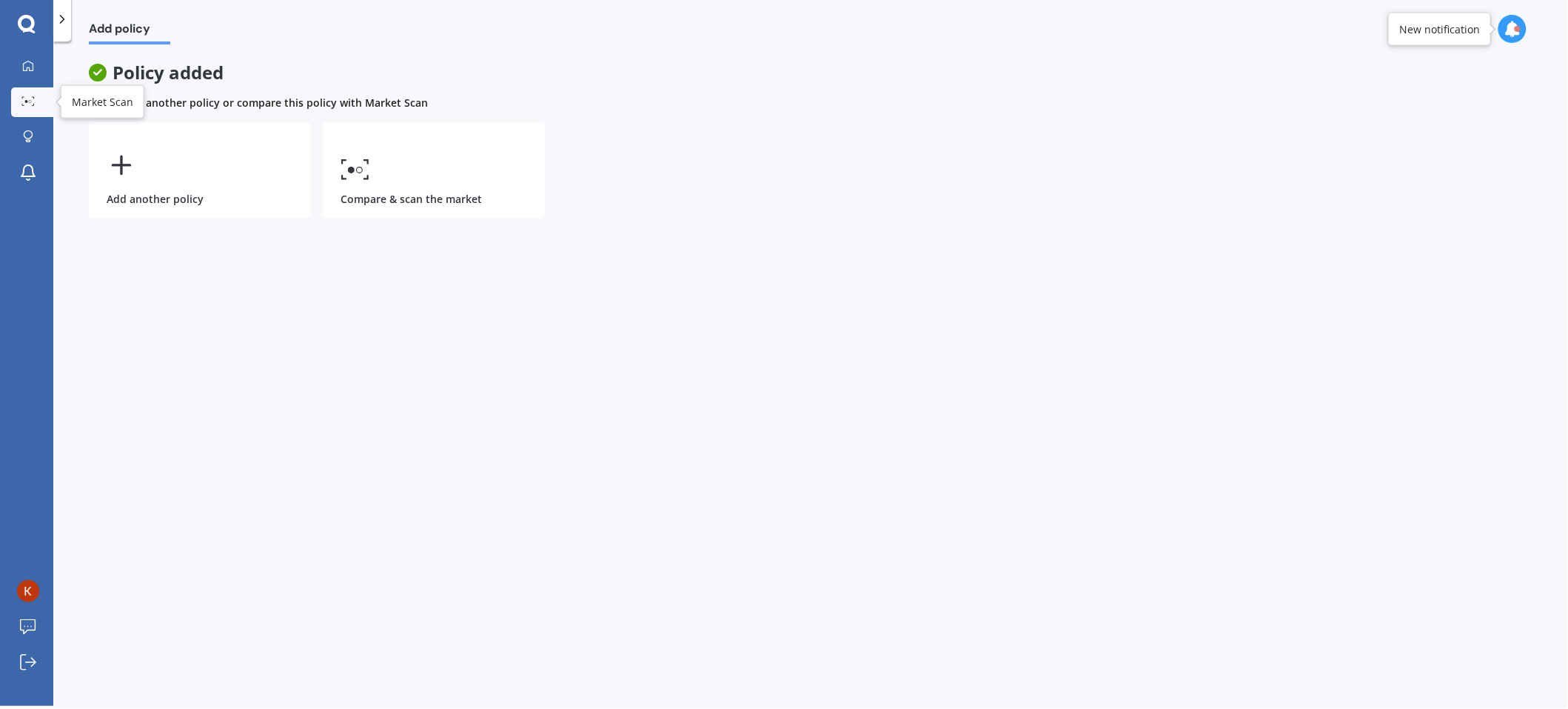
click at [19, 94] on link "Market Scan" at bounding box center [32, 102] width 43 height 30
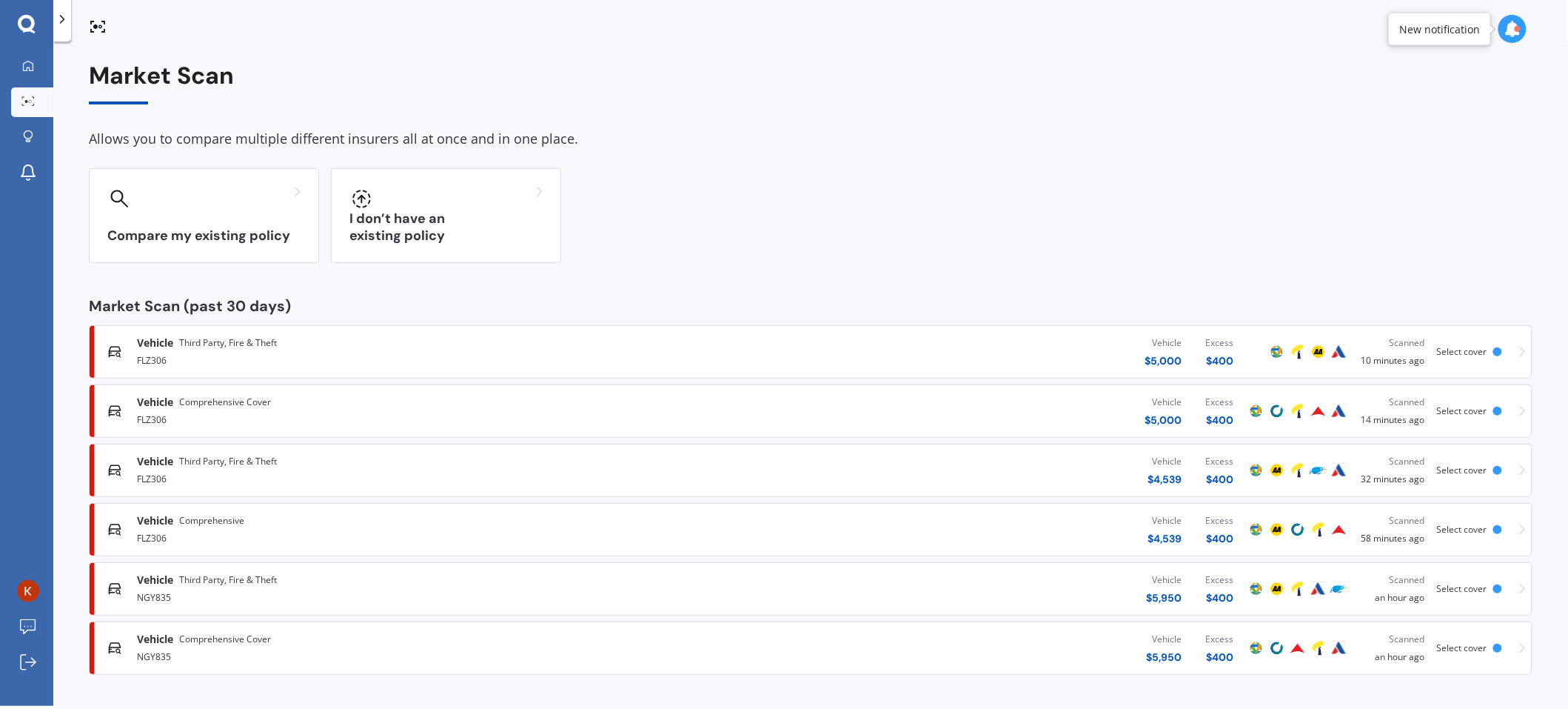
scroll to position [1, 0]
click at [26, 140] on icon at bounding box center [28, 141] width 5 height 2
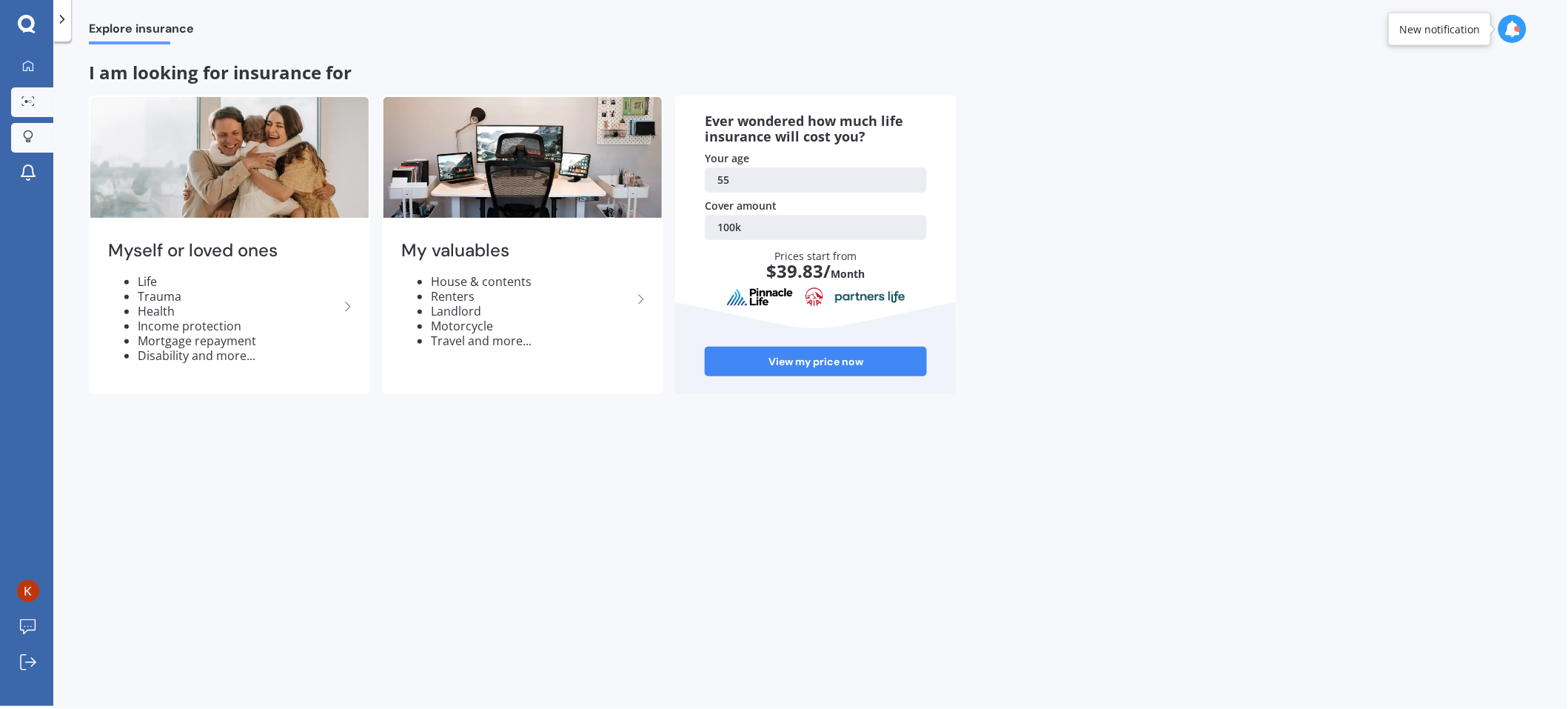
click at [27, 96] on icon at bounding box center [28, 101] width 14 height 10
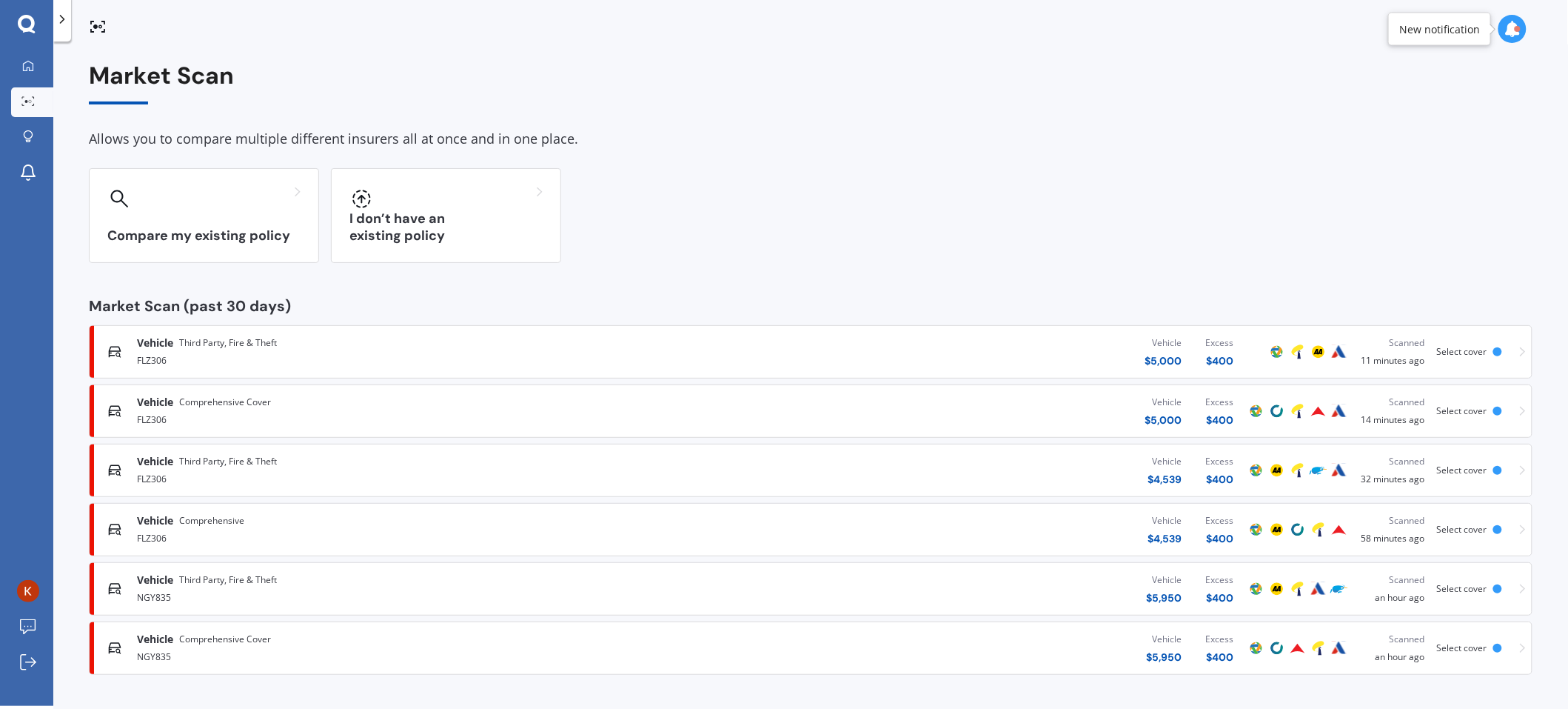
scroll to position [1, 0]
click at [33, 72] on link "My Dashboard" at bounding box center [32, 66] width 43 height 30
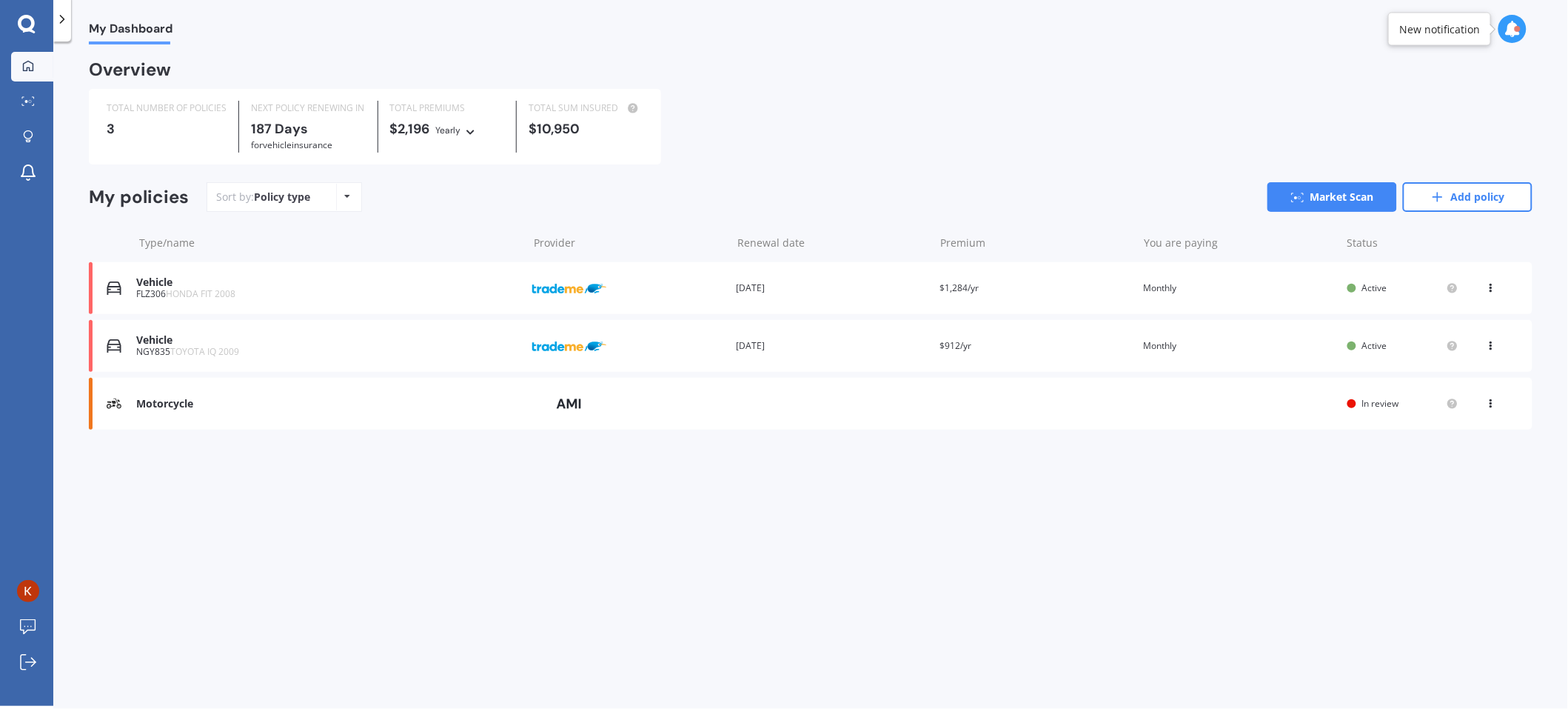
click at [567, 513] on div "My Dashboard Overview TOTAL NUMBER OF POLICIES 3 NEXT POLICY RENEWING IN 187 Da…" at bounding box center [810, 377] width 1515 height 665
click at [1488, 402] on icon at bounding box center [1491, 401] width 10 height 9
click at [1468, 424] on div "View policy" at bounding box center [1458, 431] width 147 height 30
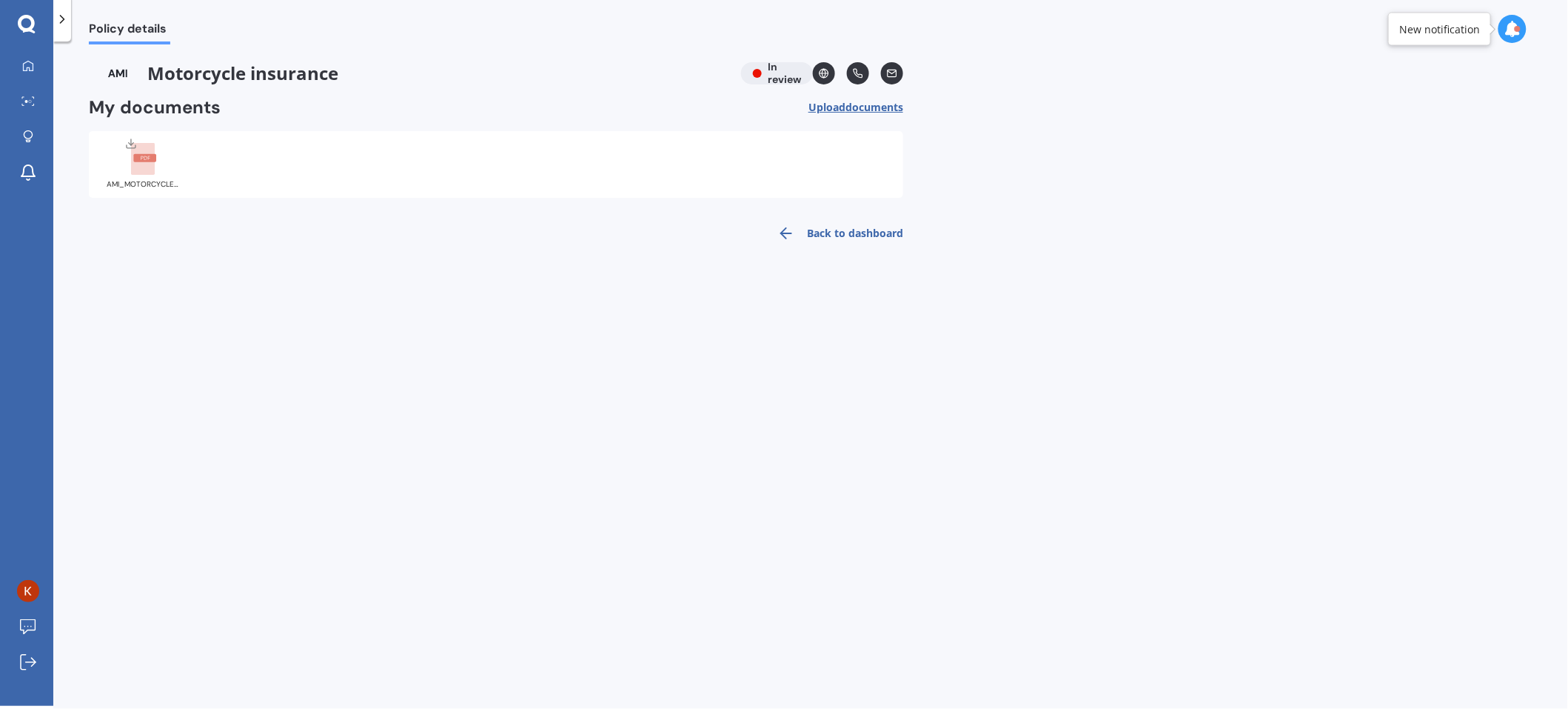
click at [852, 232] on link "Back to dashboard" at bounding box center [836, 233] width 135 height 35
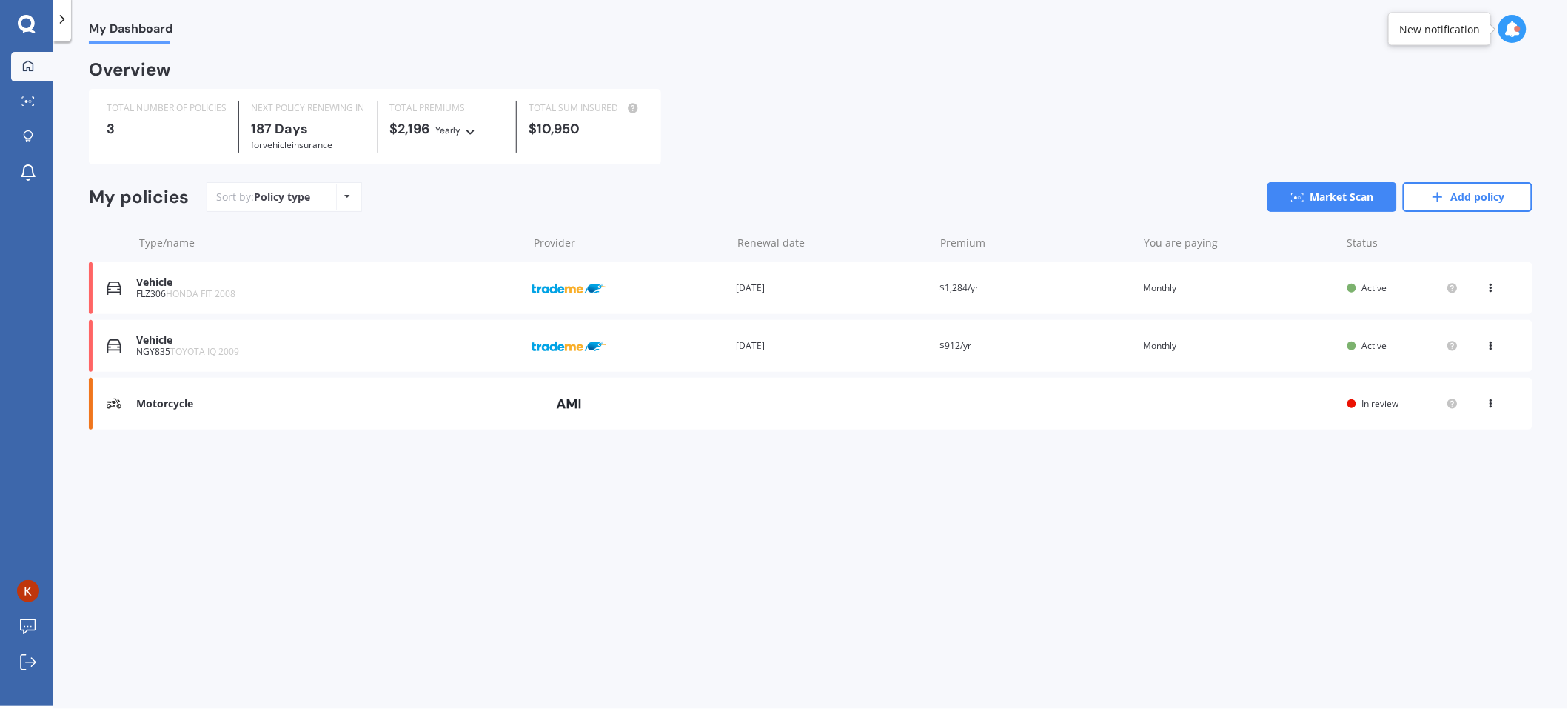
click at [572, 400] on img at bounding box center [569, 403] width 74 height 28
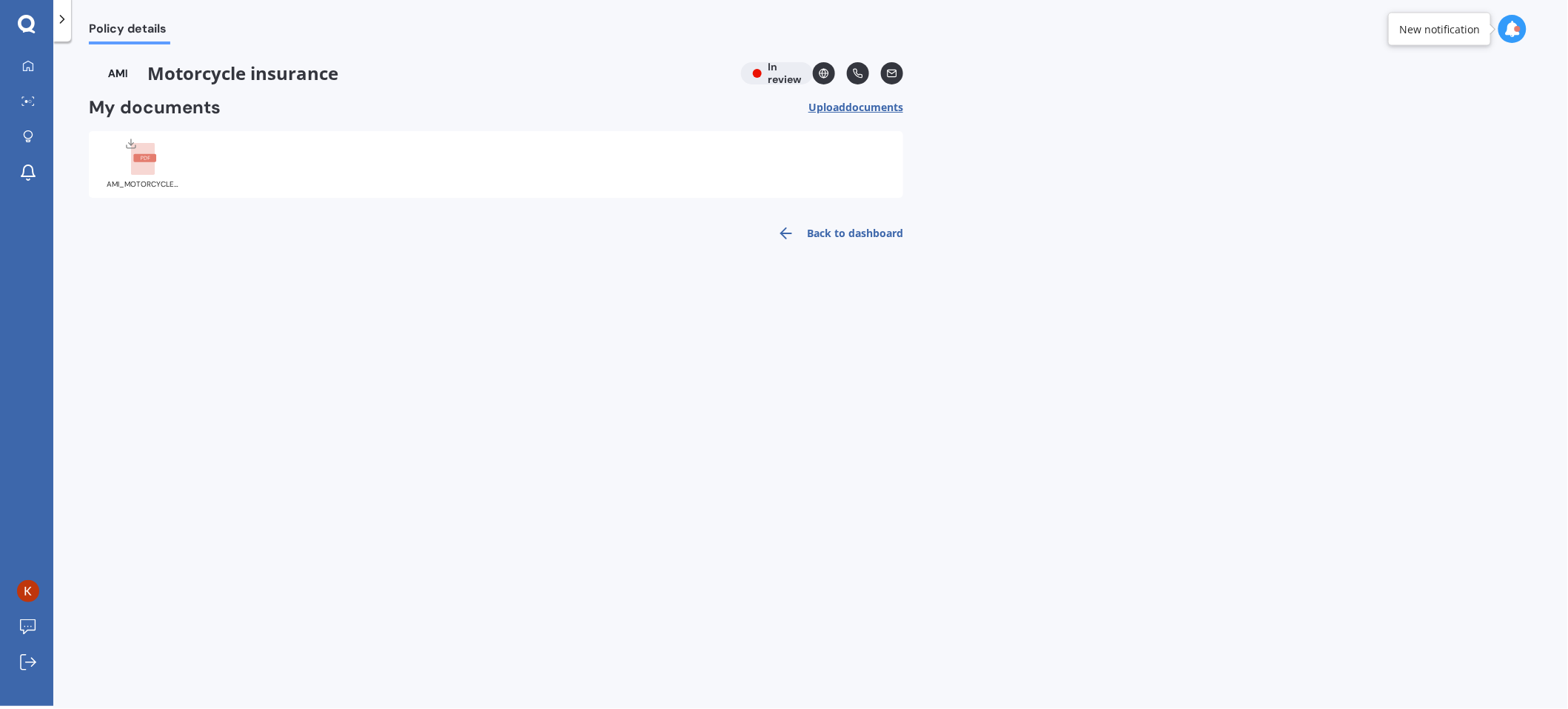
click at [775, 71] on div "Motorcycle insurance In review" at bounding box center [496, 73] width 815 height 23
click at [832, 228] on link "Back to dashboard" at bounding box center [836, 233] width 135 height 35
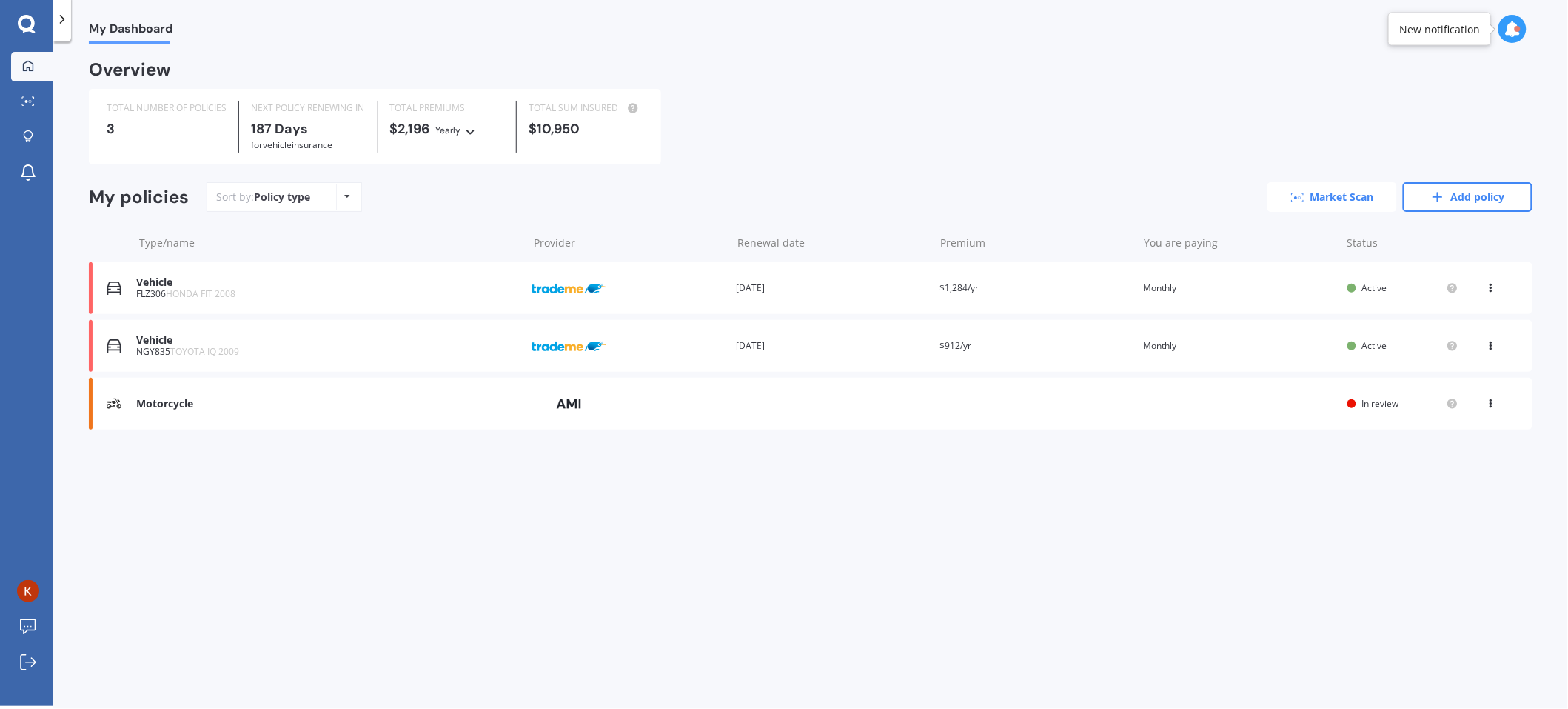
click at [1352, 193] on link "Market Scan" at bounding box center [1332, 196] width 129 height 30
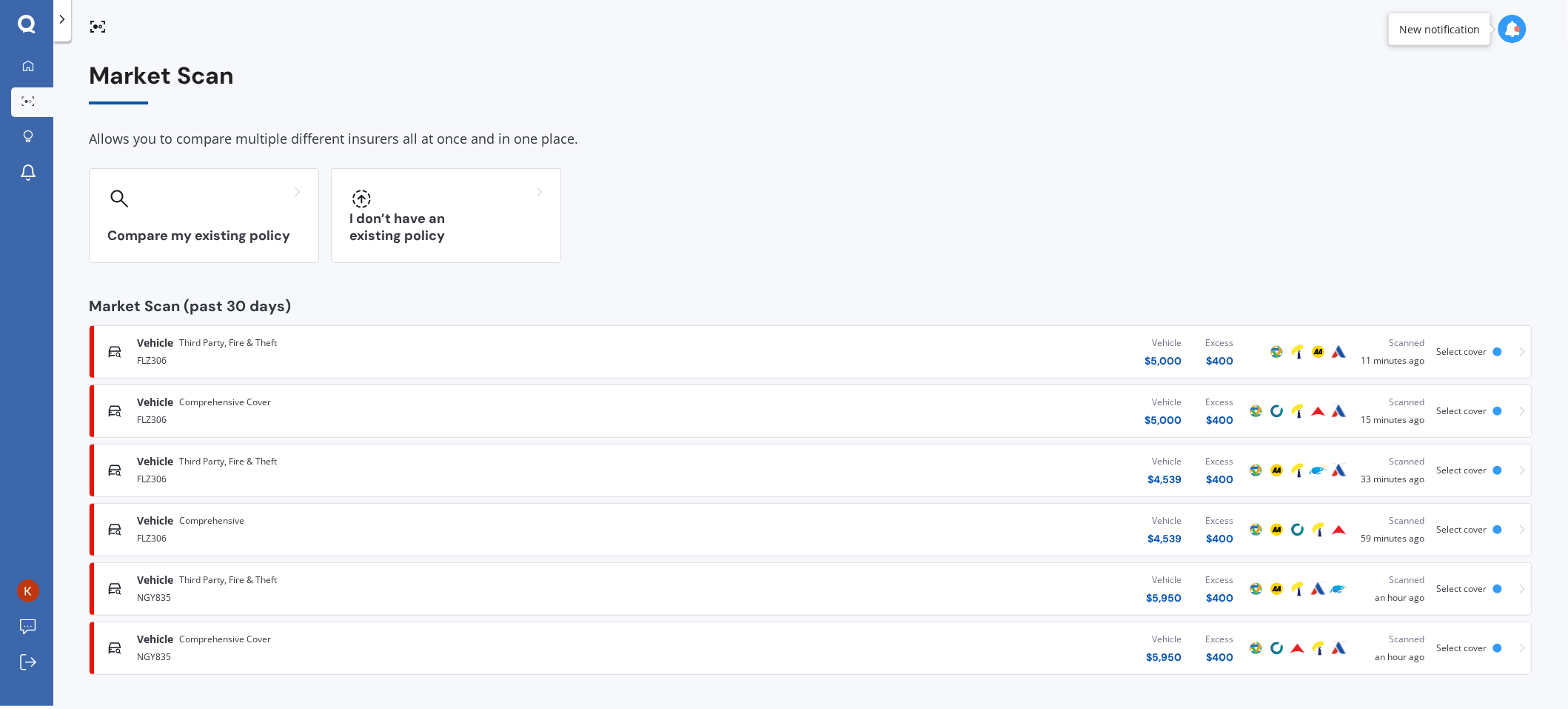
scroll to position [1, 0]
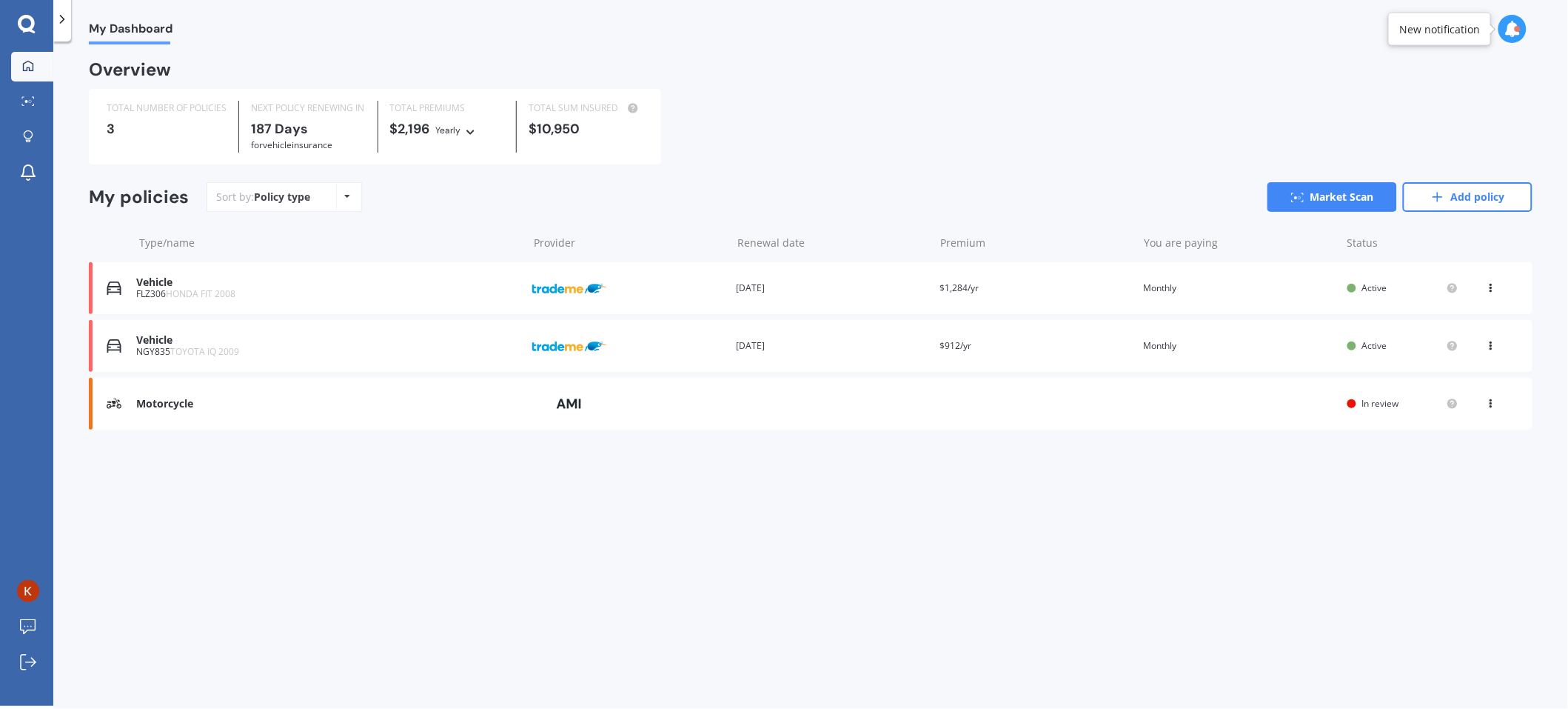
click at [1487, 395] on div "Motorcycle Provider Renewal date Premium You are paying Status In review View o…" at bounding box center [810, 403] width 1444 height 52
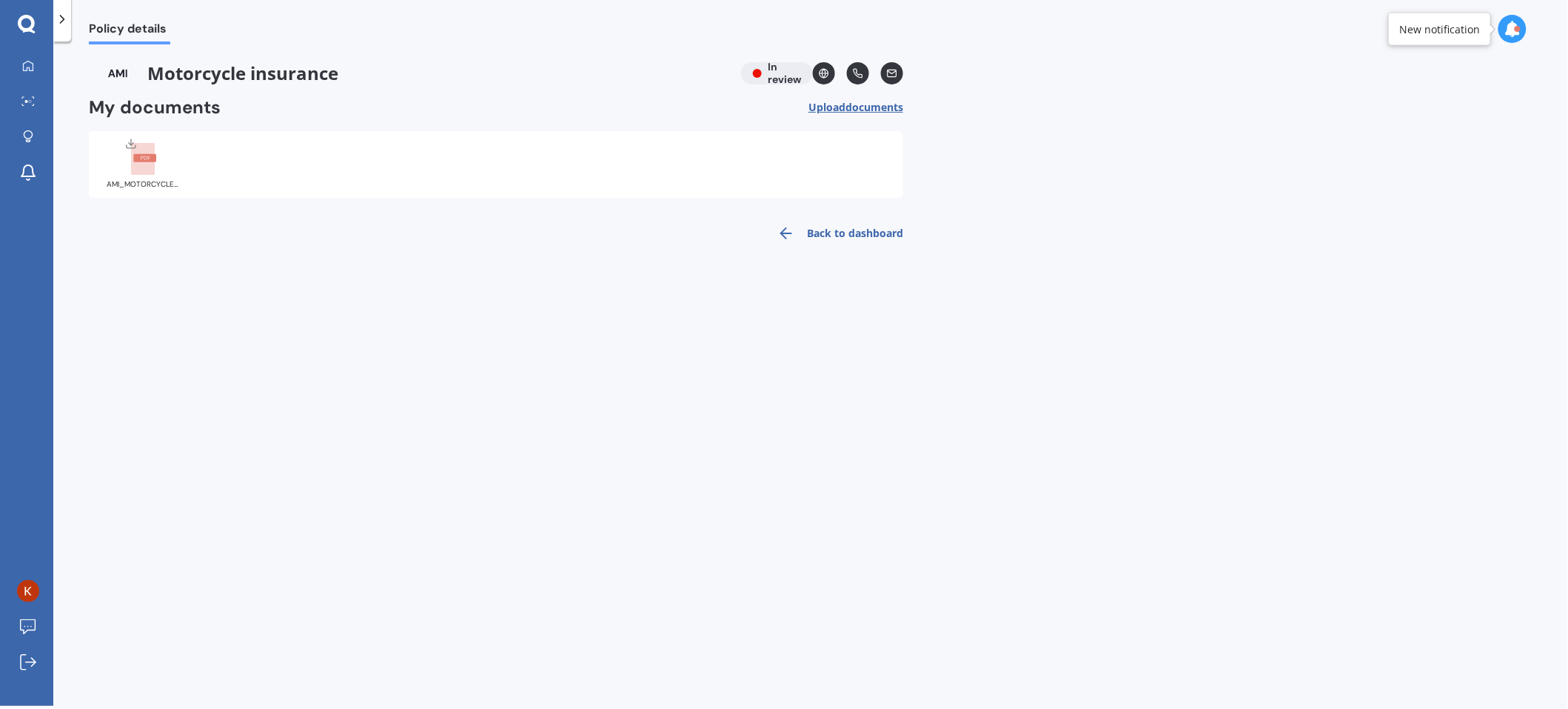
click at [396, 141] on div "AMI_MOTORCYCLE_INSURANCE.pdf" at bounding box center [496, 165] width 815 height 67
click at [123, 25] on span "Policy details" at bounding box center [129, 32] width 81 height 20
click at [153, 91] on div "Motorcycle insurance In review My documents Upload documents Uploading Choose f…" at bounding box center [496, 157] width 815 height 189
click at [767, 72] on div "Motorcycle insurance In review" at bounding box center [496, 73] width 815 height 23
click at [869, 106] on span "documents" at bounding box center [875, 107] width 58 height 14
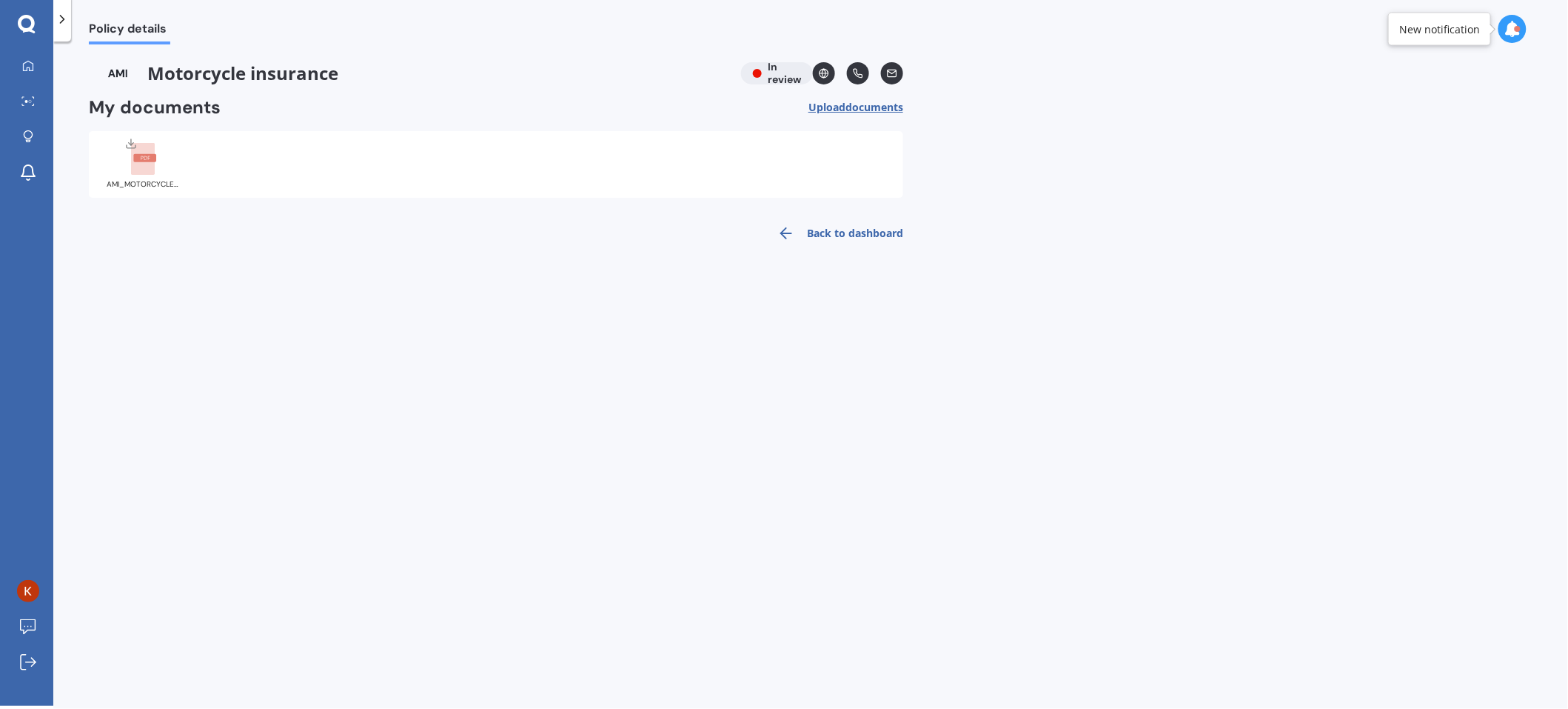
click at [131, 181] on div "AMI_MOTORCYCLE_INSURANCE.pdf" at bounding box center [144, 185] width 74 height 7
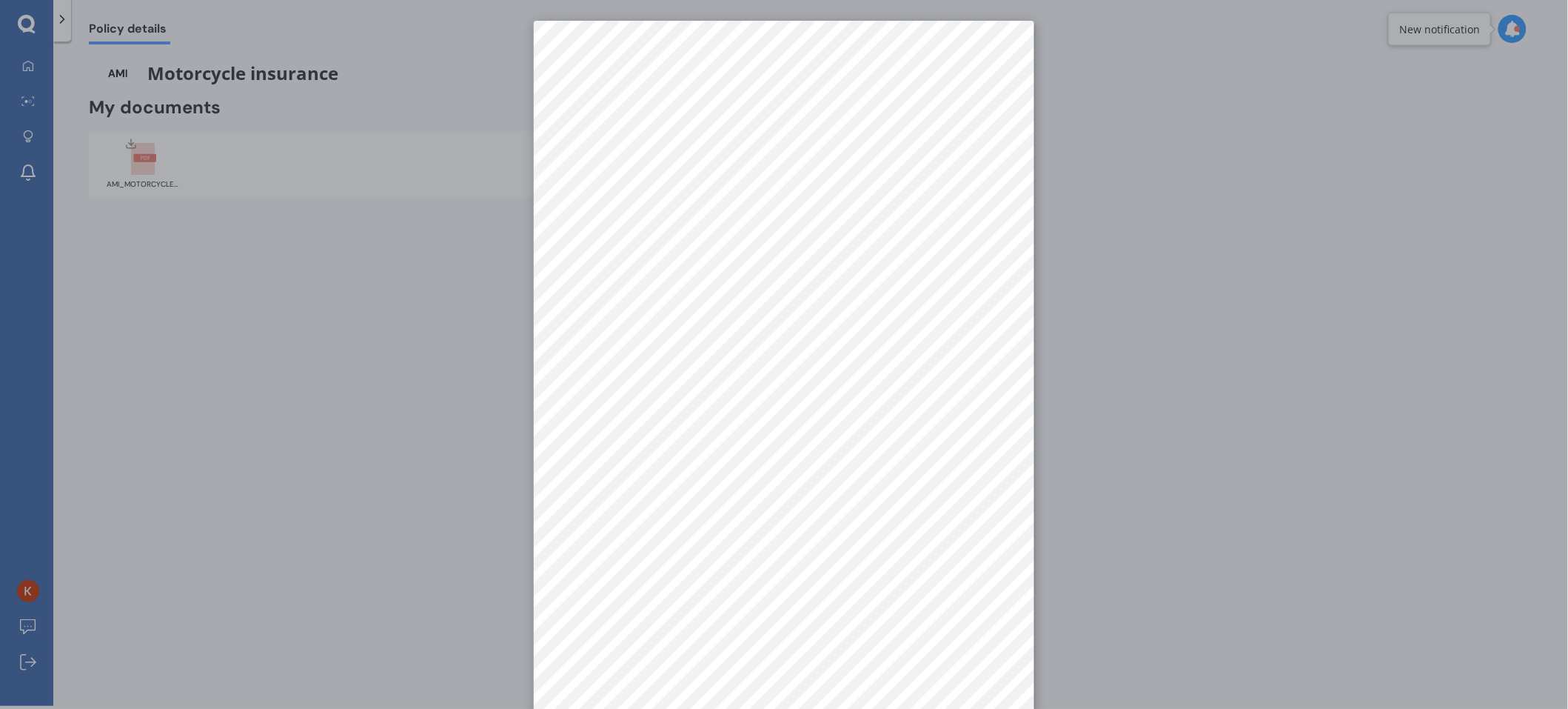
click at [370, 326] on div at bounding box center [784, 354] width 1568 height 709
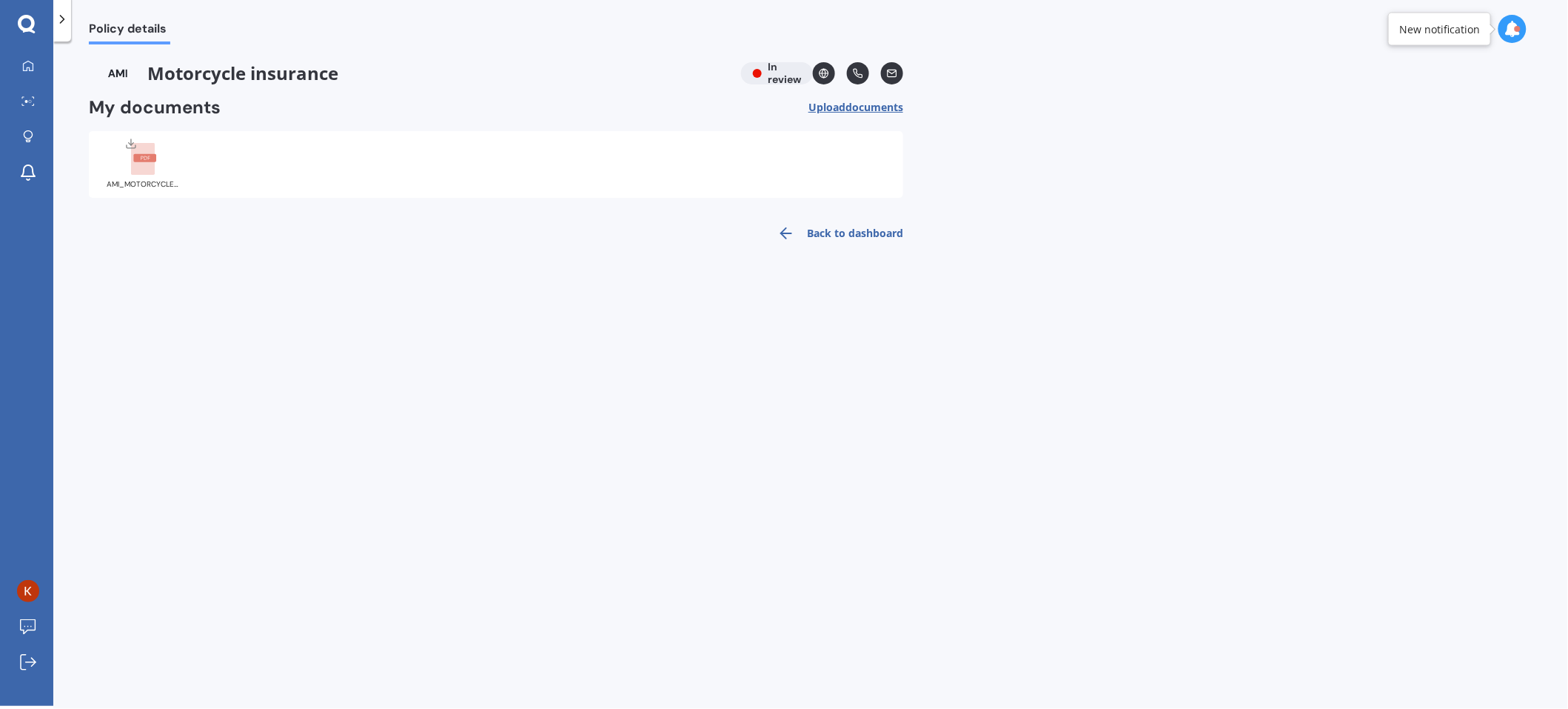
click at [129, 33] on span "Policy details" at bounding box center [129, 32] width 81 height 20
click at [27, 72] on div at bounding box center [28, 66] width 23 height 14
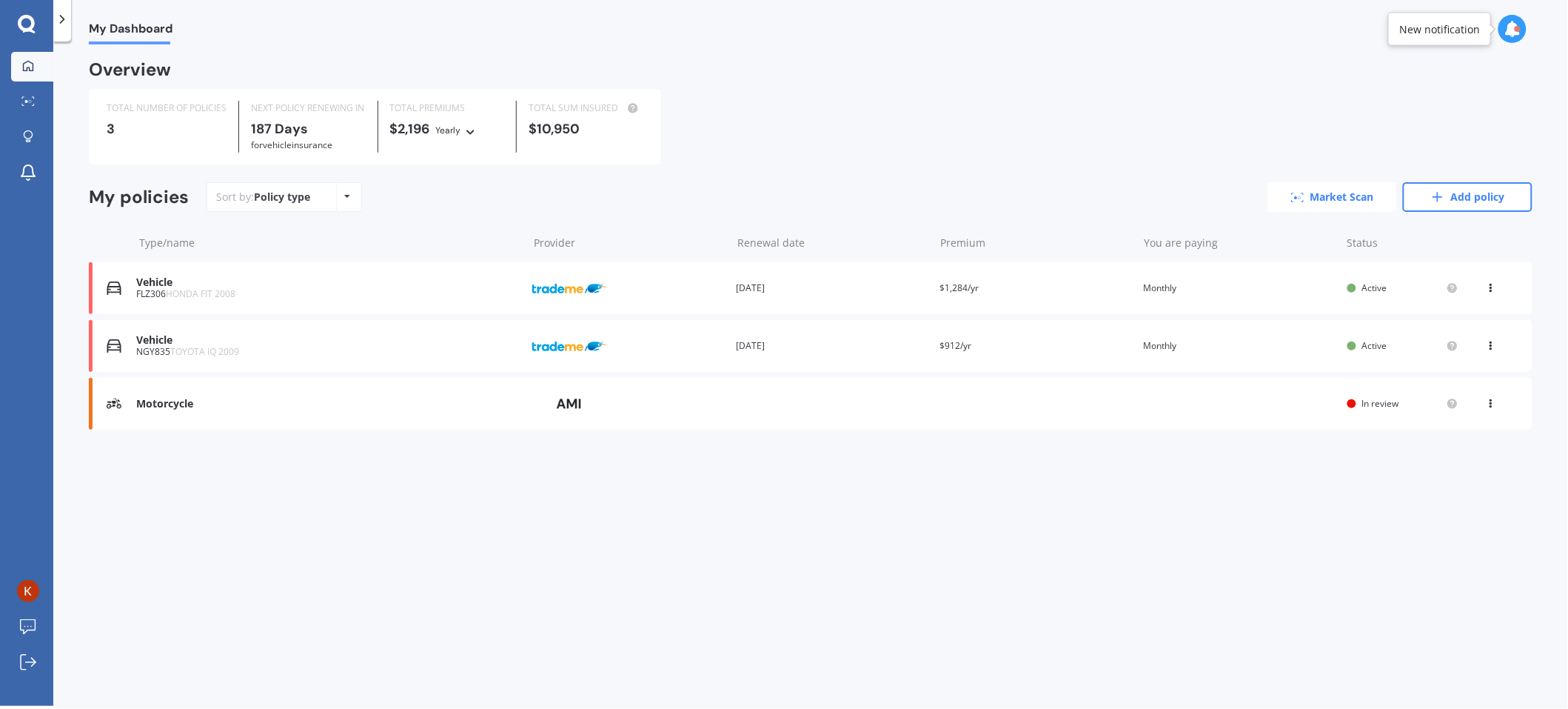
click at [1321, 191] on link "Market Scan" at bounding box center [1332, 196] width 129 height 30
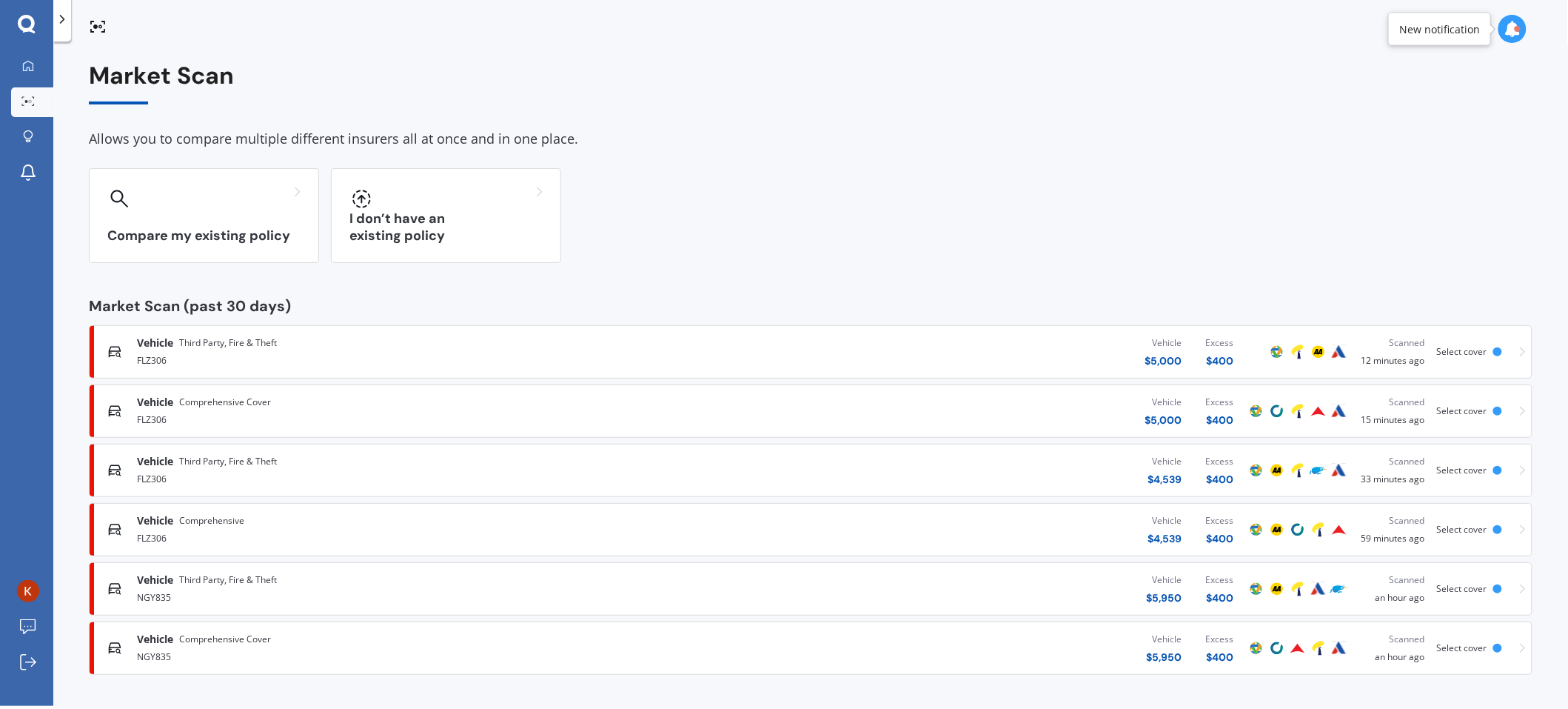
scroll to position [1, 0]
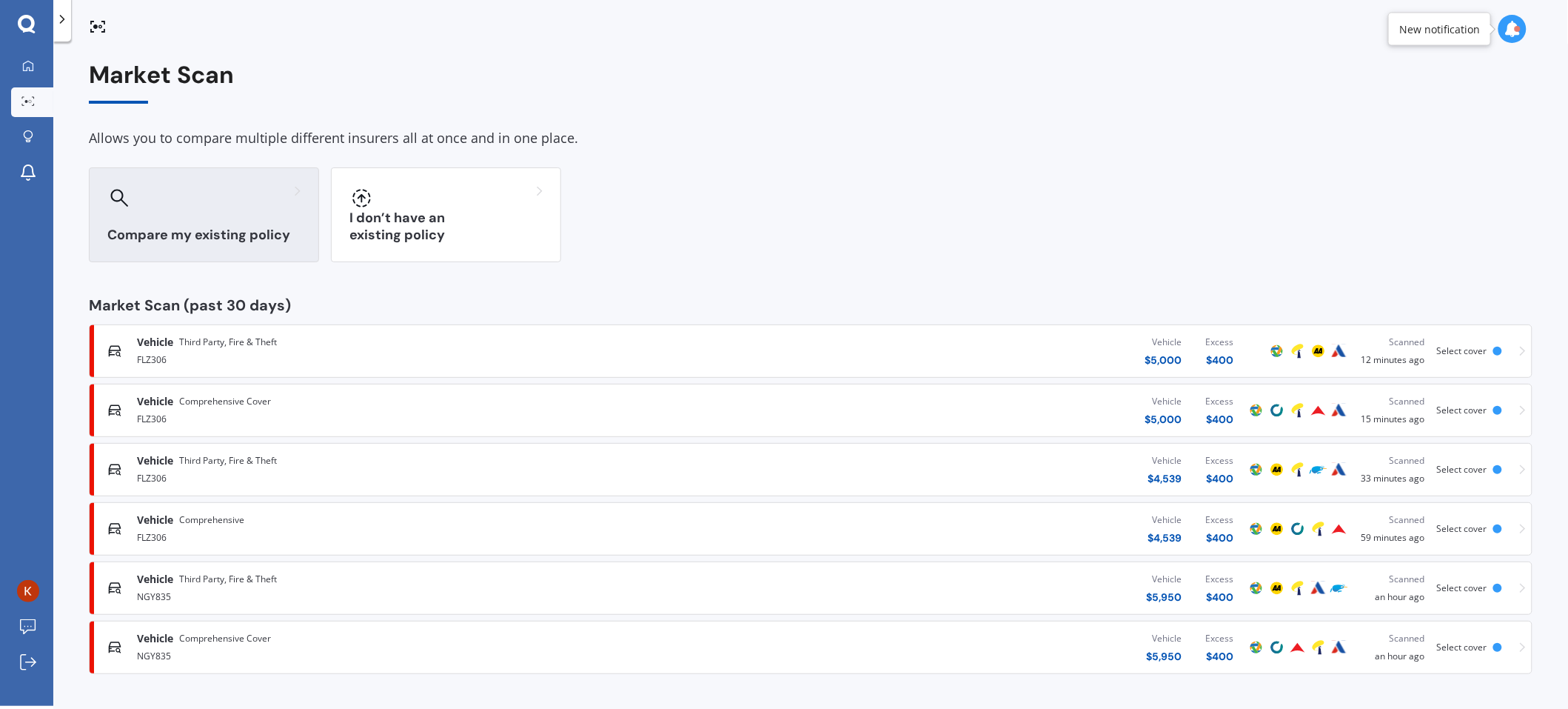
click at [282, 216] on div "Compare my existing policy" at bounding box center [204, 215] width 230 height 95
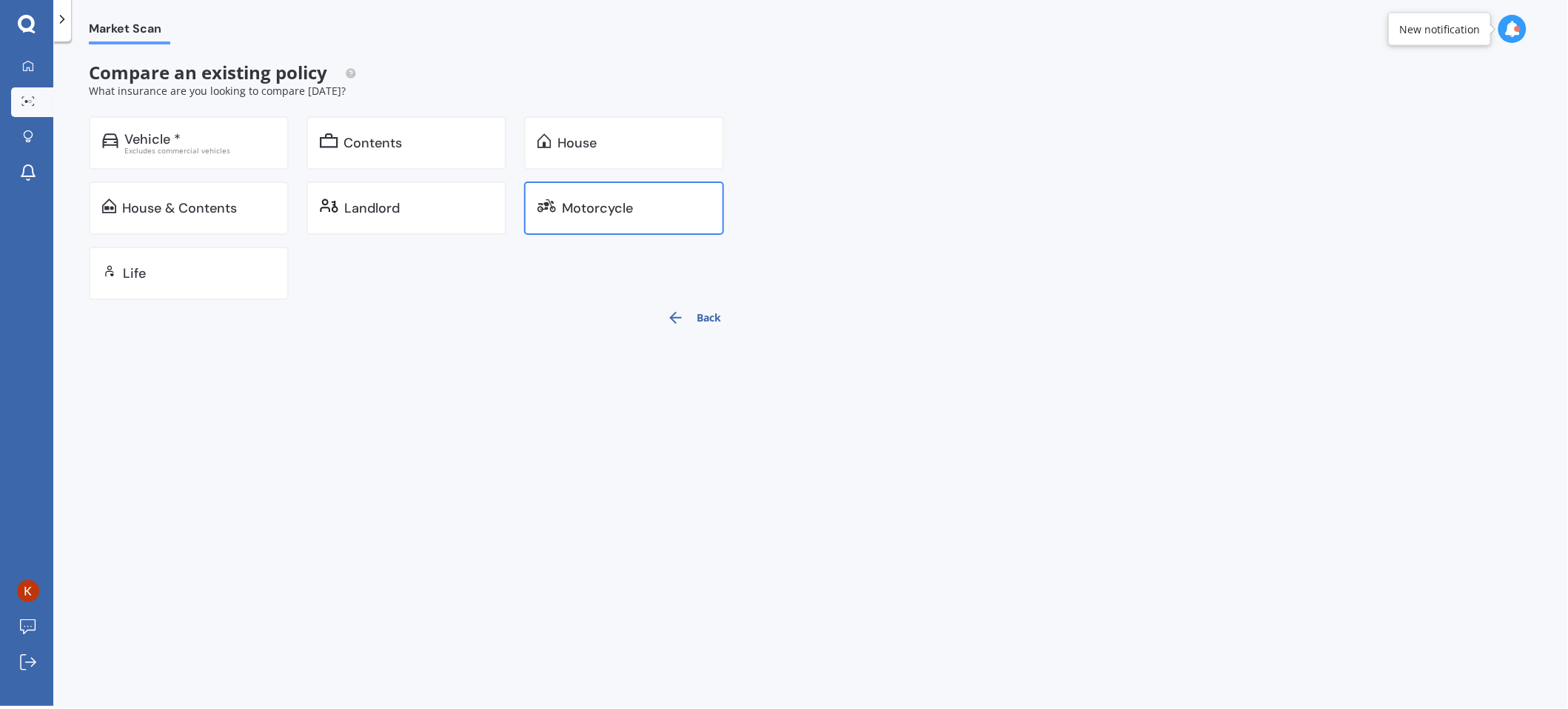
click at [608, 213] on div "Motorcycle" at bounding box center [598, 208] width 72 height 14
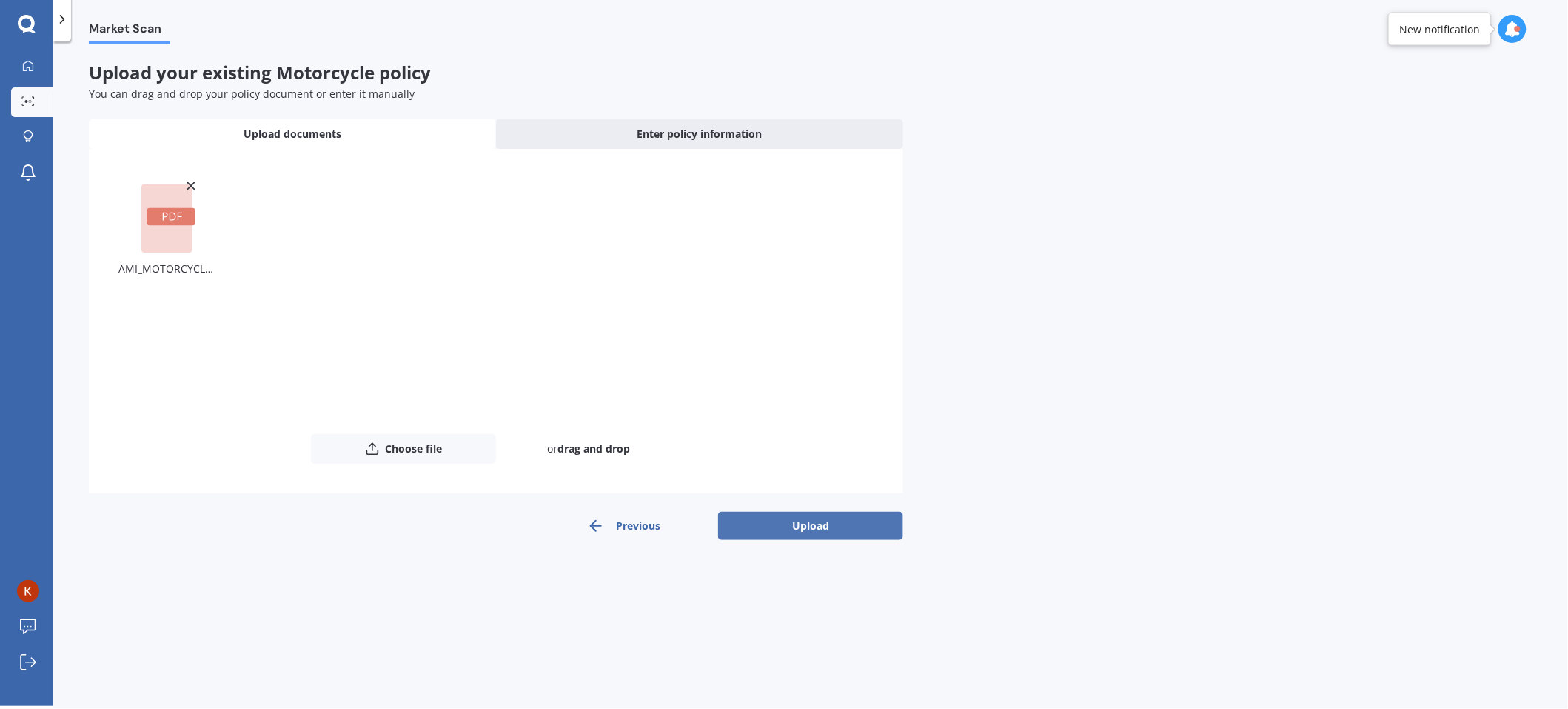
click at [820, 523] on button "Upload" at bounding box center [810, 525] width 185 height 28
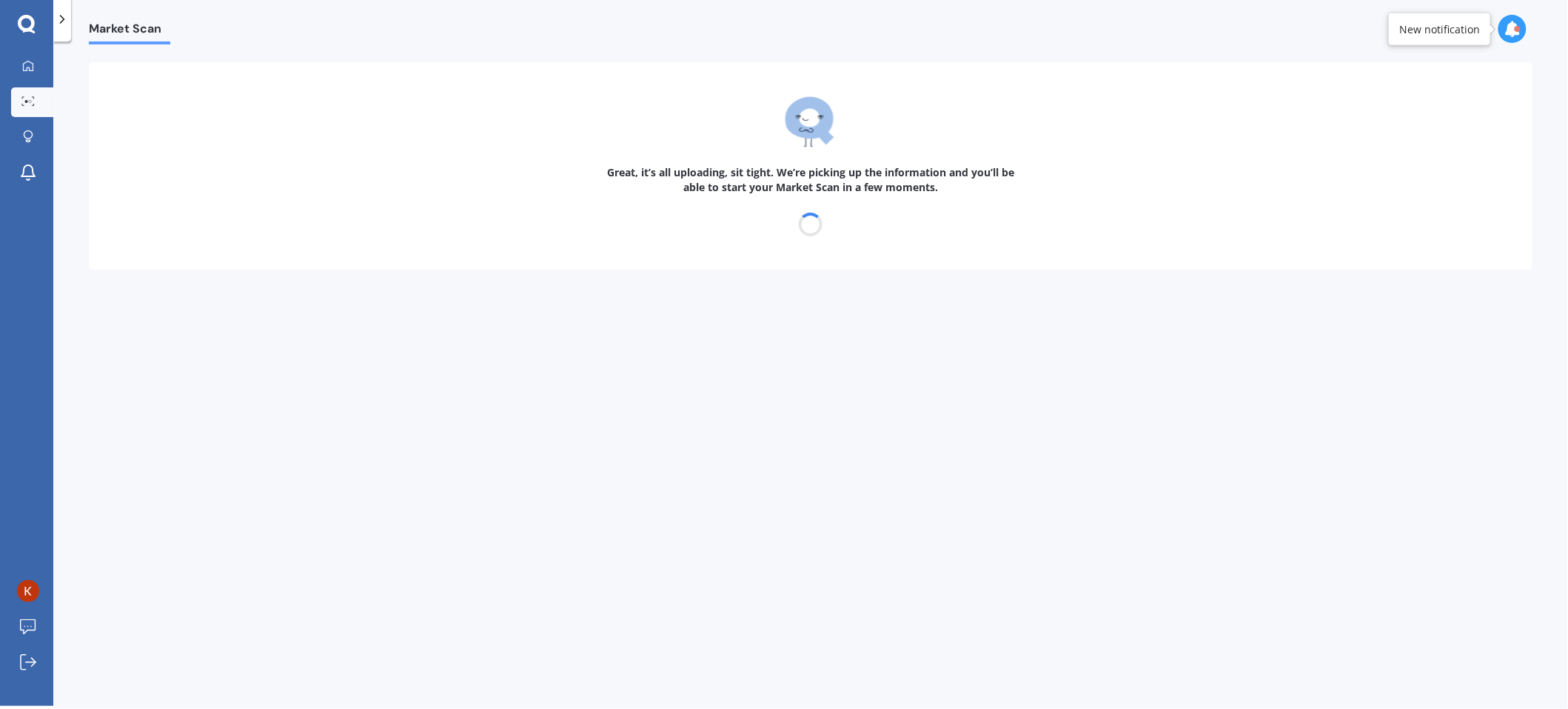
select select "03"
select select "06"
select select "1970"
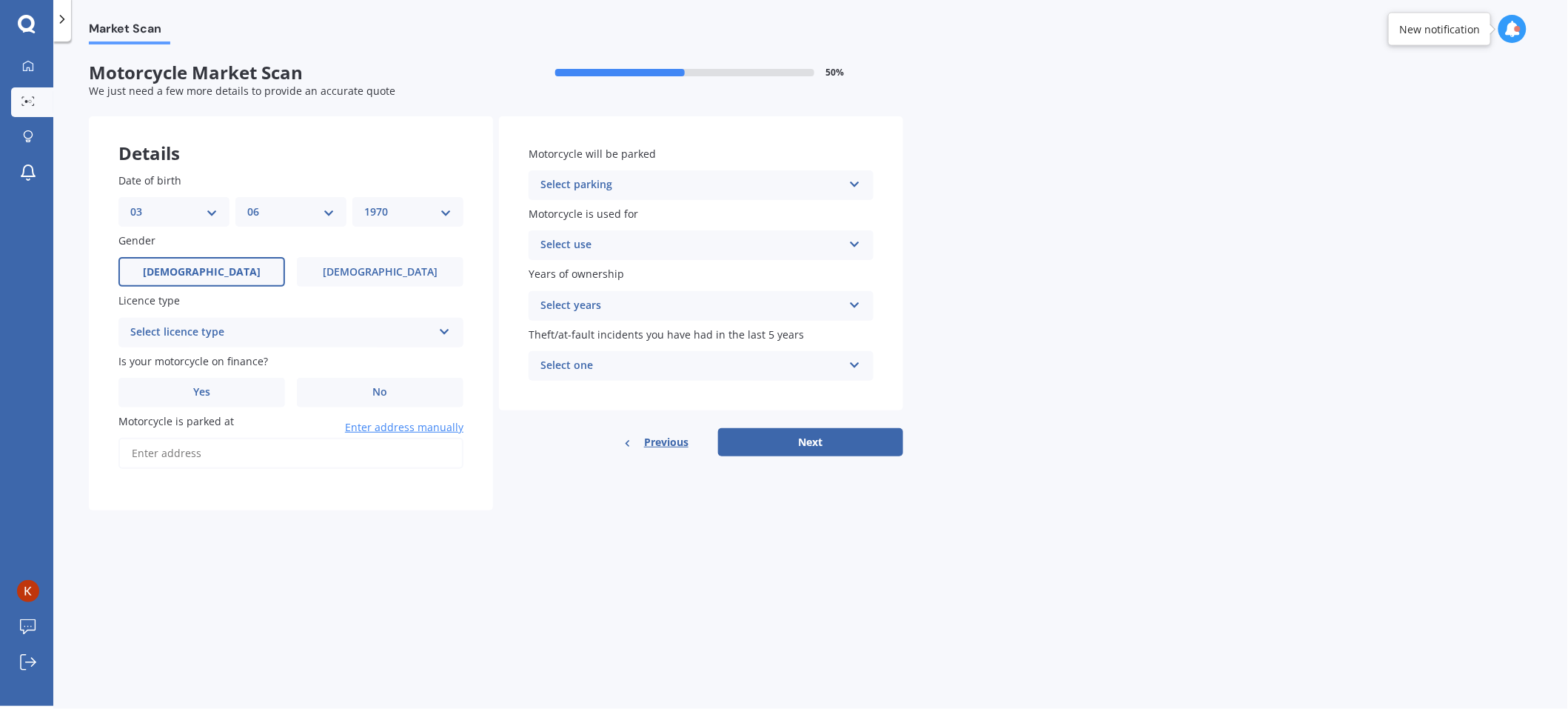
click at [185, 276] on label "[DEMOGRAPHIC_DATA]" at bounding box center [202, 272] width 167 height 30
click at [0, 0] on input "[DEMOGRAPHIC_DATA]" at bounding box center [0, 0] width 0 height 0
click at [218, 335] on div "Select licence type" at bounding box center [282, 332] width 302 height 18
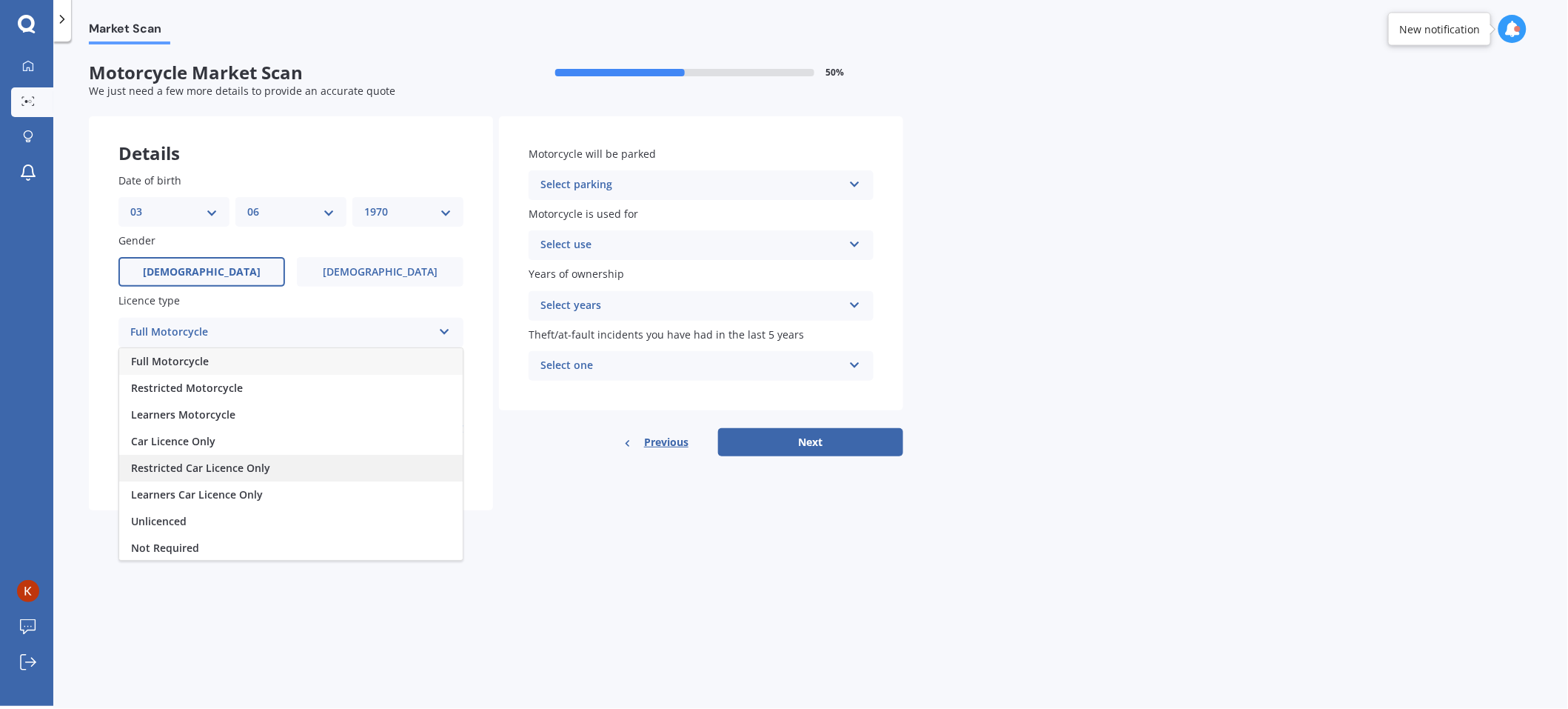
click at [167, 468] on span "Restricted Car Licence Only" at bounding box center [201, 468] width 139 height 14
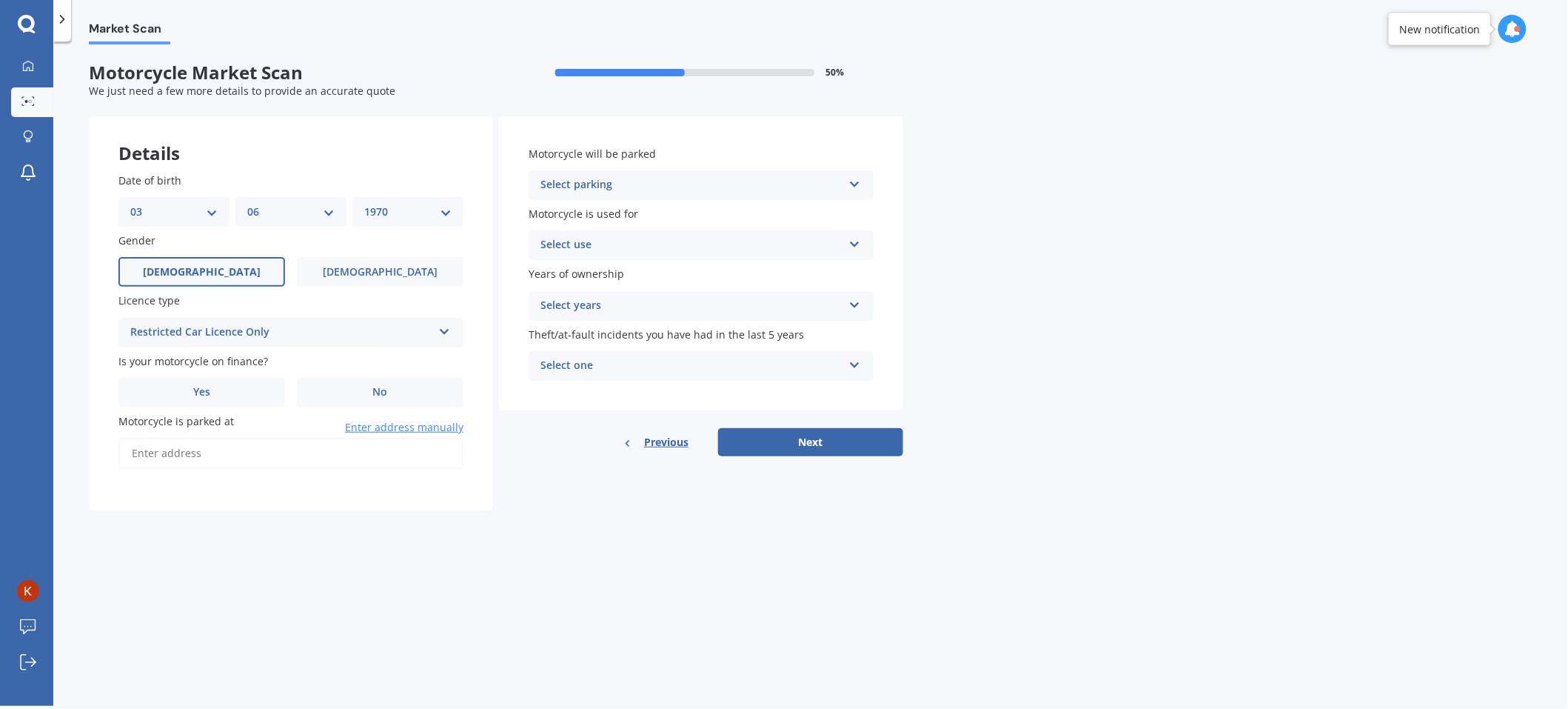
click at [323, 582] on div "Market Scan Motorcycle Market Scan 50 % We just need a few more details to prov…" at bounding box center [810, 377] width 1515 height 665
click at [399, 389] on label "No" at bounding box center [380, 392] width 167 height 30
click at [0, 0] on input "No" at bounding box center [0, 0] width 0 height 0
click at [177, 460] on input "Motorcycle is parked at" at bounding box center [291, 453] width 345 height 31
type input "[STREET_ADDRESS] 2010 [GEOGRAPHIC_DATA]"
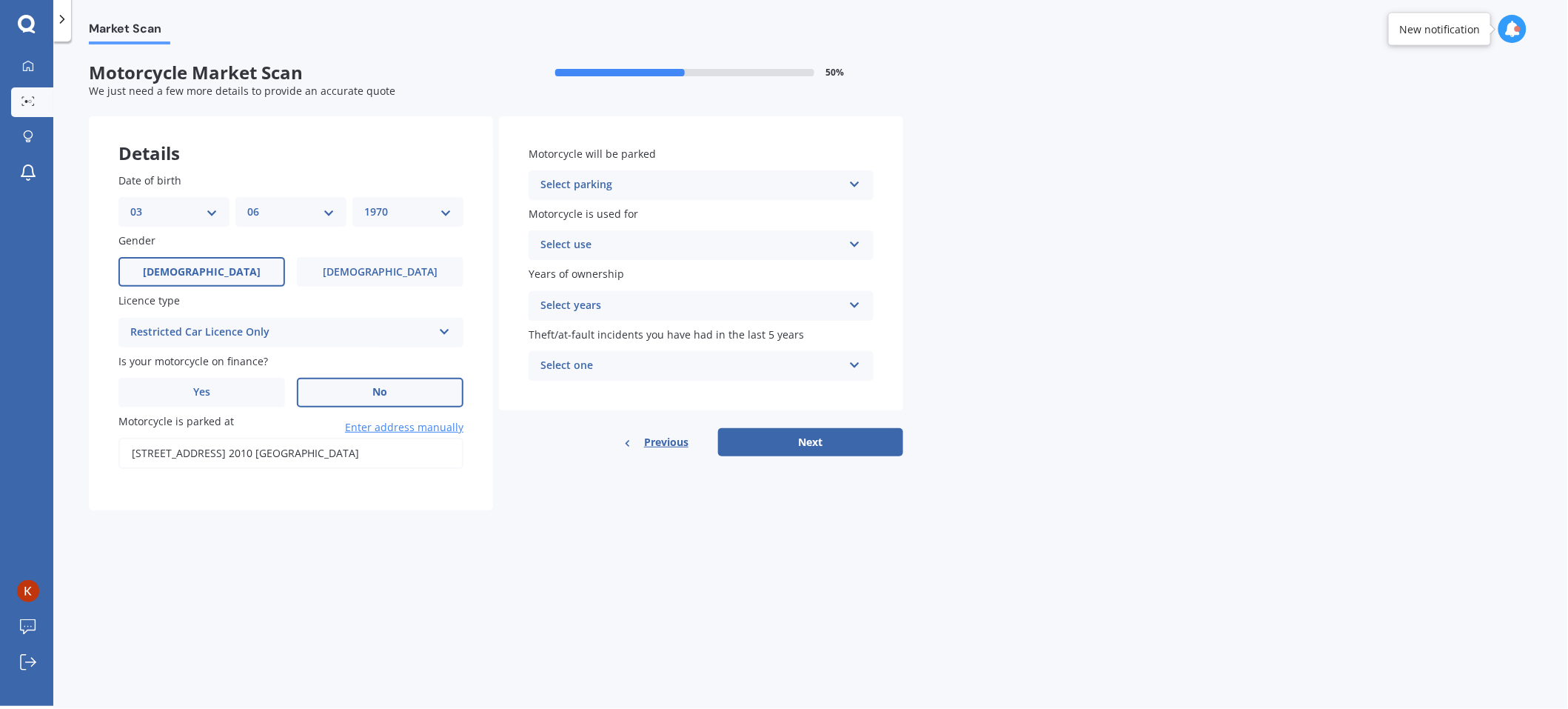
click at [609, 185] on div "Select parking" at bounding box center [692, 186] width 302 height 18
click at [623, 236] on span "On own property" at bounding box center [585, 241] width 88 height 14
click at [580, 238] on div "Select use" at bounding box center [692, 245] width 302 height 18
click at [612, 273] on span "Recreational riding" at bounding box center [589, 273] width 96 height 14
click at [622, 308] on div "Select years" at bounding box center [692, 306] width 302 height 18
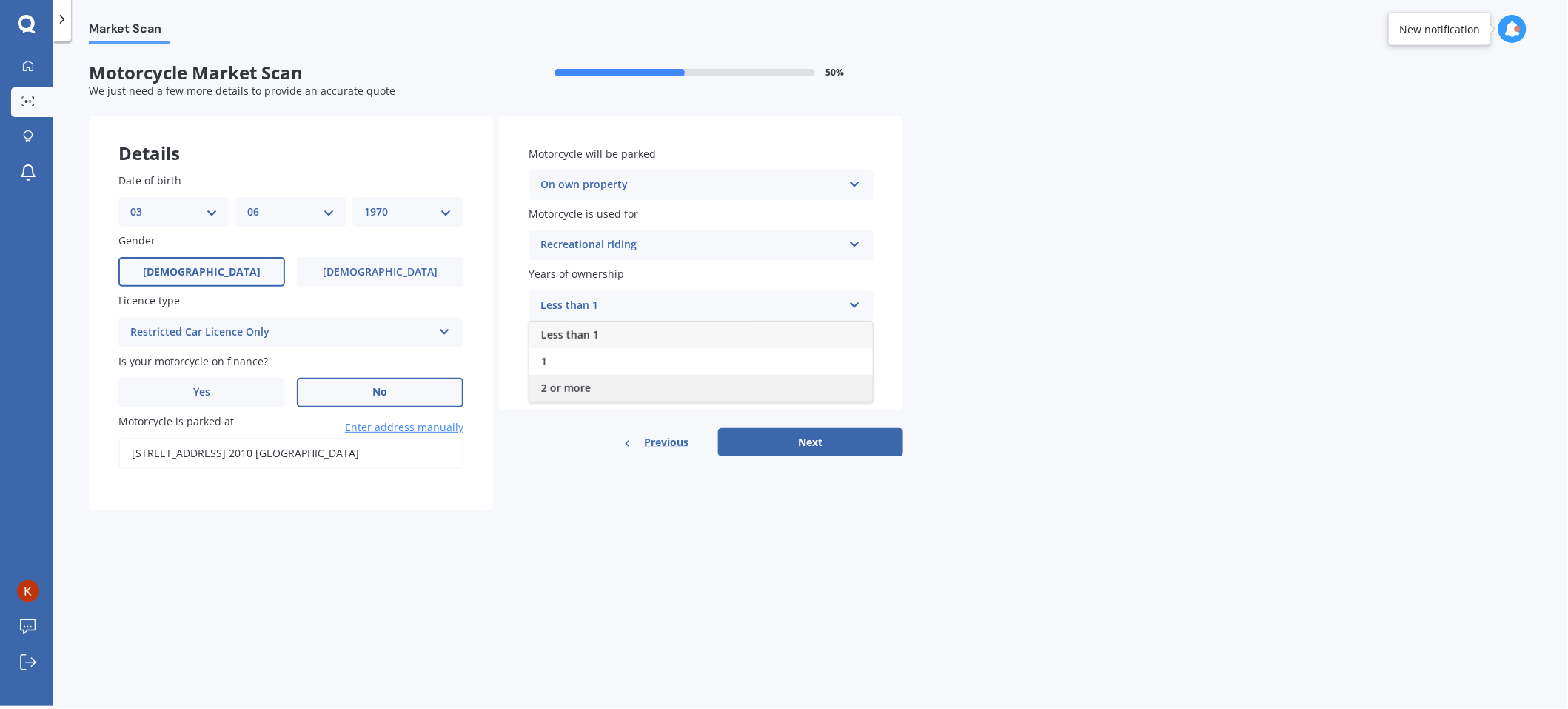
click at [568, 381] on span "2 or more" at bounding box center [566, 388] width 50 height 14
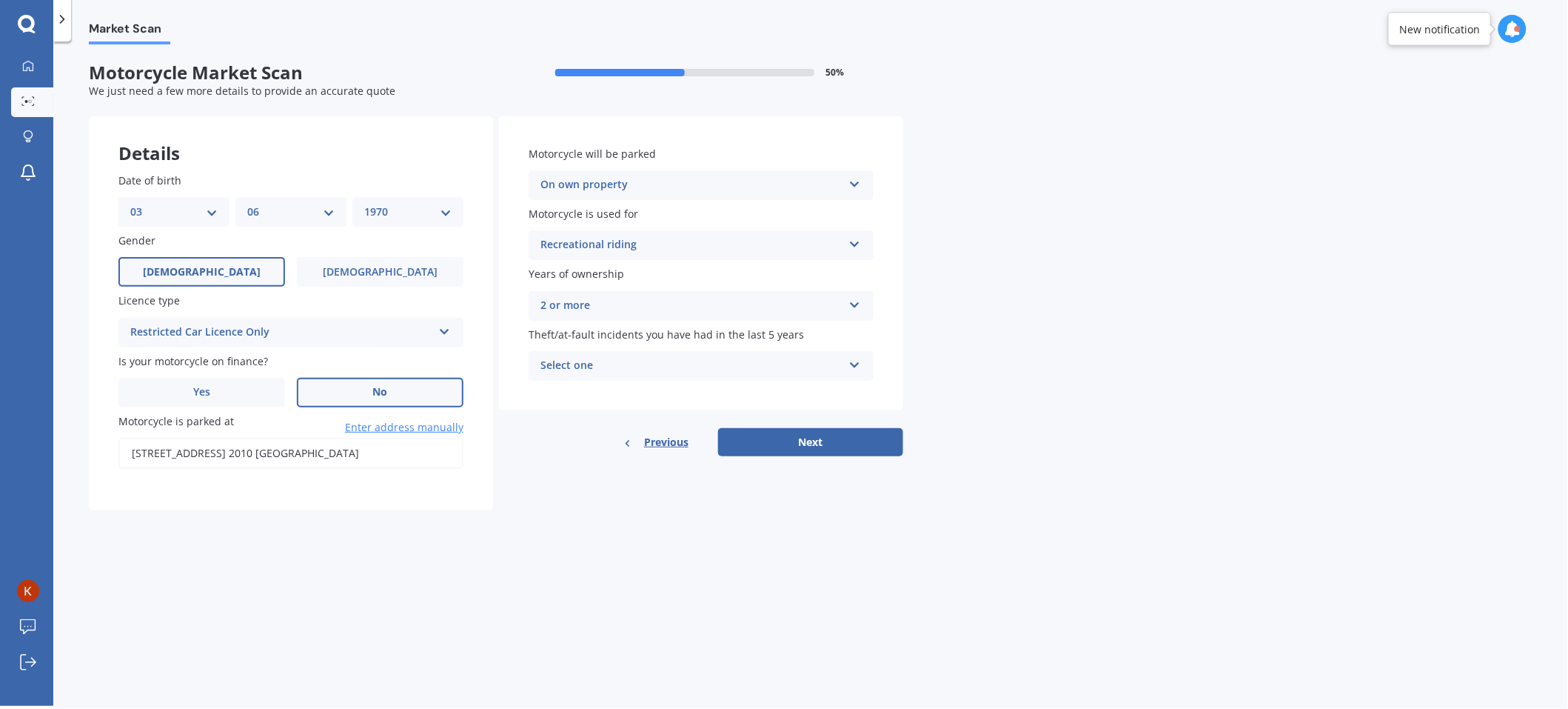
click at [606, 362] on div "Select one" at bounding box center [692, 366] width 302 height 18
click at [565, 395] on div "0" at bounding box center [702, 394] width 344 height 26
click at [681, 533] on div "Market Scan Motorcycle Market Scan 50 % We just need a few more details to prov…" at bounding box center [810, 377] width 1515 height 665
click at [818, 441] on button "Next" at bounding box center [810, 442] width 185 height 28
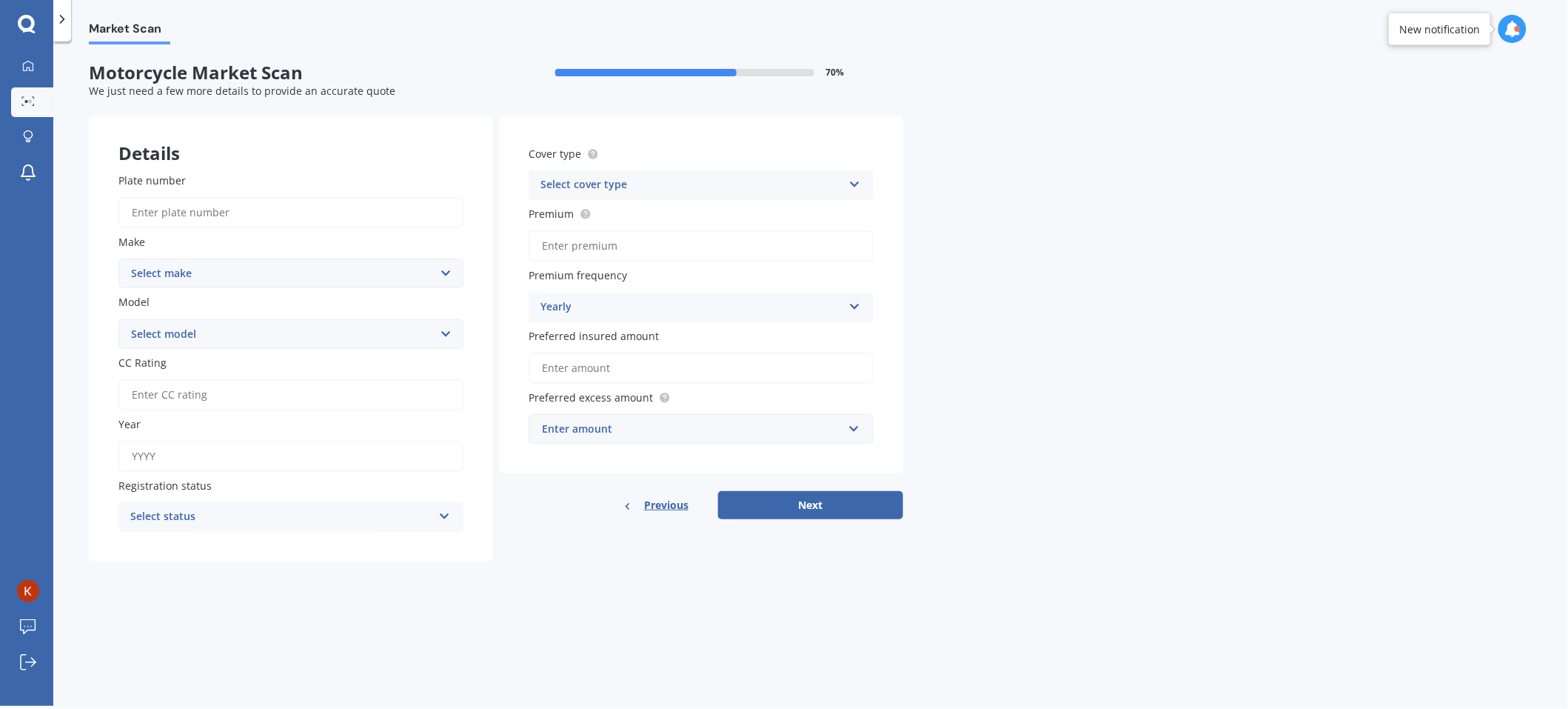
click at [271, 263] on select "Select make Ace Adly Aeon AJP American Iron Horse Aprilia Arrow Baotian Benda B…" at bounding box center [291, 273] width 345 height 30
click at [209, 209] on input "Plate number" at bounding box center [291, 213] width 345 height 31
click at [235, 272] on select "Select make Ace Adly Aeon AJP American Iron Horse Aprilia Arrow Baotian Benda B…" at bounding box center [291, 273] width 345 height 30
select select "Suzuki"
click at [119, 258] on select "Select make Ace Adly Aeon AJP American Iron Horse Aprilia Arrow Baotian Benda B…" at bounding box center [291, 273] width 345 height 30
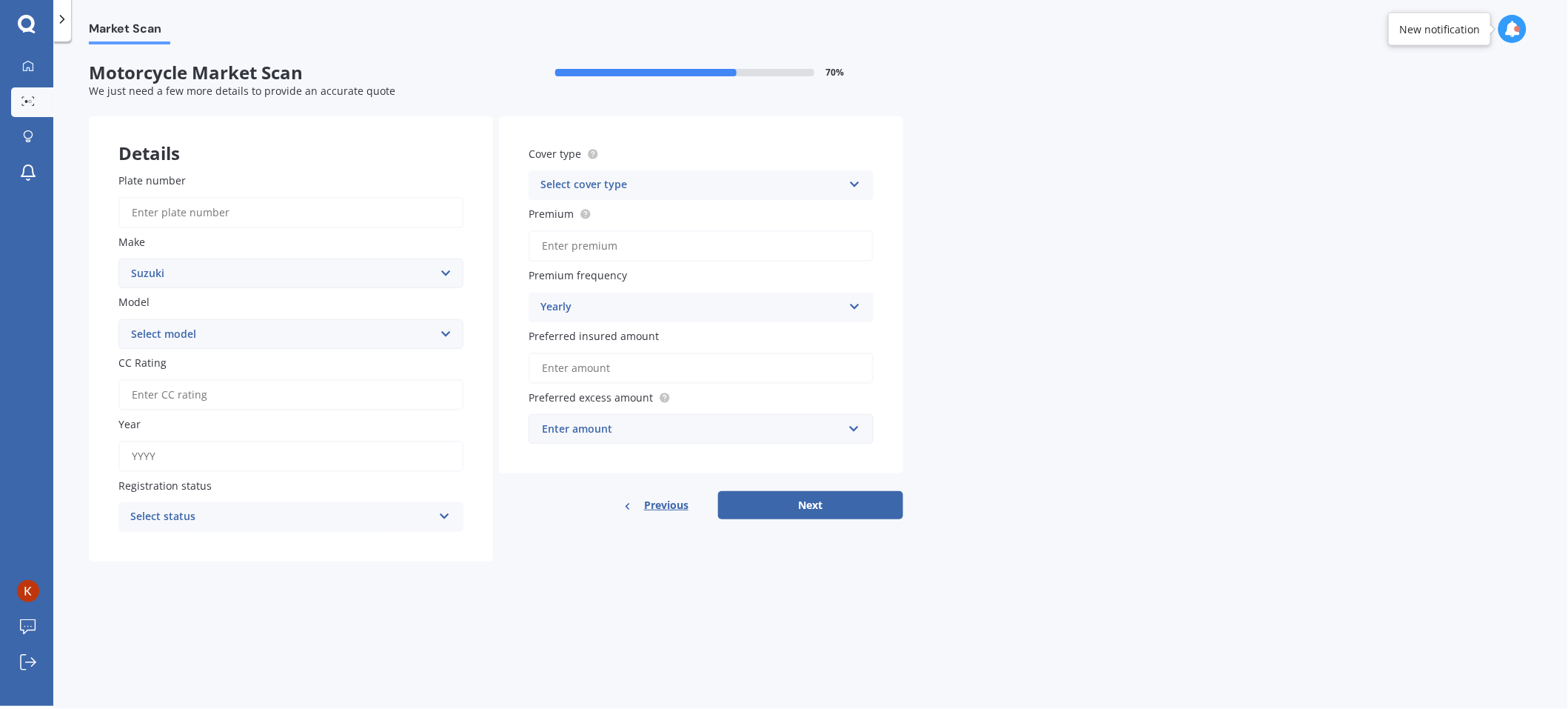
click at [211, 336] on select "Select model AC AD AN AX AZ B-King Bandit Boulevard Classic Boulevard Muscle Bo…" at bounding box center [291, 334] width 345 height 30
select select "V-Strom"
click at [119, 320] on select "Select model AC AD AN AX AZ B-King Bandit Boulevard Classic Boulevard Muscle Bo…" at bounding box center [291, 334] width 345 height 30
click at [171, 395] on input "CC Rating" at bounding box center [291, 395] width 345 height 31
type input "3"
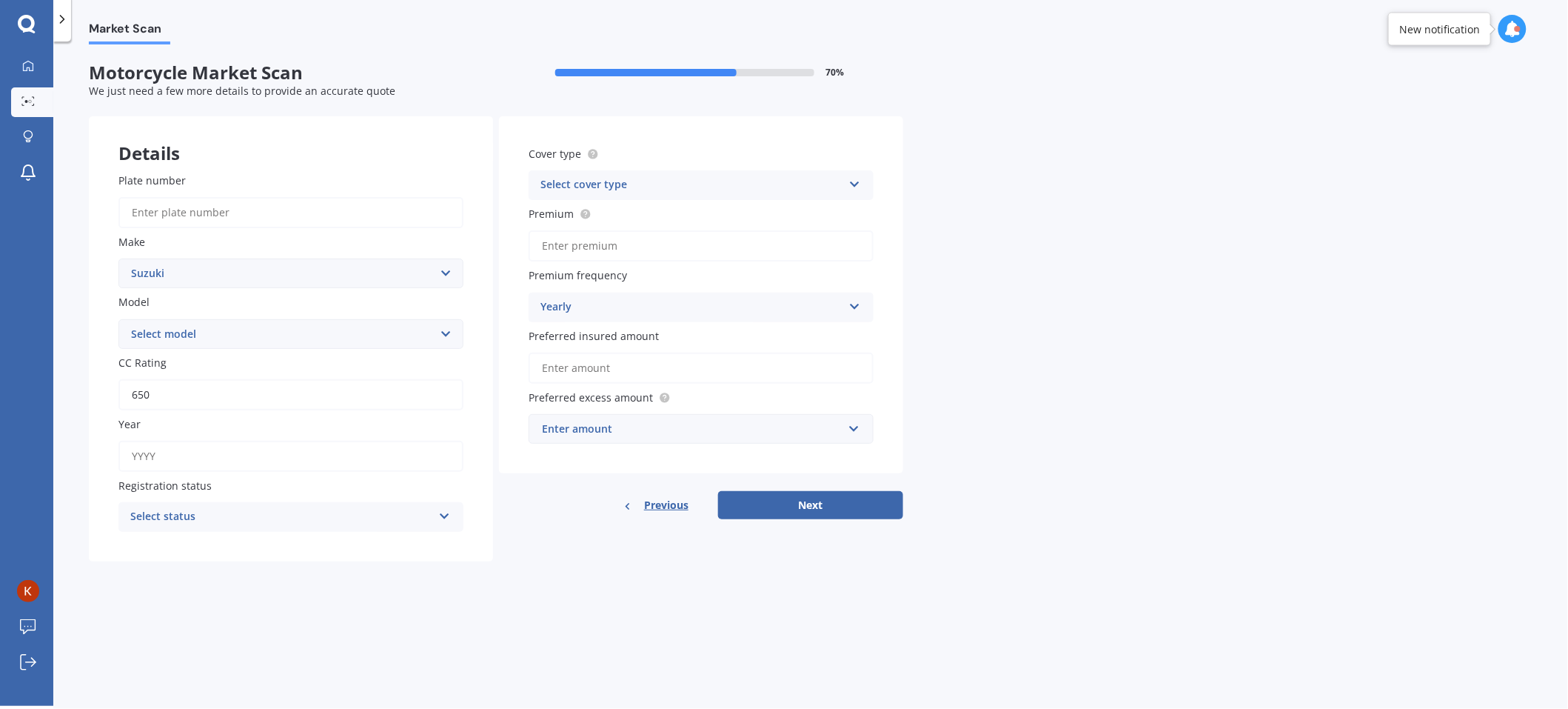
type input "650"
click at [231, 454] on input "Year" at bounding box center [291, 456] width 345 height 31
type input "2020"
click at [224, 519] on div "Select status" at bounding box center [282, 517] width 302 height 18
click at [209, 547] on span "Road registered" at bounding box center [171, 546] width 81 height 14
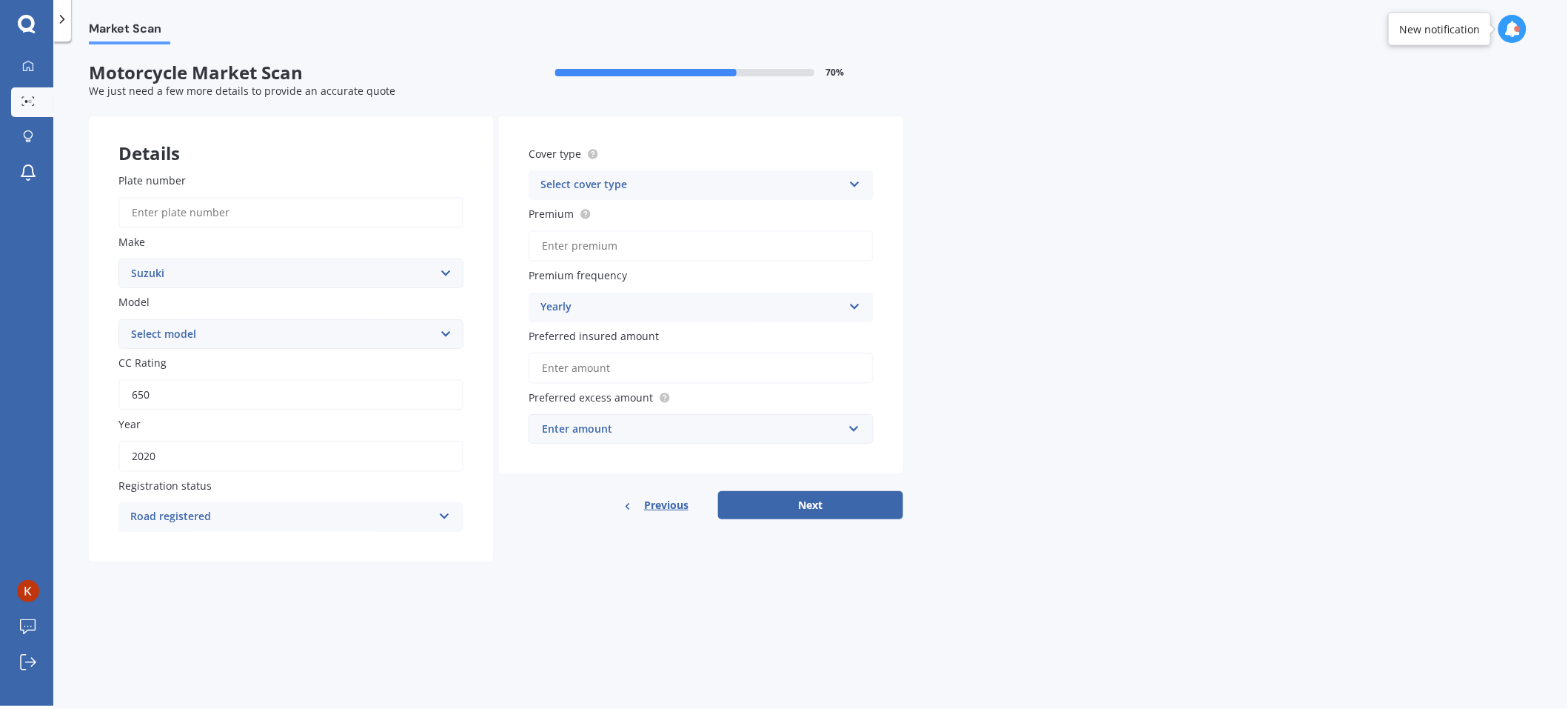
click at [588, 183] on div "Select cover type" at bounding box center [692, 186] width 302 height 18
click at [586, 216] on span "Comprehensive" at bounding box center [580, 214] width 79 height 14
click at [617, 435] on div "Enter amount" at bounding box center [693, 429] width 301 height 16
type input "63"
click at [664, 580] on div "Market Scan Motorcycle Market Scan 70 % We just need a few more details to prov…" at bounding box center [810, 377] width 1515 height 665
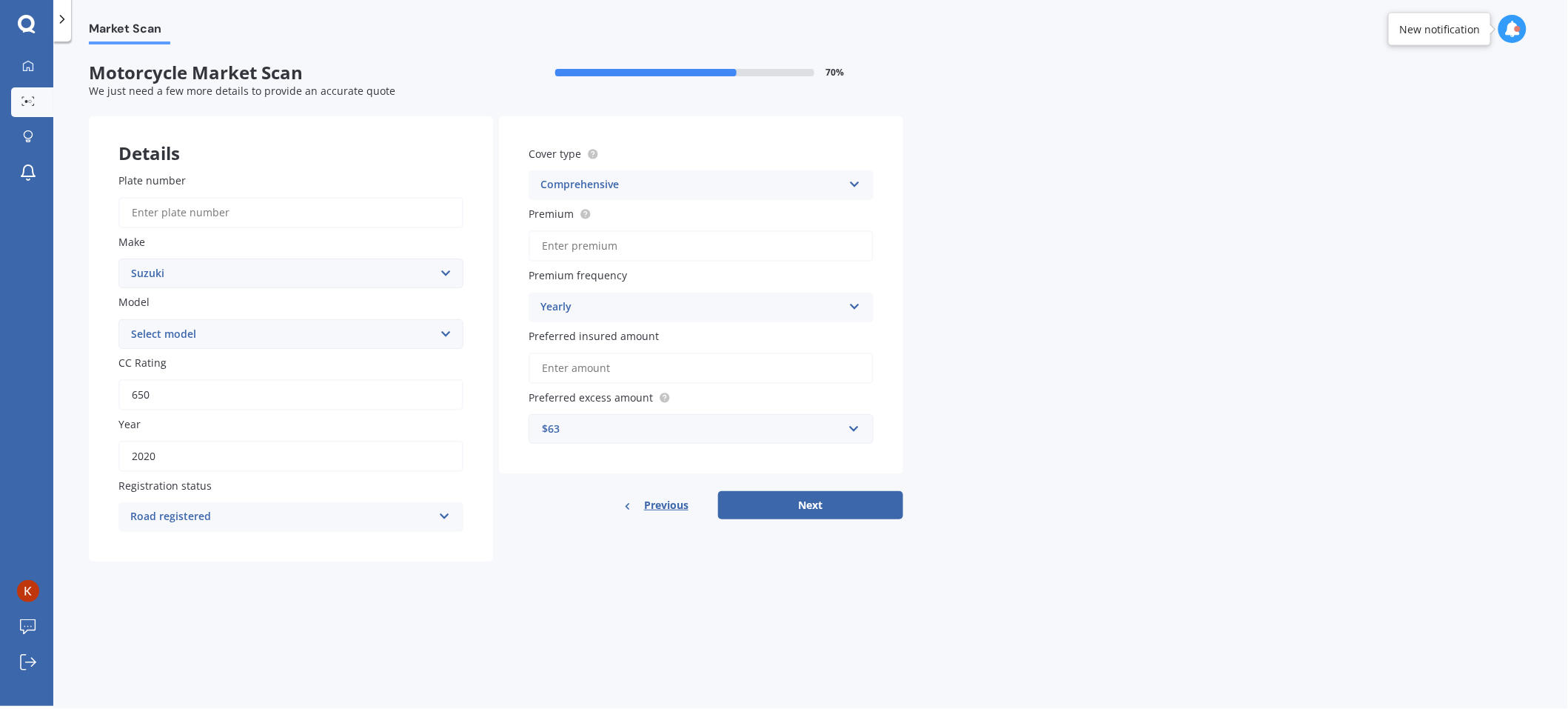
click at [593, 427] on div "$63" at bounding box center [693, 429] width 301 height 16
click at [575, 509] on div "$400" at bounding box center [702, 512] width 344 height 27
click at [581, 252] on input "Premium" at bounding box center [701, 245] width 345 height 31
type input "$63.00"
click at [639, 295] on div "Yearly Yearly Six-Monthly Quarterly Monthly Fortnightly Weekly" at bounding box center [701, 307] width 345 height 30
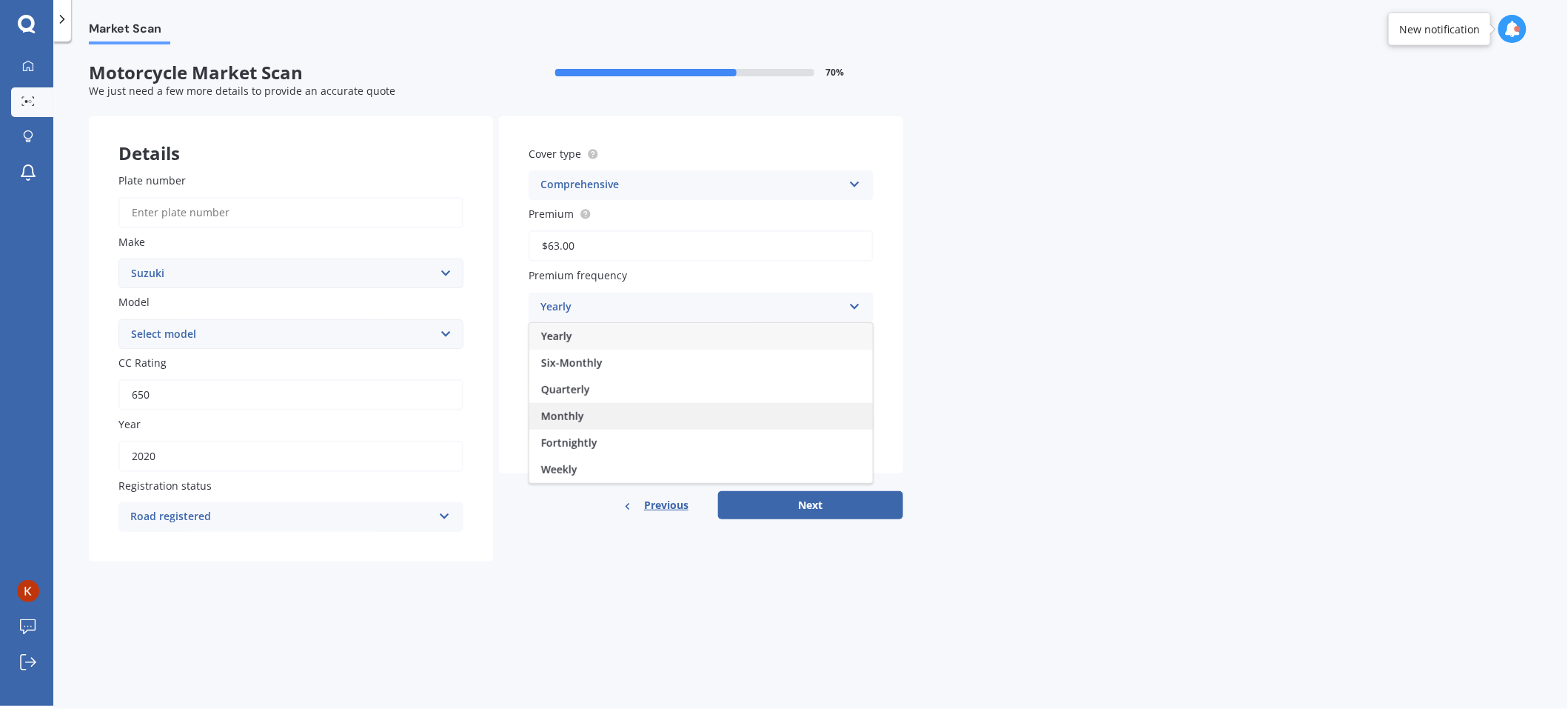
click at [576, 409] on span "Monthly" at bounding box center [562, 416] width 43 height 14
click at [593, 592] on div "Market Scan Motorcycle Market Scan 70 % We just need a few more details to prov…" at bounding box center [810, 377] width 1515 height 665
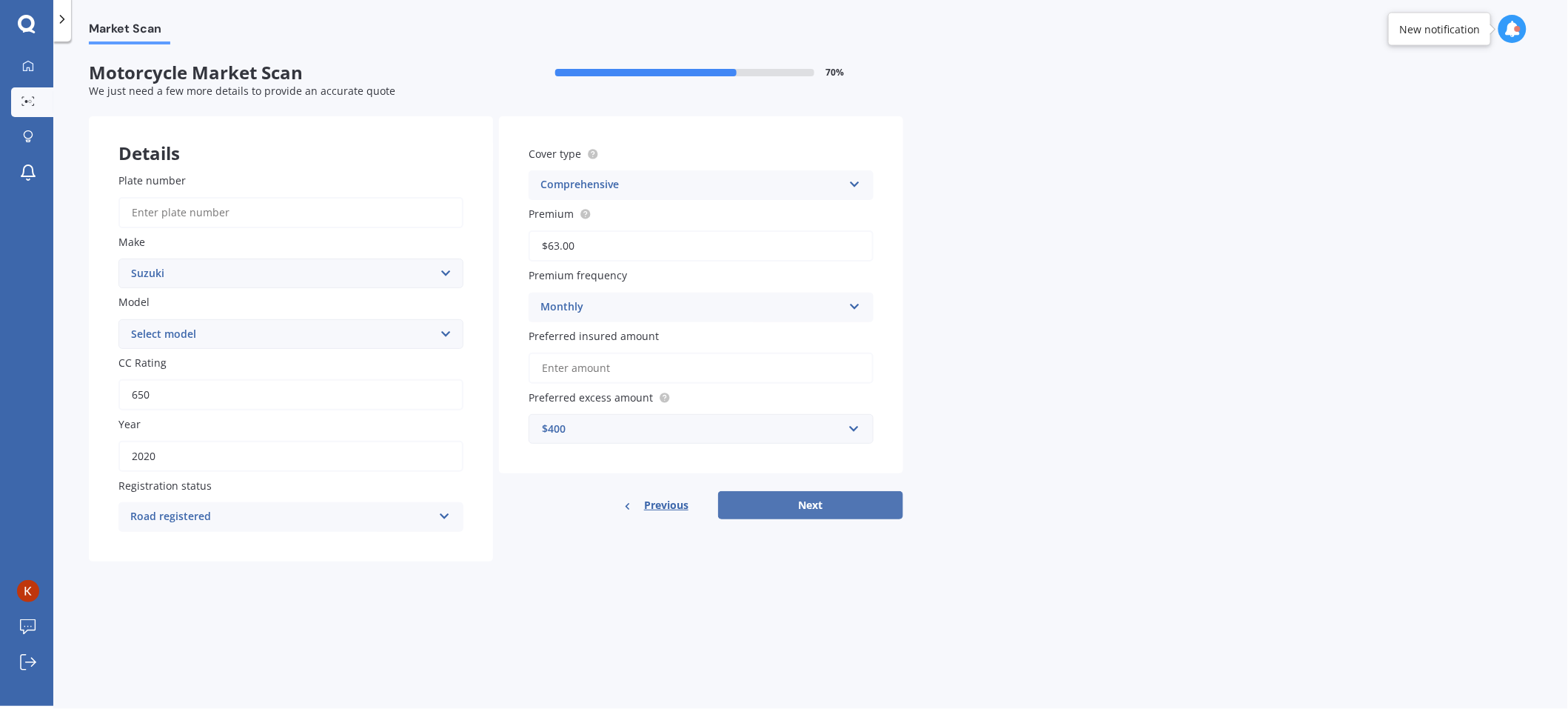
click at [816, 500] on button "Next" at bounding box center [810, 504] width 185 height 28
type input "C3AJK"
click at [354, 389] on input "650" at bounding box center [291, 395] width 345 height 31
click at [588, 360] on input "Preferred insured amount" at bounding box center [701, 368] width 345 height 31
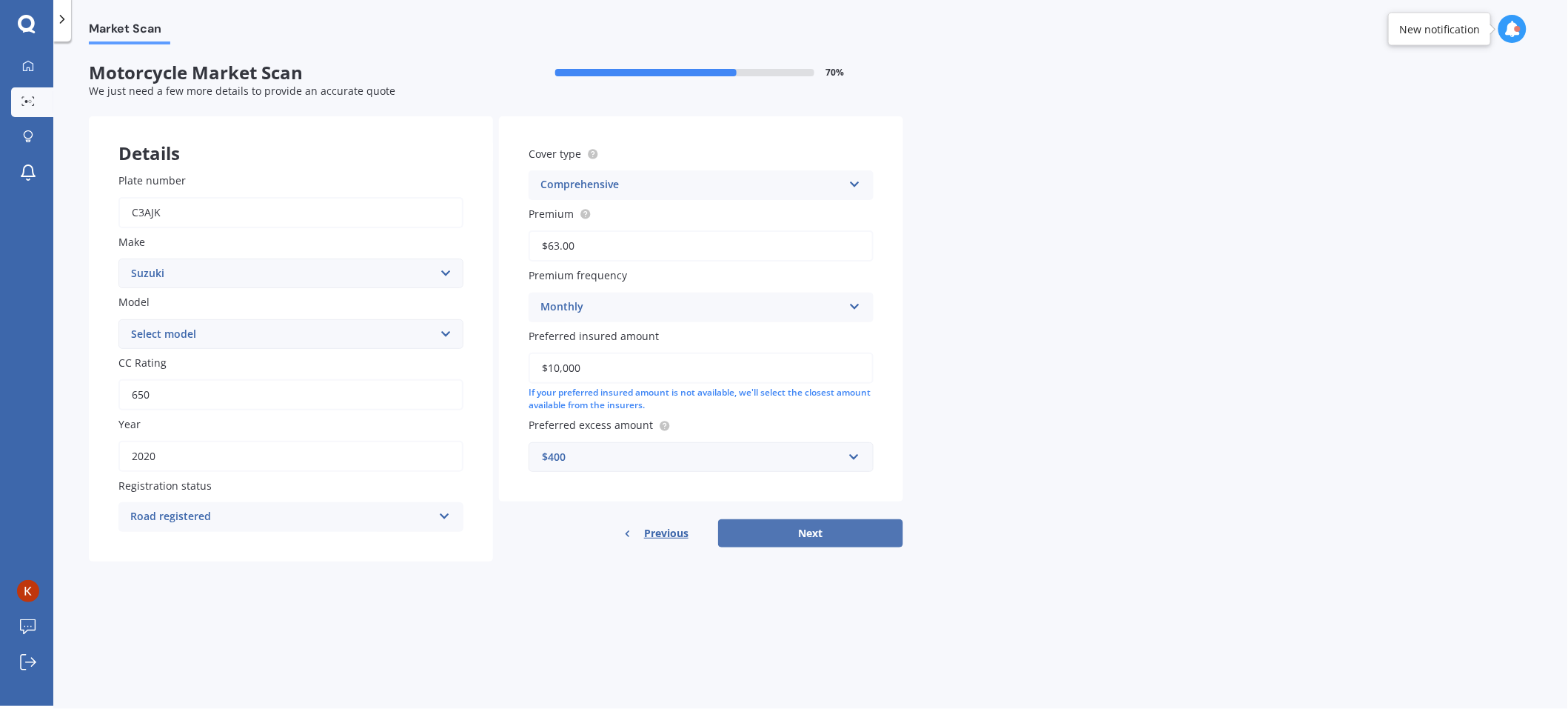
type input "$10,000"
click at [776, 541] on button "Next" at bounding box center [810, 532] width 185 height 28
select select "03"
select select "06"
select select "1970"
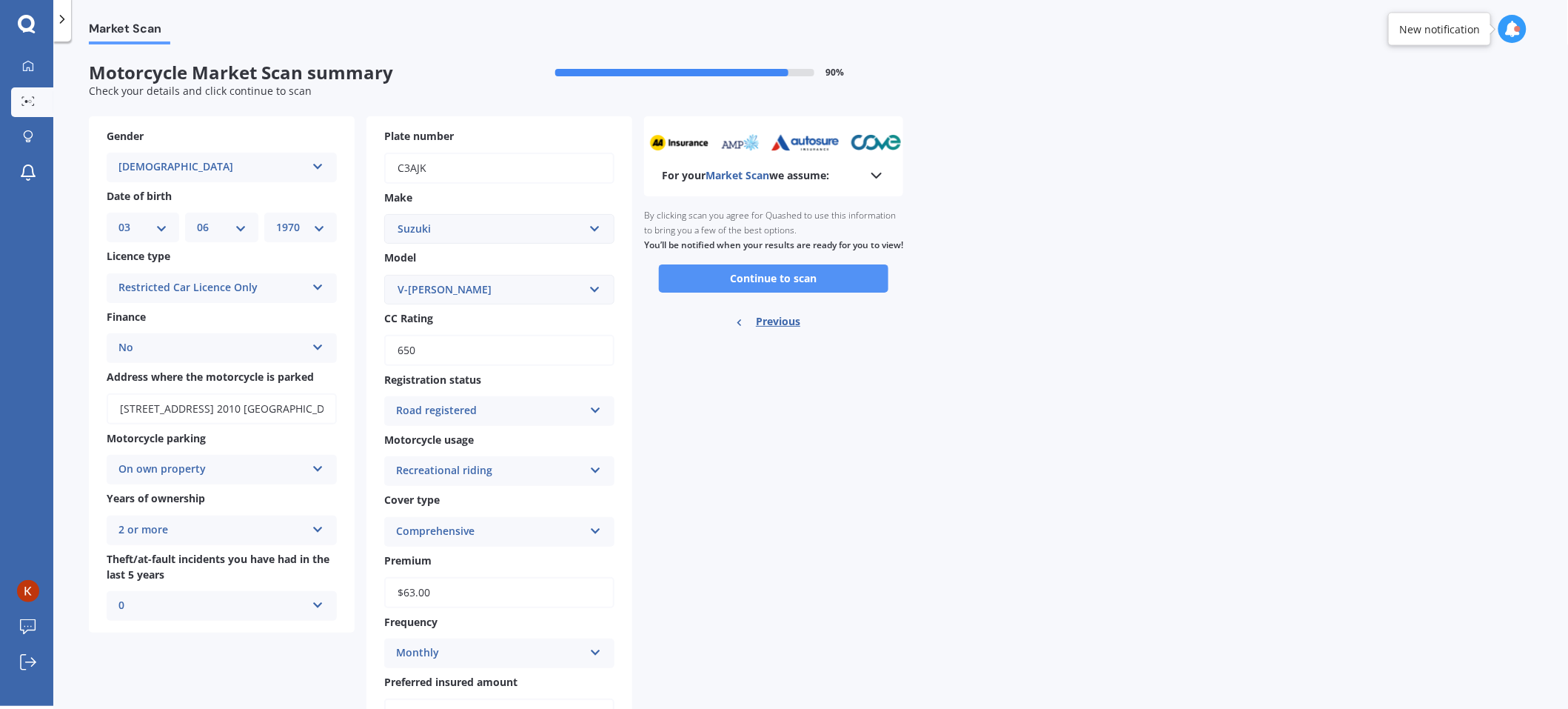
click at [772, 287] on button "Continue to scan" at bounding box center [774, 278] width 230 height 28
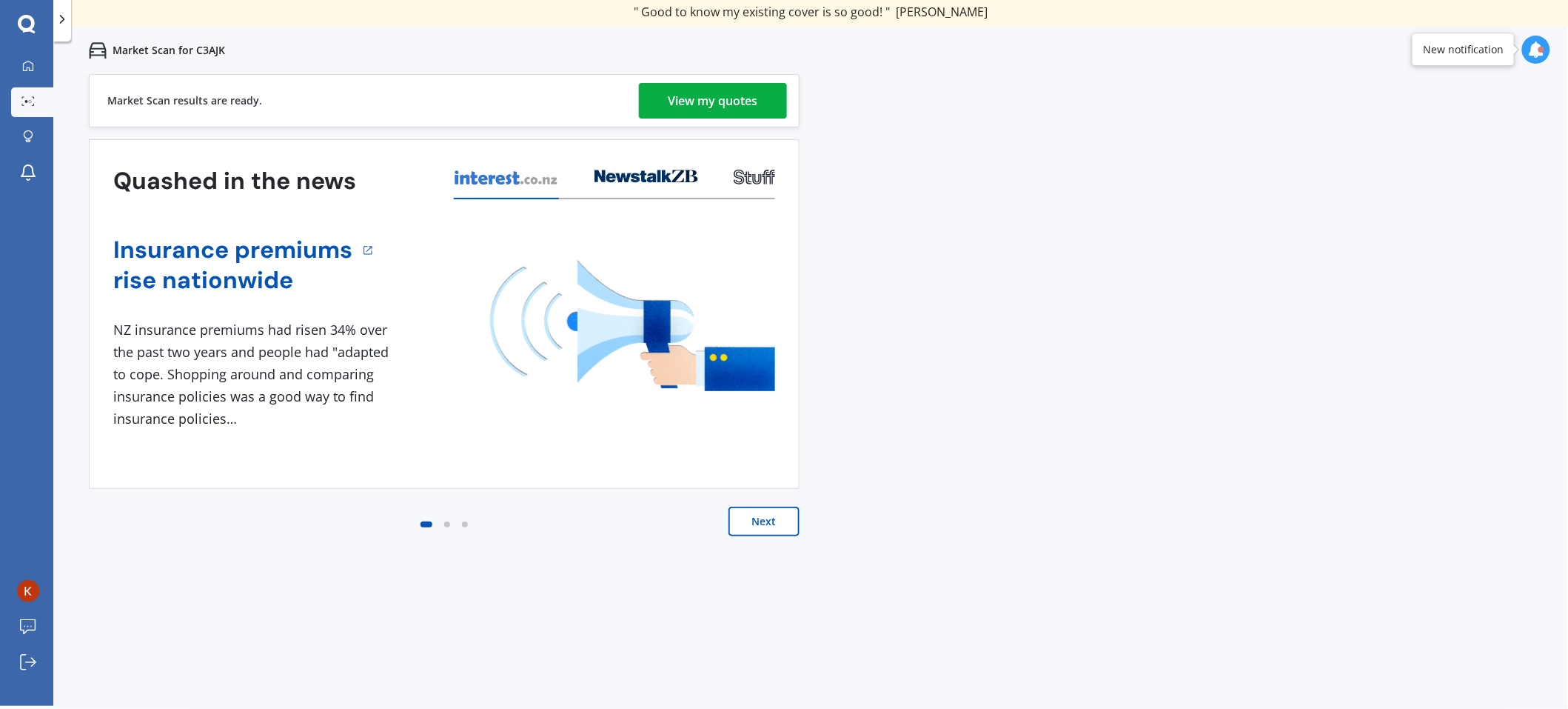
click at [724, 96] on div "View my quotes" at bounding box center [713, 101] width 90 height 35
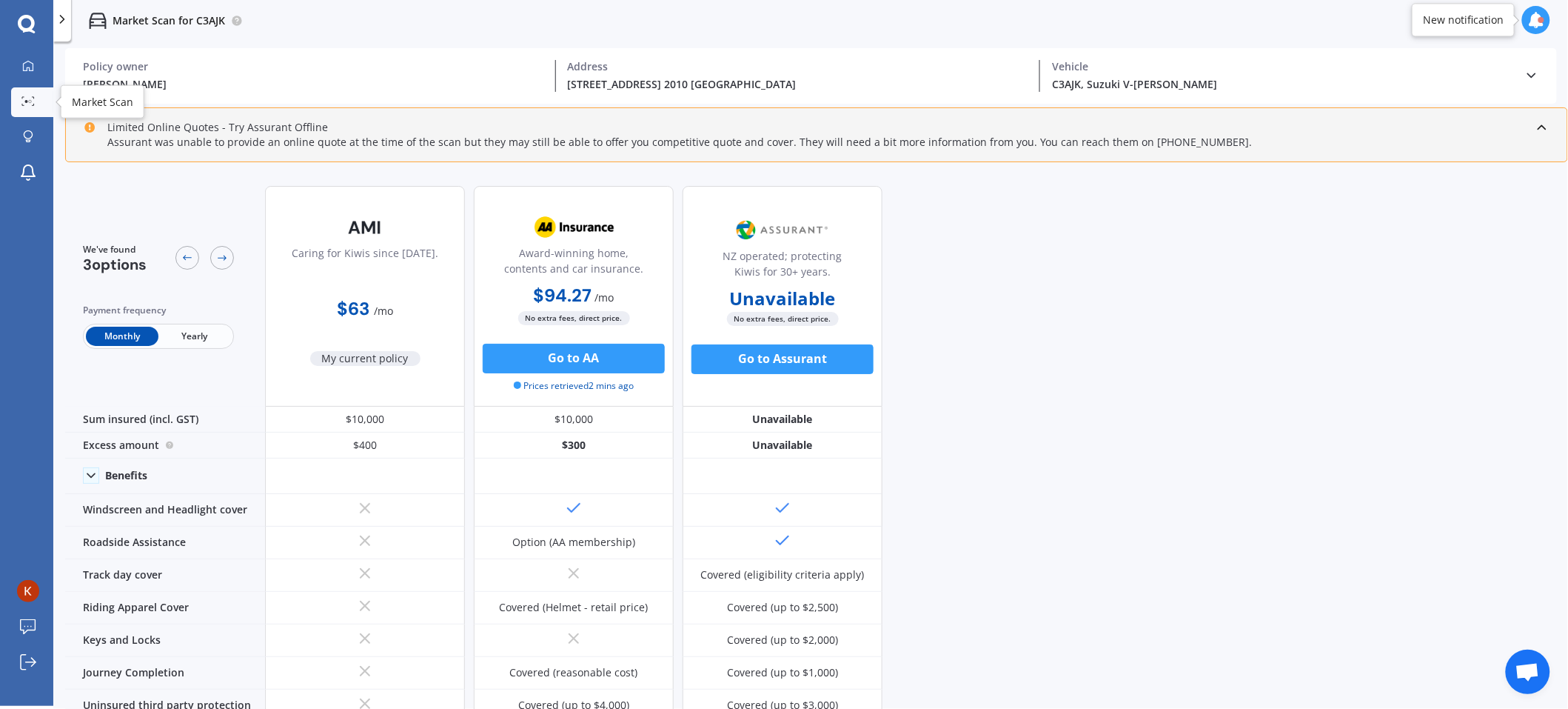
click at [33, 102] on icon at bounding box center [28, 101] width 14 height 10
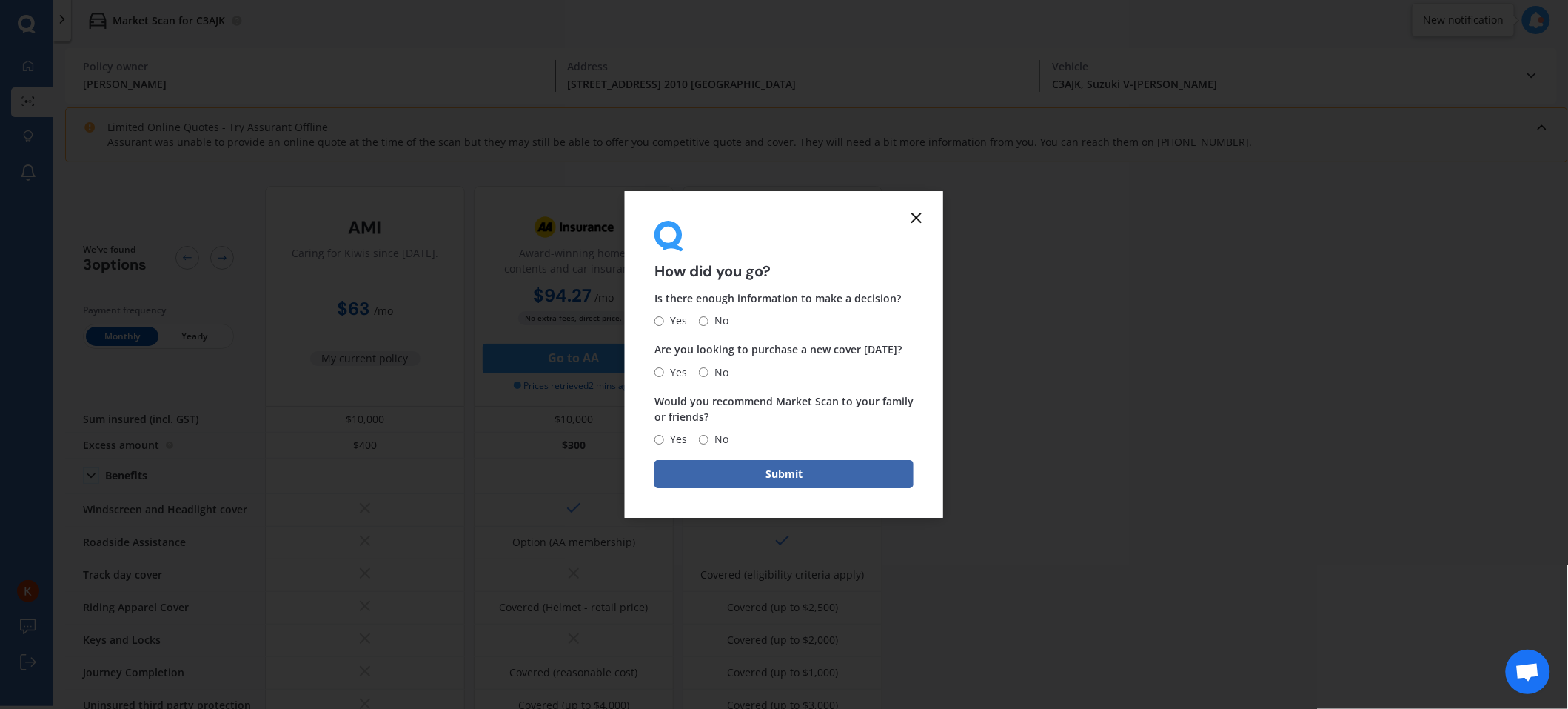
click at [914, 222] on icon at bounding box center [917, 218] width 18 height 18
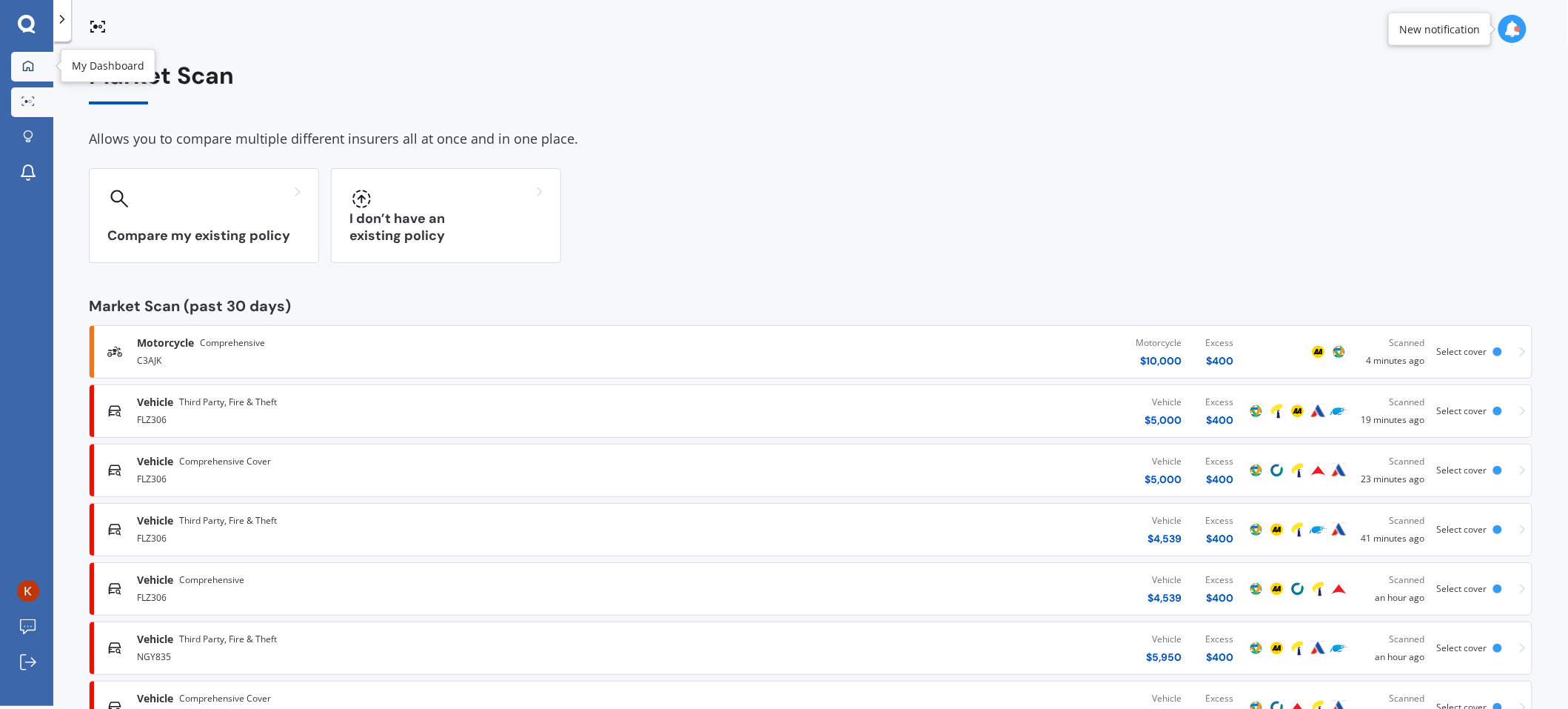
click at [31, 79] on link "My Dashboard" at bounding box center [32, 66] width 43 height 30
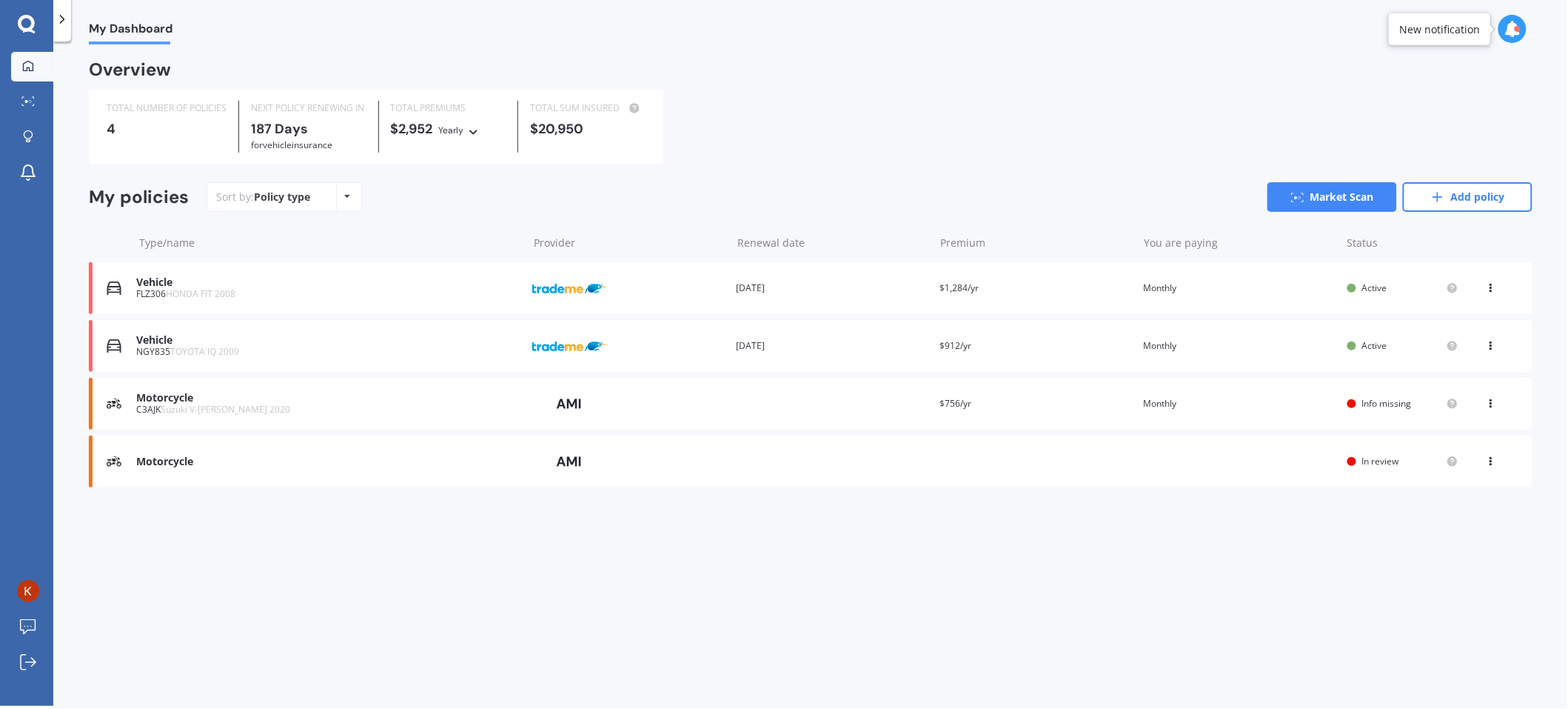
click at [1490, 455] on icon at bounding box center [1491, 458] width 10 height 9
click at [1561, 464] on div "My Dashboard Overview TOTAL NUMBER OF POLICIES 4 NEXT POLICY RENEWING IN 187 Da…" at bounding box center [810, 377] width 1515 height 665
click at [1489, 404] on icon at bounding box center [1491, 401] width 10 height 9
click at [1133, 522] on div "My Dashboard Overview TOTAL NUMBER OF POLICIES 4 NEXT POLICY RENEWING IN 187 Da…" at bounding box center [810, 377] width 1515 height 665
click at [1497, 399] on div "View option View policy Delete" at bounding box center [1493, 404] width 14 height 14
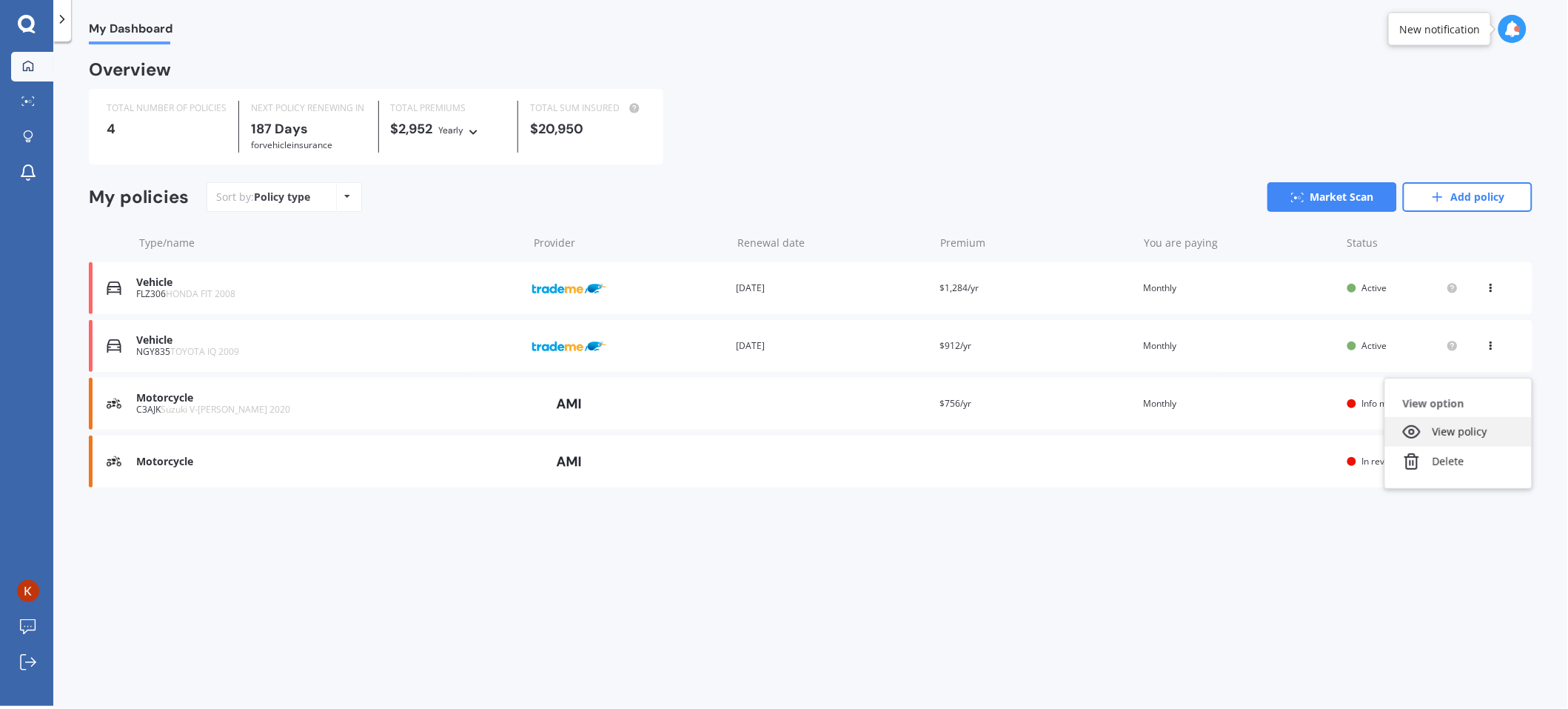
click at [1466, 436] on div "View policy" at bounding box center [1458, 431] width 147 height 30
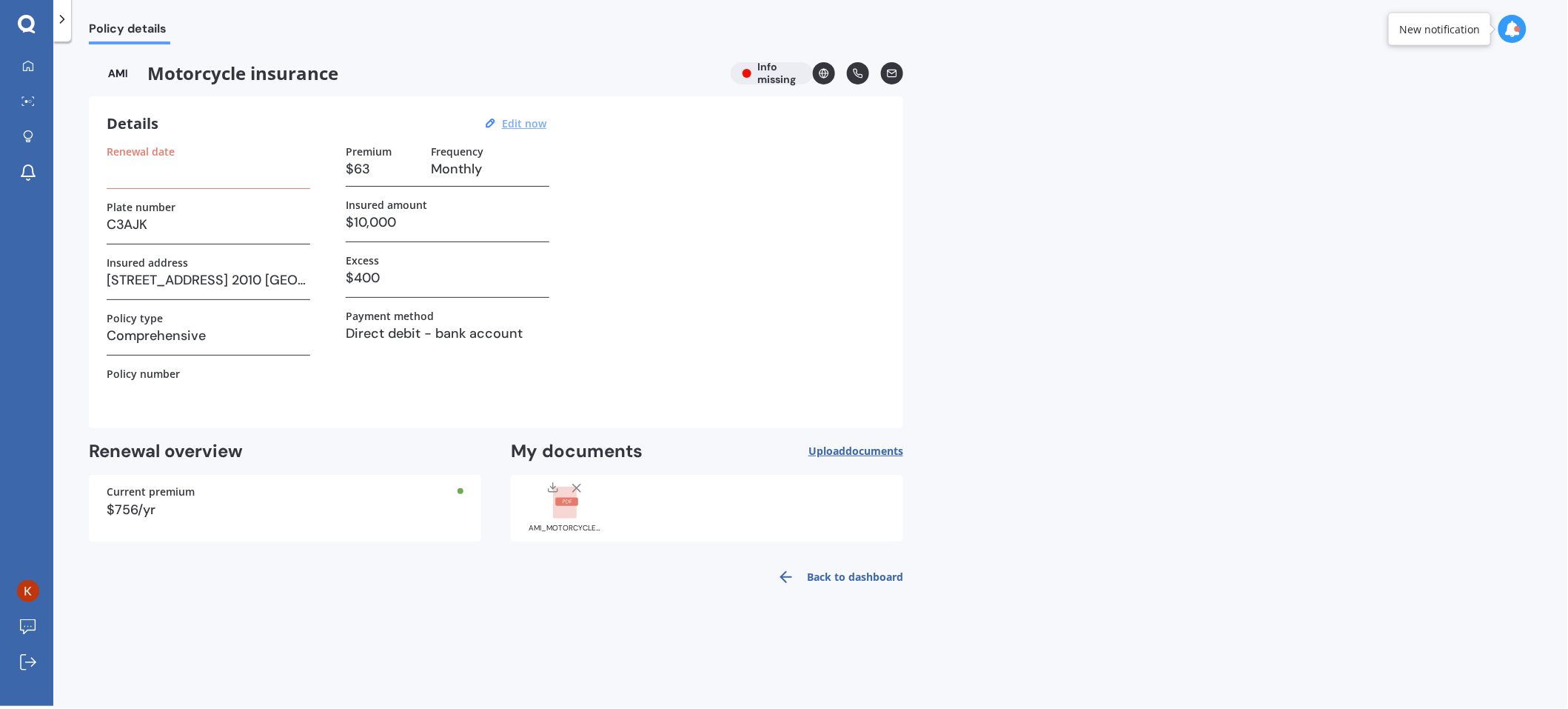
click at [528, 124] on u "Edit now" at bounding box center [524, 123] width 44 height 14
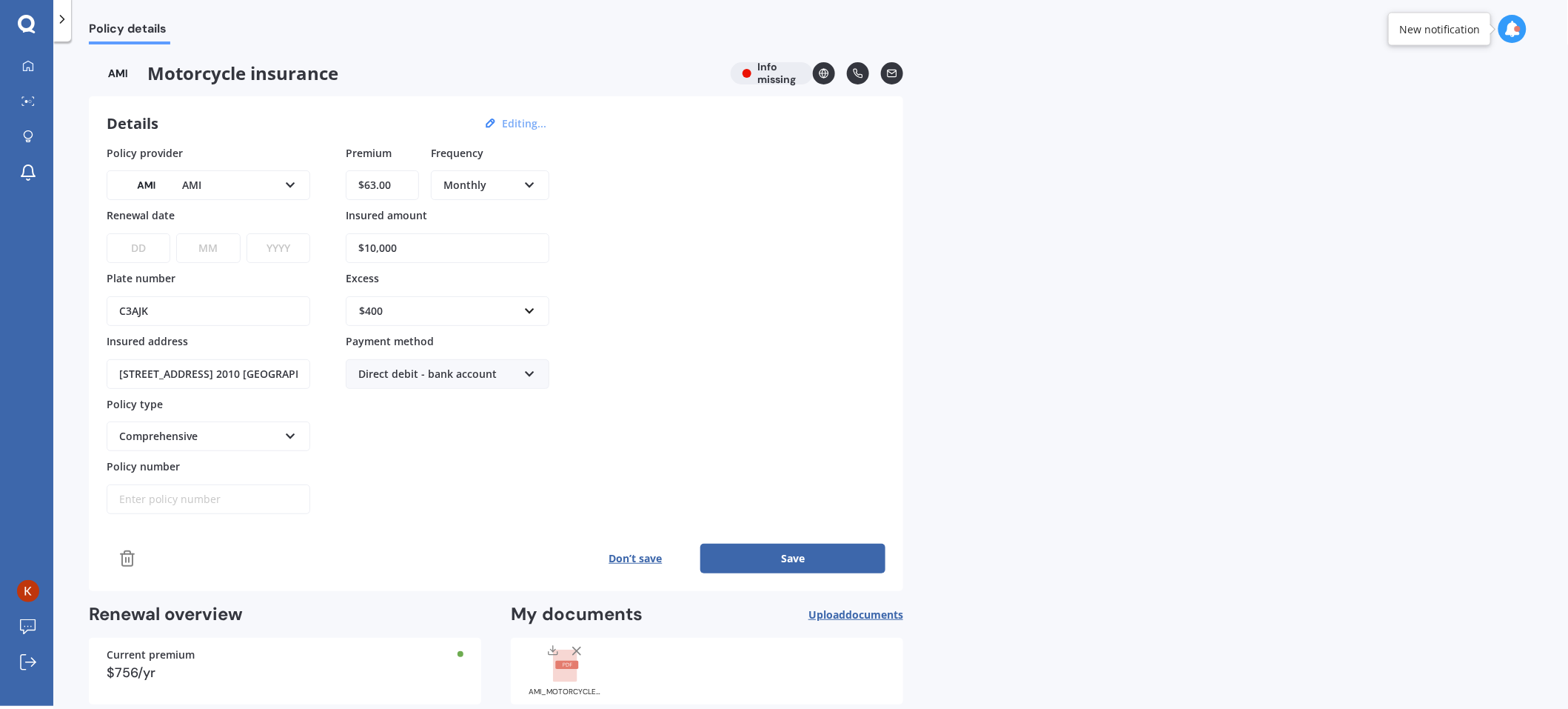
drag, startPoint x: 448, startPoint y: 243, endPoint x: 100, endPoint y: 262, distance: 348.5
click at [100, 262] on div "Details Editing... Policy provider AMI AA AMI AMP ANZ Assurant MAS Other Star I…" at bounding box center [496, 343] width 815 height 494
type input "$9,000"
click at [518, 498] on div "Premium $63.00 Frequency Monthly Yearly Six-Monthly Quarterly Monthly Fortnight…" at bounding box center [447, 330] width 204 height 369
click at [461, 372] on div "Direct debit - bank account" at bounding box center [438, 374] width 159 height 16
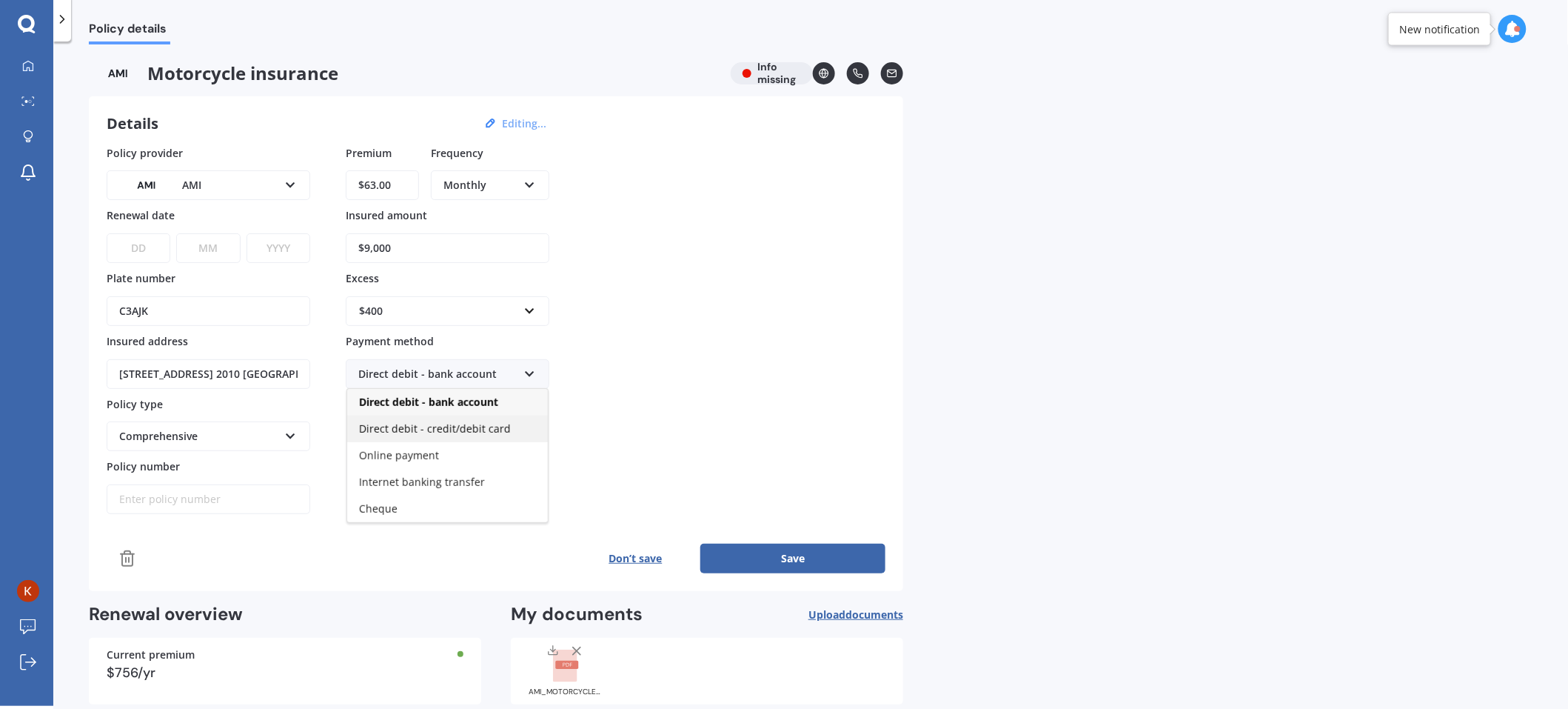
click at [495, 433] on span "Direct debit - credit/debit card" at bounding box center [435, 428] width 152 height 14
click at [612, 446] on div "Policy provider AMI AA AMI AMP ANZ Assurant MAS Other Star Insure State Swann T…" at bounding box center [496, 330] width 779 height 369
click at [454, 517] on div "Policy provider AMI AA AMI AMP ANZ Assurant MAS Other Star Insure State Swann T…" at bounding box center [496, 359] width 779 height 429
click at [787, 555] on button "Save" at bounding box center [793, 558] width 185 height 30
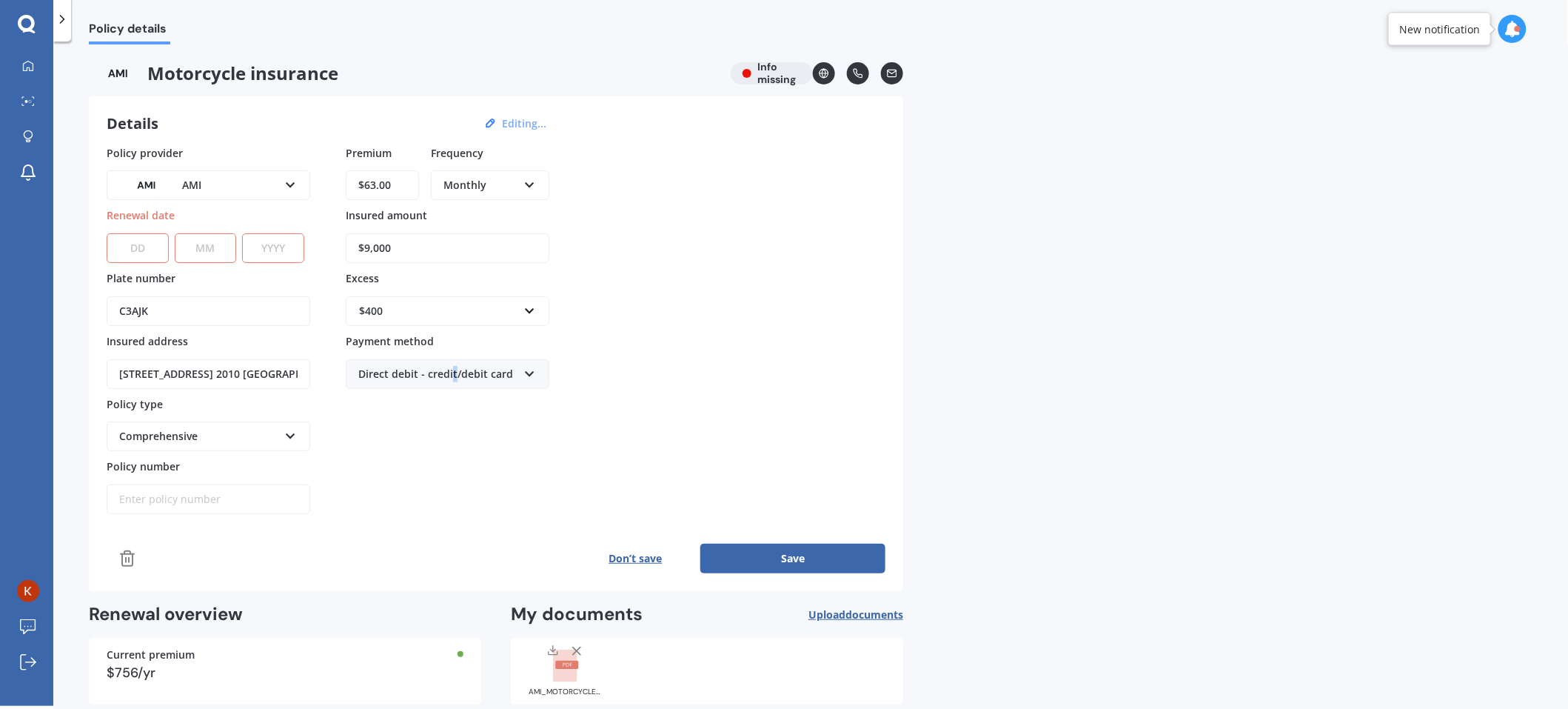
click at [774, 559] on button "Save" at bounding box center [793, 558] width 185 height 30
click at [154, 254] on select "DD 01 02 03 04 05 06 07 08 09 10 11 12 13 14 15 16 17 18 19 20 21 22 23 24 25 2…" at bounding box center [138, 248] width 62 height 30
click at [116, 247] on select "DD 01 02 03 04 05 06 07 08 09 10 11 12 13 14 15 16 17 18 19 20 21 22 23 24 25 2…" at bounding box center [138, 248] width 62 height 30
click at [125, 245] on select "DD 01 02 03 04 05 06 07 08 09 10 11 12 13 14 15 16 17 18 19 20 21 22 23 24 25 2…" at bounding box center [138, 248] width 62 height 30
select select "13"
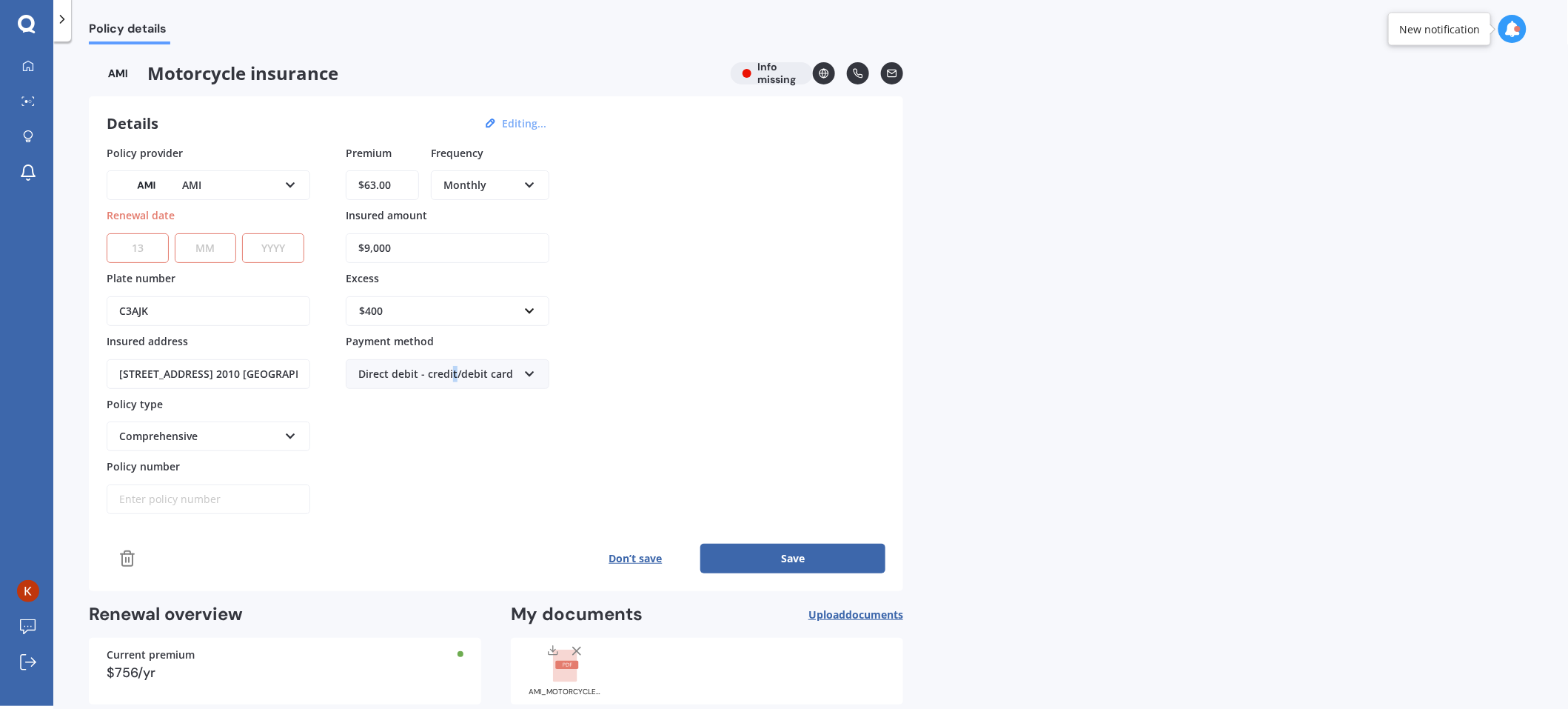
click at [107, 234] on select "DD 01 02 03 04 05 06 07 08 09 10 11 12 13 14 15 16 17 18 19 20 21 22 23 24 25 2…" at bounding box center [138, 248] width 62 height 30
click at [212, 250] on select "MM 01 02 03 04 05 06 07 08 09 10 11 12" at bounding box center [206, 248] width 62 height 30
select select "09"
click at [175, 234] on select "MM 01 02 03 04 05 06 07 08 09 10 11 12" at bounding box center [206, 248] width 62 height 30
click at [275, 245] on select "YYYY 2027 2026 2025 2024 2023 2022 2021 2020 2019 2018 2017 2016 2015 2014 2013…" at bounding box center [272, 248] width 62 height 30
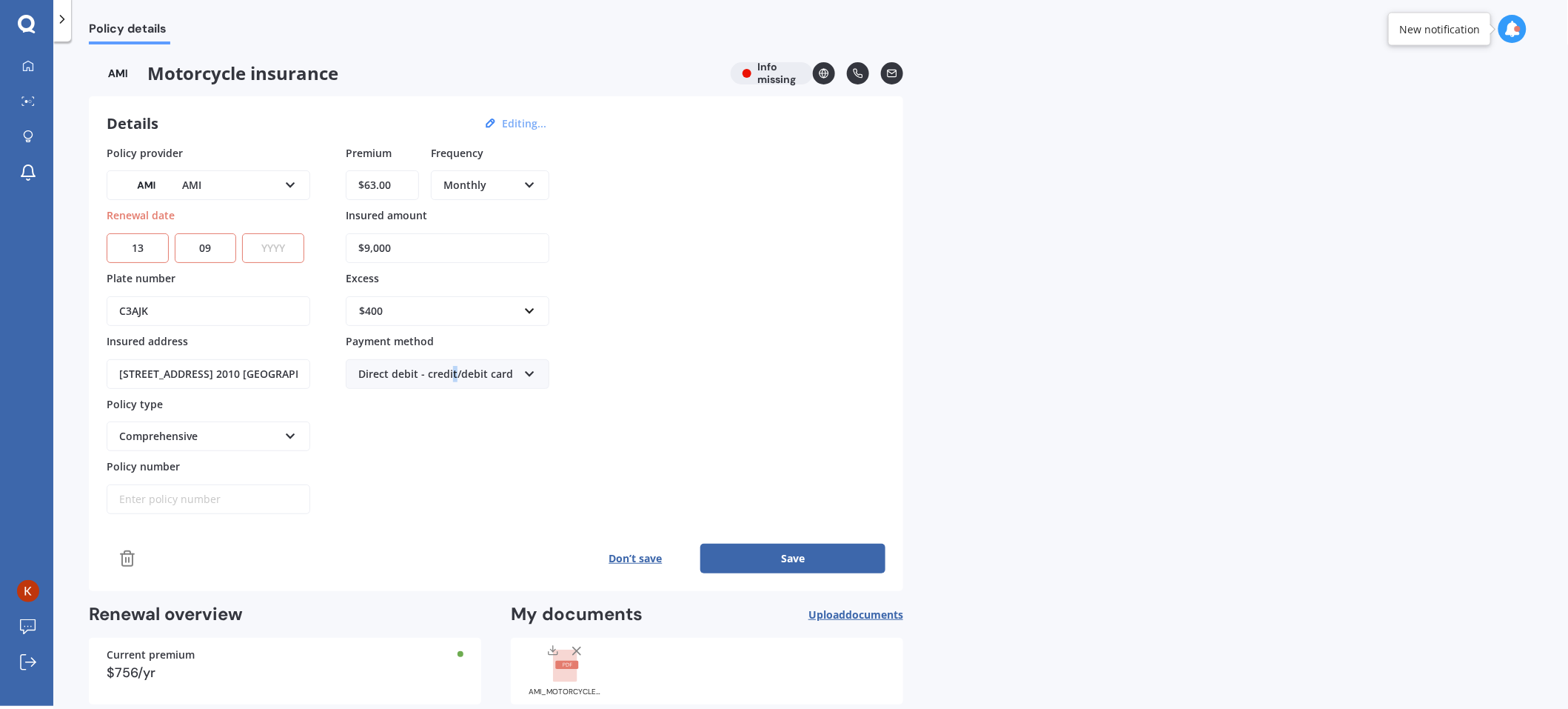
select select "2025"
click at [246, 234] on select "YYYY 2027 2026 2025 2024 2023 2022 2021 2020 2019 2018 2017 2016 2015 2014 2013…" at bounding box center [272, 248] width 62 height 30
click at [363, 523] on div "Policy provider AMI AA AMI AMP ANZ Assurant MAS Other Star Insure State Swann T…" at bounding box center [496, 359] width 779 height 429
click at [183, 497] on input "Policy number" at bounding box center [208, 499] width 204 height 30
paste input "MTCA01447370"
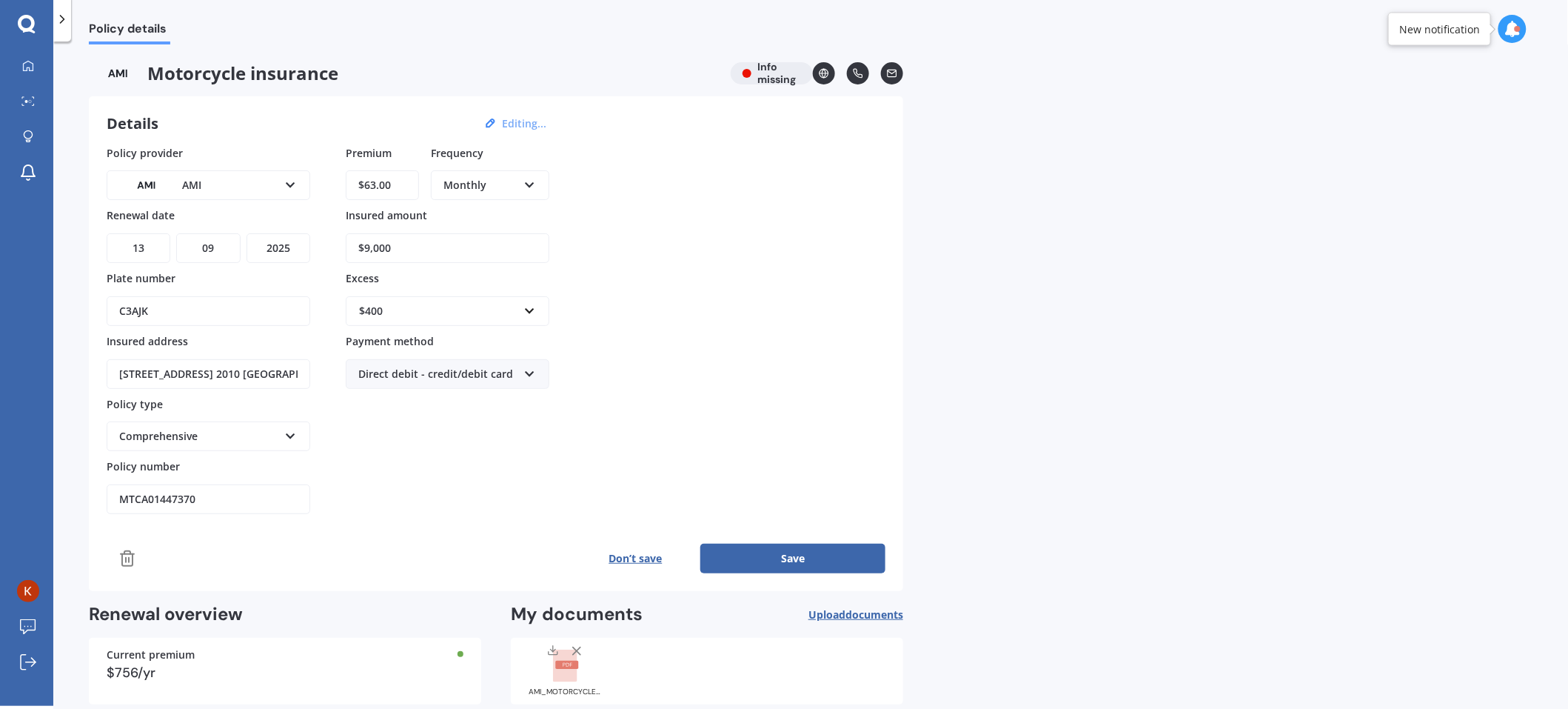
click at [183, 497] on input "MTCA01447370" at bounding box center [208, 499] width 204 height 30
paste input "MTCA01447370"
click at [183, 497] on input "MTCA014473MTCA0144737070" at bounding box center [208, 499] width 204 height 30
paste input "text"
type input "MTCA01447370"
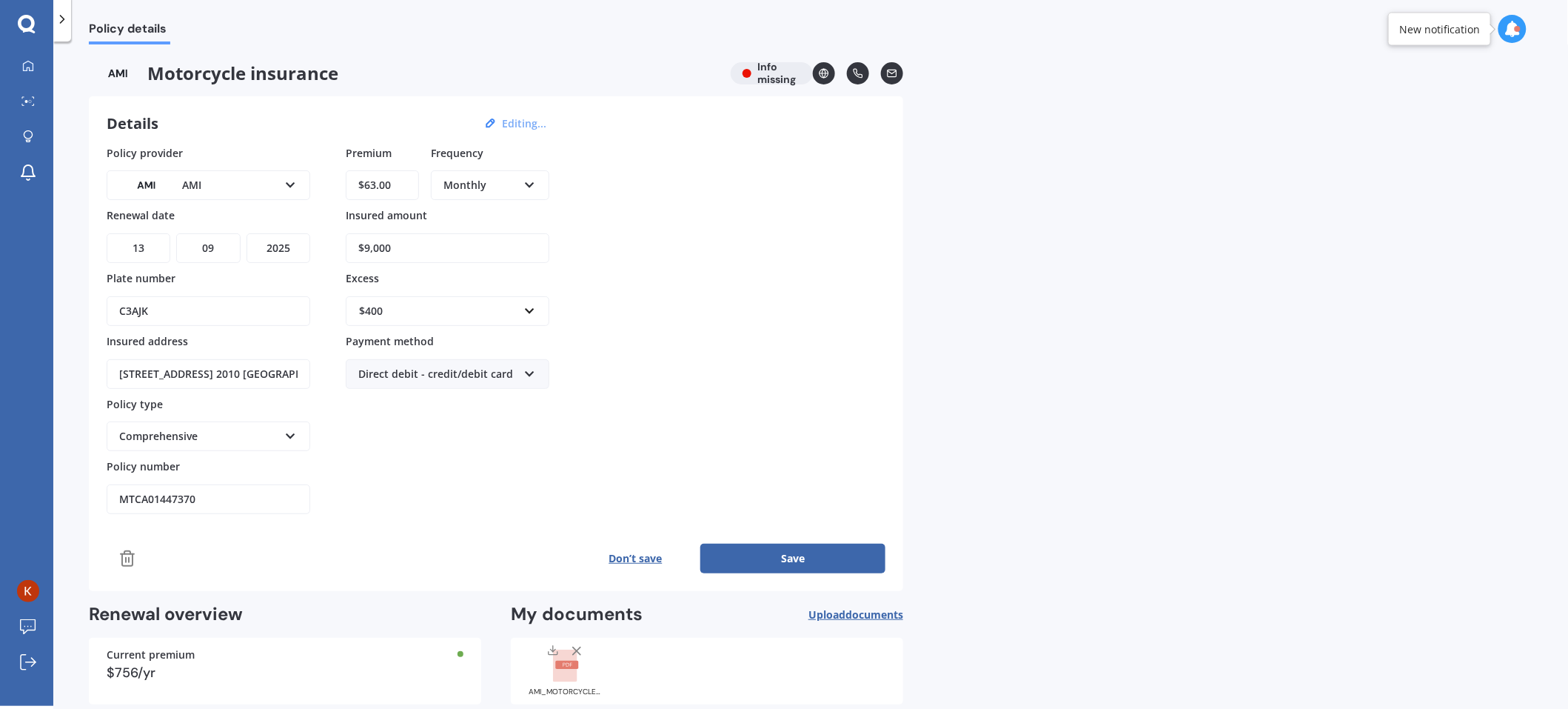
click at [723, 555] on button "Save" at bounding box center [793, 558] width 185 height 30
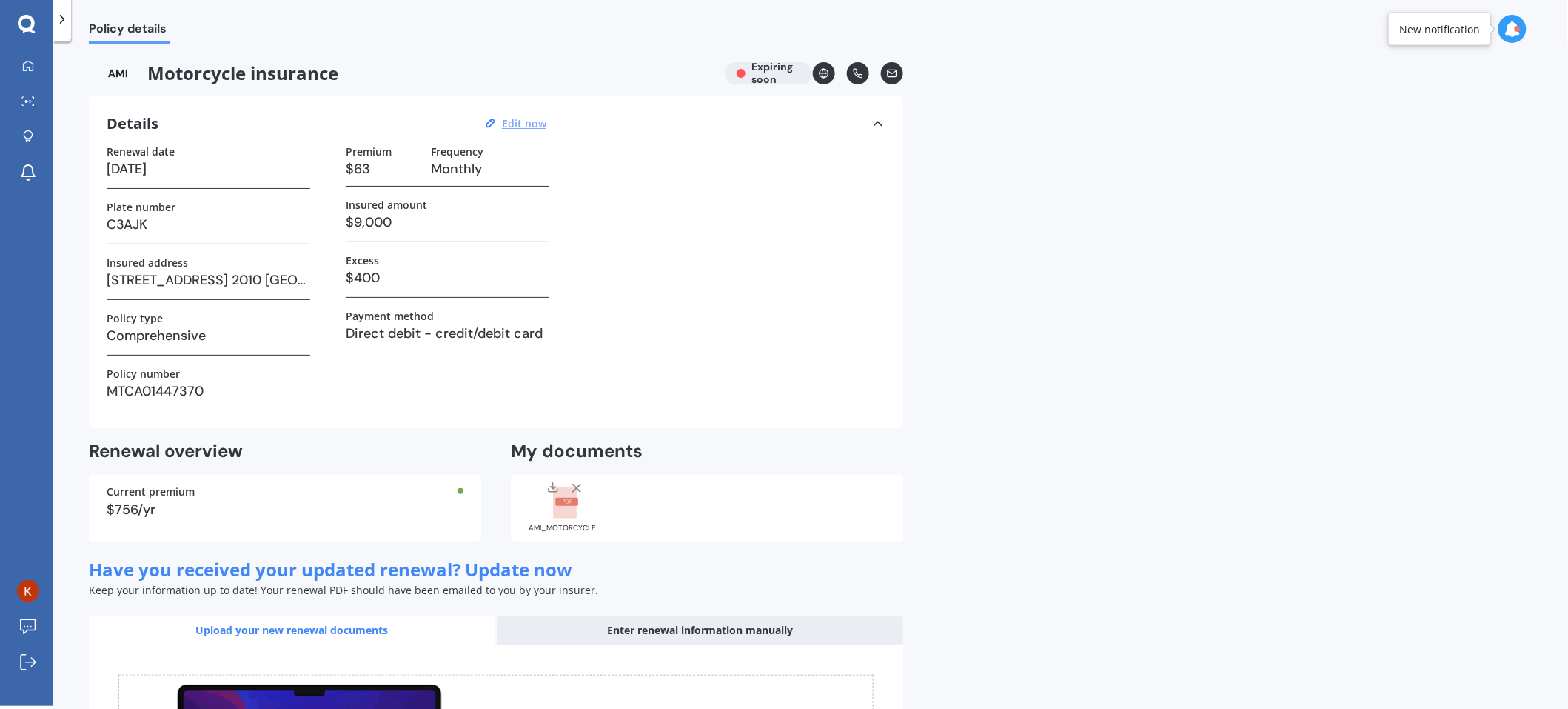
click at [778, 63] on div "Motorcycle insurance Expiring soon" at bounding box center [496, 73] width 815 height 23
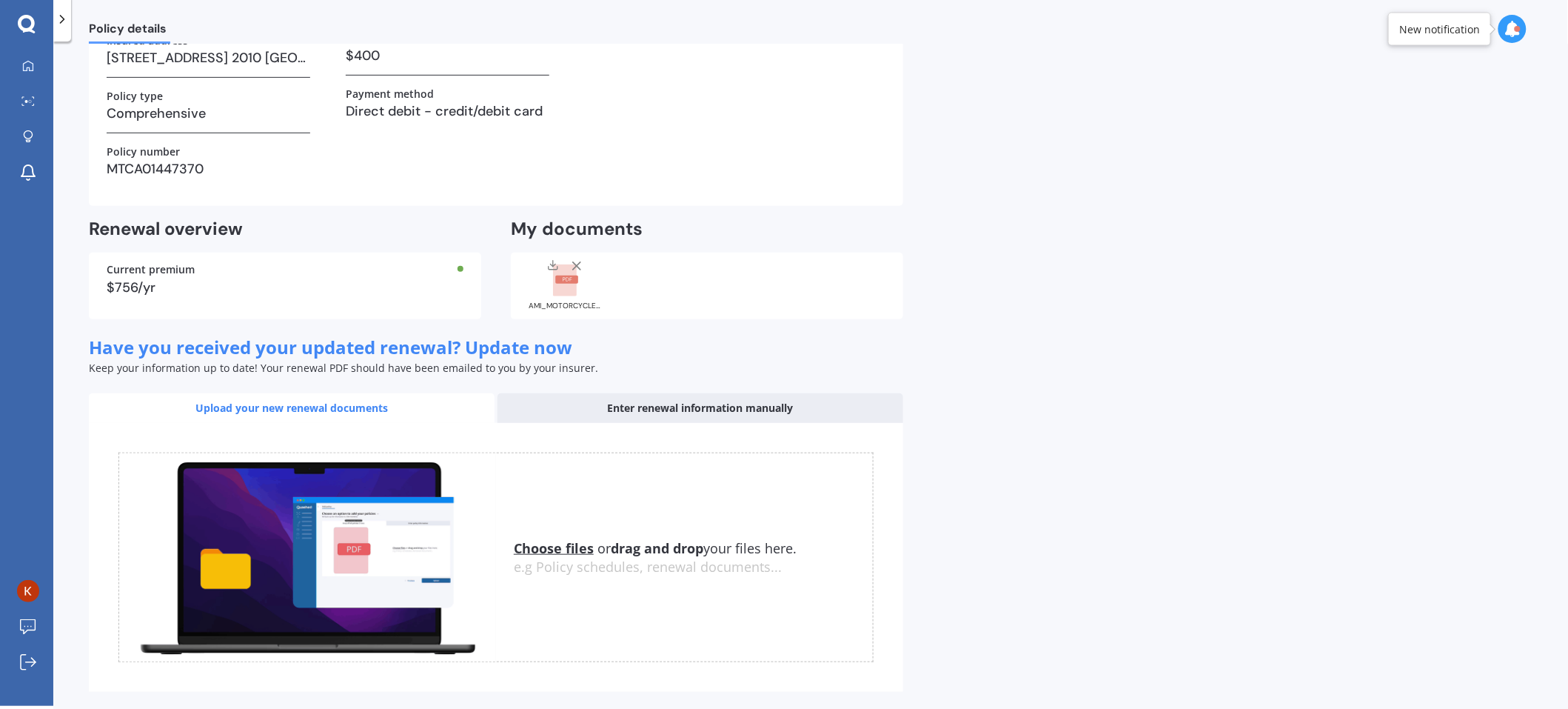
scroll to position [282, 0]
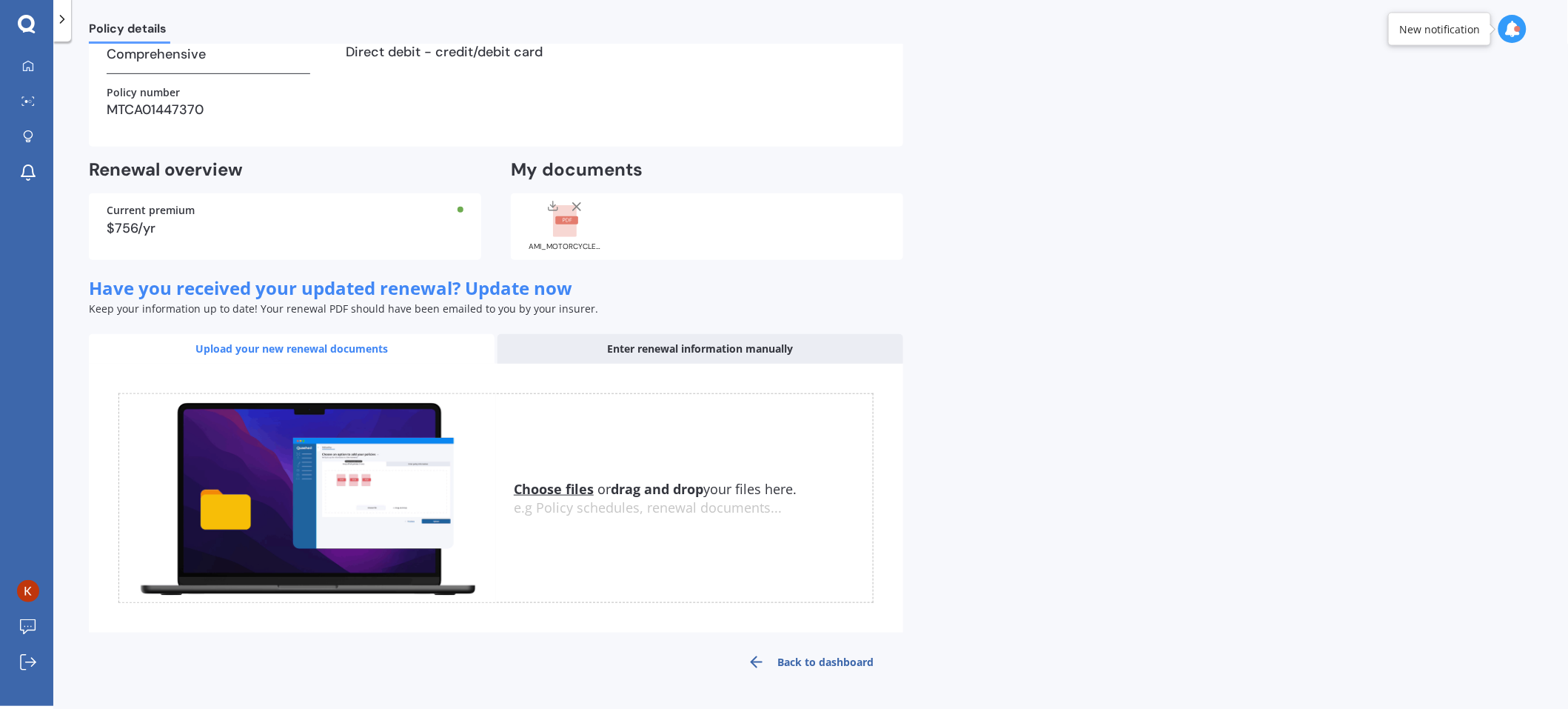
click at [654, 352] on div "Enter renewal information manually" at bounding box center [701, 349] width 406 height 30
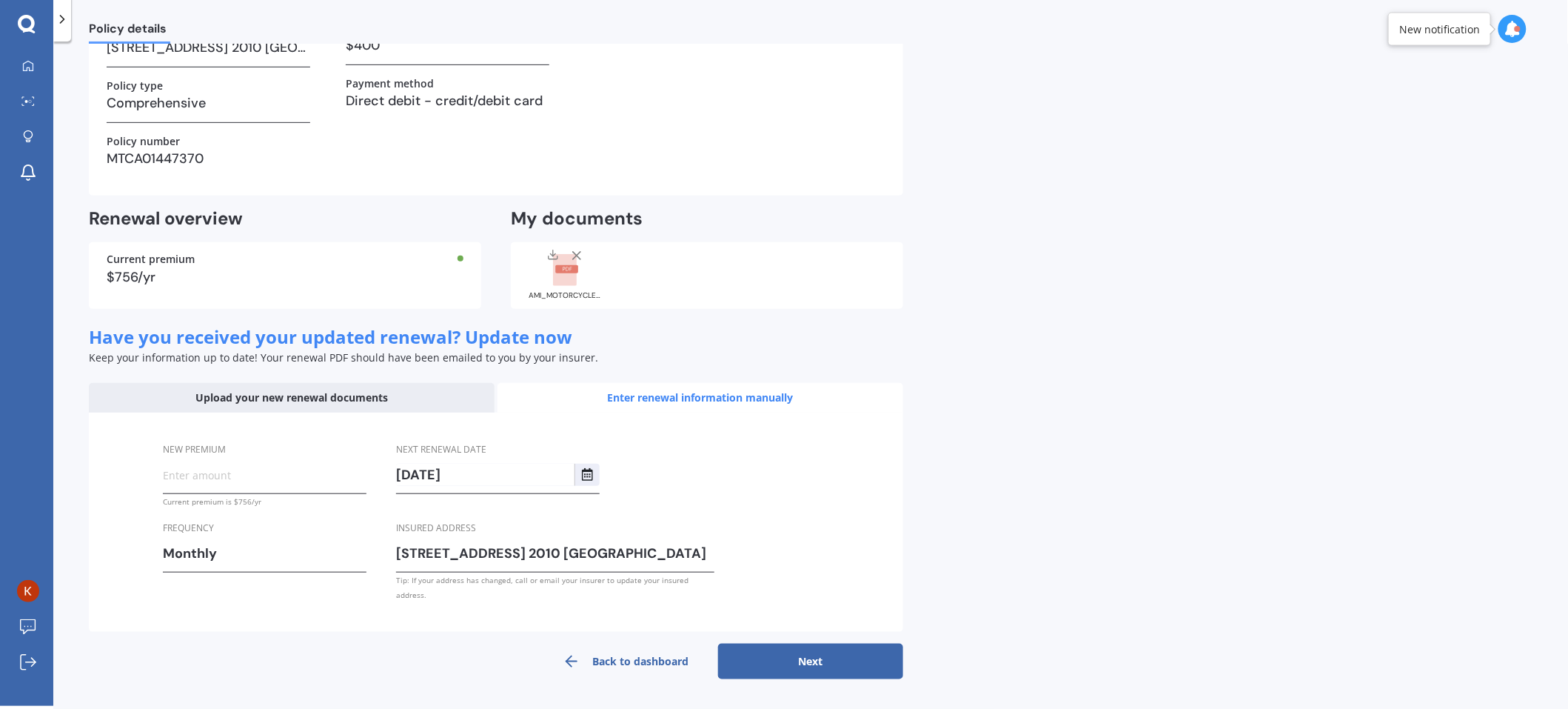
scroll to position [217, 0]
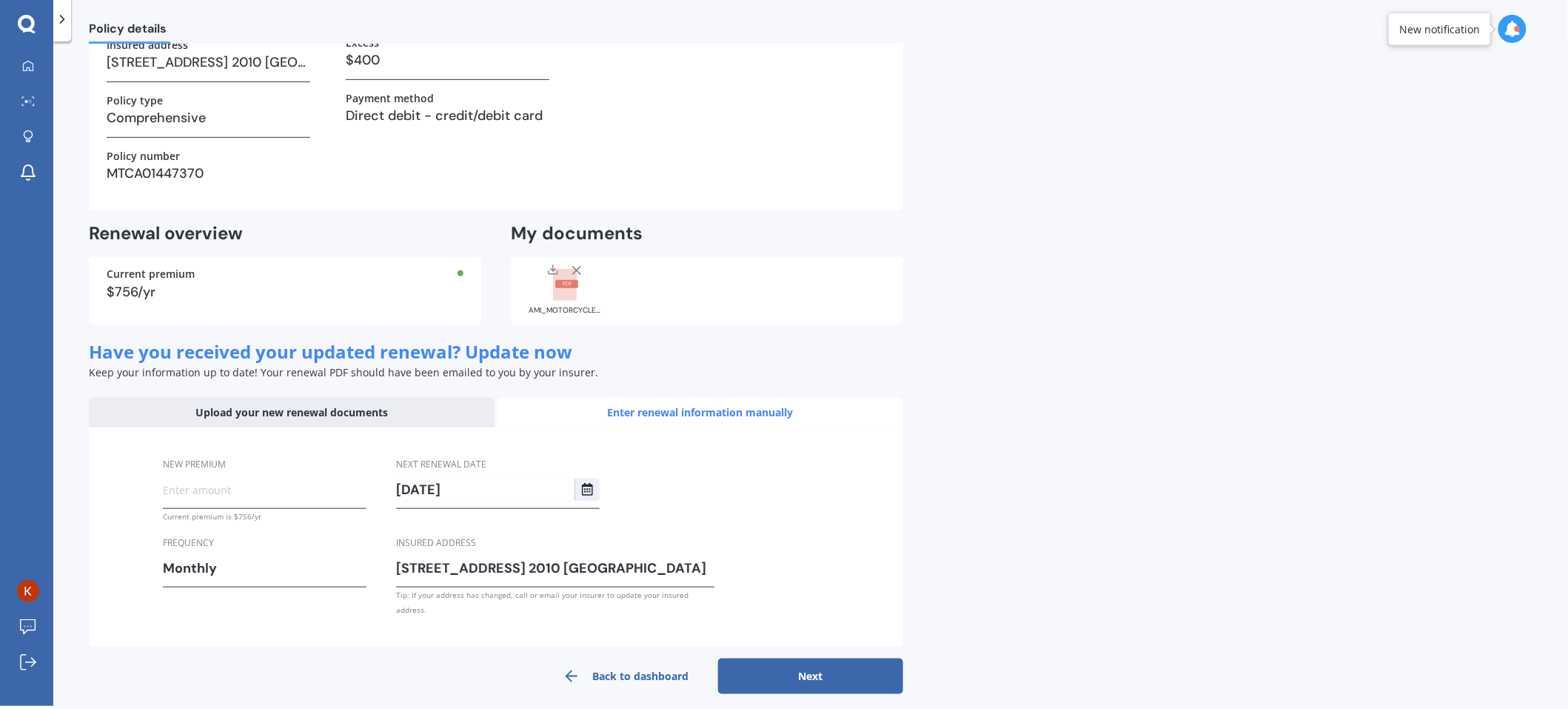
click at [258, 498] on input "New premium" at bounding box center [264, 489] width 204 height 23
type input "$63.00"
click at [811, 668] on button "Next" at bounding box center [810, 675] width 185 height 35
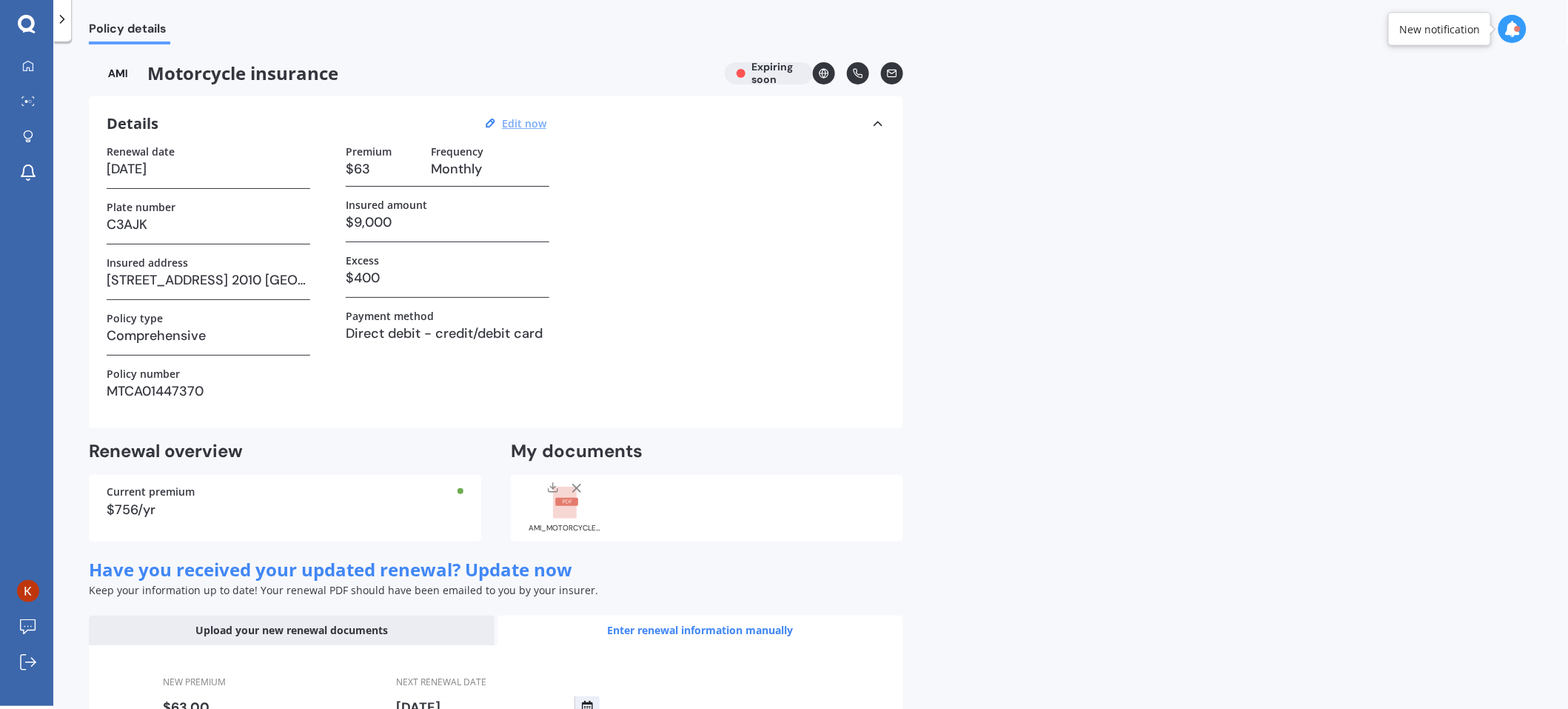
select select "13"
select select "09"
select select "2026"
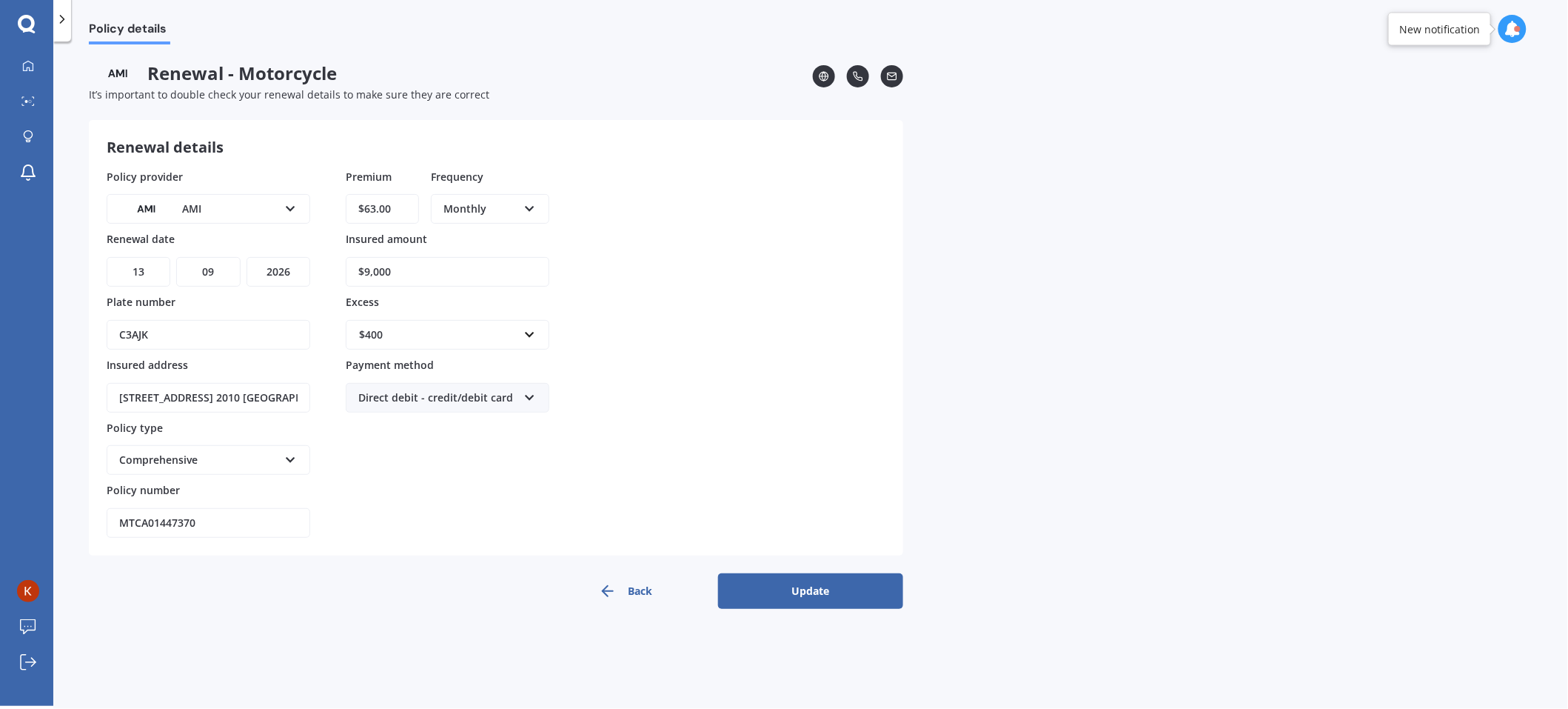
click at [817, 582] on button "Update" at bounding box center [810, 590] width 185 height 35
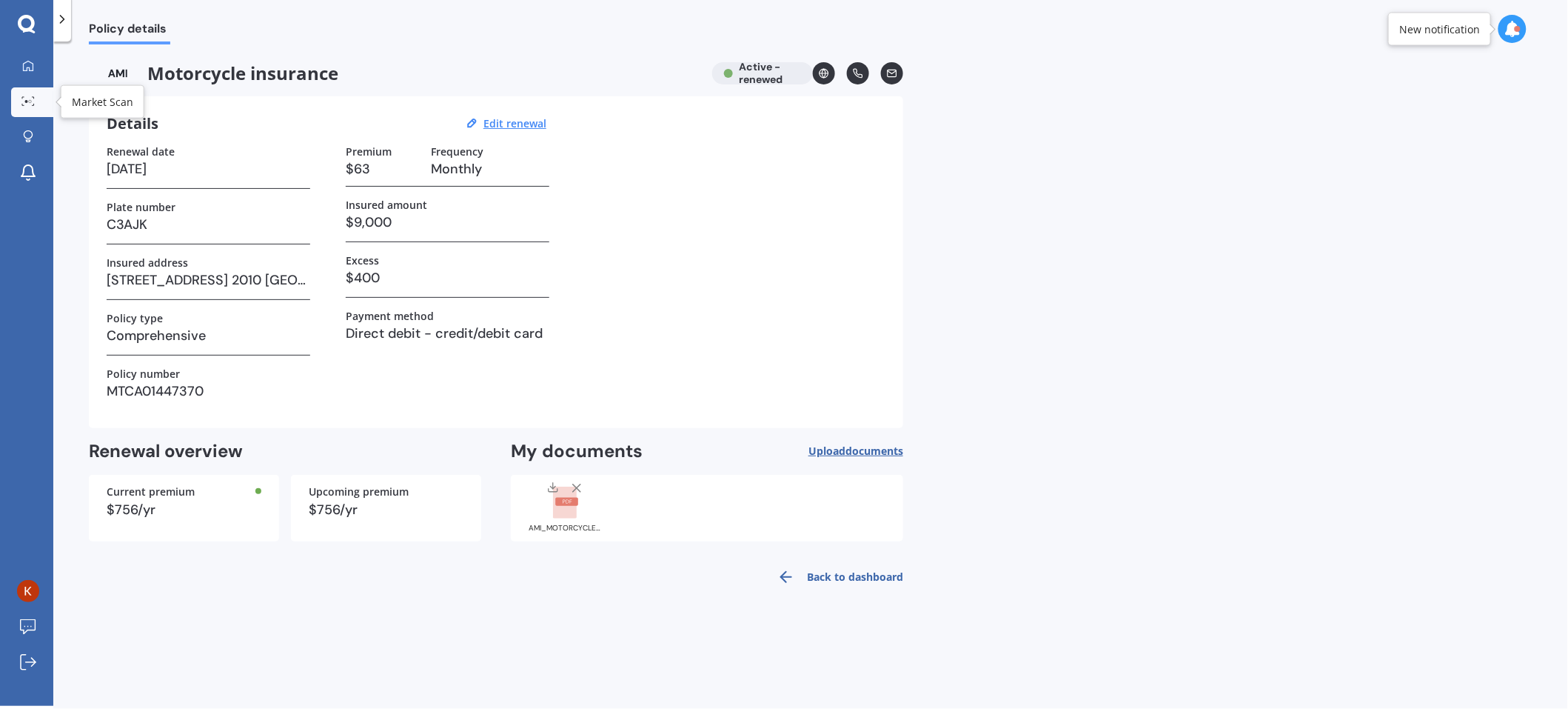
click at [27, 97] on icon at bounding box center [28, 101] width 14 height 10
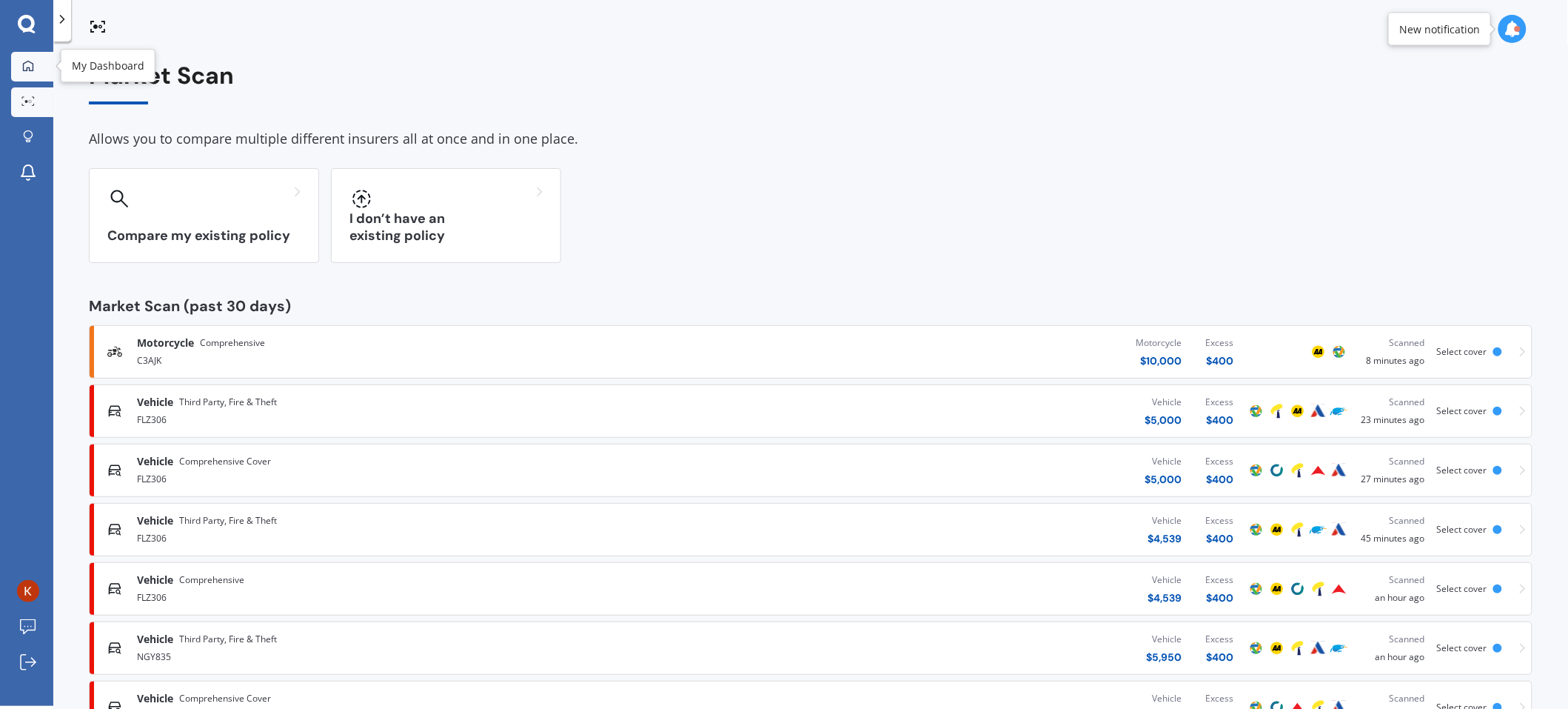
click at [18, 67] on div at bounding box center [28, 66] width 23 height 14
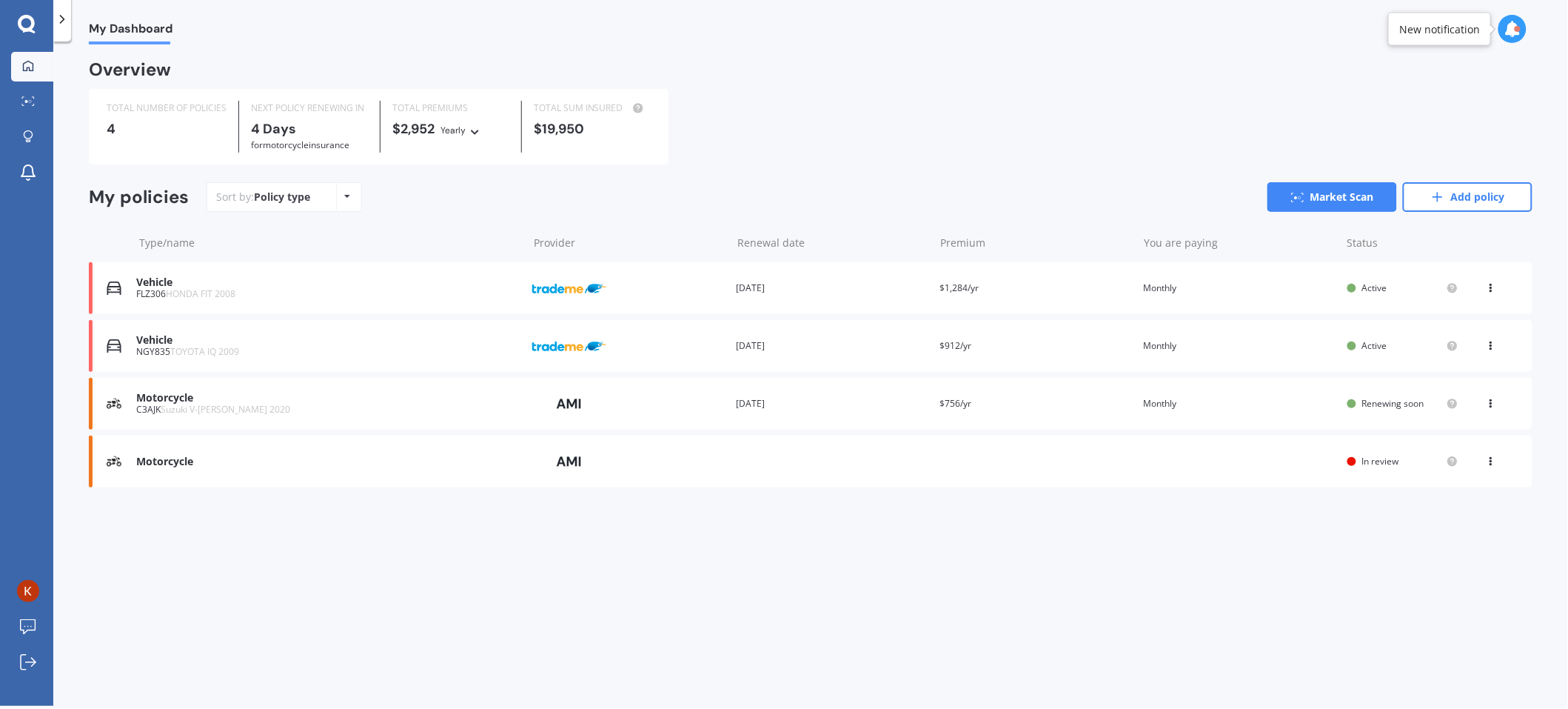
click at [1489, 454] on icon at bounding box center [1491, 458] width 10 height 9
click at [1487, 459] on div "View option" at bounding box center [1458, 461] width 147 height 26
click at [1495, 343] on icon at bounding box center [1491, 343] width 10 height 9
click at [1464, 372] on div "View policy" at bounding box center [1458, 374] width 147 height 30
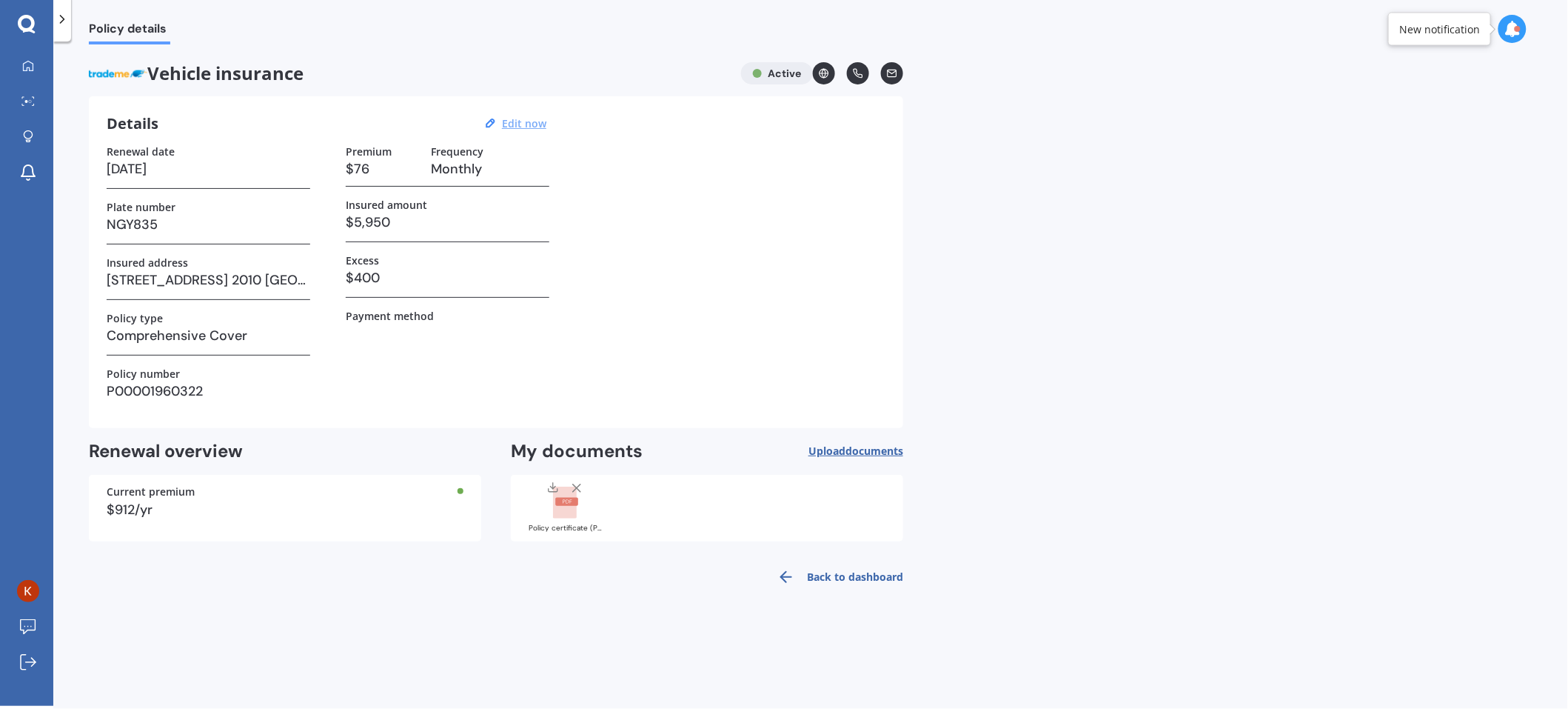
click at [526, 124] on u "Edit now" at bounding box center [524, 123] width 44 height 14
select select "15"
select select "03"
select select "2026"
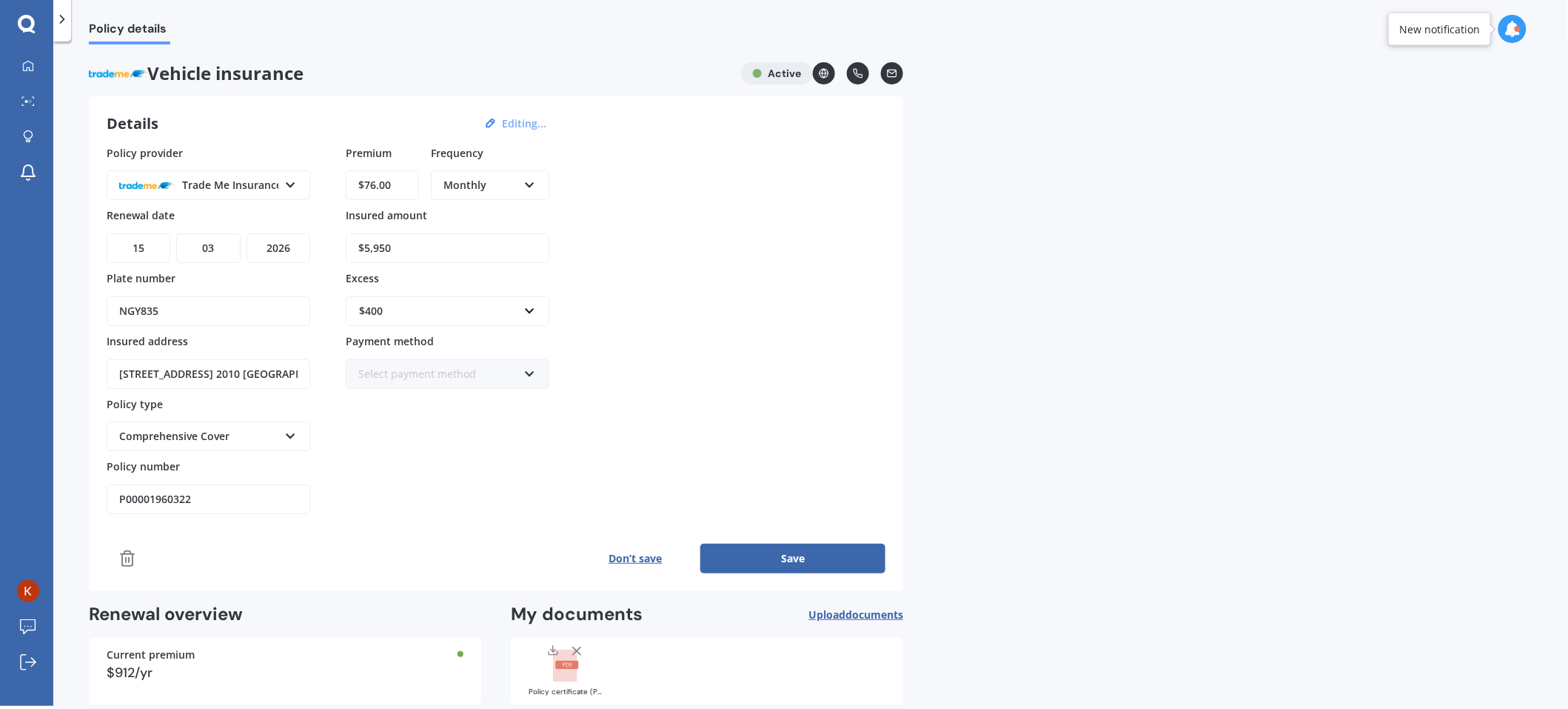
click at [427, 243] on input "$5,950" at bounding box center [447, 248] width 204 height 30
drag, startPoint x: 335, startPoint y: 249, endPoint x: 253, endPoint y: 263, distance: 83.2
click at [254, 262] on div "Policy provider Trade Me Insurance AA AMI AMP ANZ ASB Aioi Nissay Dowa Ando Ass…" at bounding box center [496, 330] width 779 height 369
paste input "6,995"
type input "$6,995"
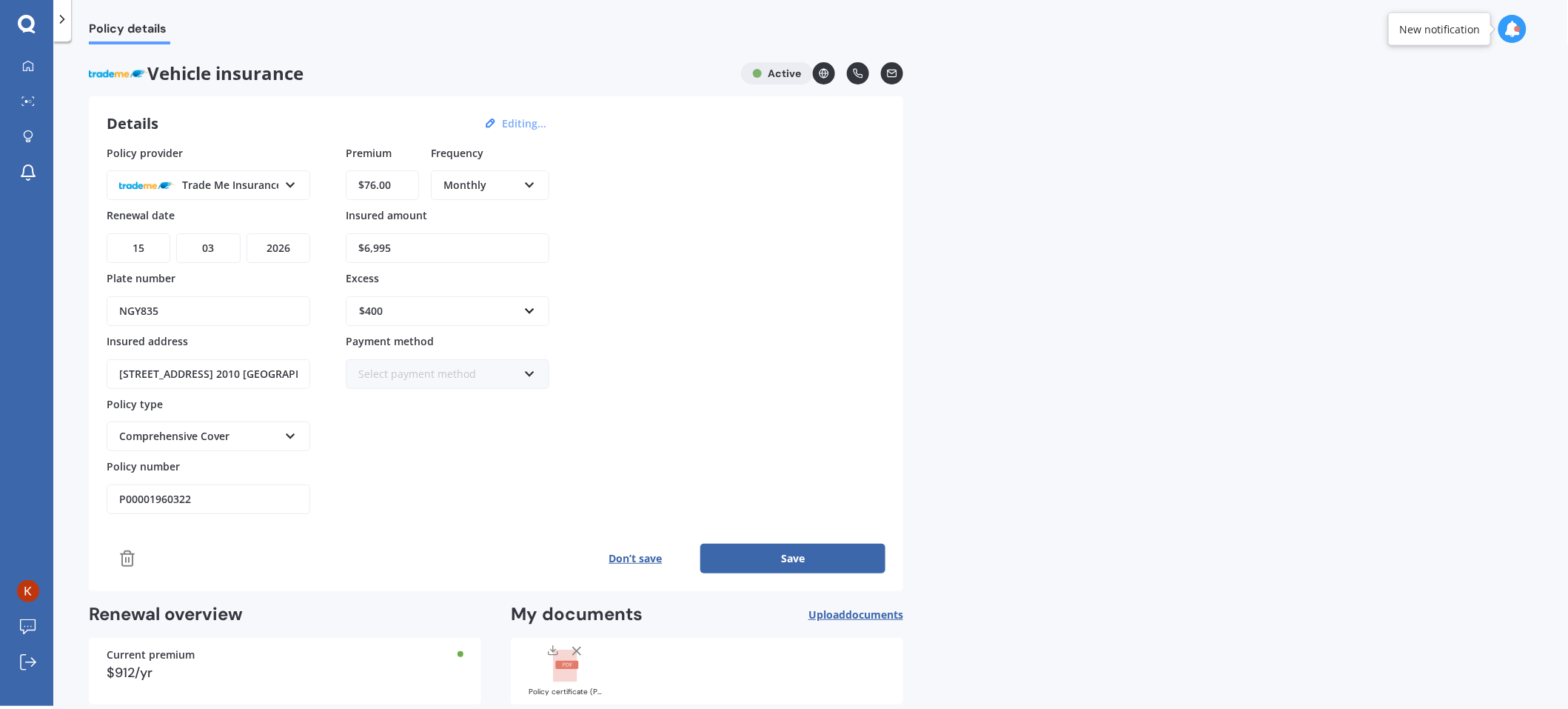
click at [755, 550] on button "Save" at bounding box center [793, 558] width 185 height 30
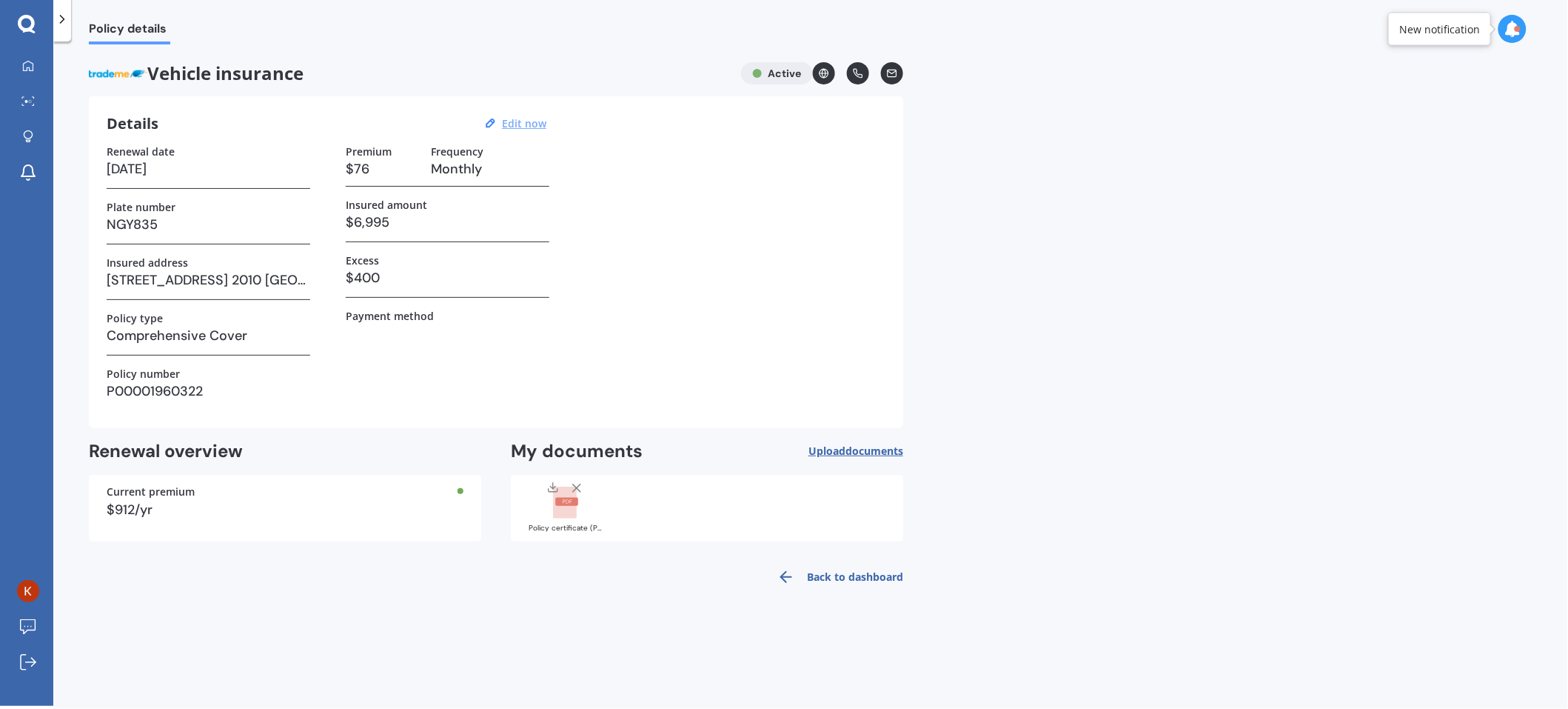
click at [871, 568] on link "Back to dashboard" at bounding box center [836, 577] width 135 height 35
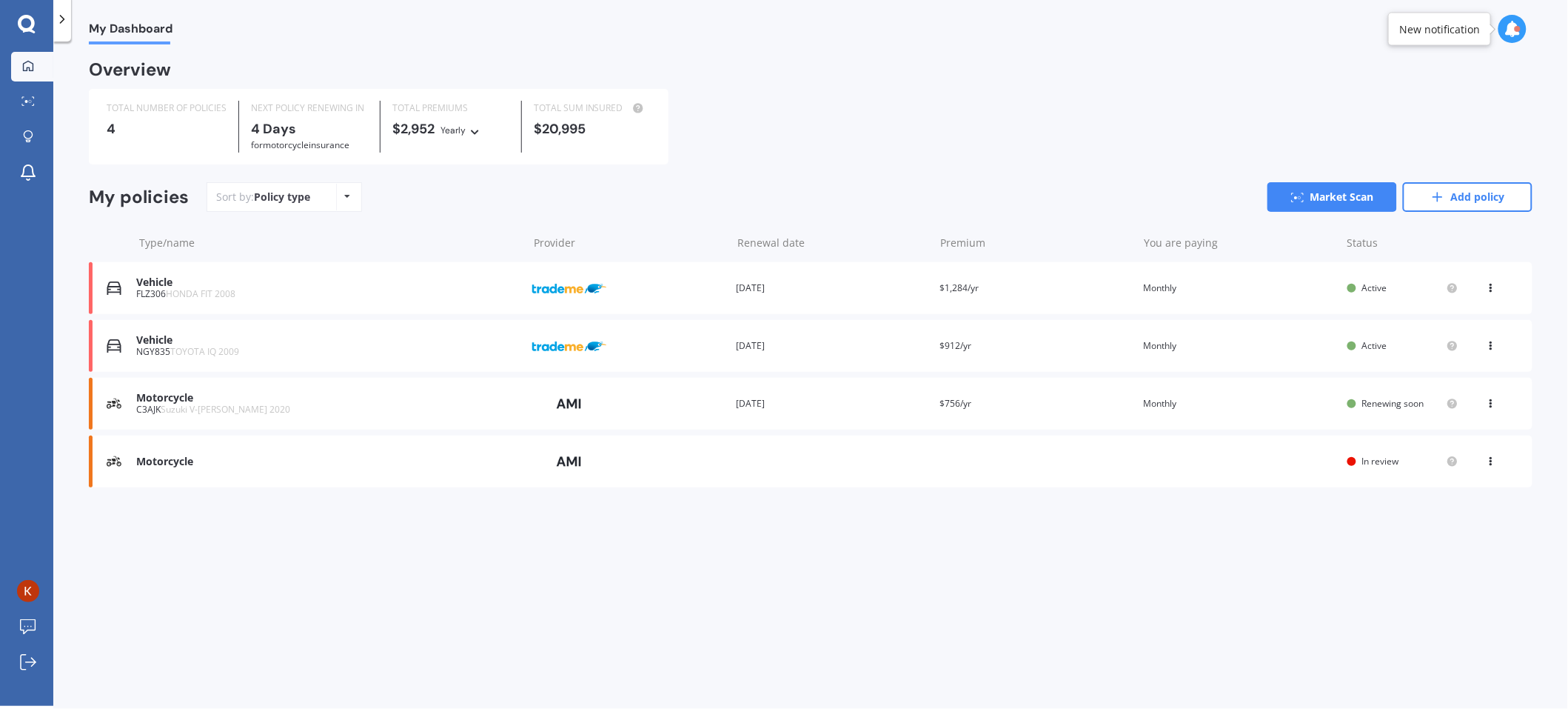
click at [1496, 287] on icon at bounding box center [1491, 285] width 10 height 9
click at [1455, 316] on div "View policy" at bounding box center [1458, 316] width 147 height 30
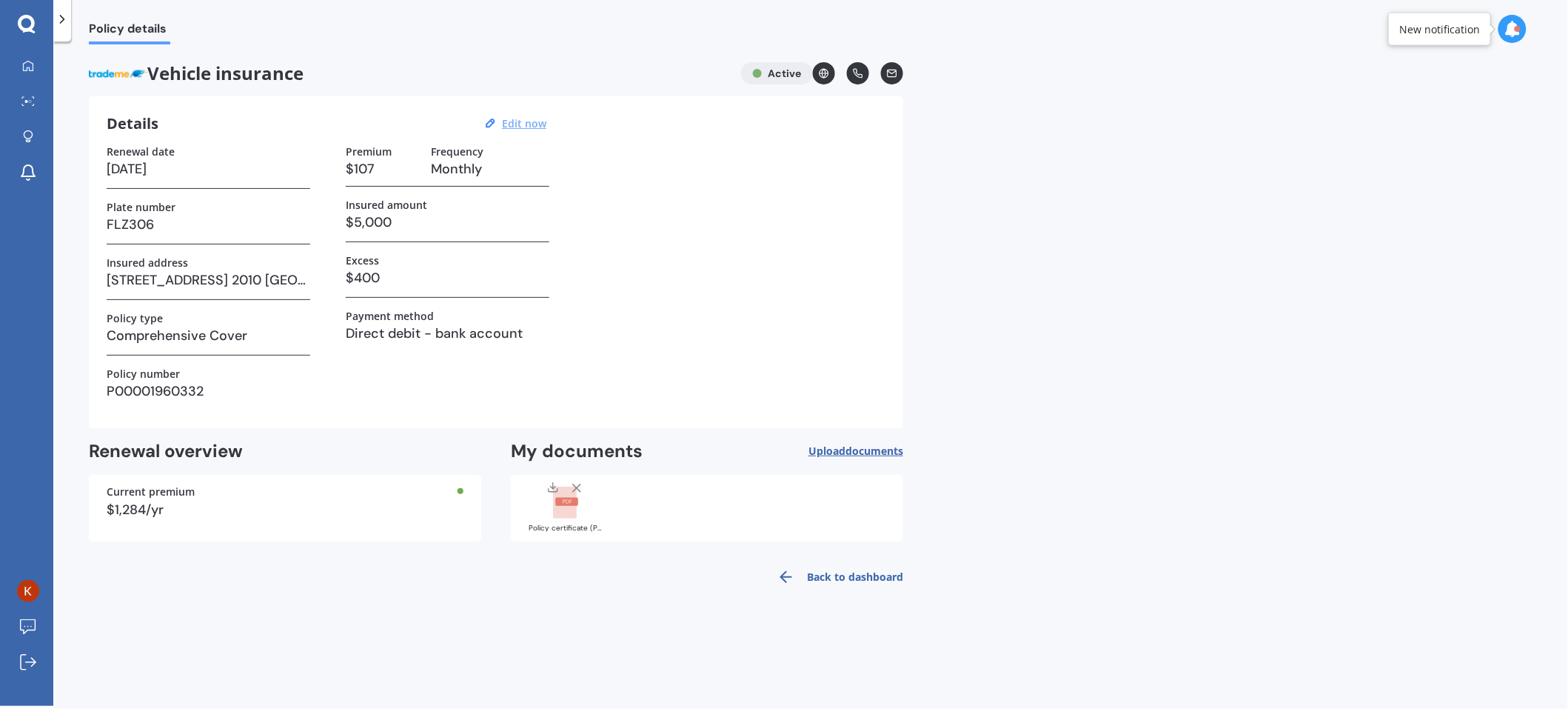
click at [529, 118] on u "Edit now" at bounding box center [524, 123] width 44 height 14
select select "15"
select select "03"
select select "2026"
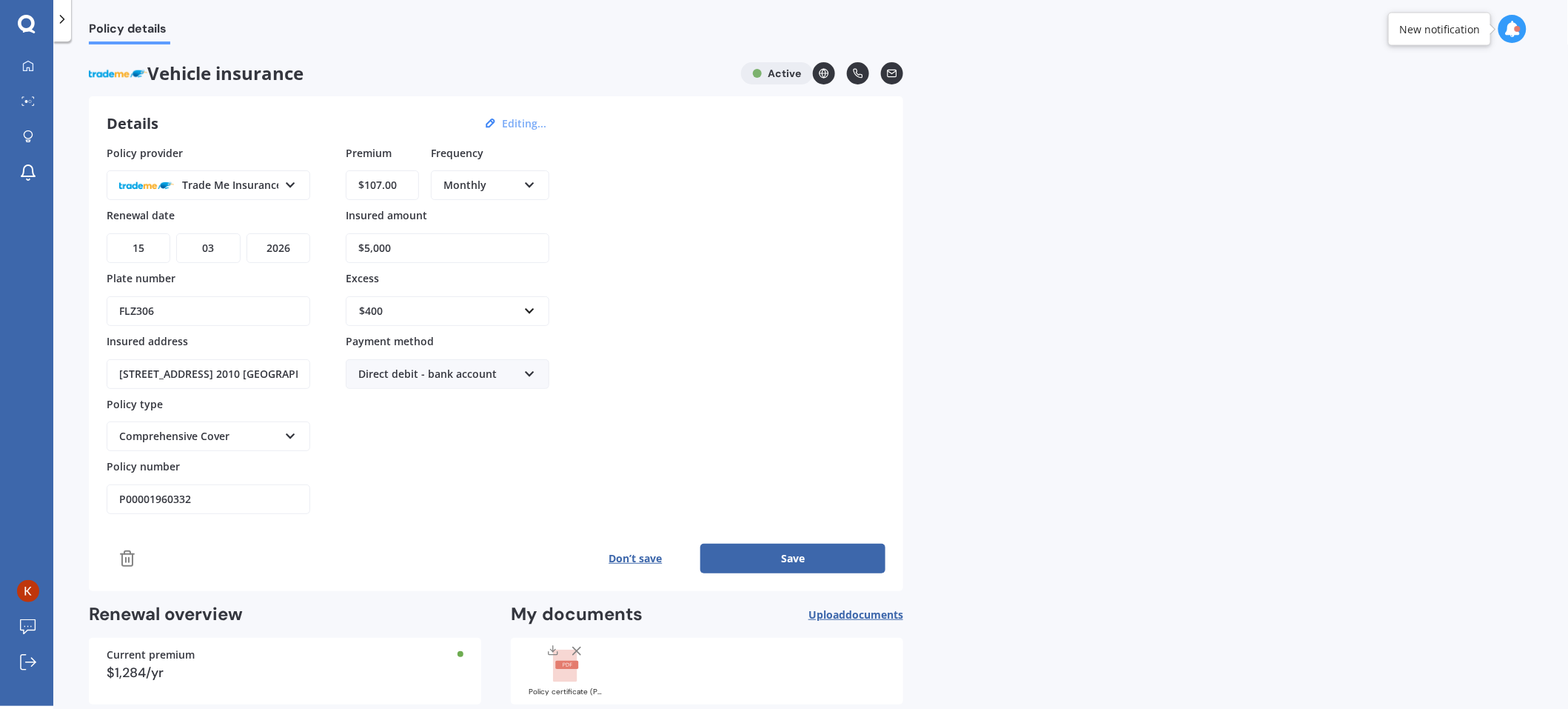
drag, startPoint x: 408, startPoint y: 251, endPoint x: 251, endPoint y: 254, distance: 157.0
click at [254, 258] on div "Policy provider Trade Me Insurance AA AMI AMP ANZ ASB Aioi Nissay Dowa Ando Ass…" at bounding box center [496, 330] width 779 height 369
type input "$6,490"
click at [655, 403] on div "Policy provider Trade Me Insurance AA AMI AMP ANZ ASB Aioi Nissay Dowa Ando Ass…" at bounding box center [496, 330] width 779 height 369
click at [655, 404] on div "Policy provider Trade Me Insurance AA AMI AMP ANZ ASB Aioi Nissay Dowa Ando Ass…" at bounding box center [496, 330] width 779 height 369
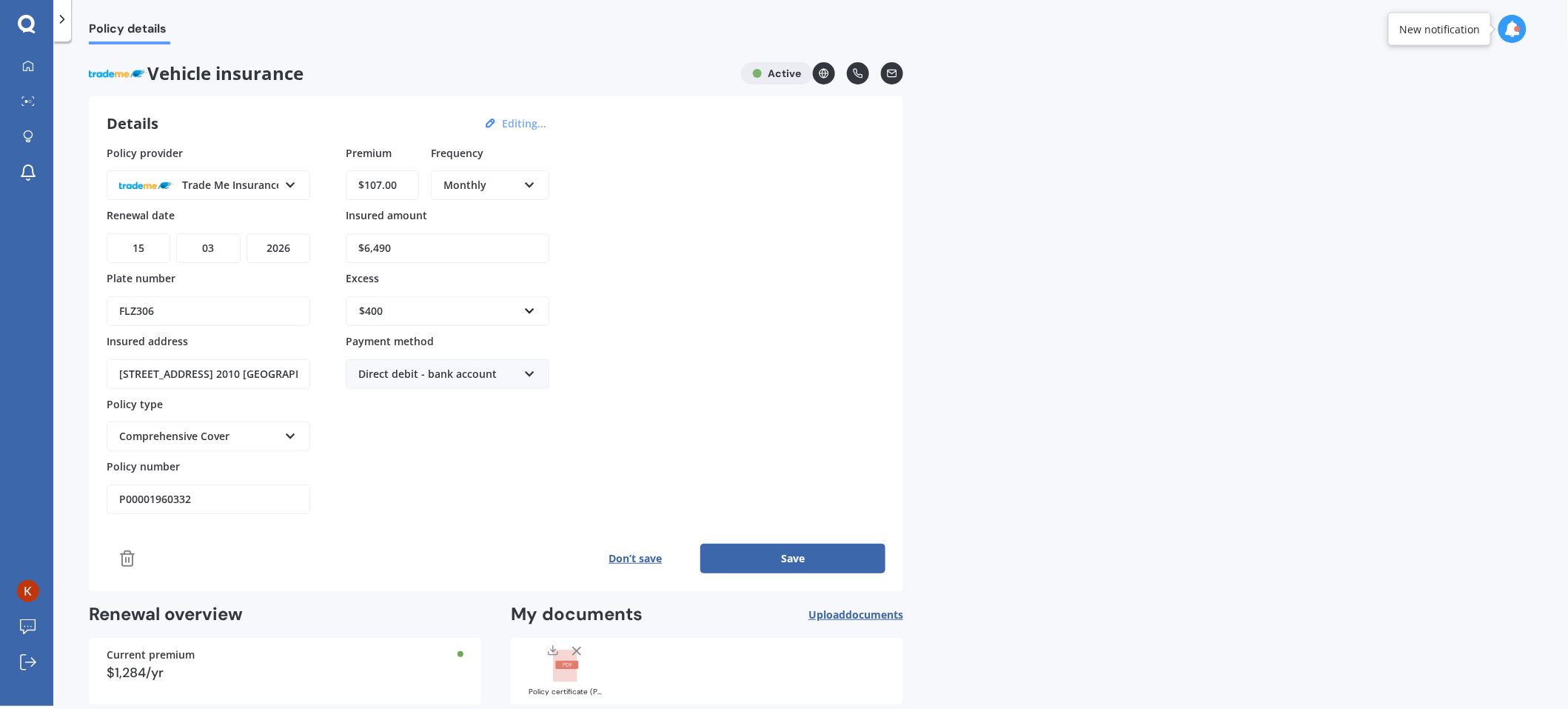
click at [798, 550] on button "Save" at bounding box center [793, 558] width 185 height 30
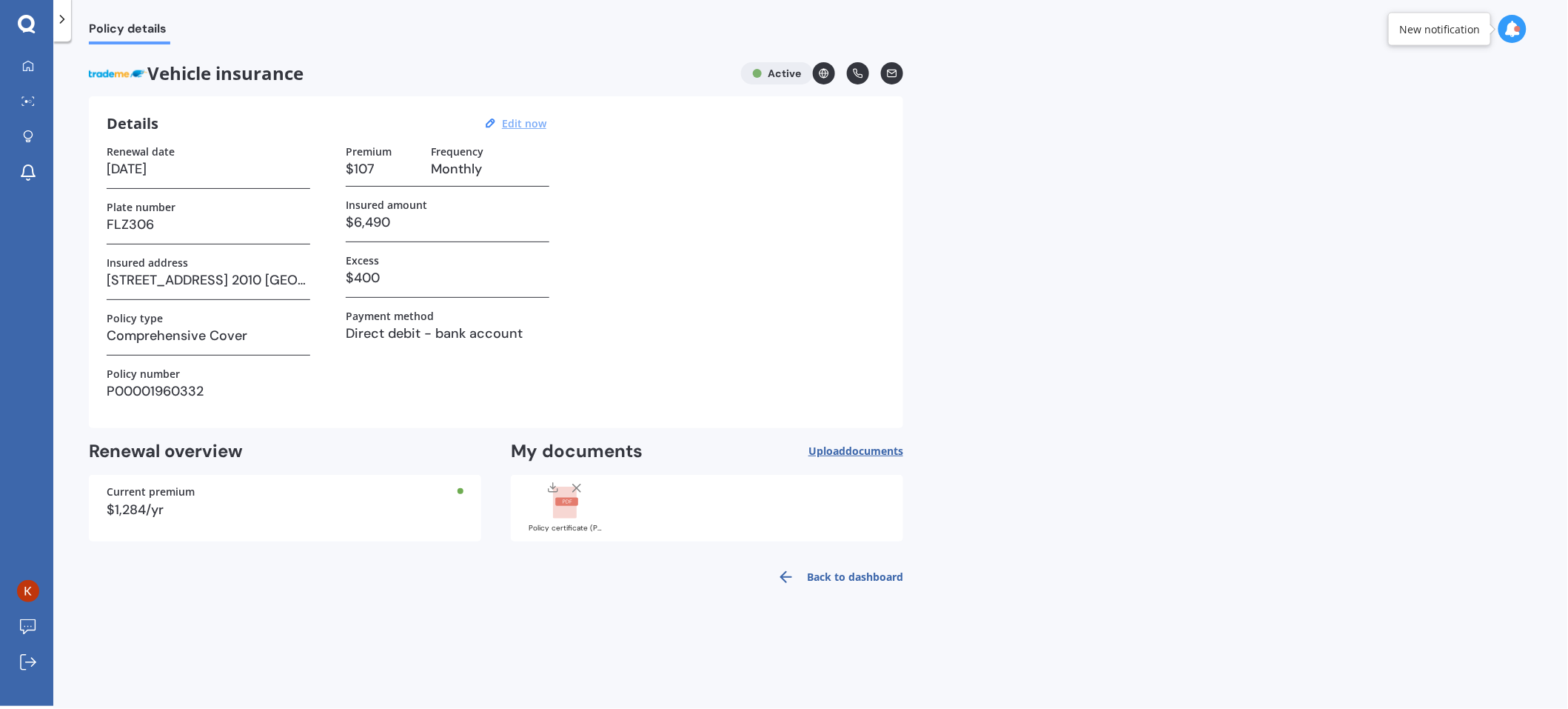
click at [632, 388] on div "Renewal date 15/03/2026 Plate number FLZ306 Insured address 1A Pelorus Place, P…" at bounding box center [496, 277] width 779 height 265
click at [857, 570] on link "Back to dashboard" at bounding box center [836, 577] width 135 height 35
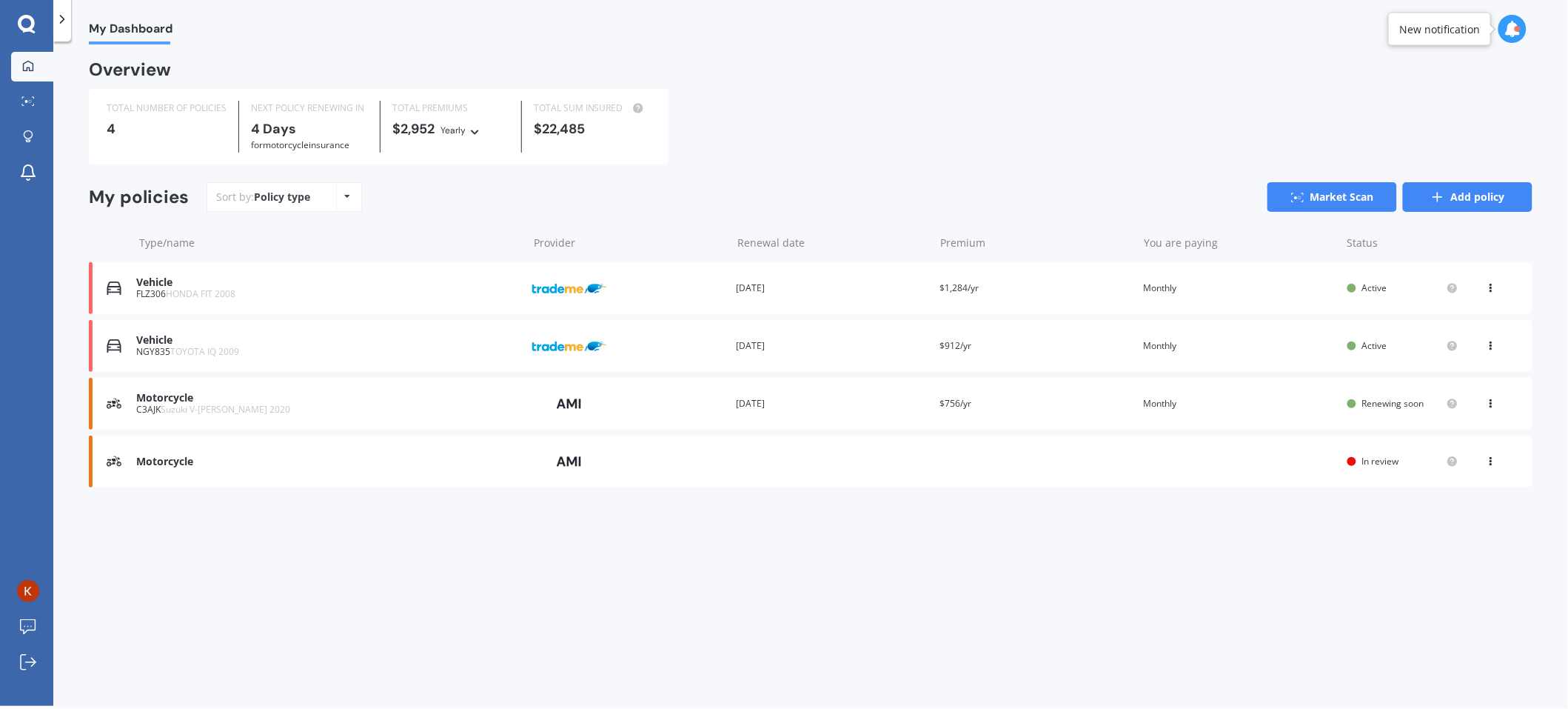
click at [1488, 197] on link "Add policy" at bounding box center [1468, 196] width 129 height 30
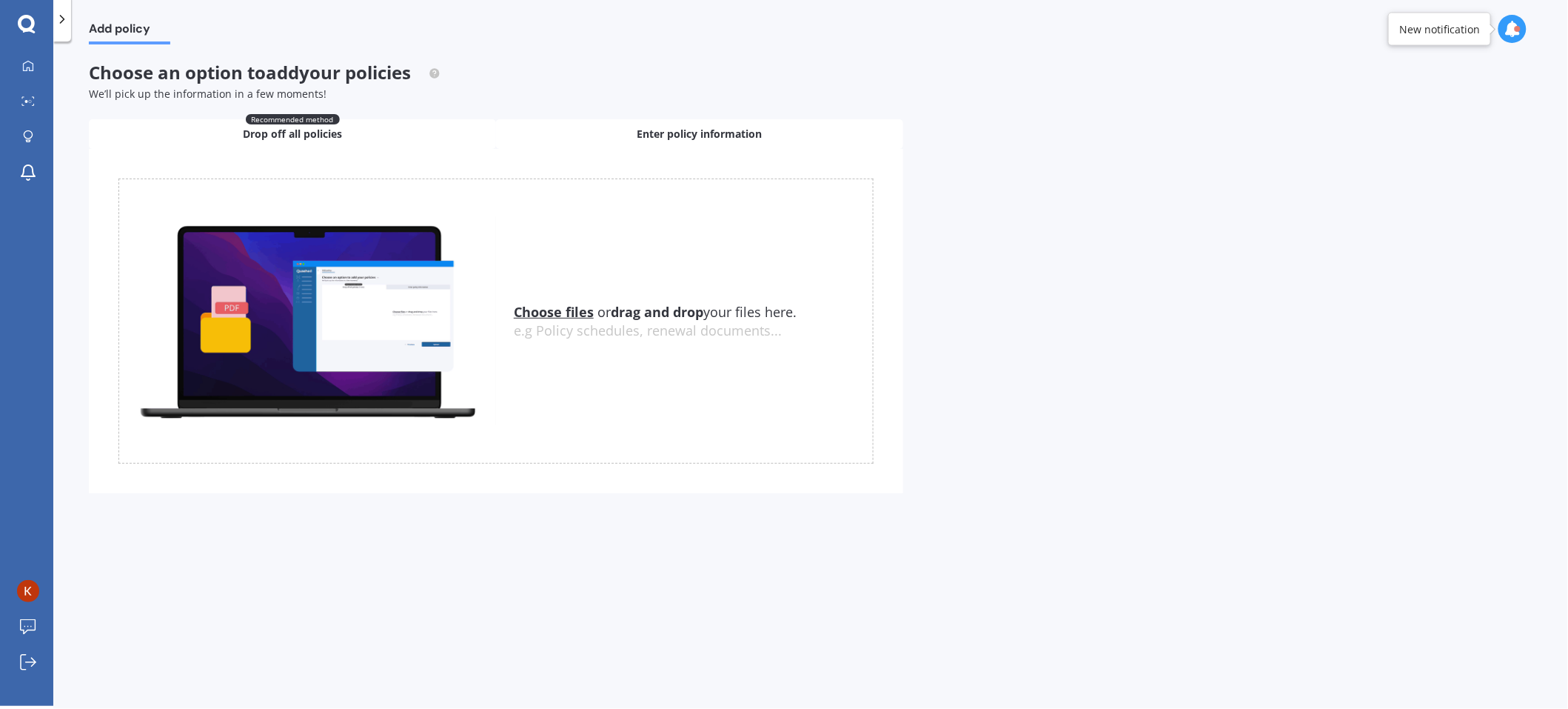
click at [738, 146] on div "Enter policy information" at bounding box center [700, 134] width 407 height 30
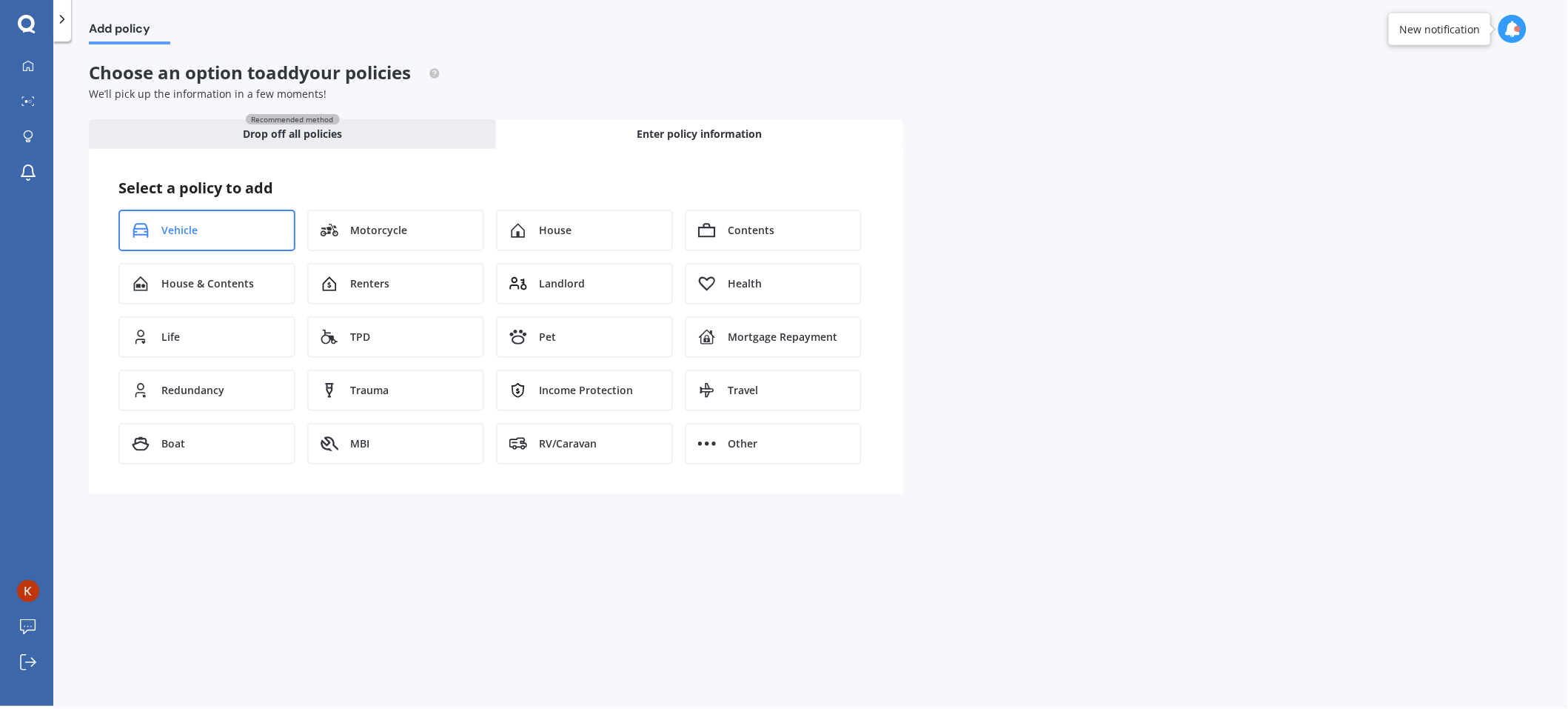
click at [152, 233] on div "Vehicle" at bounding box center [206, 230] width 177 height 42
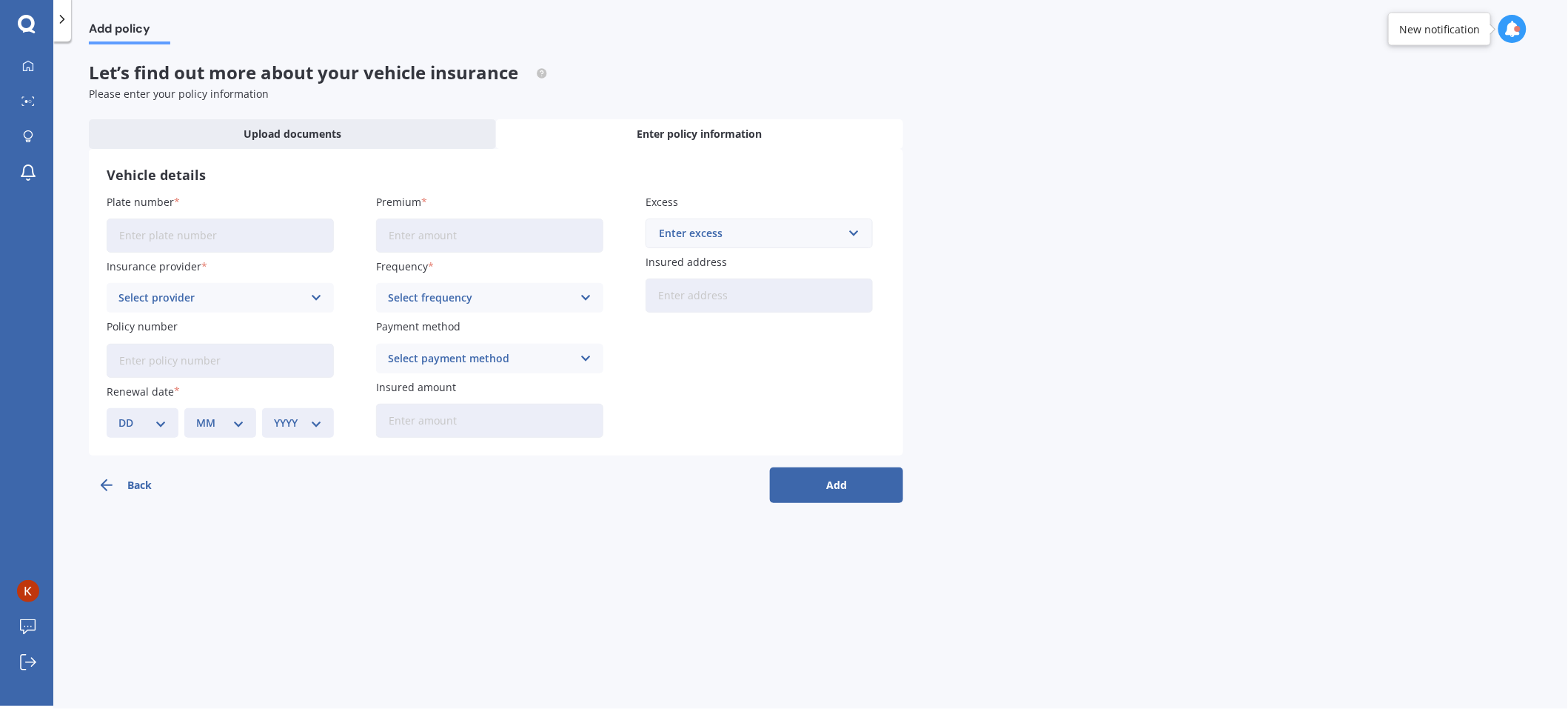
click at [200, 230] on input "Plate number" at bounding box center [220, 235] width 227 height 34
click at [314, 140] on span "Upload documents" at bounding box center [292, 134] width 98 height 14
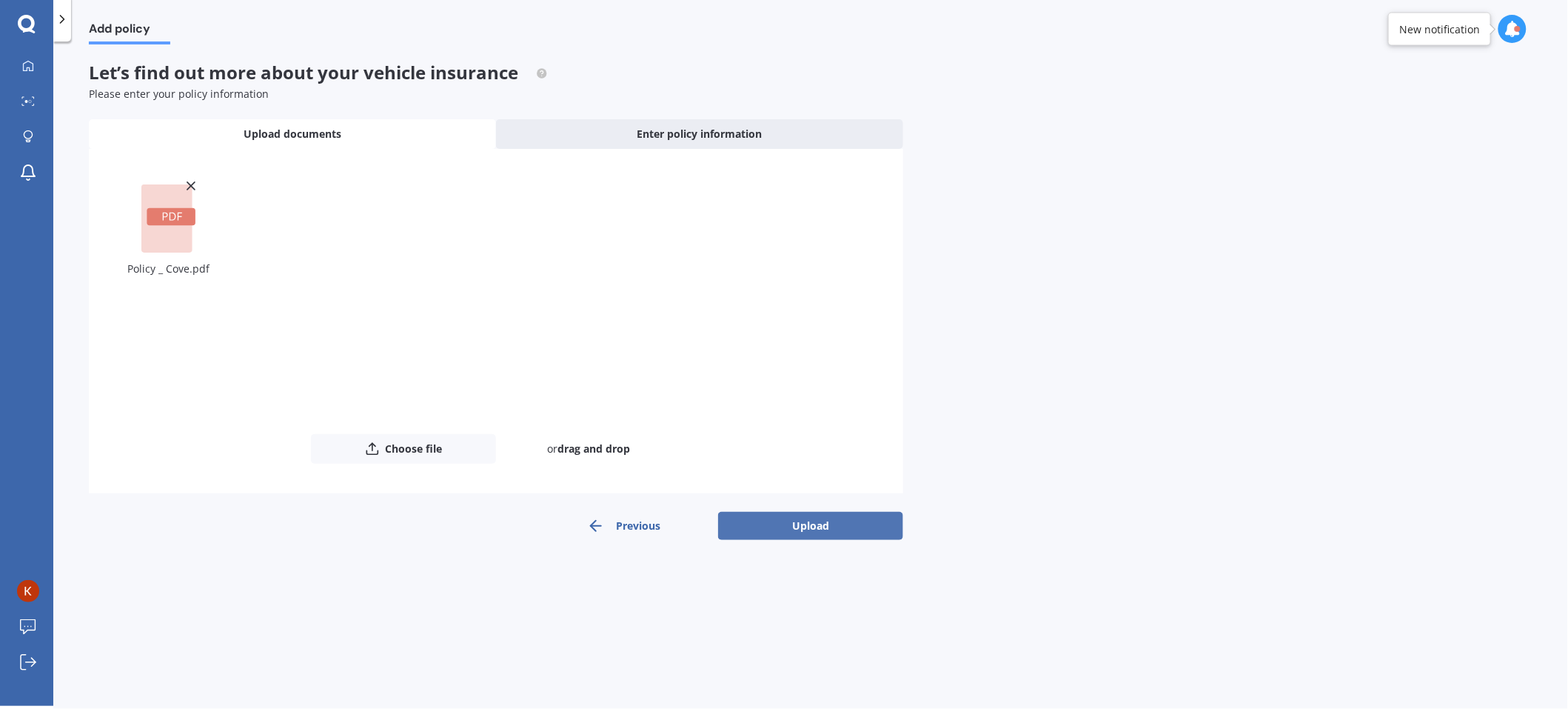
click at [822, 519] on button "Upload" at bounding box center [810, 525] width 185 height 28
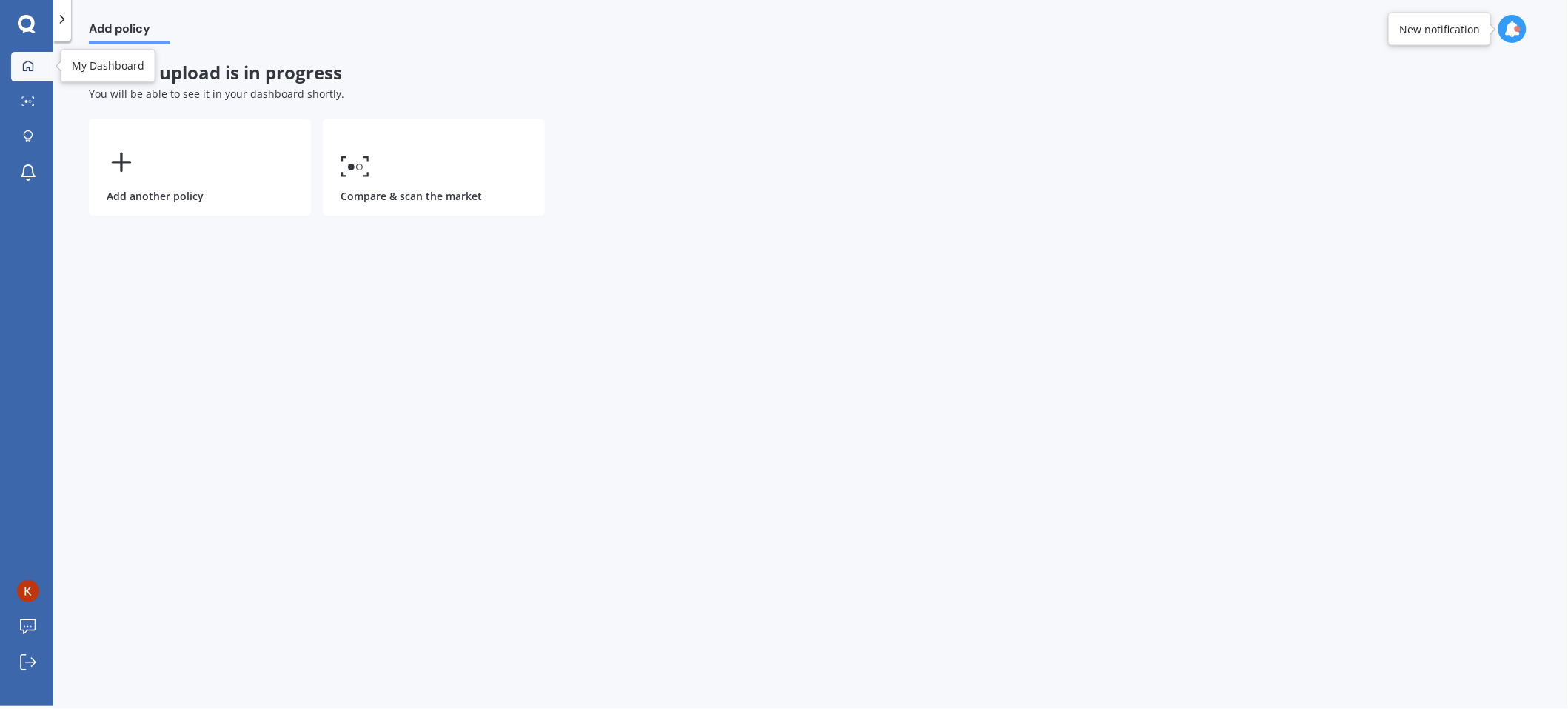
click at [30, 72] on link "My Dashboard" at bounding box center [32, 66] width 43 height 30
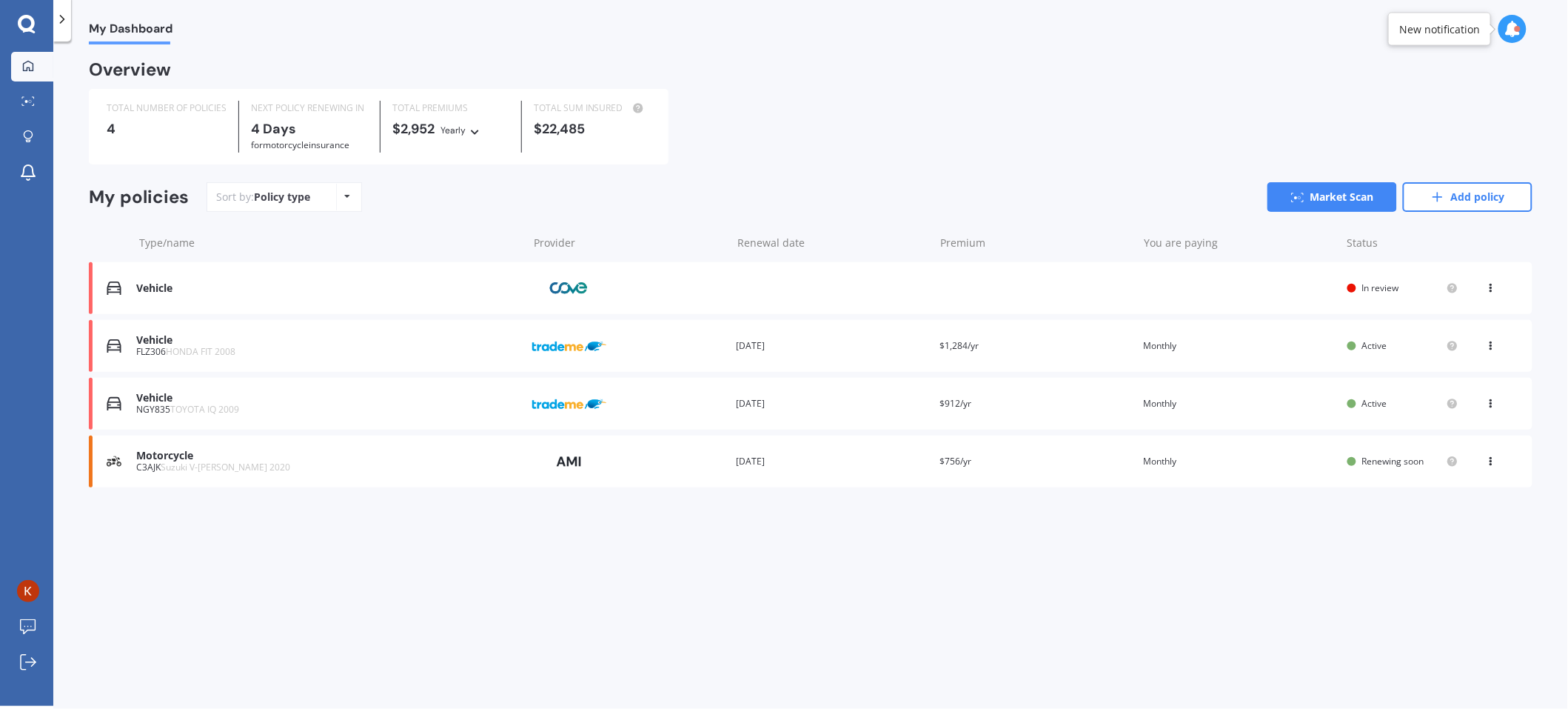
click at [1490, 287] on icon at bounding box center [1491, 285] width 10 height 9
click at [1470, 312] on div "View policy" at bounding box center [1458, 316] width 147 height 30
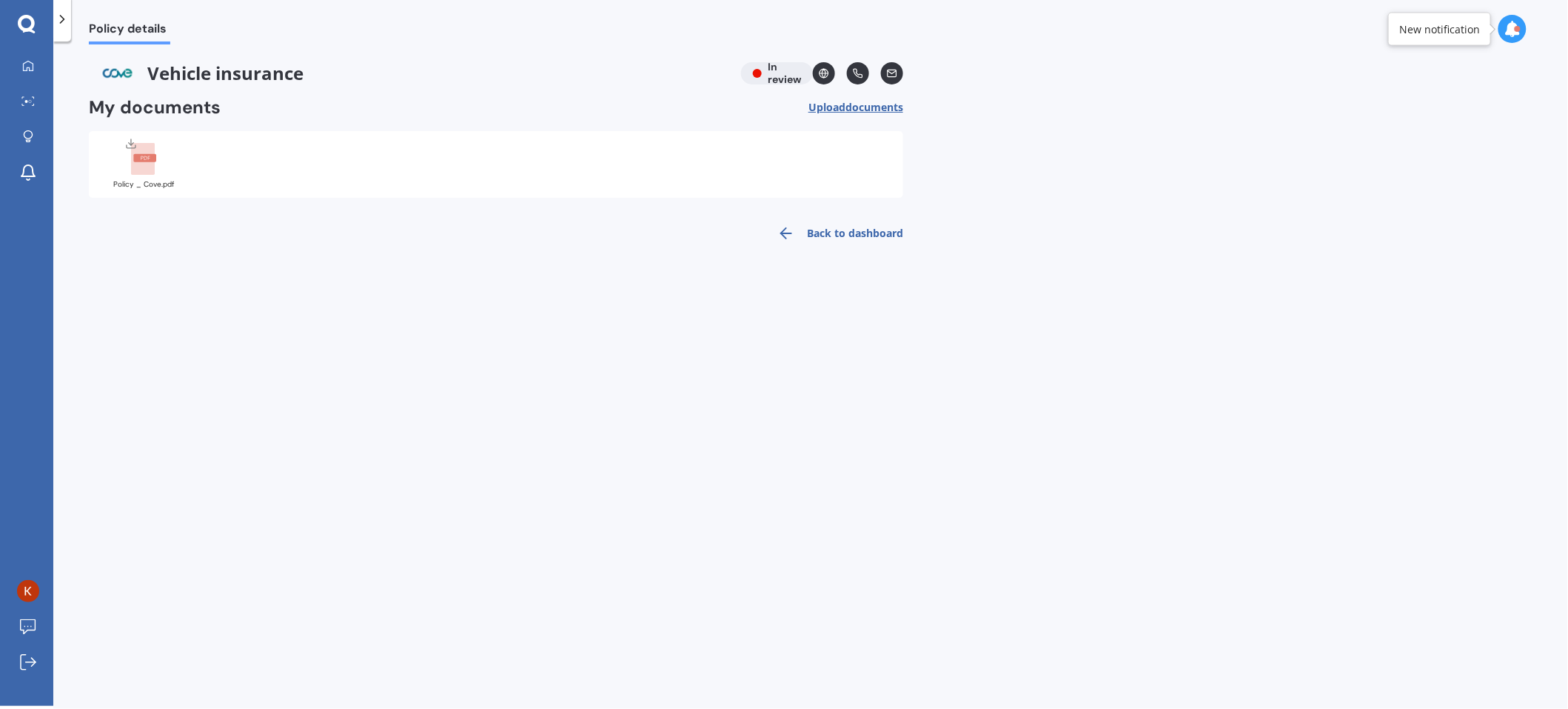
click at [837, 234] on link "Back to dashboard" at bounding box center [836, 233] width 135 height 35
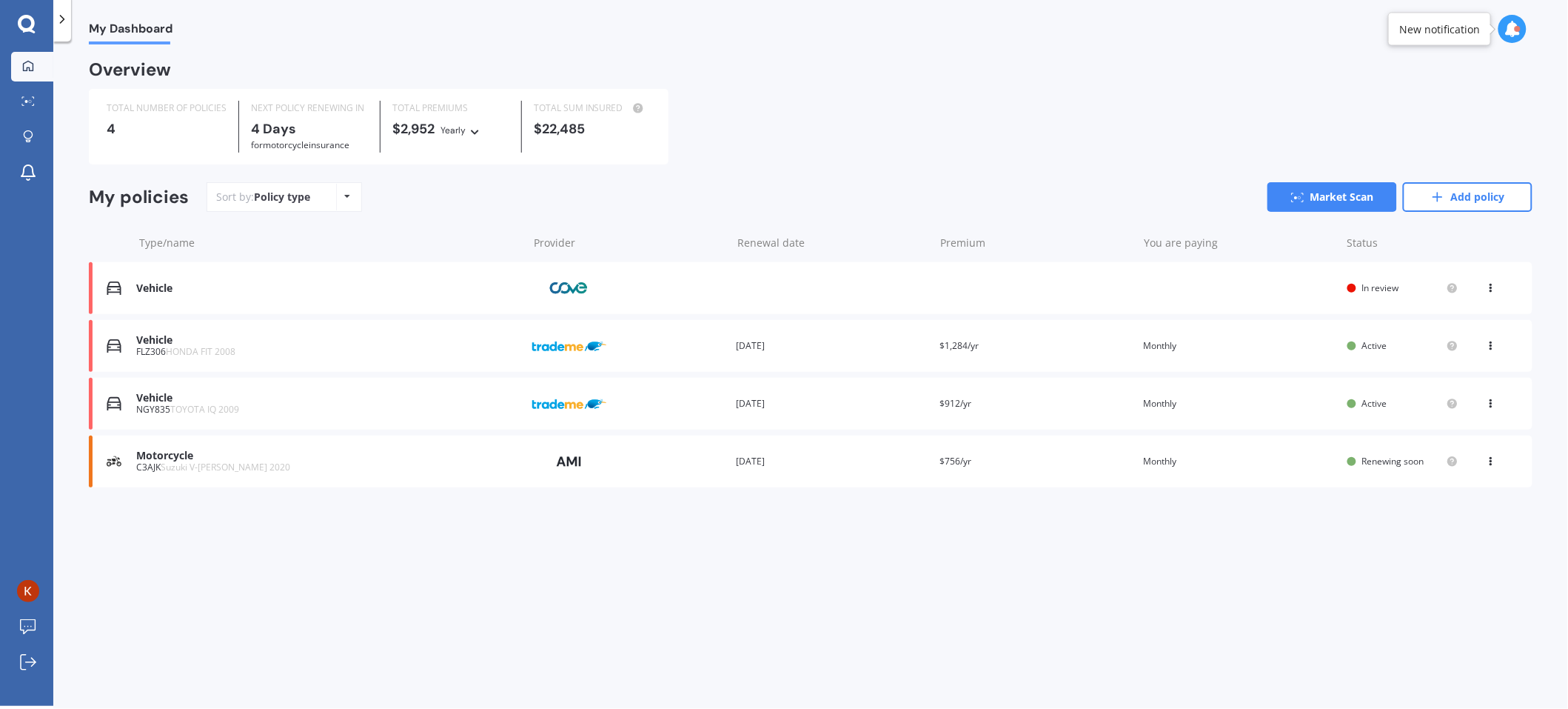
click at [1490, 293] on div "View option View policy" at bounding box center [1493, 288] width 14 height 14
click at [1441, 311] on div "View policy" at bounding box center [1458, 316] width 147 height 30
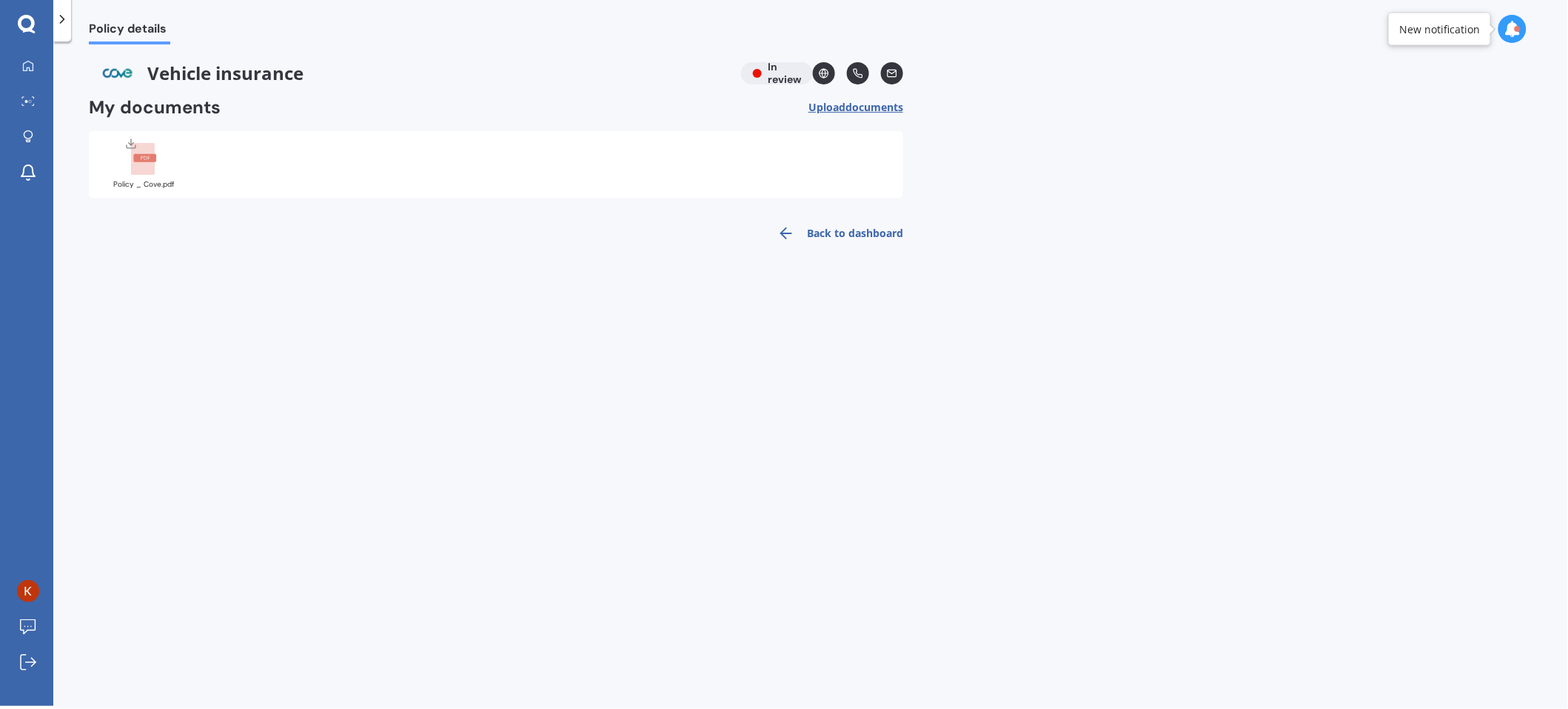
click at [137, 156] on rect at bounding box center [144, 158] width 23 height 8
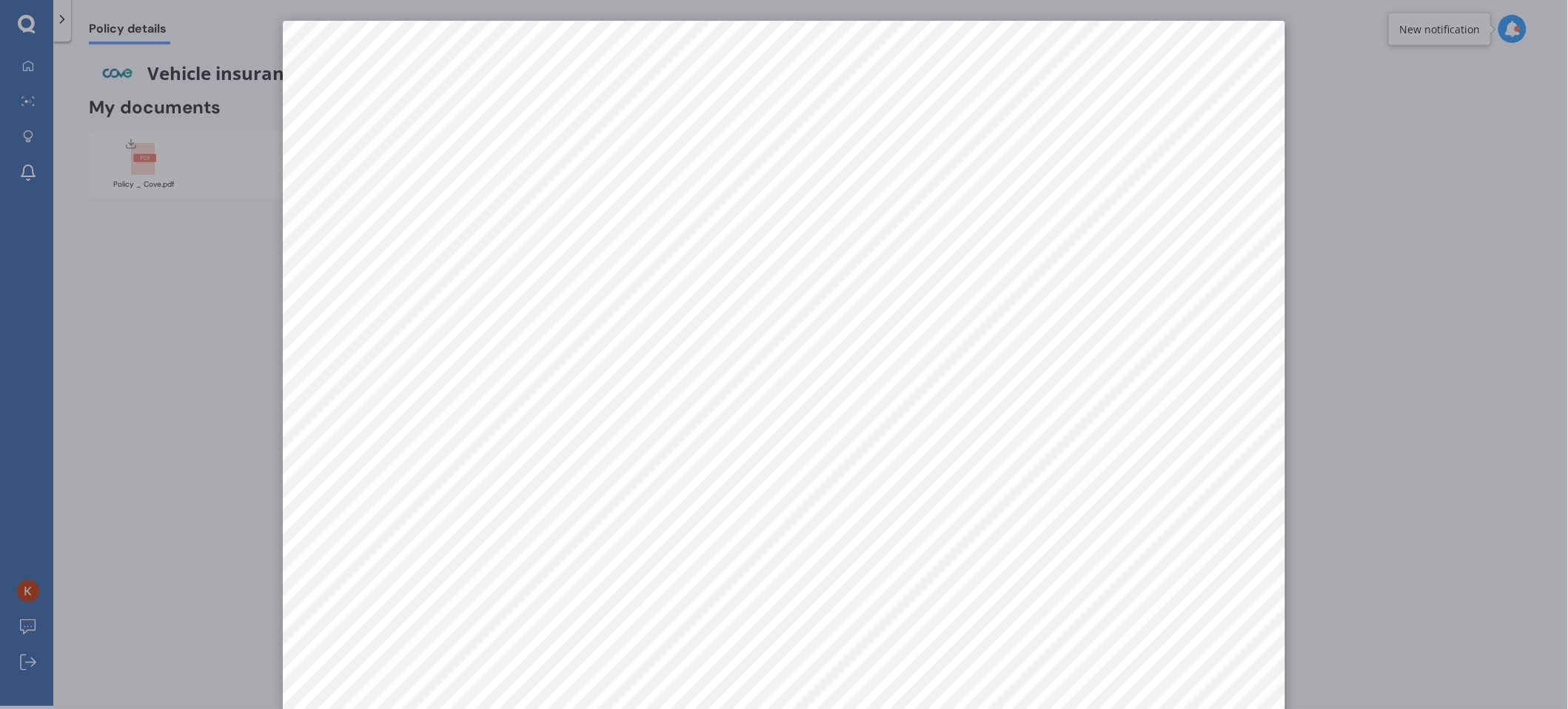
scroll to position [20, 0]
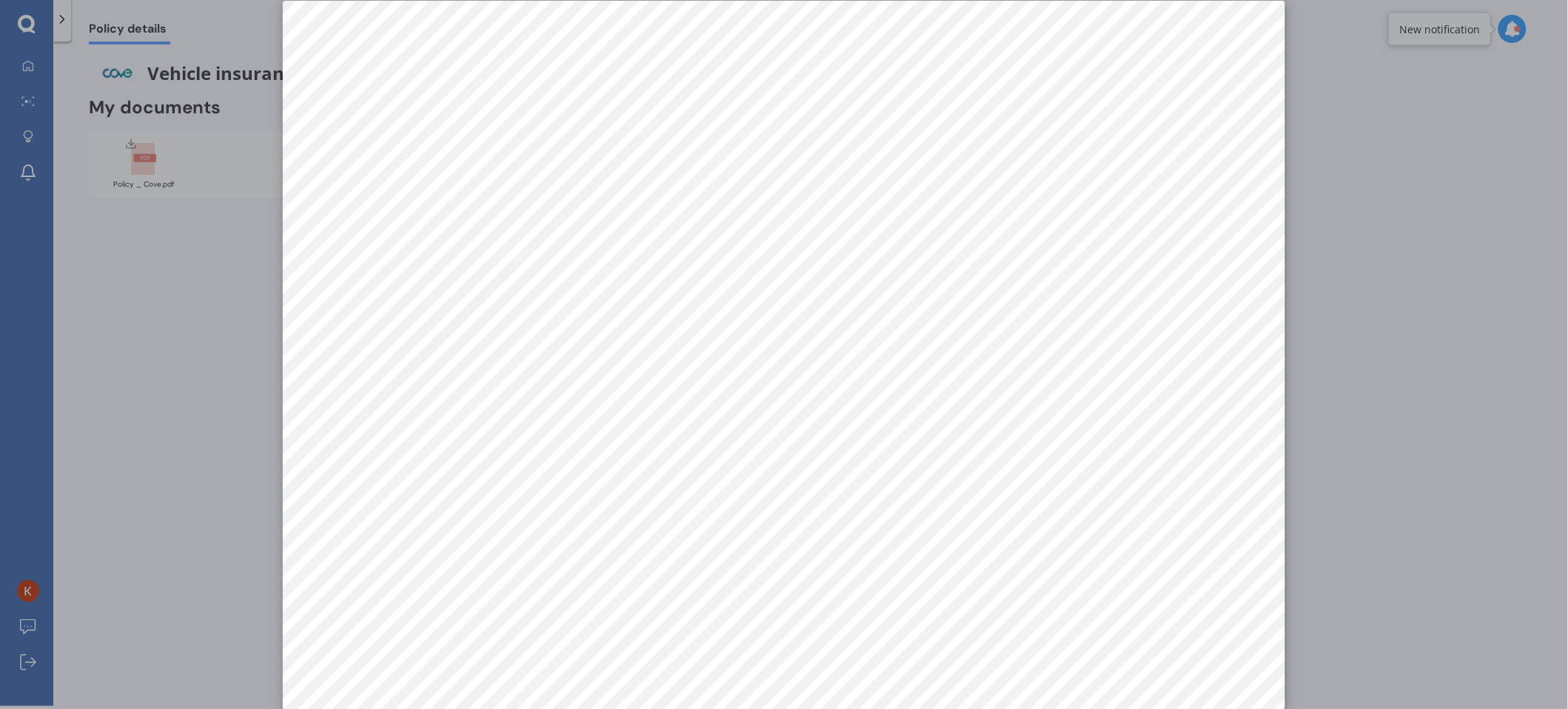
click at [1312, 455] on div at bounding box center [784, 354] width 1568 height 709
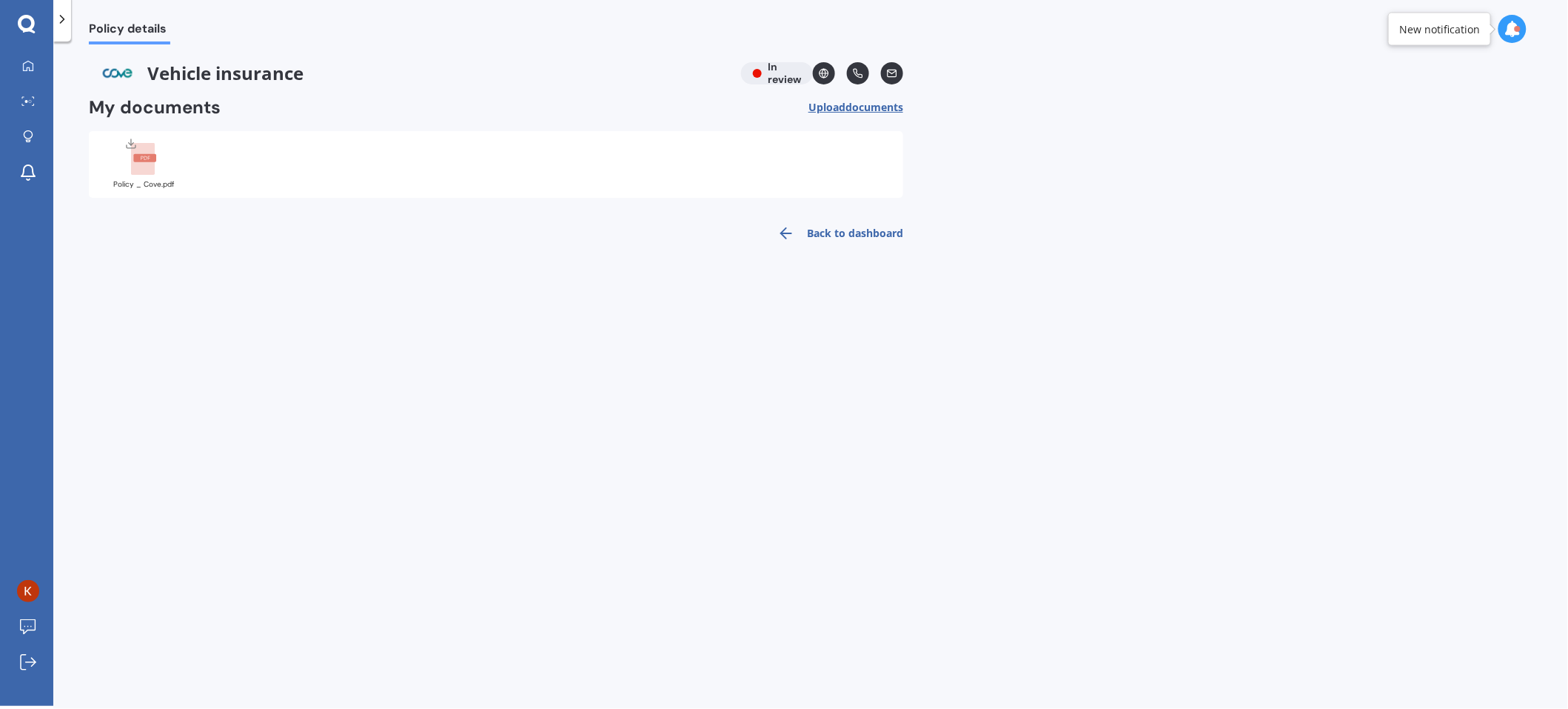
click at [881, 109] on span "documents" at bounding box center [875, 107] width 58 height 14
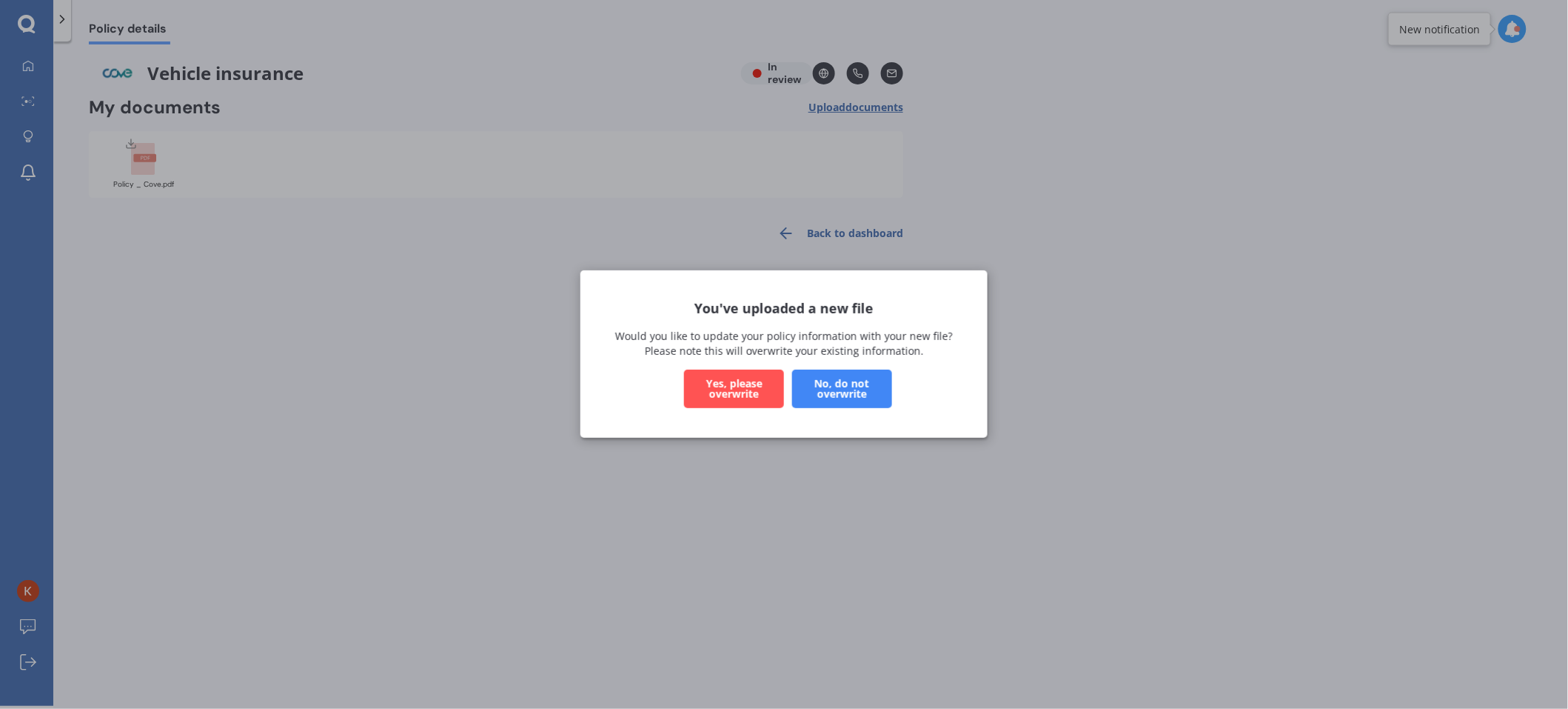
click at [757, 397] on button "Yes, please overwrite" at bounding box center [734, 389] width 100 height 39
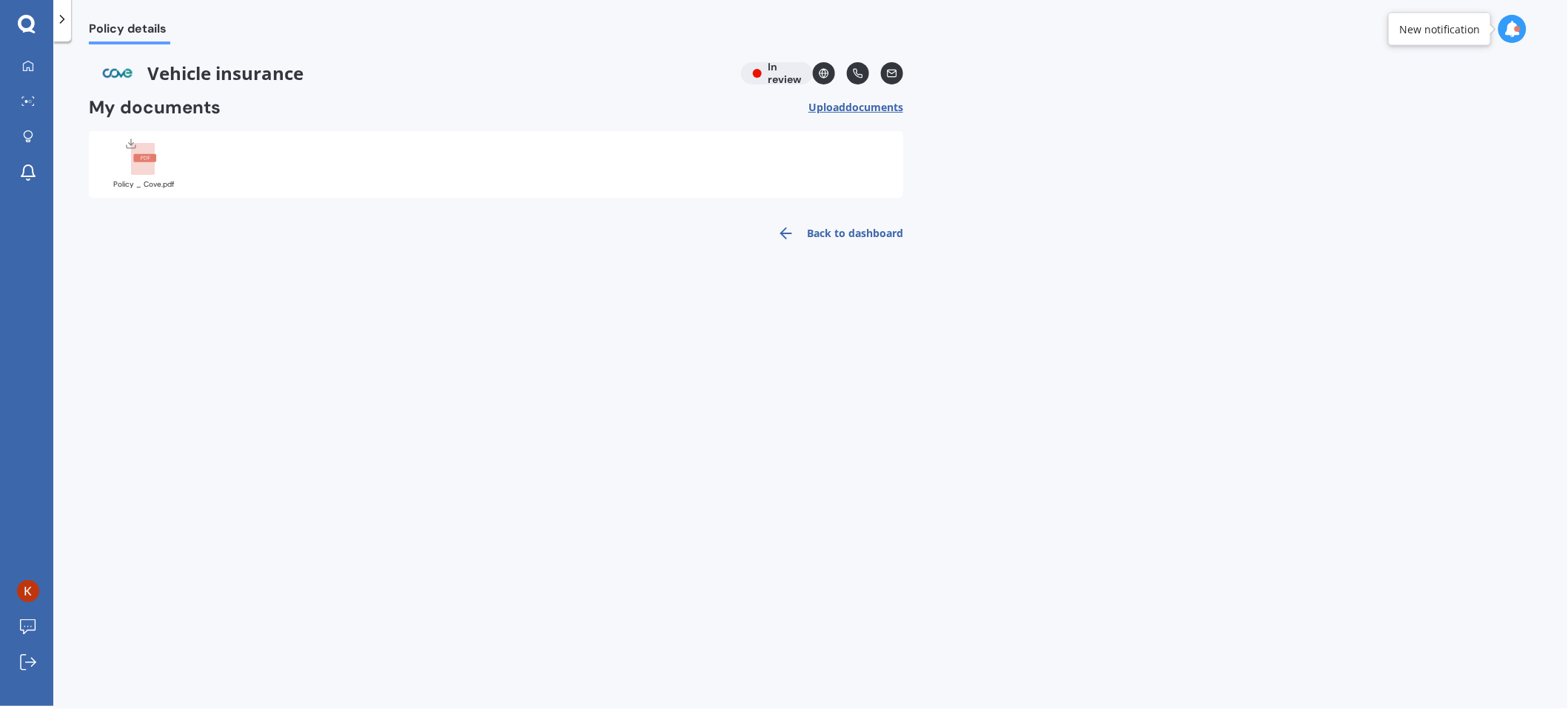
click at [852, 231] on link "Back to dashboard" at bounding box center [836, 233] width 135 height 35
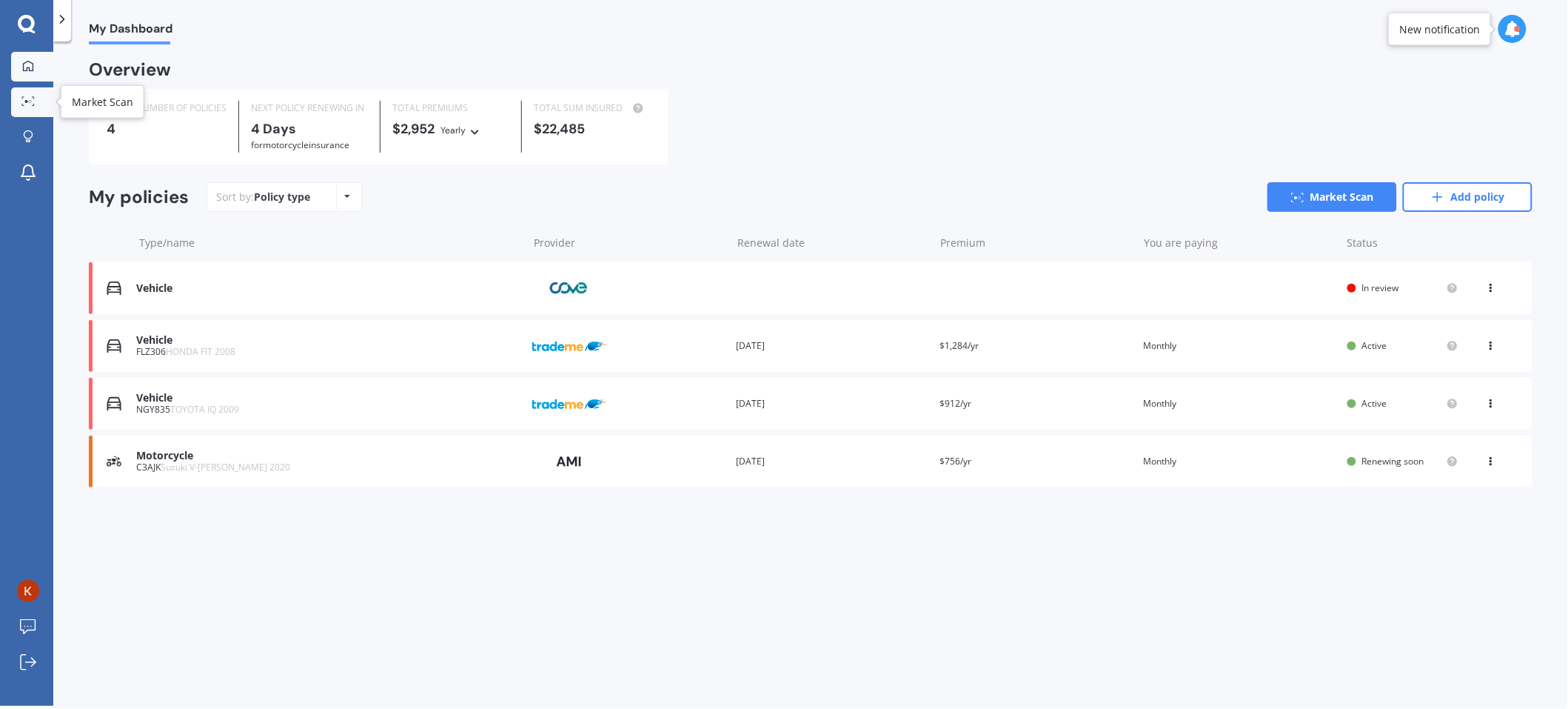
click at [27, 96] on icon at bounding box center [28, 101] width 14 height 10
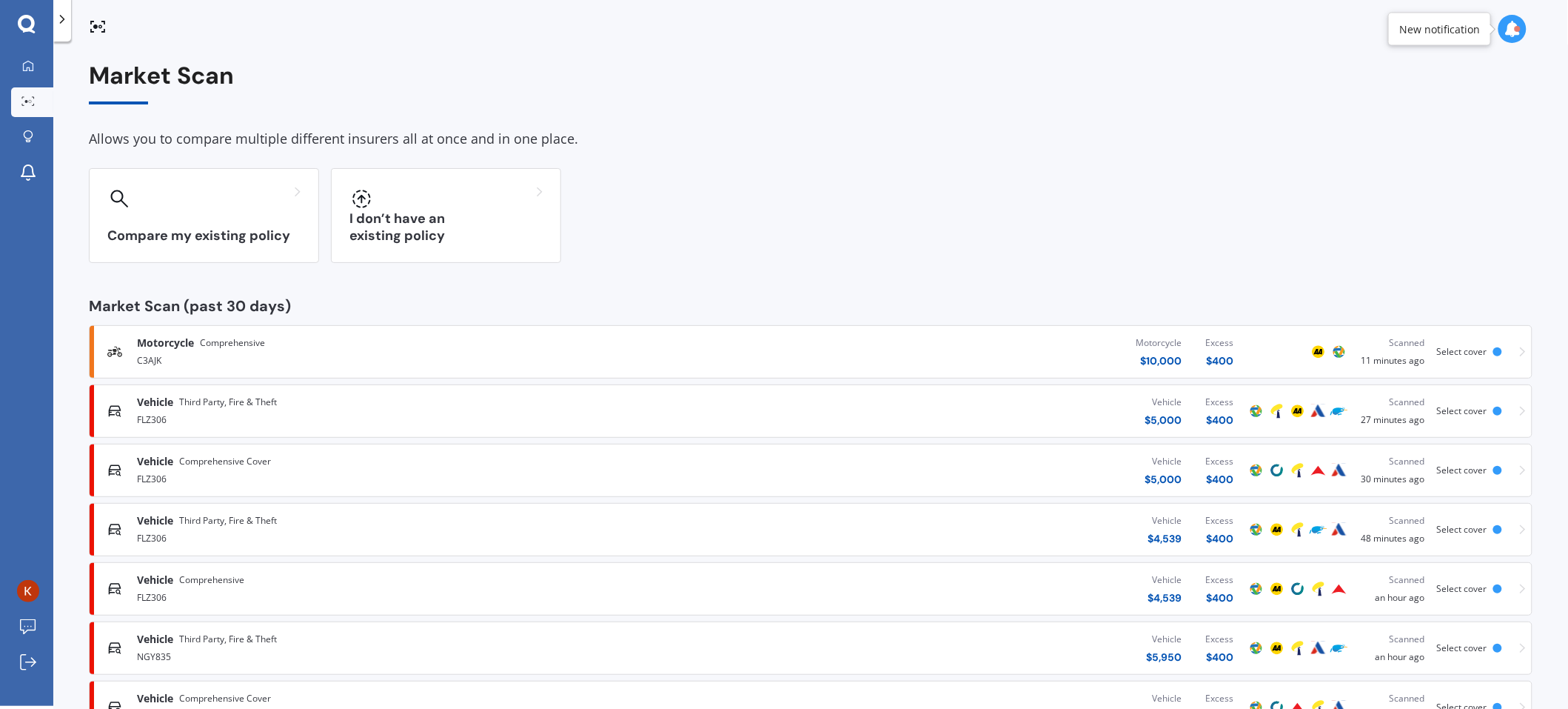
scroll to position [59, 0]
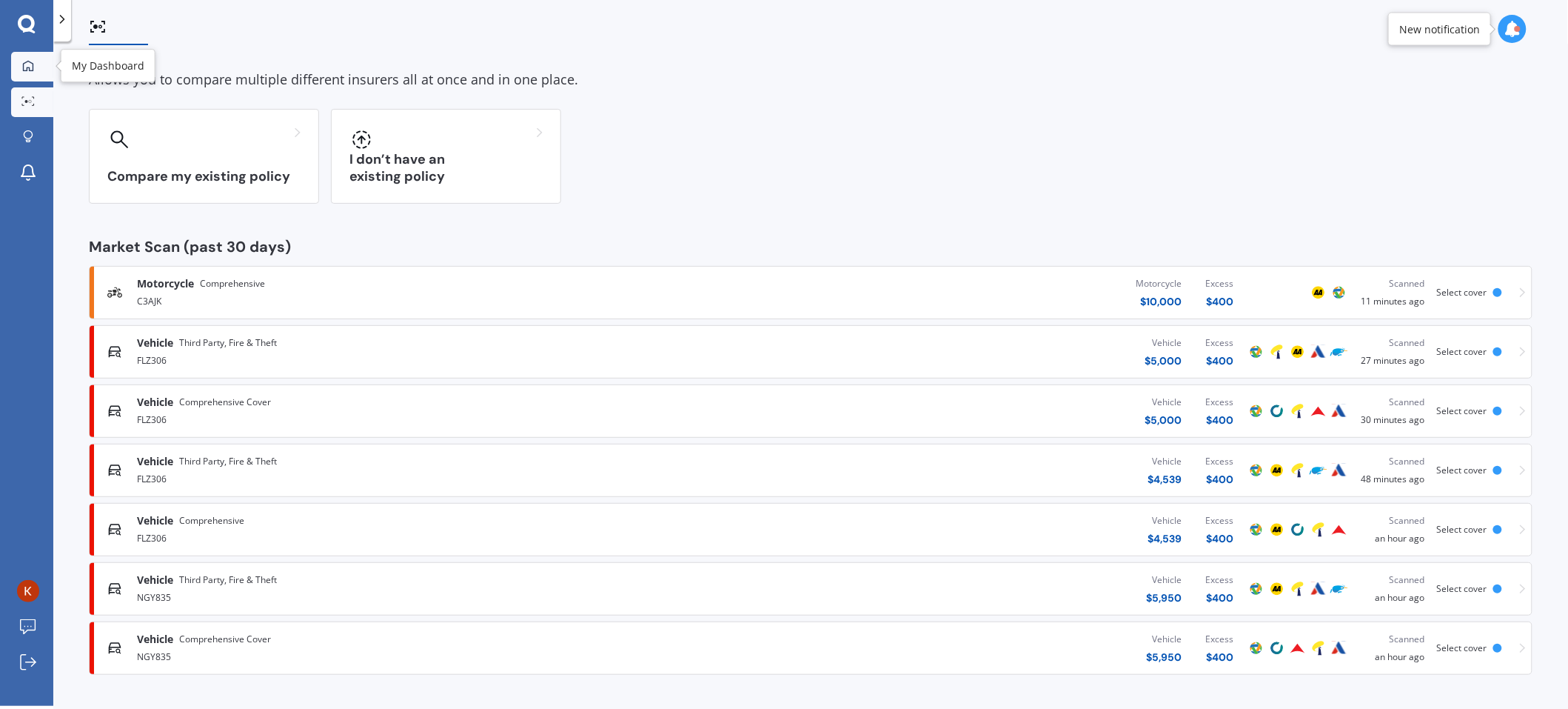
click at [31, 63] on icon at bounding box center [28, 65] width 12 height 12
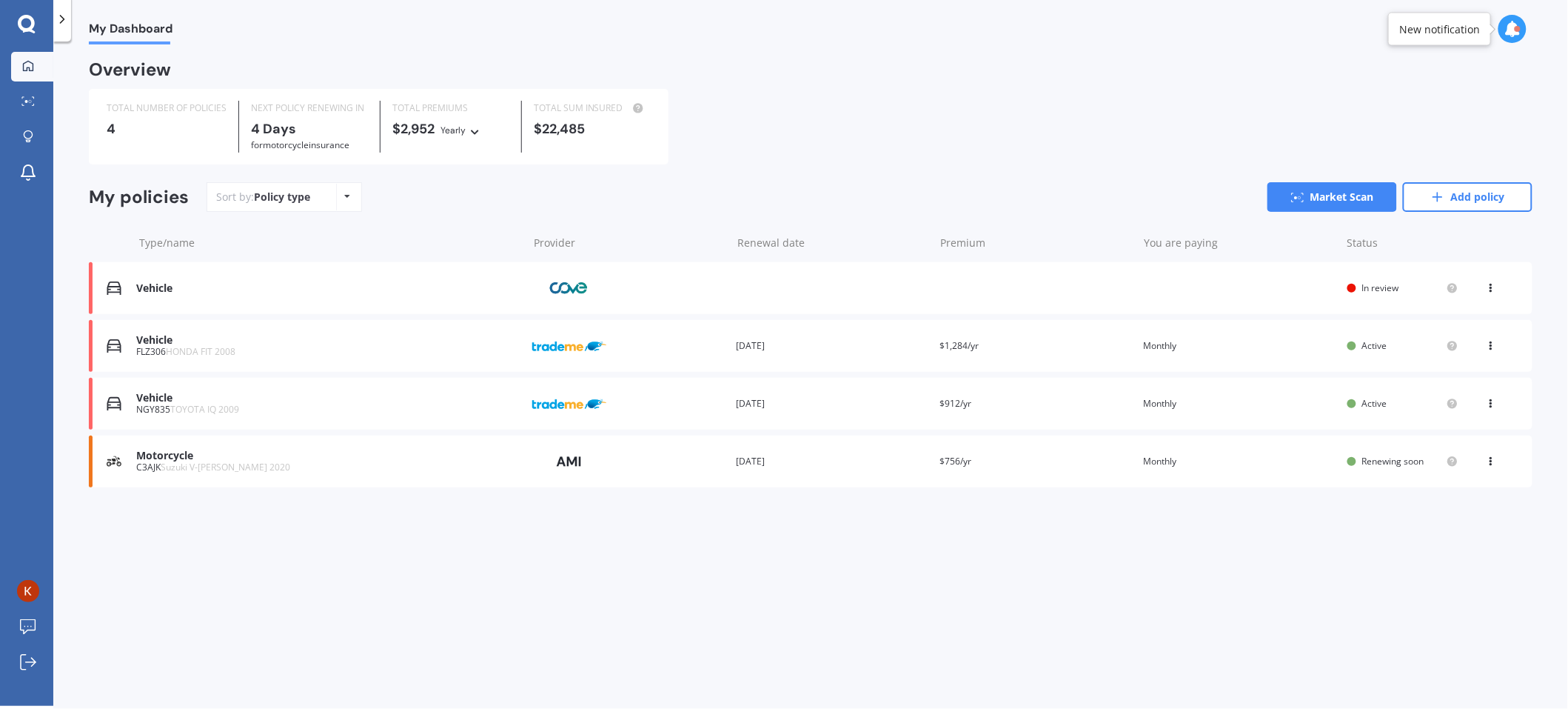
click at [1487, 284] on icon at bounding box center [1491, 285] width 10 height 9
click at [1467, 194] on link "Add policy" at bounding box center [1468, 196] width 129 height 30
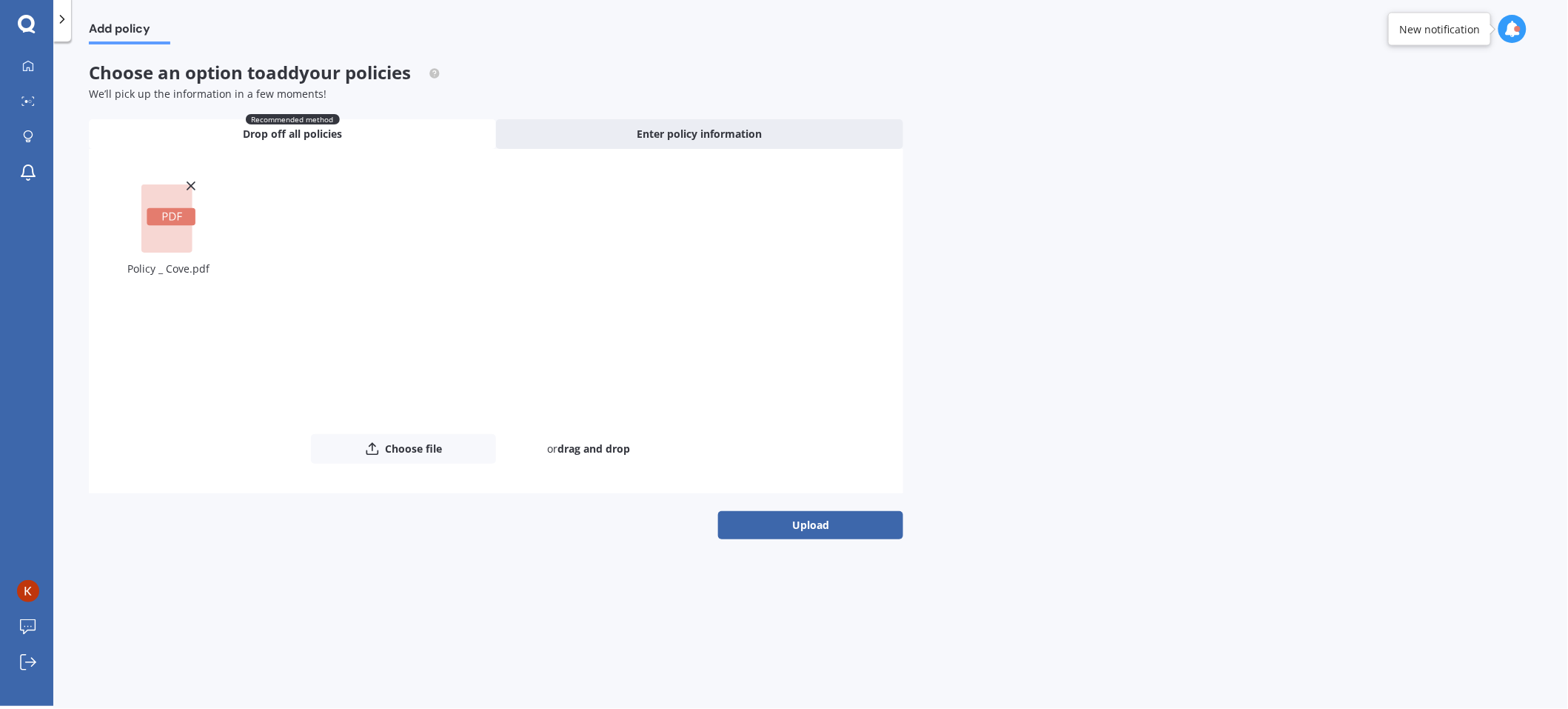
click at [783, 529] on button "Upload" at bounding box center [810, 524] width 185 height 28
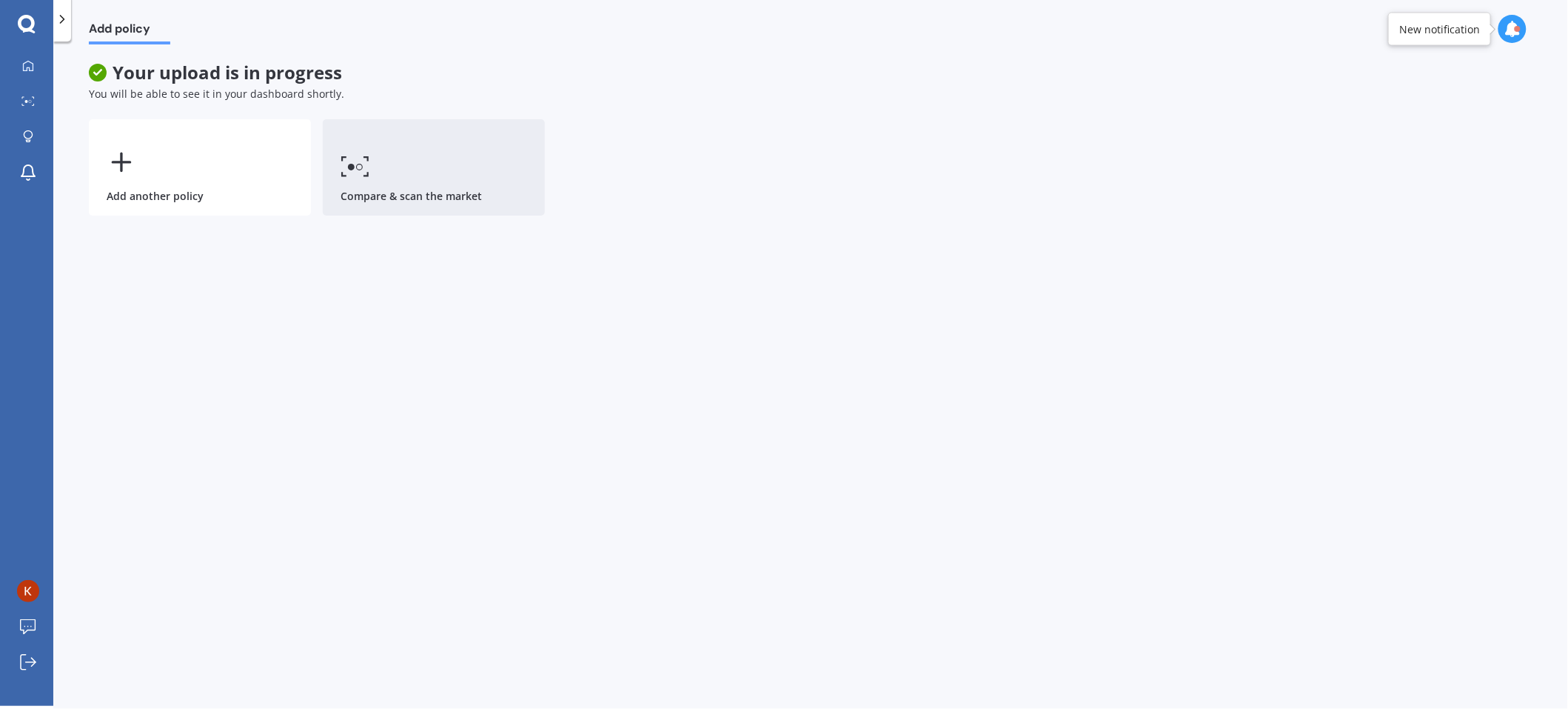
click at [400, 174] on link "Compare & scan the market" at bounding box center [434, 168] width 222 height 96
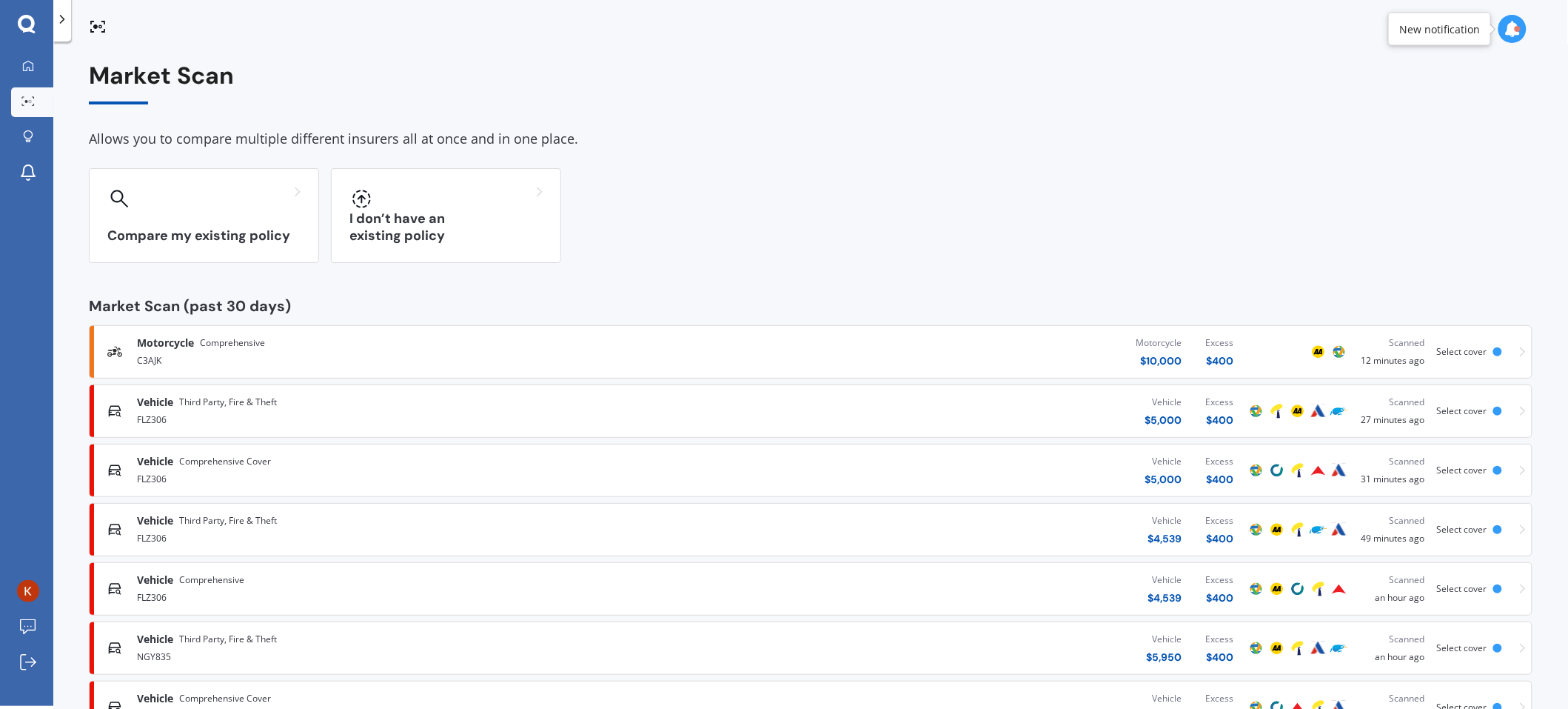
scroll to position [59, 0]
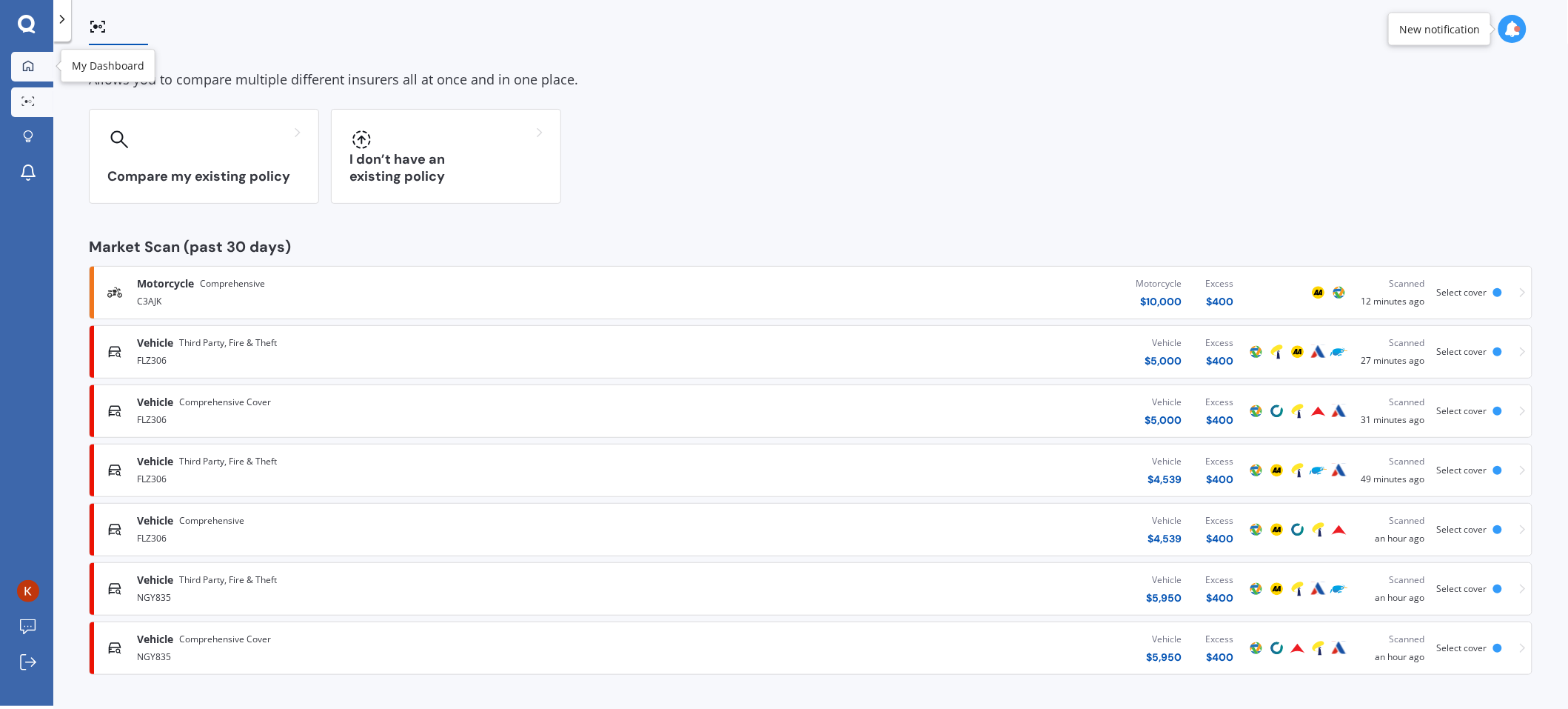
click at [34, 70] on div at bounding box center [28, 66] width 23 height 14
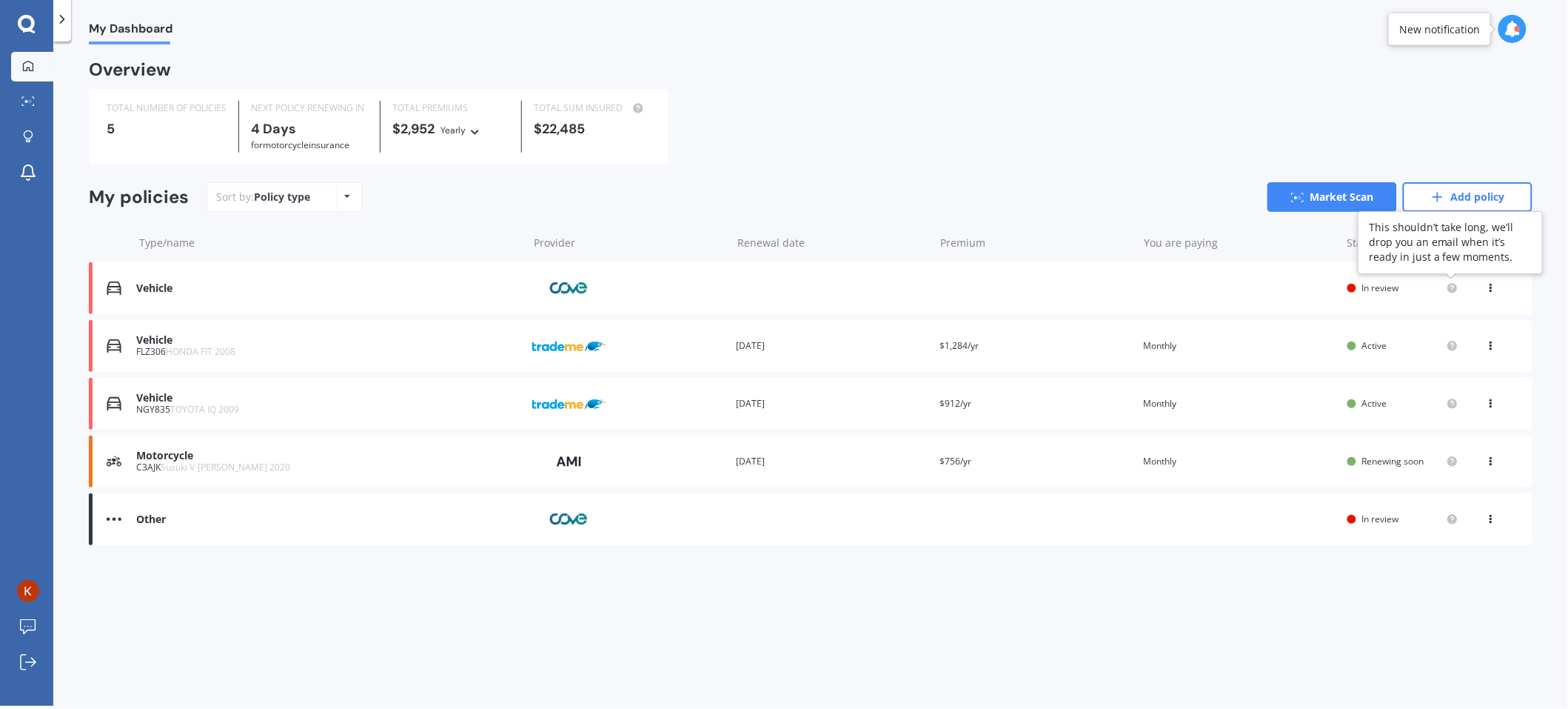
click at [1454, 286] on icon at bounding box center [1452, 287] width 3 height 3
click at [1488, 286] on icon at bounding box center [1491, 285] width 10 height 9
click at [1490, 519] on icon at bounding box center [1491, 516] width 10 height 9
drag, startPoint x: 1195, startPoint y: 606, endPoint x: 1198, endPoint y: 594, distance: 12.4
click at [1195, 605] on div "My Dashboard Overview TOTAL NUMBER OF POLICIES 5 NEXT POLICY RENEWING IN 4 Days…" at bounding box center [810, 377] width 1515 height 665
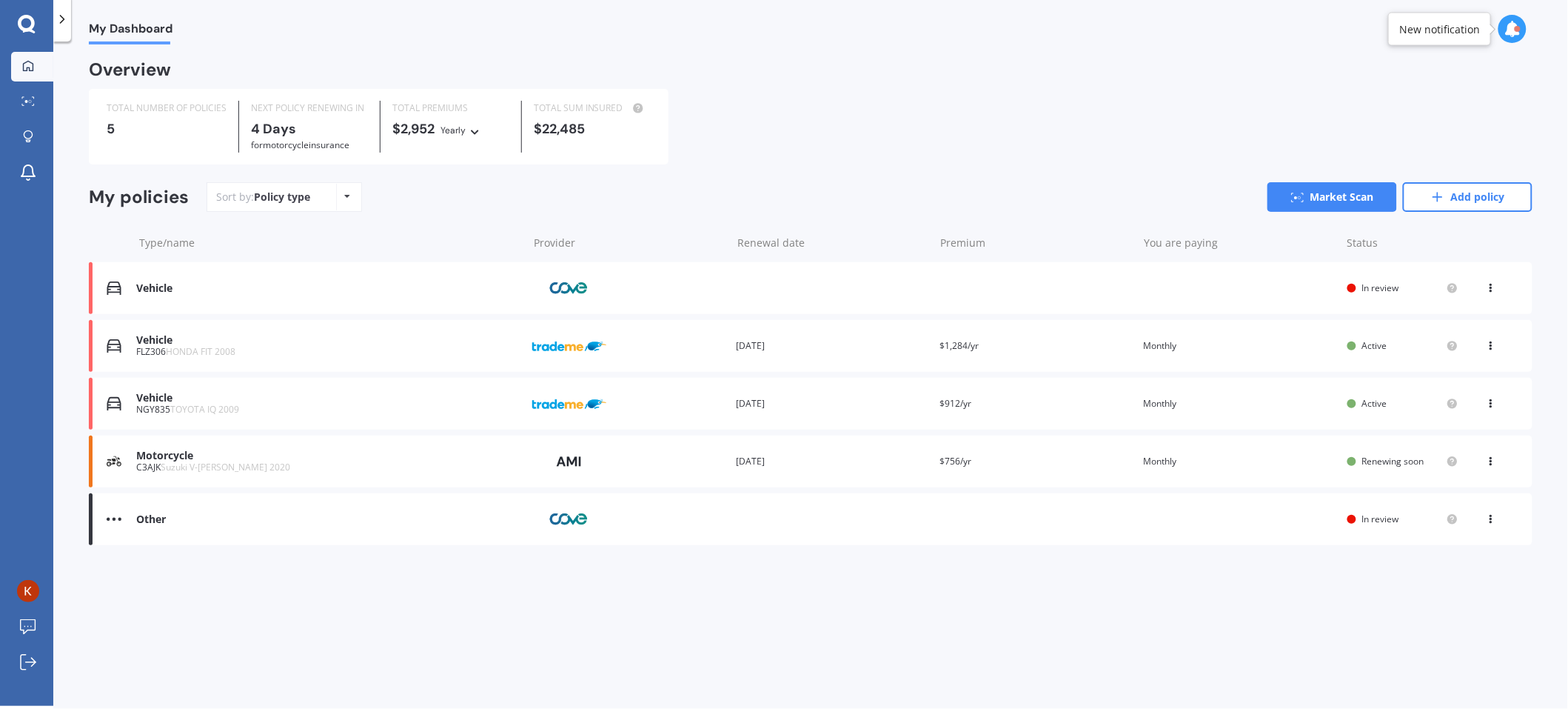
click at [579, 462] on img at bounding box center [569, 461] width 74 height 28
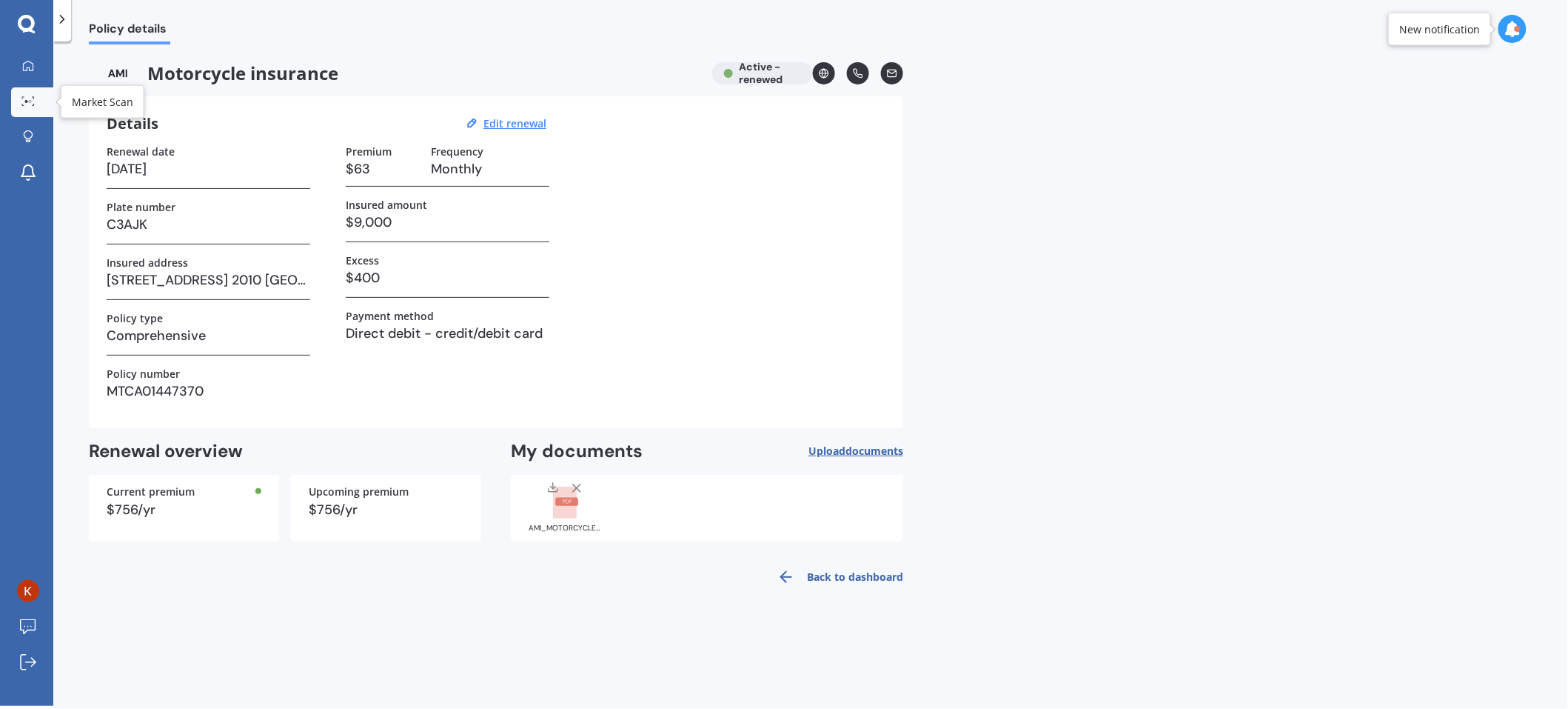
click at [29, 101] on circle at bounding box center [30, 101] width 3 height 3
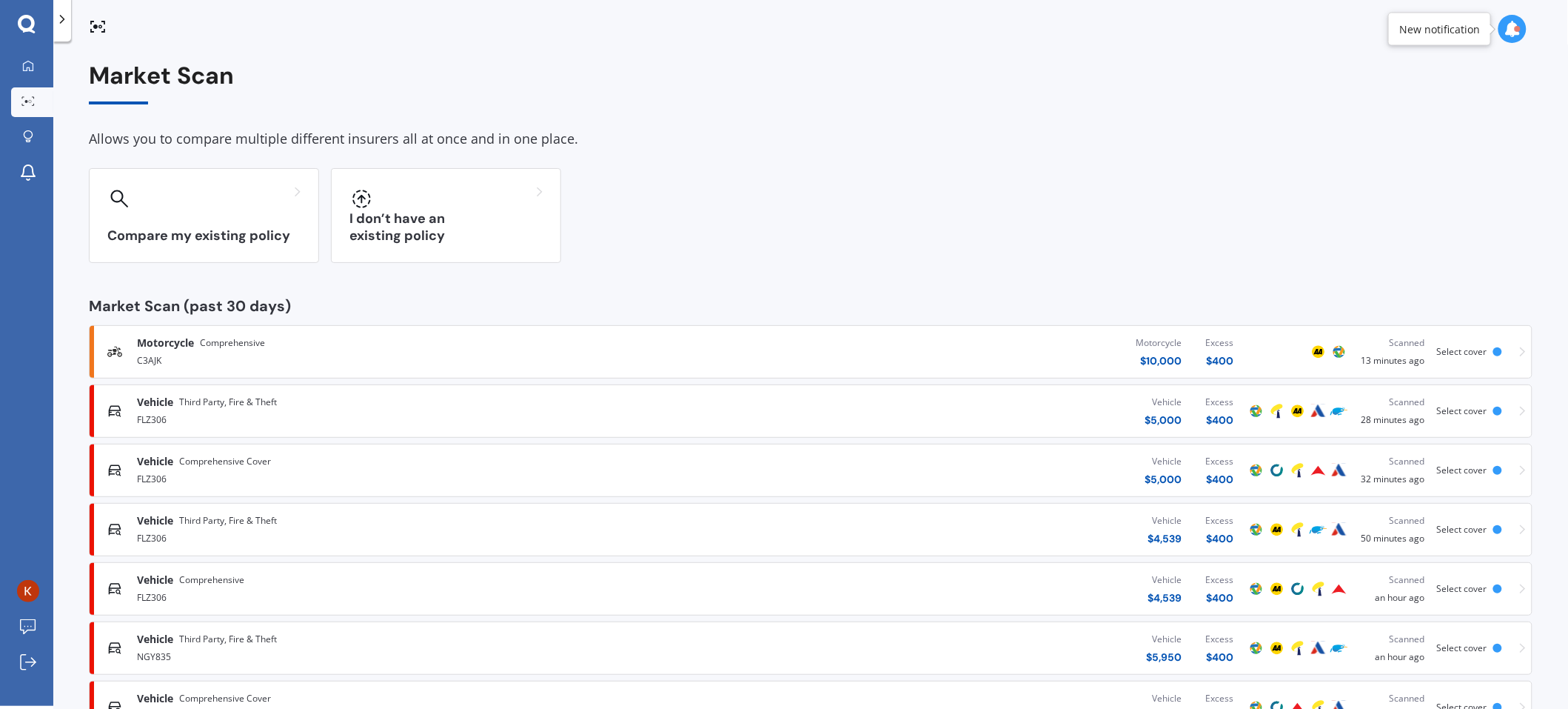
click at [1520, 352] on icon at bounding box center [1523, 352] width 6 height 10
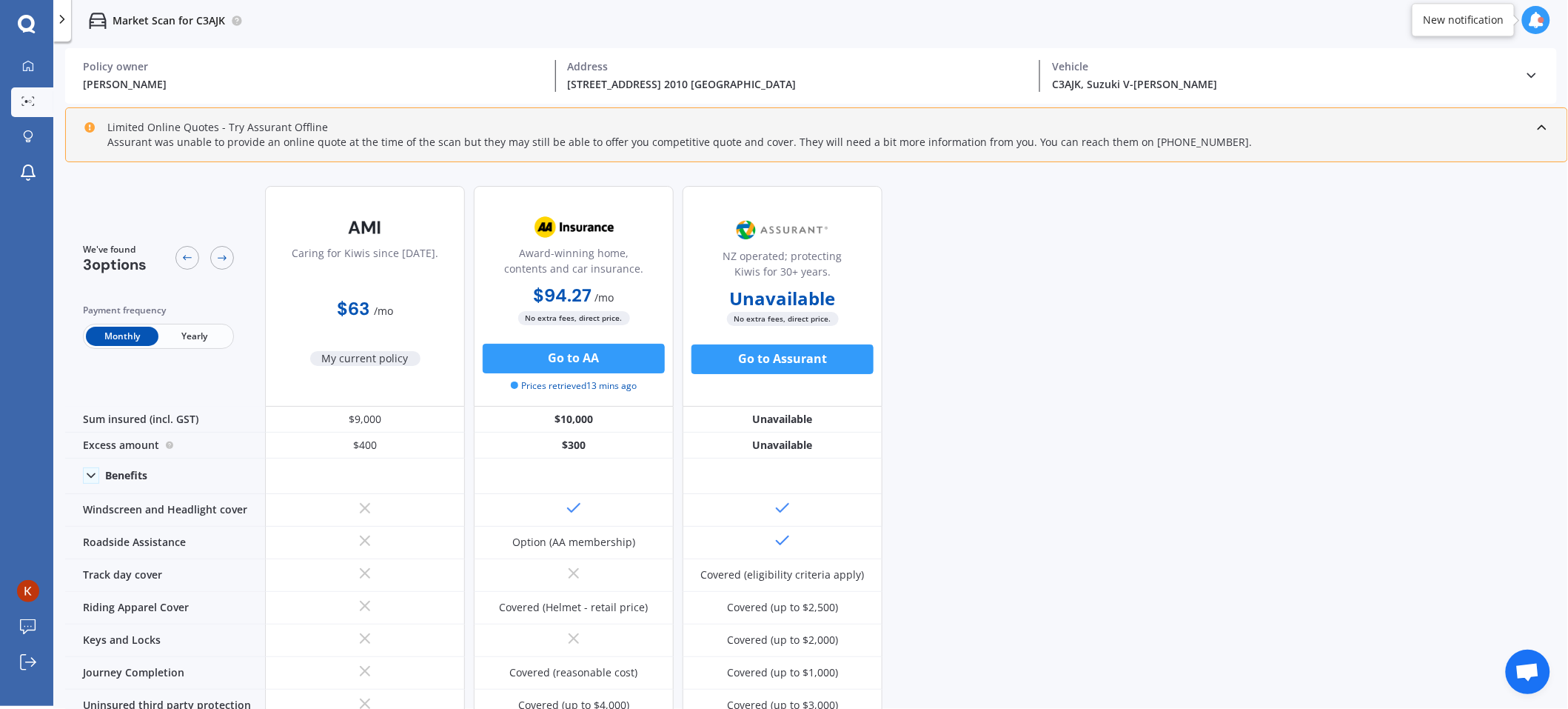
click at [242, 149] on div "Limited Online Quotes - Try Assurant Offline Assurant was unable to provide an …" at bounding box center [817, 135] width 1503 height 55
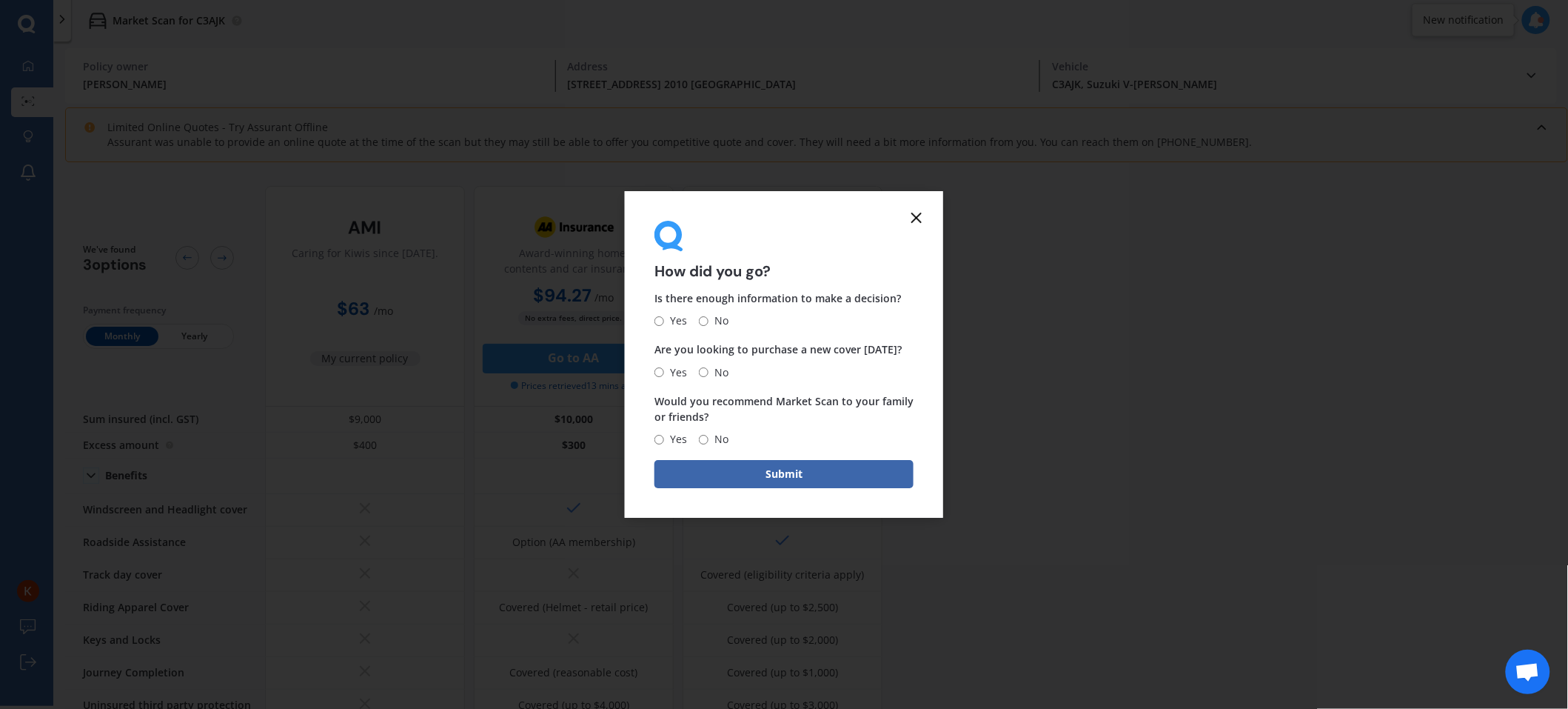
click at [914, 213] on icon at bounding box center [917, 218] width 18 height 18
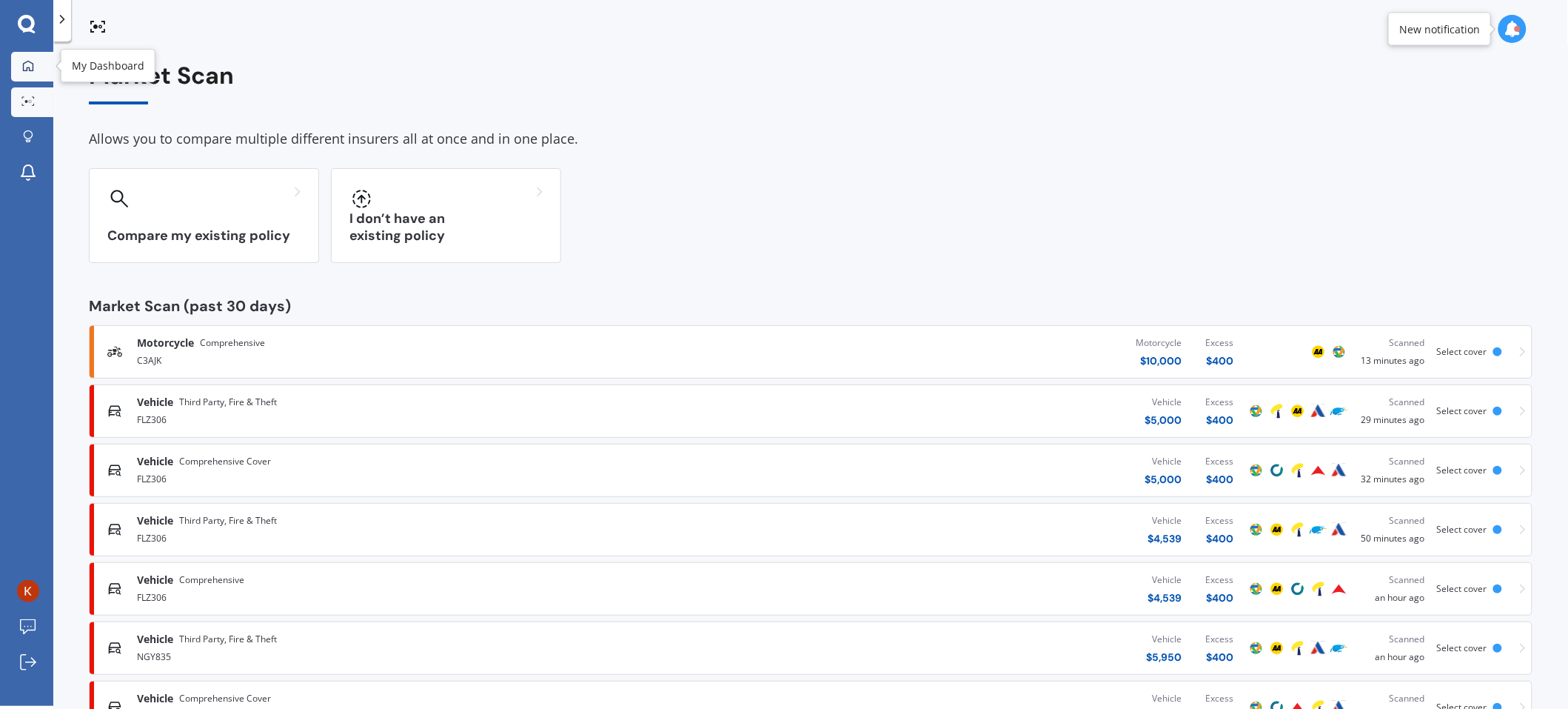
click at [35, 55] on link "My Dashboard" at bounding box center [32, 66] width 43 height 30
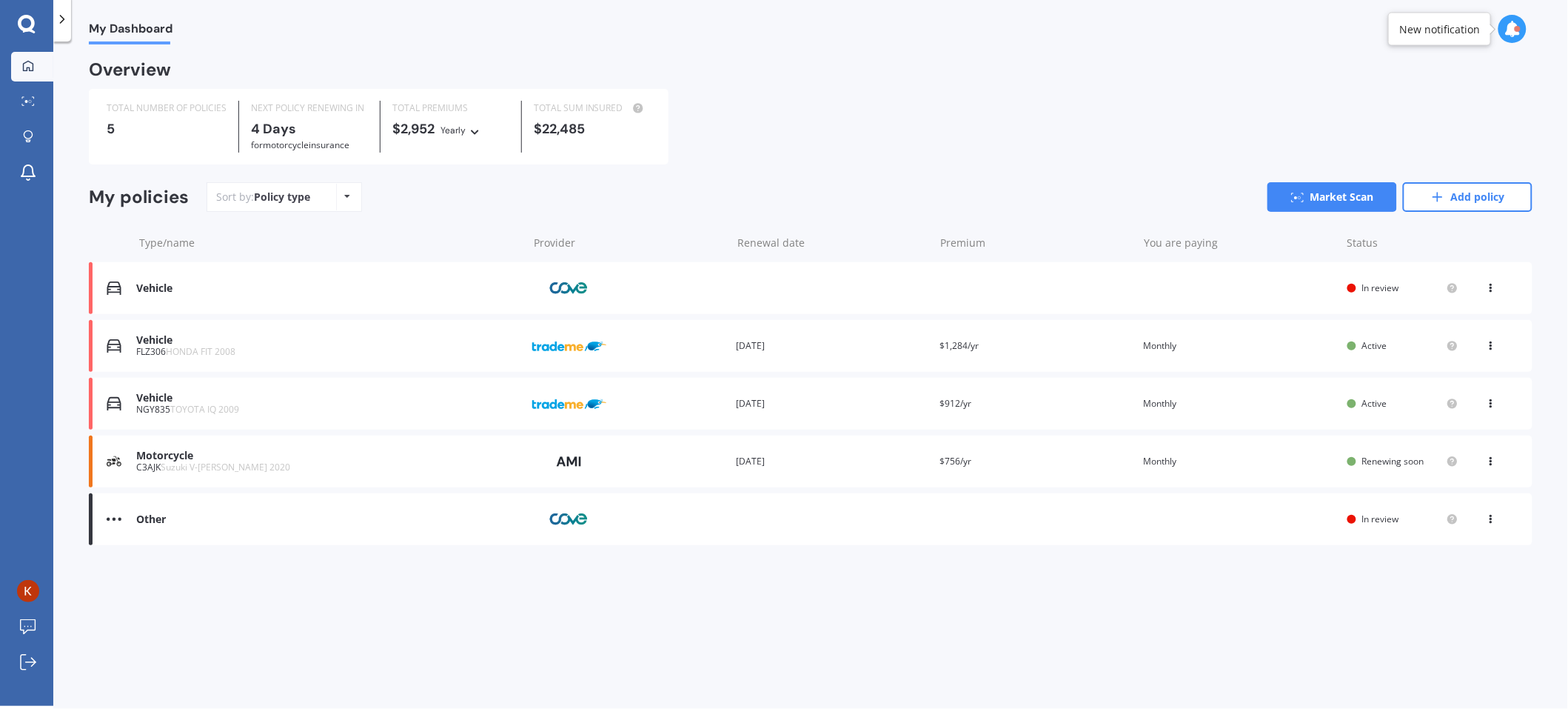
click at [1000, 573] on div "Overview TOTAL NUMBER OF POLICIES 5 NEXT POLICY RENEWING IN 4 Days for Motorcyc…" at bounding box center [810, 321] width 1444 height 519
click at [1471, 190] on link "Add policy" at bounding box center [1468, 196] width 129 height 30
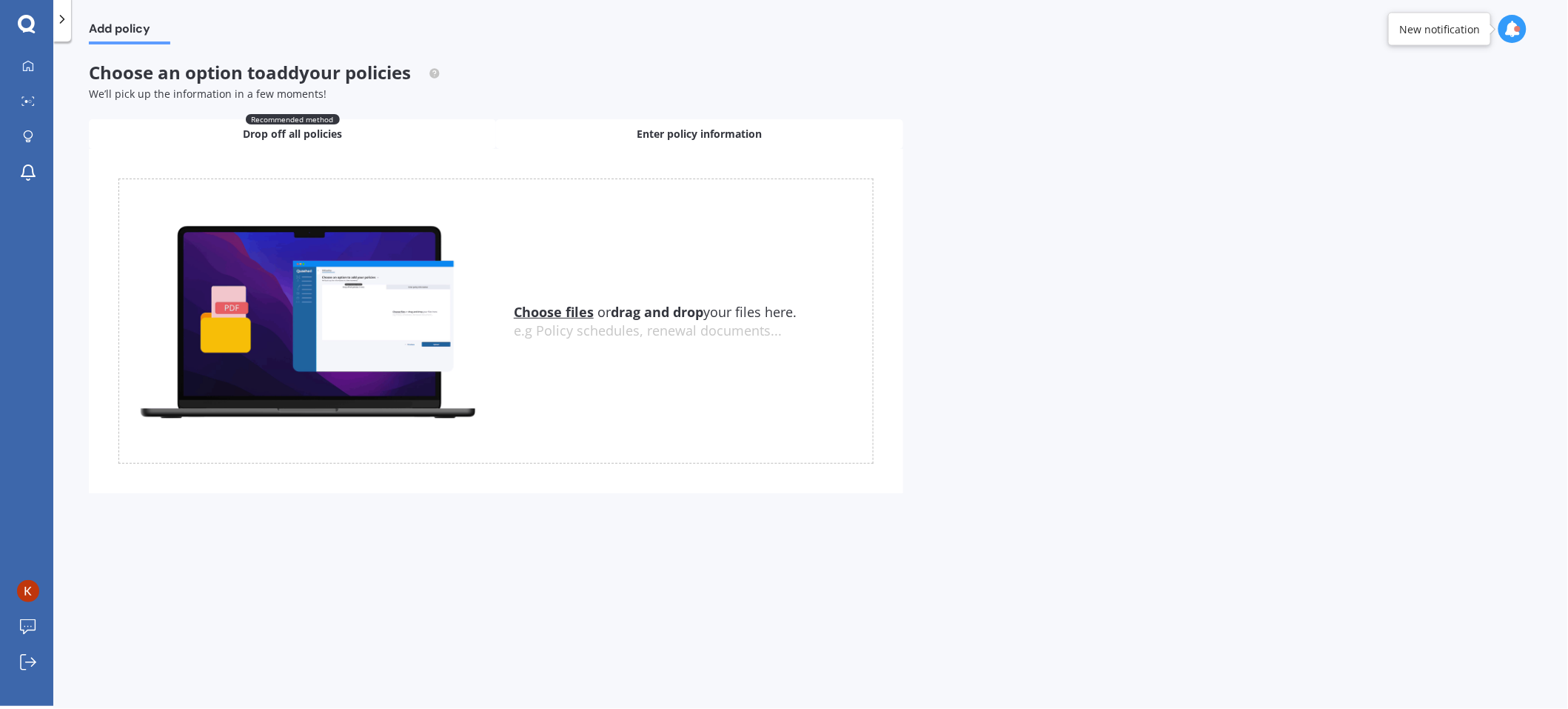
click at [706, 127] on span "Enter policy information" at bounding box center [700, 134] width 125 height 14
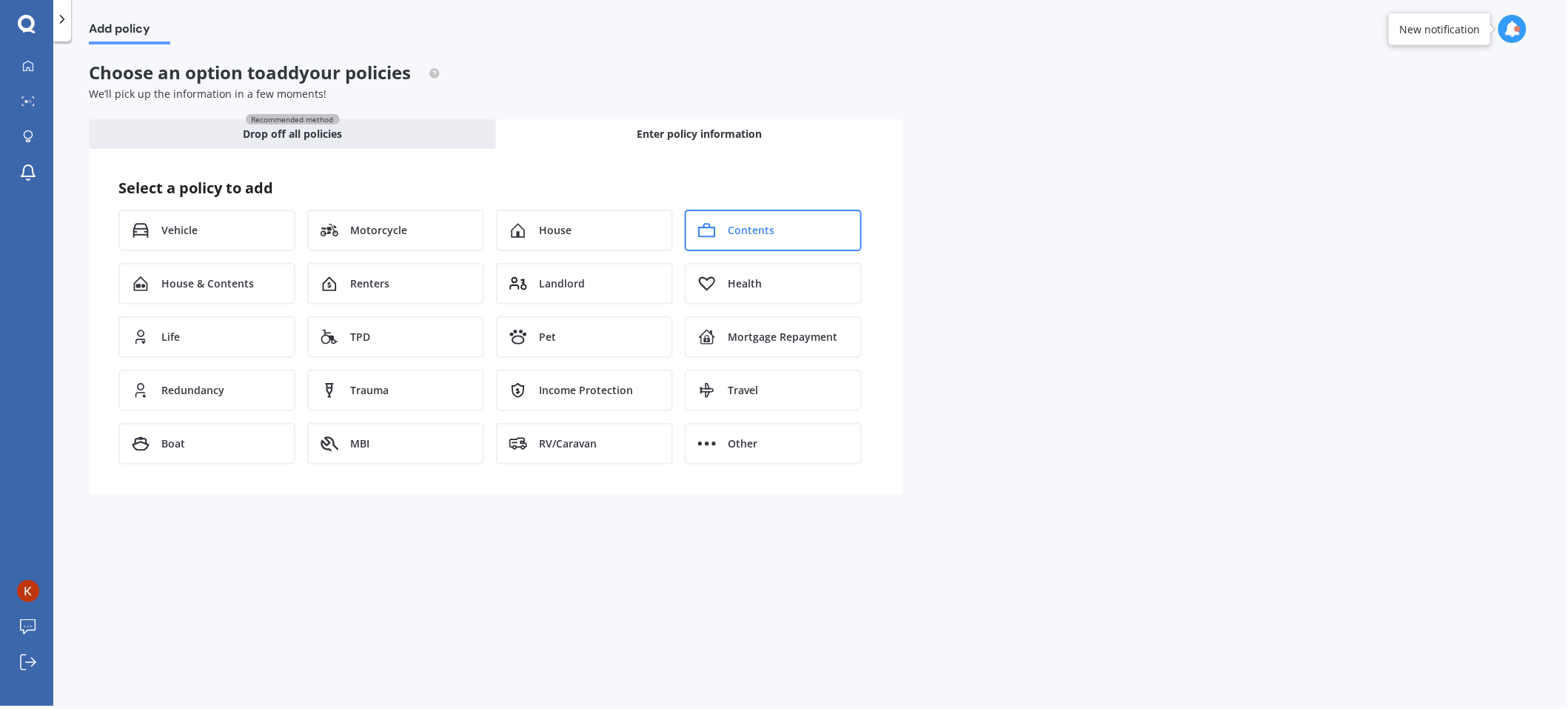
click at [739, 236] on div "Contents" at bounding box center [773, 230] width 177 height 42
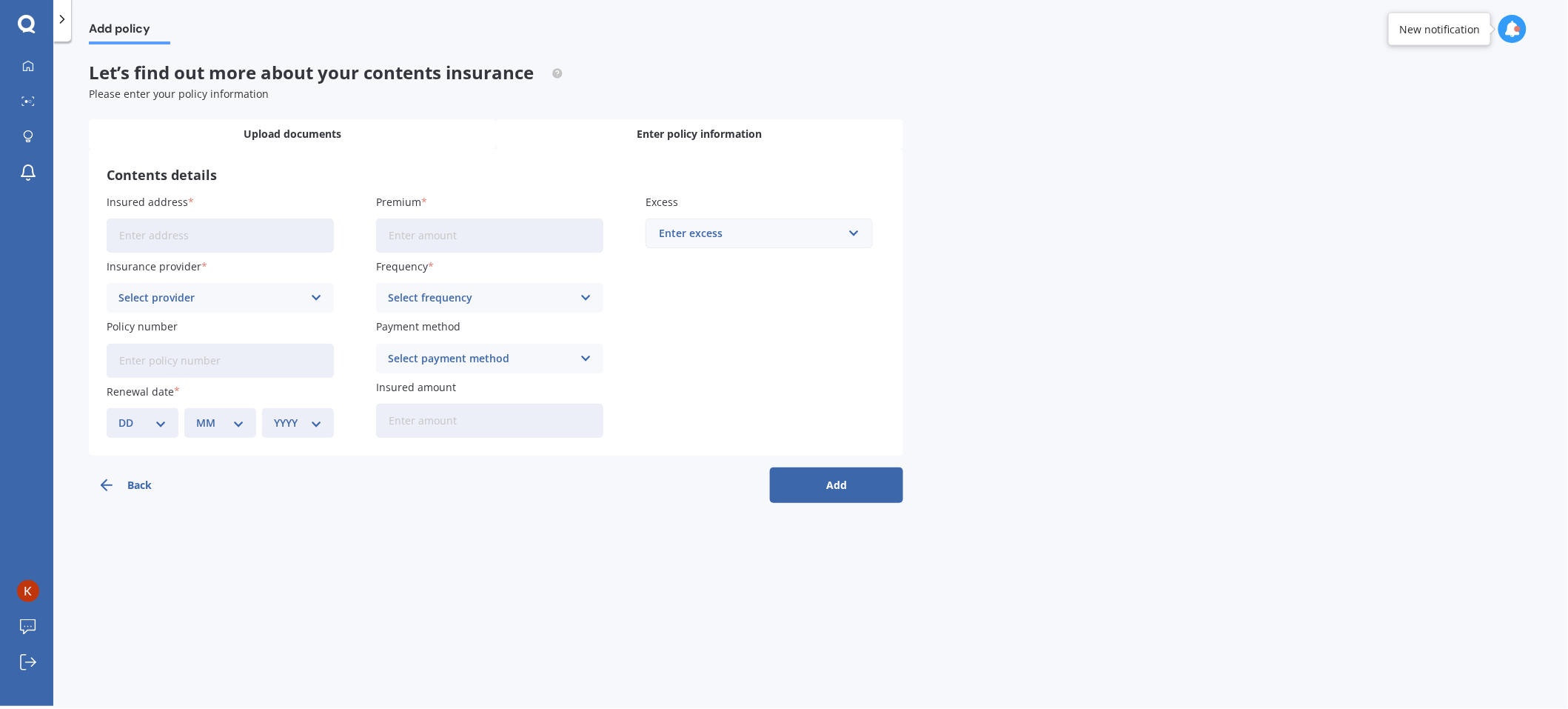
click at [279, 132] on span "Upload documents" at bounding box center [292, 134] width 98 height 14
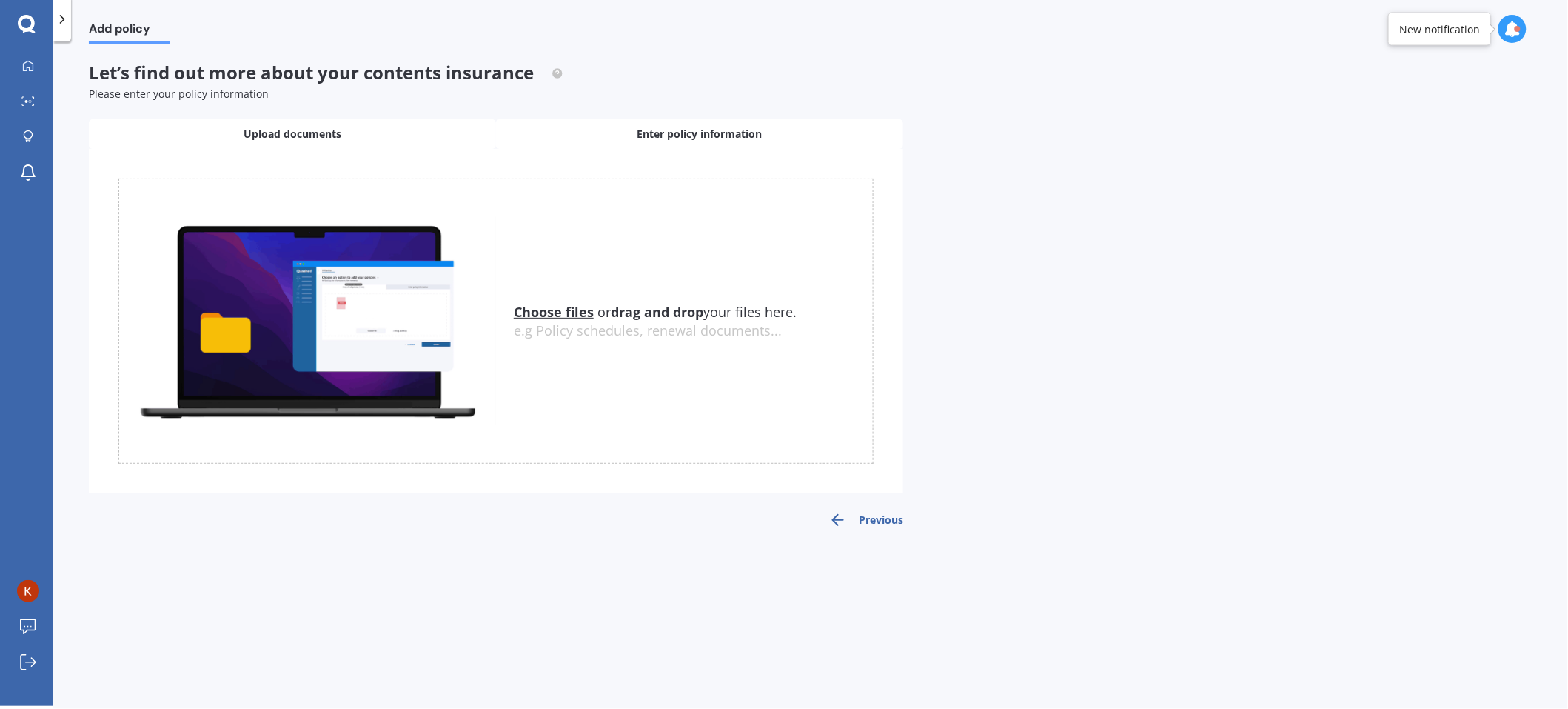
click at [645, 130] on span "Enter policy information" at bounding box center [700, 134] width 125 height 14
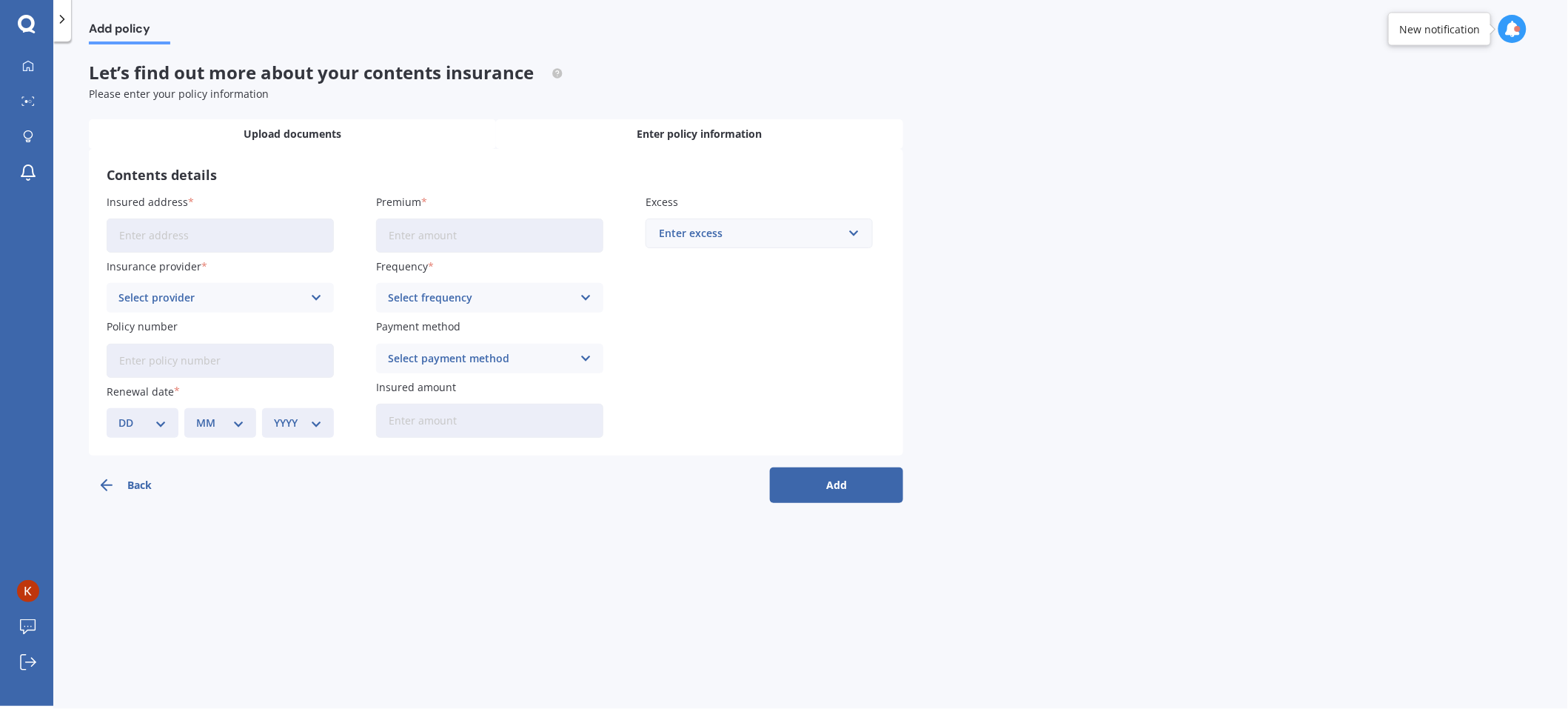
click at [311, 141] on div "Upload documents" at bounding box center [292, 134] width 407 height 30
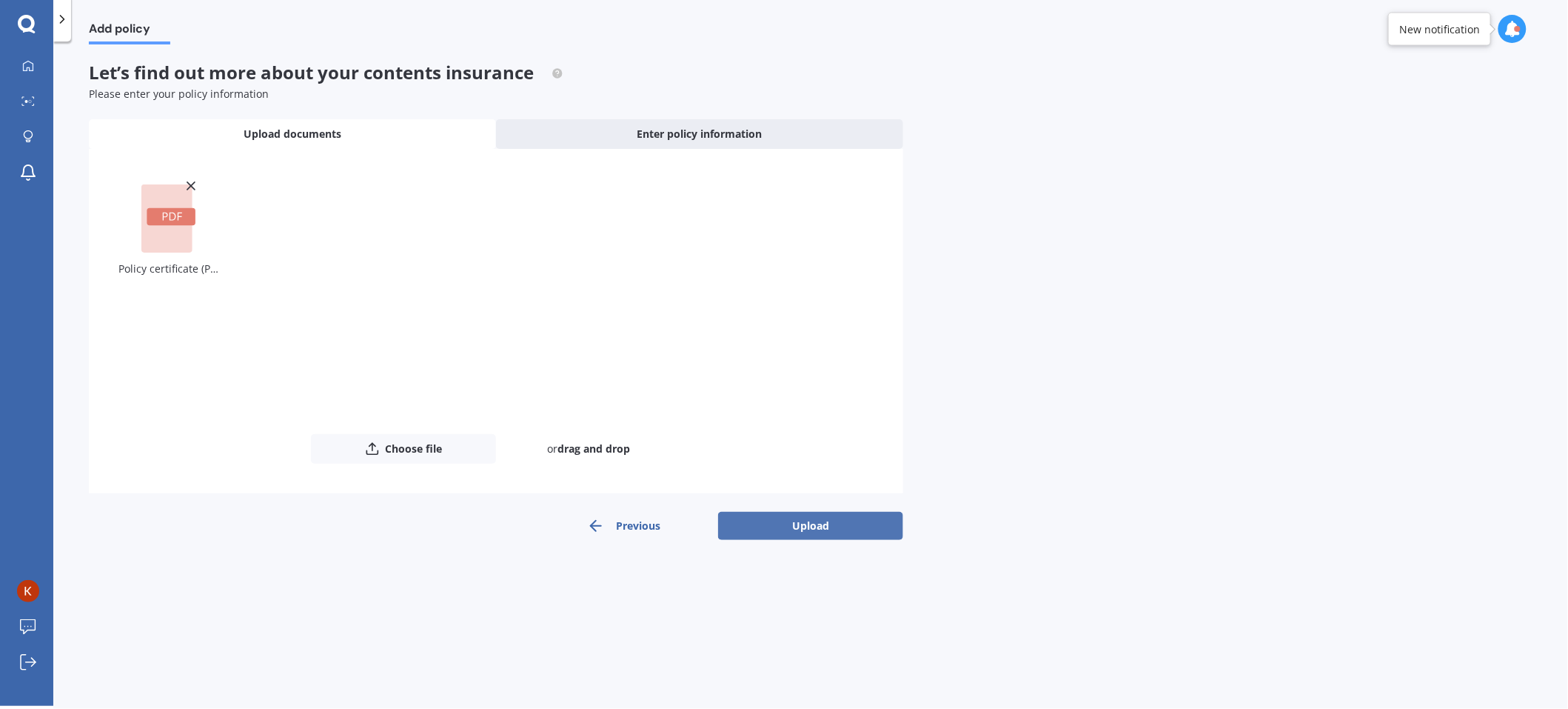
click at [803, 529] on button "Upload" at bounding box center [810, 525] width 185 height 28
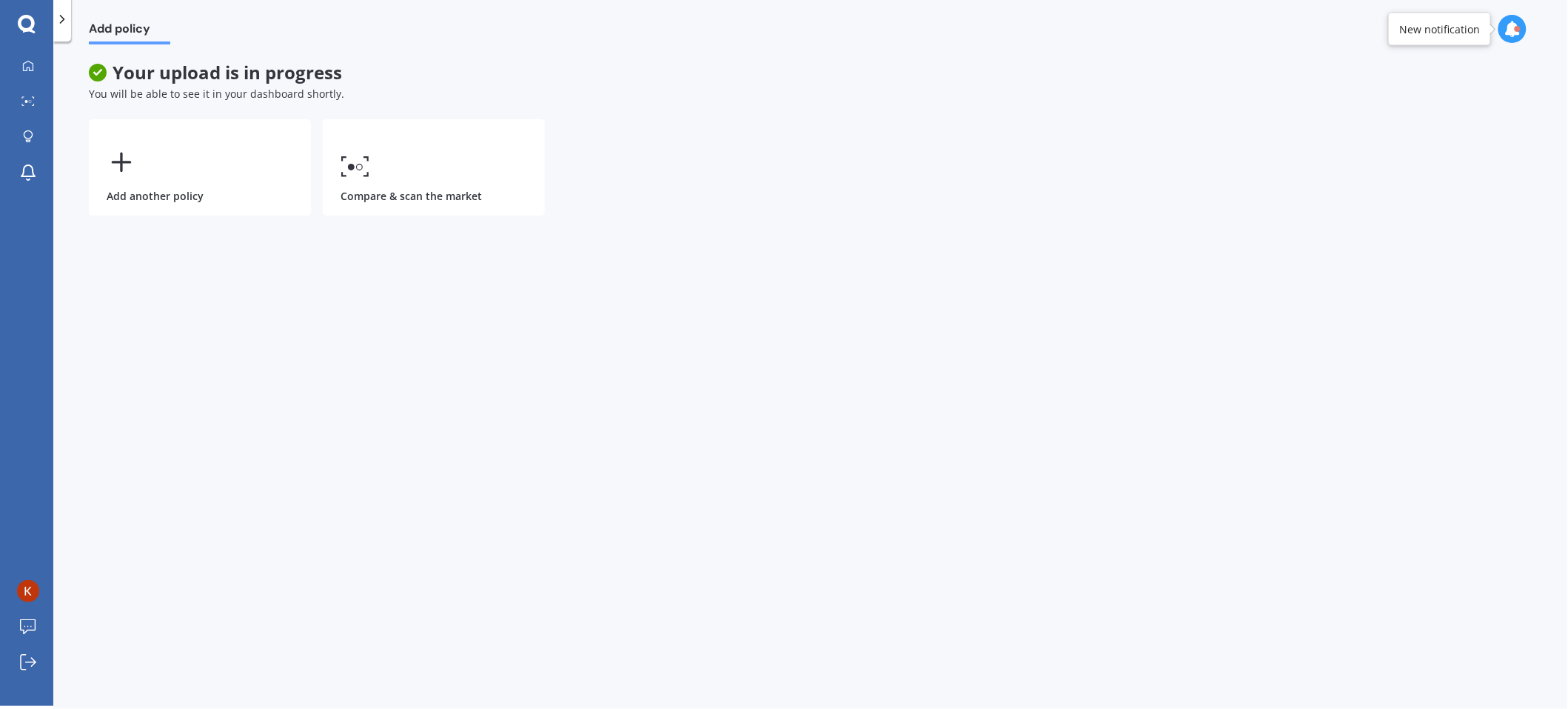
click at [255, 87] on span "You will be able to see it in your dashboard shortly." at bounding box center [216, 94] width 255 height 14
click at [1319, 449] on div "Add policy Your upload is in progress You will be able to see it in your dashbo…" at bounding box center [810, 377] width 1515 height 665
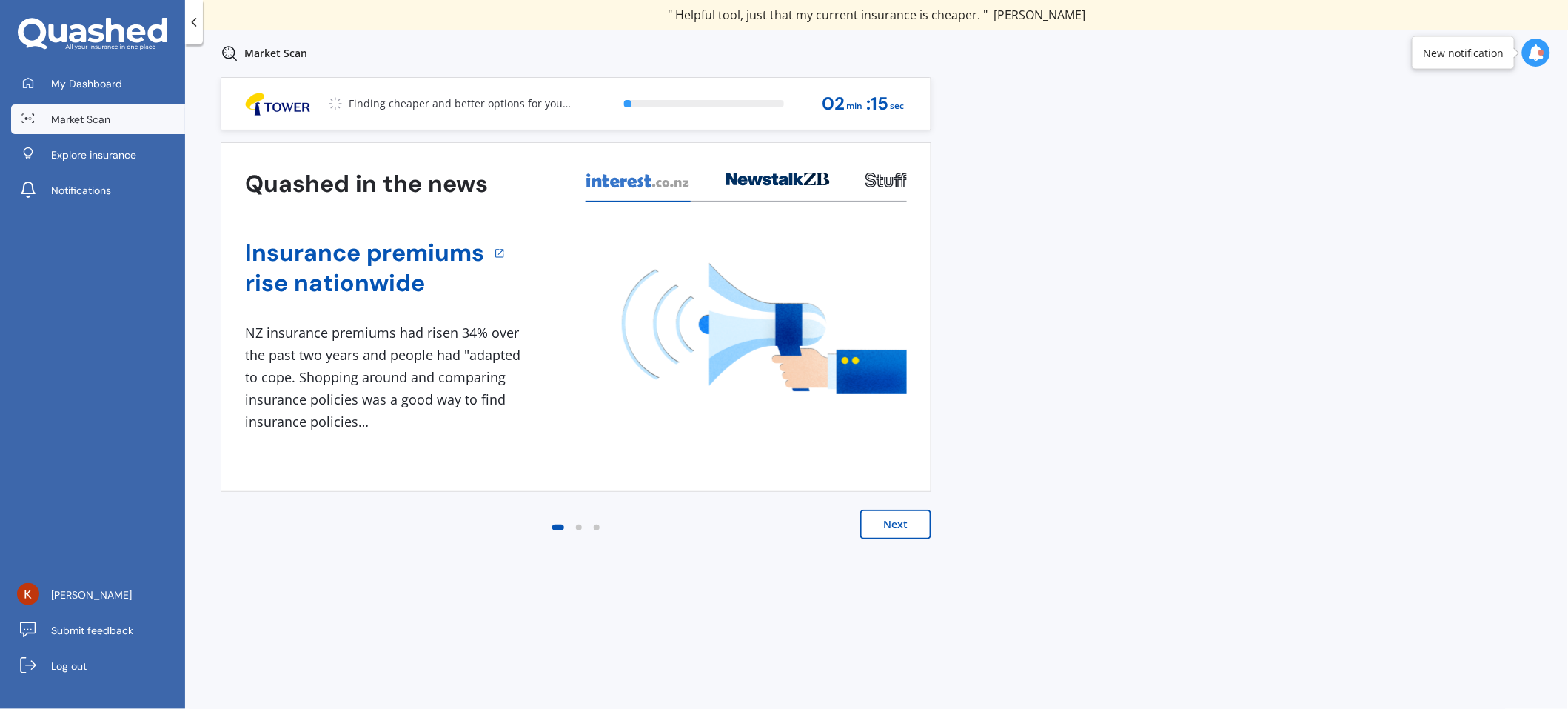
click at [109, 119] on link "Market Scan" at bounding box center [98, 119] width 174 height 30
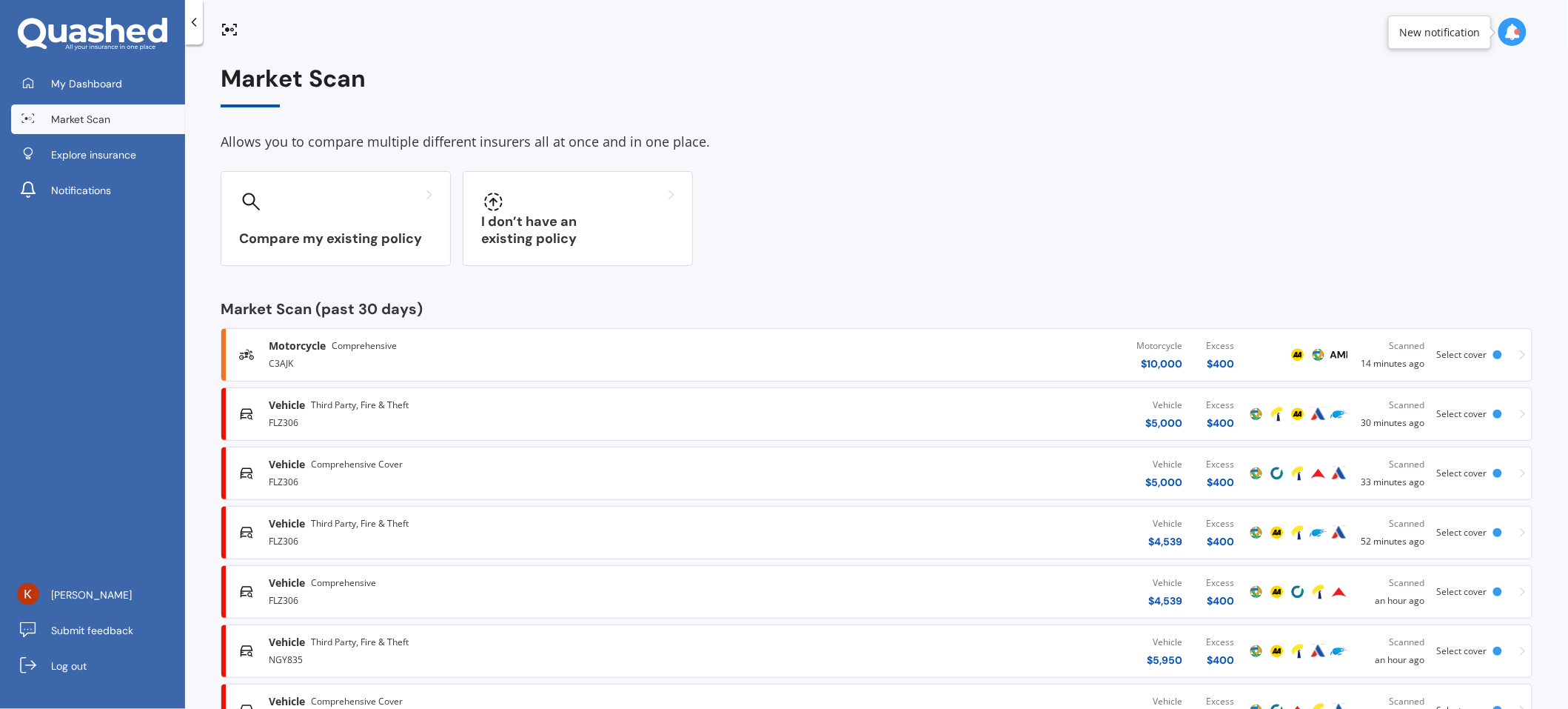
scroll to position [59, 0]
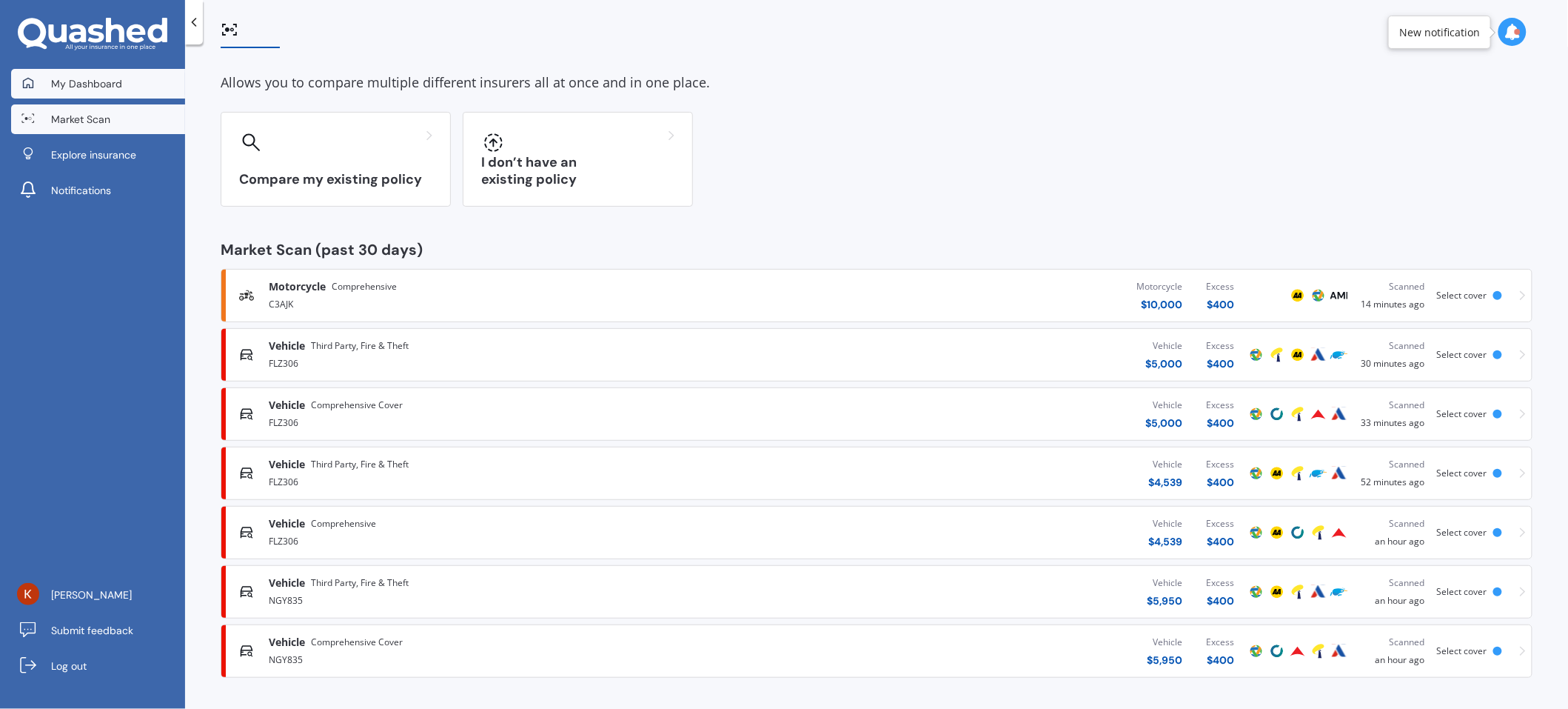
click at [89, 93] on link "My Dashboard" at bounding box center [98, 83] width 174 height 30
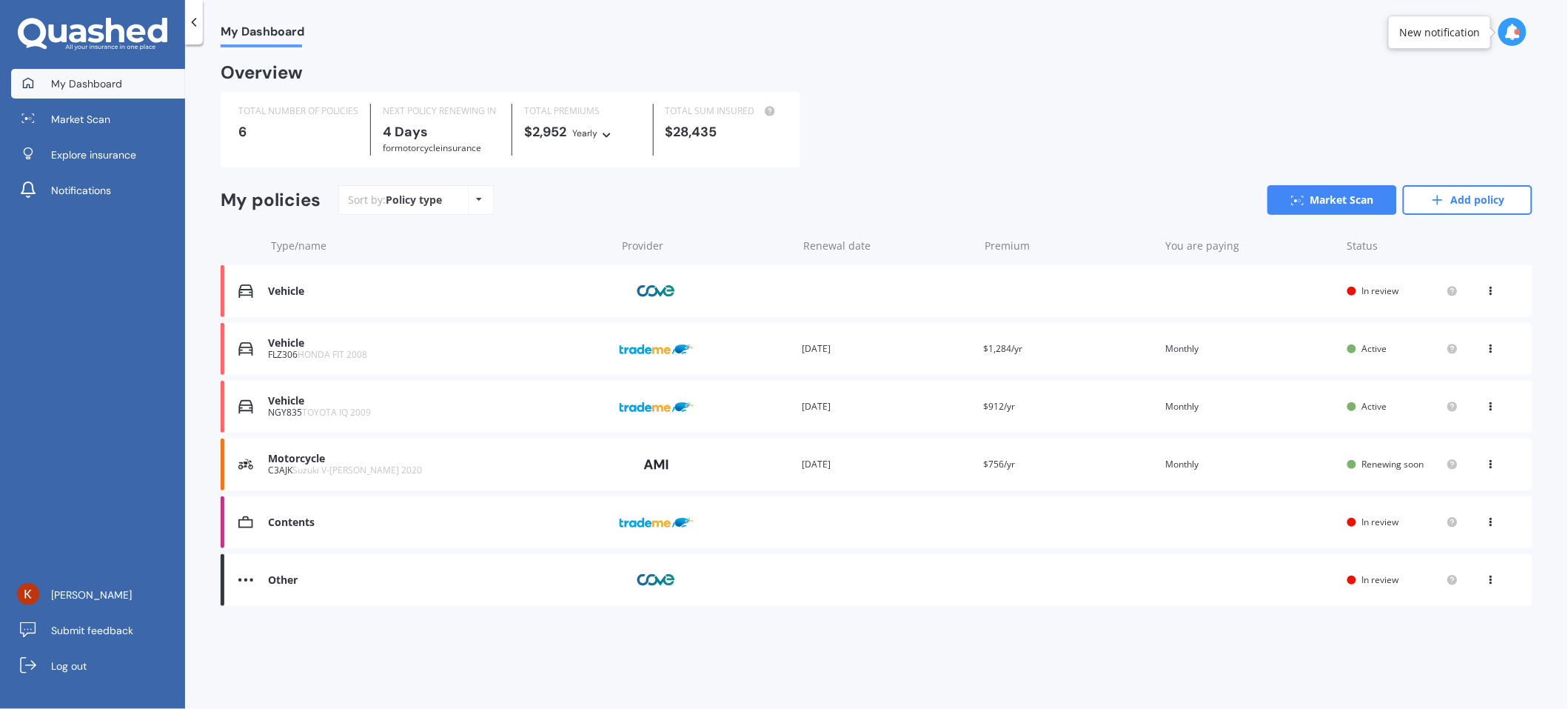
click at [1490, 588] on div "Other Provider Renewal date Premium You are paying Status In review View option…" at bounding box center [876, 580] width 1312 height 52
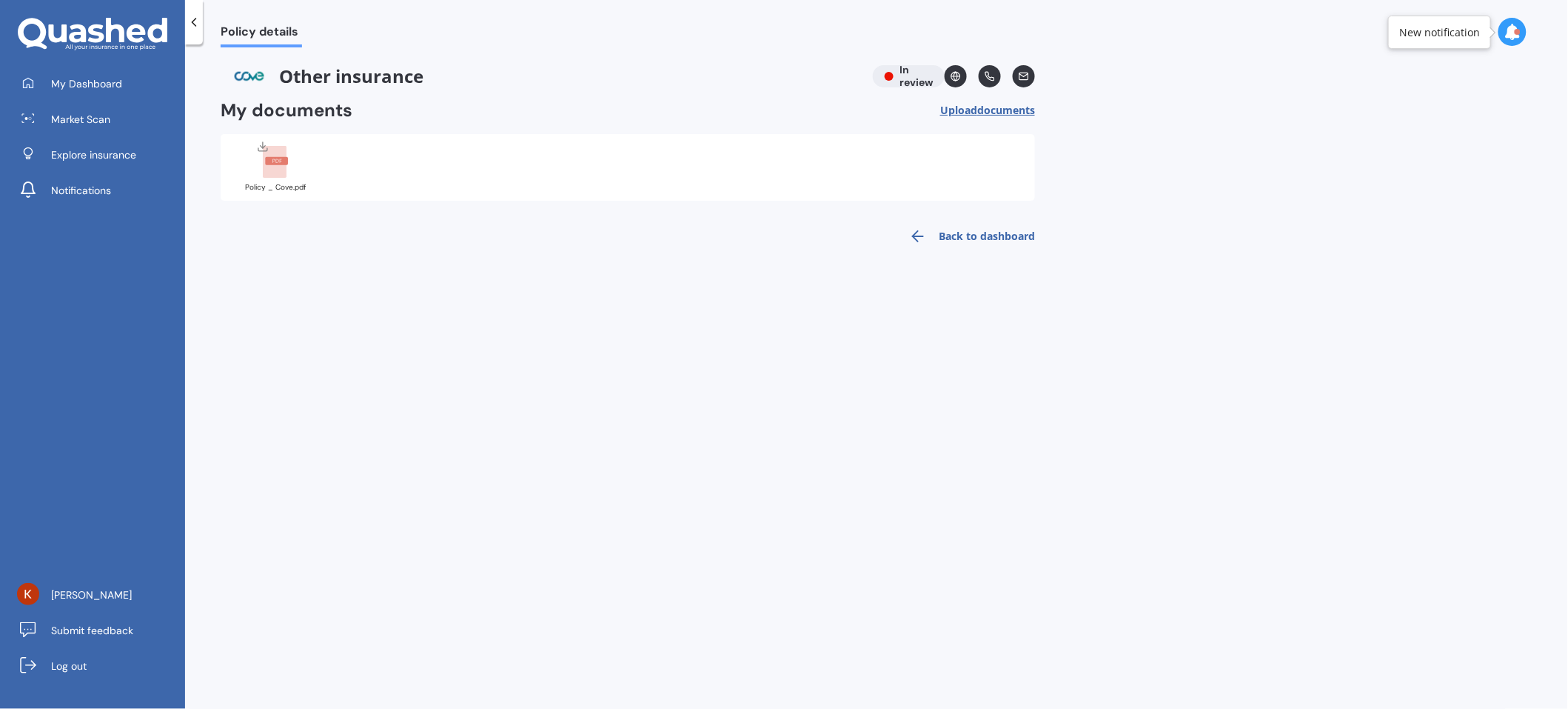
click at [912, 67] on div "Other insurance In review" at bounding box center [628, 76] width 815 height 23
click at [1010, 109] on span "documents" at bounding box center [1007, 110] width 58 height 14
click at [953, 233] on link "Back to dashboard" at bounding box center [968, 235] width 135 height 35
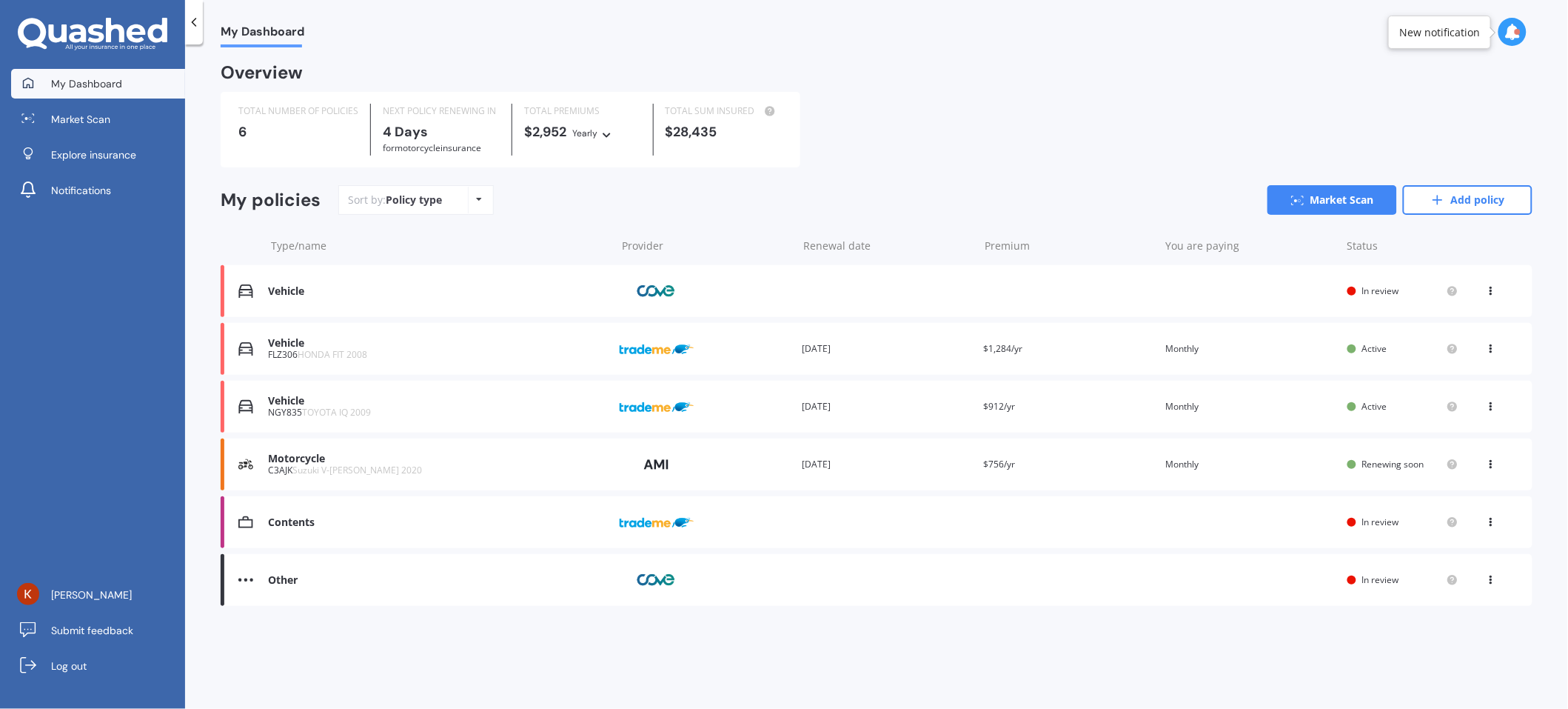
click at [105, 88] on span "My Dashboard" at bounding box center [86, 83] width 72 height 14
click at [1480, 193] on link "Add policy" at bounding box center [1468, 199] width 129 height 30
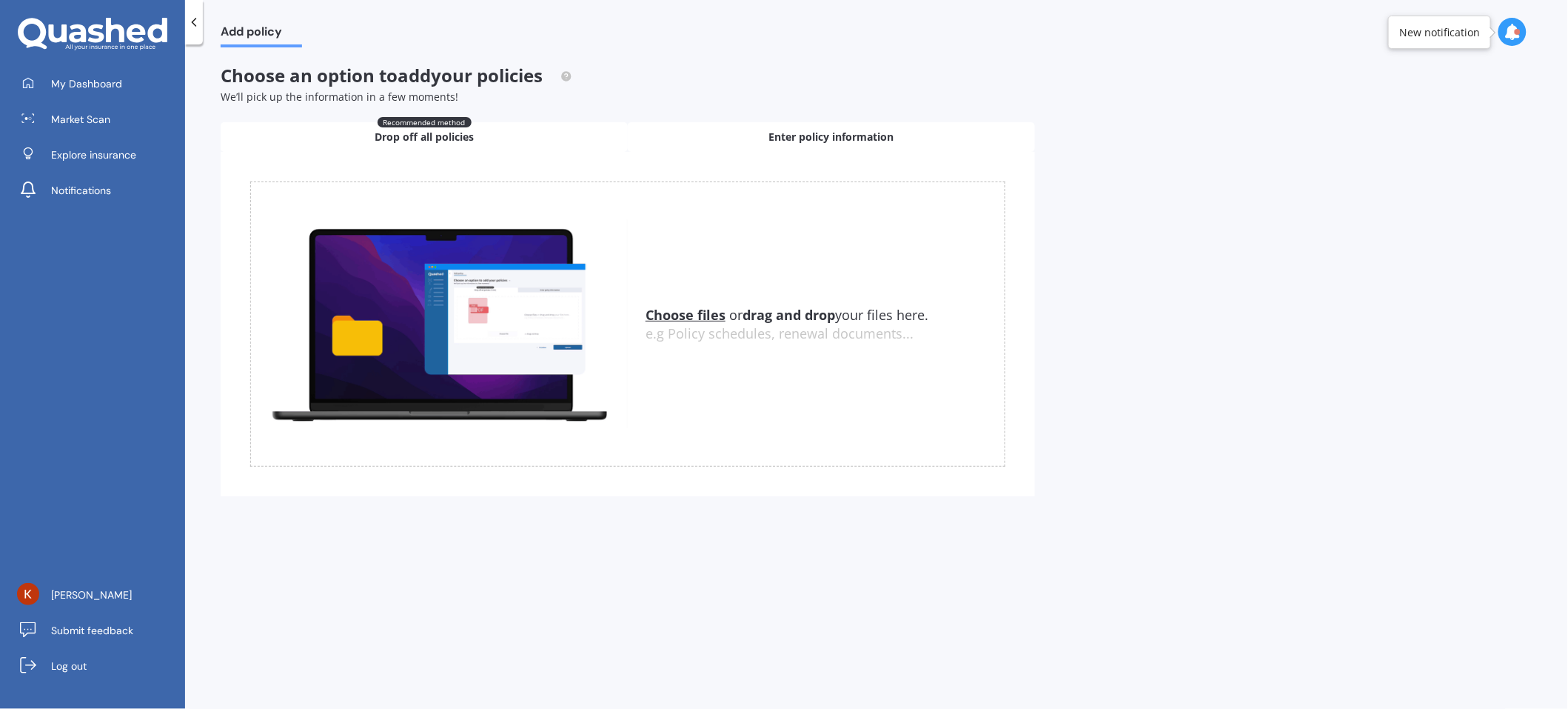
click at [804, 132] on span "Enter policy information" at bounding box center [832, 137] width 125 height 14
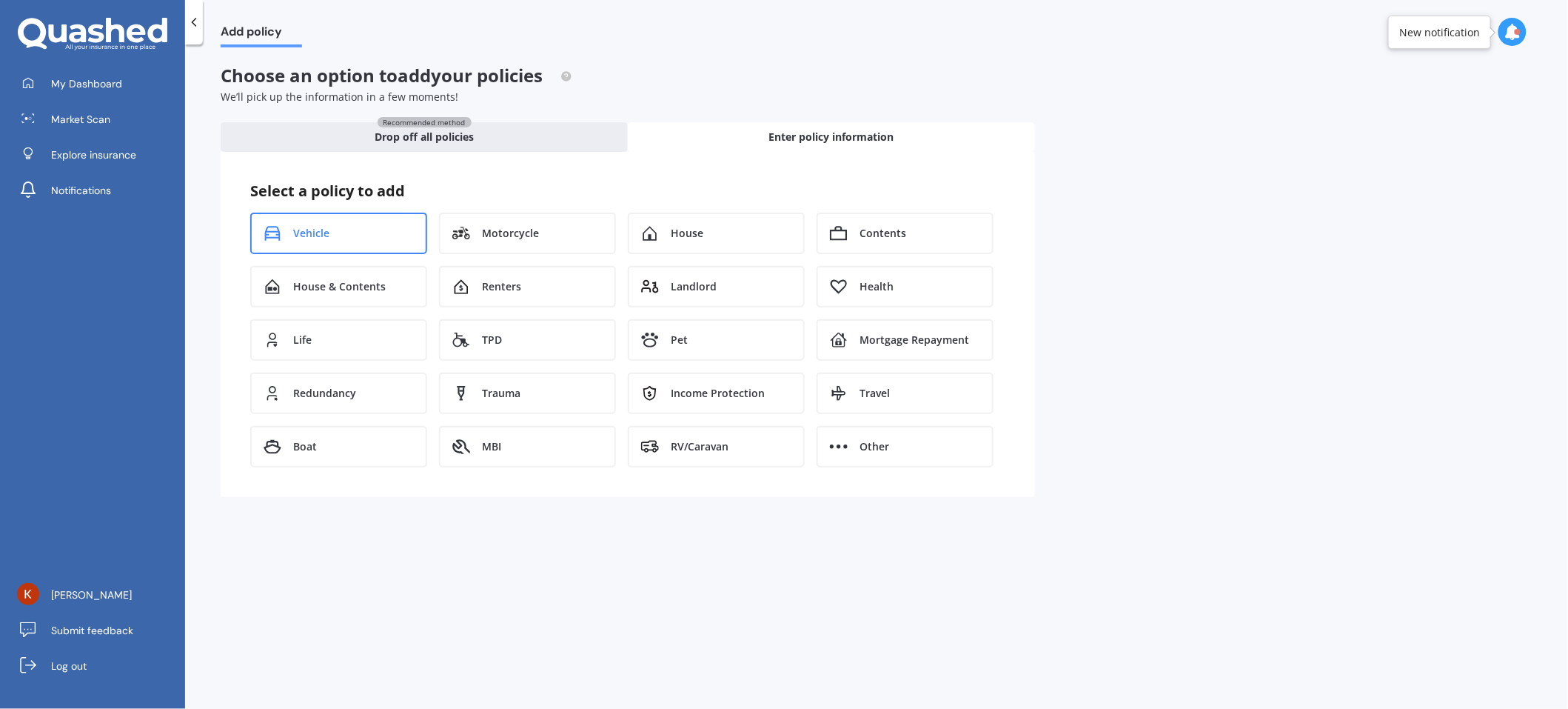
click at [307, 240] on div "Vehicle" at bounding box center [338, 234] width 177 height 42
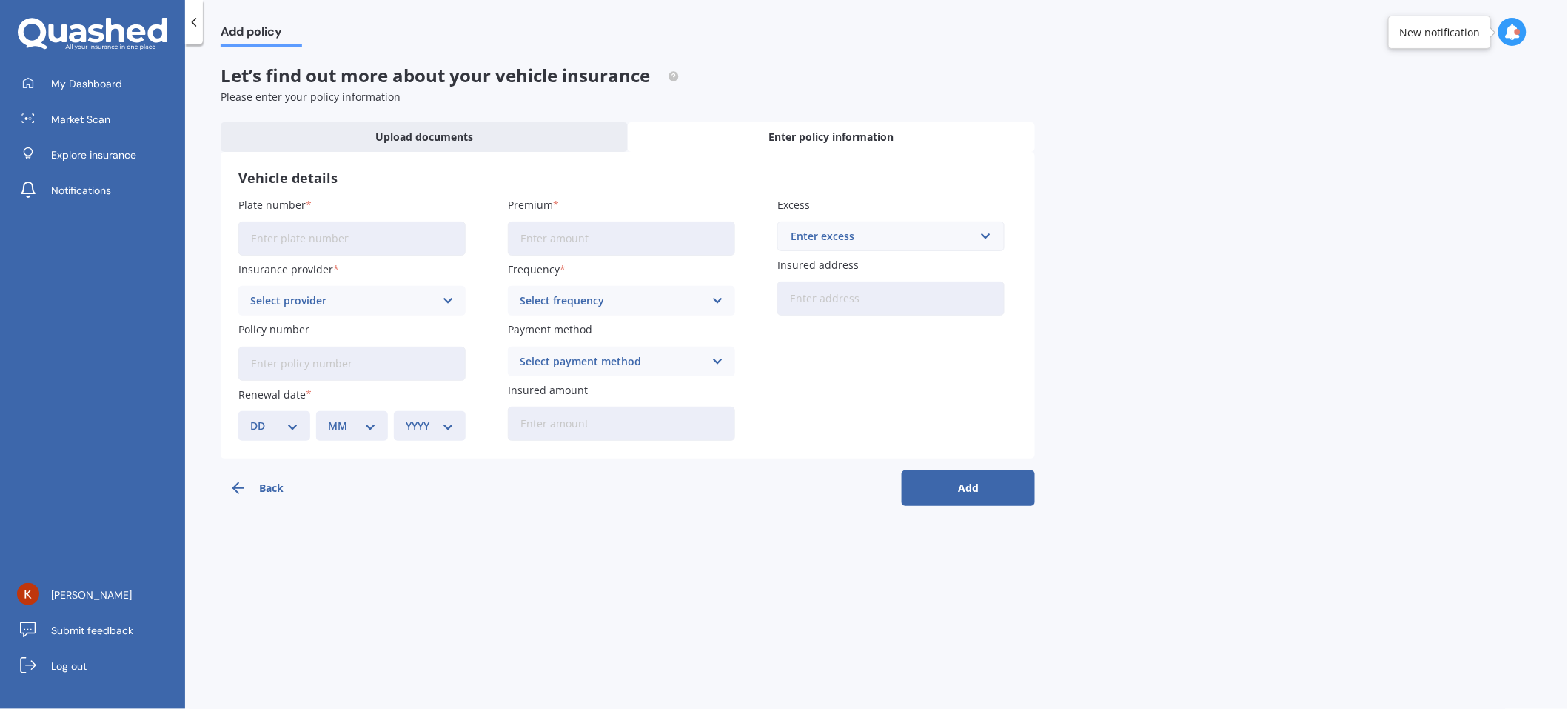
click at [318, 246] on input "Plate number" at bounding box center [351, 239] width 227 height 34
click at [363, 244] on input "Plate number" at bounding box center [351, 239] width 227 height 34
click at [363, 244] on input "PTT" at bounding box center [351, 239] width 227 height 34
click at [361, 244] on input "PTTPP" at bounding box center [351, 239] width 227 height 34
type input "PTT634"
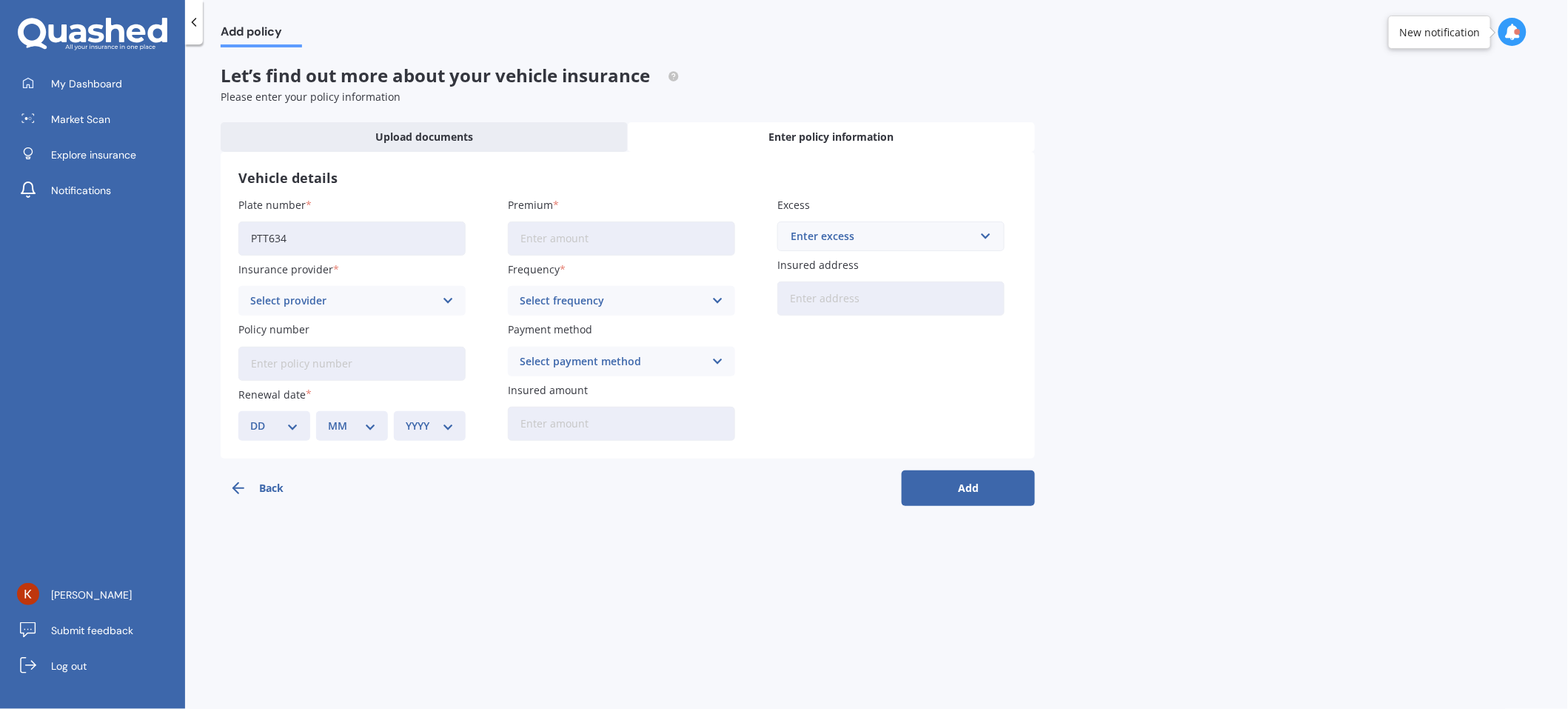
click at [311, 301] on div "Select provider" at bounding box center [342, 301] width 185 height 16
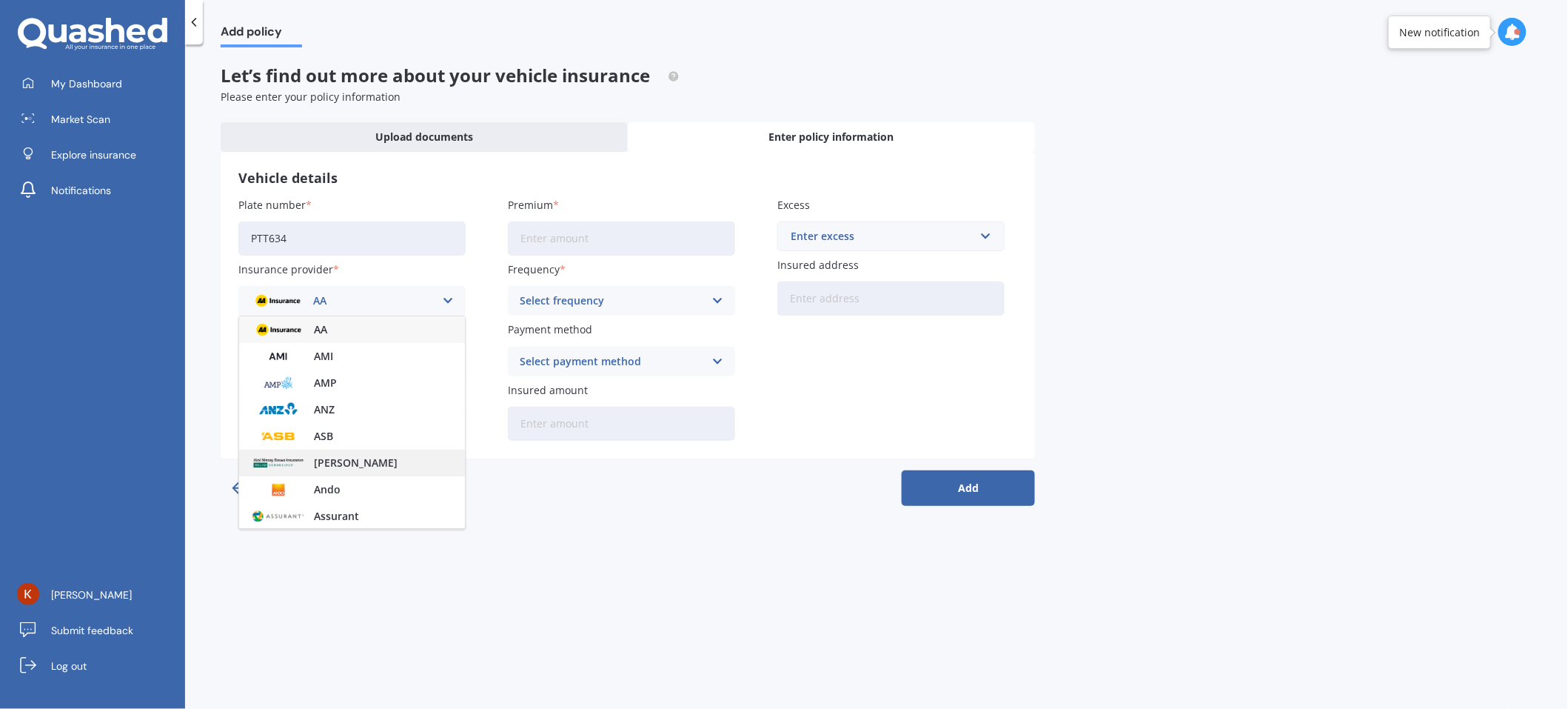
scroll to position [111, 0]
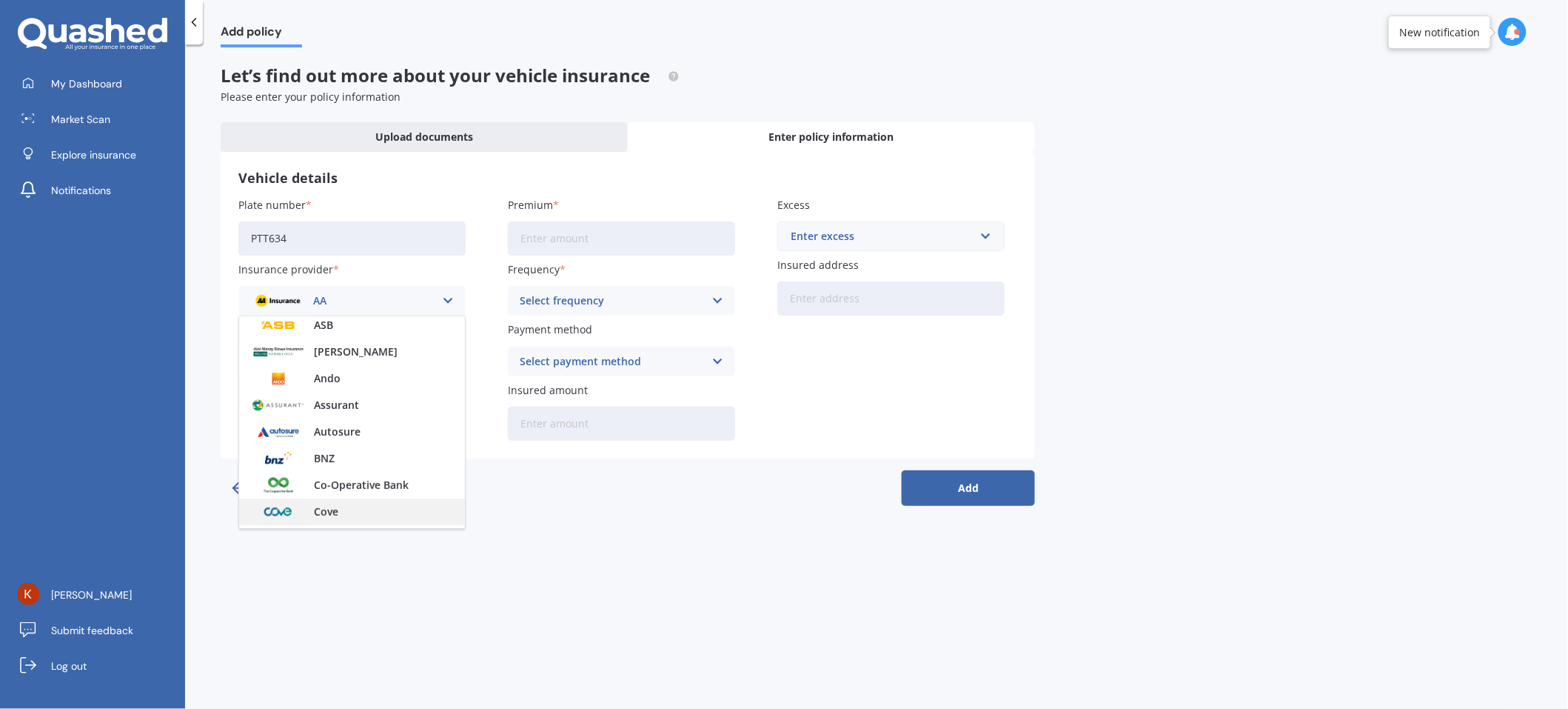
click at [334, 511] on span "Cove" at bounding box center [326, 511] width 24 height 10
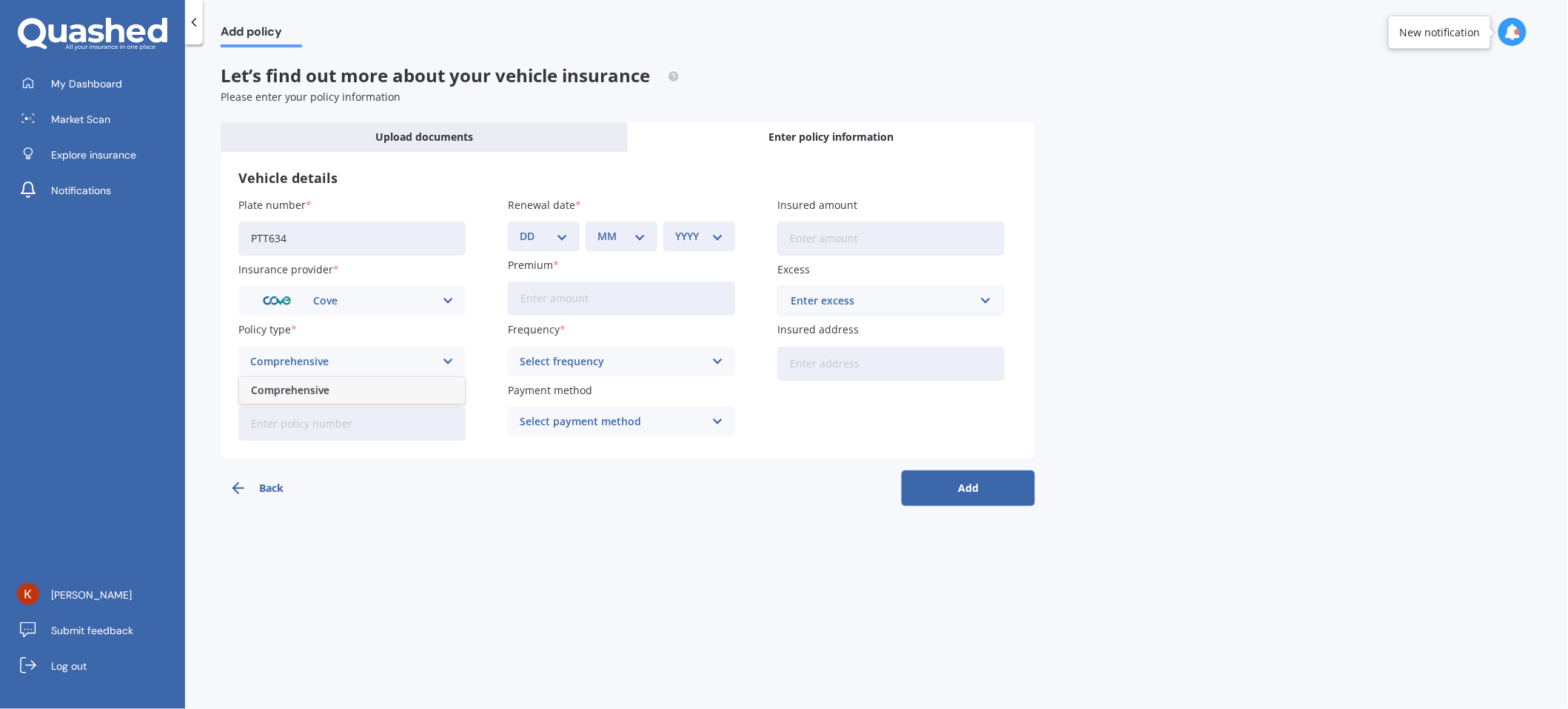
click at [310, 394] on span "Comprehensive" at bounding box center [290, 389] width 79 height 10
click at [310, 429] on input "Policy number" at bounding box center [351, 424] width 227 height 34
paste input "MV-0225358"
type input "MV-0225358"
click at [502, 561] on div "Add policy Let’s find out more about your vehicle insurance Please enter your p…" at bounding box center [876, 379] width 1383 height 665
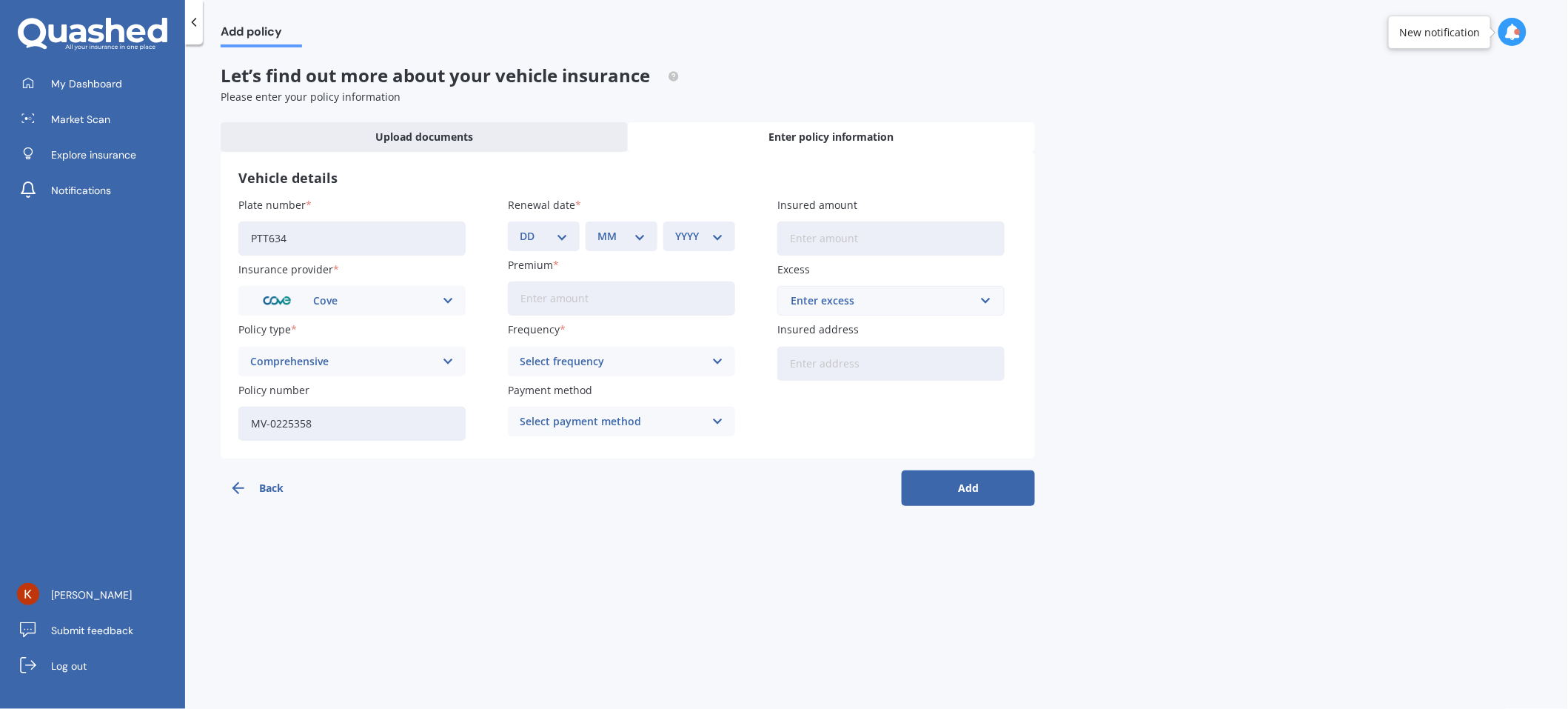
click at [564, 234] on select "DD 01 02 03 04 05 06 07 08 09 10 11 12 13 14 15 16 17 18 19 20 21 22 23 24 25 2…" at bounding box center [543, 236] width 48 height 16
click at [534, 231] on select "DD 01 02 03 04 05 06 07 08 09 10 11 12 13 14 15 16 17 18 19 20 21 22 23 24 25 2…" at bounding box center [543, 236] width 48 height 16
click at [564, 235] on select "DD 01 02 03 04 05 06 07 08 09 10 11 12 13 14 15 16 17 18 19 20 21 22 23 24 25 2…" at bounding box center [543, 236] width 48 height 16
select select "15"
click at [520, 228] on select "DD 01 02 03 04 05 06 07 08 09 10 11 12 13 14 15 16 17 18 19 20 21 22 23 24 25 2…" at bounding box center [543, 236] width 48 height 16
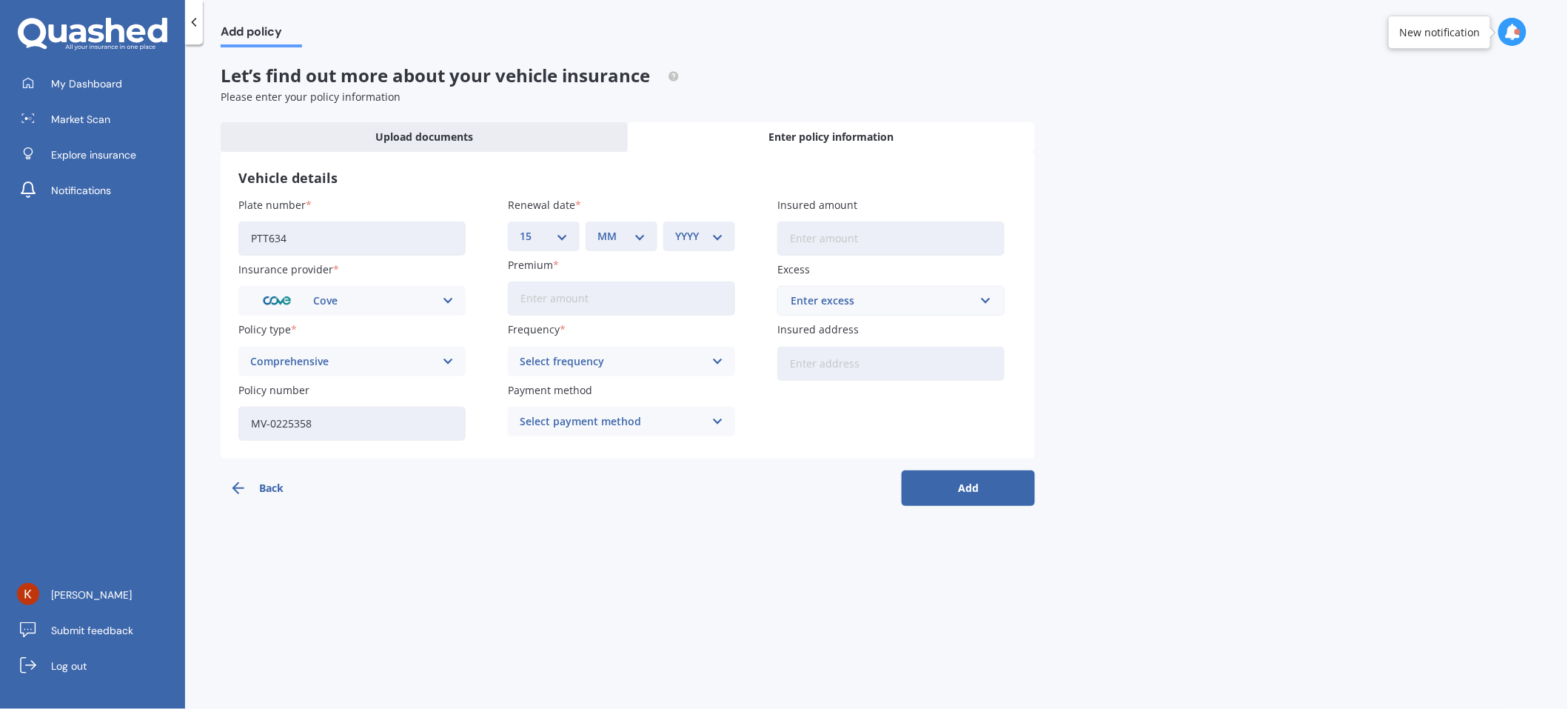
click at [643, 237] on select "MM 01 02 03 04 05 06 07 08 09 10 11 12" at bounding box center [621, 236] width 48 height 16
select select "04"
click at [598, 228] on select "MM 01 02 03 04 05 06 07 08 09 10 11 12" at bounding box center [621, 236] width 48 height 16
click at [709, 236] on select "YYYY 2027 2026 2025 2024 2023 2022 2021 2020 2019 2018 2017 2016 2015 2014 2013…" at bounding box center [699, 236] width 48 height 16
select select "2026"
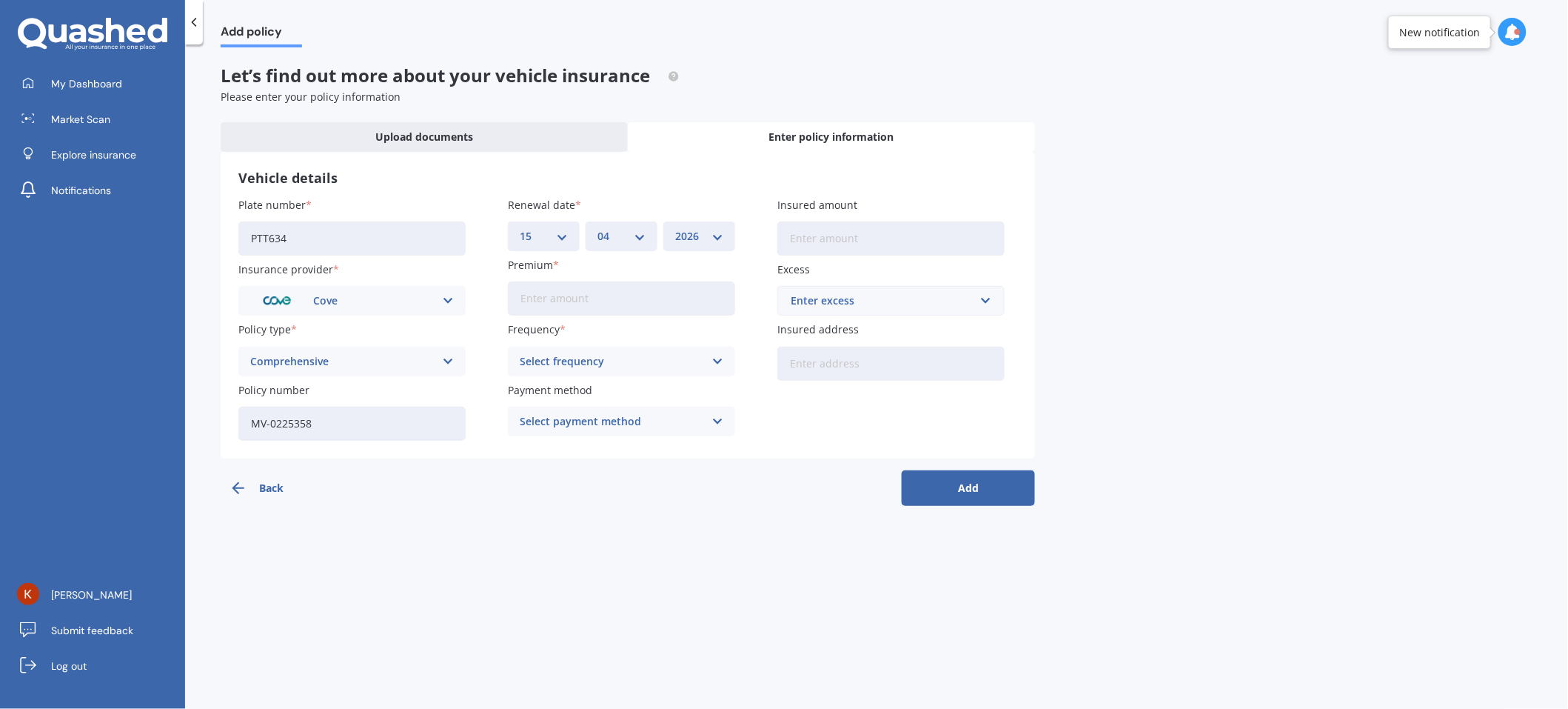
click at [675, 228] on select "YYYY 2027 2026 2025 2024 2023 2022 2021 2020 2019 2018 2017 2016 2015 2014 2013…" at bounding box center [699, 236] width 48 height 16
click at [694, 548] on div "Add policy Let’s find out more about your vehicle insurance Please enter your p…" at bounding box center [876, 379] width 1383 height 665
click at [576, 299] on input "Premium" at bounding box center [621, 299] width 227 height 34
click at [593, 297] on input "Premium" at bounding box center [621, 299] width 227 height 34
type input "$197.00"
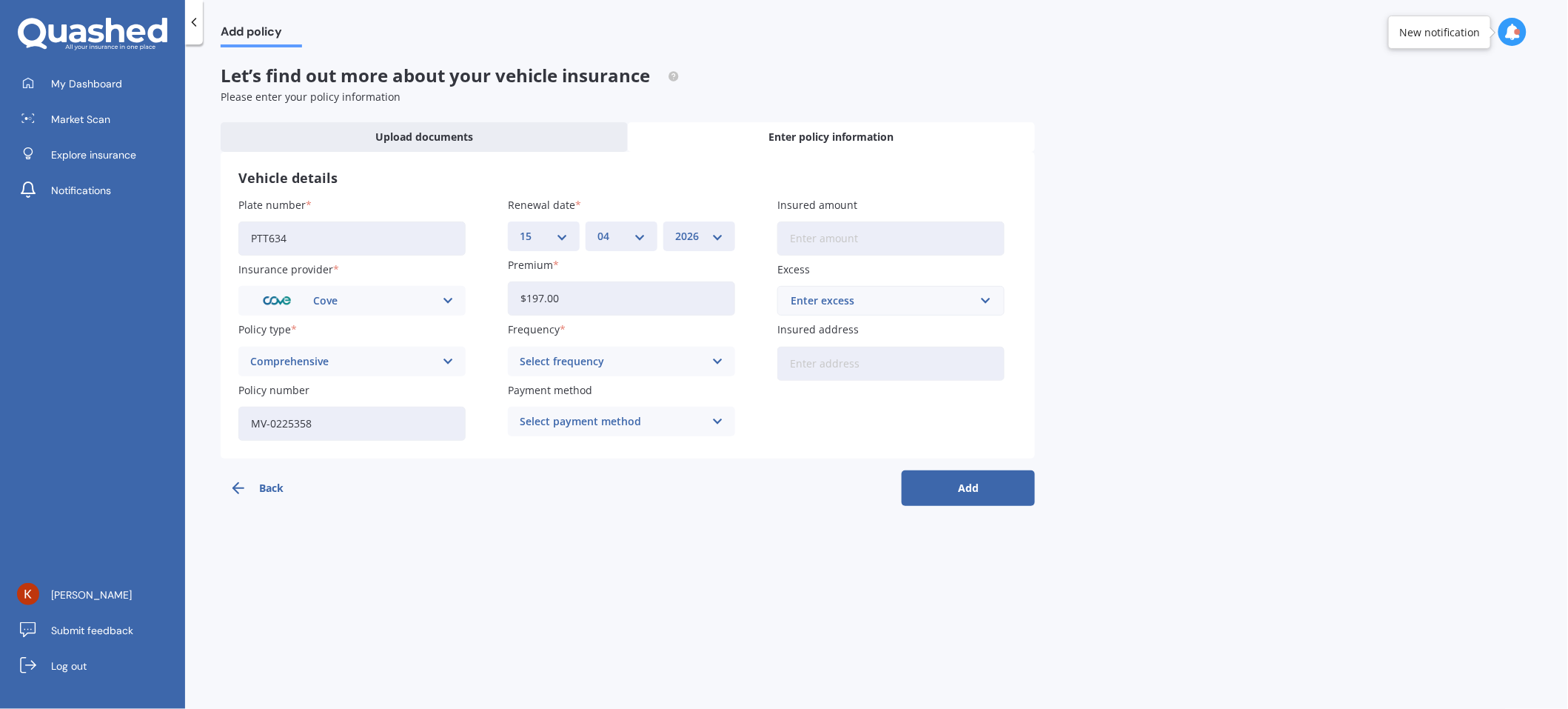
click at [592, 360] on div "Select frequency" at bounding box center [612, 361] width 185 height 16
click at [559, 471] on span "Monthly" at bounding box center [541, 470] width 43 height 10
click at [584, 427] on div "Select payment method" at bounding box center [612, 421] width 185 height 16
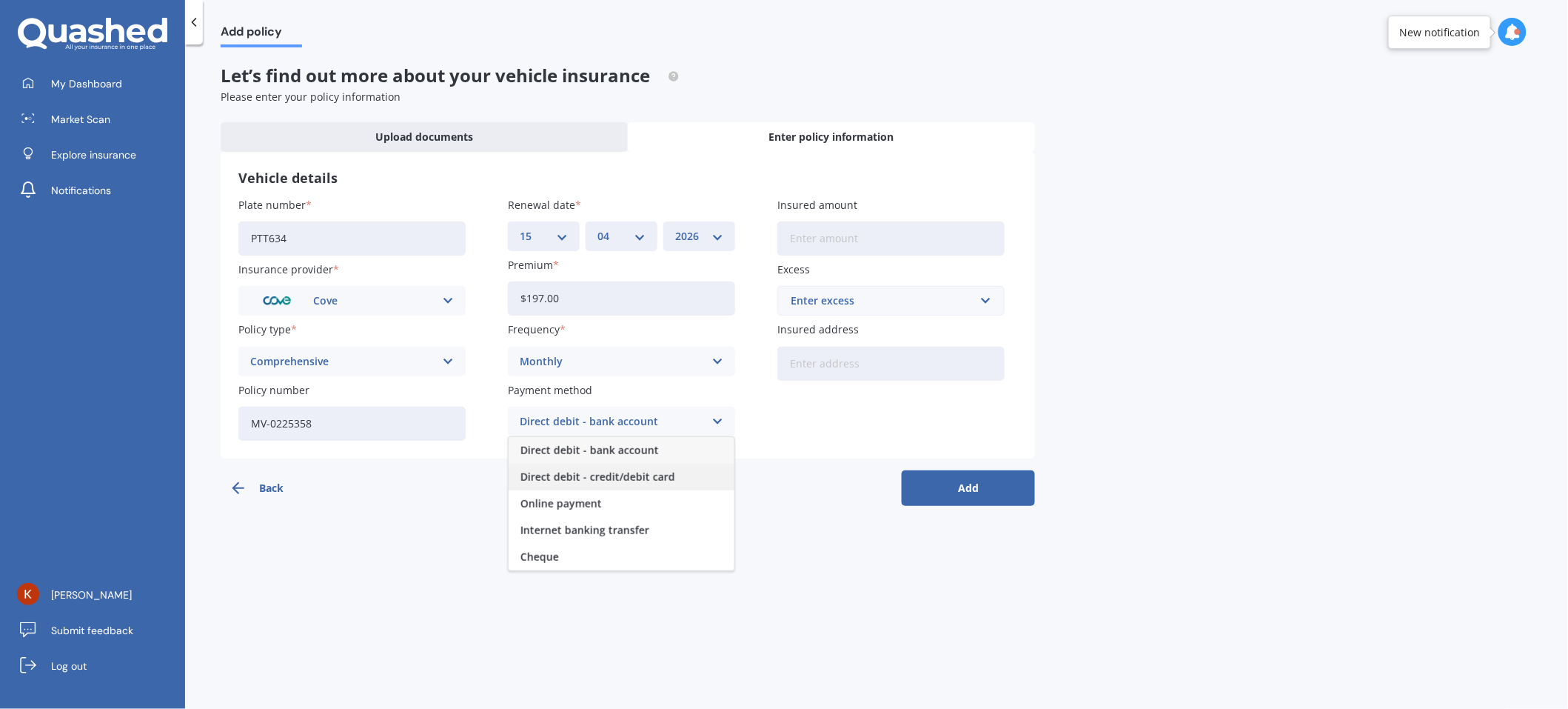
click at [612, 482] on span "Direct debit - credit/debit card" at bounding box center [598, 476] width 155 height 10
click at [844, 241] on input "Insured amount" at bounding box center [891, 239] width 227 height 34
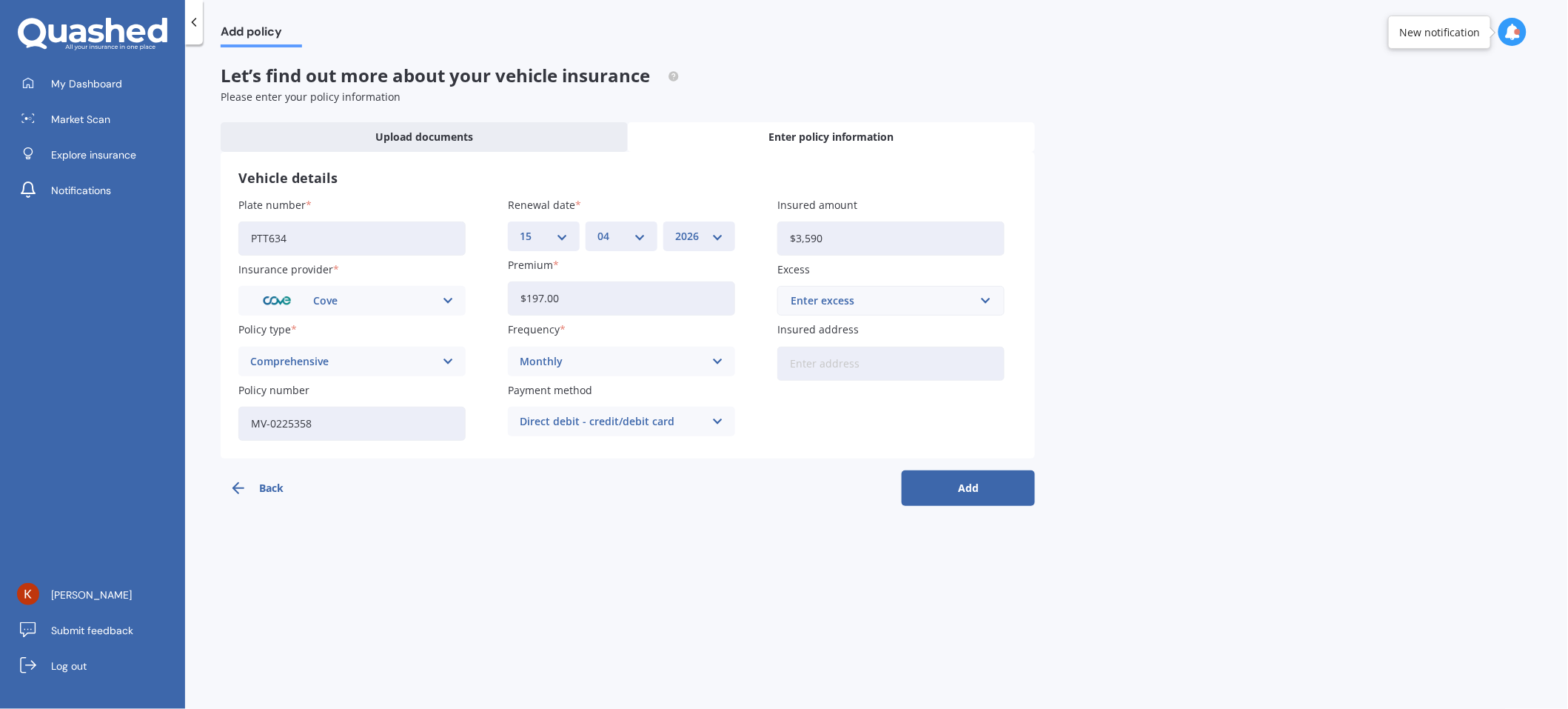
click at [855, 235] on input "$3,590" at bounding box center [891, 239] width 227 height 34
type input "$3"
type input "$44,400"
click at [853, 304] on div "Enter excess" at bounding box center [883, 301] width 183 height 16
click at [818, 360] on div "$400" at bounding box center [891, 356] width 225 height 27
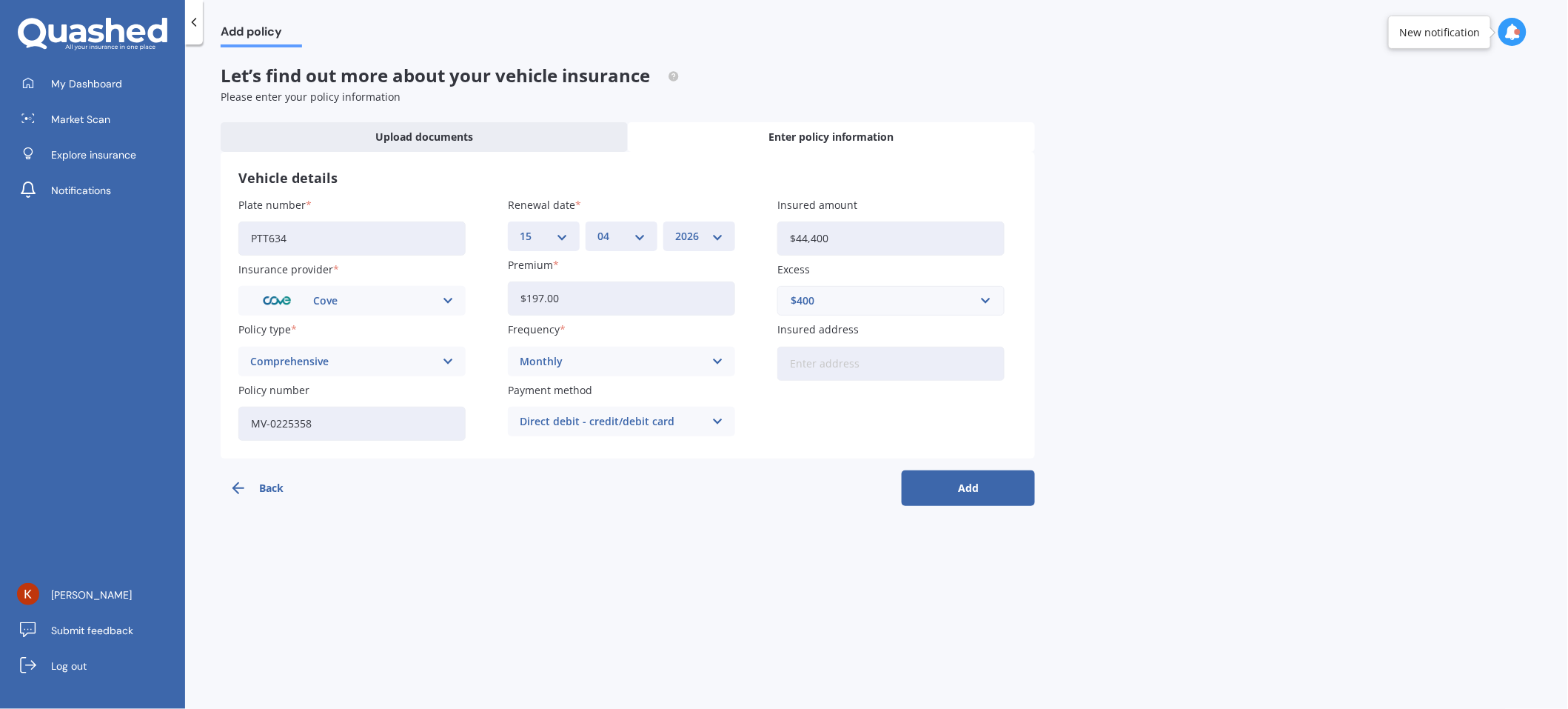
click at [821, 370] on input "Insured address" at bounding box center [891, 364] width 227 height 34
type input "[STREET_ADDRESS] 2010 [GEOGRAPHIC_DATA]"
click at [1015, 482] on button "Add" at bounding box center [968, 487] width 133 height 35
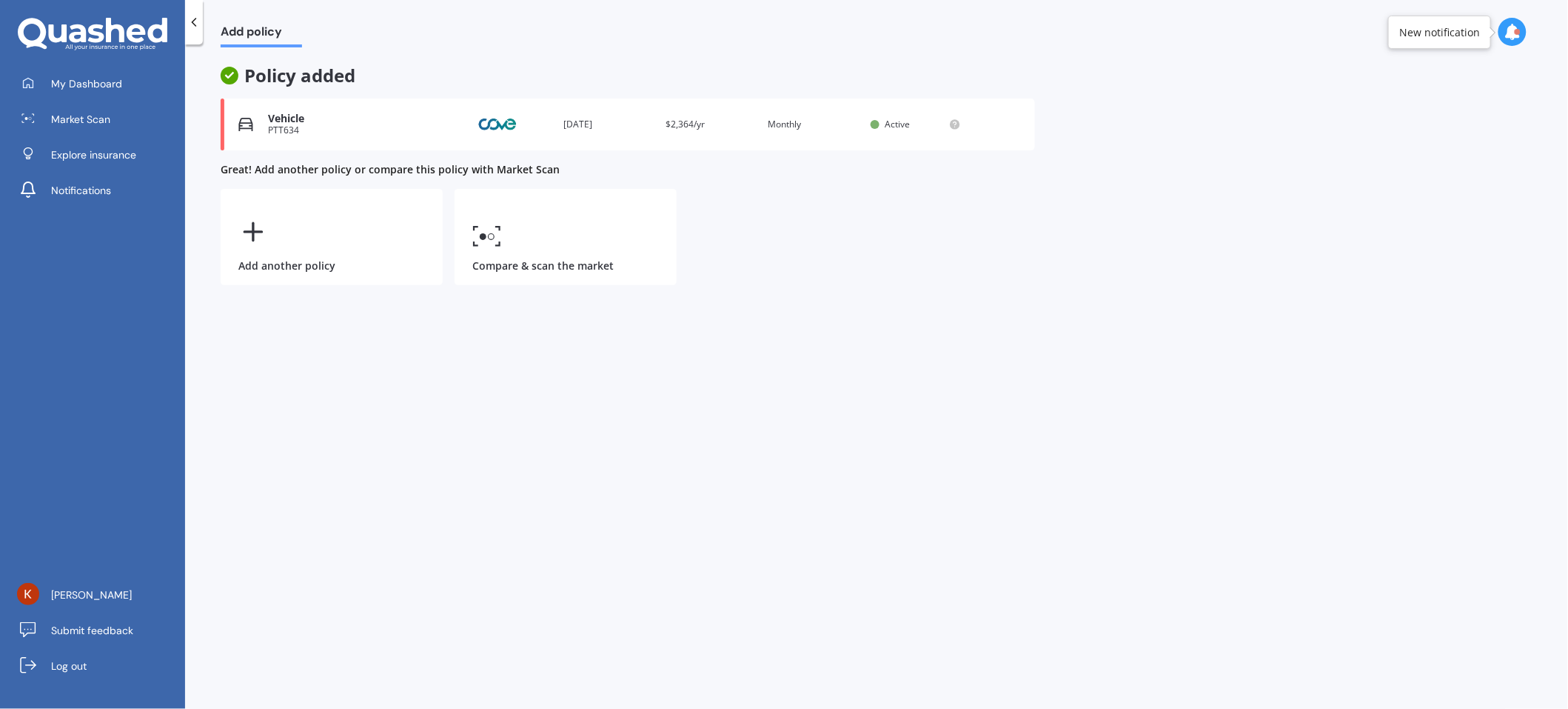
click at [441, 408] on div "Add policy Policy added Vehicle PTT634 Provider Renewal date [DATE] Premium $2,…" at bounding box center [876, 379] width 1383 height 665
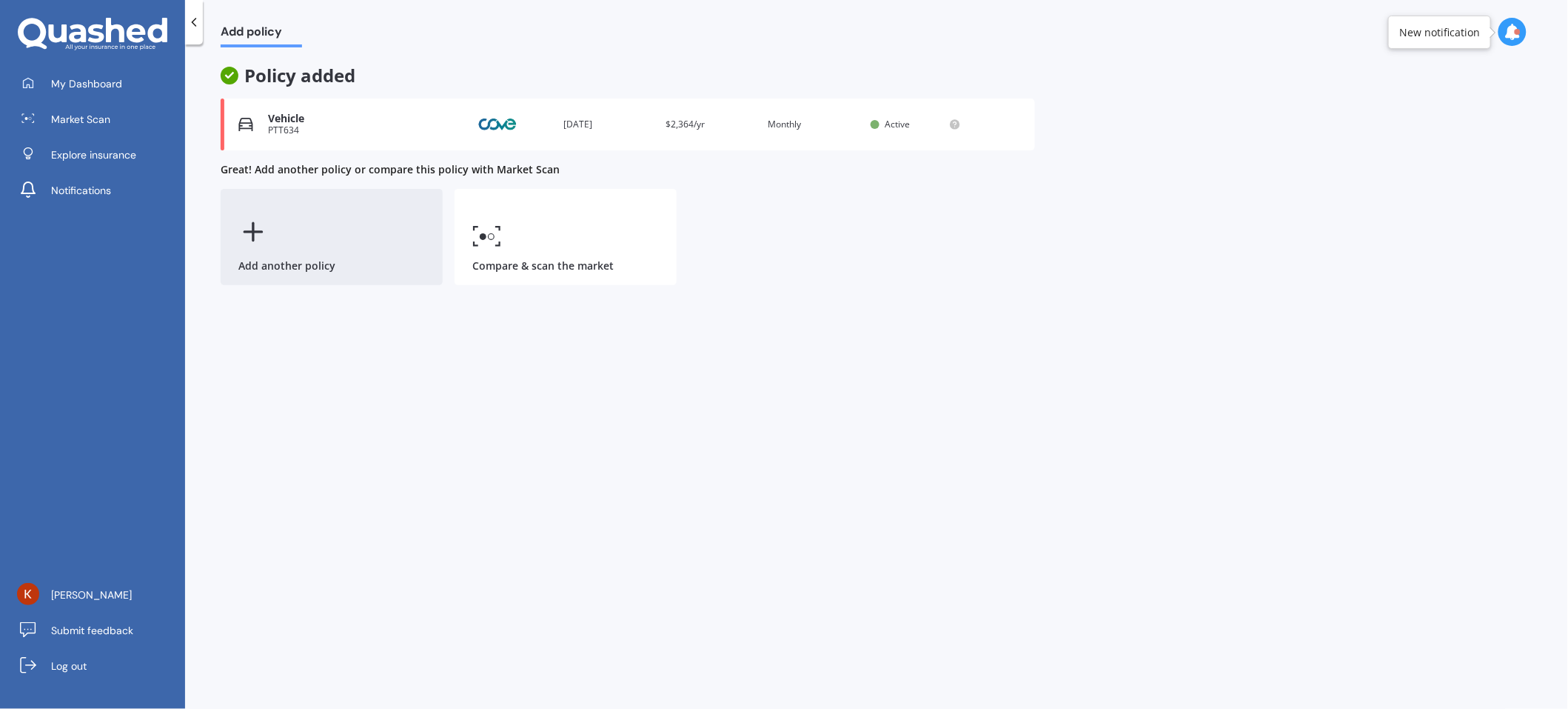
click at [302, 246] on div "Add another policy" at bounding box center [331, 237] width 222 height 96
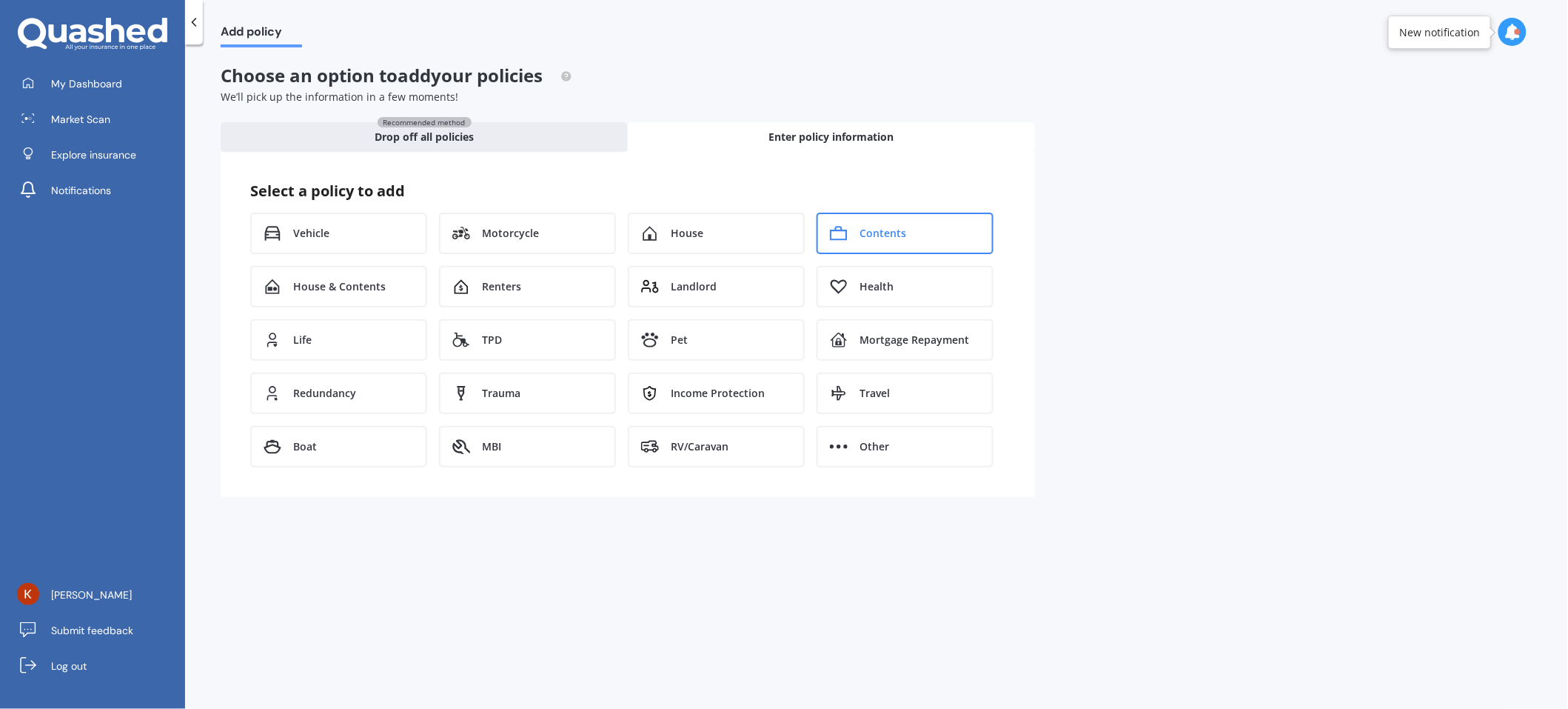
click at [916, 235] on div "Contents" at bounding box center [904, 234] width 177 height 42
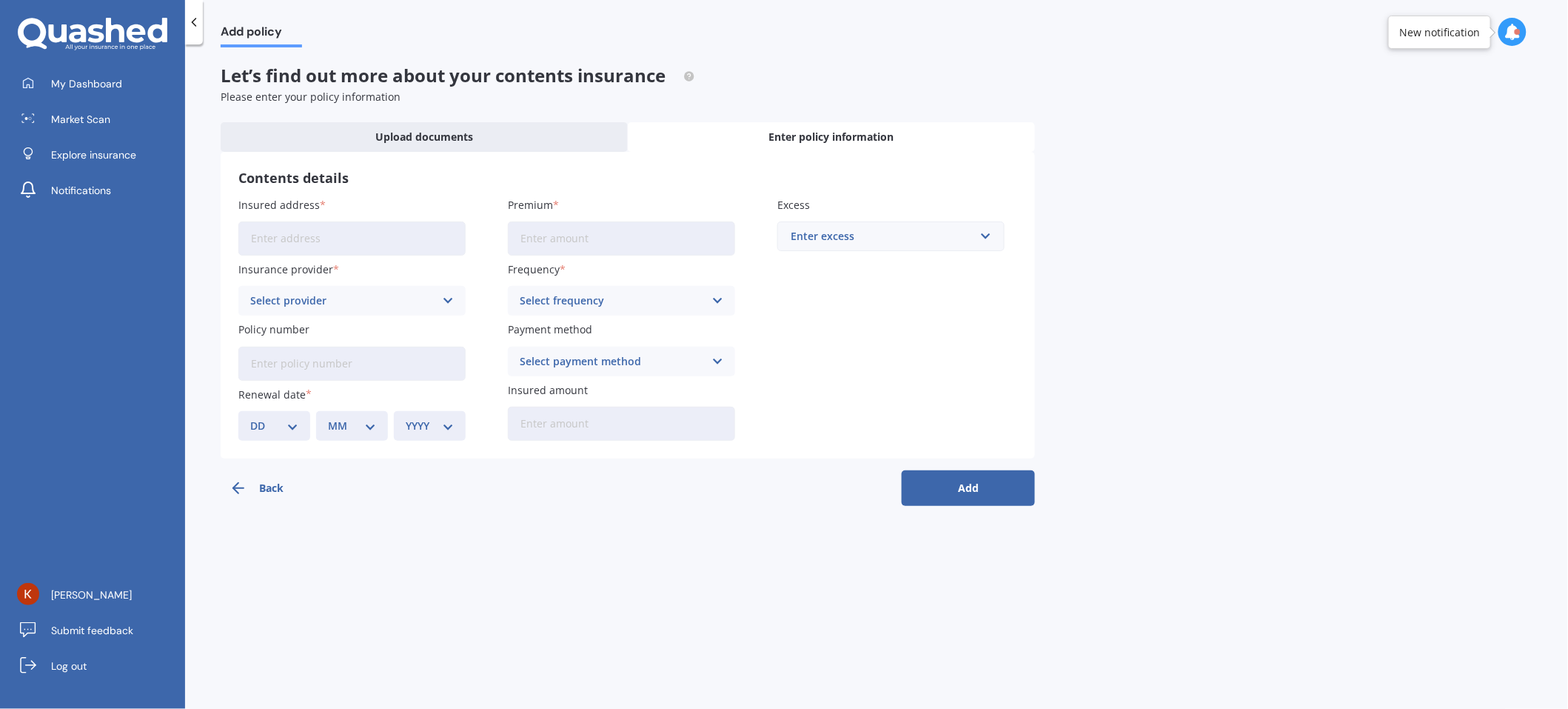
click at [295, 235] on input "Insured address" at bounding box center [351, 239] width 227 height 34
type input "[STREET_ADDRESS] 2010 [GEOGRAPHIC_DATA]"
click at [320, 303] on div "Select provider" at bounding box center [342, 301] width 185 height 16
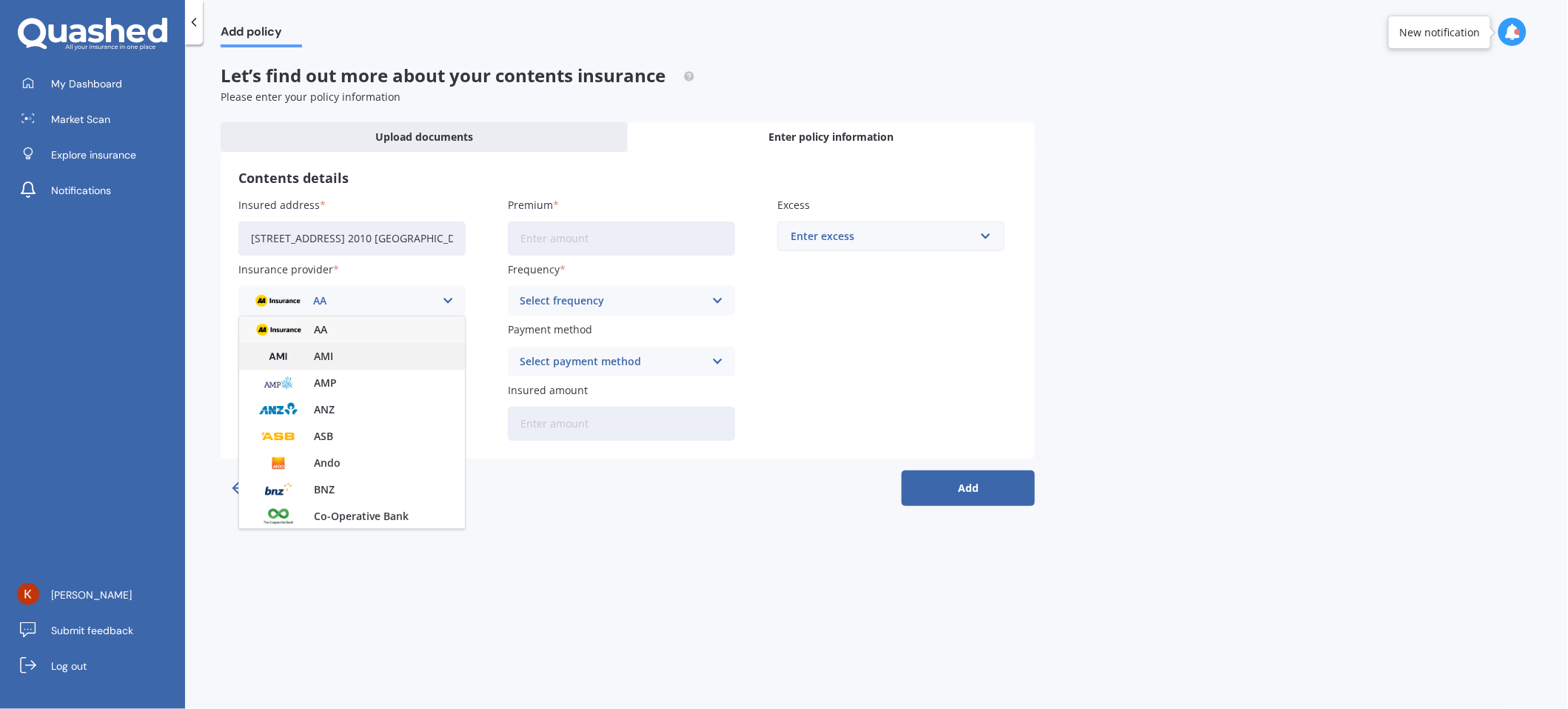
click at [323, 360] on span "AMI" at bounding box center [323, 356] width 19 height 10
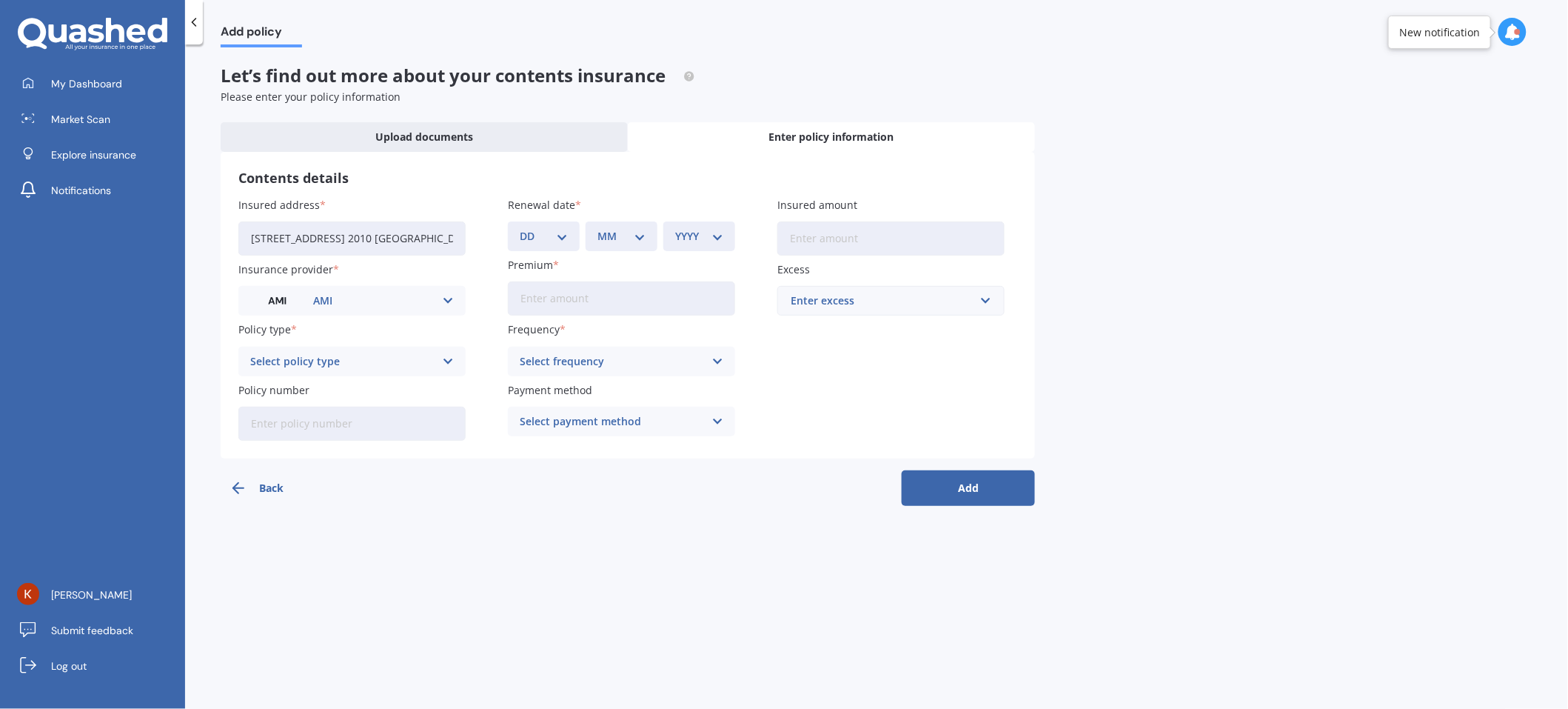
click at [291, 363] on div "Select policy type" at bounding box center [342, 361] width 185 height 16
click at [324, 395] on span "Premier Contents" at bounding box center [295, 389] width 90 height 10
click at [563, 238] on select "DD 01 02 03 04 05 06 07 08 09 10 11 12 13 14 15 16 17 18 19 20 21 22 23 24 25 2…" at bounding box center [543, 236] width 48 height 16
click at [551, 236] on select "DD 01 02 03 04 05 06 07 08 09 10 11 12 13 14 15 16 17 18 19 20 21 22 23 24 25 2…" at bounding box center [543, 236] width 48 height 16
click at [568, 235] on select "DD 01 02 03 04 05 06 07 08 09 10 11 12 13 14 15 16 17 18 19 20 21 22 23 24 25 2…" at bounding box center [543, 236] width 48 height 16
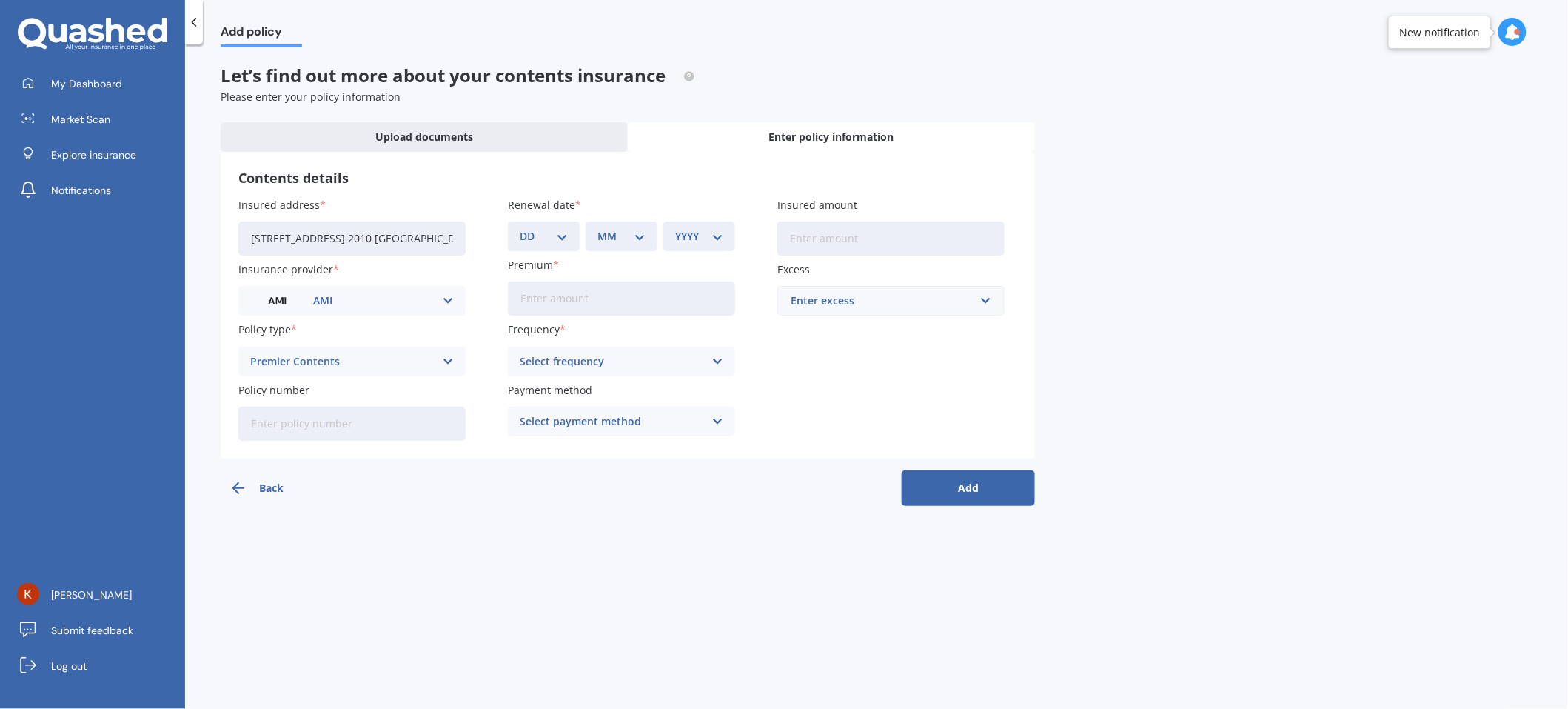
select select "13"
click at [520, 228] on select "DD 01 02 03 04 05 06 07 08 09 10 11 12 13 14 15 16 17 18 19 20 21 22 23 24 25 2…" at bounding box center [543, 236] width 48 height 16
click at [636, 238] on select "MM 01 02 03 04 05 06 07 08 09 10 11 12" at bounding box center [621, 236] width 48 height 16
select select "09"
click at [598, 228] on select "MM 01 02 03 04 05 06 07 08 09 10 11 12" at bounding box center [621, 236] width 48 height 16
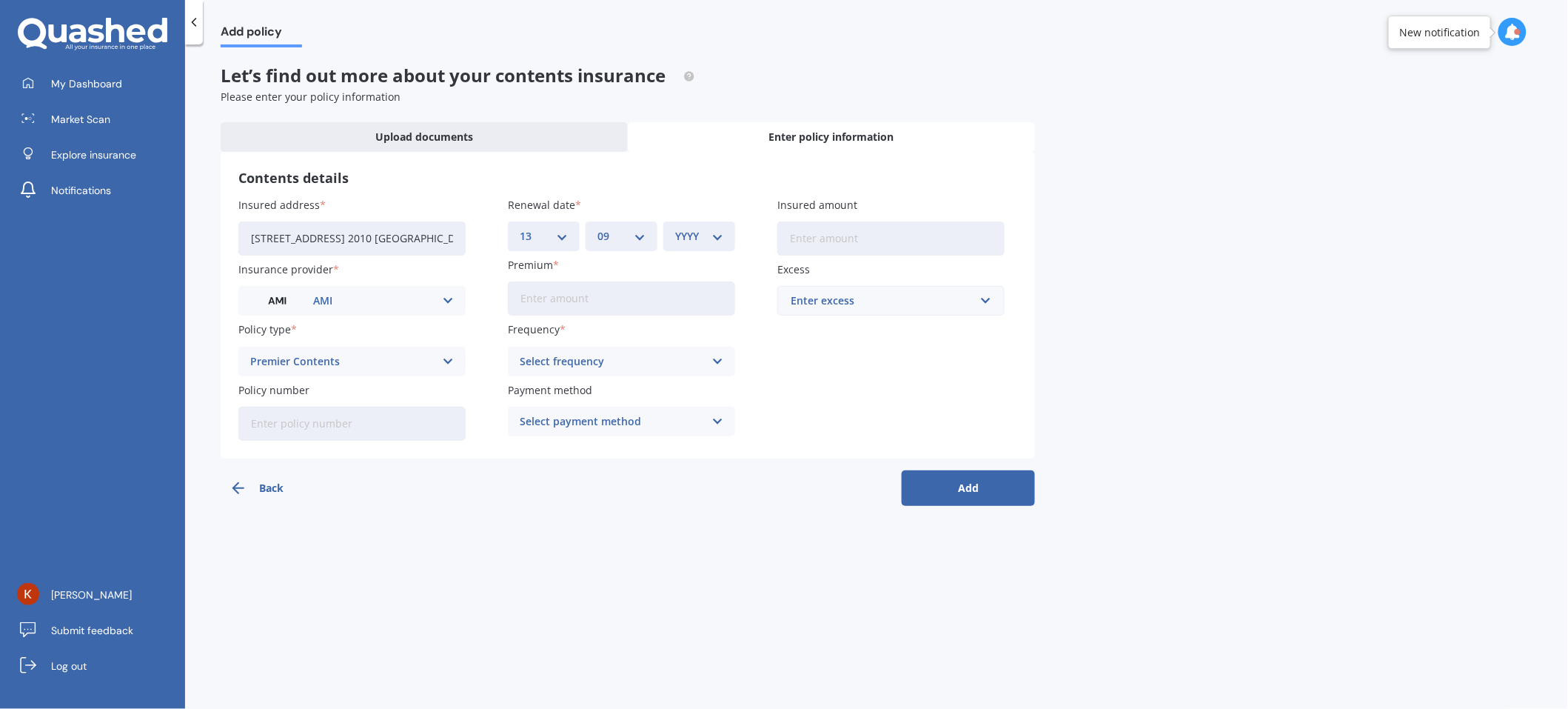
click at [698, 244] on select "YYYY 2027 2026 2025 2024 2023 2022 2021 2020 2019 2018 2017 2016 2015 2014 2013…" at bounding box center [699, 236] width 48 height 16
select select "2025"
click at [675, 228] on select "YYYY 2027 2026 2025 2024 2023 2022 2021 2020 2019 2018 2017 2016 2015 2014 2013…" at bounding box center [699, 236] width 48 height 16
click at [556, 301] on input "Premium" at bounding box center [621, 299] width 227 height 34
type input "$58.00"
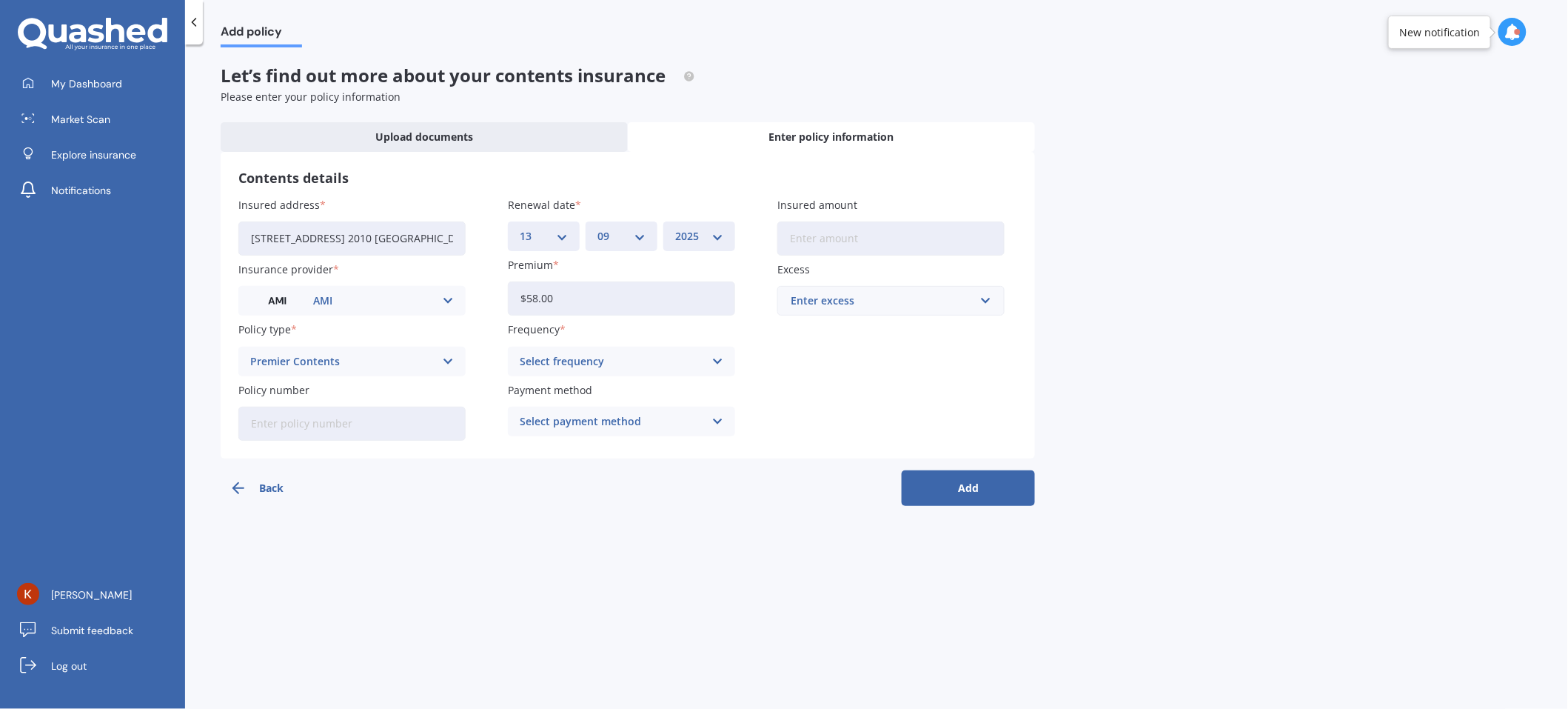
click at [583, 357] on div "Select frequency" at bounding box center [612, 361] width 185 height 16
click at [559, 474] on span "Monthly" at bounding box center [541, 470] width 43 height 10
click at [609, 425] on div "Select payment method" at bounding box center [612, 421] width 185 height 16
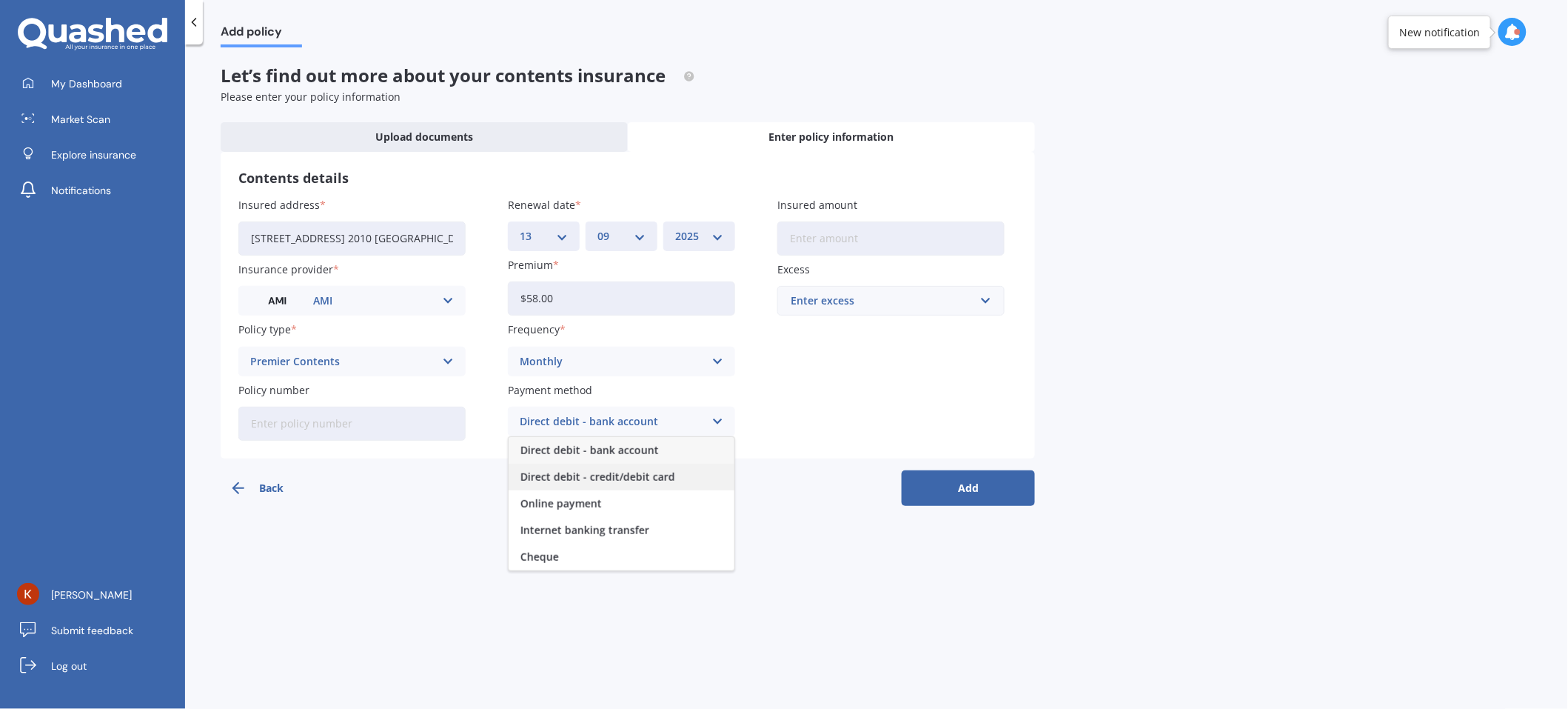
click at [577, 478] on span "Direct debit - credit/debit card" at bounding box center [598, 476] width 155 height 10
click at [846, 235] on input "Insured amount" at bounding box center [891, 239] width 227 height 34
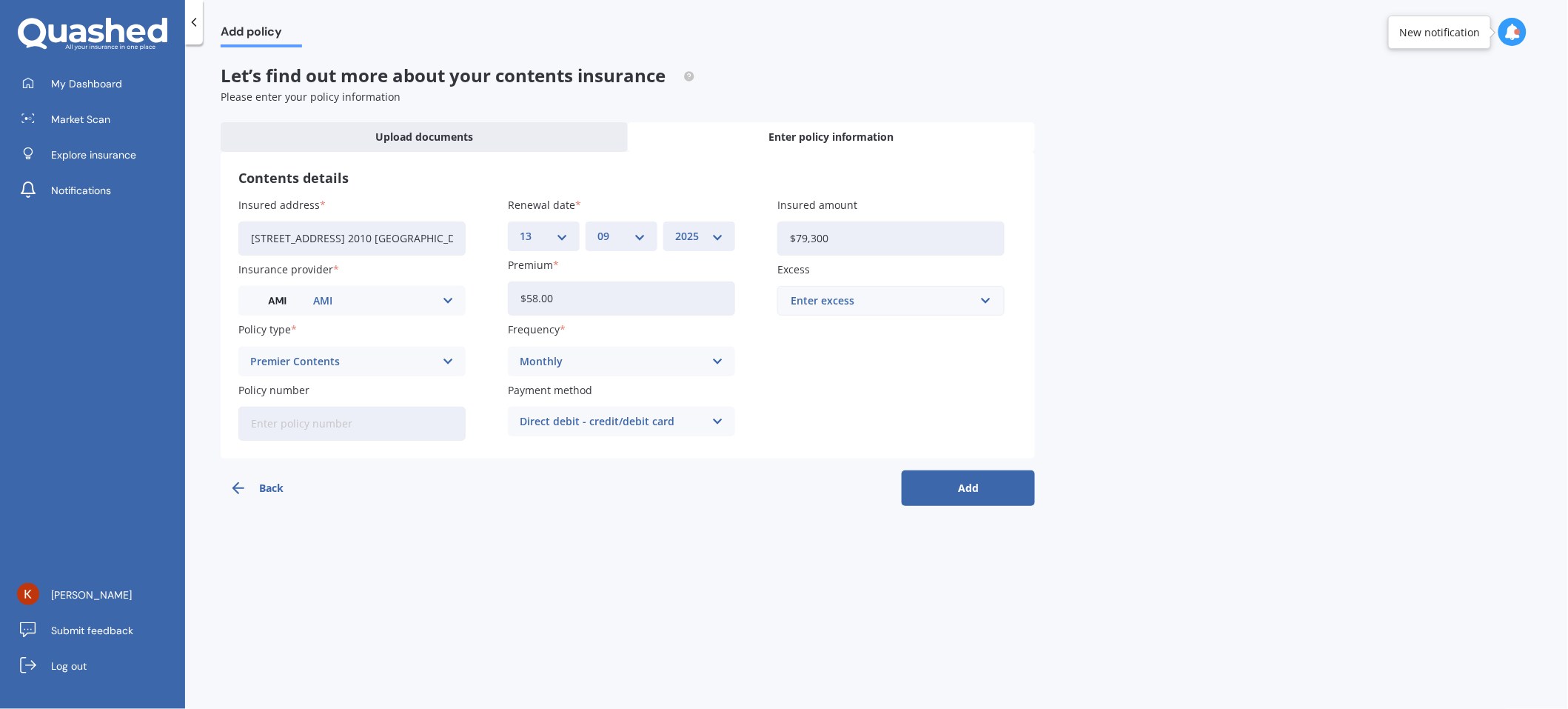
type input "$79,300"
click at [845, 309] on div "Enter excess" at bounding box center [883, 301] width 183 height 16
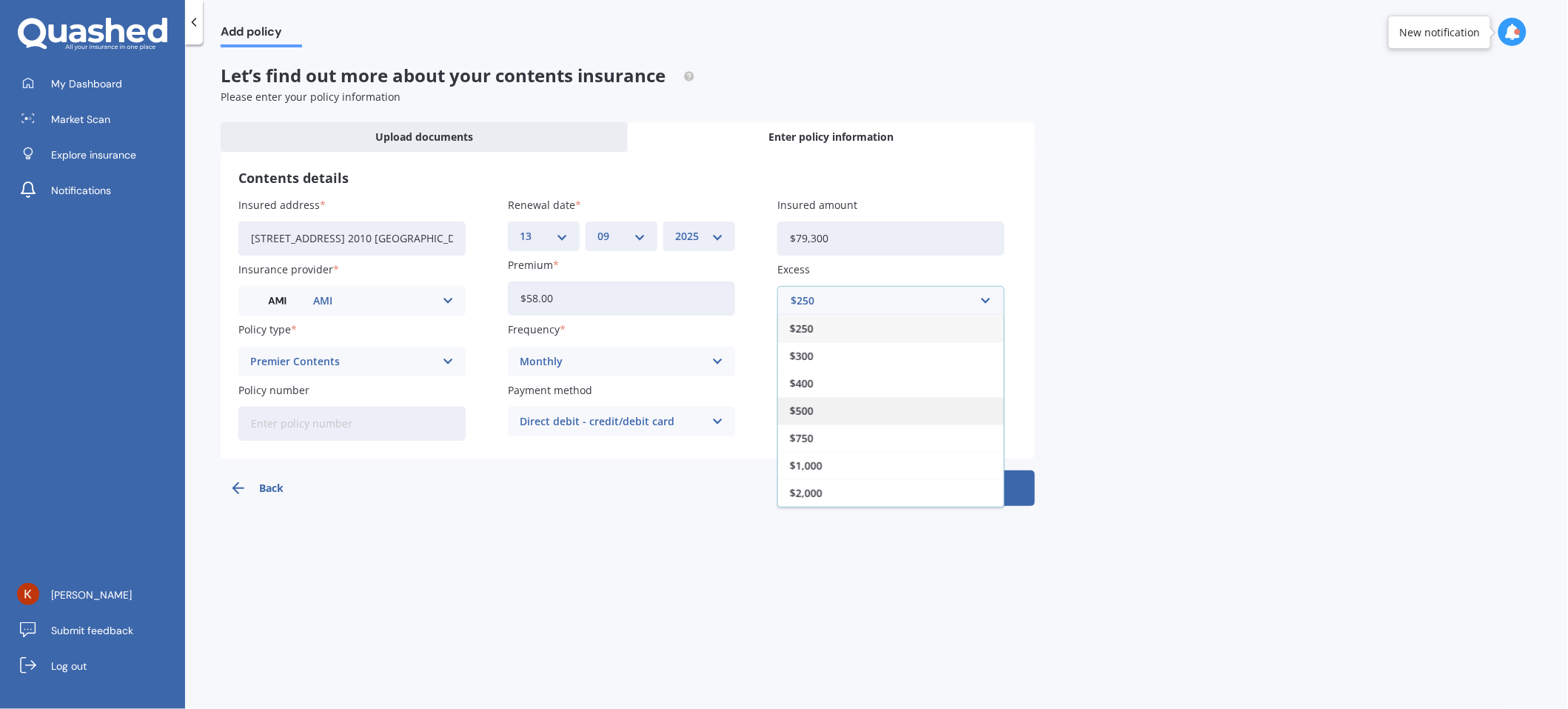
click at [819, 415] on div "$500" at bounding box center [891, 410] width 225 height 27
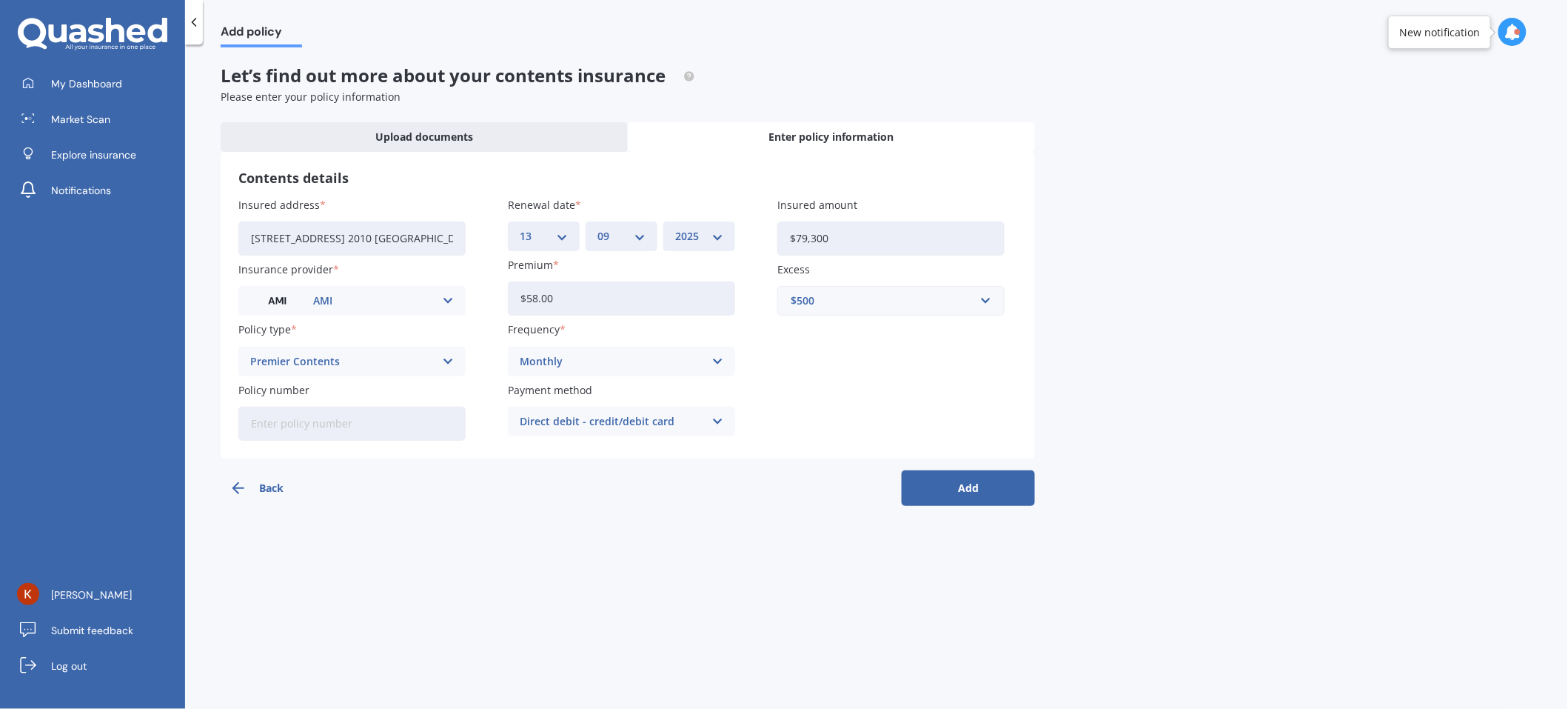
click at [338, 424] on input "Policy number" at bounding box center [351, 424] width 227 height 34
paste input "HOMA01448413"
type input "HOMA01448413"
click at [356, 355] on div "Premier Contents" at bounding box center [342, 361] width 185 height 16
click at [312, 465] on span "Contents Plus" at bounding box center [286, 470] width 72 height 10
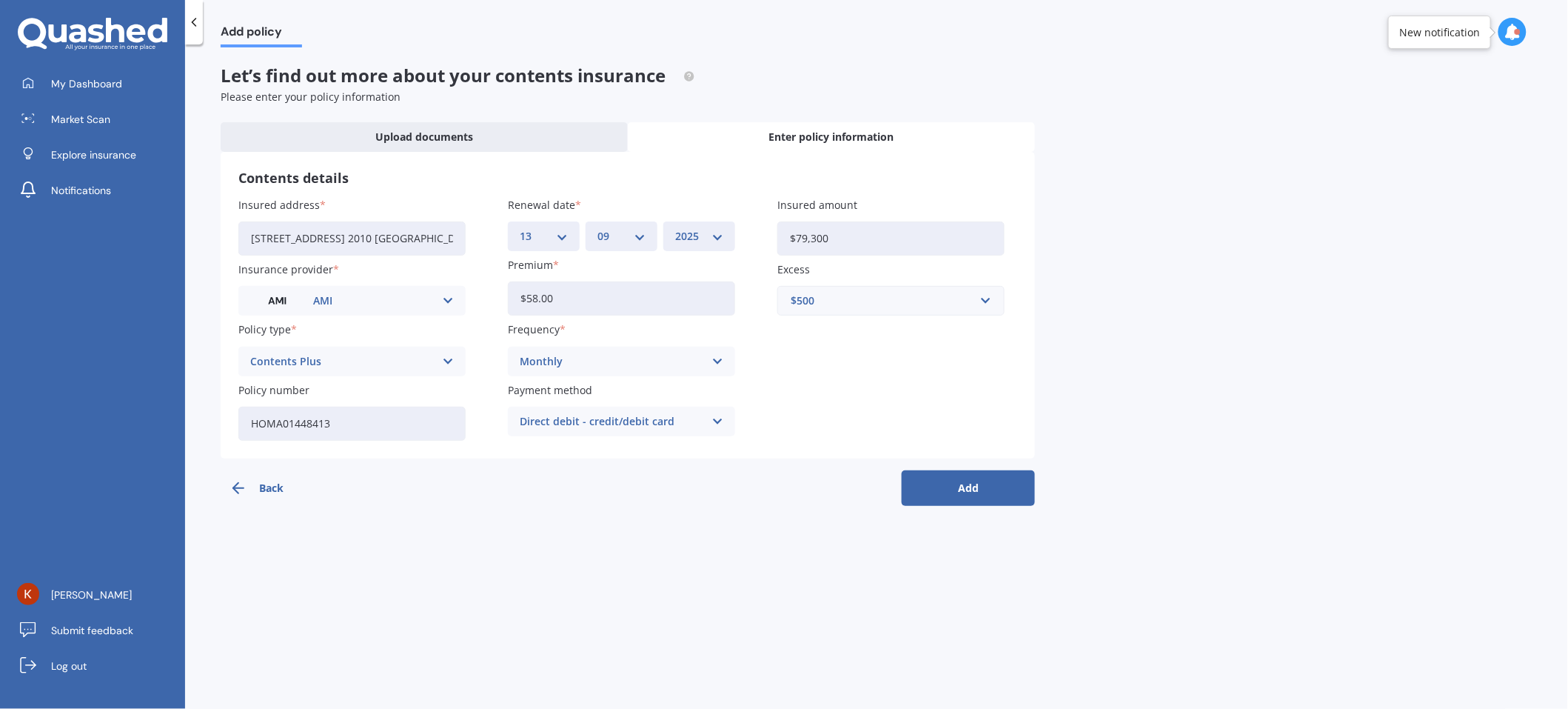
click at [406, 565] on div "Add policy Let’s find out more about your contents insurance Please enter your …" at bounding box center [876, 379] width 1383 height 665
click at [964, 490] on button "Add" at bounding box center [968, 487] width 133 height 35
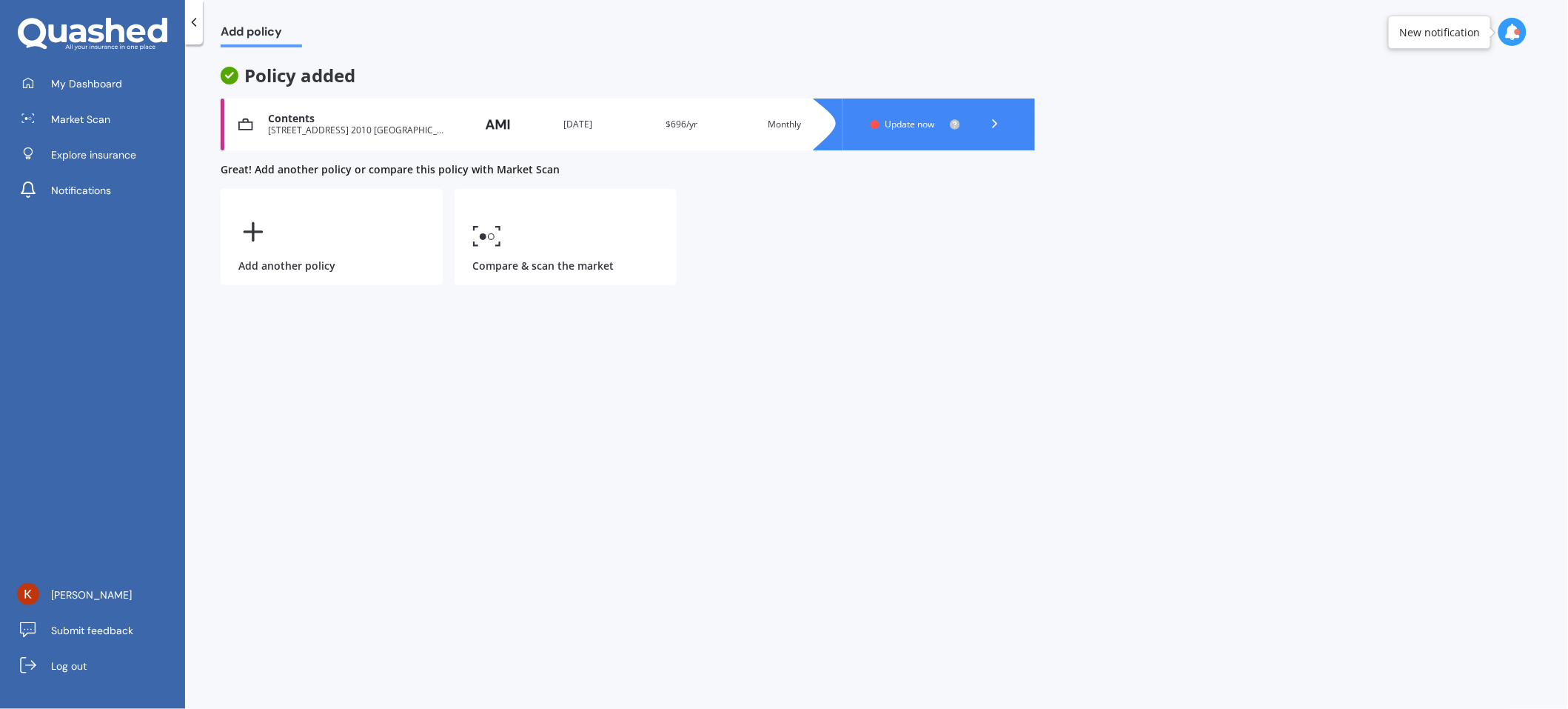
click at [884, 119] on div "Update now" at bounding box center [916, 124] width 91 height 12
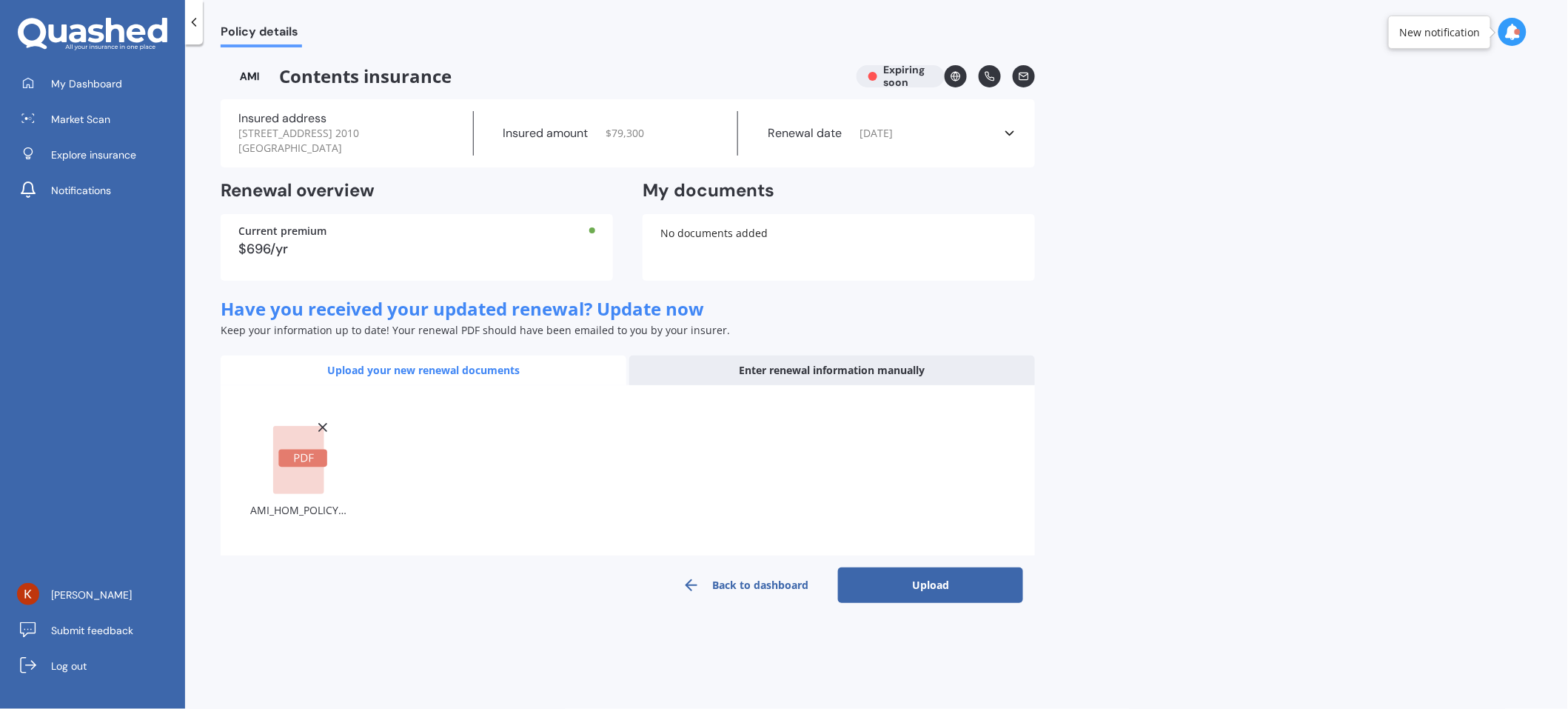
click at [951, 580] on button "Upload" at bounding box center [931, 585] width 185 height 35
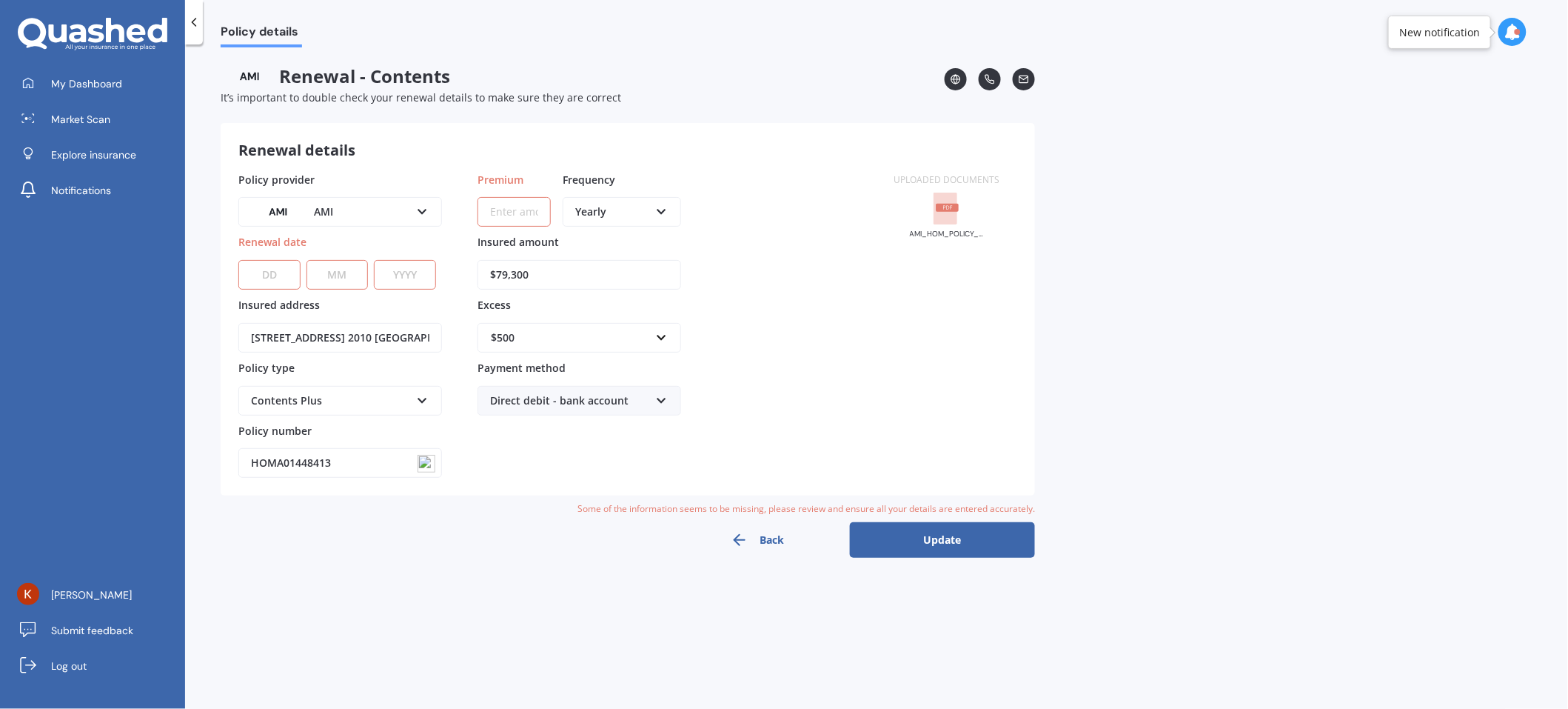
click at [282, 267] on select "DD 01 02 03 04 05 06 07 08 09 10 11 12 13 14 15 16 17 18 19 20 21 22 23 24 25 2…" at bounding box center [269, 274] width 62 height 30
select select "13"
click at [238, 260] on select "DD 01 02 03 04 05 06 07 08 09 10 11 12 13 14 15 16 17 18 19 20 21 22 23 24 25 2…" at bounding box center [269, 274] width 62 height 30
click at [331, 266] on select "MM 01 02 03 04 05 06 07 08 09 10 11 12" at bounding box center [338, 274] width 62 height 30
select select "09"
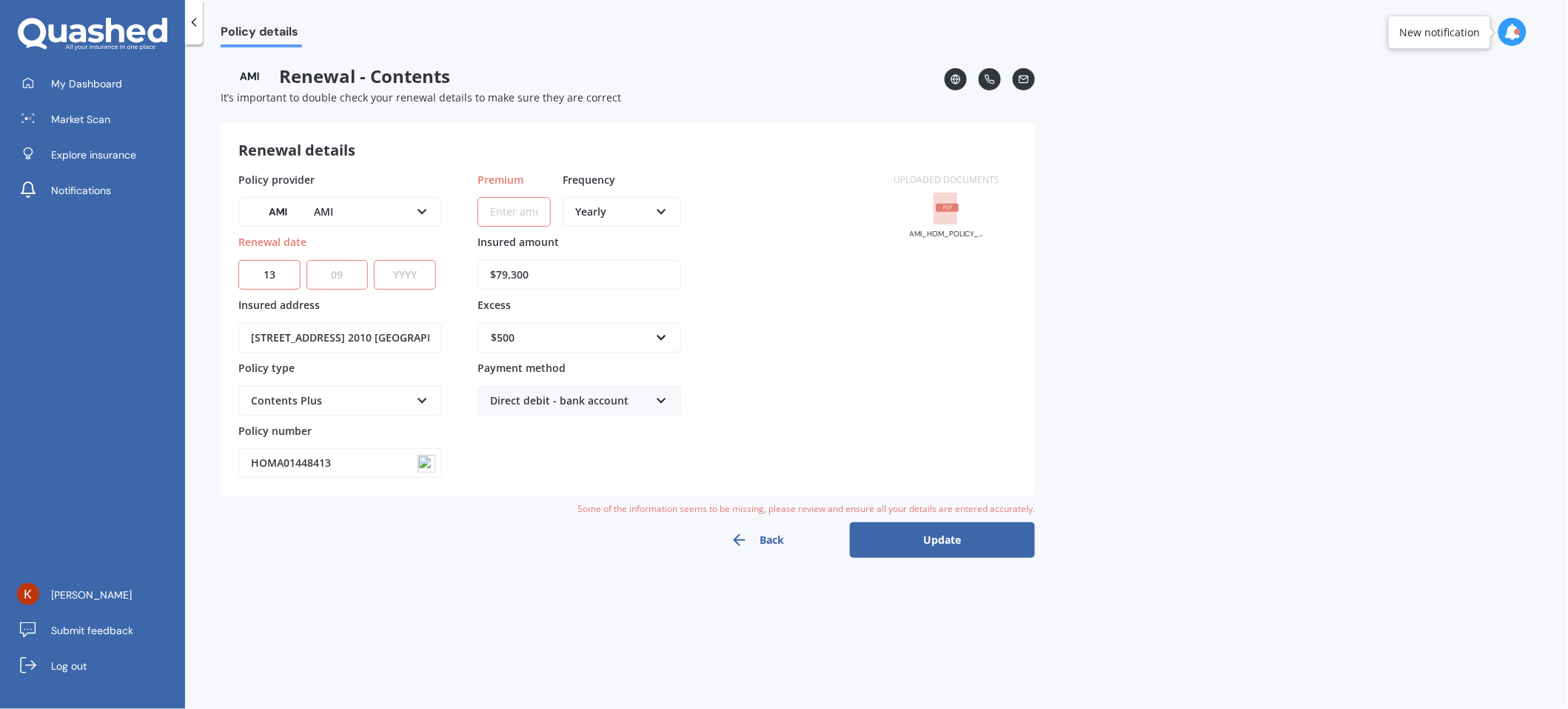
click at [307, 260] on select "MM 01 02 03 04 05 06 07 08 09 10 11 12" at bounding box center [338, 274] width 62 height 30
click at [406, 263] on select "YYYY 2027 2026 2025 2024 2023 2022 2021 2020 2019 2018 2017 2016 2015 2014 2013…" at bounding box center [405, 274] width 62 height 30
select select "2025"
click at [374, 260] on select "YYYY 2027 2026 2025 2024 2023 2022 2021 2020 2019 2018 2017 2016 2015 2014 2013…" at bounding box center [405, 274] width 62 height 30
click at [441, 583] on div "Policy details Renewal - Contents It’s important to double check your renewal d…" at bounding box center [876, 379] width 1383 height 665
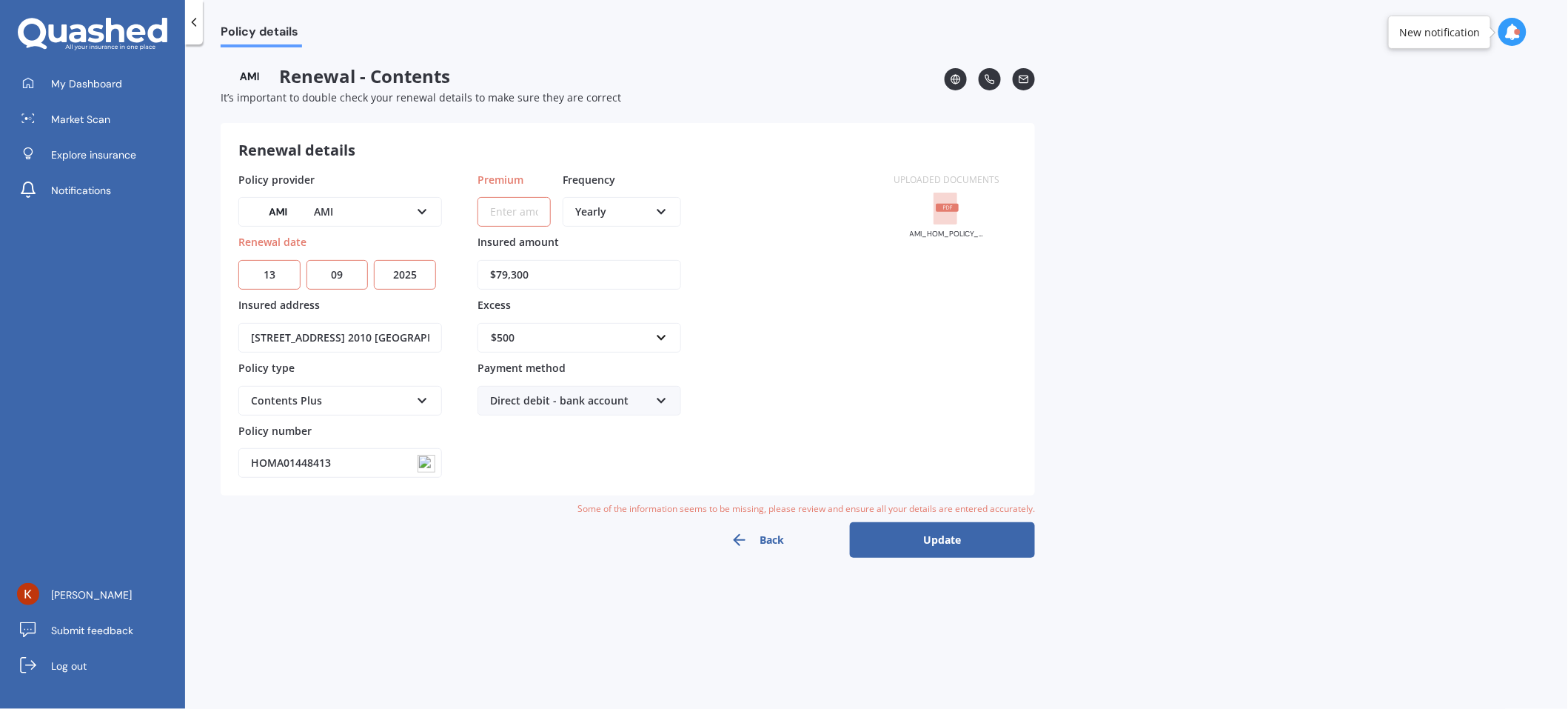
click at [518, 216] on input "Premium" at bounding box center [514, 212] width 73 height 30
type input "$58.00"
click at [580, 209] on div "Yearly" at bounding box center [613, 212] width 74 height 16
click at [600, 322] on span "Monthly" at bounding box center [596, 320] width 41 height 14
click at [940, 532] on button "Update" at bounding box center [942, 540] width 185 height 35
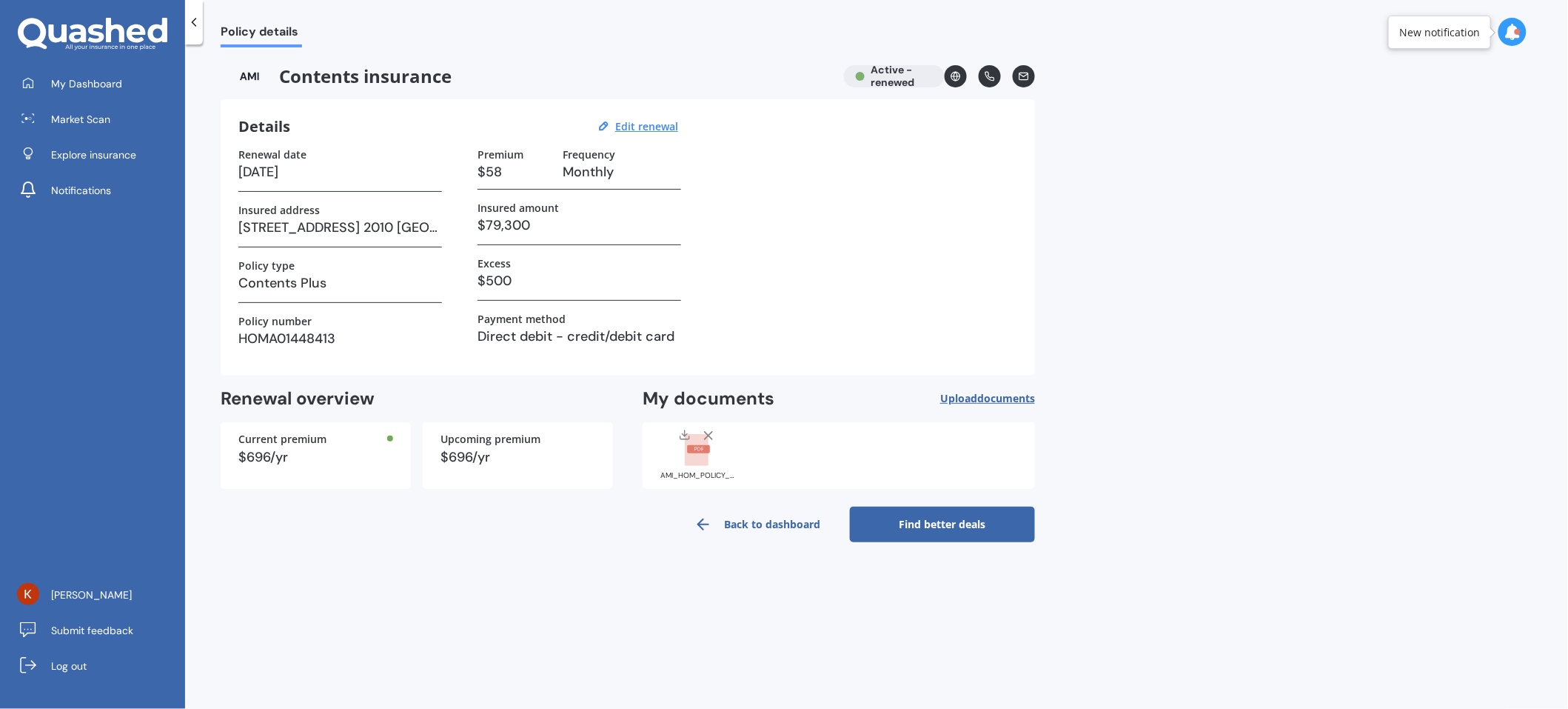
click at [938, 514] on link "Find better deals" at bounding box center [942, 523] width 185 height 35
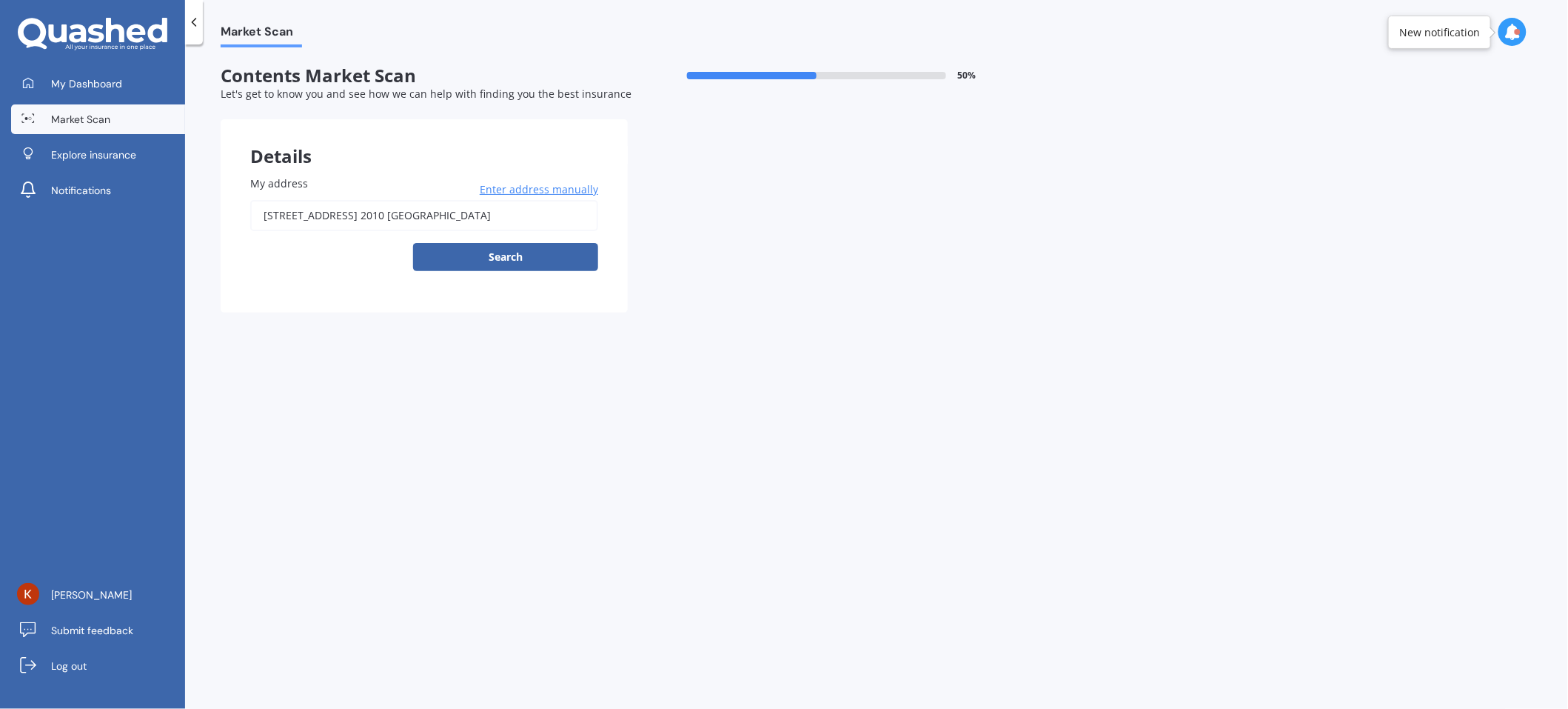
click at [525, 276] on div "My address [STREET_ADDRESS] 2010 뉴질랜드 Enter address manually Search" at bounding box center [425, 229] width 407 height 167
click at [524, 263] on button "Search" at bounding box center [505, 256] width 185 height 28
type input "[STREET_ADDRESS] 2010 [GEOGRAPHIC_DATA]"
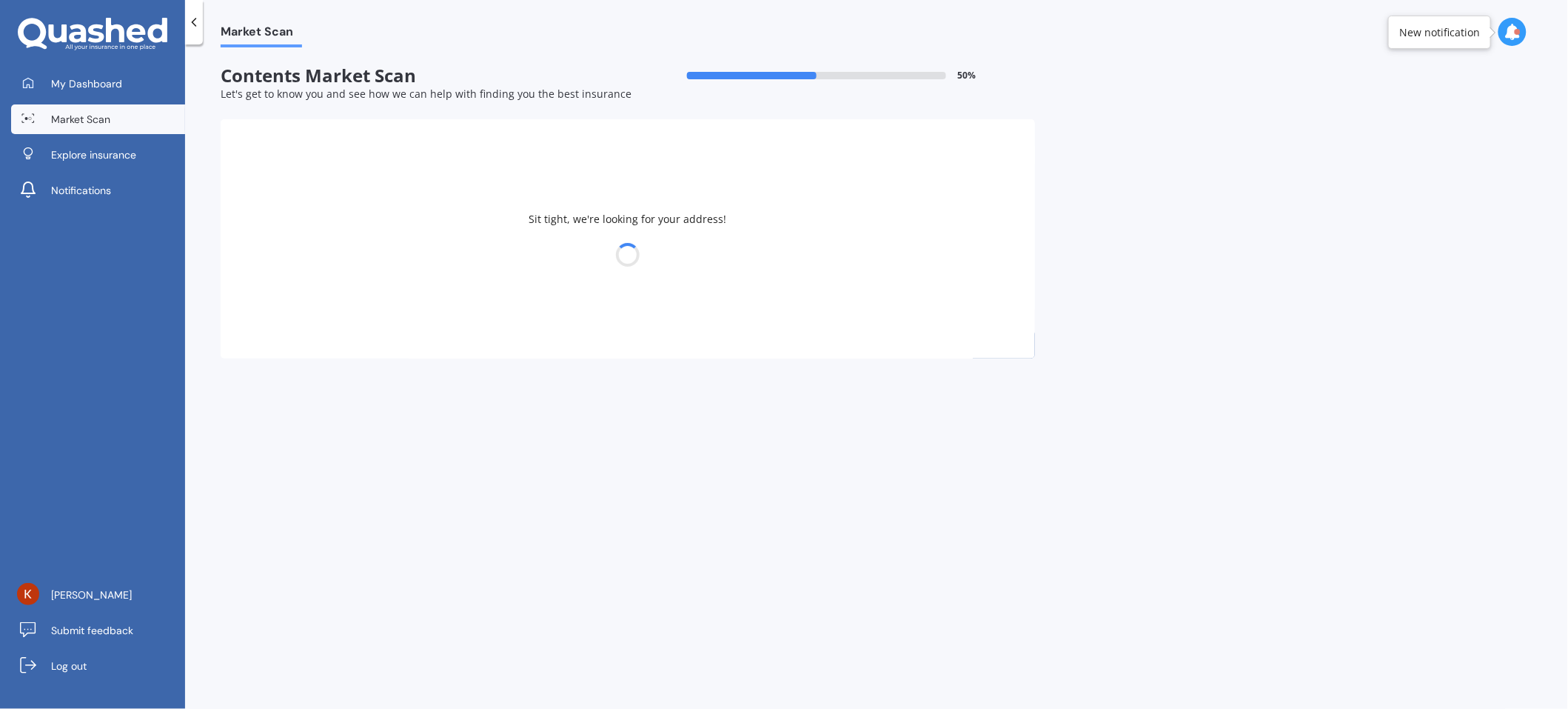
select select "03"
select select "06"
select select "1970"
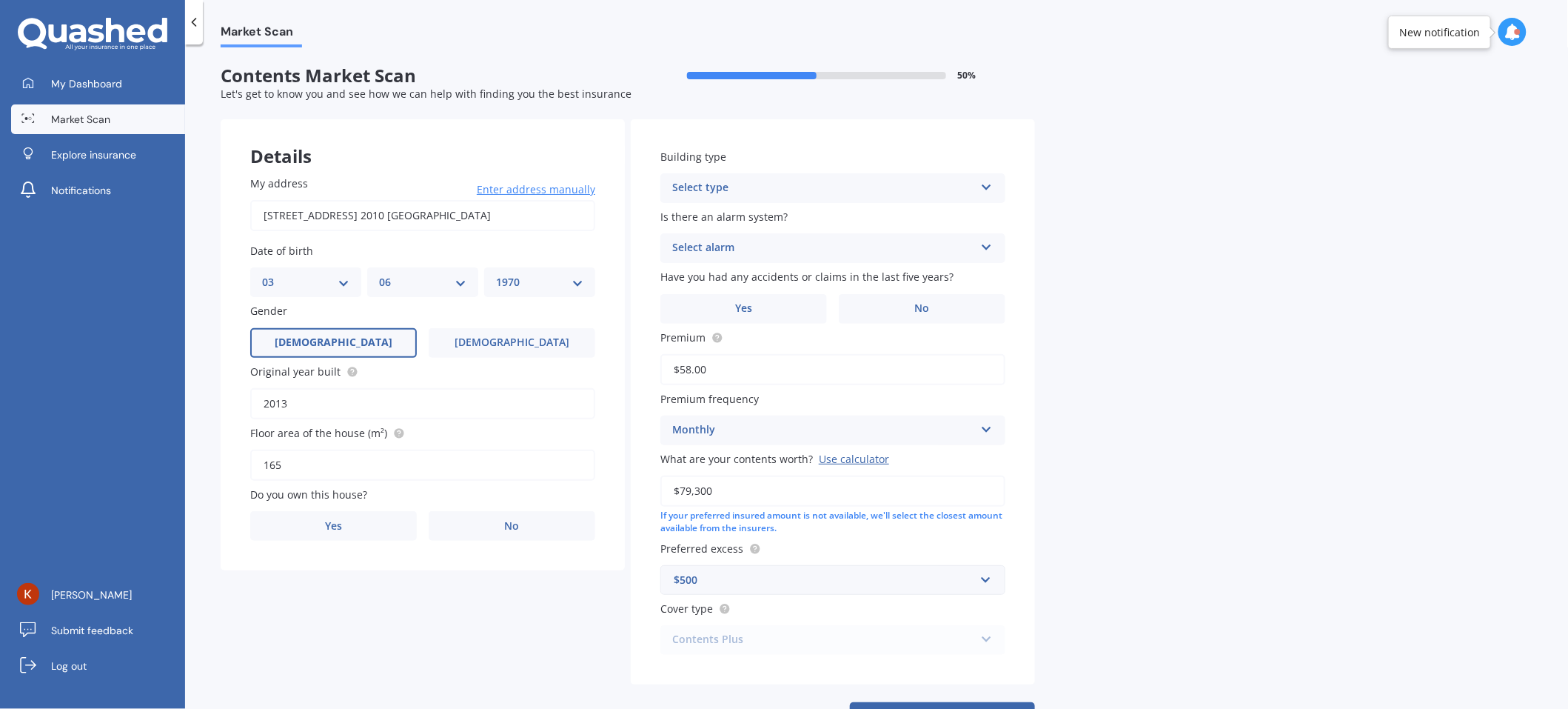
click at [359, 340] on label "[DEMOGRAPHIC_DATA]" at bounding box center [333, 342] width 167 height 30
click at [0, 0] on input "[DEMOGRAPHIC_DATA]" at bounding box center [0, 0] width 0 height 0
click at [307, 398] on input "2013" at bounding box center [422, 404] width 345 height 31
type input "2"
click at [535, 514] on label "No" at bounding box center [512, 525] width 167 height 30
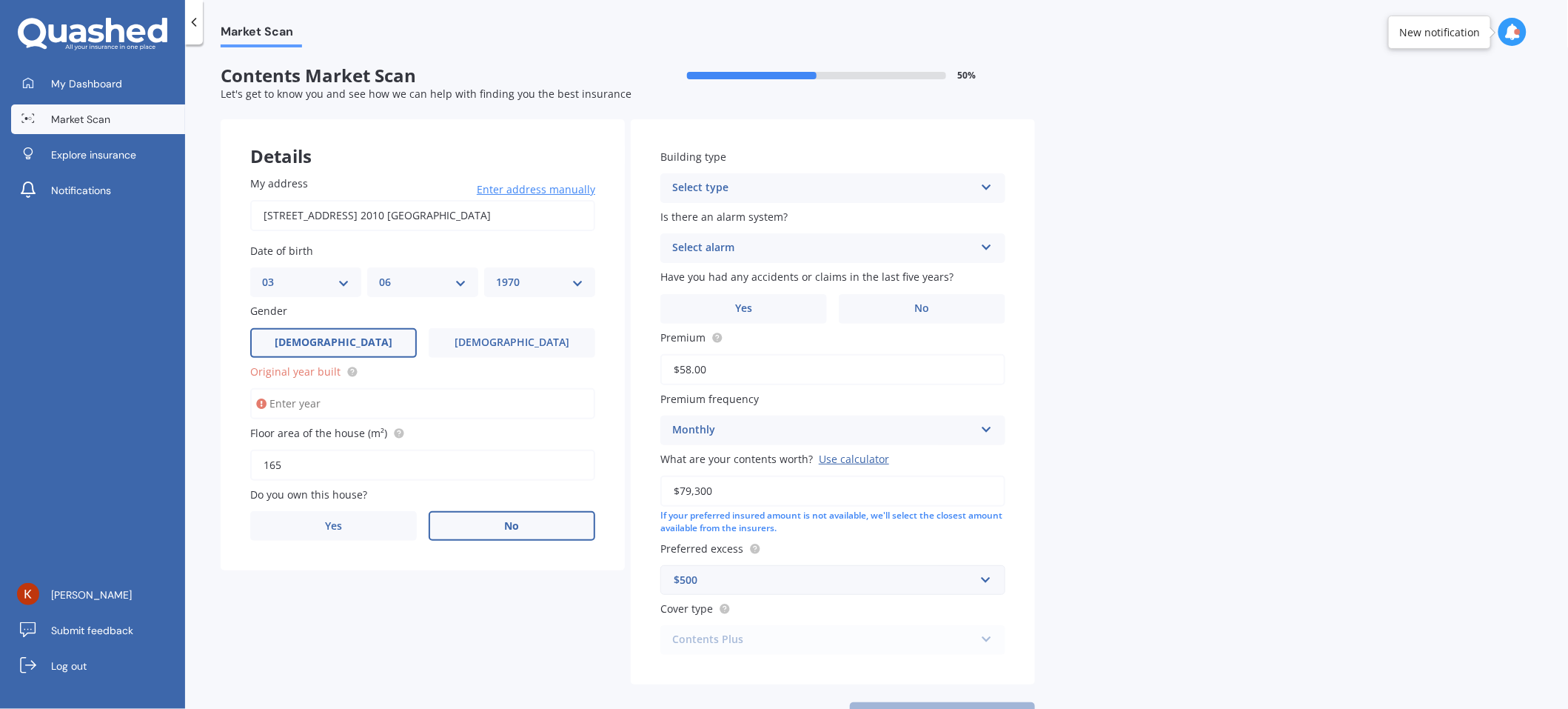
click at [0, 0] on input "No" at bounding box center [0, 0] width 0 height 0
click at [323, 589] on div "Select occupant" at bounding box center [414, 587] width 302 height 18
click at [334, 613] on div "Tenant" at bounding box center [423, 615] width 344 height 26
click at [741, 189] on div "Select type" at bounding box center [824, 188] width 302 height 18
click at [1197, 378] on div "Market Scan Contents Market Scan 50 % Let's get to know you and see how we can …" at bounding box center [876, 379] width 1383 height 665
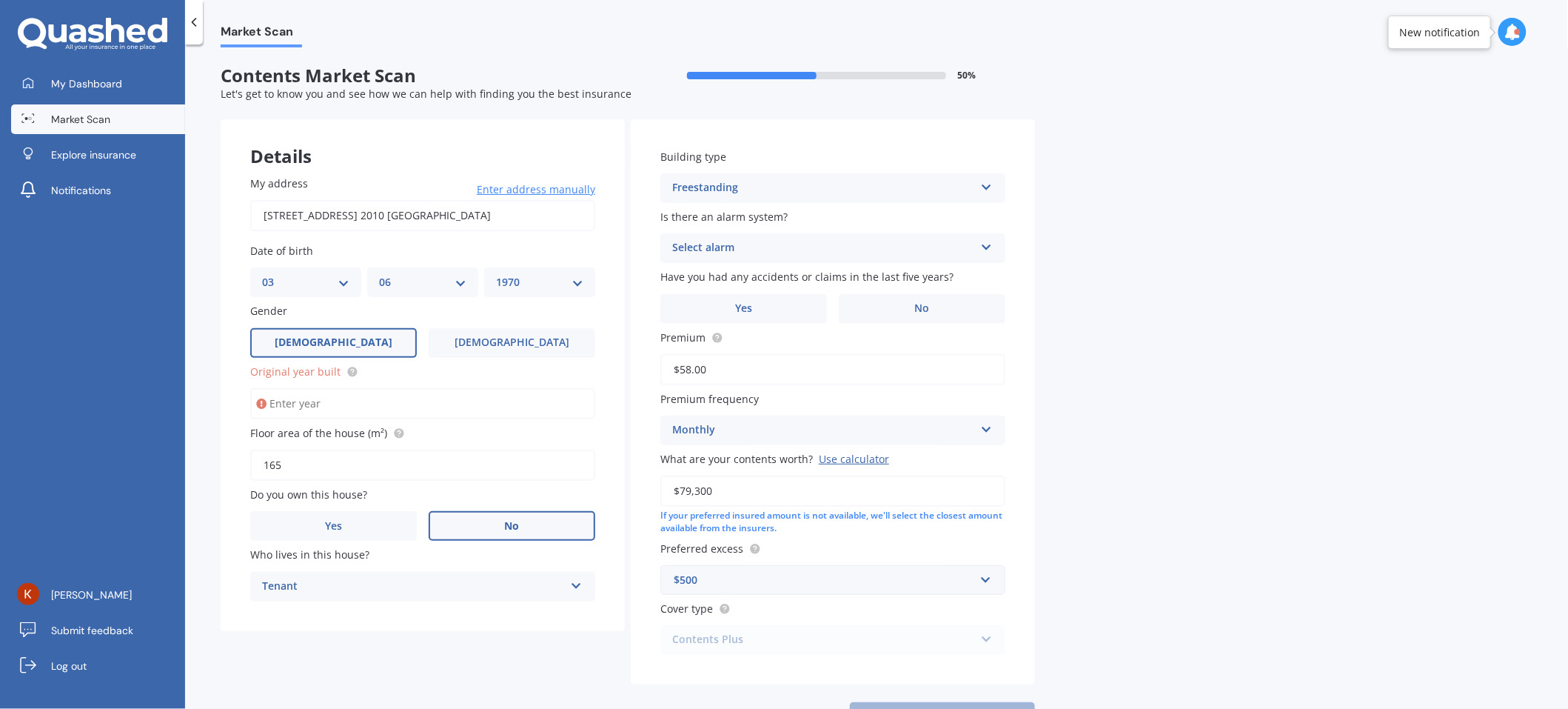
click at [779, 241] on div "Select alarm" at bounding box center [824, 248] width 302 height 18
click at [748, 281] on span "Yes, monitored" at bounding box center [711, 277] width 77 height 14
click at [759, 320] on label "Yes" at bounding box center [744, 309] width 167 height 30
click at [0, 0] on input "Yes" at bounding box center [0, 0] width 0 height 0
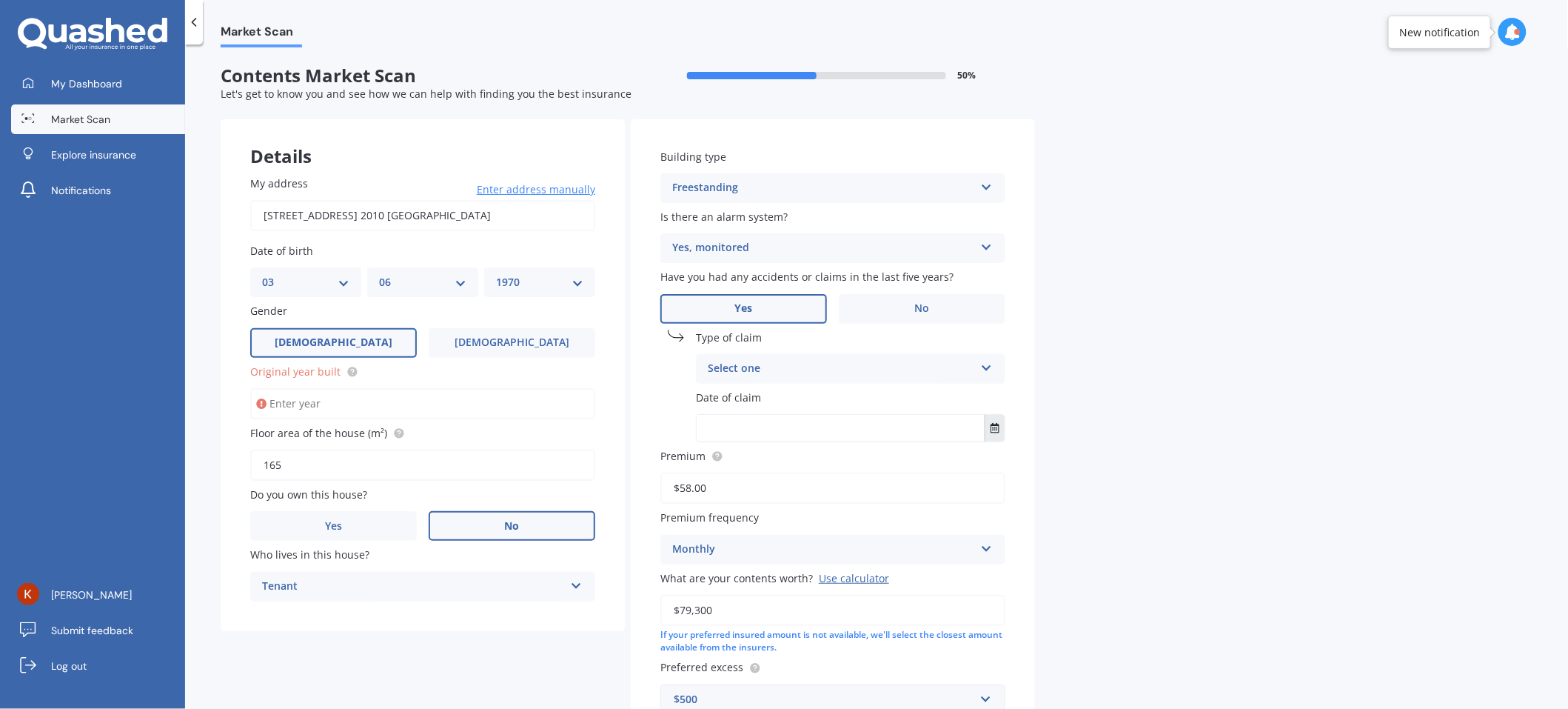
click at [992, 433] on icon "Select date" at bounding box center [995, 427] width 9 height 10
click at [735, 477] on button "[DATE]" at bounding box center [737, 465] width 63 height 26
click at [827, 557] on span "[DATE]" at bounding box center [826, 560] width 33 height 14
click at [732, 622] on div "29" at bounding box center [743, 618] width 29 height 24
type input "[DATE]"
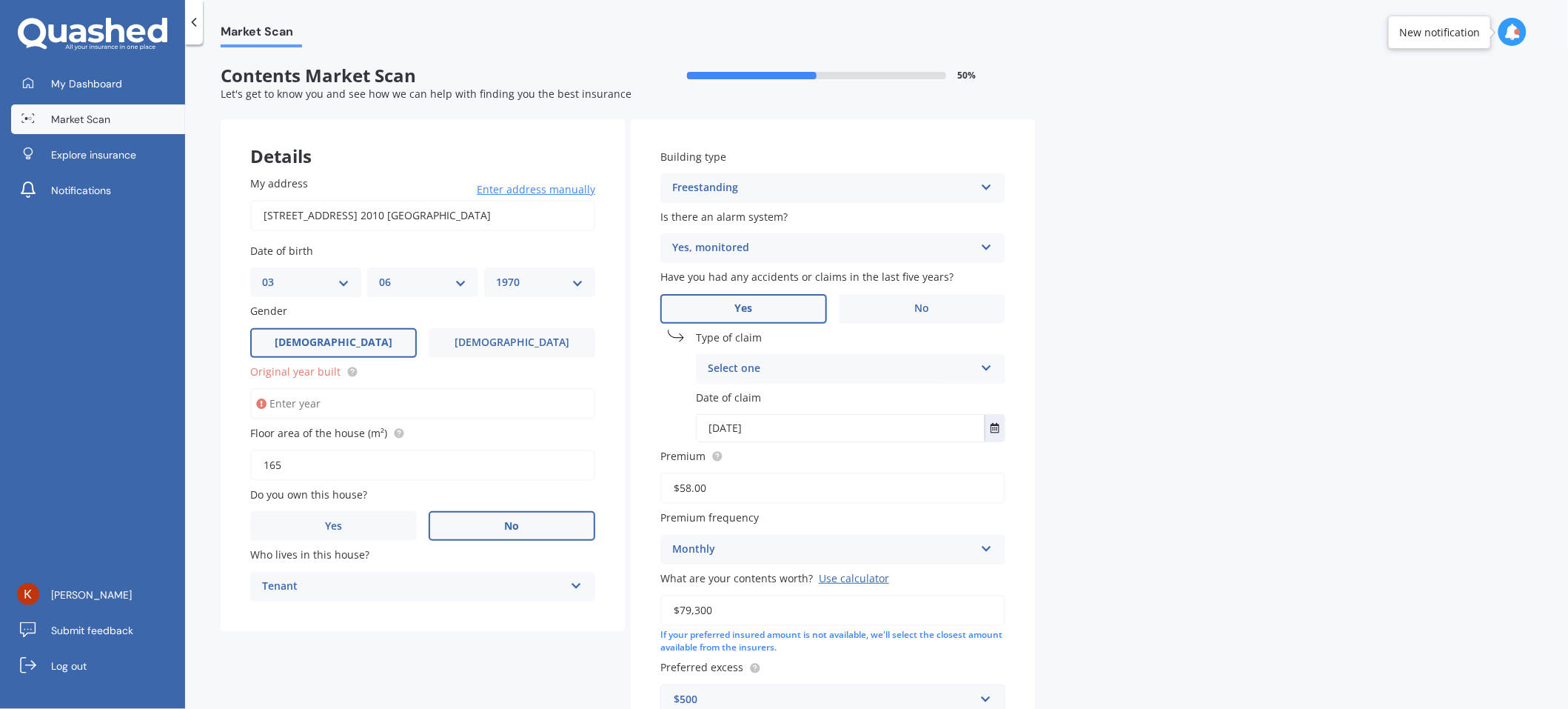
click at [1149, 572] on div "Market Scan Contents Market Scan 50 % Let's get to know you and see how we can …" at bounding box center [876, 379] width 1383 height 665
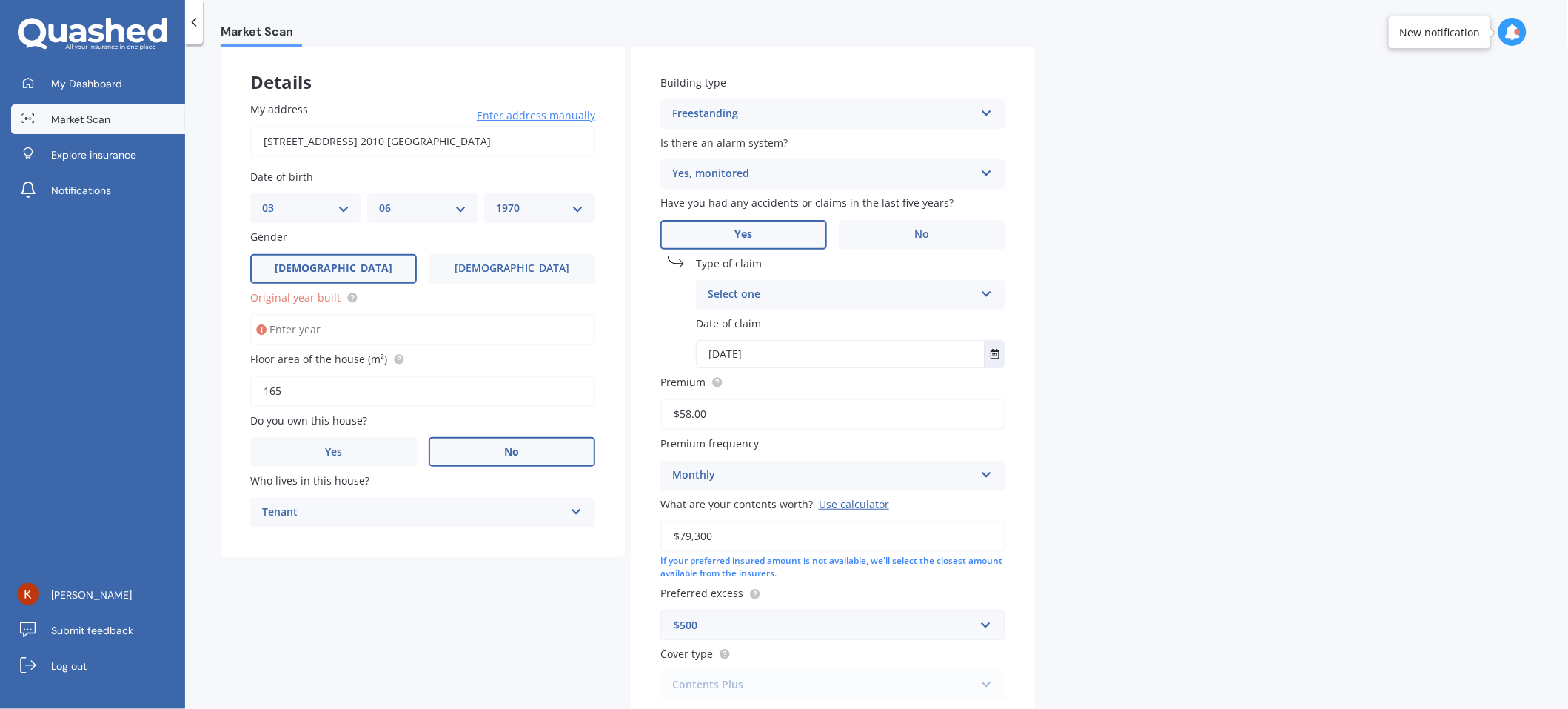
click at [1094, 562] on div "Market Scan Contents Market Scan 50 % Let's get to know you and see how we can …" at bounding box center [876, 379] width 1383 height 665
click at [1093, 561] on div "Market Scan Contents Market Scan 50 % Let's get to know you and see how we can …" at bounding box center [876, 379] width 1383 height 665
click at [788, 293] on div "Select one" at bounding box center [841, 295] width 266 height 18
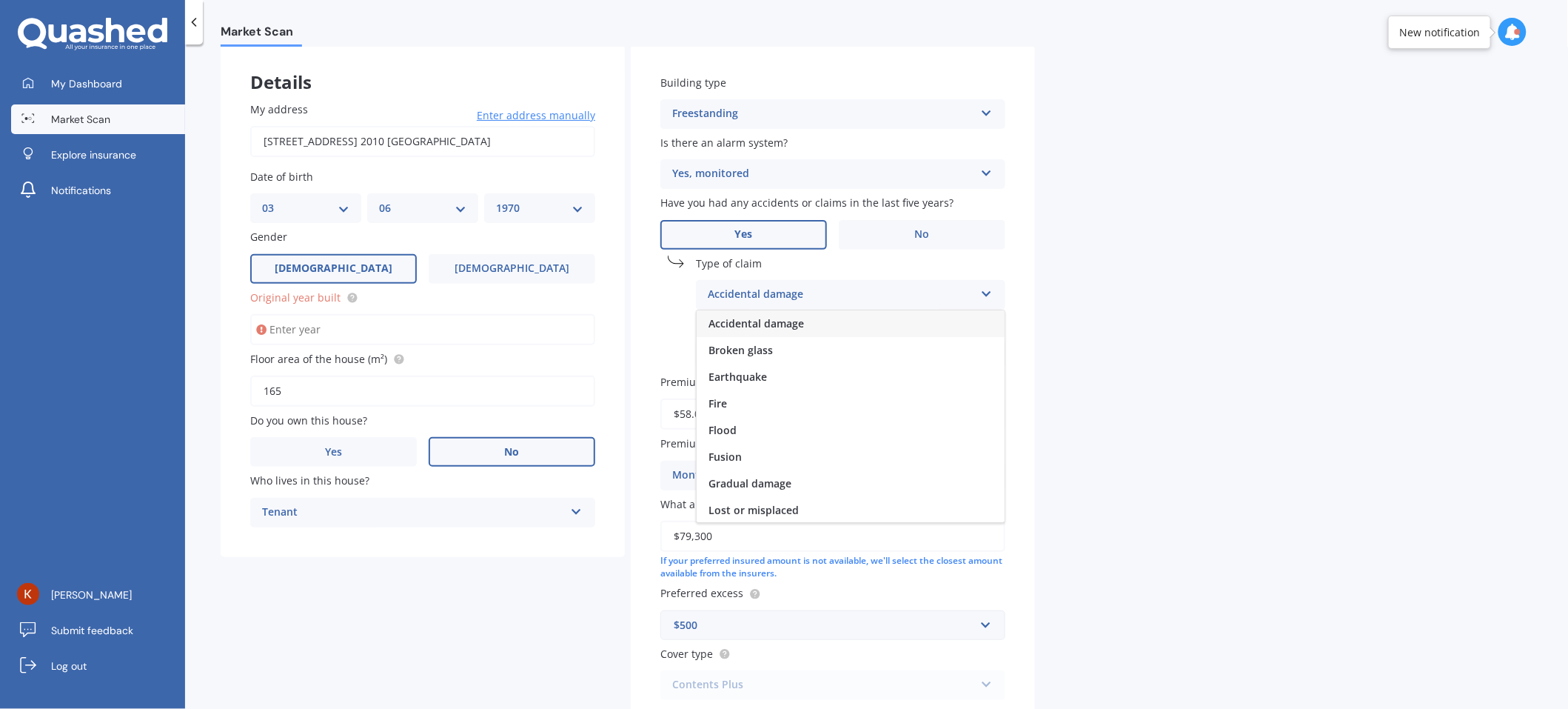
click at [764, 328] on span "Accidental damage" at bounding box center [757, 323] width 96 height 14
click at [1194, 375] on div "Market Scan Contents Market Scan 50 % Let's get to know you and see how we can …" at bounding box center [876, 379] width 1383 height 665
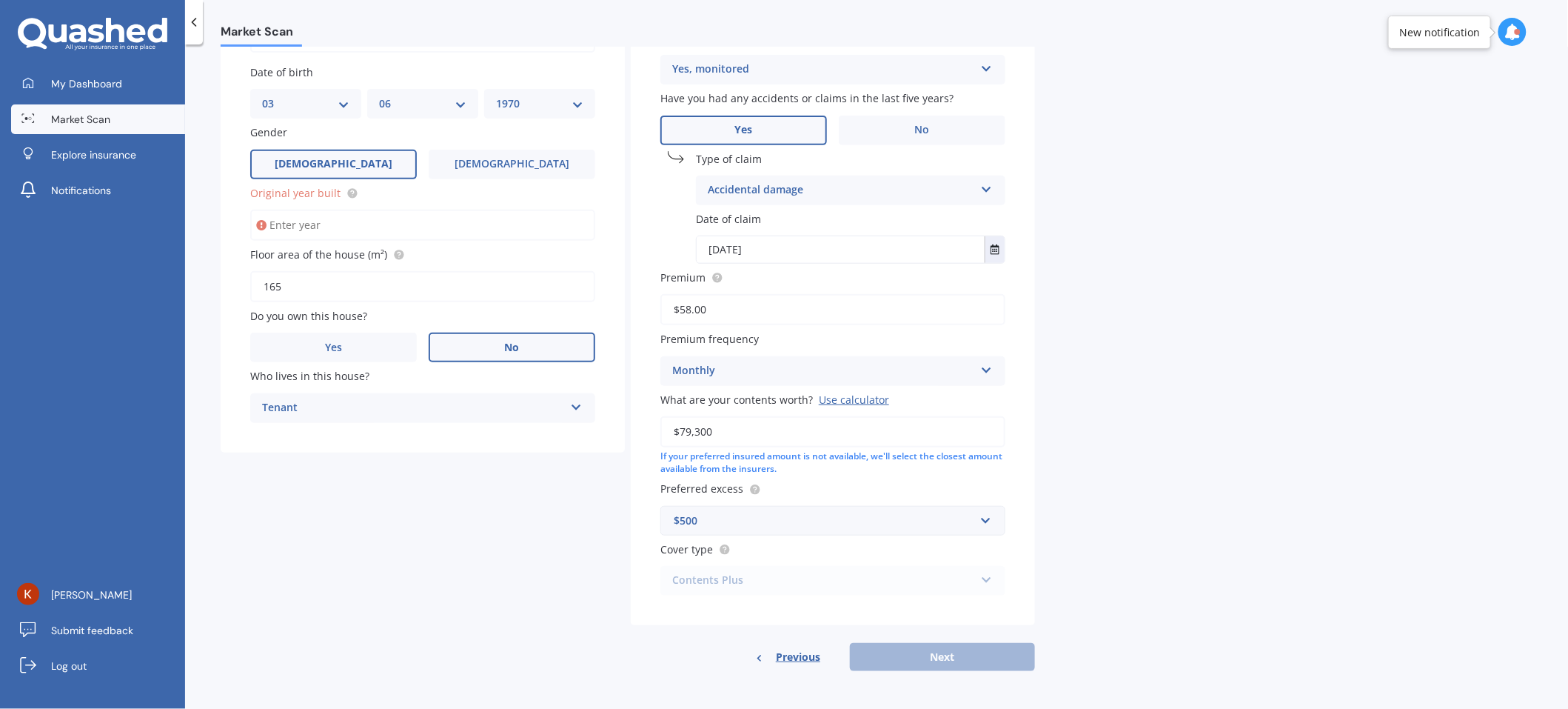
scroll to position [141, 0]
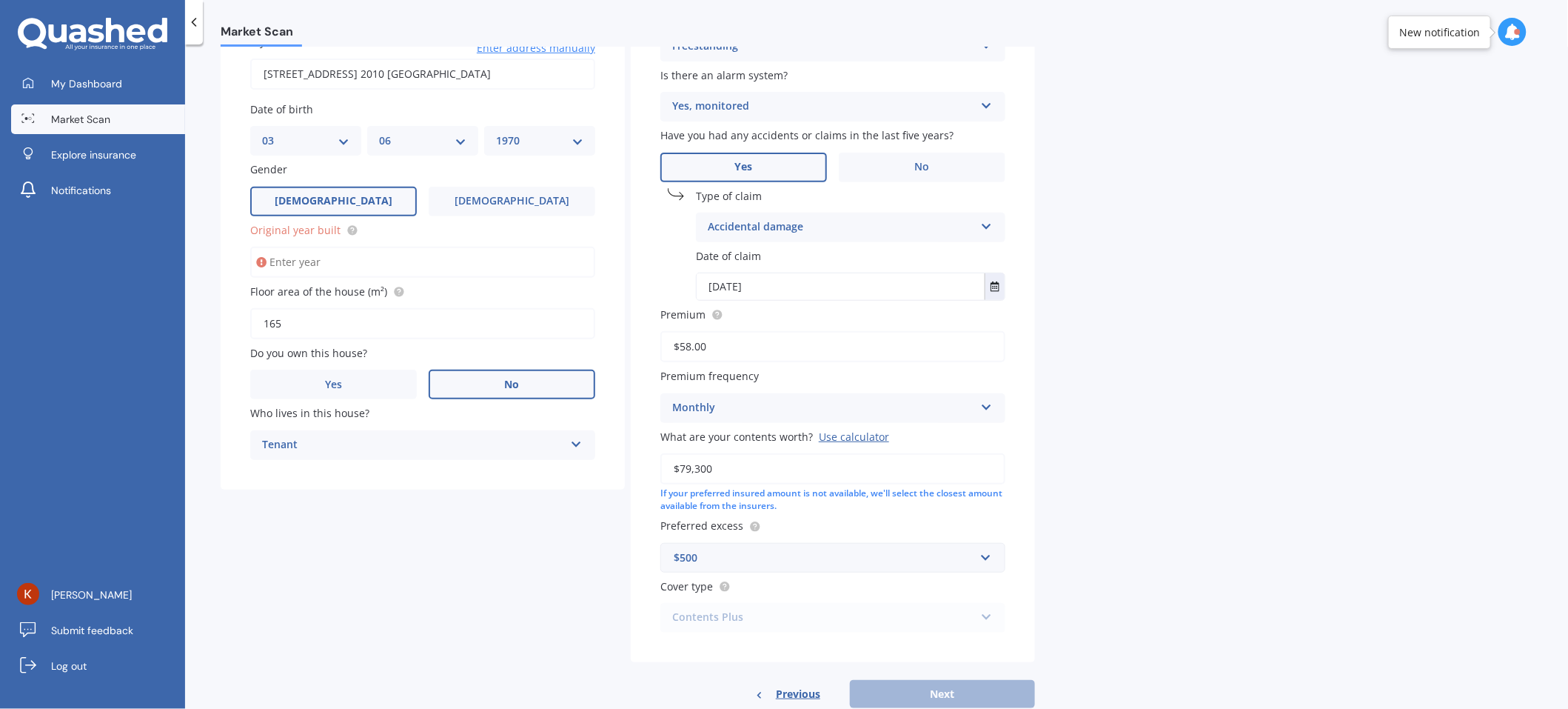
click at [322, 263] on input "Original year built" at bounding box center [422, 262] width 345 height 31
type input "2000"
click at [971, 689] on button "Next" at bounding box center [942, 694] width 185 height 28
select select "03"
select select "06"
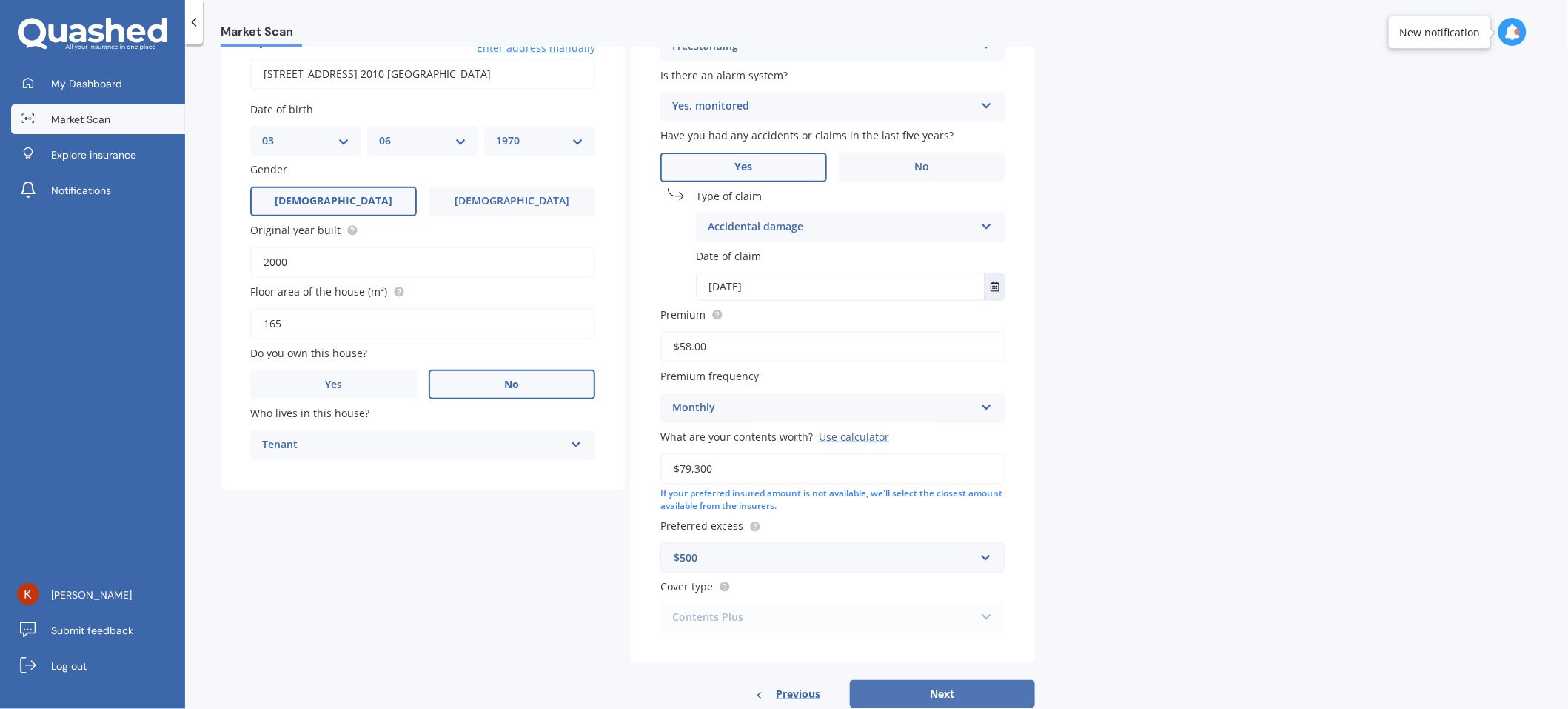
select select "1970"
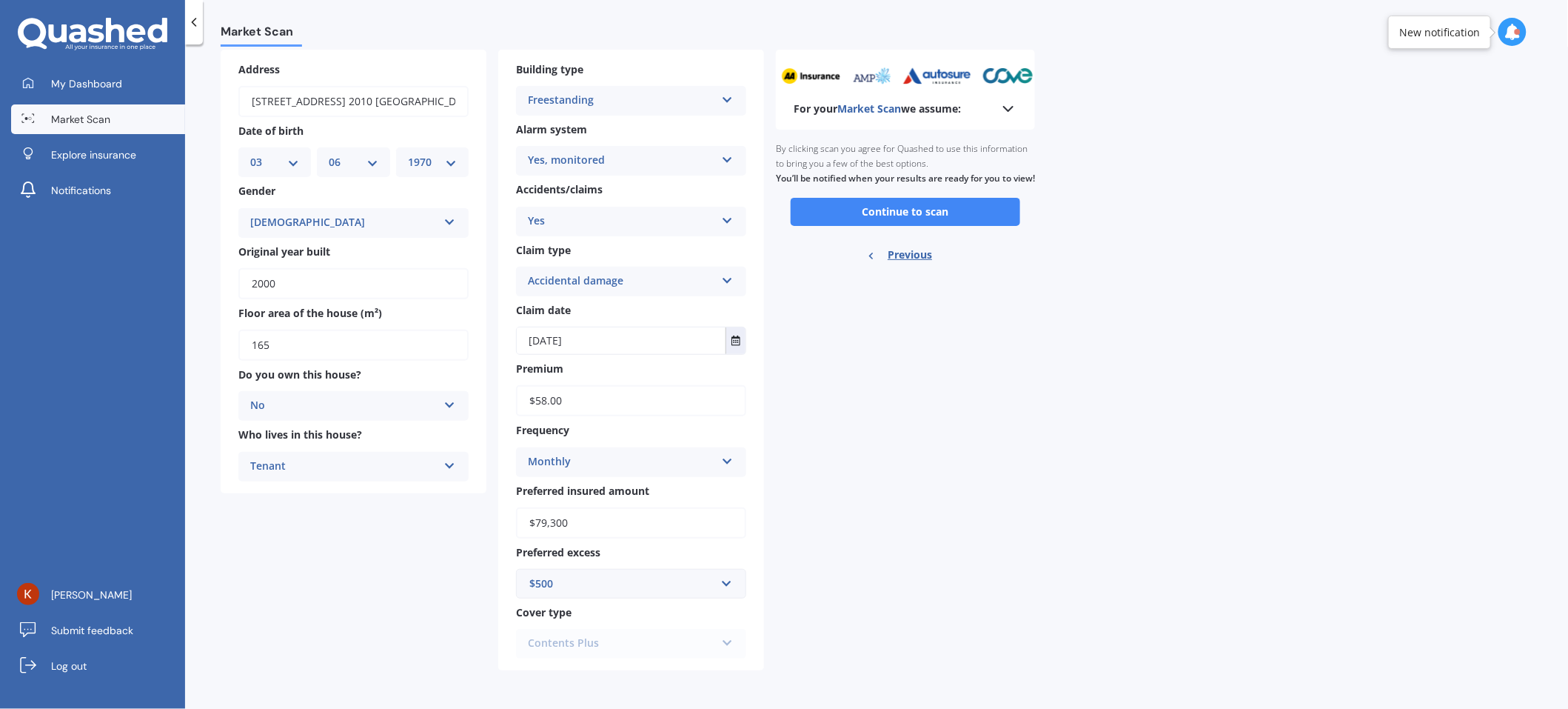
scroll to position [0, 0]
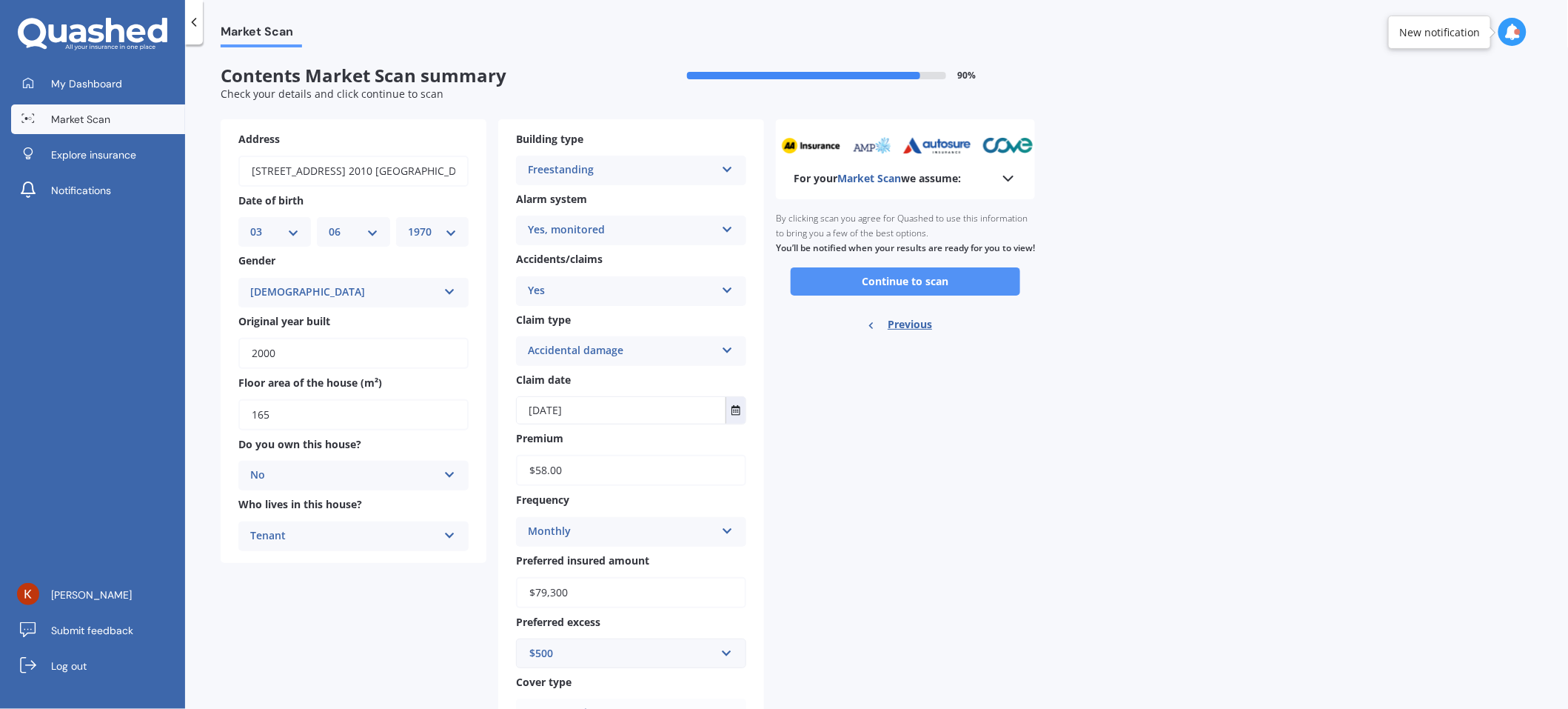
click at [896, 295] on button "Continue to scan" at bounding box center [906, 281] width 230 height 28
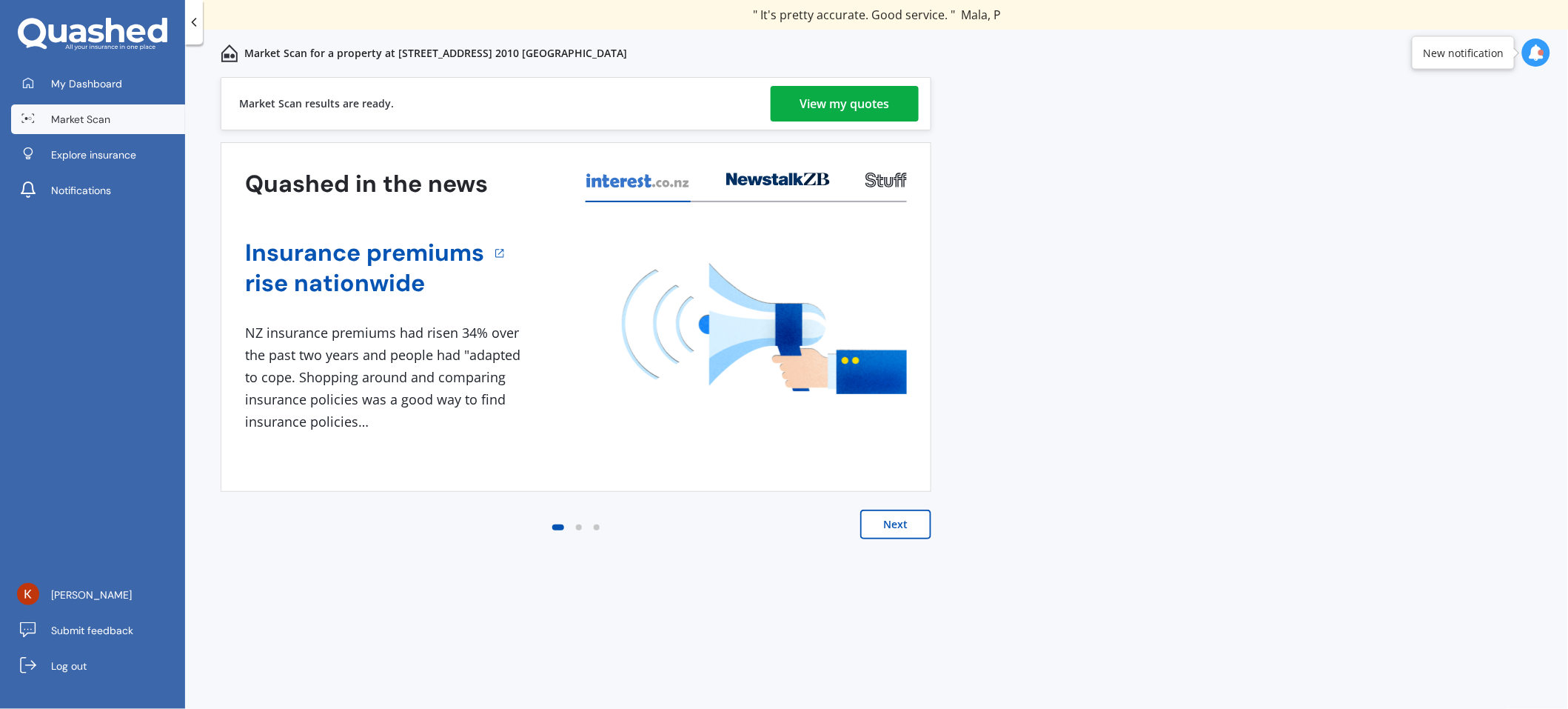
click at [840, 105] on div "View my quotes" at bounding box center [845, 103] width 90 height 35
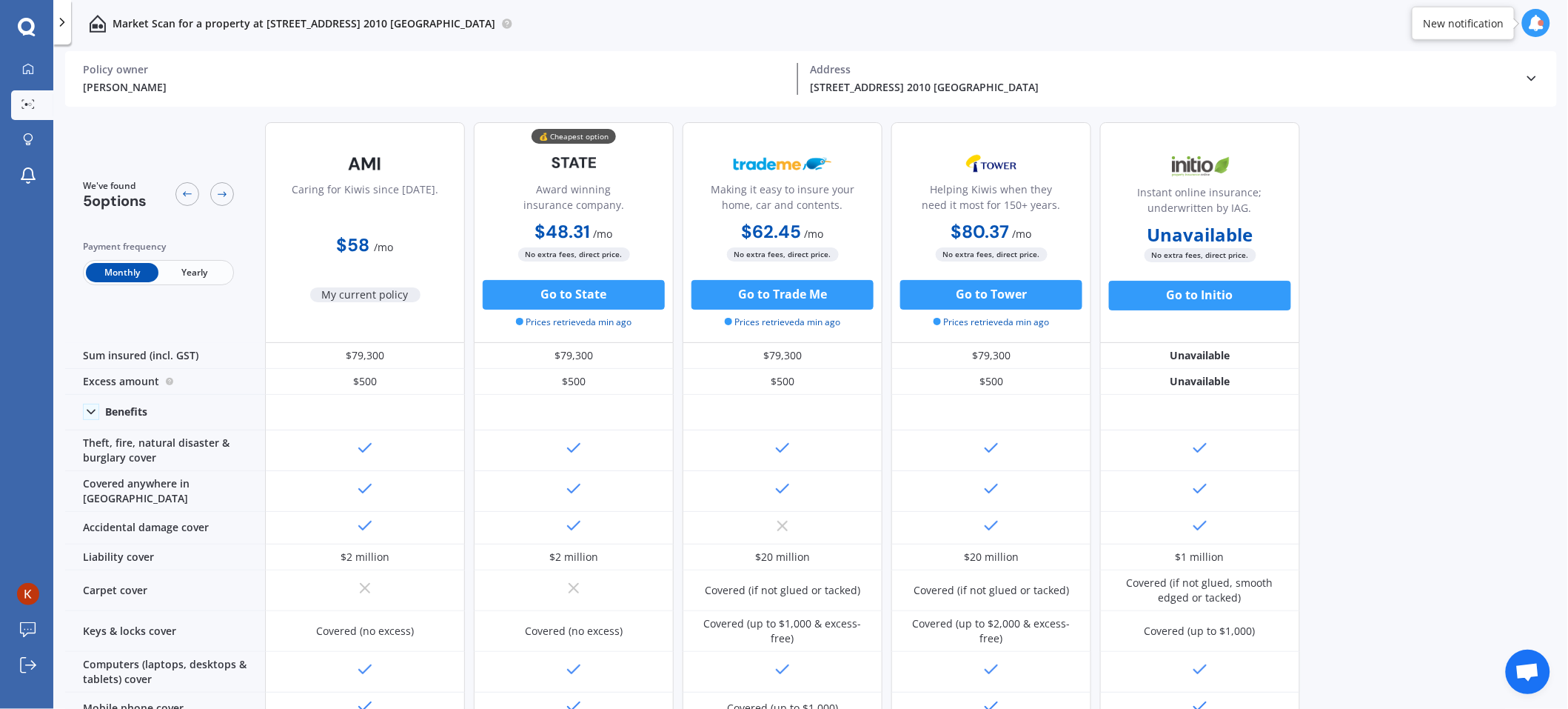
scroll to position [74, 0]
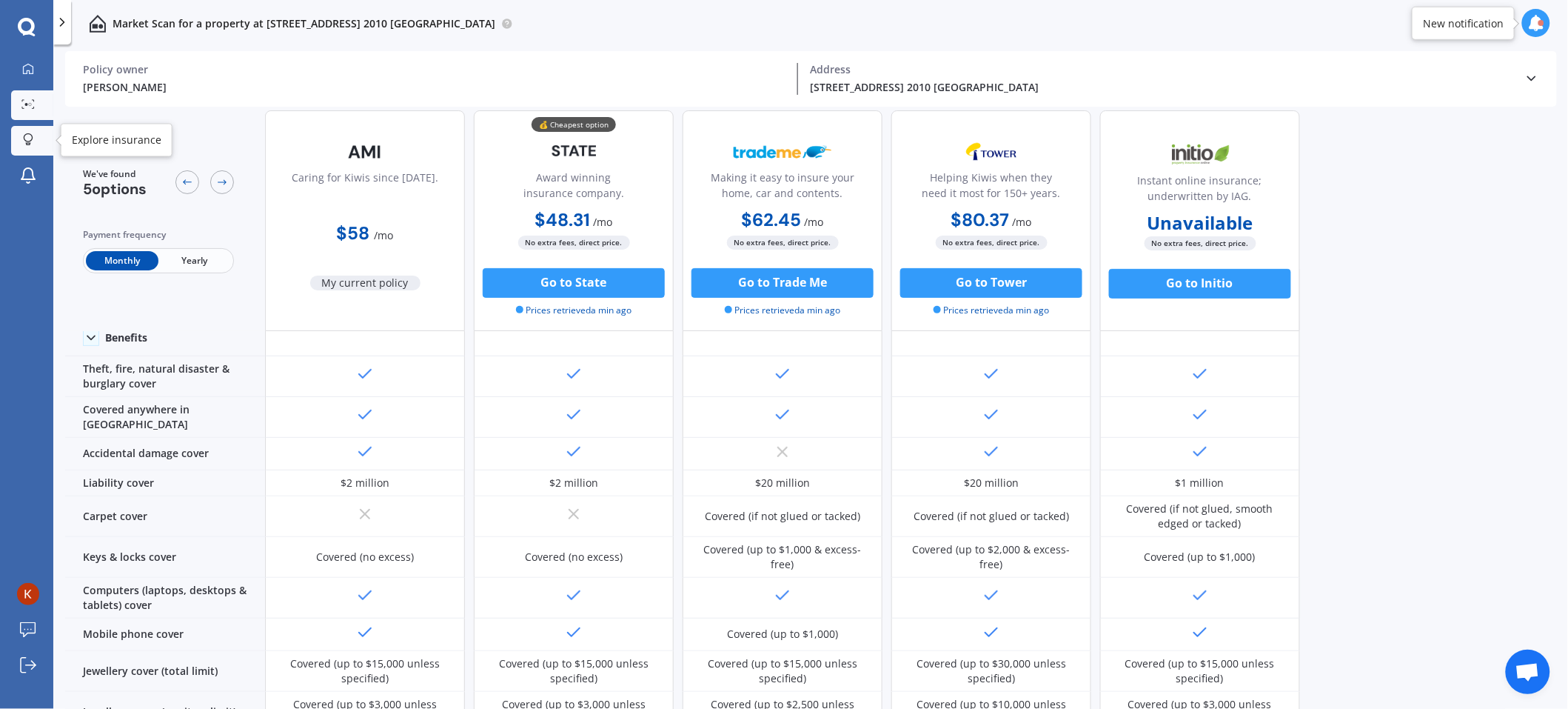
click at [33, 139] on div at bounding box center [28, 140] width 23 height 14
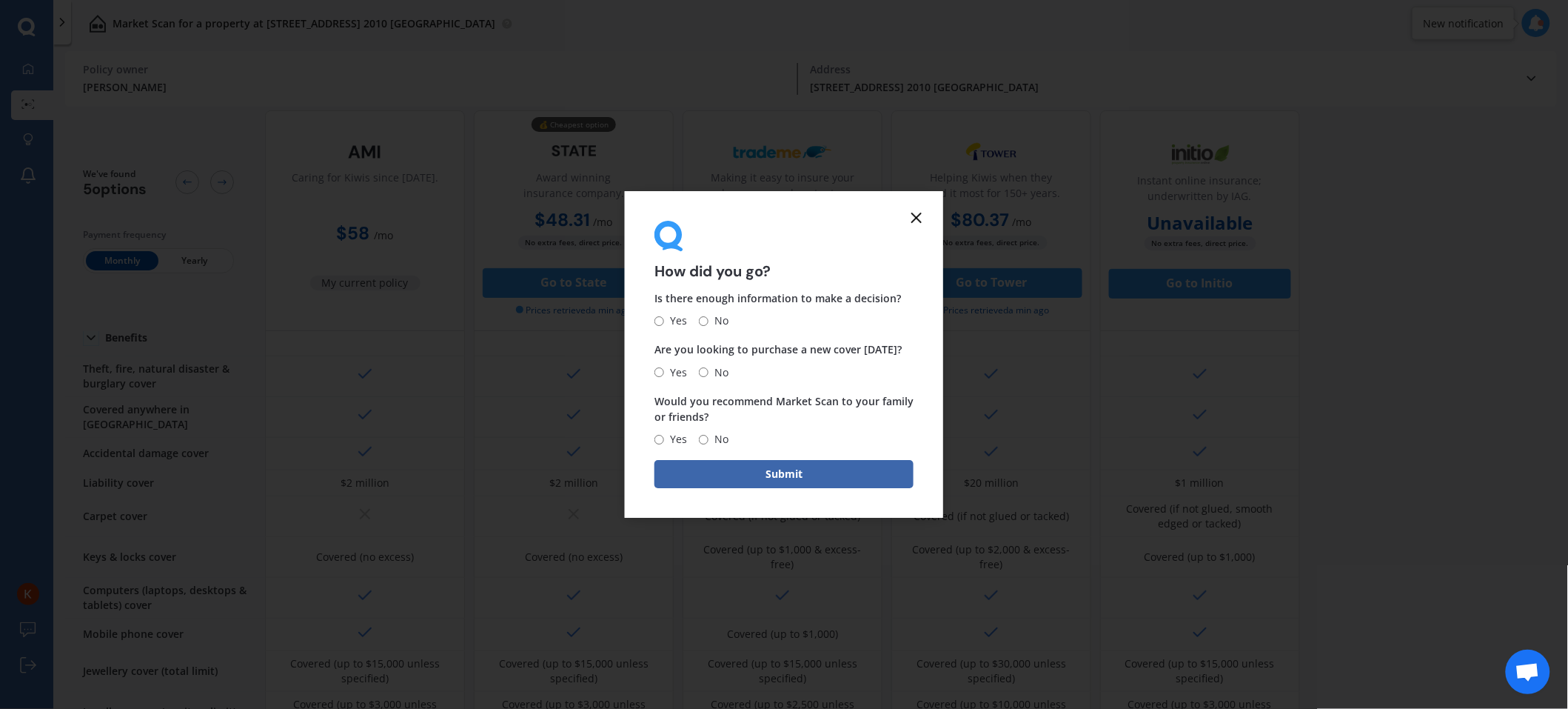
drag, startPoint x: 916, startPoint y: 216, endPoint x: 905, endPoint y: 216, distance: 11.0
click at [919, 216] on icon at bounding box center [917, 218] width 18 height 18
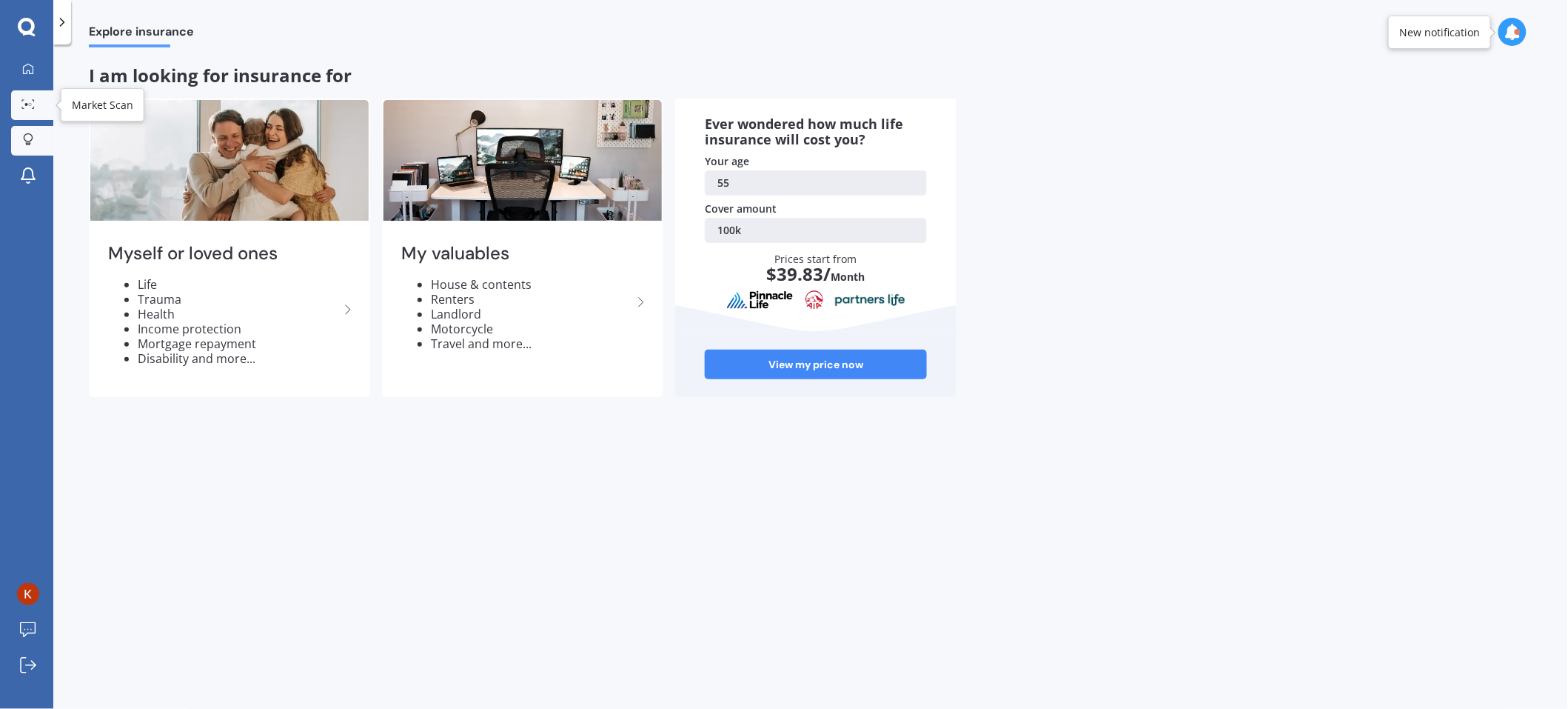
click at [33, 114] on link "Market Scan" at bounding box center [32, 105] width 43 height 30
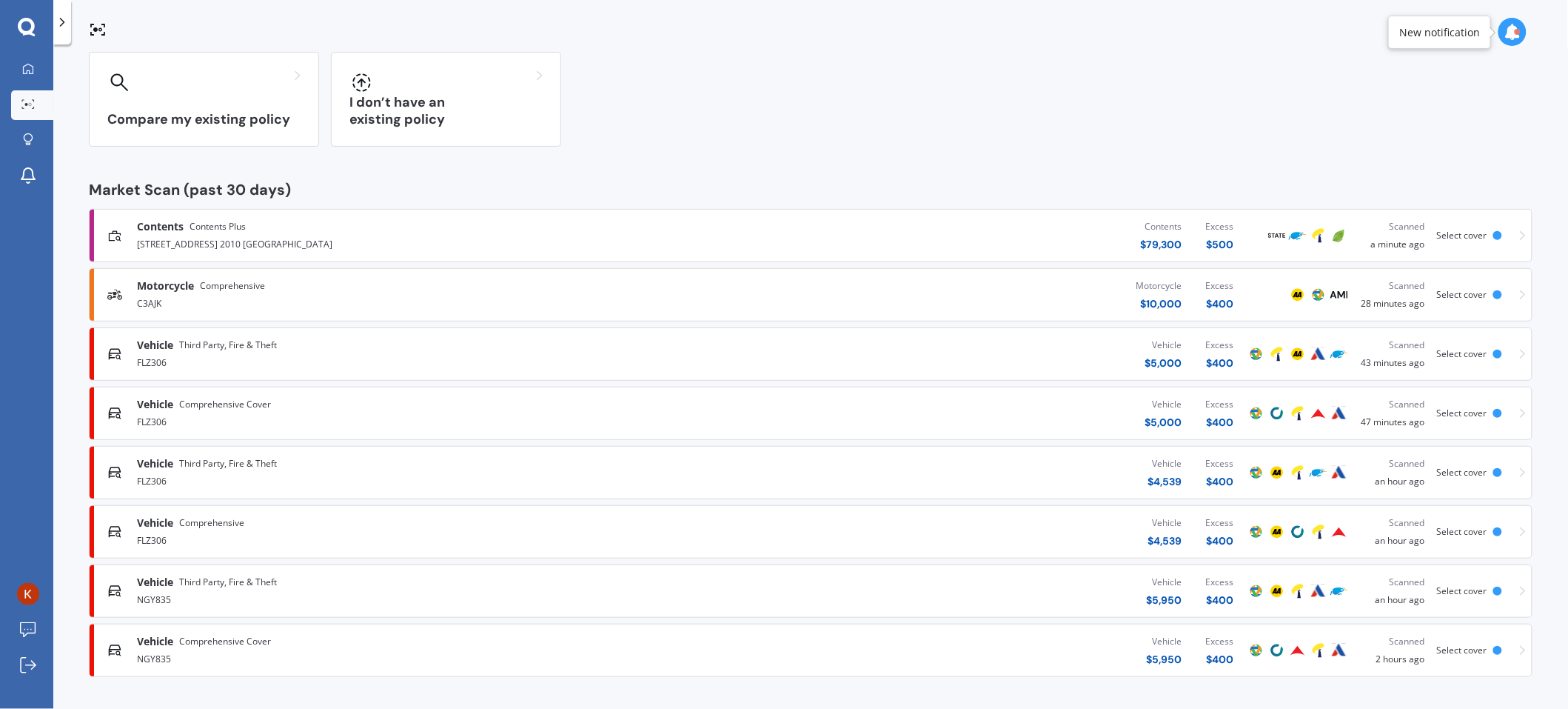
scroll to position [44, 0]
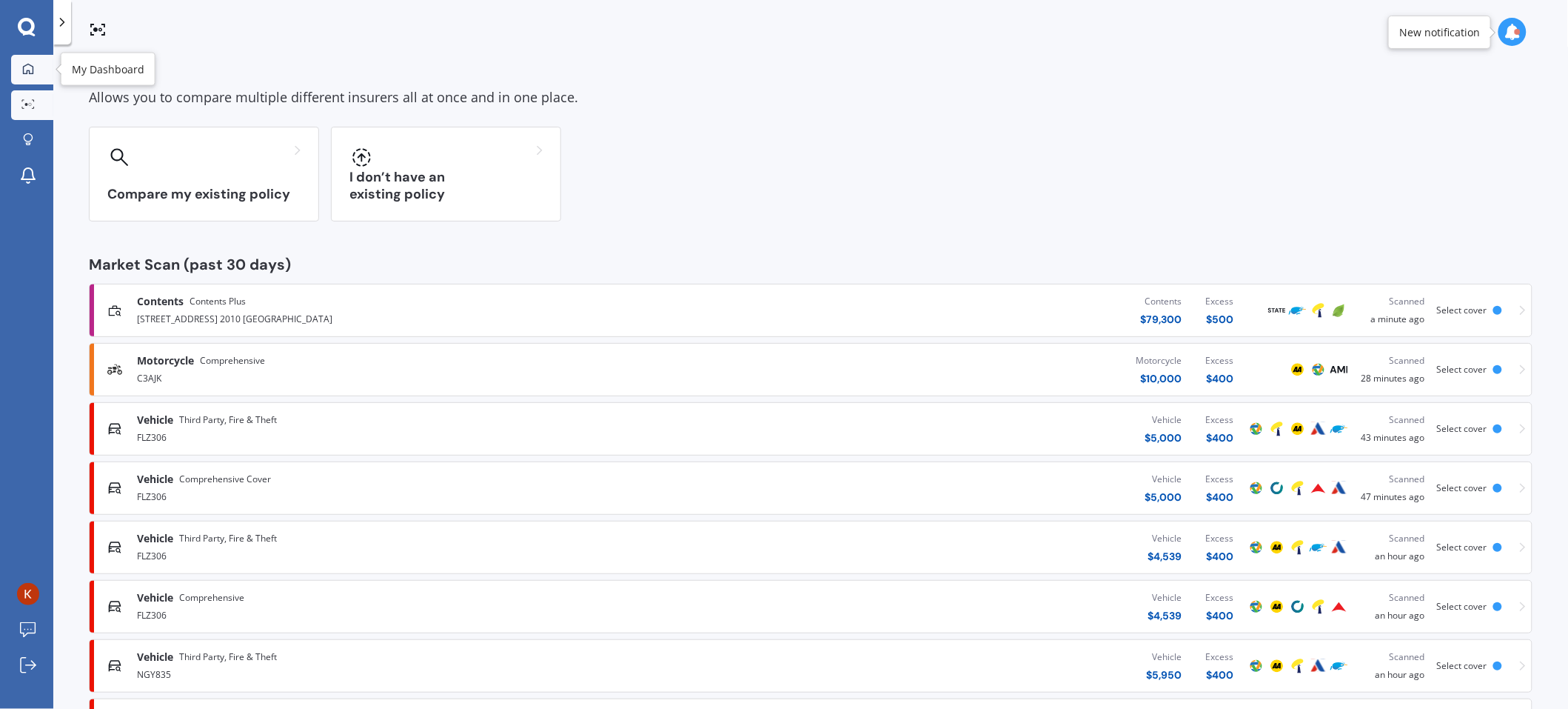
click at [33, 71] on icon at bounding box center [27, 68] width 10 height 10
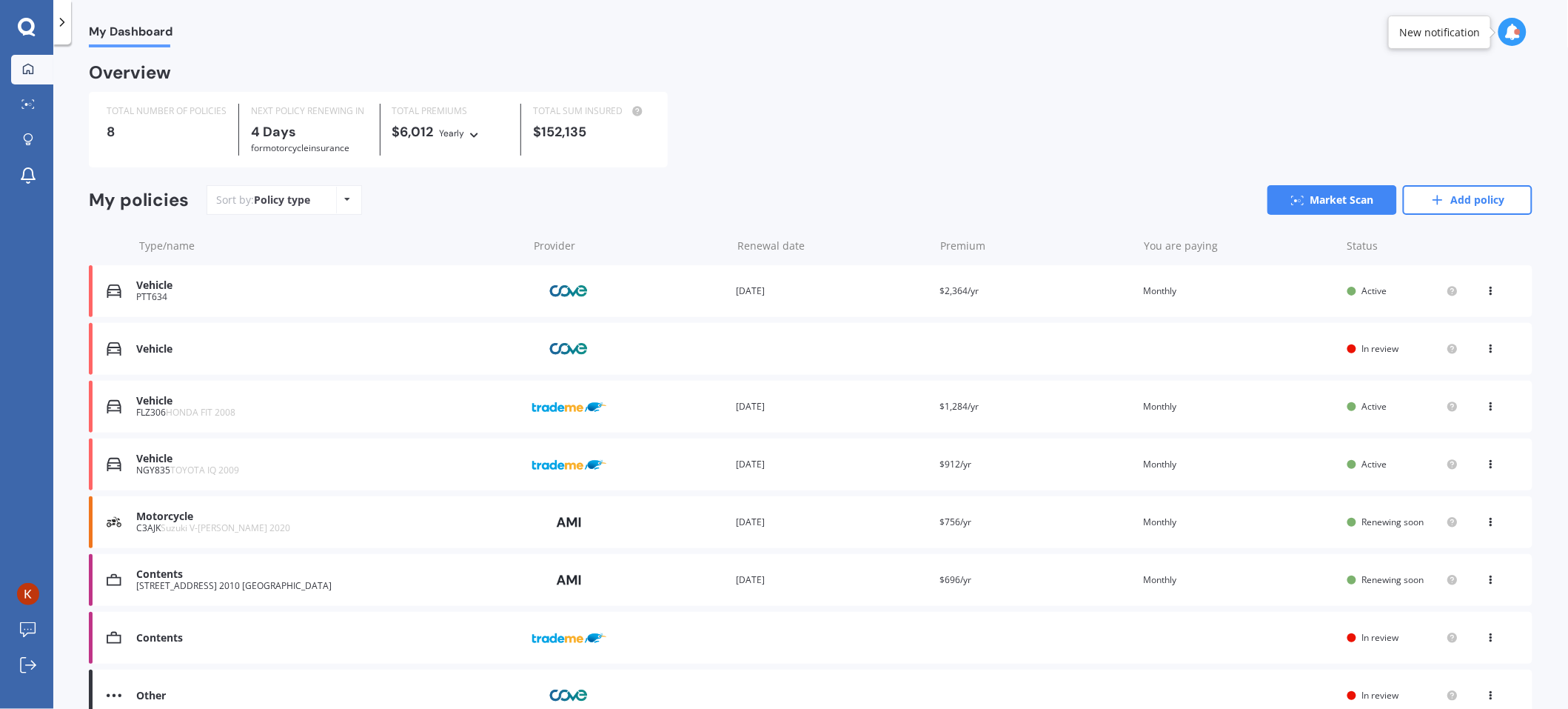
scroll to position [74, 0]
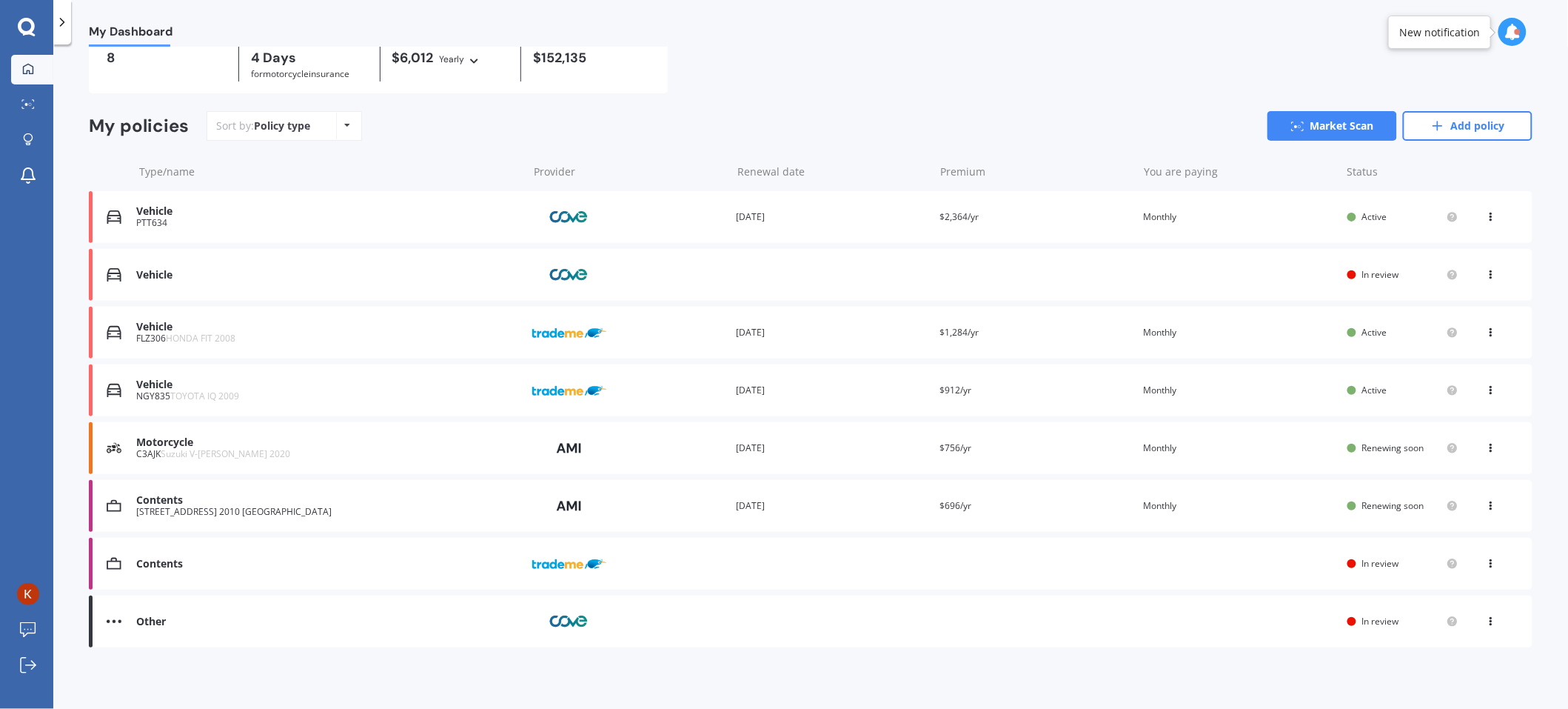
click at [1487, 625] on div "View option View policy" at bounding box center [1493, 621] width 14 height 14
click at [1487, 569] on div "View option View policy" at bounding box center [1493, 563] width 14 height 14
click at [1487, 213] on icon at bounding box center [1491, 214] width 10 height 9
click at [1466, 253] on div "View policy" at bounding box center [1458, 244] width 147 height 30
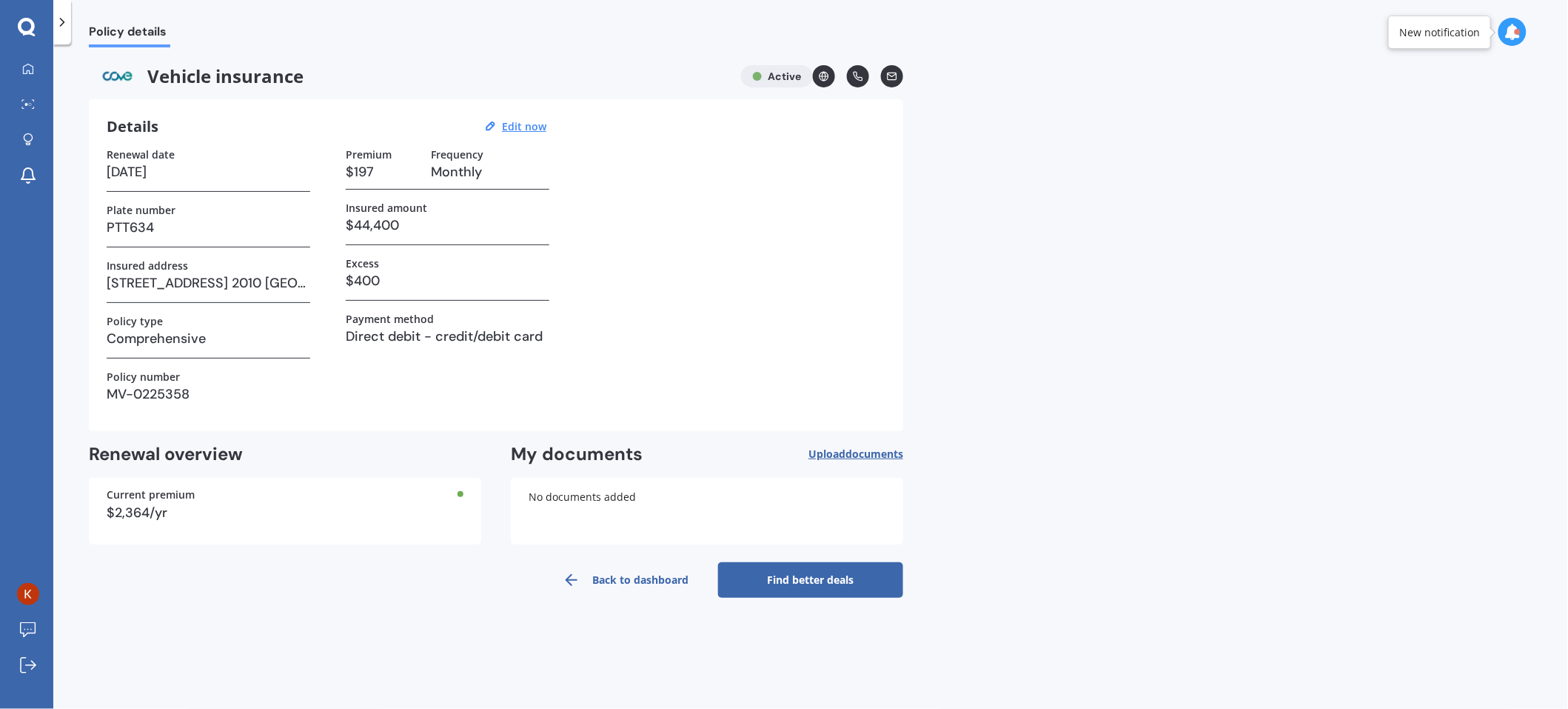
click at [829, 580] on link "Find better deals" at bounding box center [810, 580] width 185 height 35
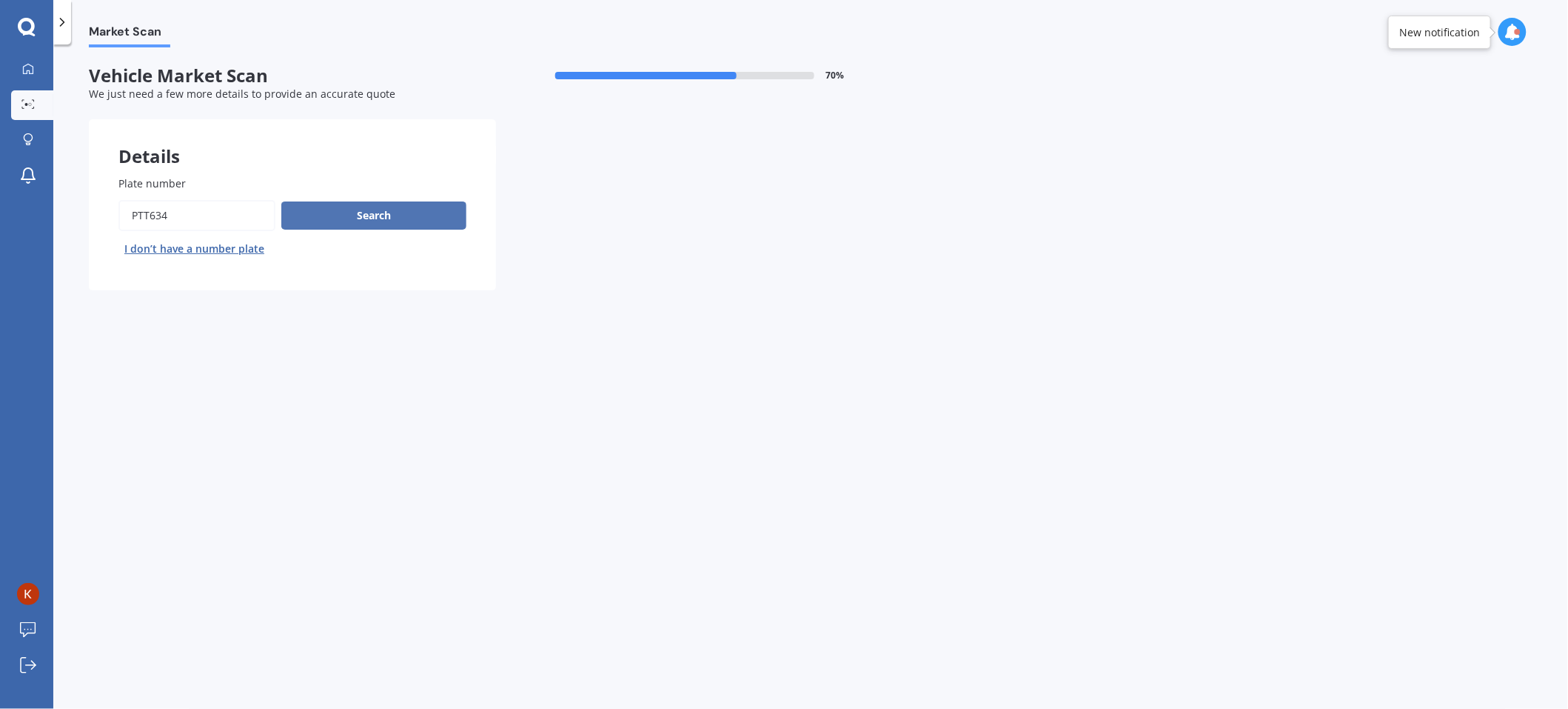
click at [371, 223] on button "Search" at bounding box center [374, 215] width 185 height 28
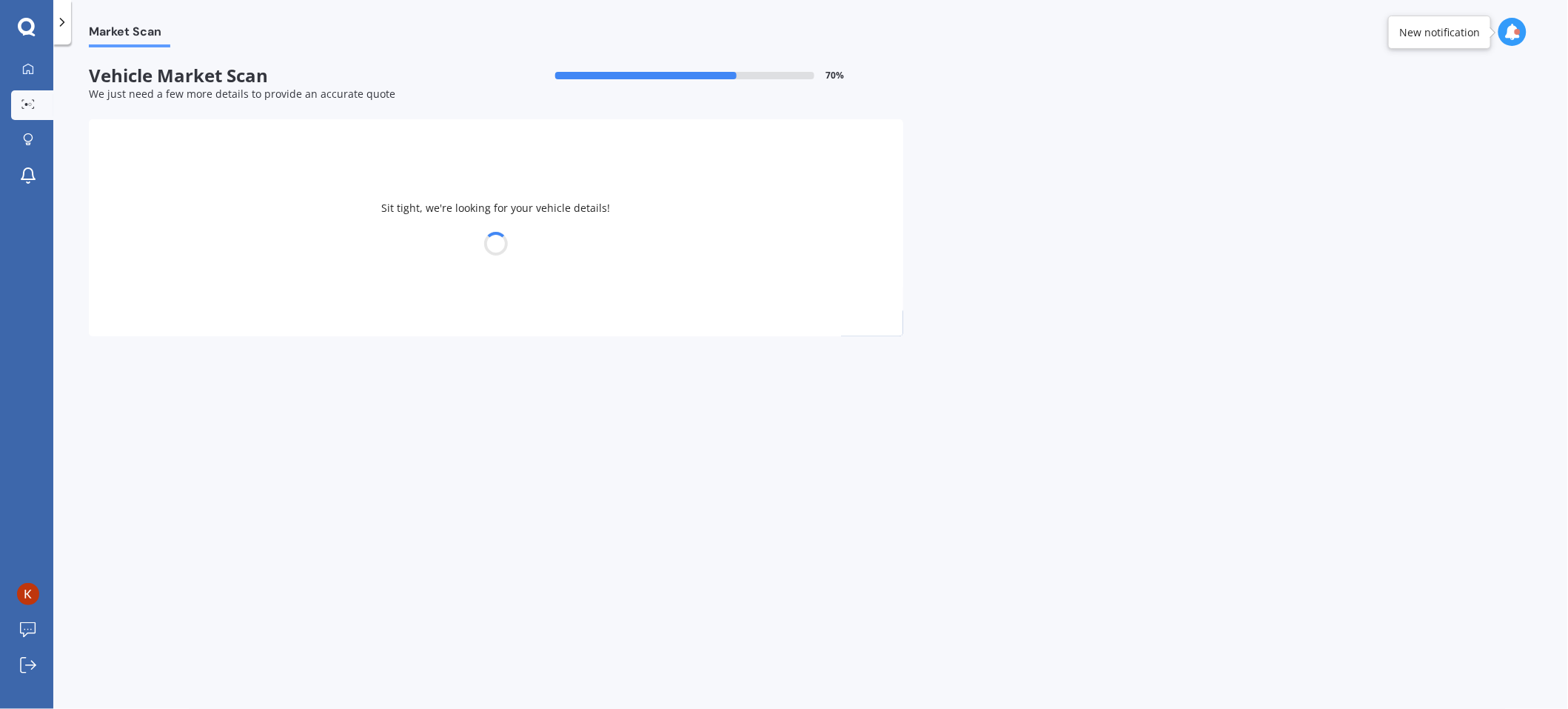
select select "SKODA"
select select "KAMIQ"
select select "03"
select select "06"
select select "1970"
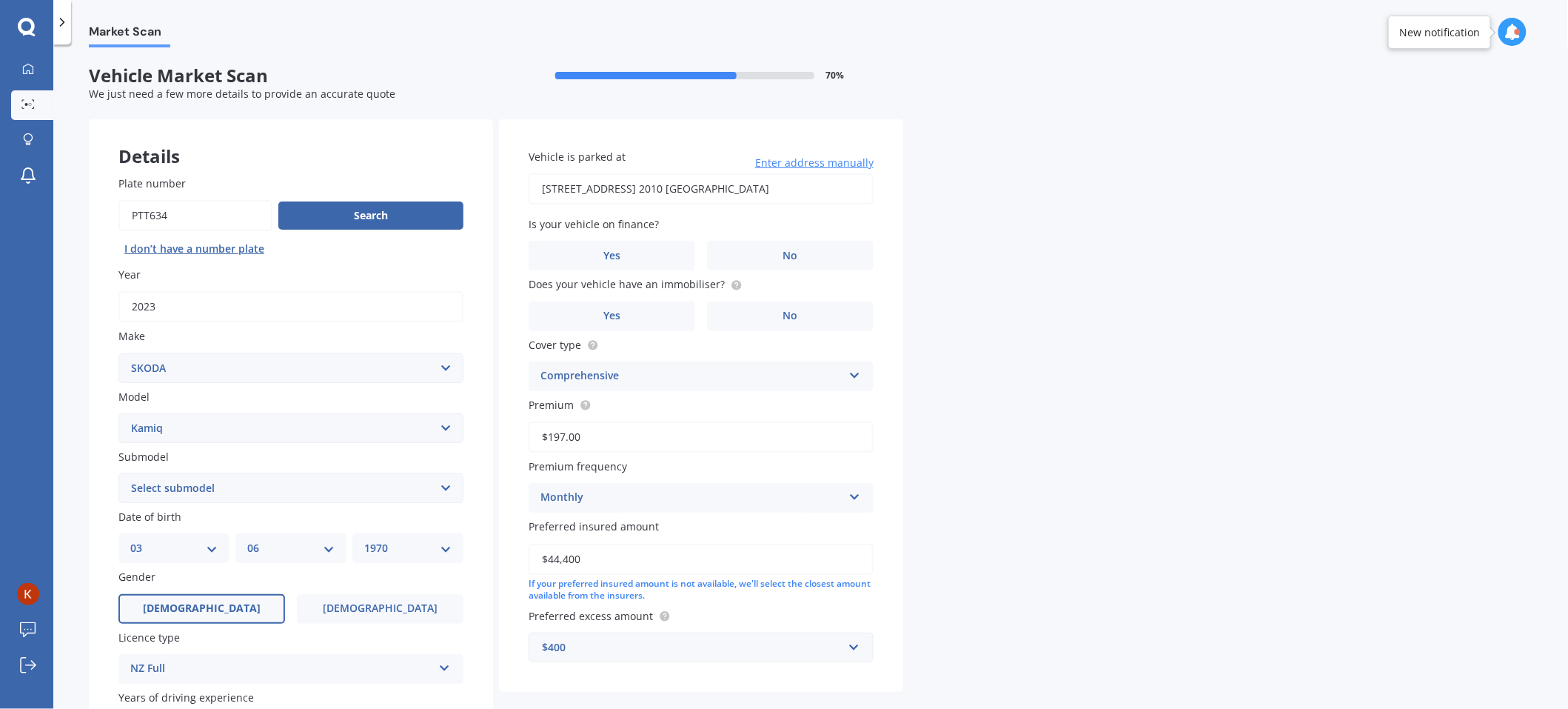
click at [269, 484] on select "Select submodel TSI Petrol Turbo" at bounding box center [291, 488] width 345 height 30
select select "TSI PETROL TURBO"
click at [119, 474] on select "Select submodel TSI Petrol Turbo" at bounding box center [291, 488] width 345 height 30
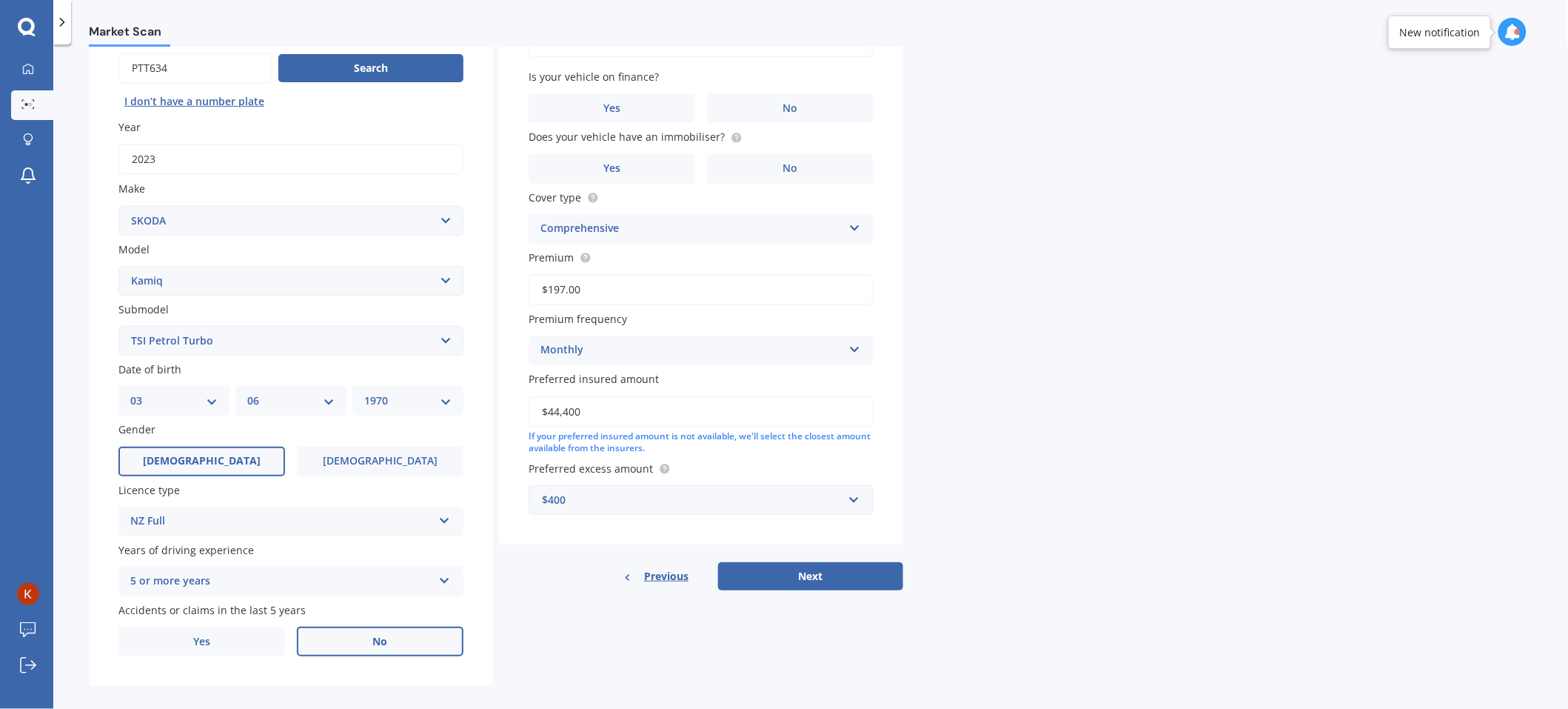
click at [344, 637] on label "No" at bounding box center [380, 641] width 167 height 30
click at [0, 0] on input "No" at bounding box center [0, 0] width 0 height 0
click at [608, 111] on span "Yes" at bounding box center [613, 109] width 18 height 13
click at [0, 0] on input "Yes" at bounding box center [0, 0] width 0 height 0
click at [641, 165] on label "Yes" at bounding box center [612, 168] width 167 height 30
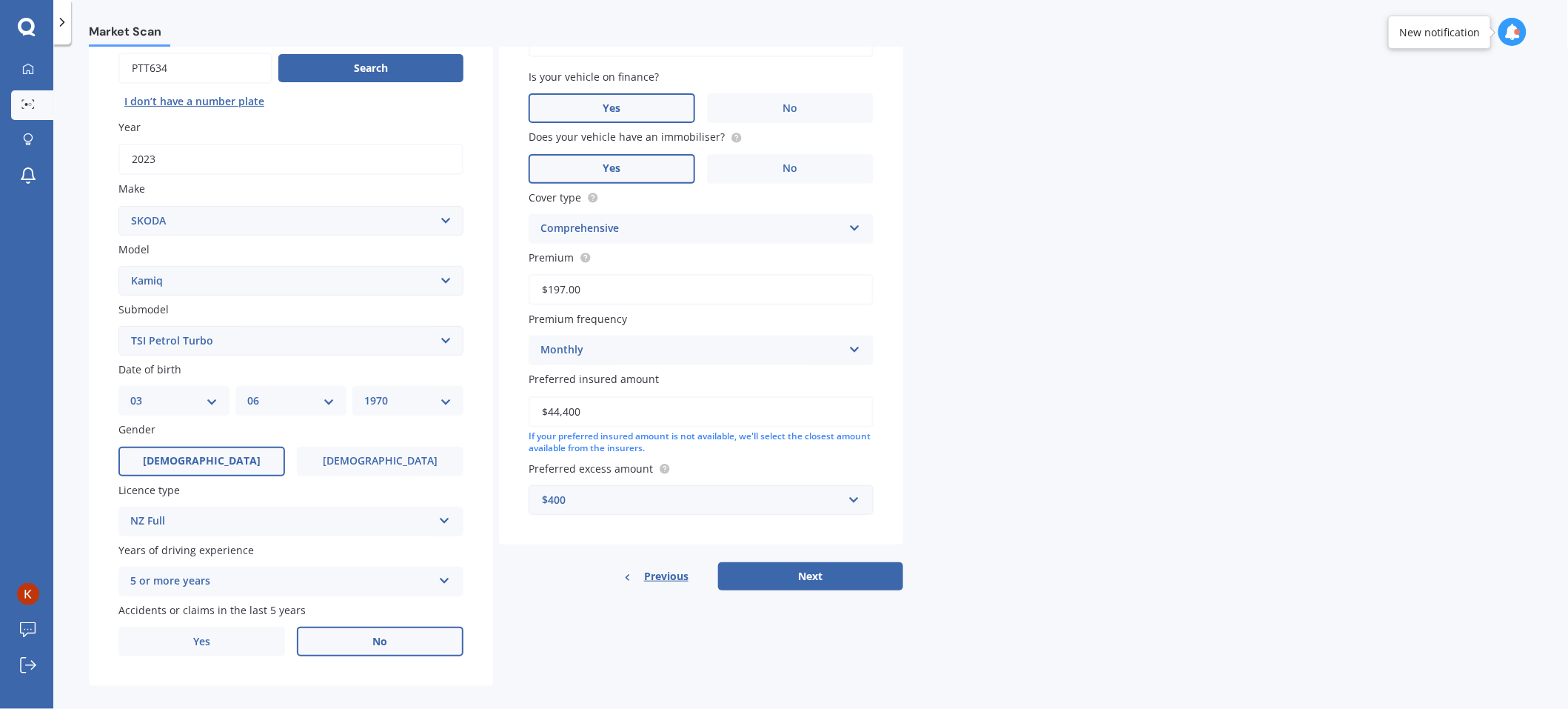
click at [0, 0] on input "Yes" at bounding box center [0, 0] width 0 height 0
drag, startPoint x: 838, startPoint y: 578, endPoint x: 545, endPoint y: 620, distance: 296.0
click at [839, 578] on button "Next" at bounding box center [810, 576] width 185 height 28
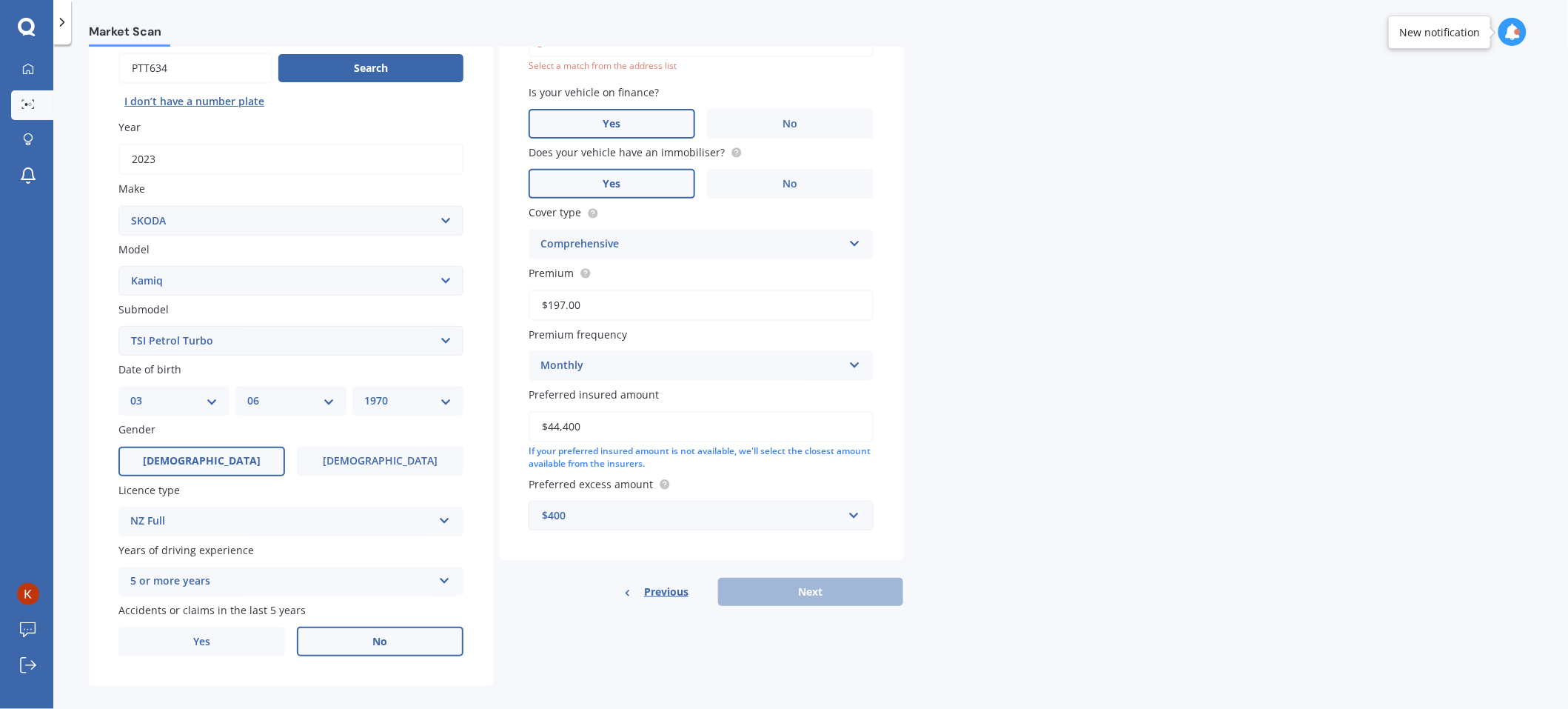
scroll to position [101, 0]
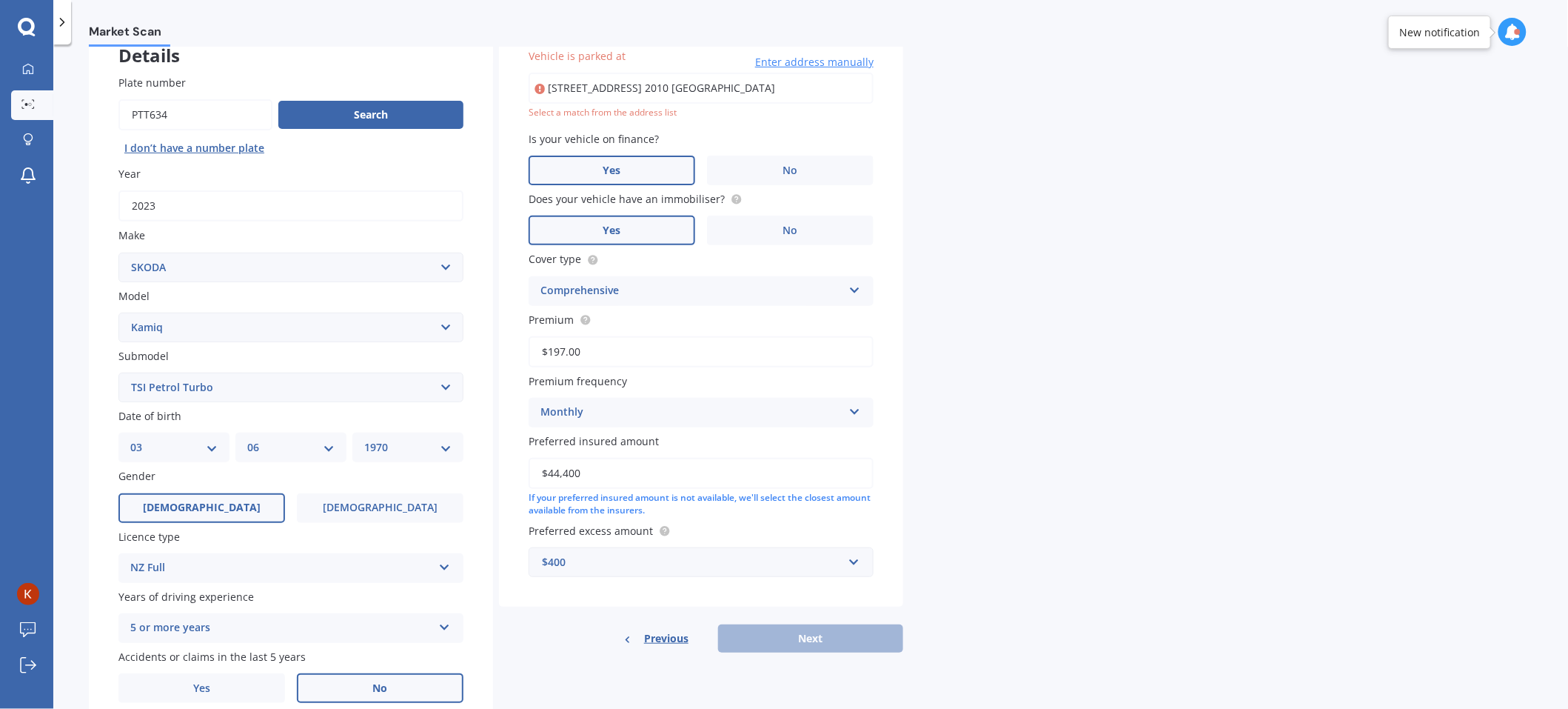
type input "[STREET_ADDRESS] 2010 [GEOGRAPHIC_DATA]"
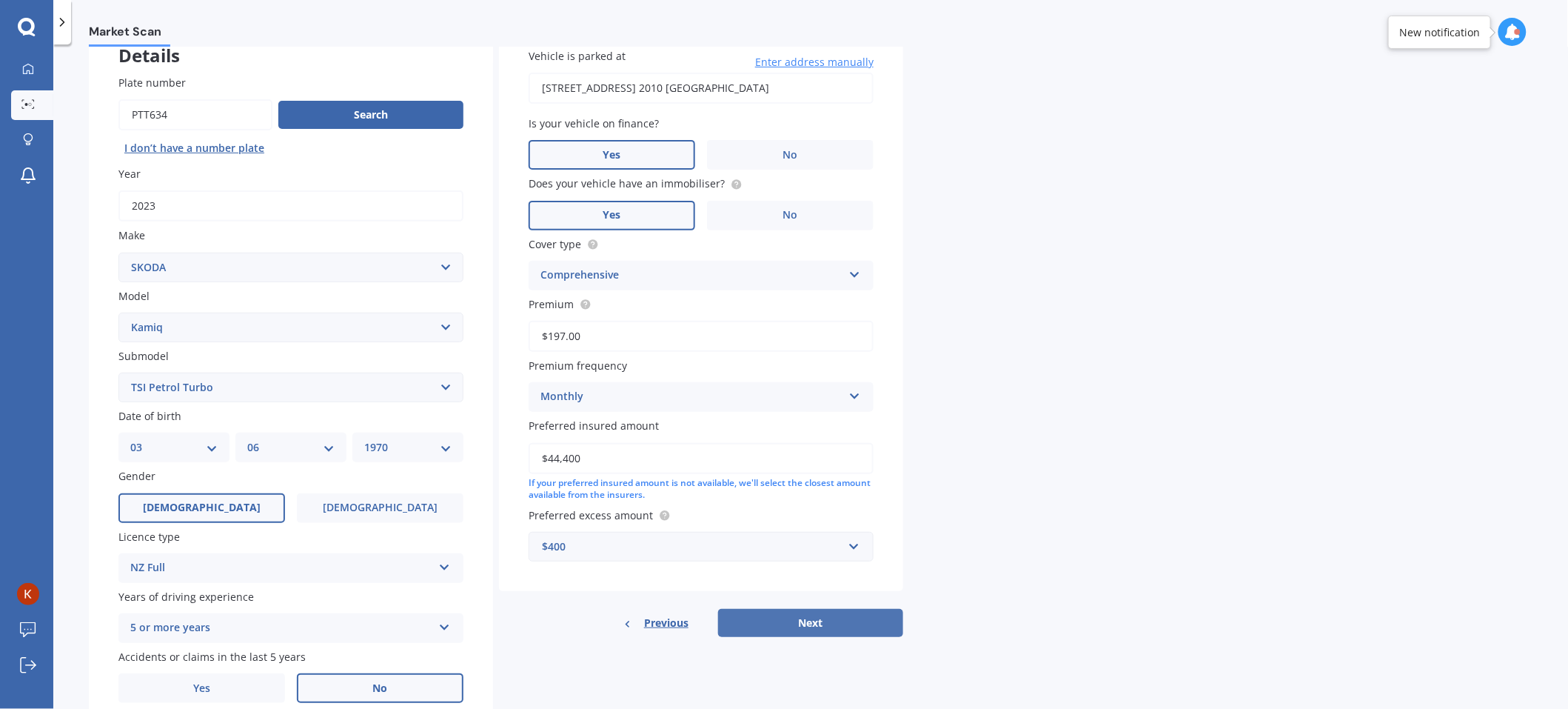
click at [811, 621] on button "Next" at bounding box center [810, 622] width 185 height 28
select select "03"
select select "06"
select select "1970"
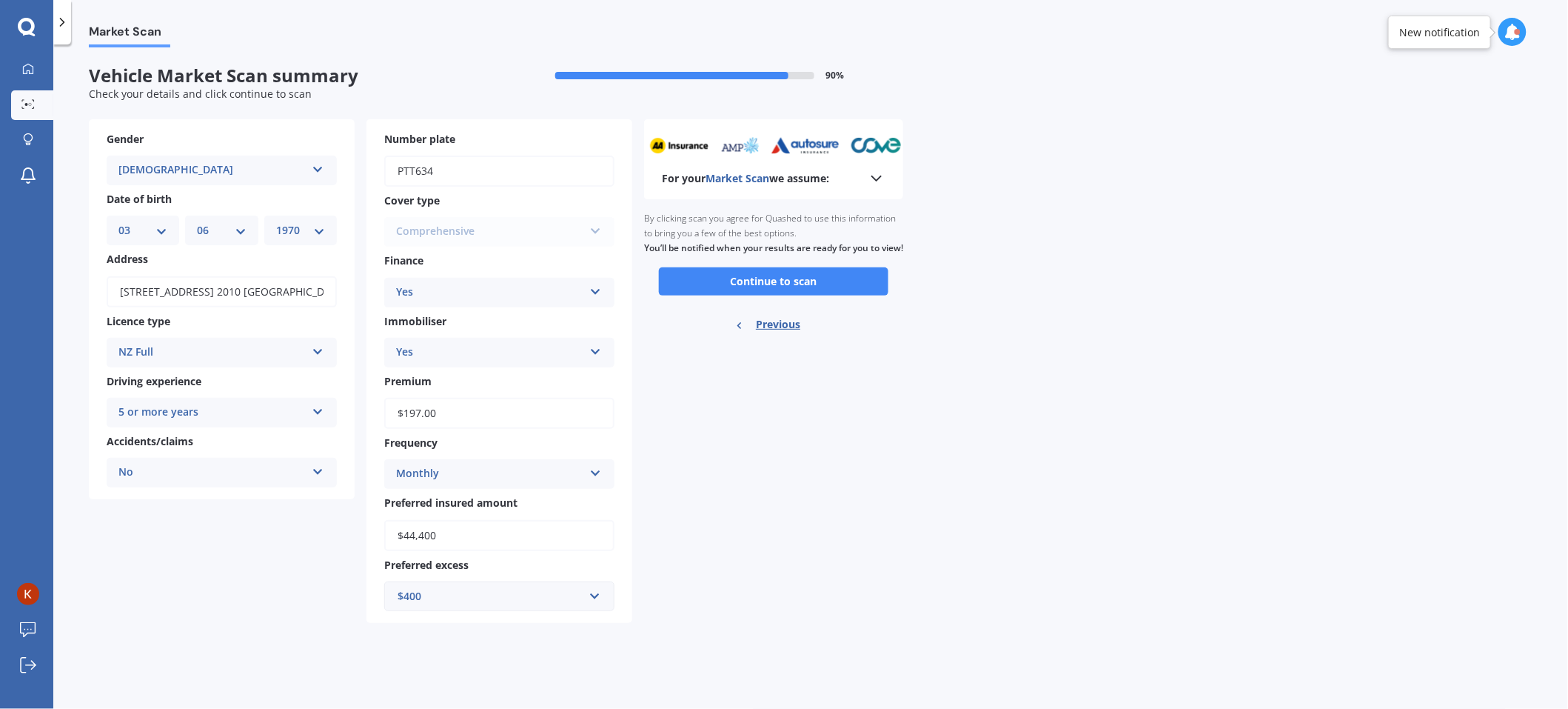
scroll to position [0, 0]
click at [810, 295] on button "Continue to scan" at bounding box center [774, 281] width 230 height 28
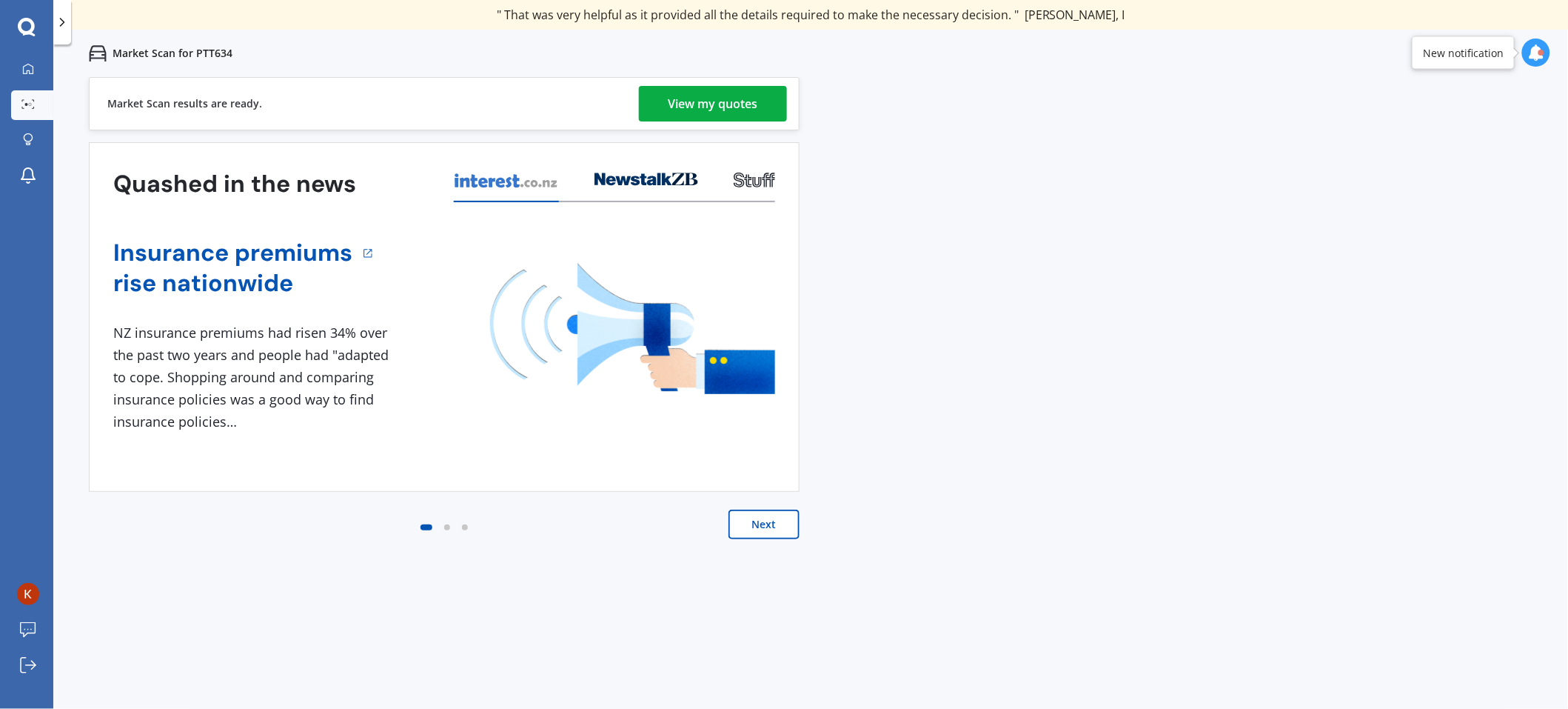
click at [700, 114] on div "View my quotes" at bounding box center [713, 103] width 90 height 35
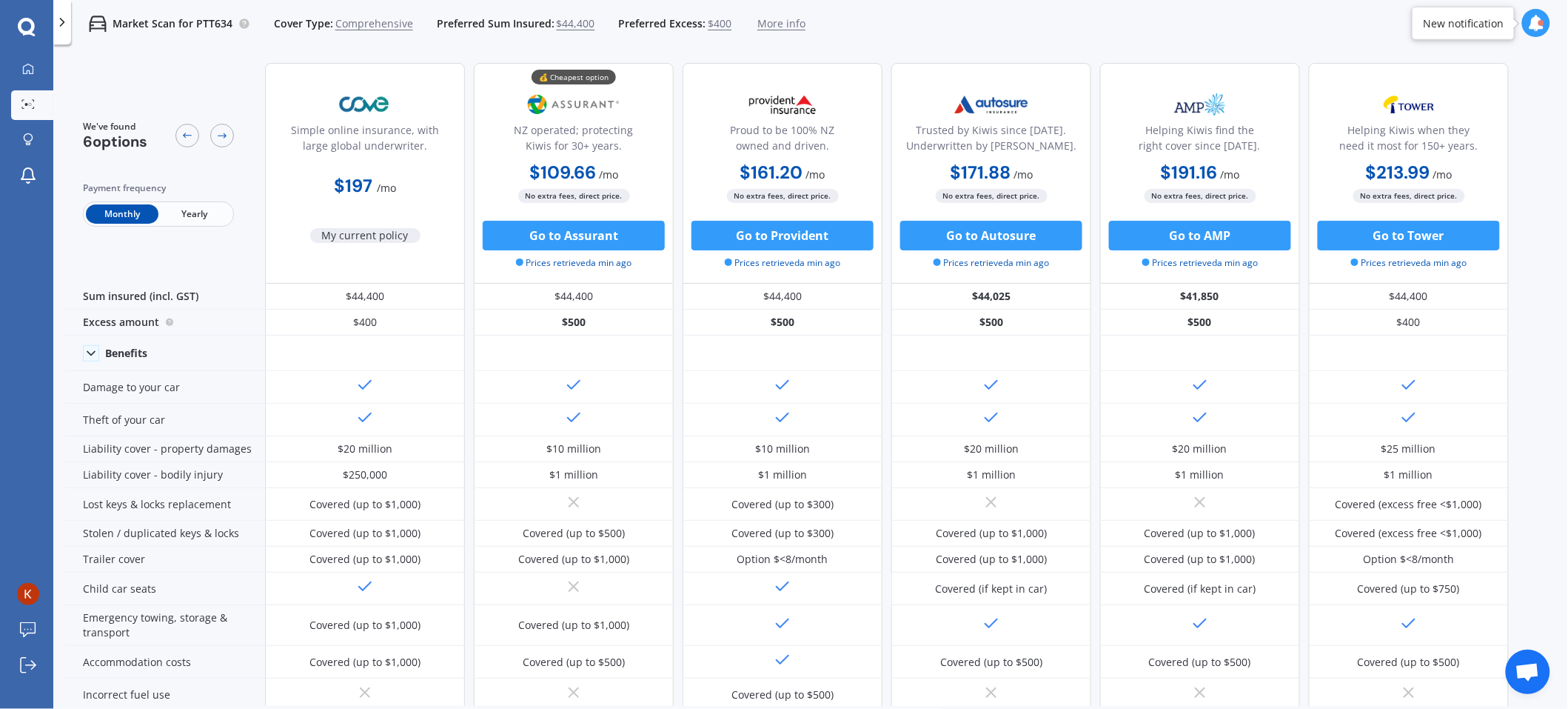
click at [568, 26] on span "$44,400" at bounding box center [576, 24] width 39 height 14
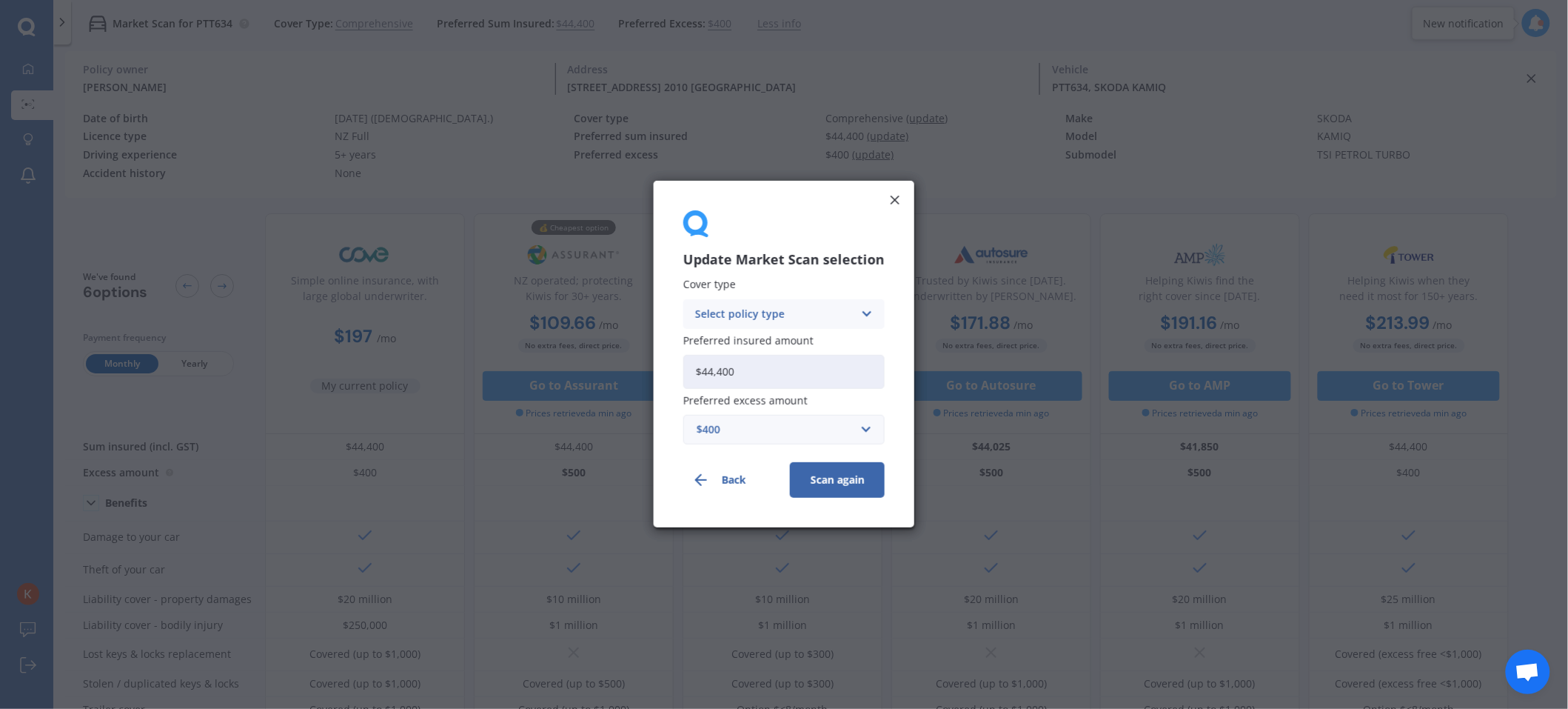
click at [794, 374] on input "$44,400" at bounding box center [784, 372] width 201 height 34
click at [585, 367] on div "Update Market Scan selection Cover type Select policy type Comprehensive Third …" at bounding box center [784, 354] width 1568 height 709
type input "$35,990"
click at [855, 481] on button "Scan again" at bounding box center [837, 480] width 95 height 35
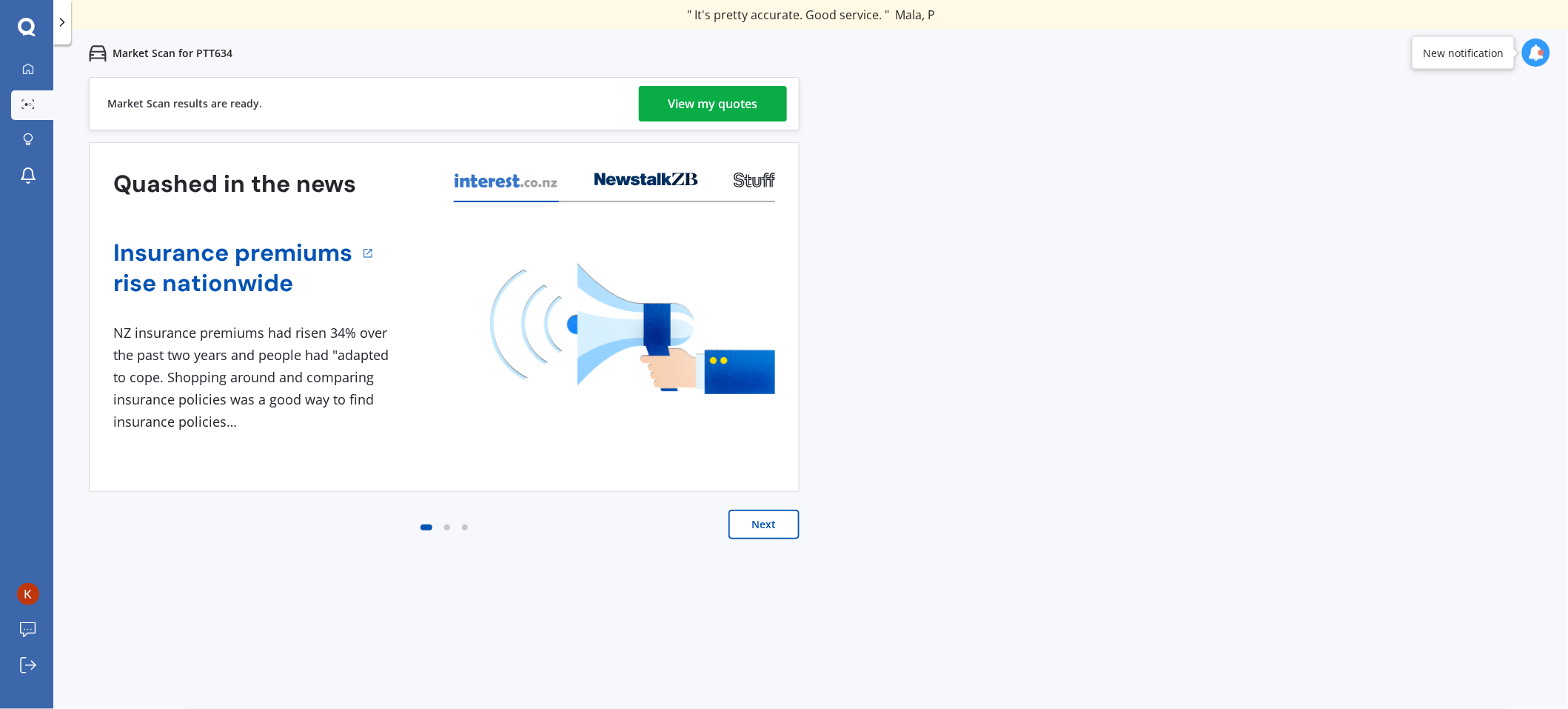
click at [716, 101] on div "View my quotes" at bounding box center [713, 103] width 90 height 35
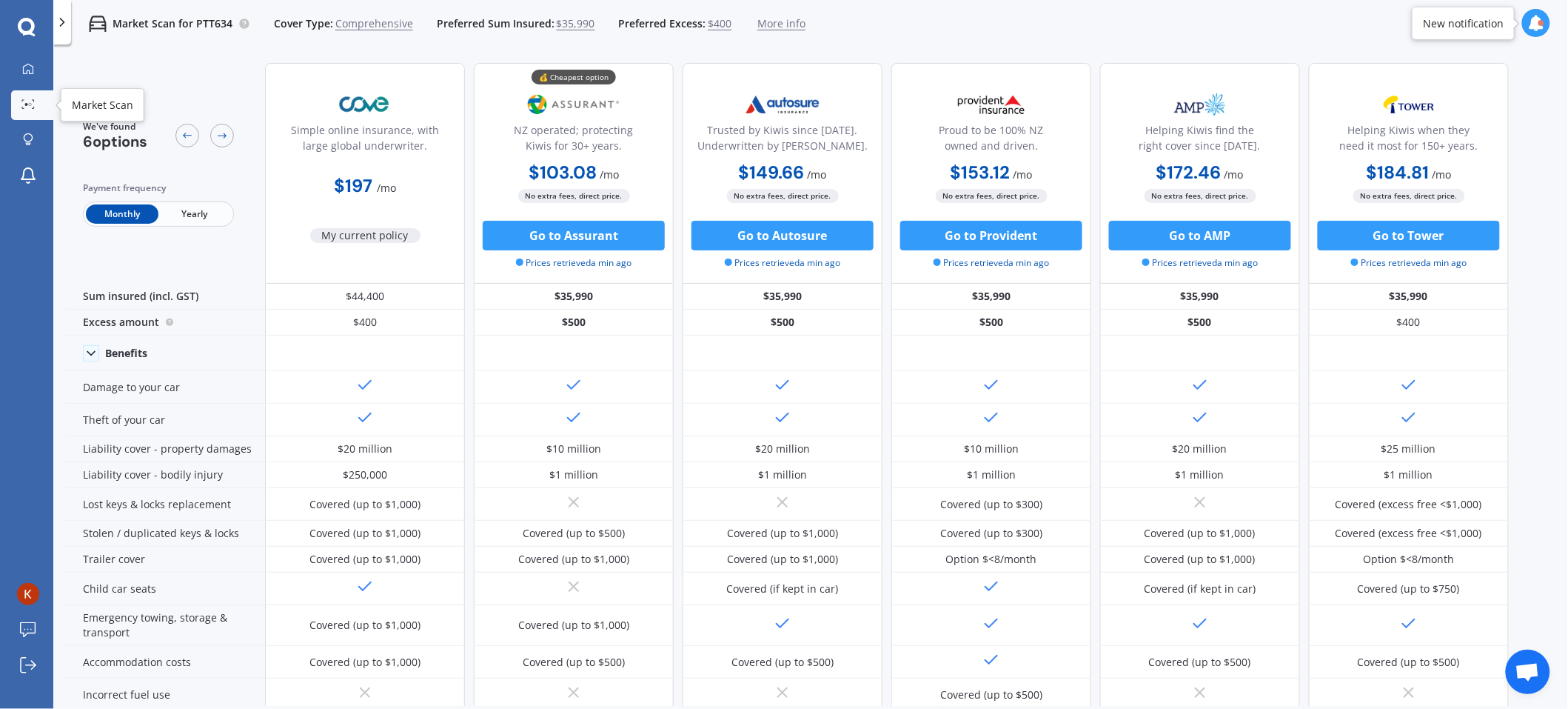
click at [32, 103] on icon at bounding box center [28, 104] width 14 height 10
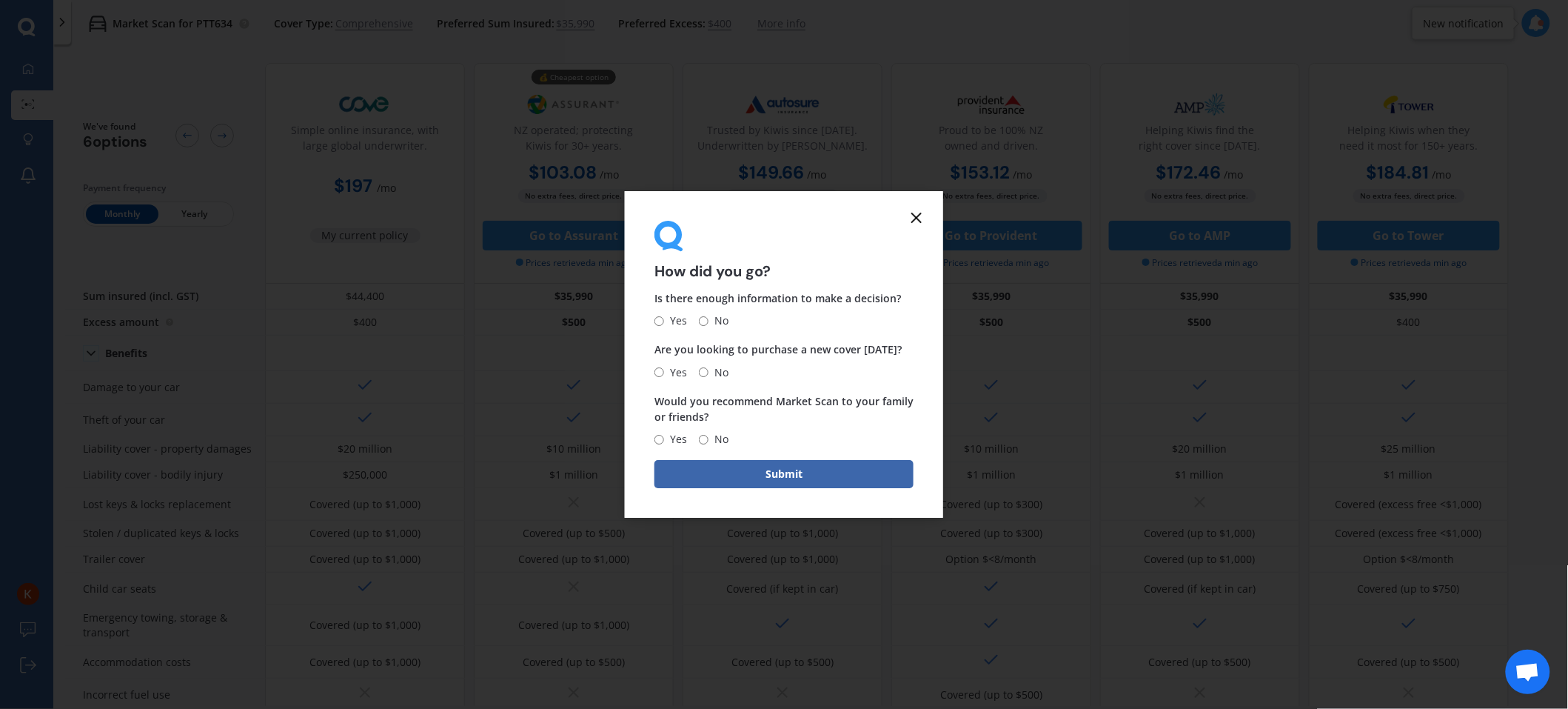
click at [921, 222] on icon at bounding box center [917, 218] width 18 height 18
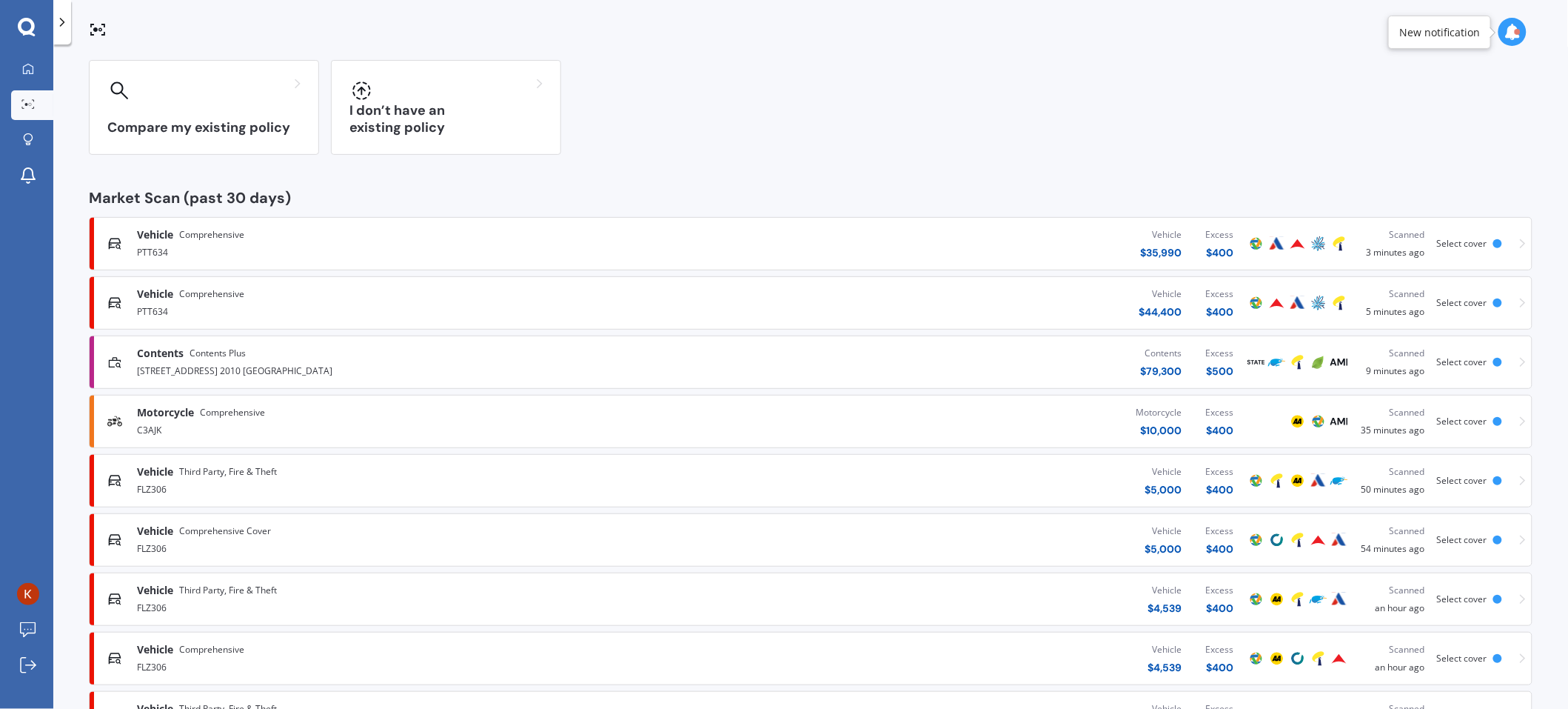
scroll to position [148, 0]
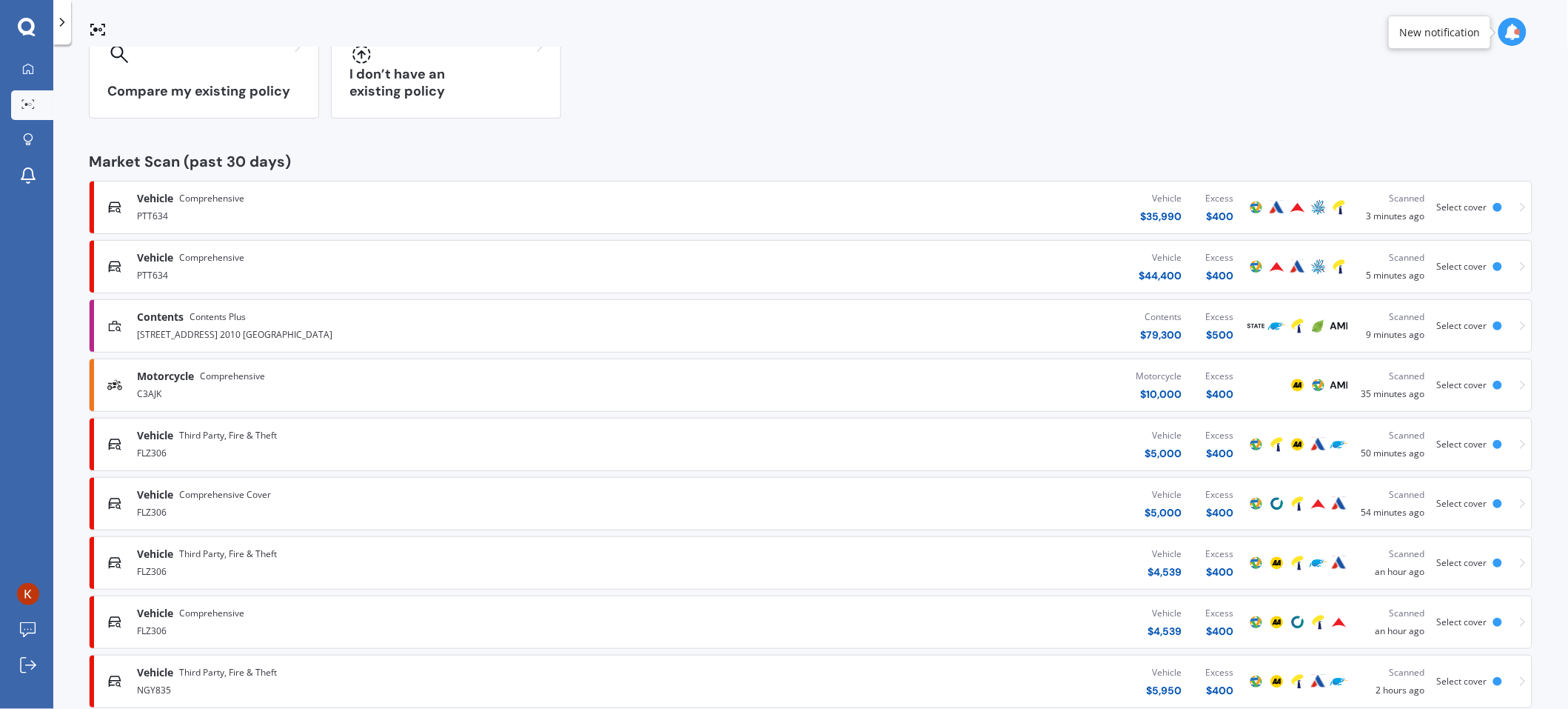
click at [1449, 497] on span "Select cover" at bounding box center [1463, 503] width 51 height 13
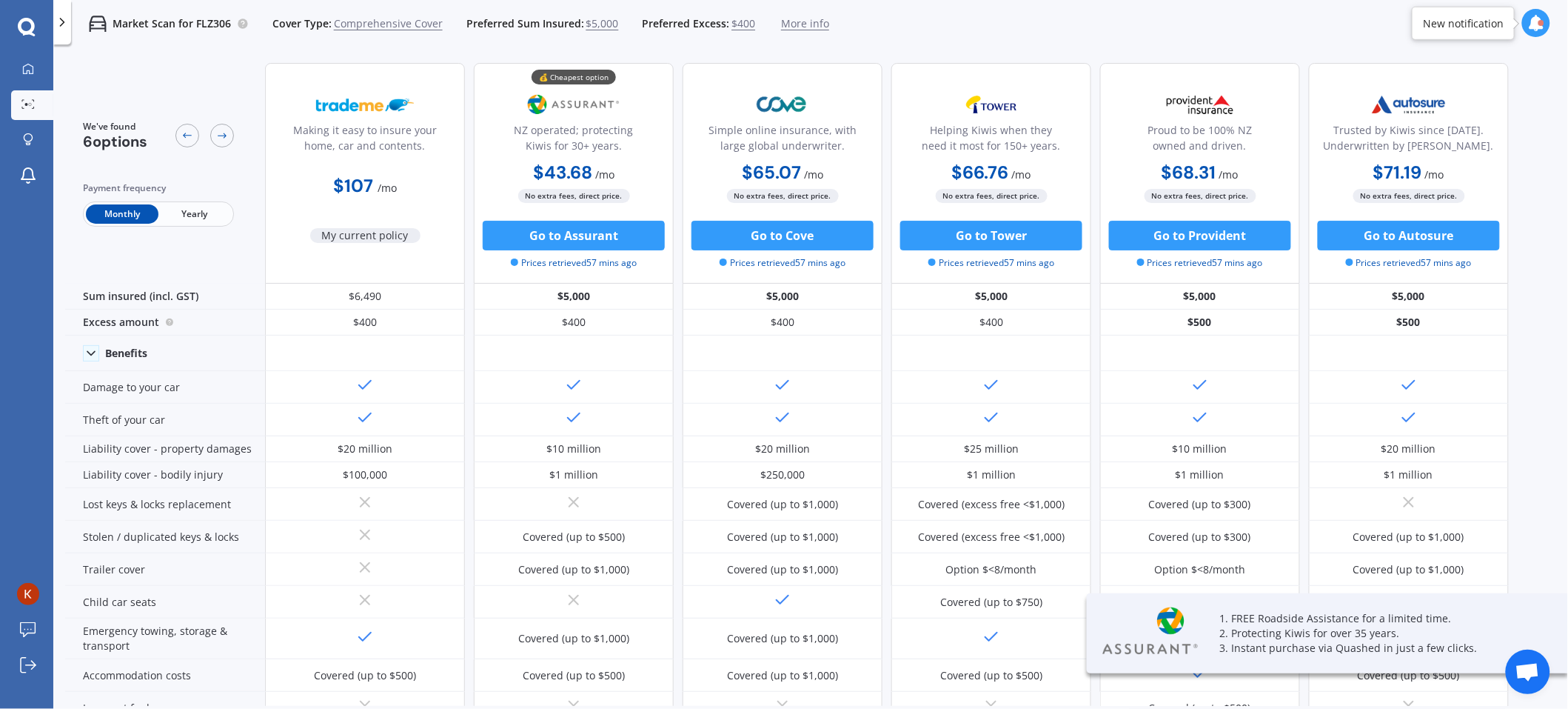
click at [588, 24] on span "$5,000" at bounding box center [603, 24] width 33 height 14
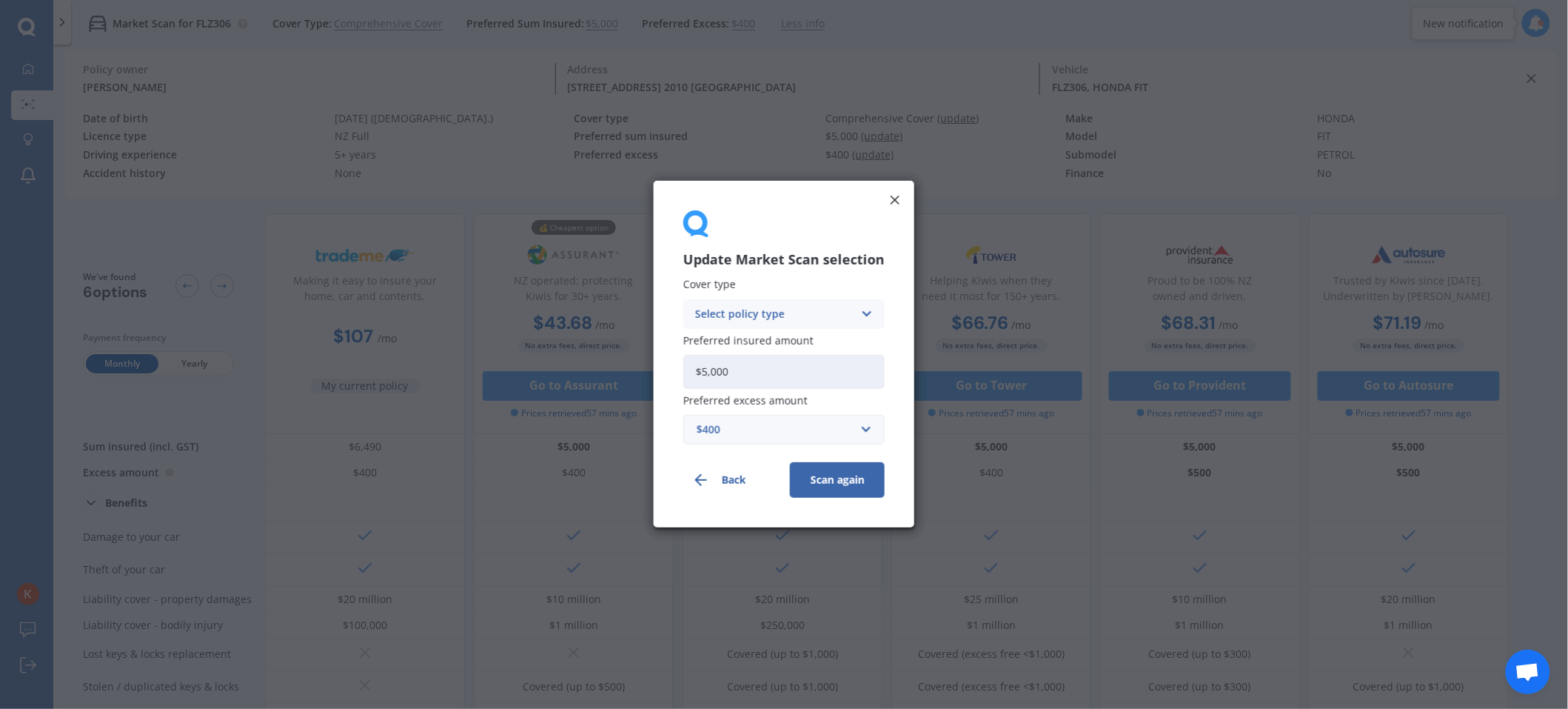
click at [749, 368] on input "$5,000" at bounding box center [784, 372] width 201 height 34
click at [751, 364] on input "$5,000" at bounding box center [784, 372] width 201 height 34
type input "$5"
type input "$6,490"
click at [832, 493] on button "Scan again" at bounding box center [837, 480] width 95 height 35
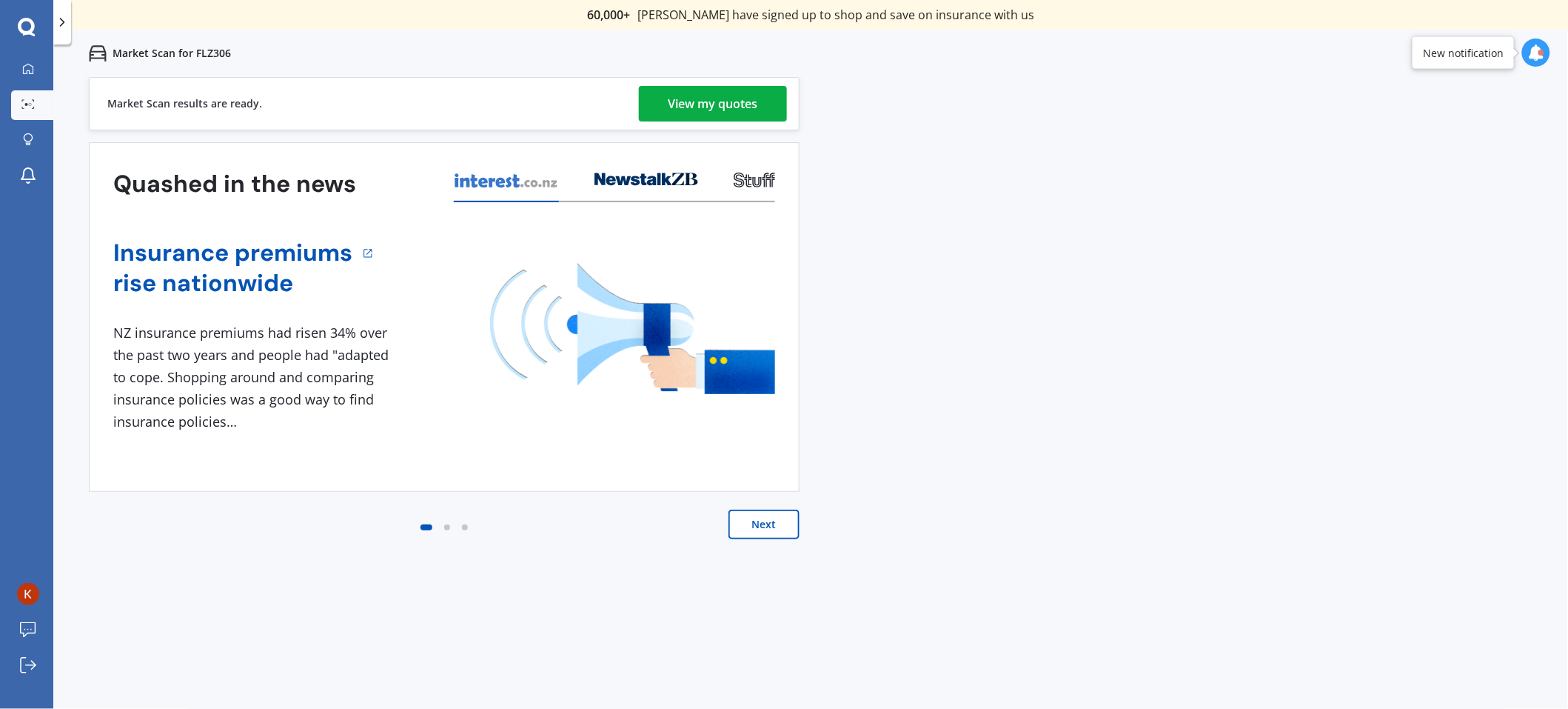
click at [653, 109] on link "View my quotes" at bounding box center [713, 103] width 148 height 35
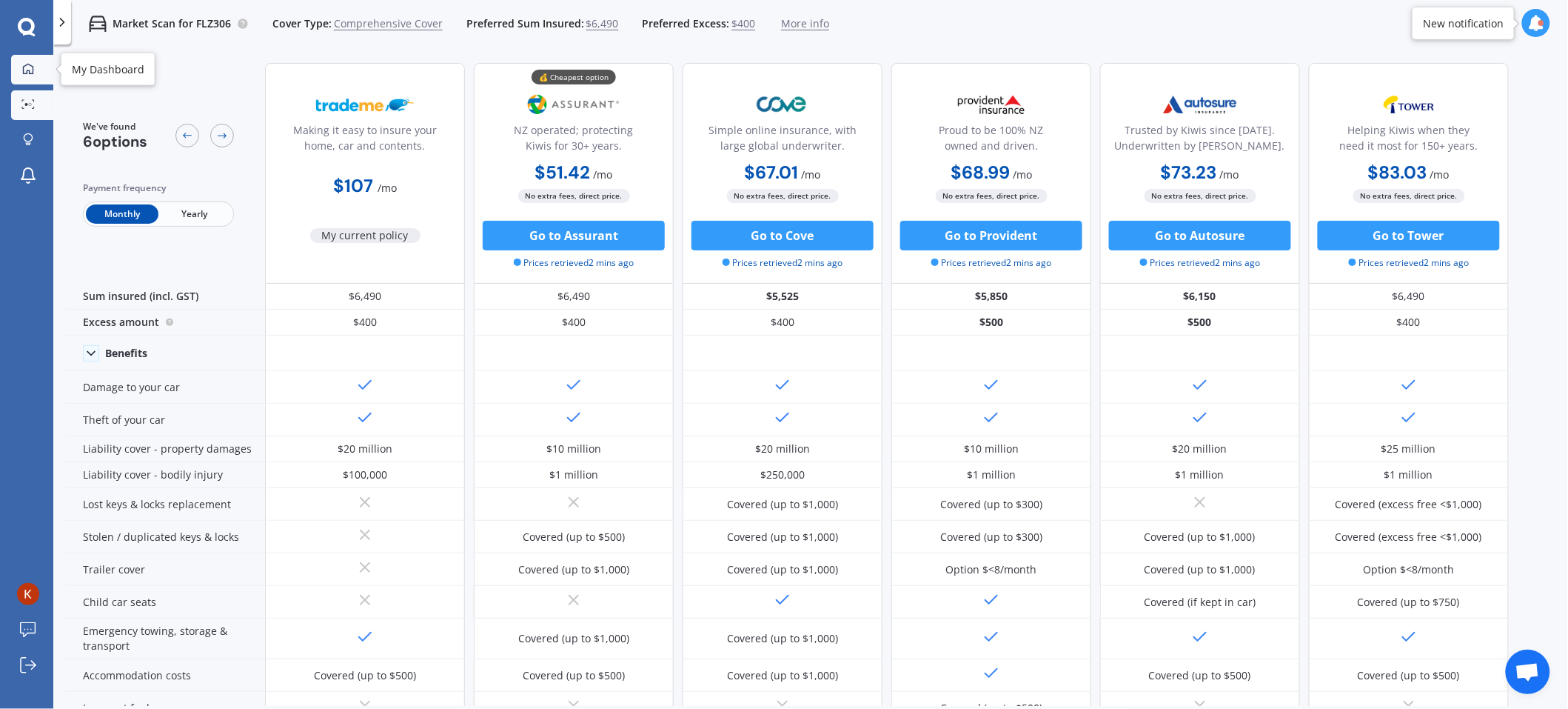
click at [23, 72] on icon at bounding box center [27, 68] width 10 height 10
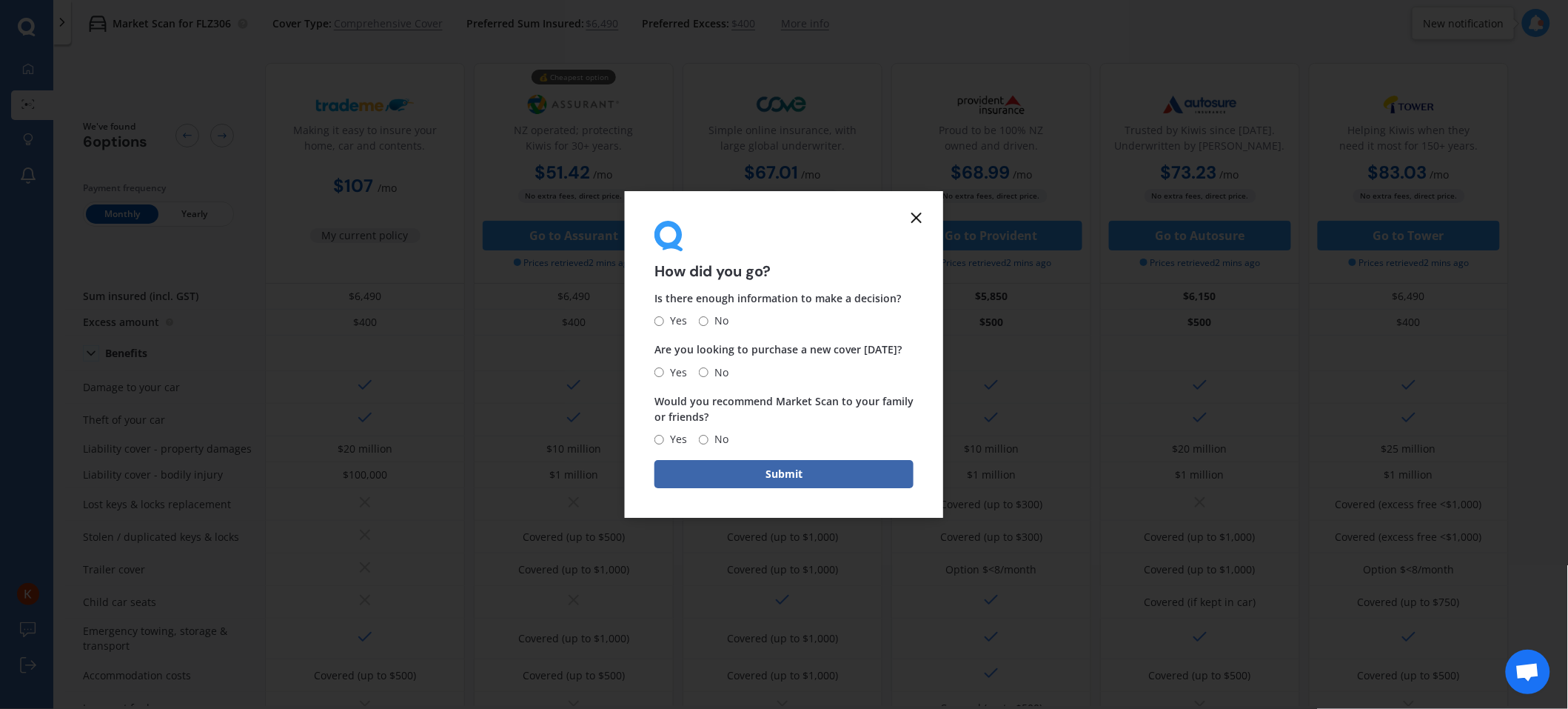
click at [917, 215] on icon at bounding box center [917, 218] width 18 height 18
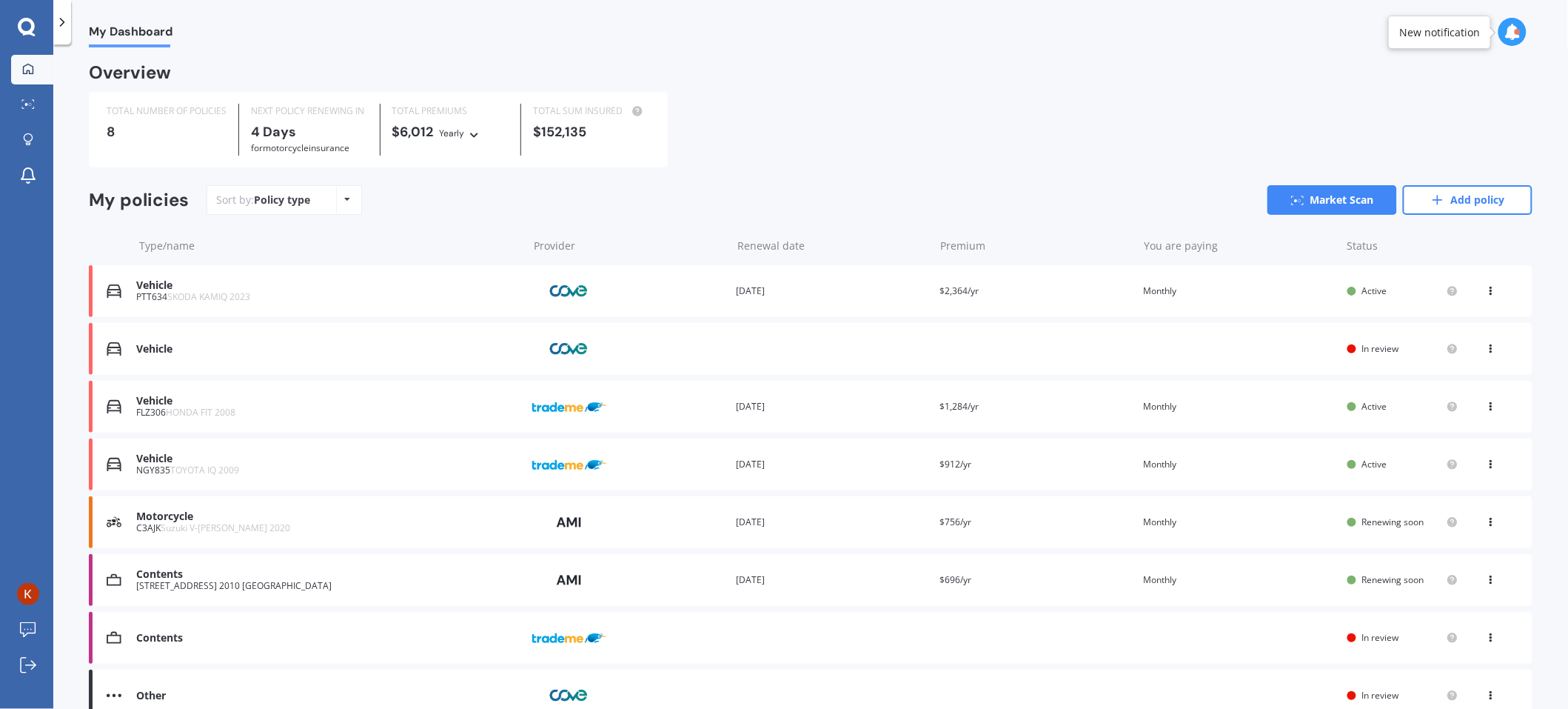
scroll to position [74, 0]
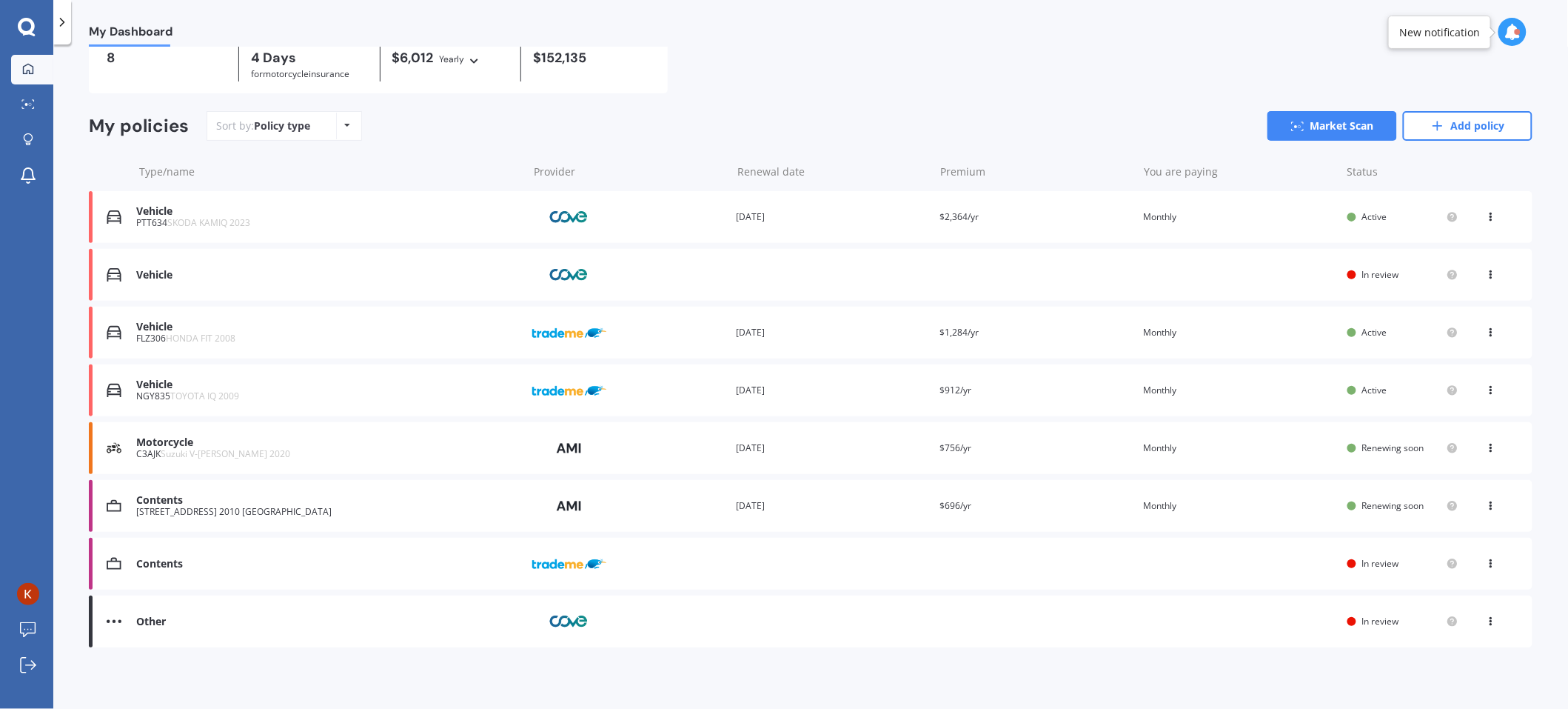
click at [1487, 272] on icon at bounding box center [1491, 272] width 10 height 9
click at [1462, 288] on div "View policy" at bounding box center [1458, 302] width 147 height 30
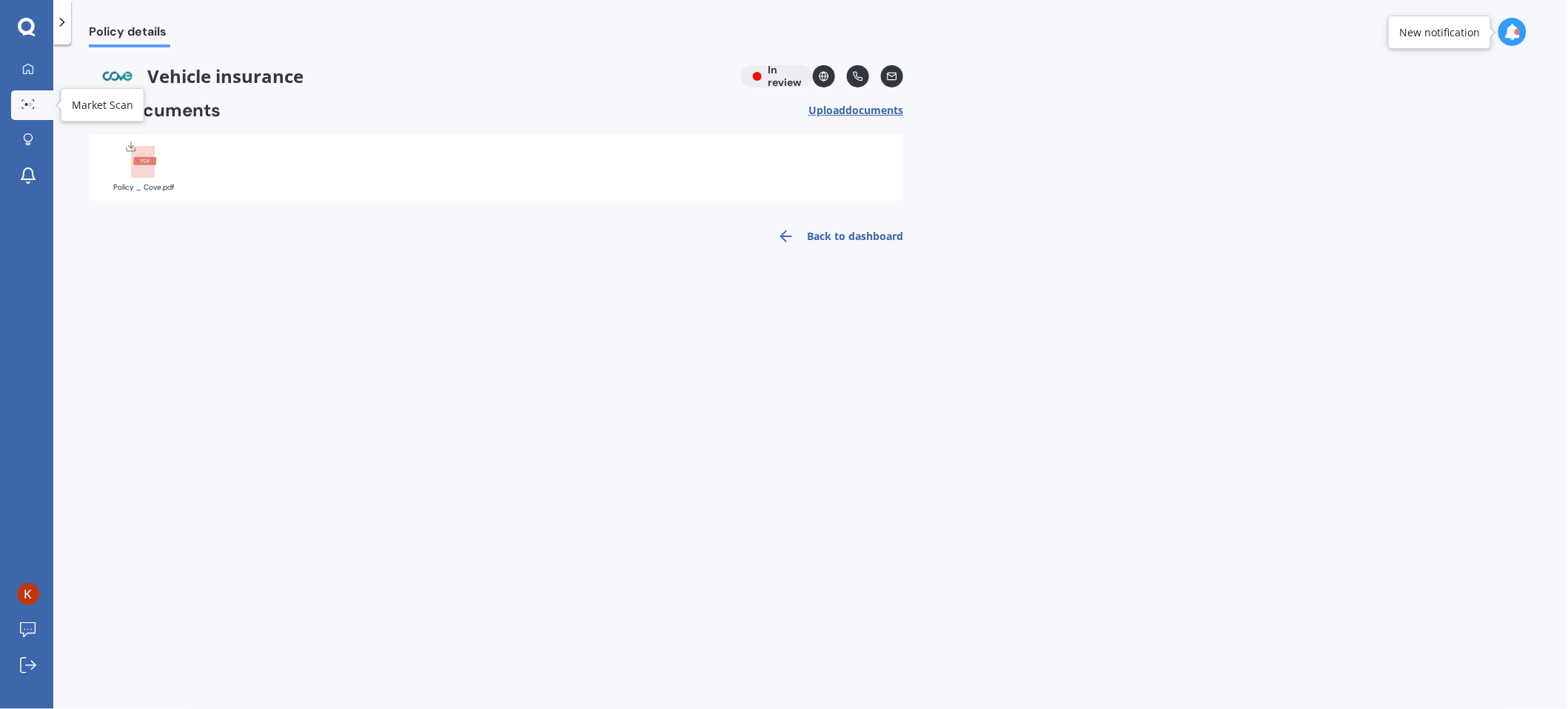
click at [31, 101] on icon at bounding box center [28, 104] width 14 height 10
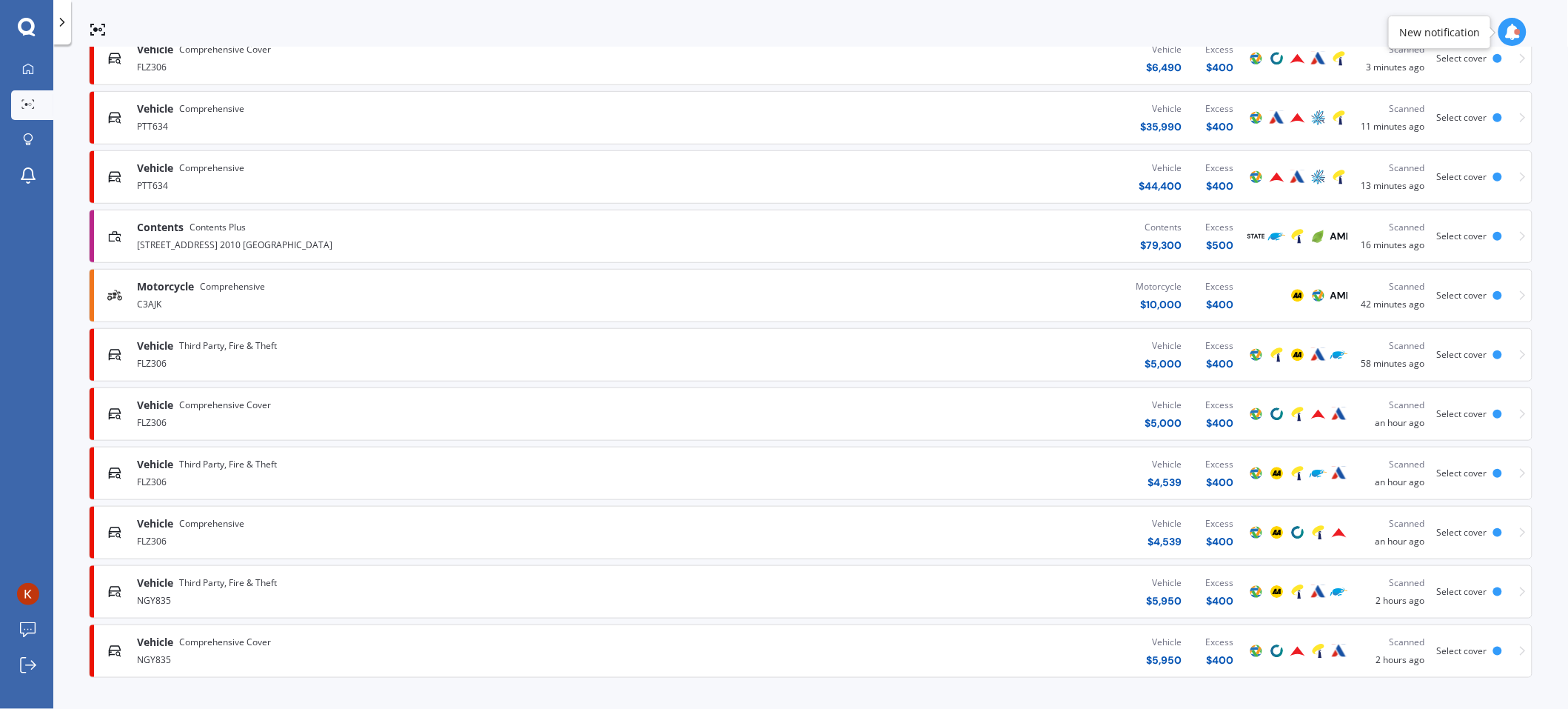
scroll to position [297, 0]
click at [1474, 588] on span "Select cover" at bounding box center [1463, 590] width 51 height 13
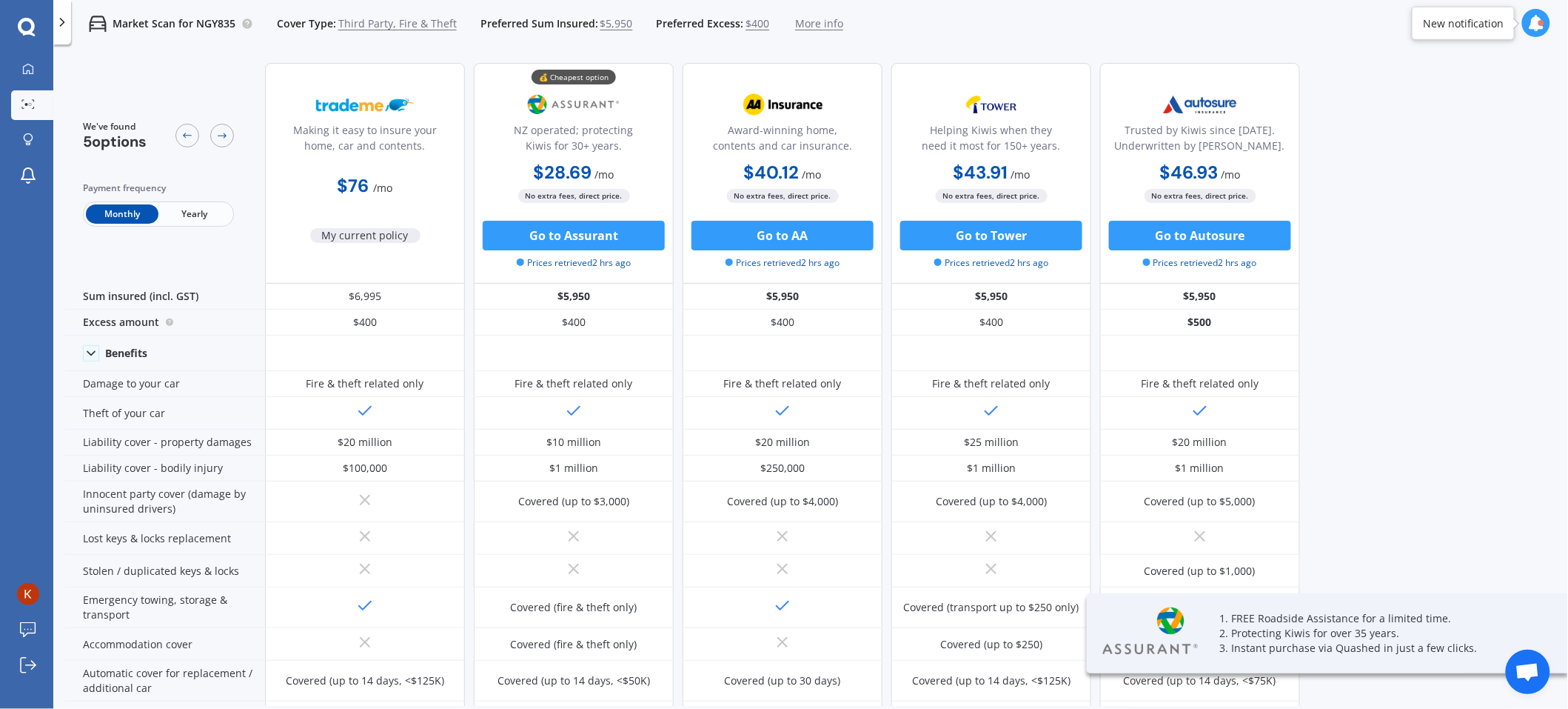
click at [617, 23] on span "$5,950" at bounding box center [617, 24] width 33 height 14
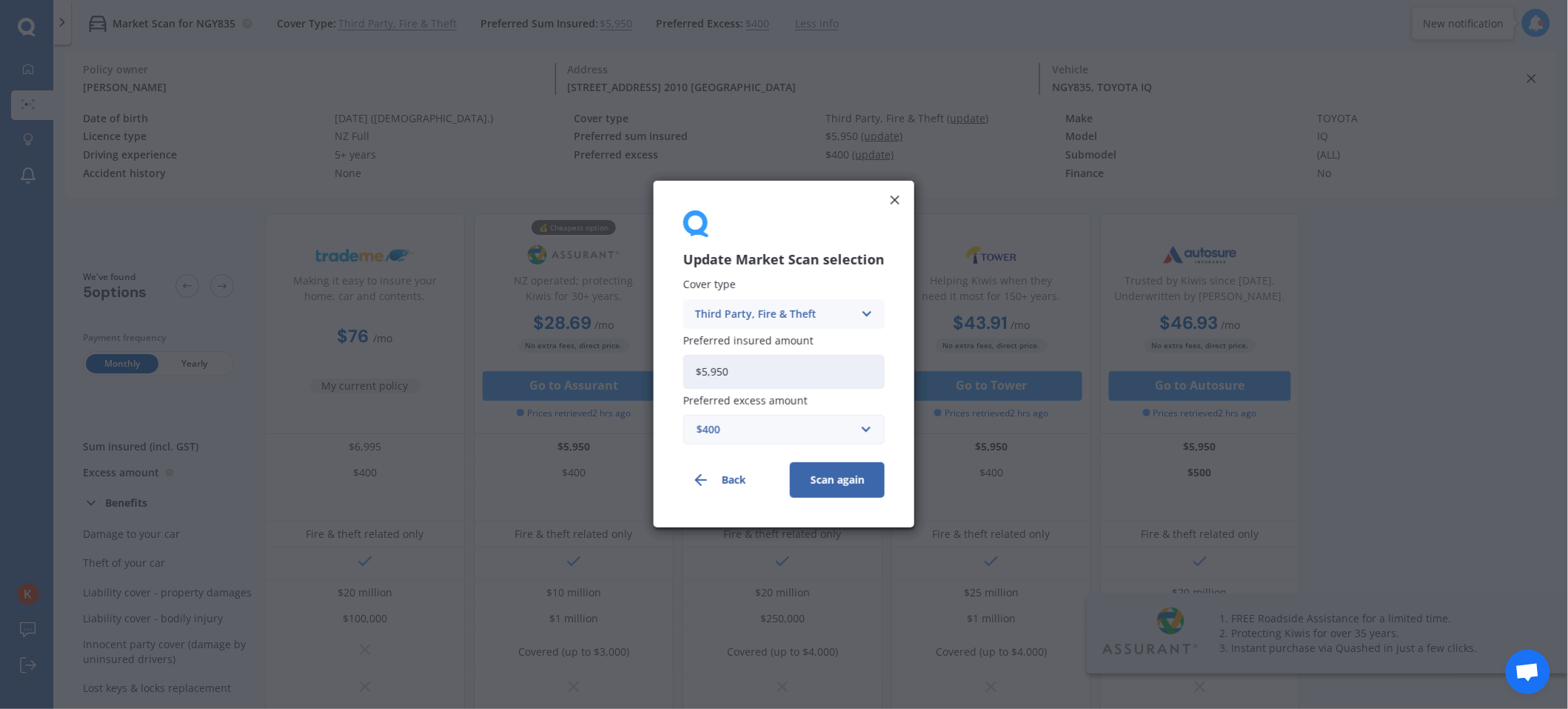
drag, startPoint x: 797, startPoint y: 360, endPoint x: 530, endPoint y: 373, distance: 267.3
click at [530, 373] on div "Update Market Scan selection Cover type Third Party, Fire & Theft Comprehensive…" at bounding box center [784, 354] width 1568 height 709
type input "$6,995"
click at [846, 486] on button "Scan again" at bounding box center [837, 480] width 95 height 35
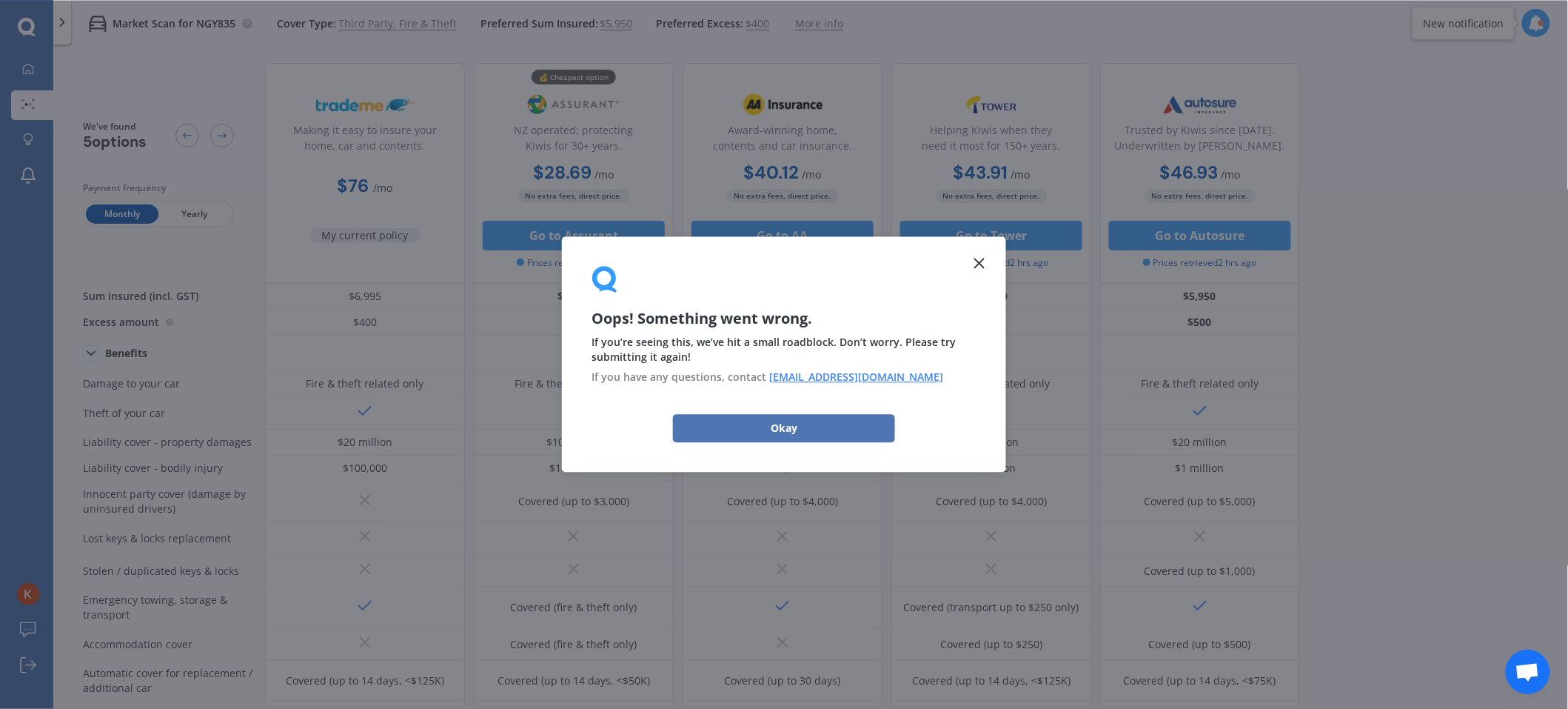
click at [781, 424] on button "Okay" at bounding box center [783, 427] width 222 height 28
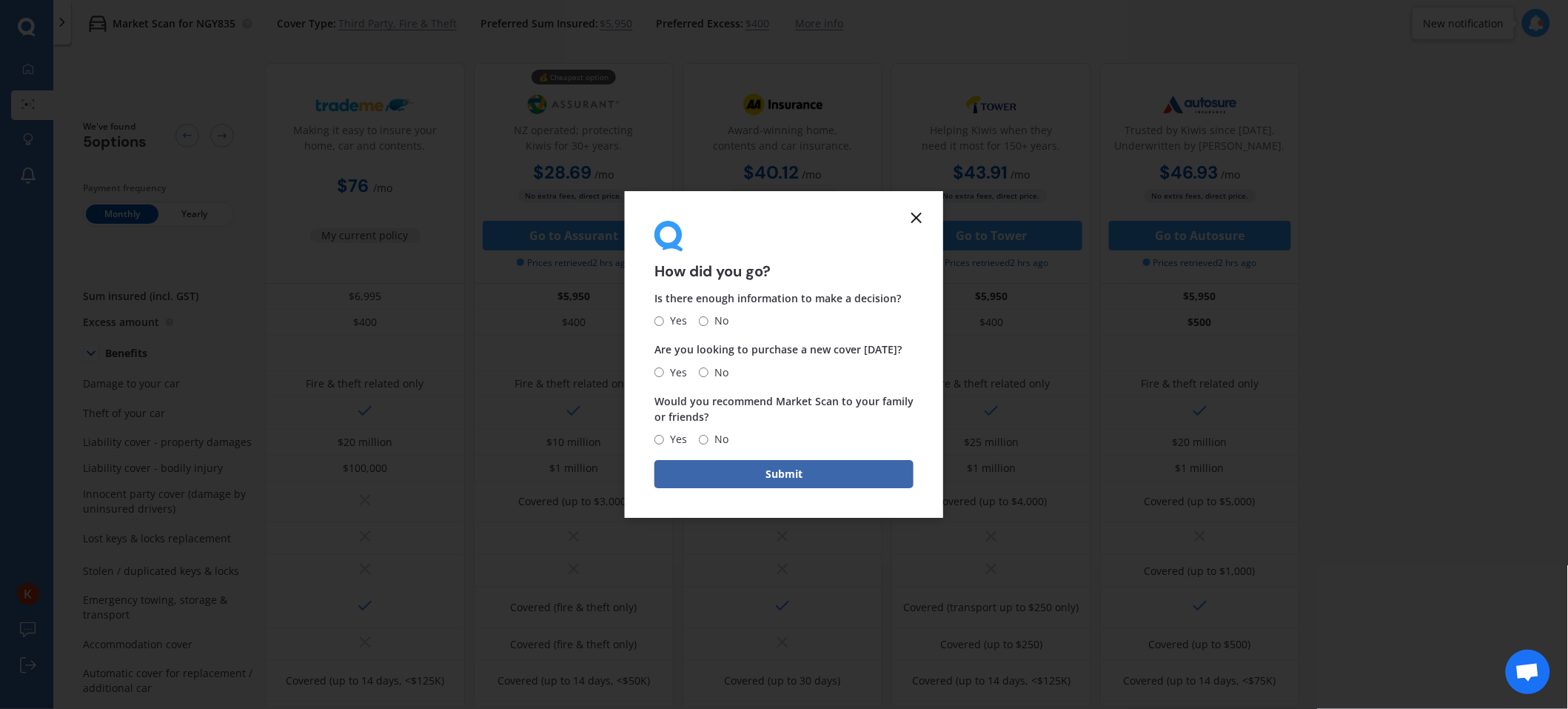
click at [915, 219] on line at bounding box center [917, 218] width 9 height 9
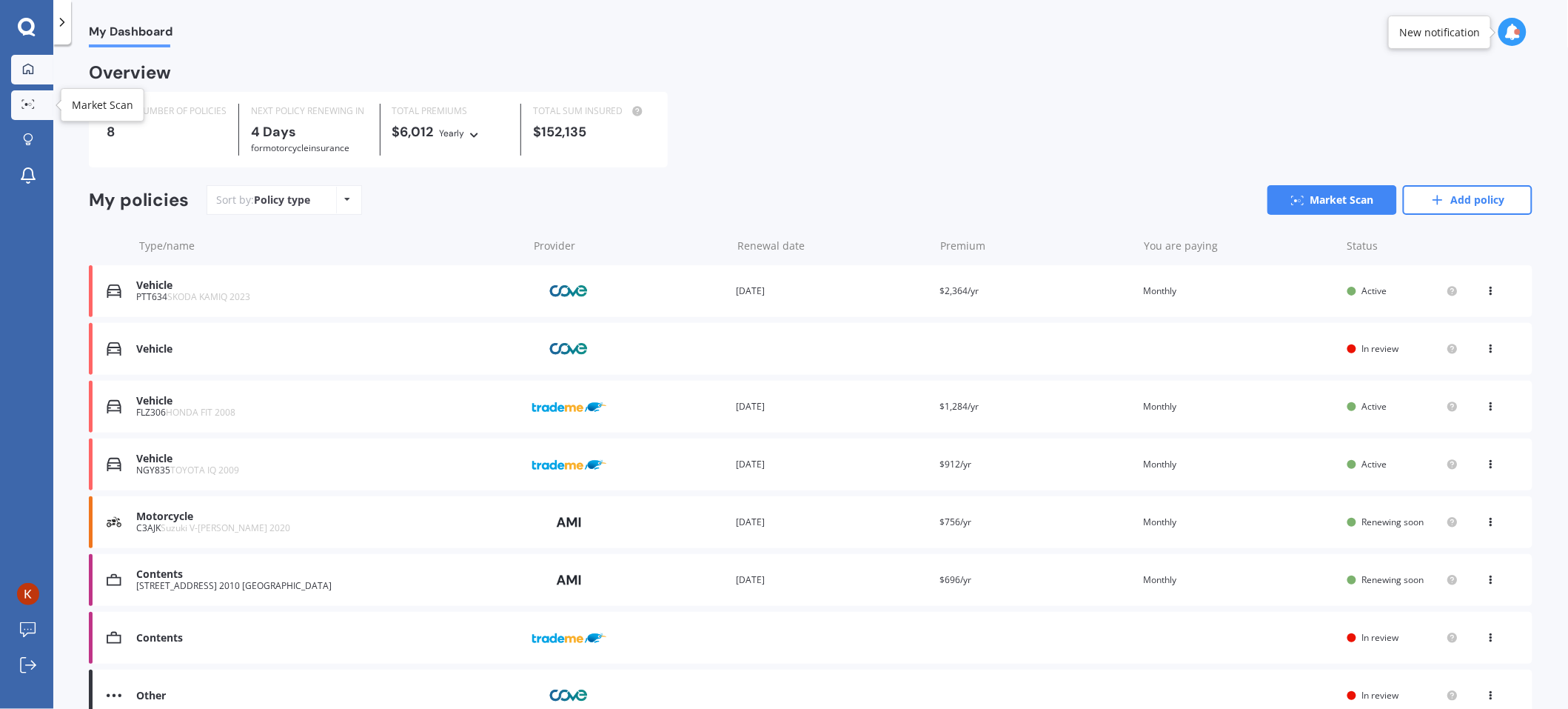
click at [30, 100] on icon at bounding box center [28, 104] width 14 height 10
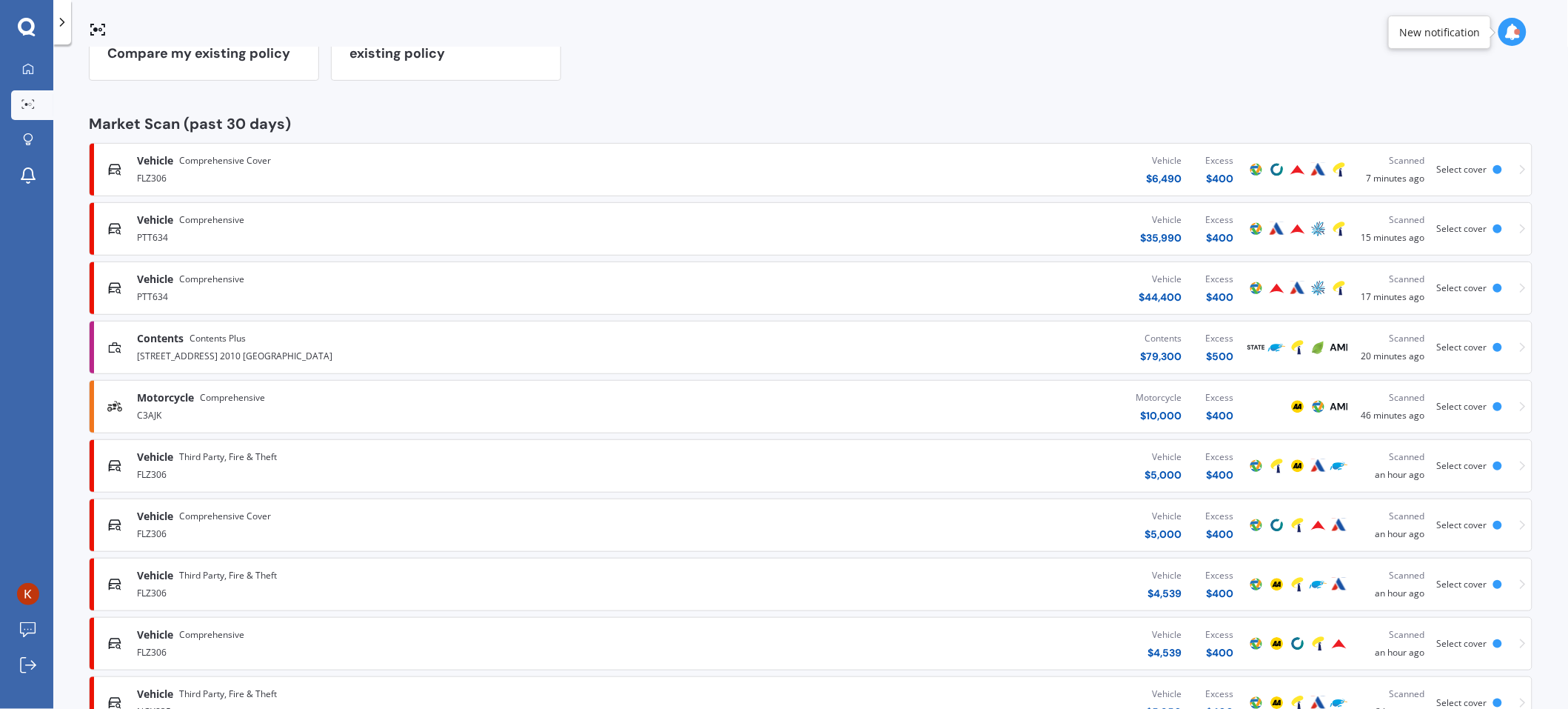
scroll to position [296, 0]
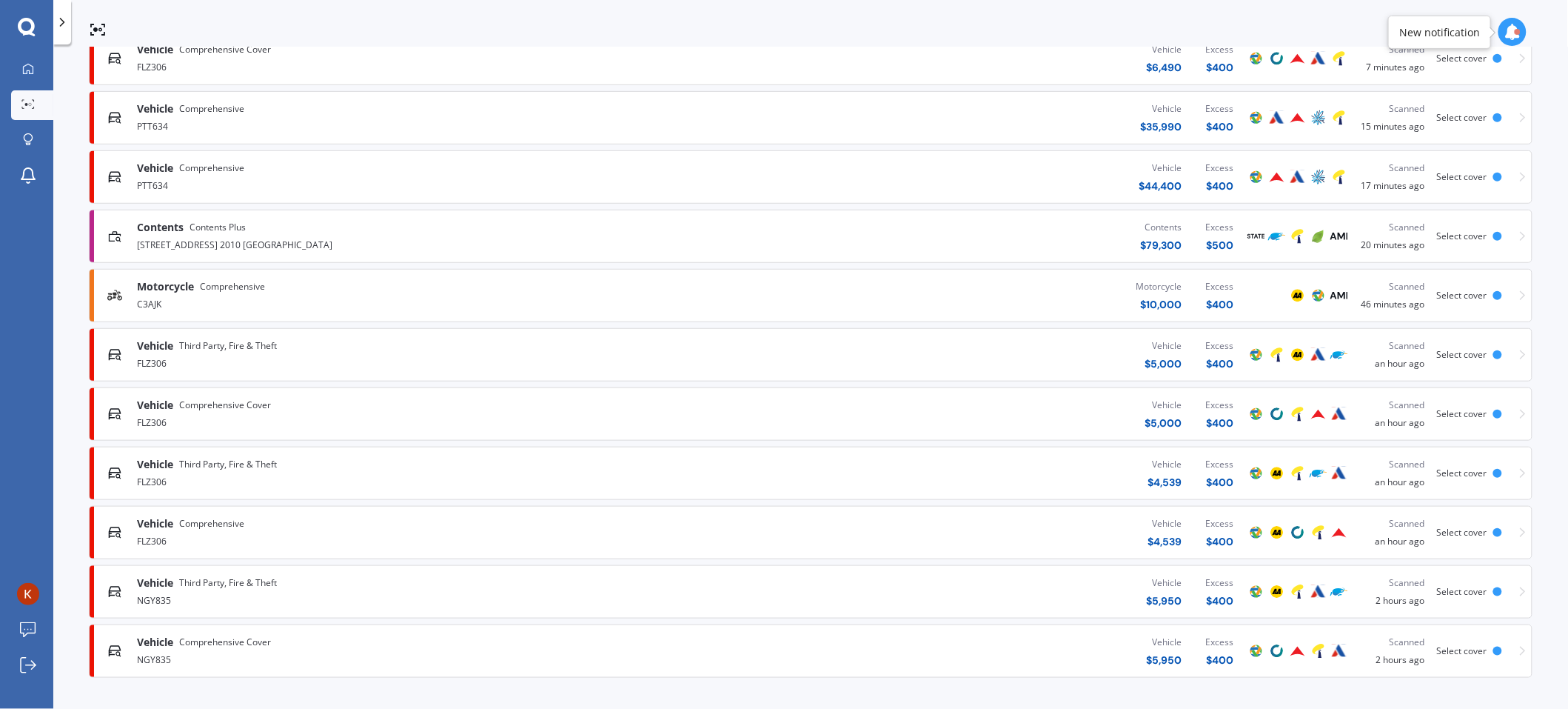
click at [1462, 593] on span "Select cover" at bounding box center [1463, 591] width 51 height 13
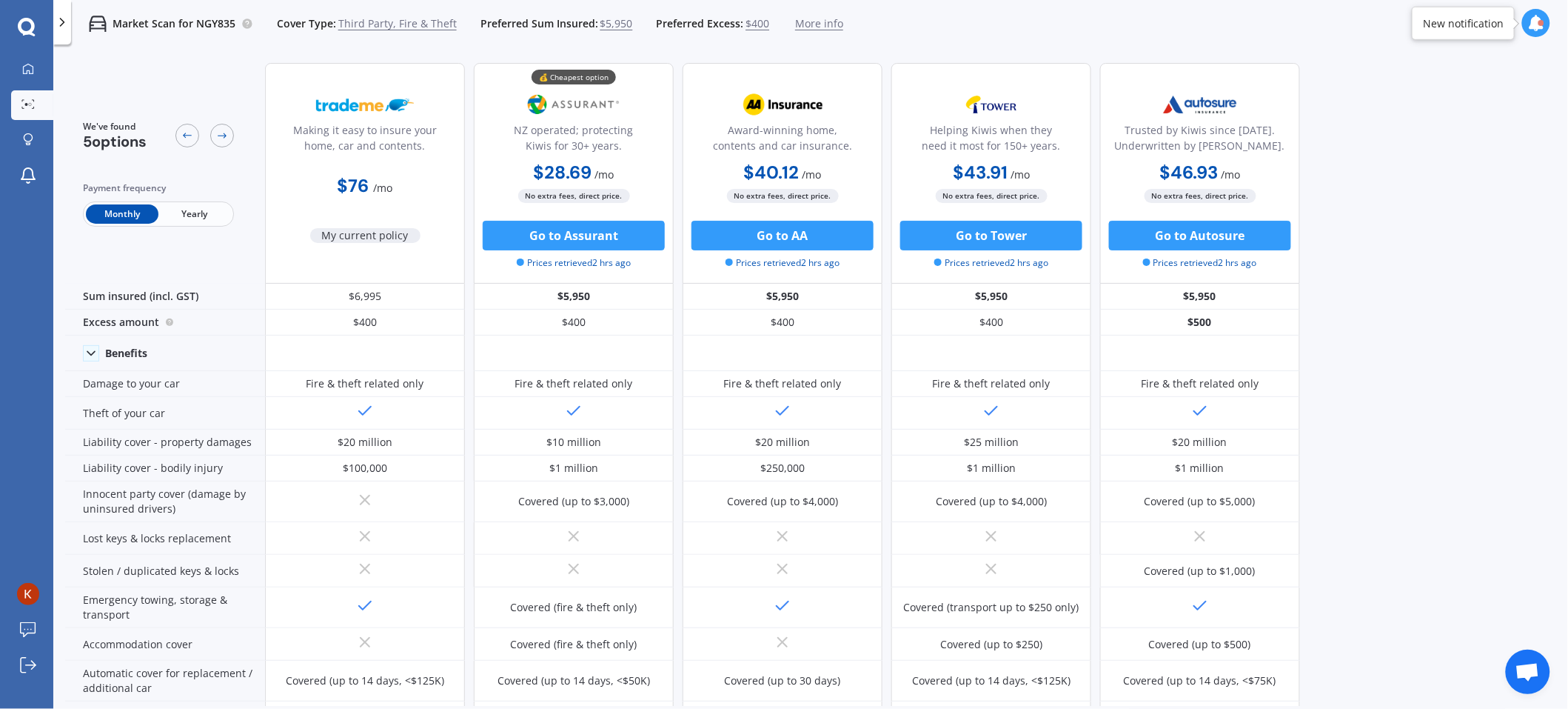
click at [607, 17] on span "$5,950" at bounding box center [617, 24] width 33 height 14
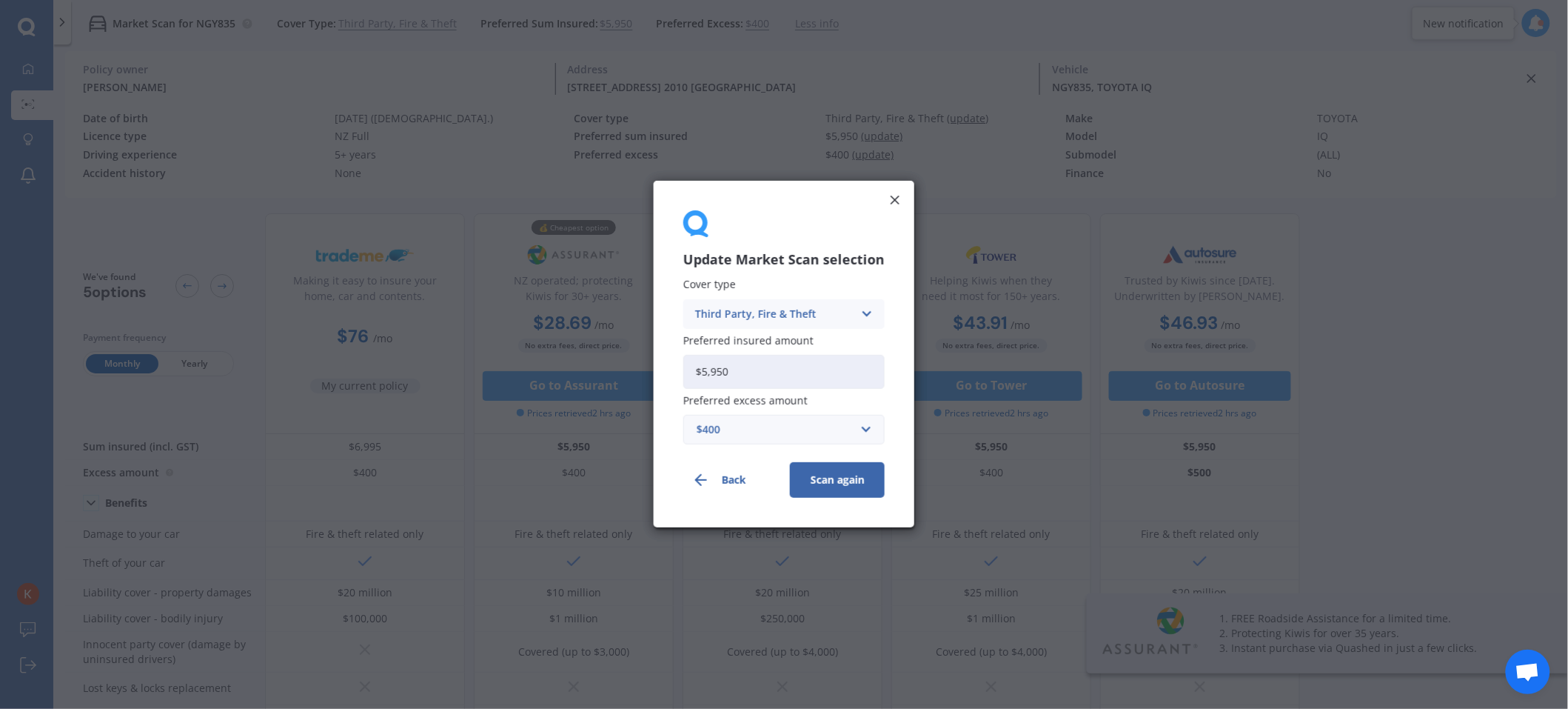
click at [767, 366] on input "$5,950" at bounding box center [784, 372] width 201 height 34
drag, startPoint x: 767, startPoint y: 366, endPoint x: 611, endPoint y: 368, distance: 156.0
click at [611, 368] on div "Update Market Scan selection Cover type Third Party, Fire & Theft Comprehensive…" at bounding box center [784, 354] width 1568 height 709
type input "$6,995"
click at [837, 472] on button "Scan again" at bounding box center [837, 480] width 95 height 35
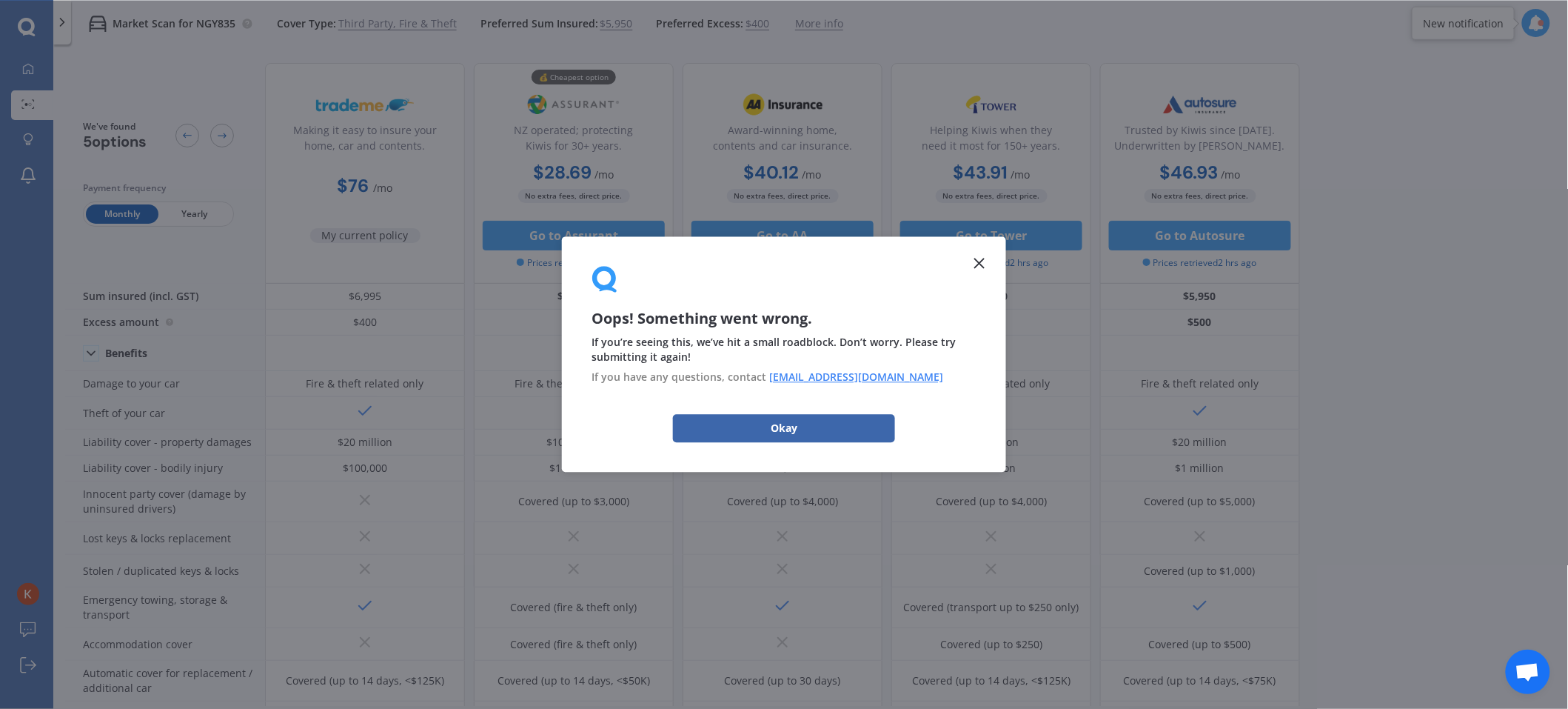
click at [980, 258] on icon at bounding box center [980, 263] width 18 height 18
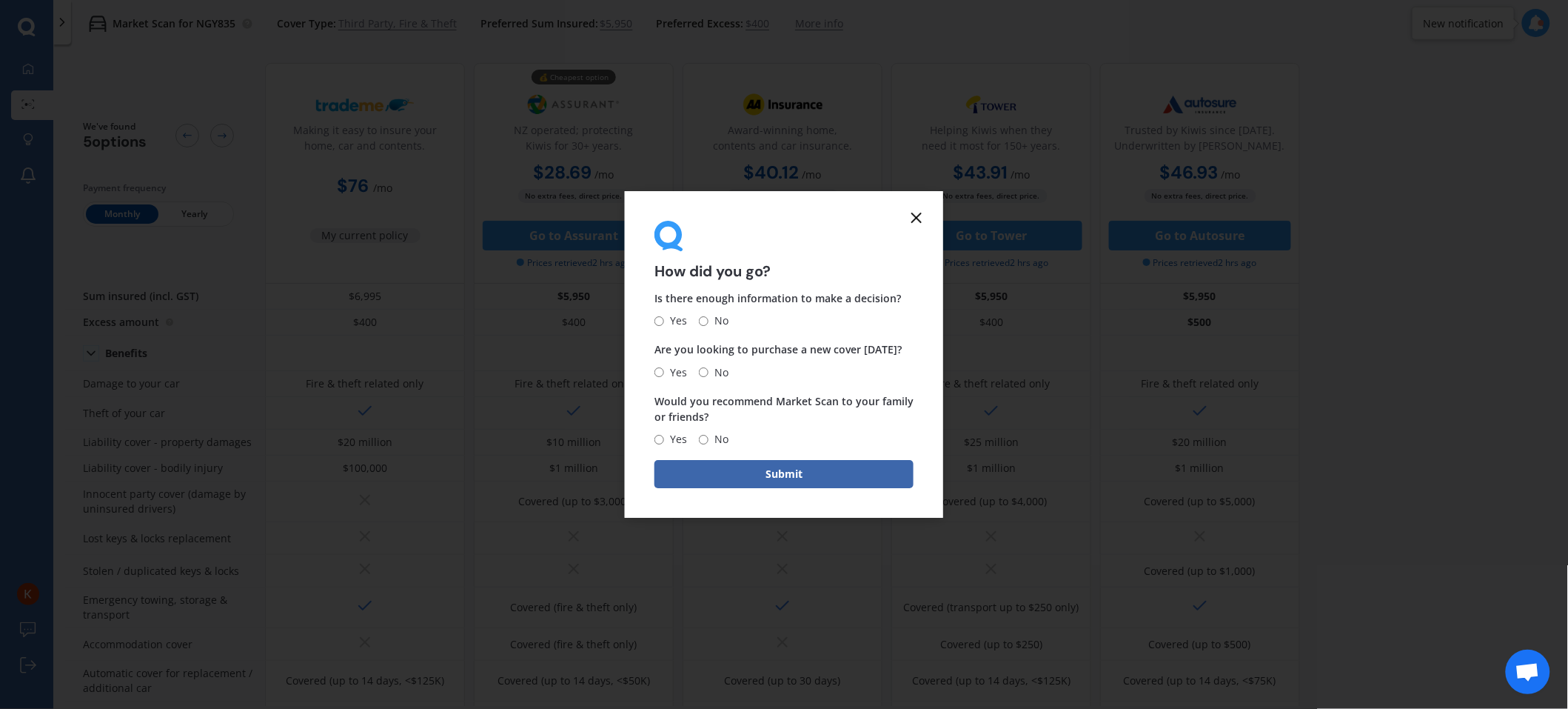
click at [909, 206] on form "How did you go? Is there enough information to make a decision? Yes No Are you …" at bounding box center [784, 355] width 319 height 328
click at [915, 224] on icon at bounding box center [917, 218] width 18 height 18
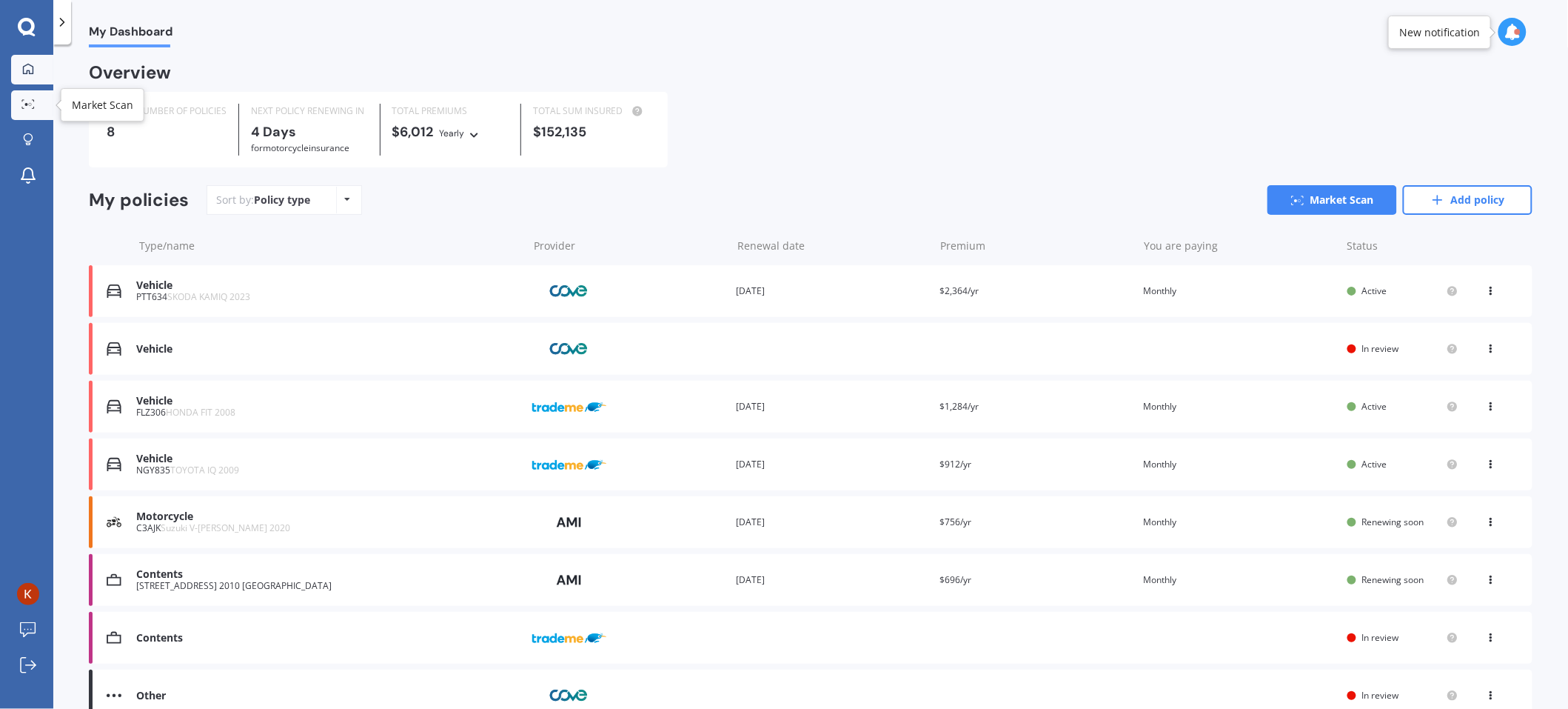
click at [26, 110] on div at bounding box center [28, 105] width 23 height 11
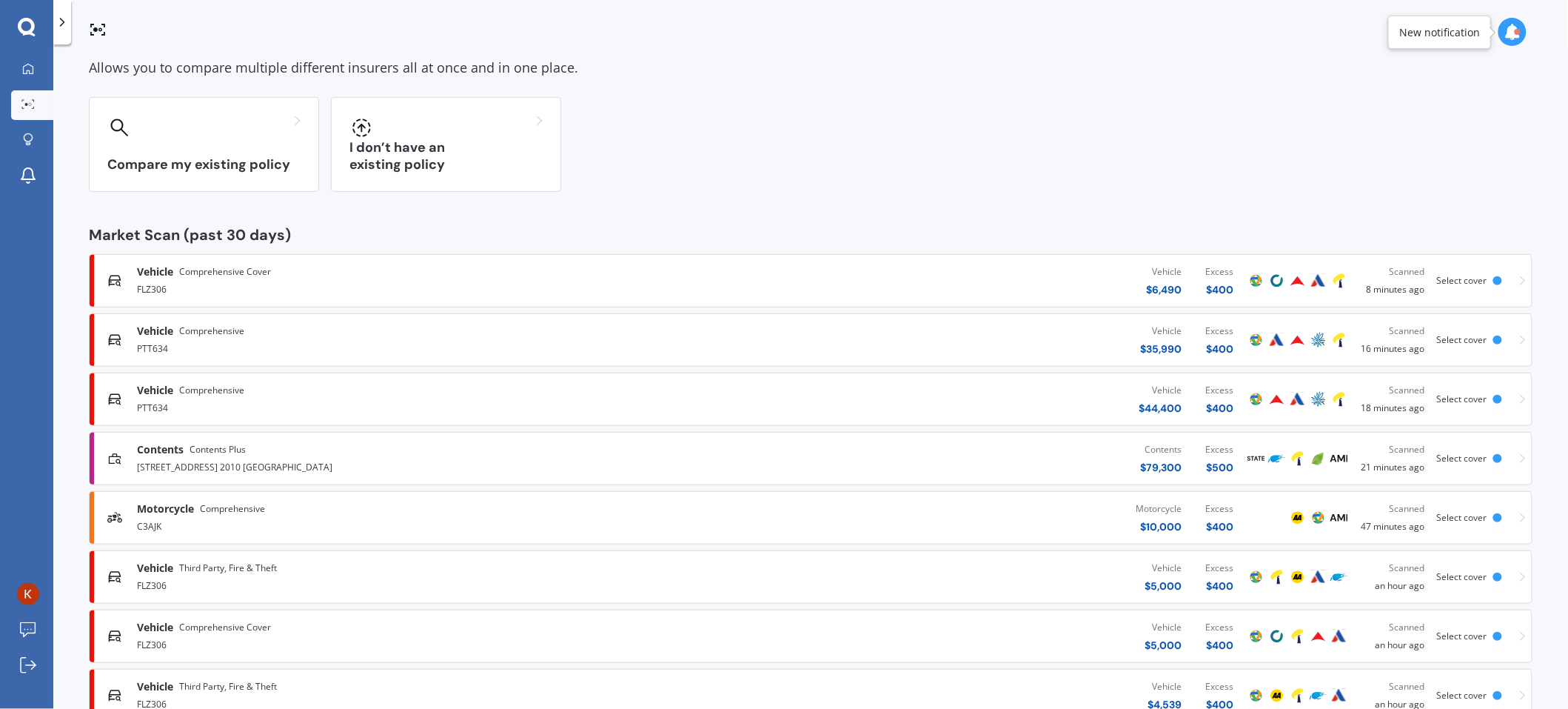
scroll to position [111, 0]
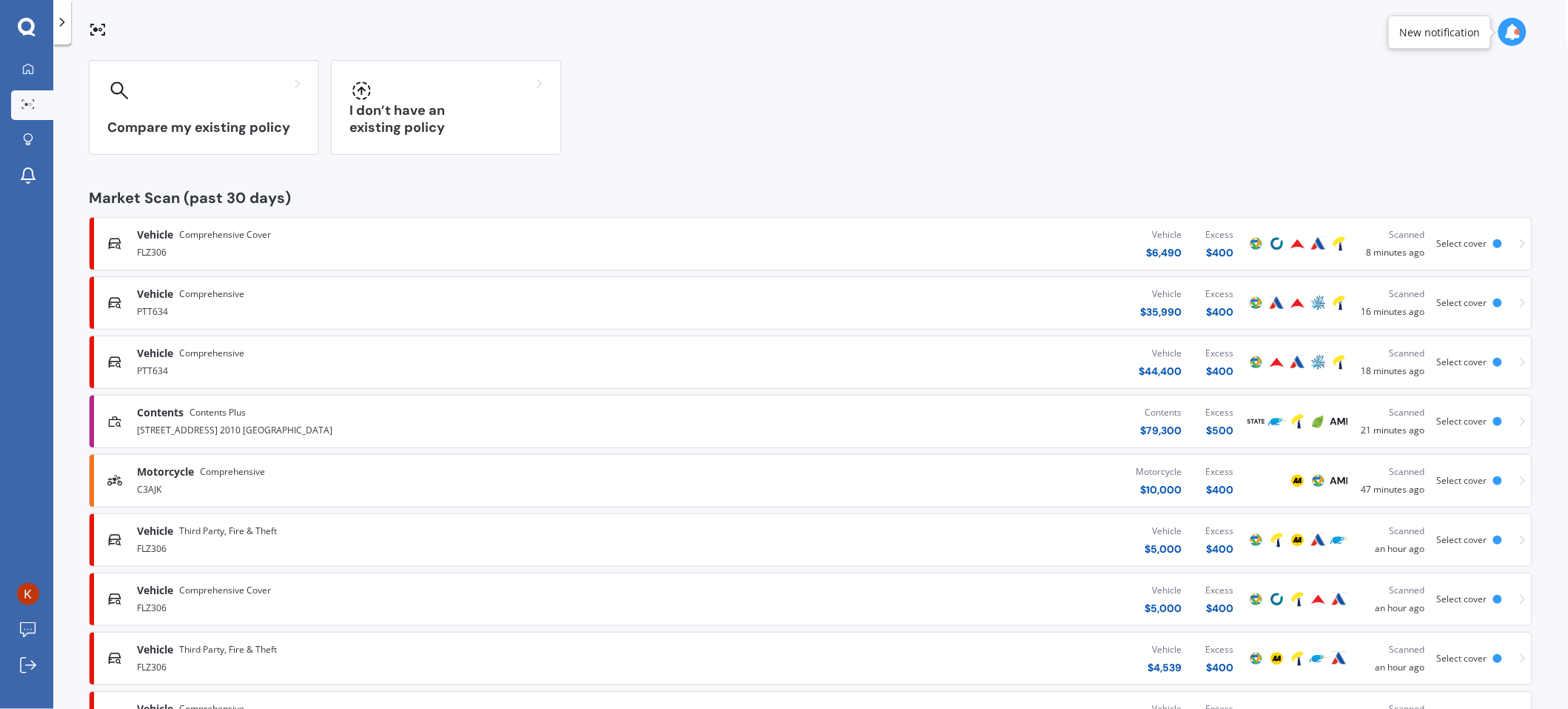
click at [1520, 536] on icon at bounding box center [1523, 540] width 6 height 10
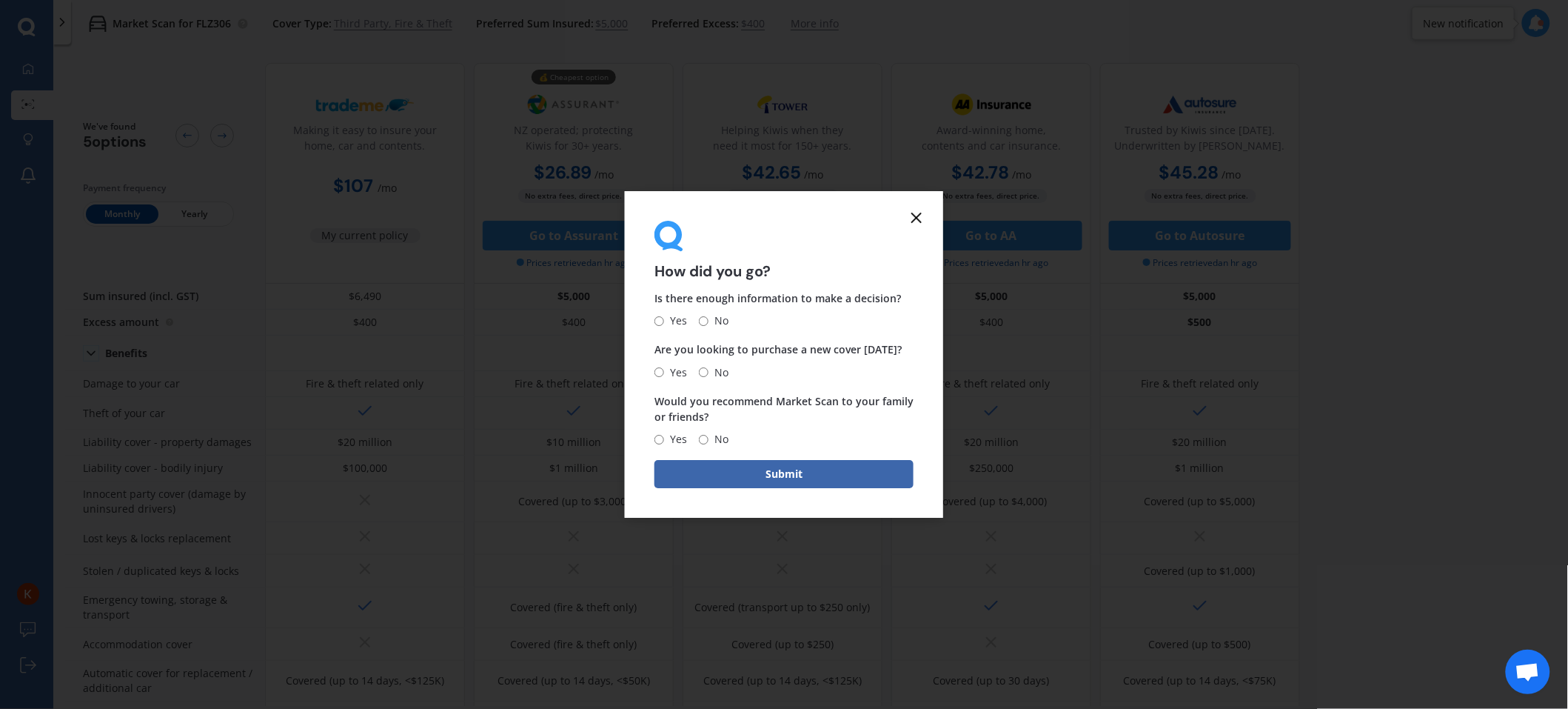
click at [916, 222] on icon at bounding box center [917, 218] width 18 height 18
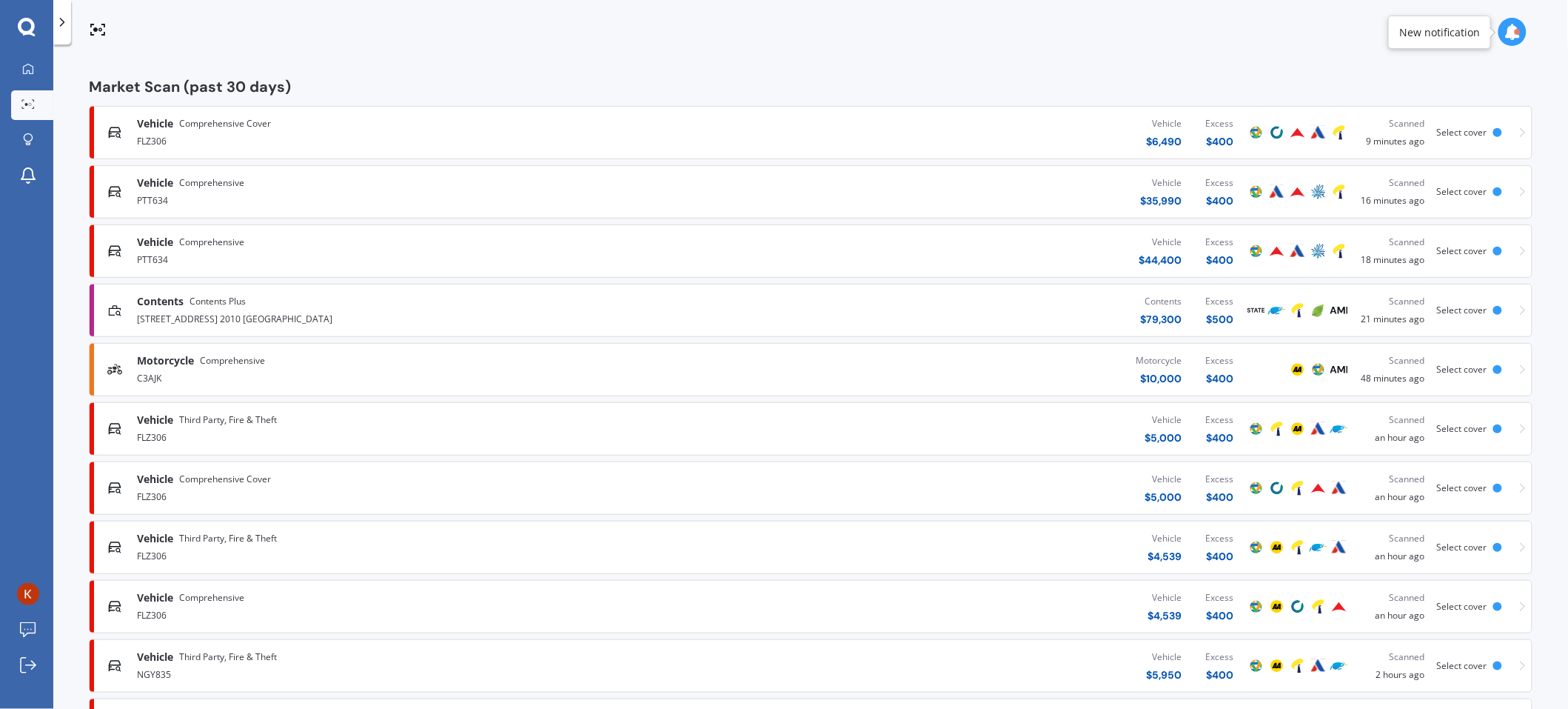
scroll to position [297, 0]
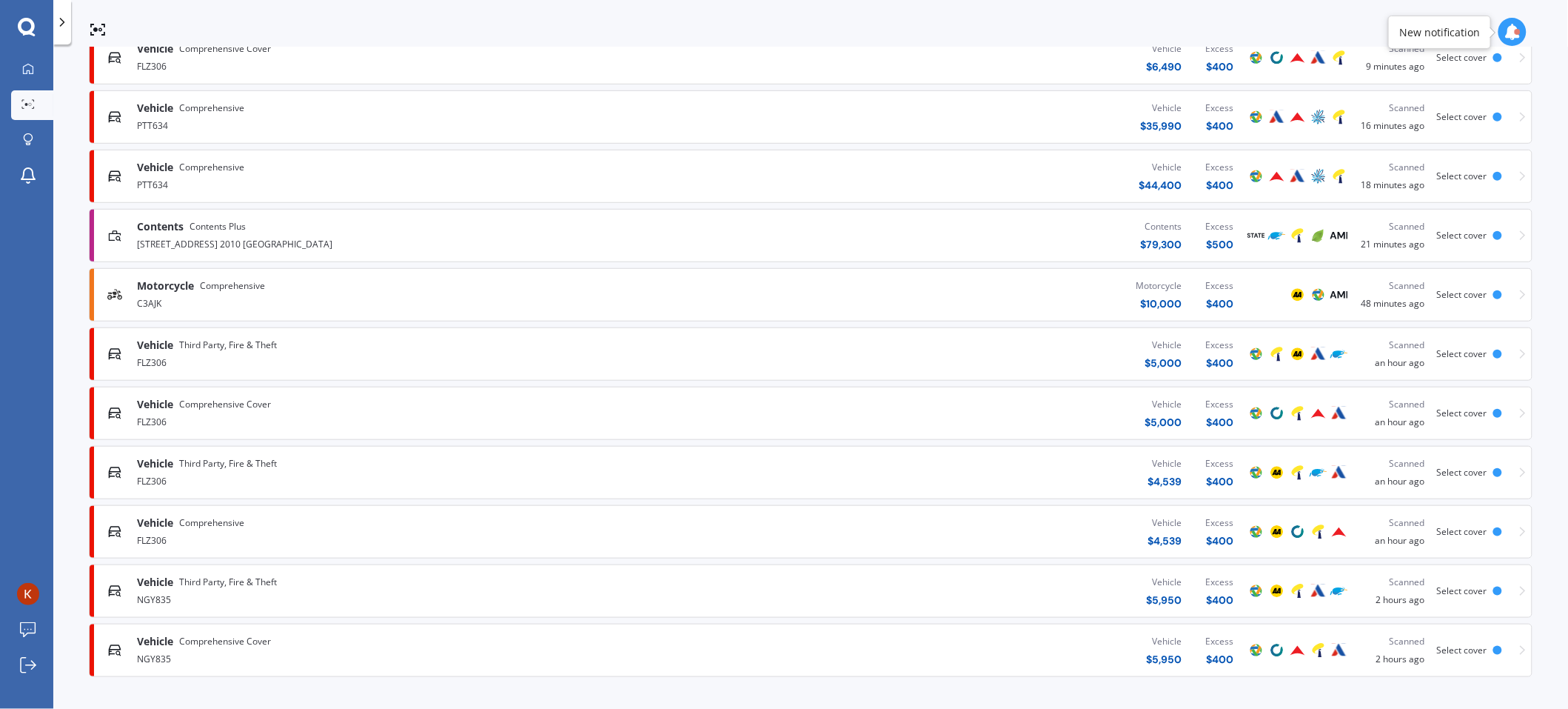
click at [1520, 646] on icon at bounding box center [1523, 649] width 6 height 10
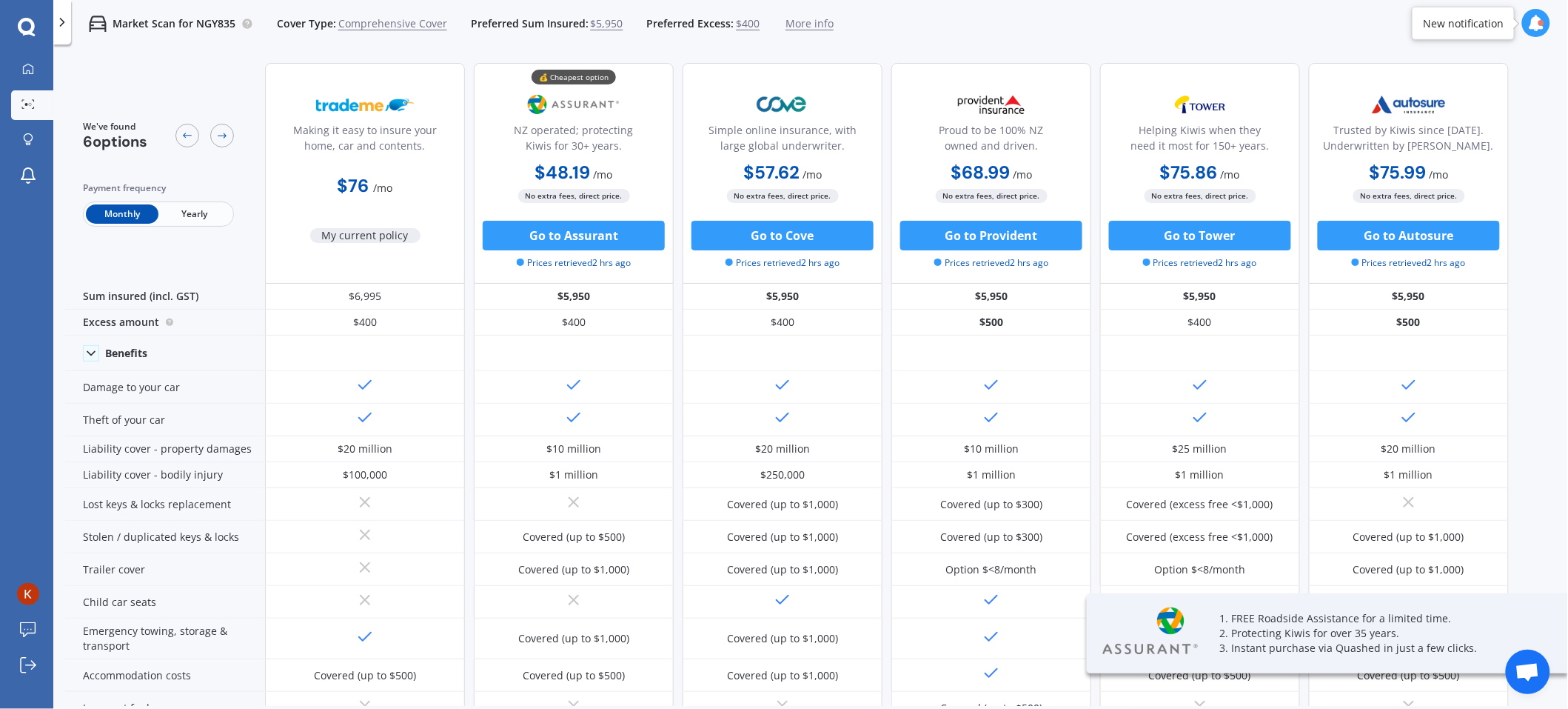
click at [597, 26] on span "$5,950" at bounding box center [607, 24] width 33 height 14
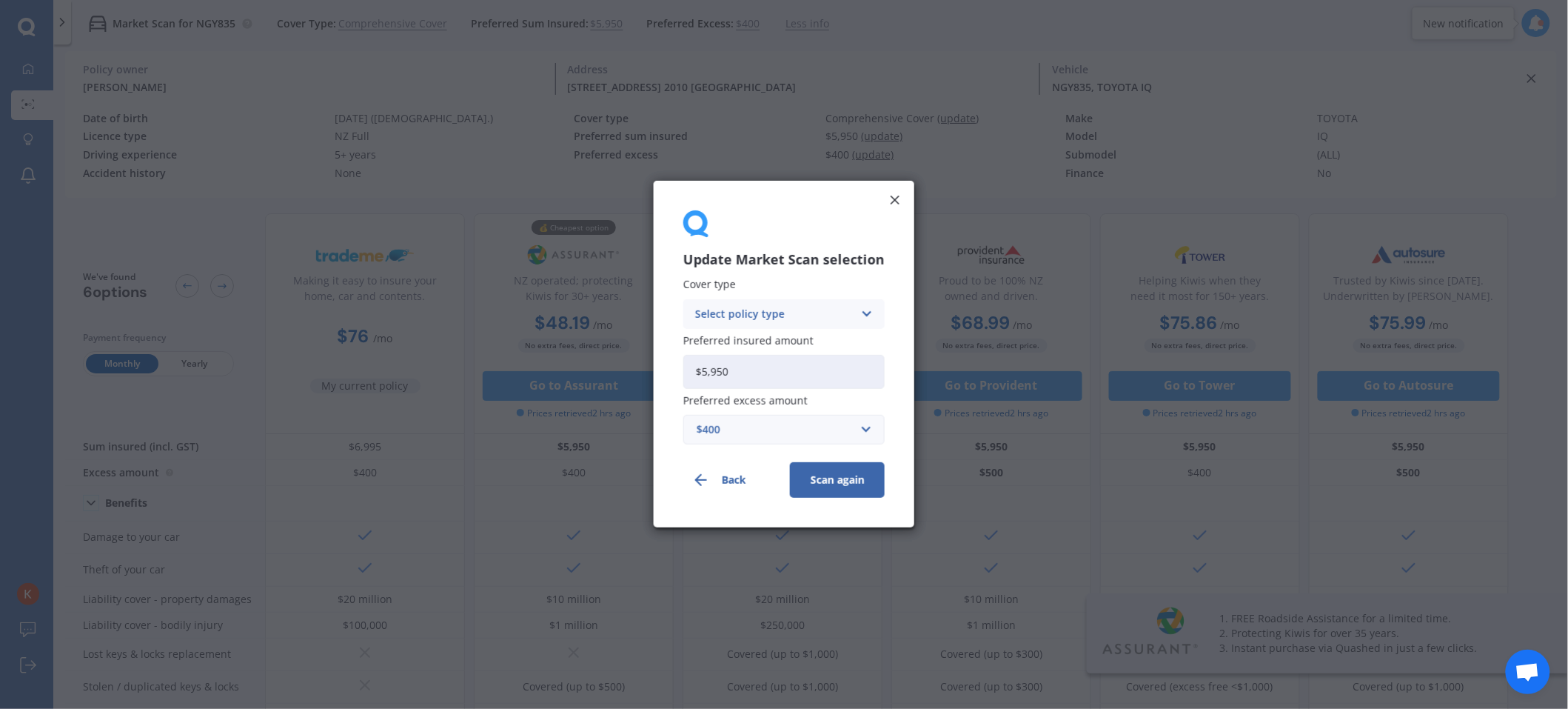
drag, startPoint x: 758, startPoint y: 369, endPoint x: 440, endPoint y: 356, distance: 318.3
click at [450, 372] on div "Update Market Scan selection Cover type Select policy type Comprehensive Third …" at bounding box center [784, 354] width 1568 height 709
type input "$6,995"
click at [837, 483] on button "Scan again" at bounding box center [837, 480] width 95 height 35
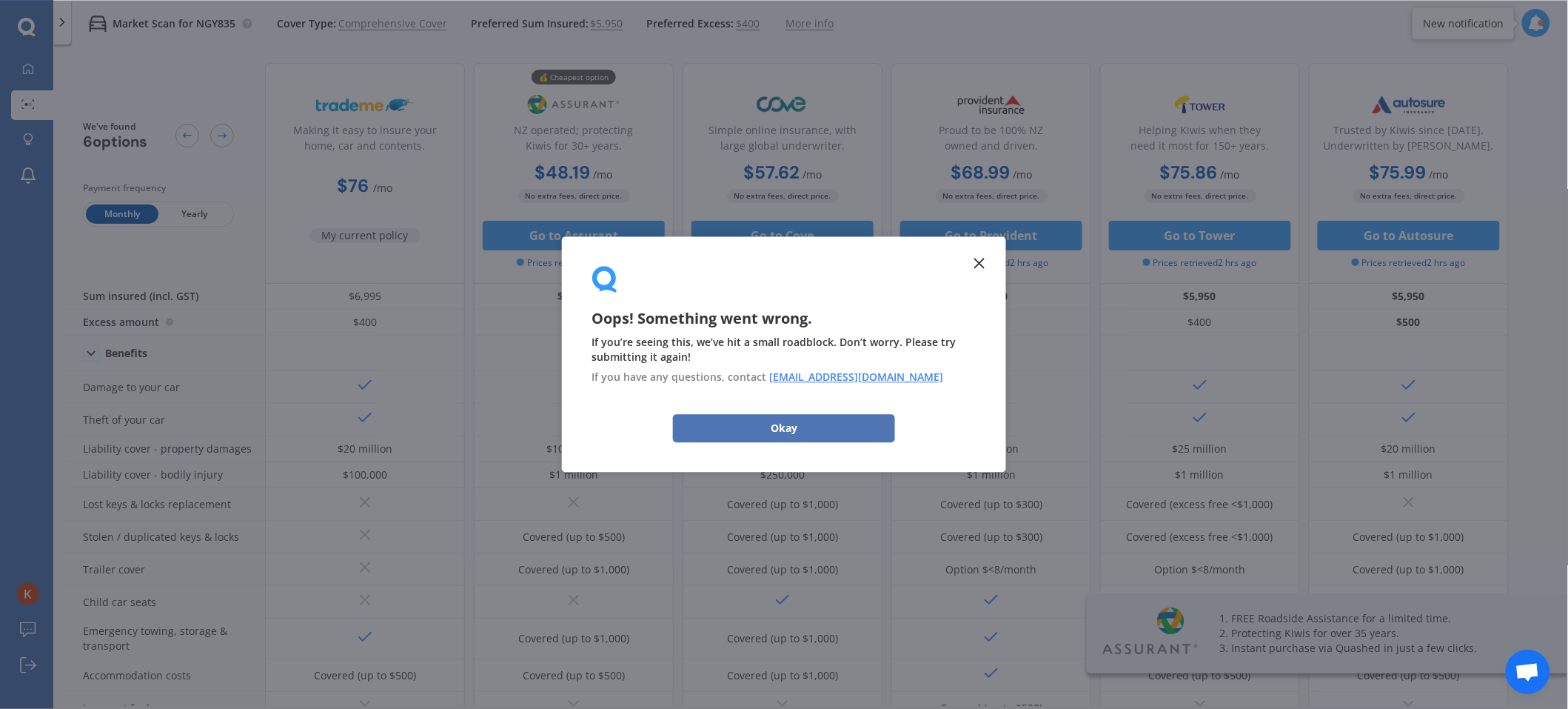
click at [844, 429] on button "Okay" at bounding box center [783, 427] width 222 height 28
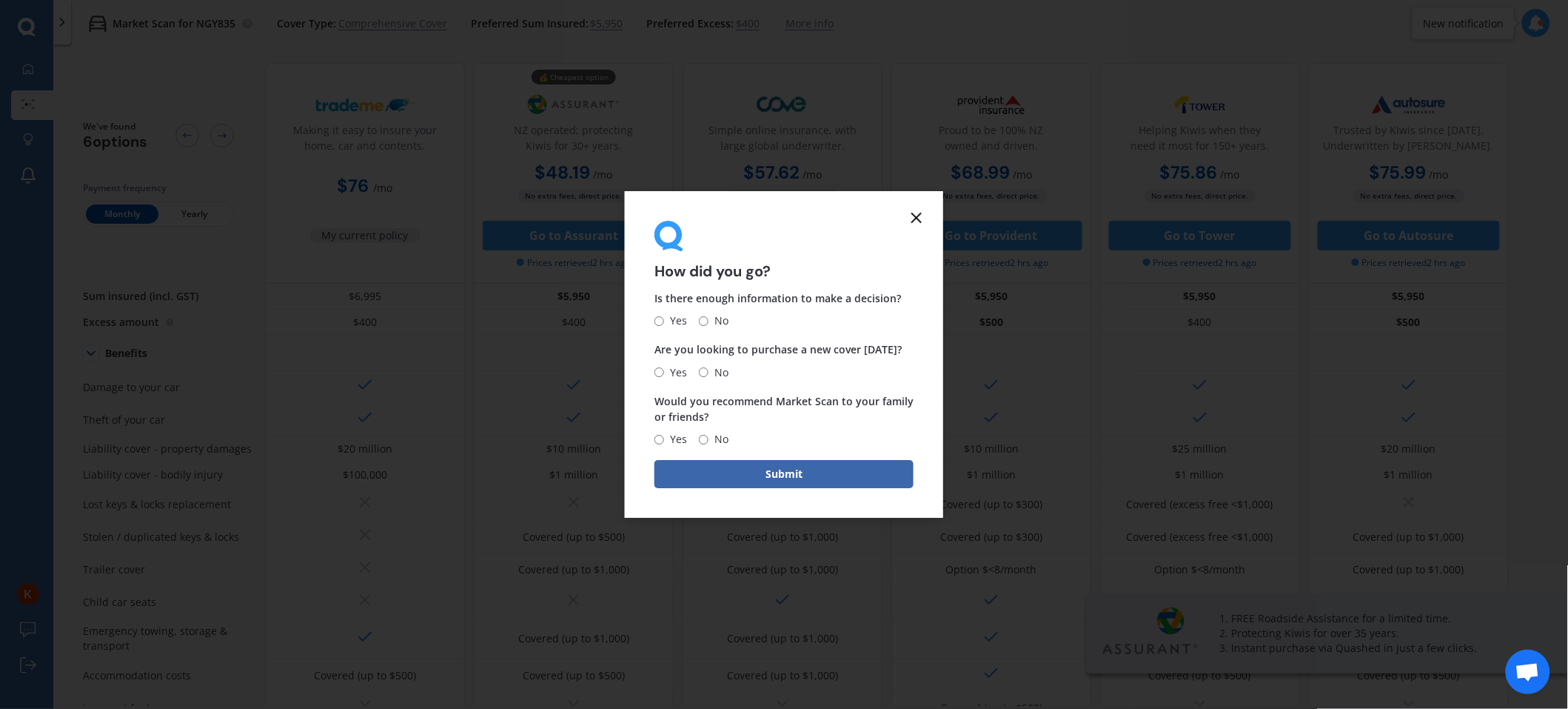
click at [921, 217] on icon at bounding box center [917, 218] width 18 height 18
